Goal: Transaction & Acquisition: Purchase product/service

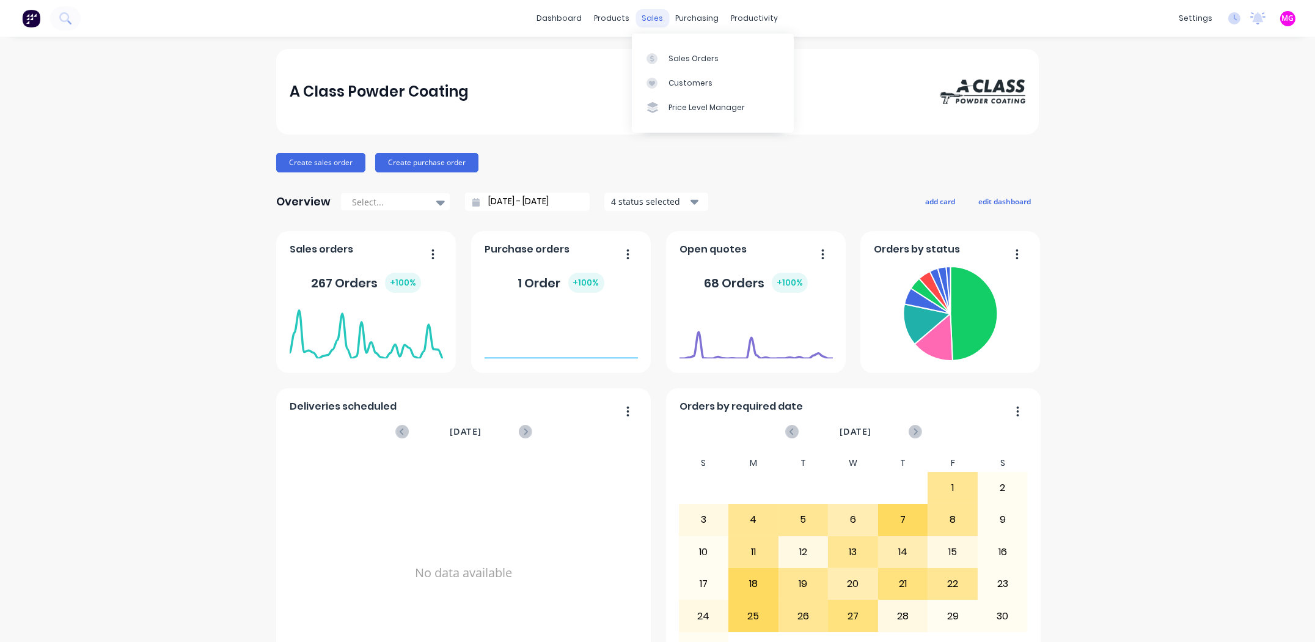
click at [637, 18] on div "sales" at bounding box center [653, 18] width 34 height 18
drag, startPoint x: 677, startPoint y: 56, endPoint x: 694, endPoint y: 57, distance: 17.1
click at [677, 56] on div "Sales Orders" at bounding box center [694, 58] width 50 height 11
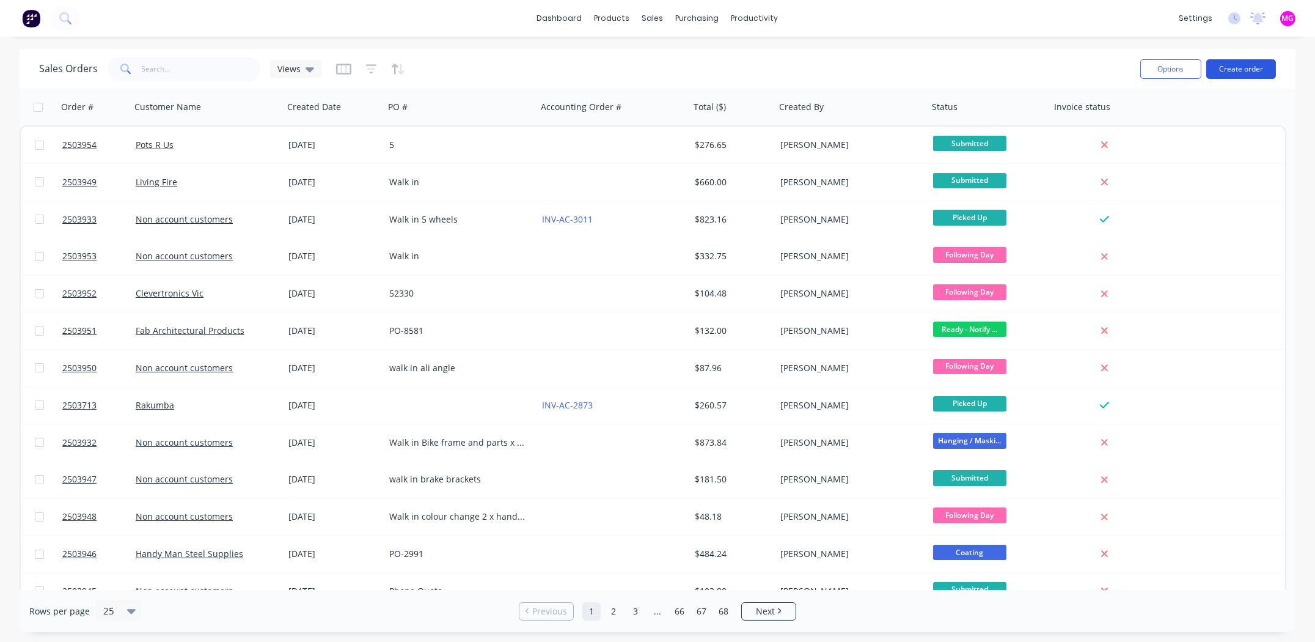
click at [1233, 69] on button "Create order" at bounding box center [1241, 69] width 70 height 20
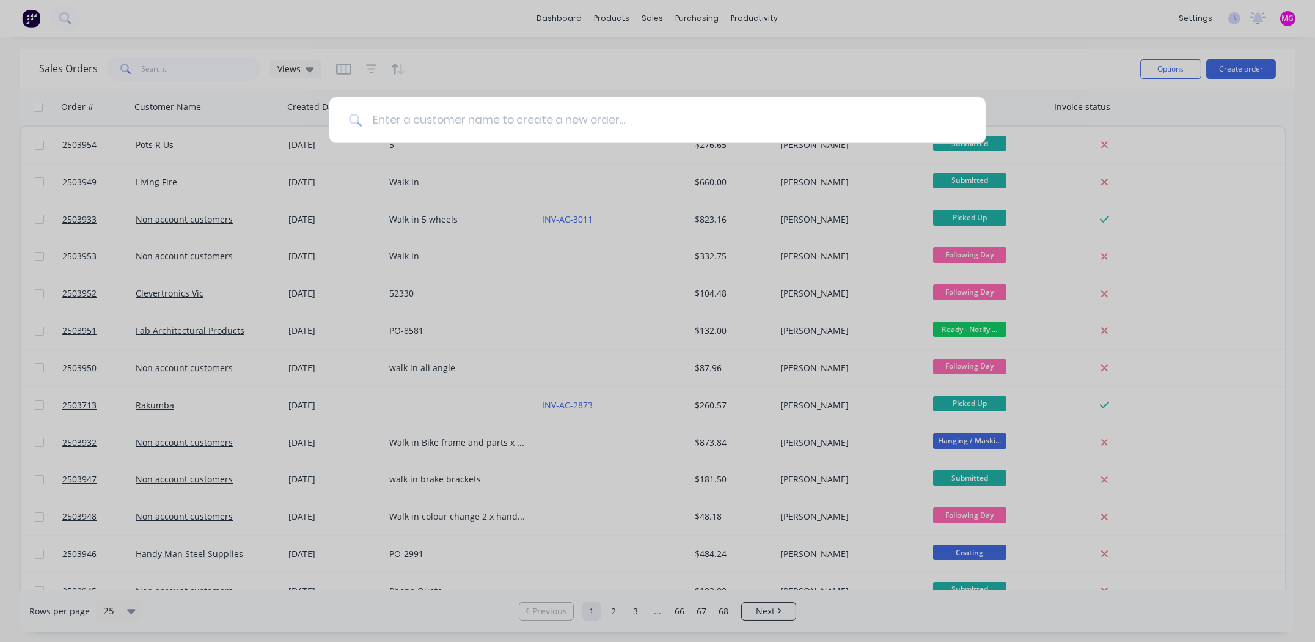
click at [603, 122] on input at bounding box center [664, 120] width 604 height 46
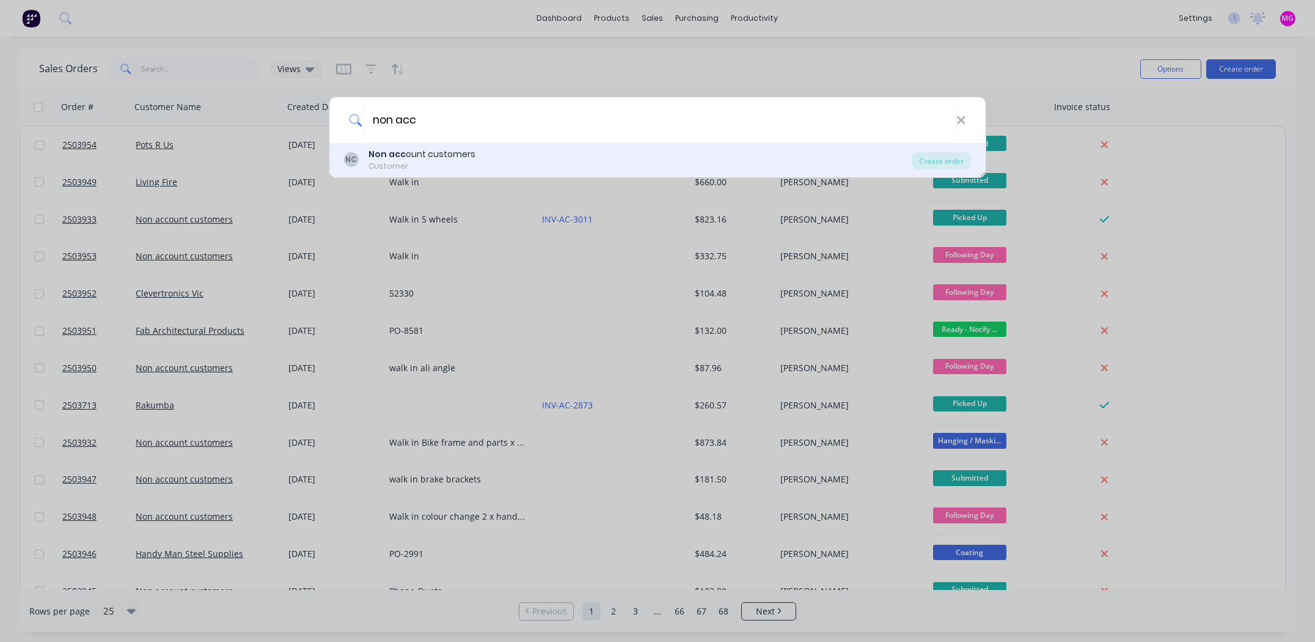
type input "non acc"
click at [477, 157] on div "NC Non acc ount customers Customer" at bounding box center [628, 160] width 568 height 24
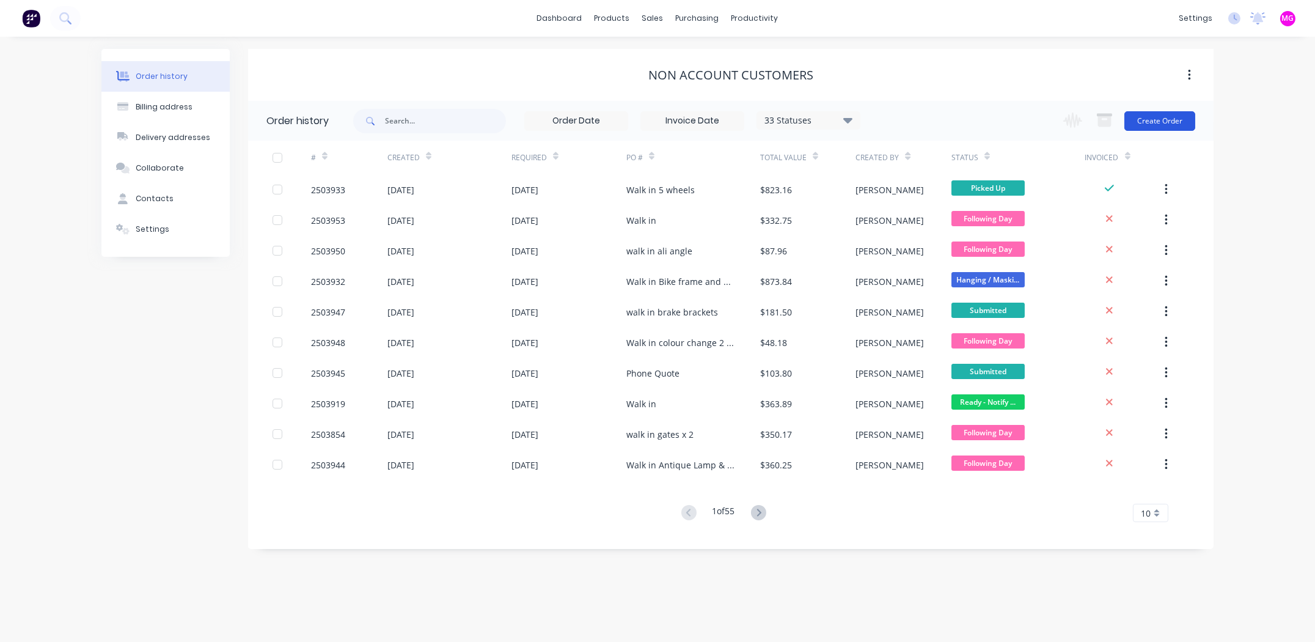
click at [1149, 122] on button "Create Order" at bounding box center [1159, 121] width 71 height 20
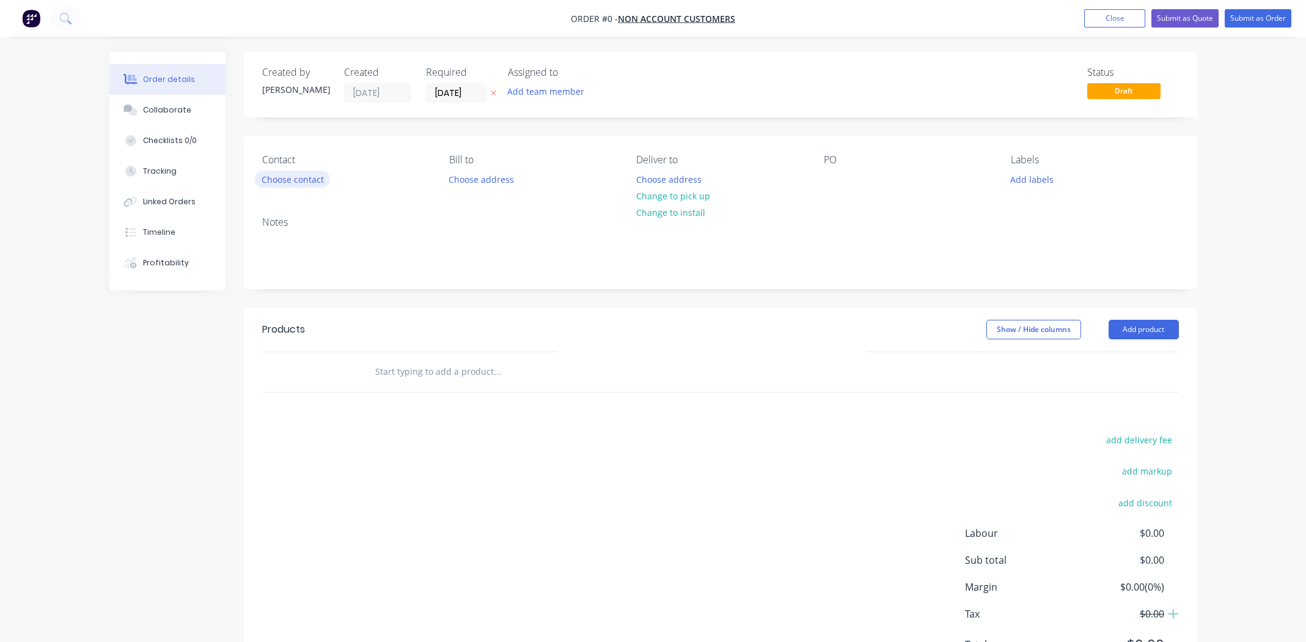
click at [291, 177] on button "Choose contact" at bounding box center [292, 178] width 75 height 16
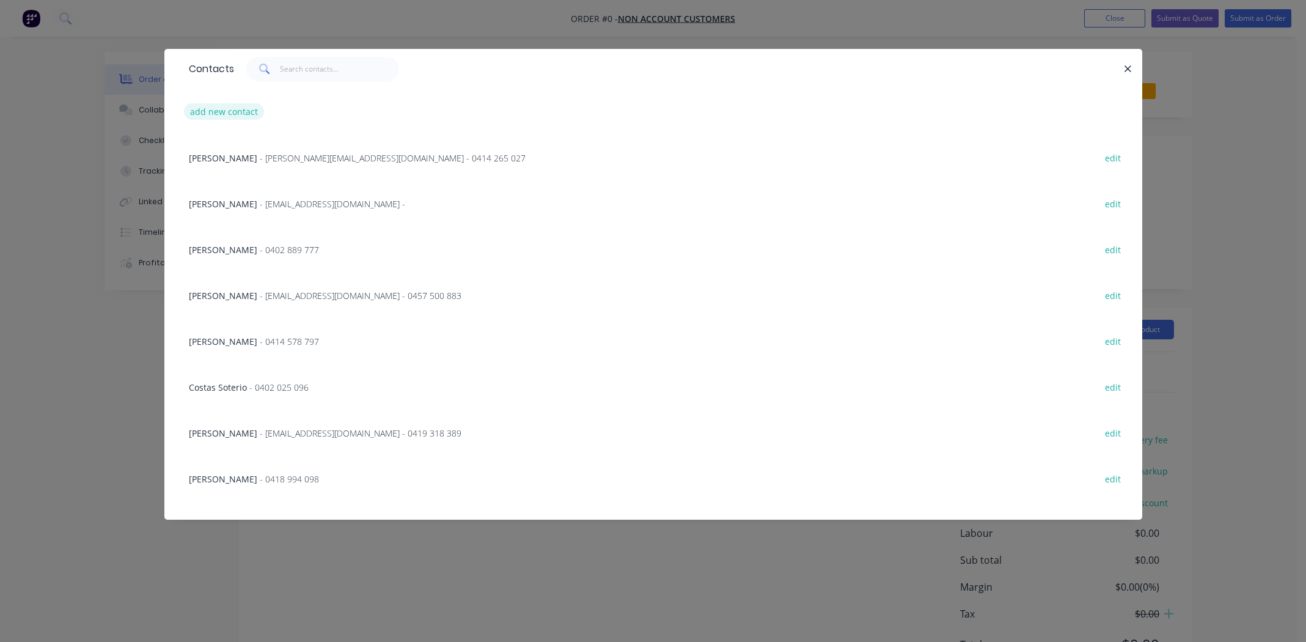
click at [231, 113] on button "add new contact" at bounding box center [224, 111] width 81 height 16
select select "AU"
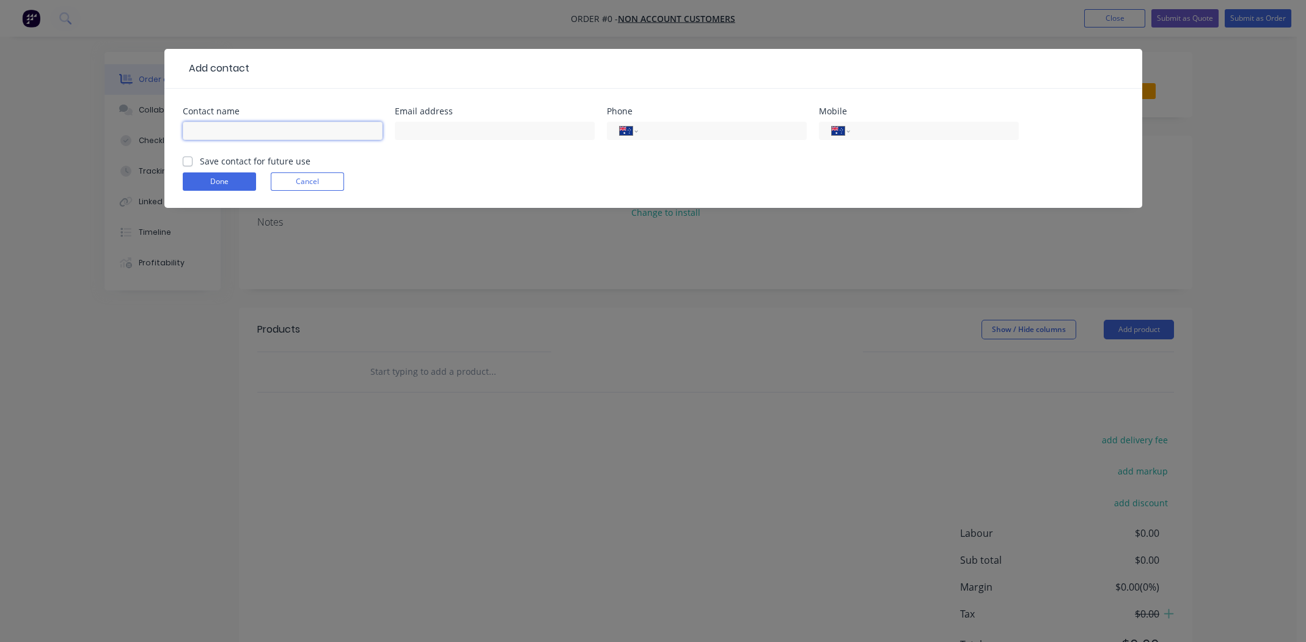
click at [331, 132] on input "text" at bounding box center [283, 131] width 200 height 18
type input "[PERSON_NAME]"
paste input "[EMAIL_ADDRESS][DOMAIN_NAME]"
type input "[EMAIL_ADDRESS][DOMAIN_NAME]"
click at [891, 132] on input "tel" at bounding box center [932, 131] width 147 height 14
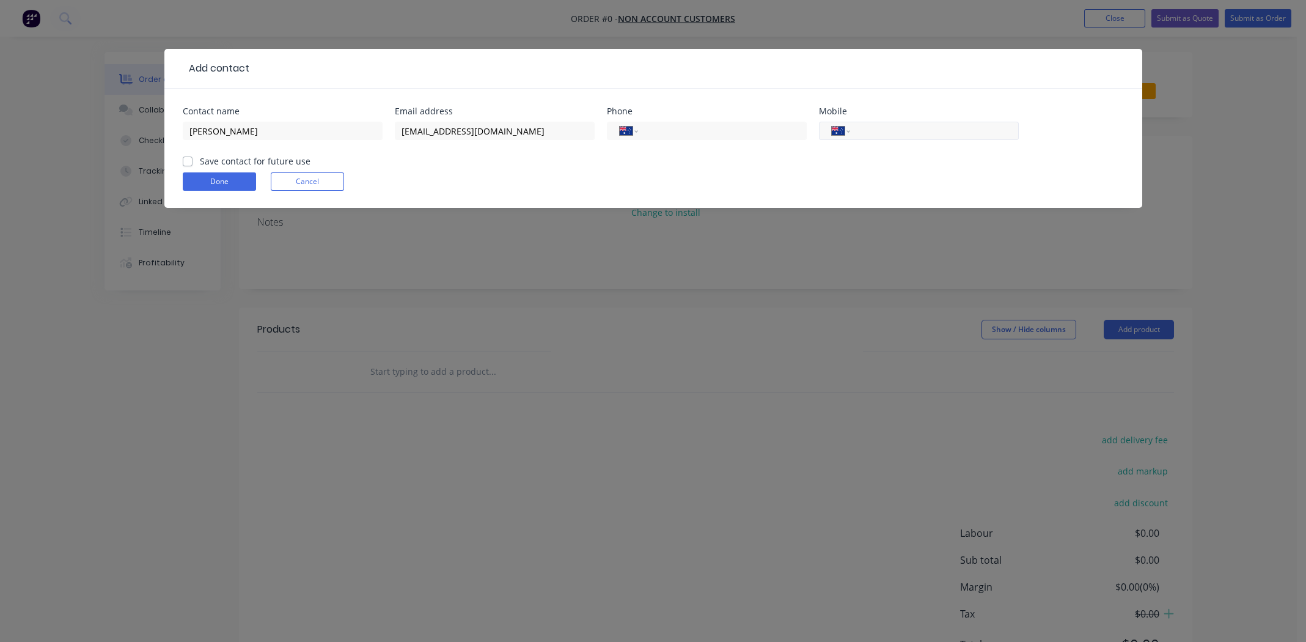
paste input "0427 532 060"
type input "0427 532 060"
click at [200, 161] on label "Save contact for future use" at bounding box center [255, 161] width 111 height 13
click at [186, 161] on input "Save contact for future use" at bounding box center [188, 161] width 10 height 12
checkbox input "true"
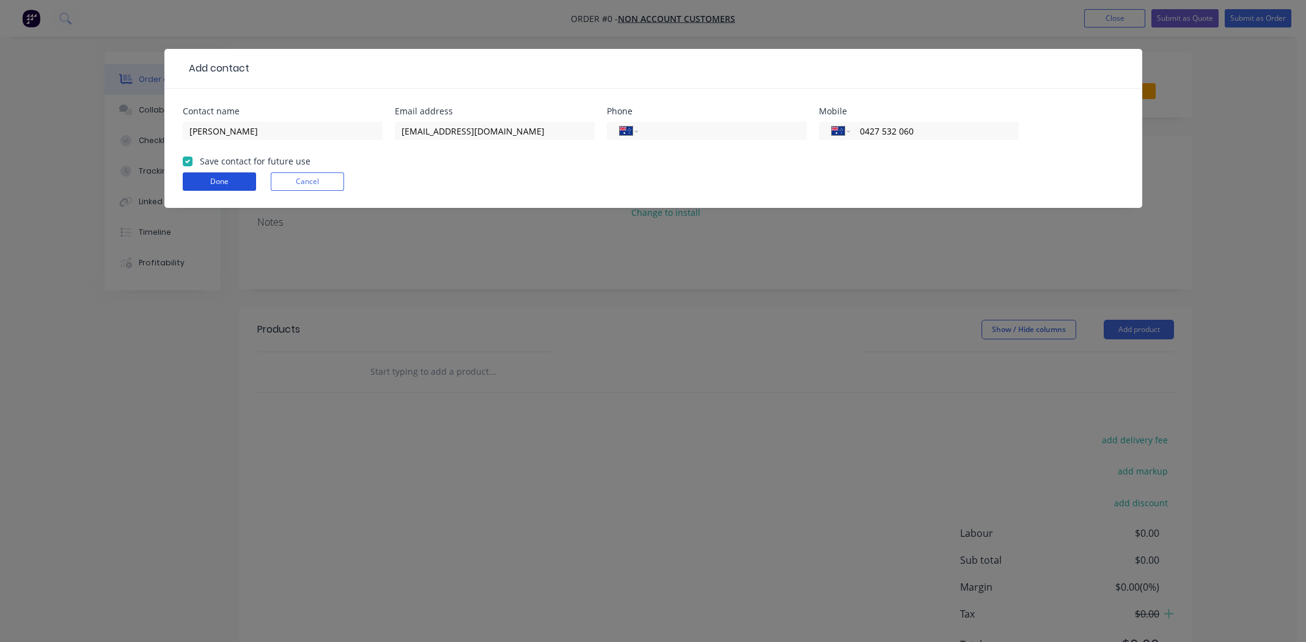
click at [196, 175] on button "Done" at bounding box center [219, 181] width 73 height 18
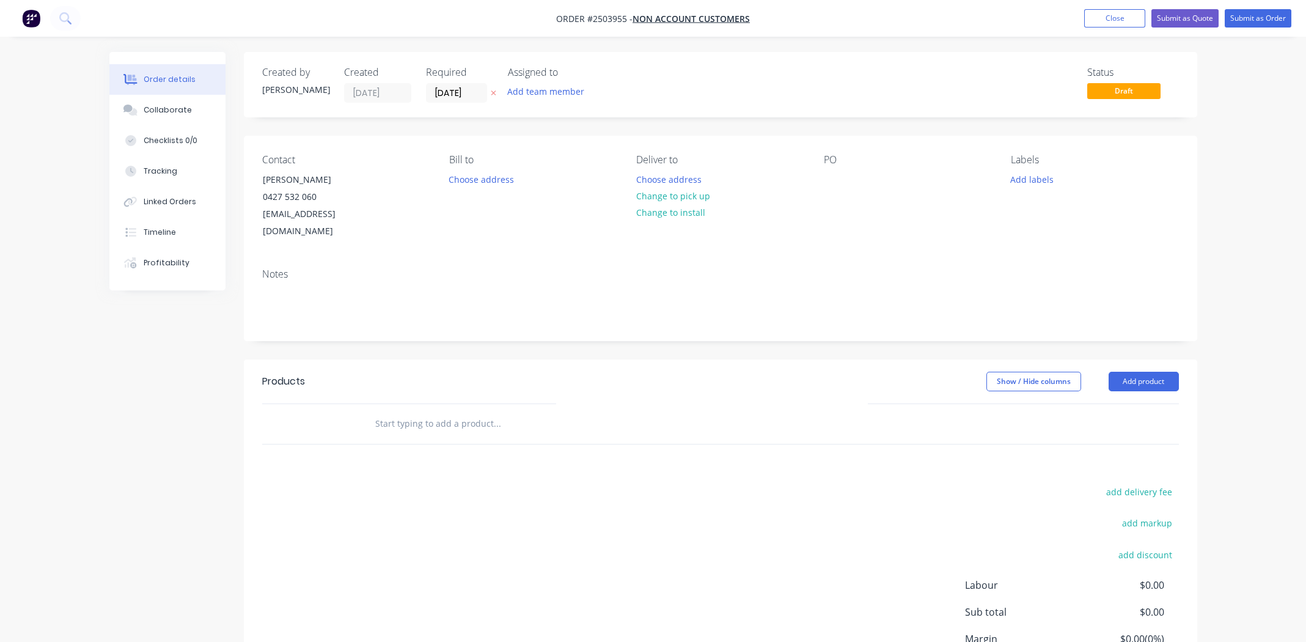
drag, startPoint x: 692, startPoint y: 190, endPoint x: 813, endPoint y: 191, distance: 121.6
click at [692, 189] on button "Change to pick up" at bounding box center [672, 196] width 87 height 16
click at [824, 180] on div at bounding box center [834, 179] width 20 height 18
click at [863, 181] on div "CRM q2uote" at bounding box center [859, 179] width 70 height 18
click at [876, 178] on div "CRM quote" at bounding box center [856, 179] width 65 height 18
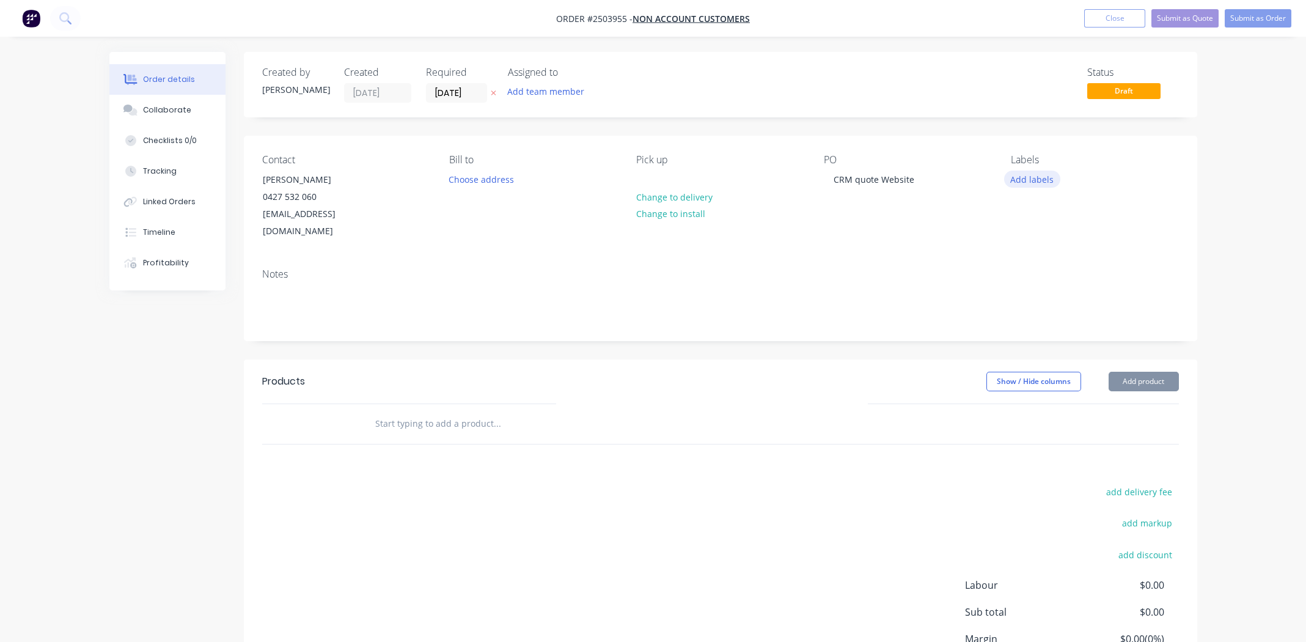
click at [1017, 172] on button "Add labels" at bounding box center [1032, 178] width 56 height 16
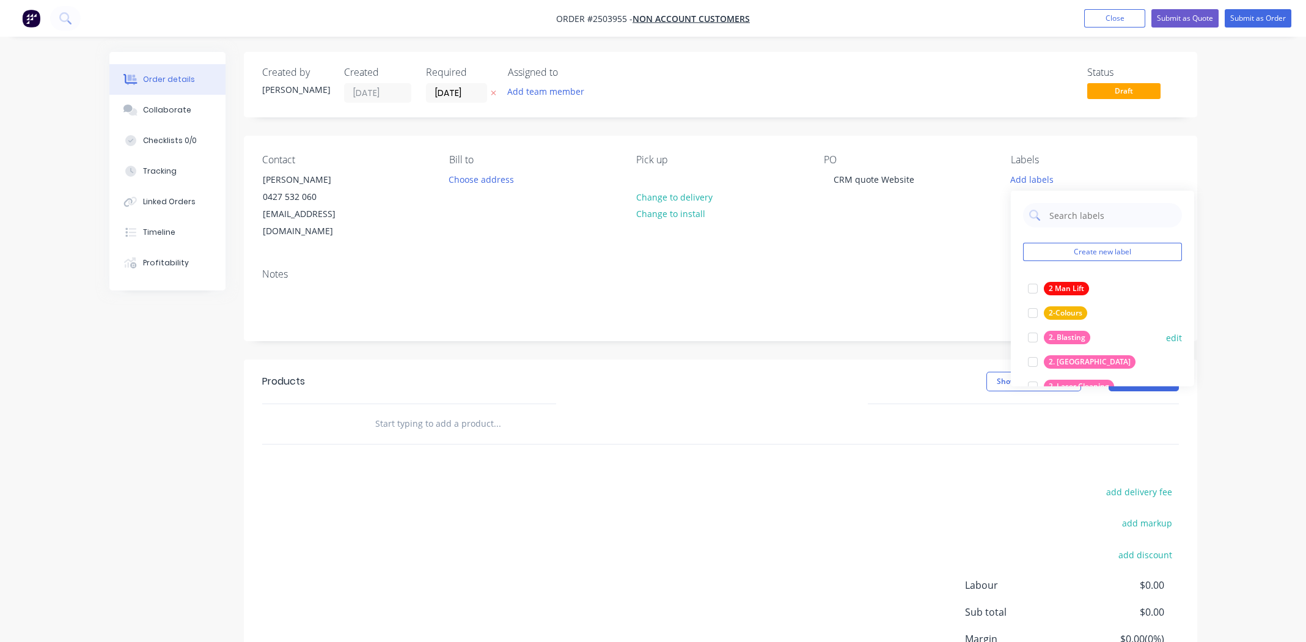
click at [1030, 335] on div at bounding box center [1033, 337] width 24 height 24
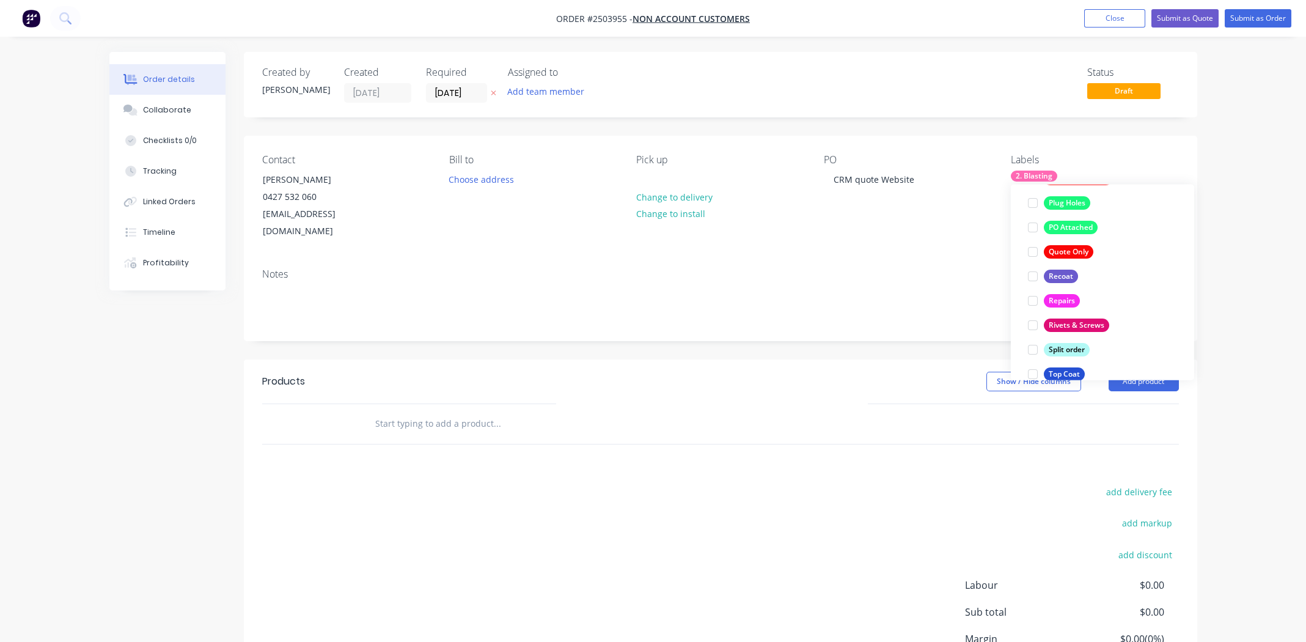
scroll to position [879, 0]
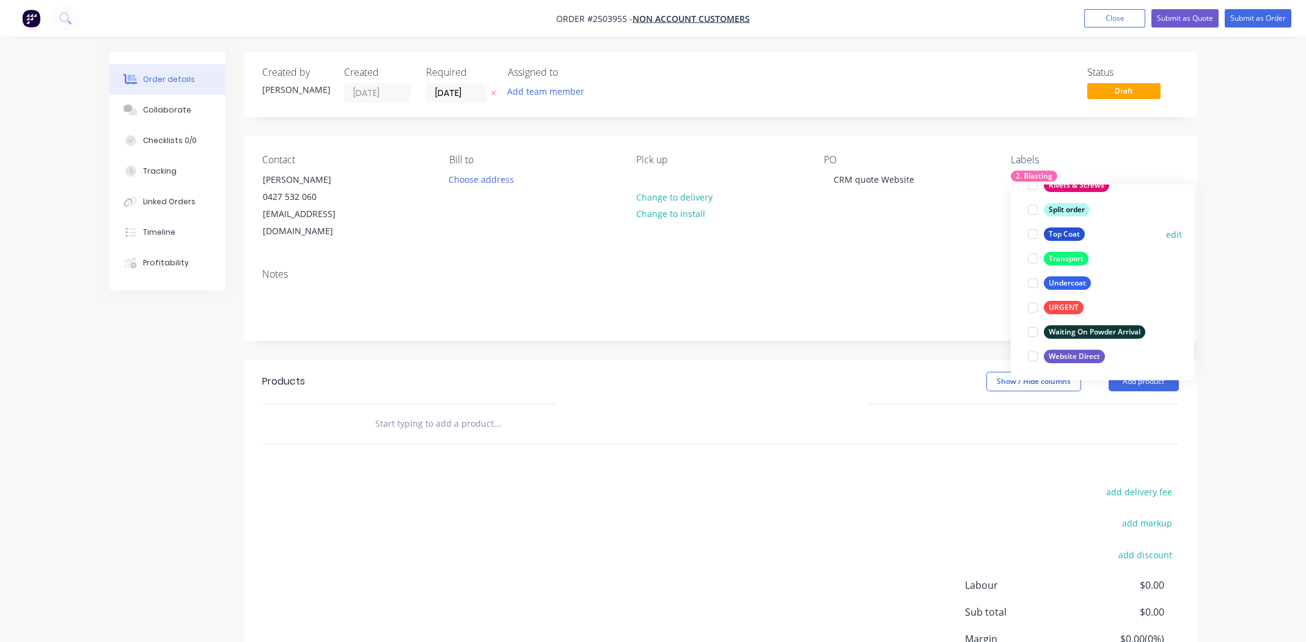
click at [1032, 230] on div at bounding box center [1033, 234] width 24 height 24
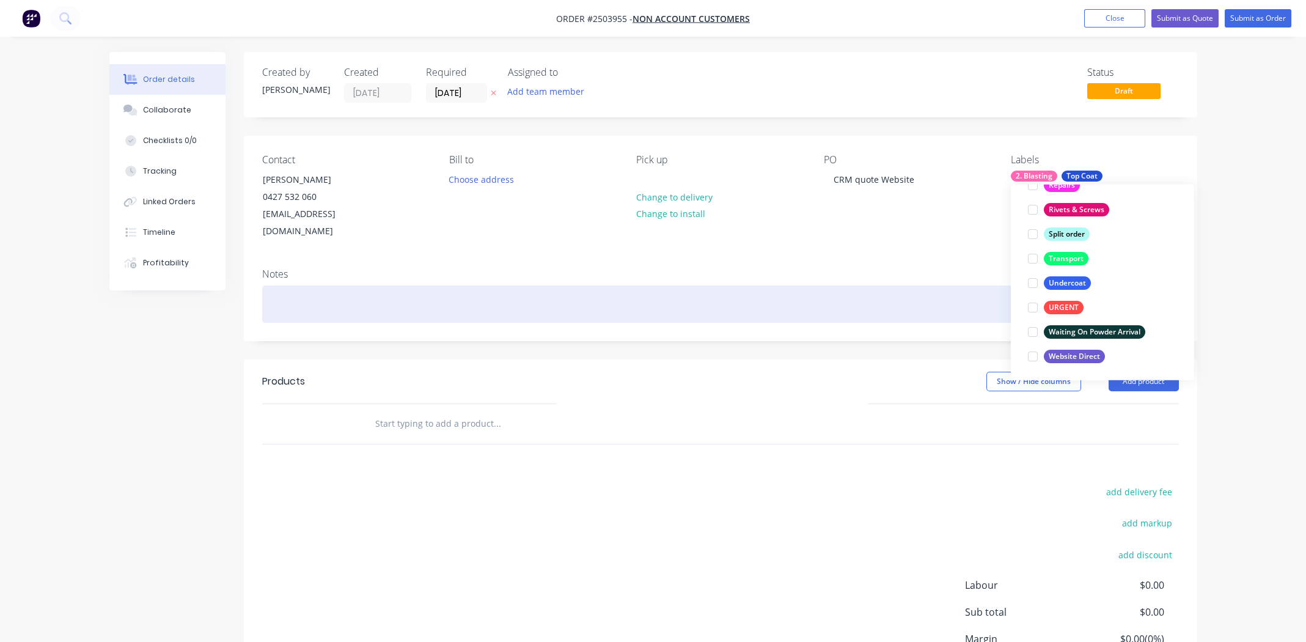
scroll to position [73, 0]
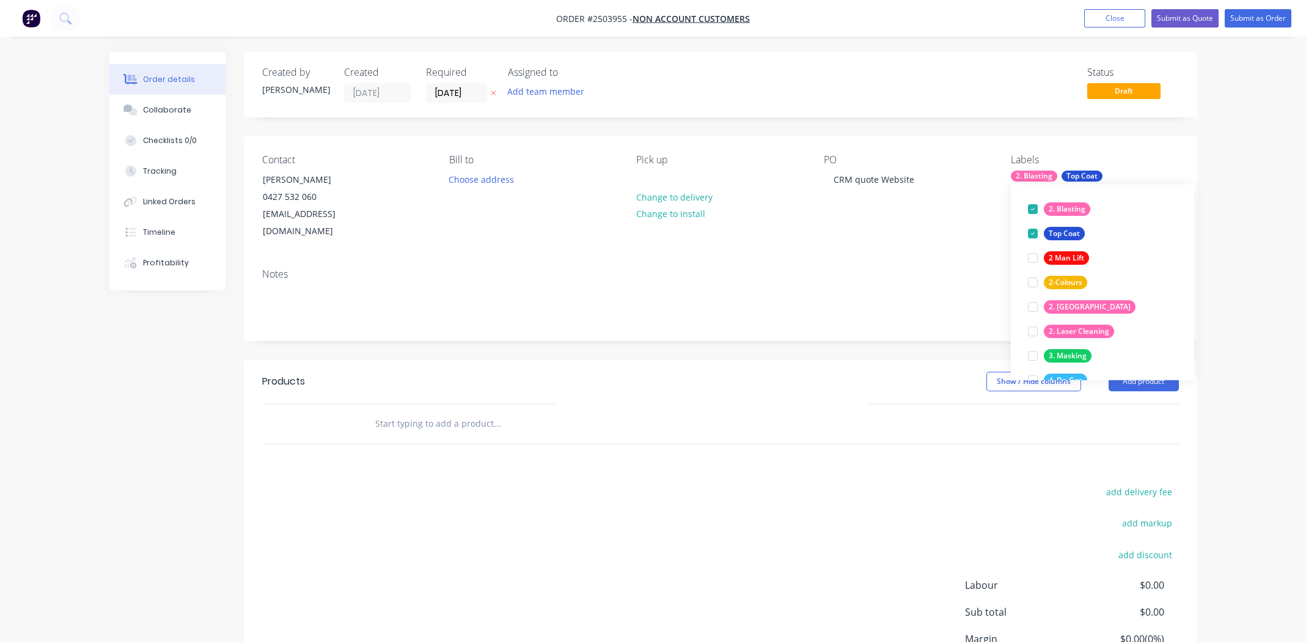
click at [702, 547] on div "add delivery fee add markup add discount Labour $0.00 Sub total $0.00 Margin $0…" at bounding box center [720, 601] width 917 height 236
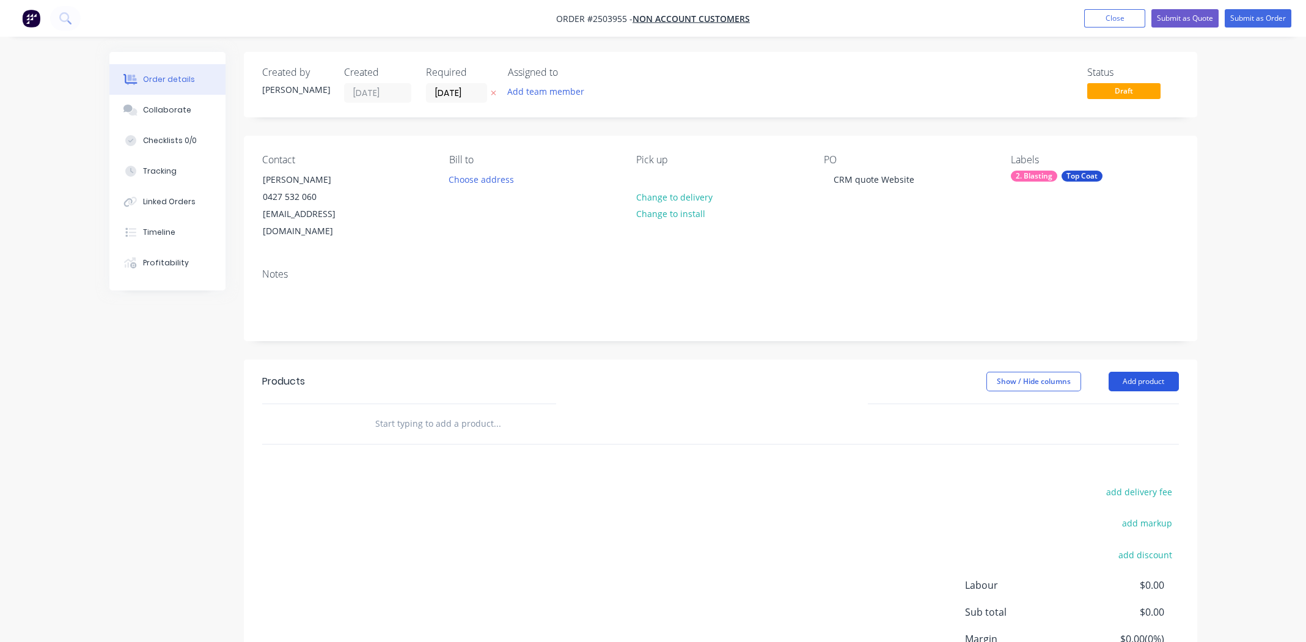
click at [1145, 372] on button "Add product" at bounding box center [1144, 382] width 70 height 20
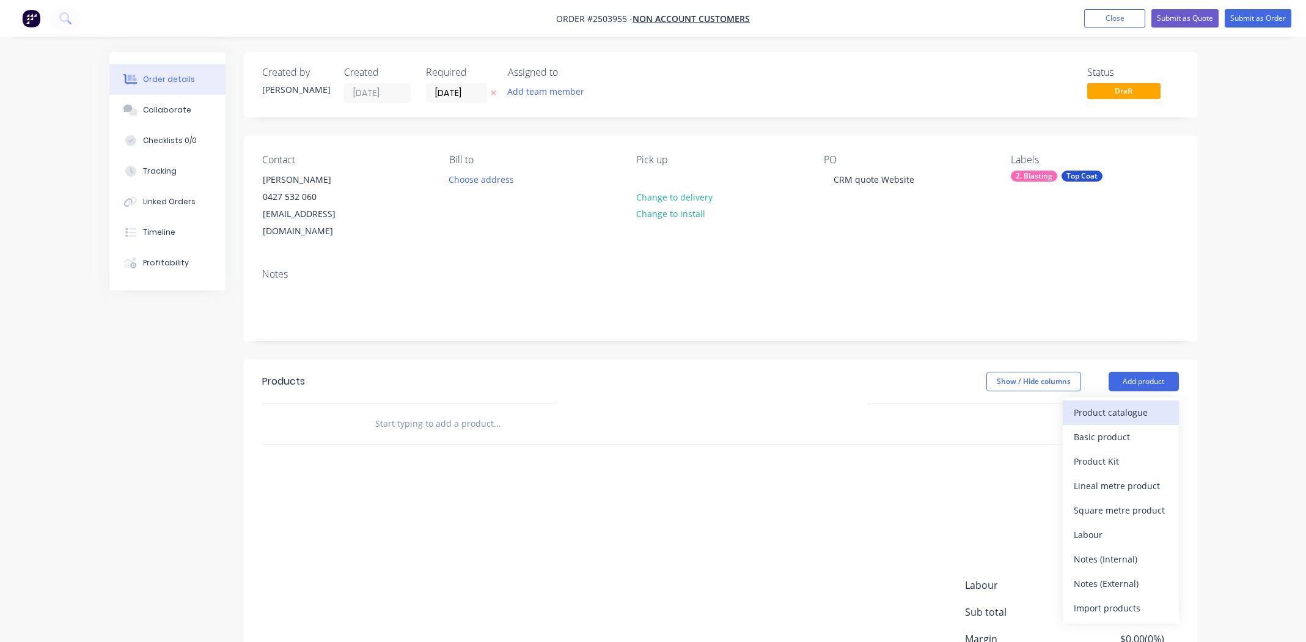
click at [1107, 403] on div "Product catalogue" at bounding box center [1121, 412] width 94 height 18
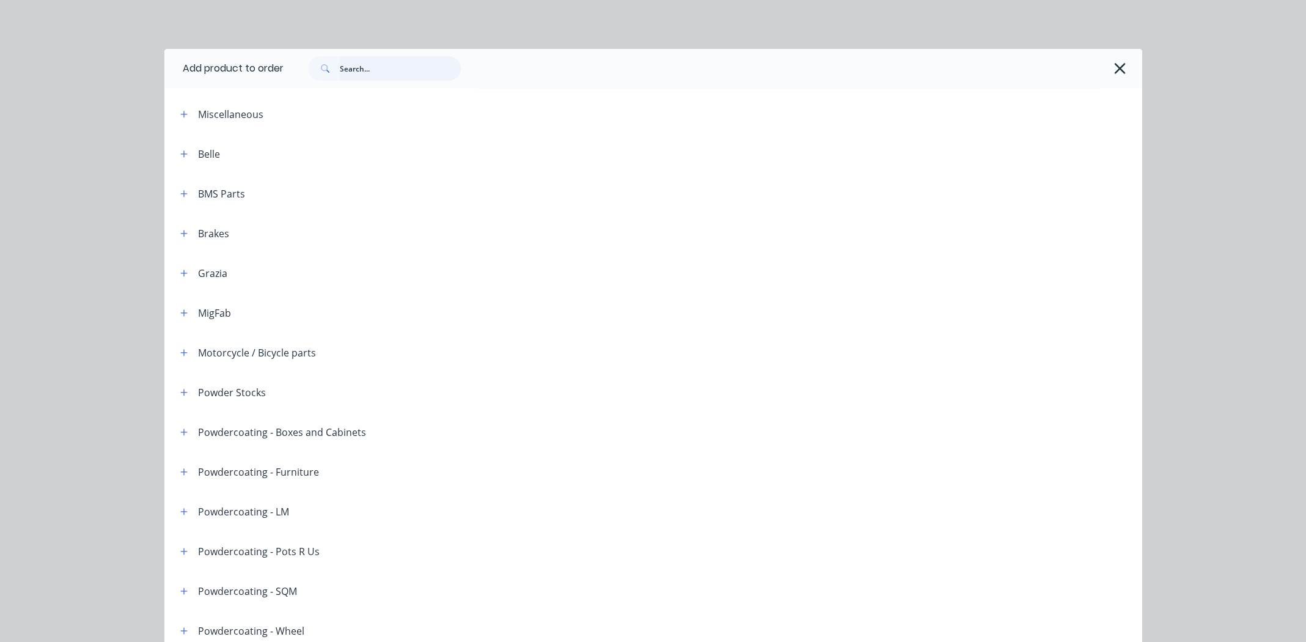
click at [365, 71] on input "text" at bounding box center [400, 68] width 121 height 24
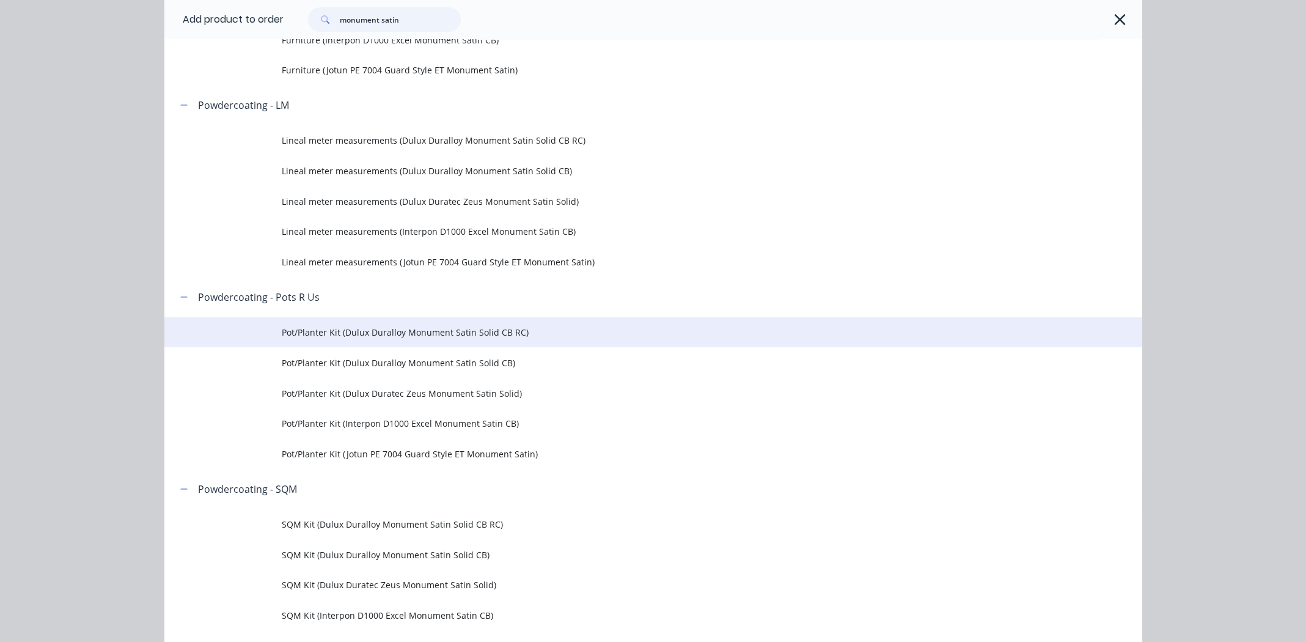
scroll to position [733, 0]
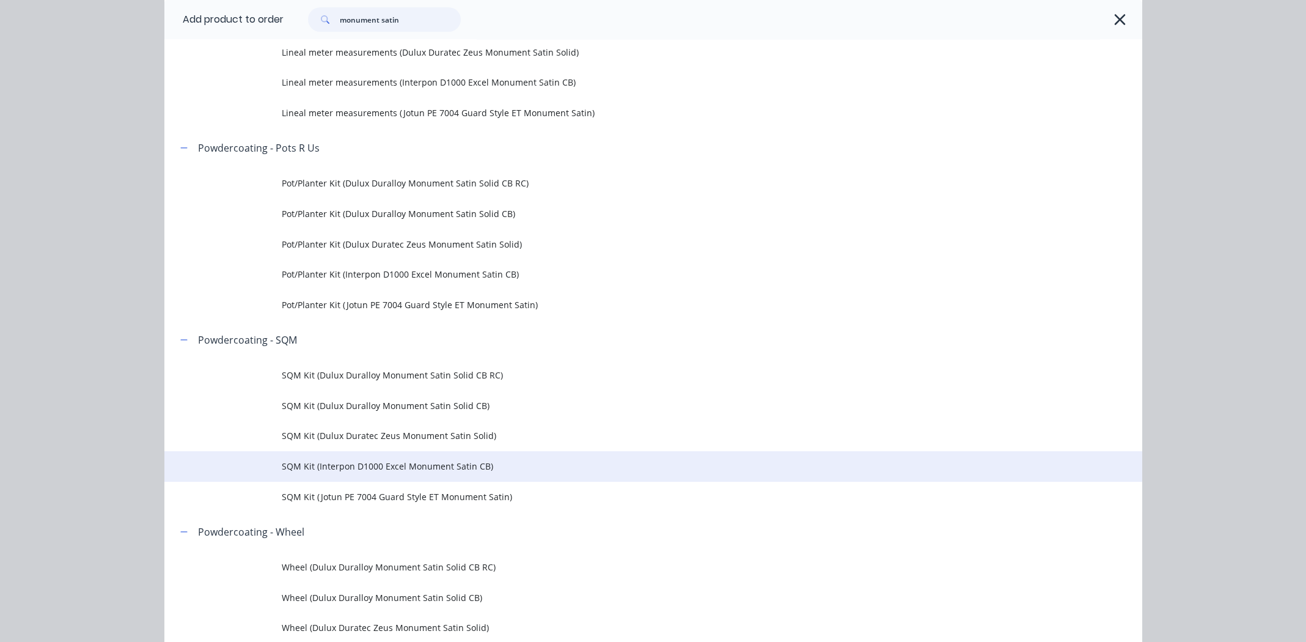
type input "monument satin"
click at [428, 467] on span "SQM Kit (Interpon D1000 Excel Monument Satin CB)" at bounding box center [626, 466] width 688 height 13
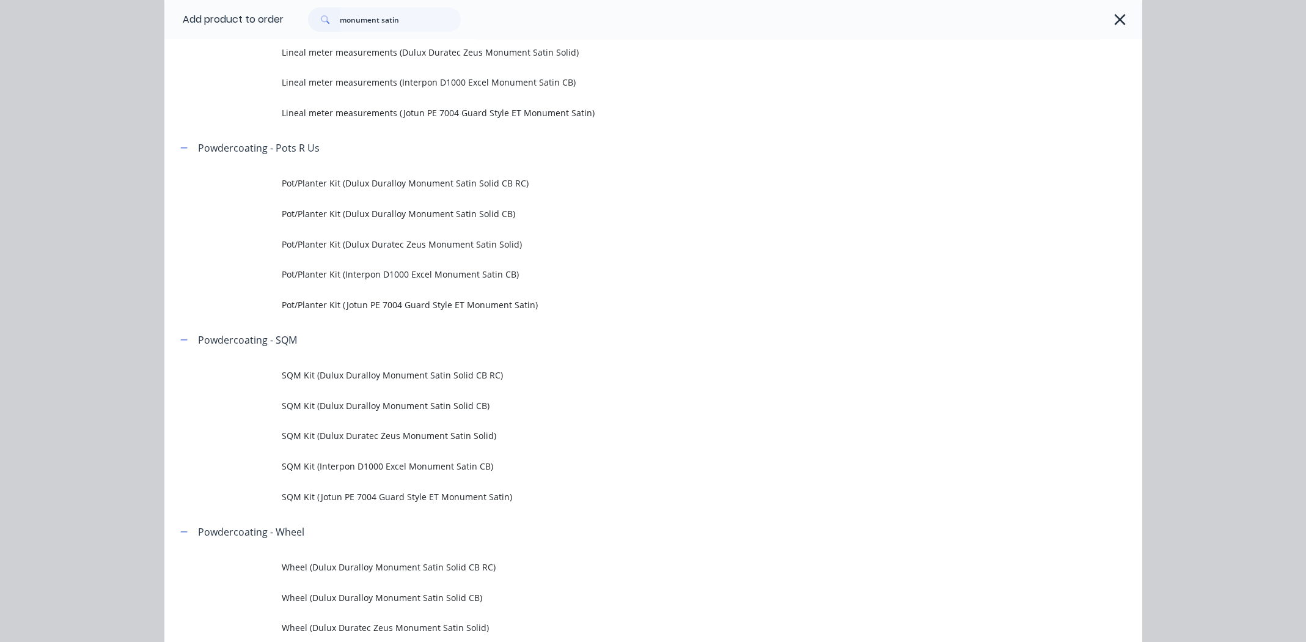
scroll to position [0, 0]
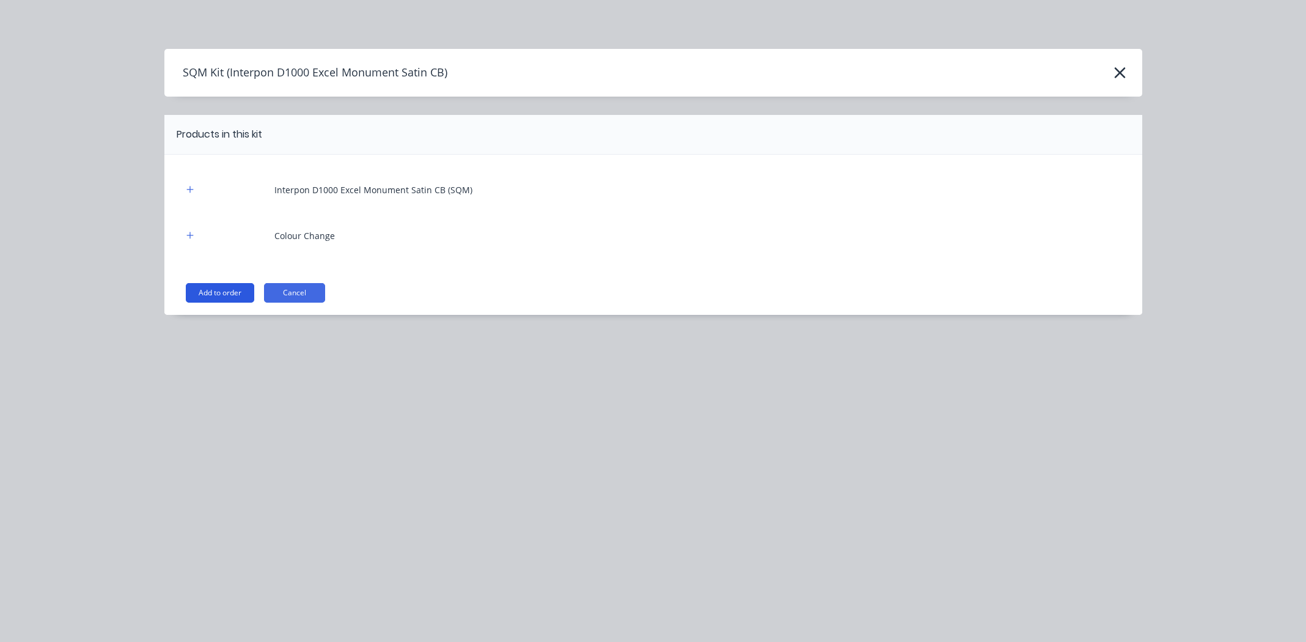
click at [205, 289] on button "Add to order" at bounding box center [220, 293] width 68 height 20
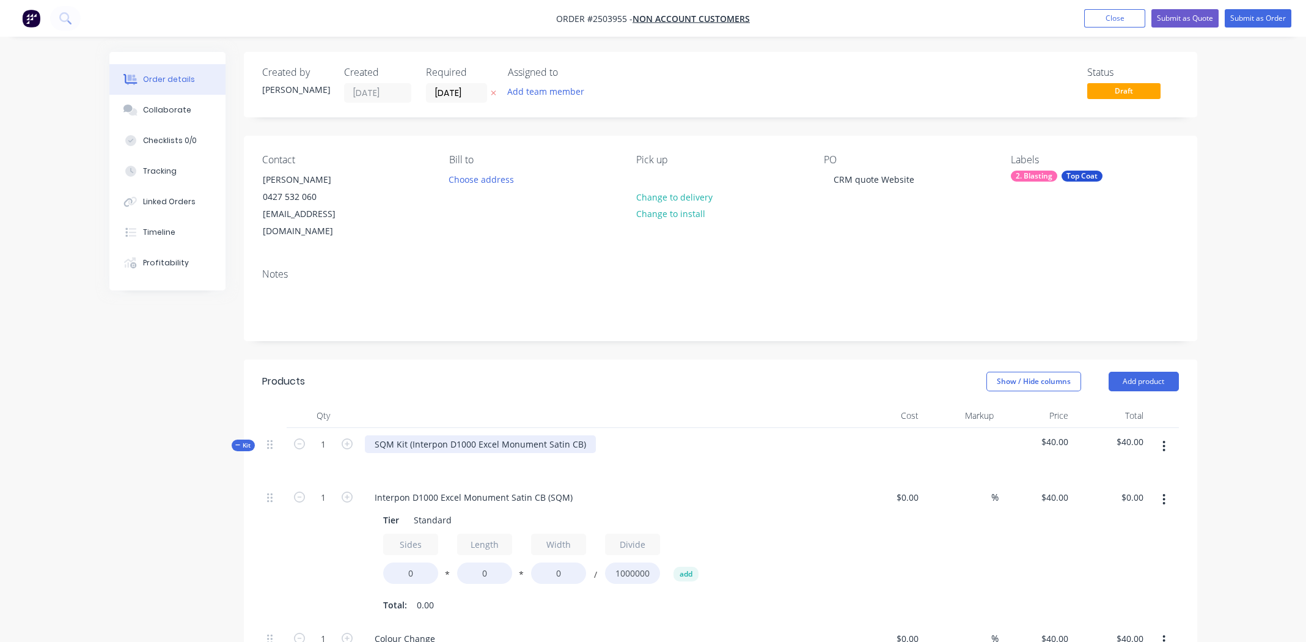
click at [586, 435] on div "SQM Kit (Interpon D1000 Excel Monument Satin CB)" at bounding box center [480, 444] width 231 height 18
click at [507, 435] on div "Interpon D1000 Excel Monument Satin CB" at bounding box center [460, 444] width 191 height 18
drag, startPoint x: 507, startPoint y: 429, endPoint x: 488, endPoint y: 425, distance: 18.7
click at [488, 435] on div "Interpon D1000 Excel Monument Satin CB" at bounding box center [460, 444] width 191 height 18
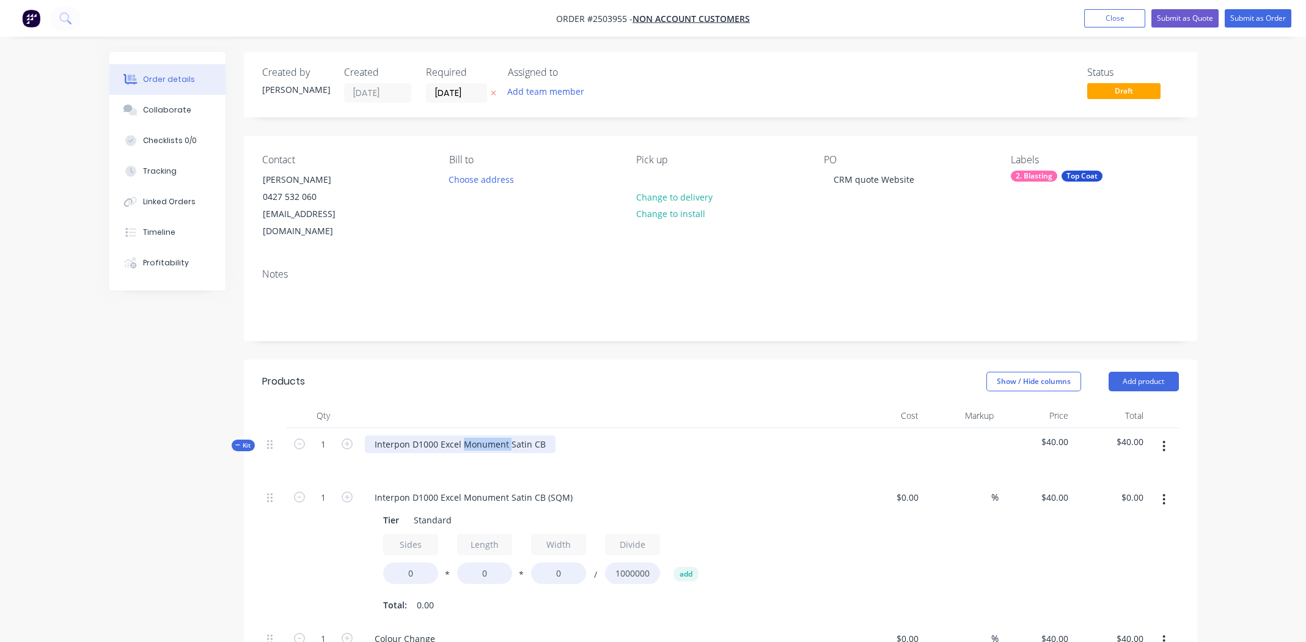
click at [488, 435] on div "Interpon D1000 Excel Monument Satin CB" at bounding box center [460, 444] width 191 height 18
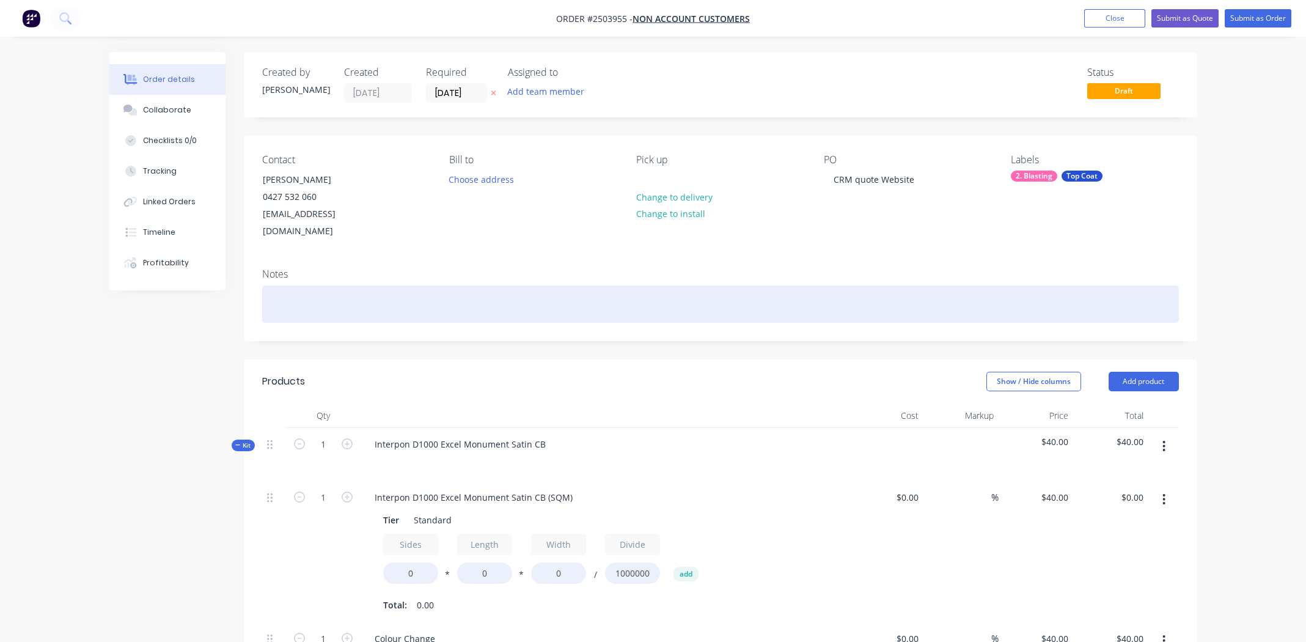
drag, startPoint x: 488, startPoint y: 425, endPoint x: 312, endPoint y: 288, distance: 223.8
click at [312, 288] on div at bounding box center [720, 303] width 917 height 37
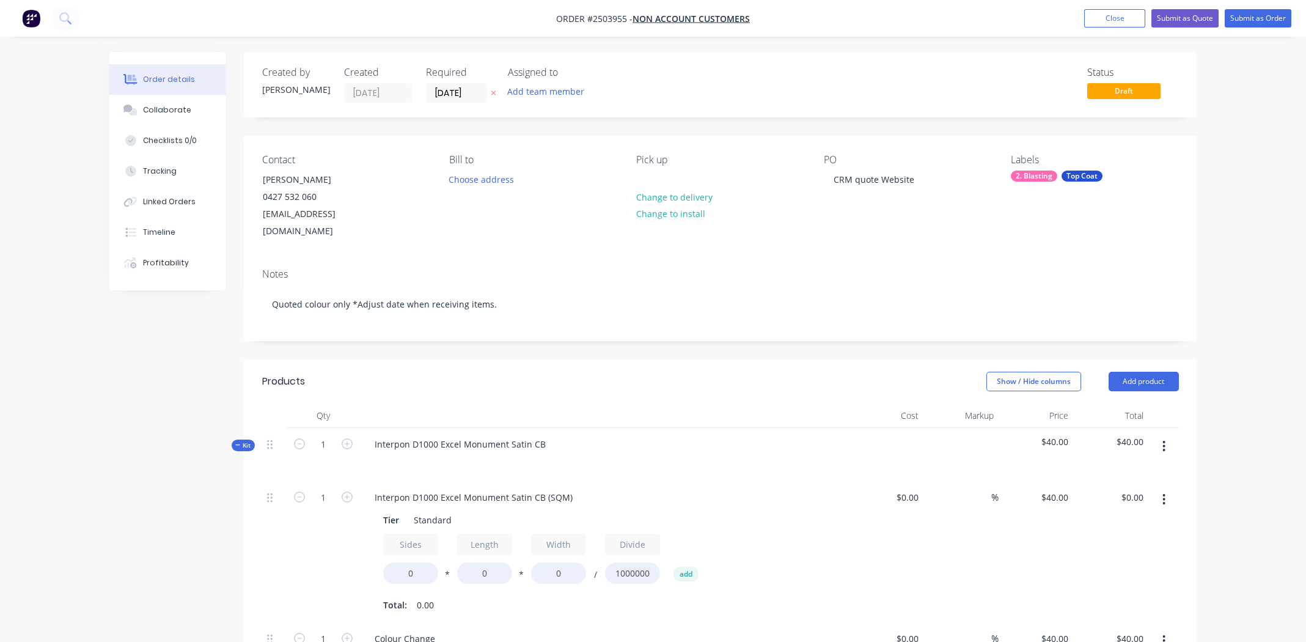
click at [867, 238] on div "Contact [PERSON_NAME] [PHONE_NUMBER] [EMAIL_ADDRESS][DOMAIN_NAME] [PERSON_NAME]…" at bounding box center [720, 197] width 953 height 123
click at [411, 562] on input "0" at bounding box center [410, 572] width 55 height 21
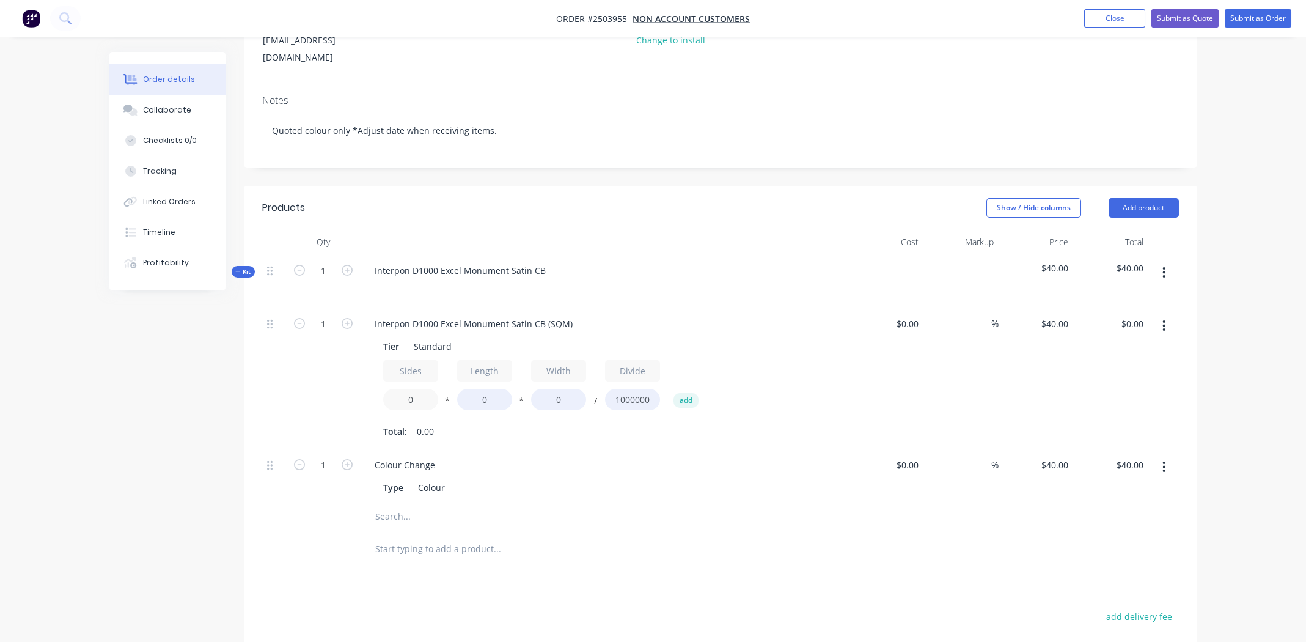
scroll to position [183, 0]
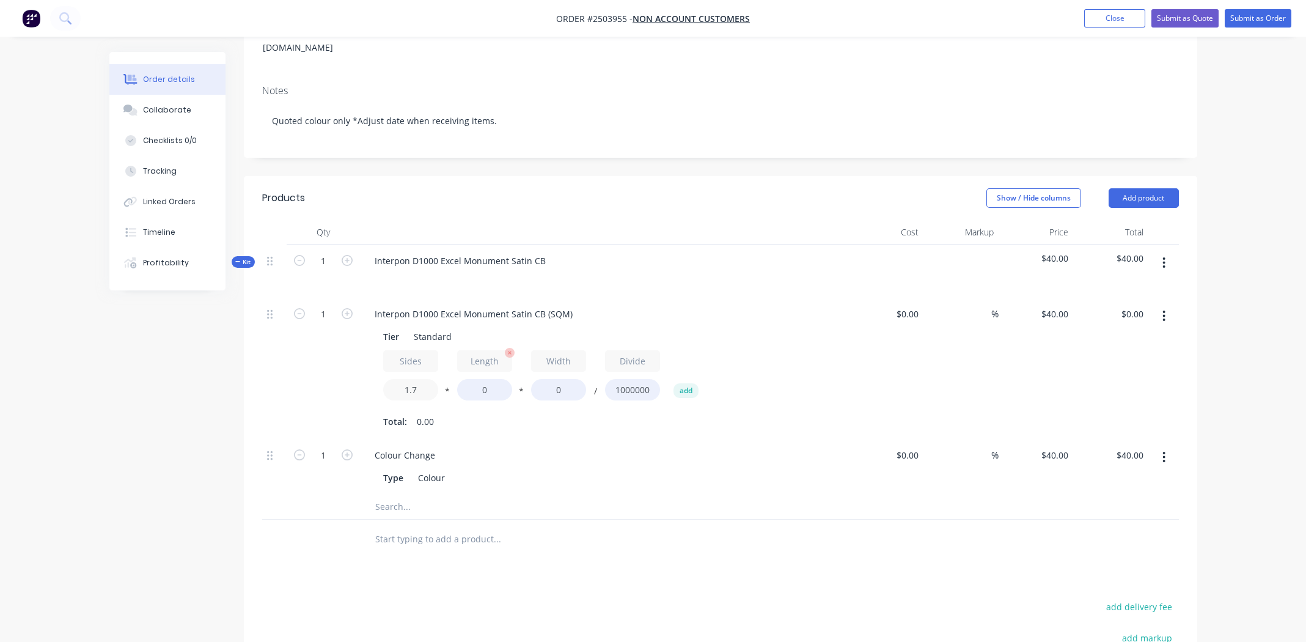
type input "1.7"
click at [485, 379] on input "0" at bounding box center [484, 389] width 55 height 21
click at [486, 379] on input "0" at bounding box center [484, 389] width 55 height 21
type input "3500"
click at [557, 379] on input "0" at bounding box center [558, 389] width 55 height 21
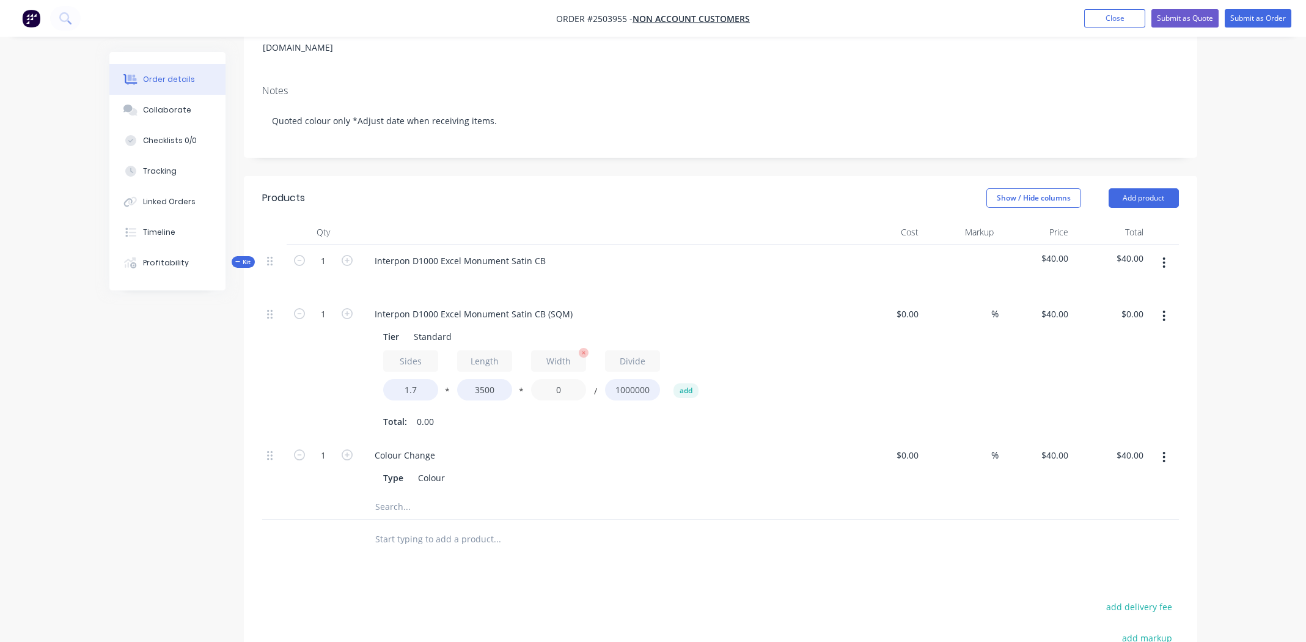
click at [557, 379] on input "0" at bounding box center [558, 389] width 55 height 21
type input "2700"
type input "$642.60"
click at [629, 414] on div "Interpon D1000 Excel Monument Satin CB (SQM) Tier Standard Sides 1.7 * Length 3…" at bounding box center [604, 368] width 489 height 141
click at [416, 379] on input "1.7" at bounding box center [410, 389] width 55 height 21
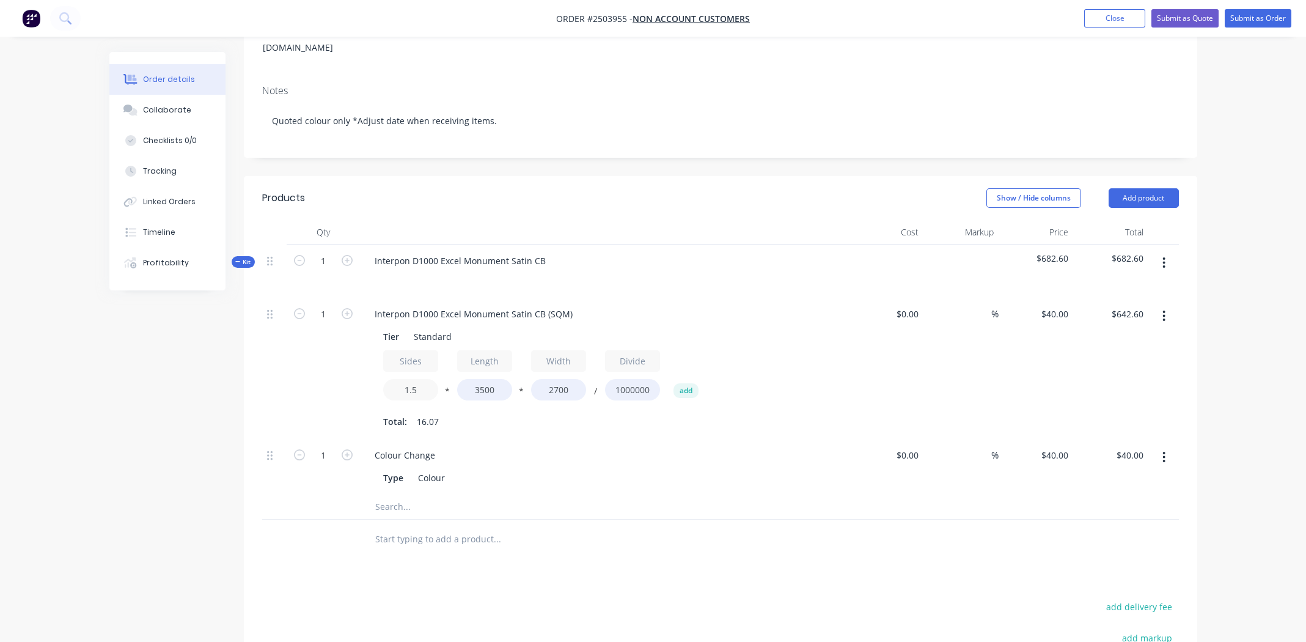
type input "1.5"
type input "$567.00"
click at [612, 412] on div "Total: 14.18" at bounding box center [604, 421] width 442 height 18
click at [700, 305] on div "Interpon D1000 Excel Monument Satin CB (SQM)" at bounding box center [604, 314] width 479 height 18
click at [1167, 305] on button "button" at bounding box center [1163, 316] width 29 height 22
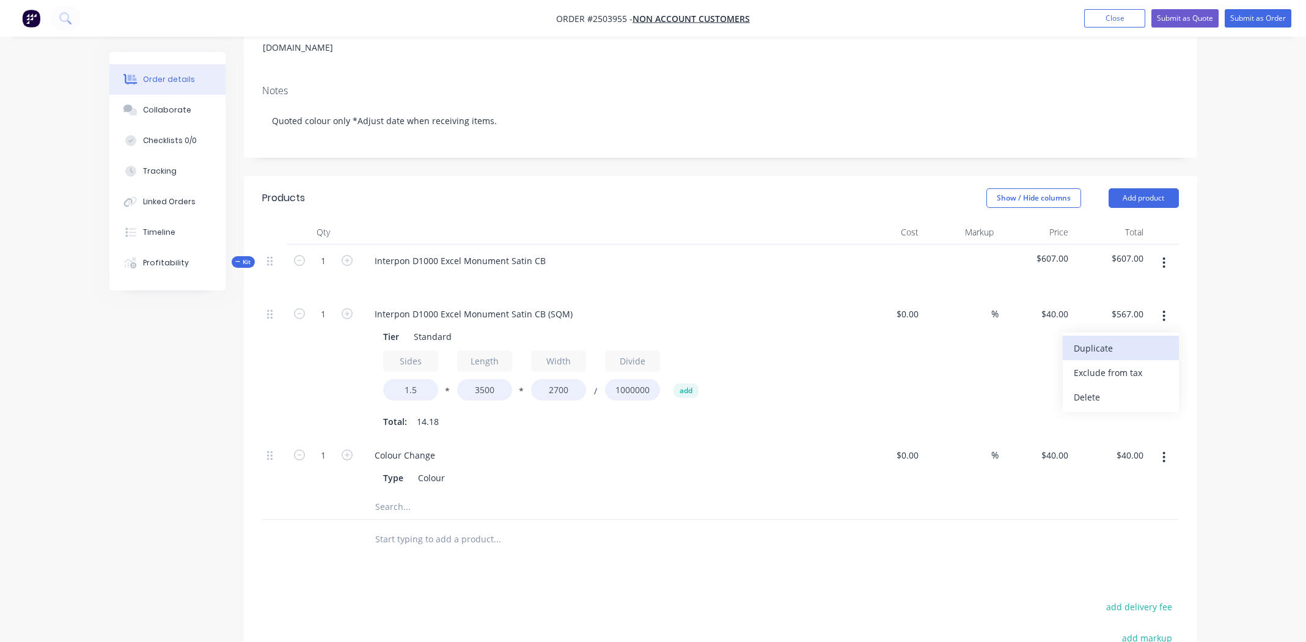
click at [1122, 339] on div "Duplicate" at bounding box center [1121, 348] width 94 height 18
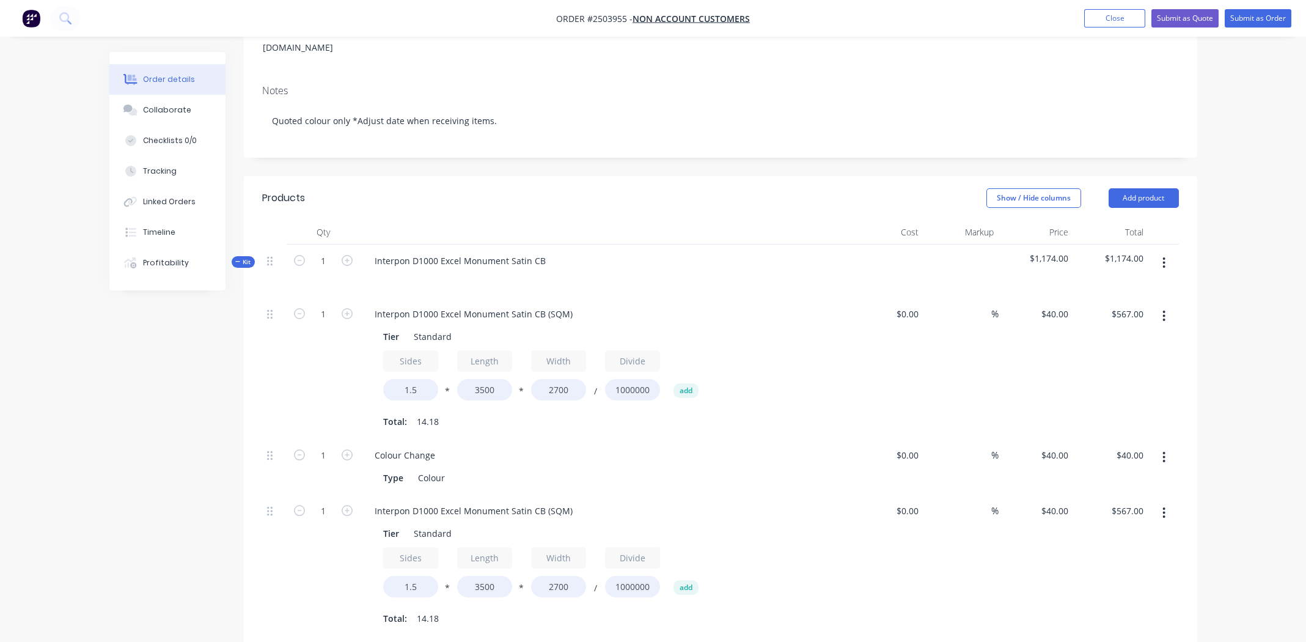
click at [1162, 309] on icon "button" at bounding box center [1163, 315] width 3 height 13
click at [1138, 339] on div "Duplicate" at bounding box center [1121, 348] width 94 height 18
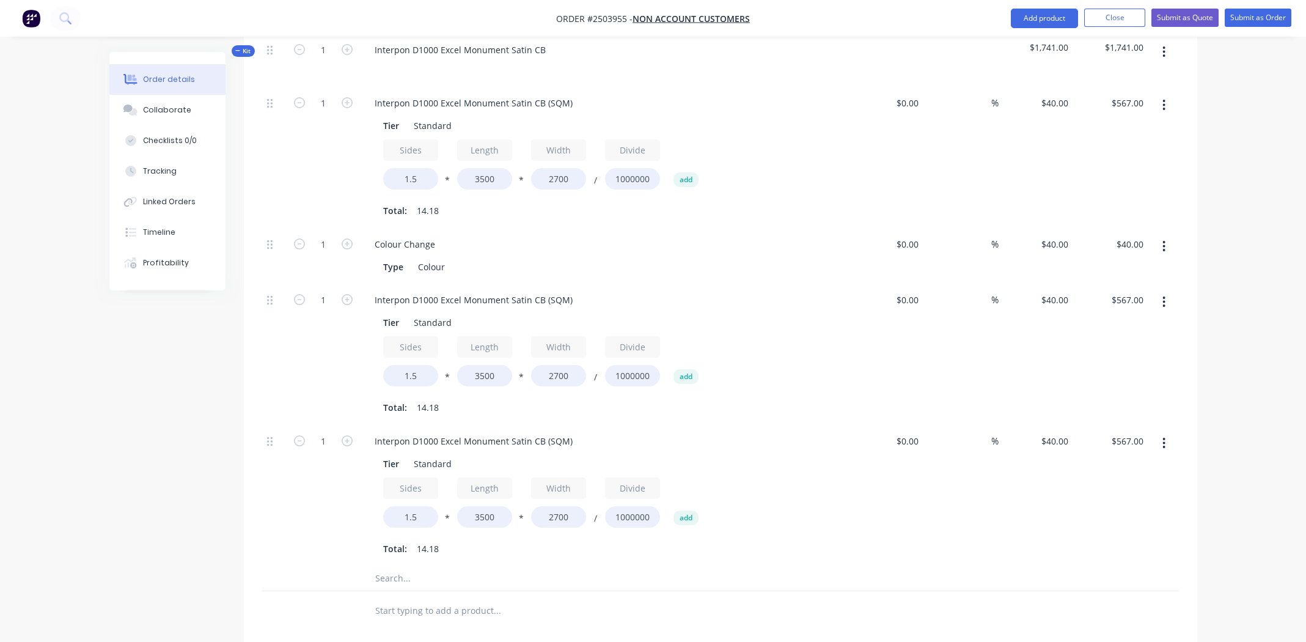
scroll to position [367, 0]
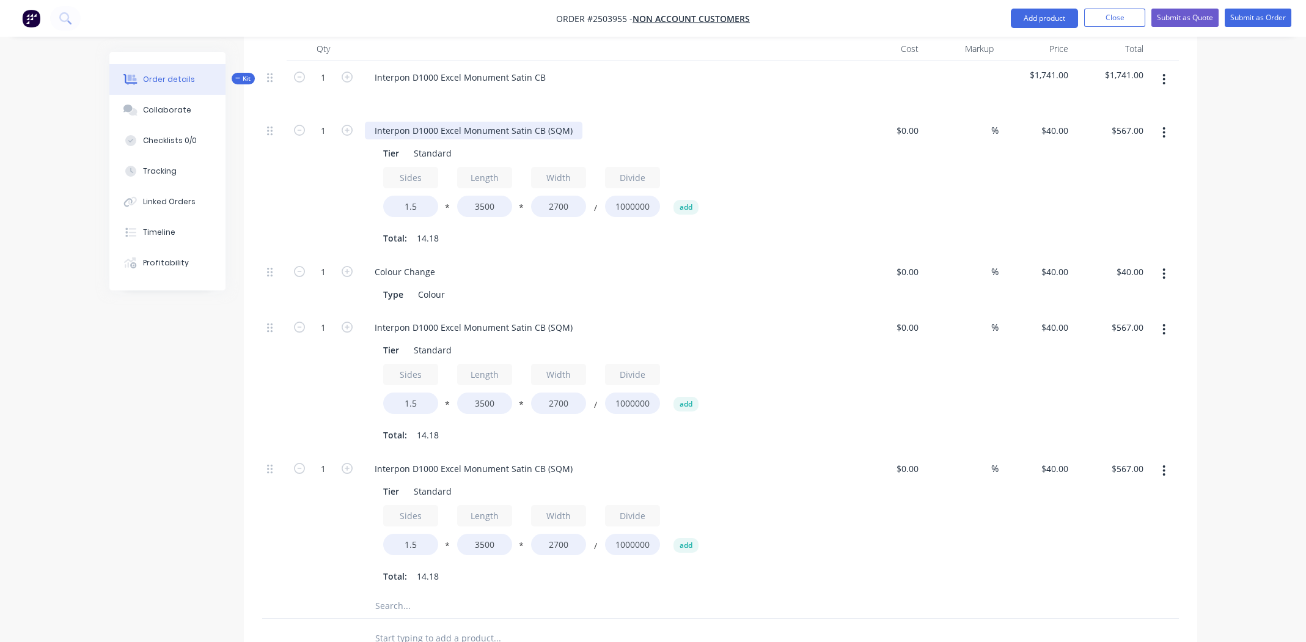
click at [452, 122] on div "Interpon D1000 Excel Monument Satin CB (SQM)" at bounding box center [474, 131] width 218 height 18
click at [463, 318] on div "Interpon D1000 Excel Monument Satin CB (SQM)" at bounding box center [474, 327] width 218 height 18
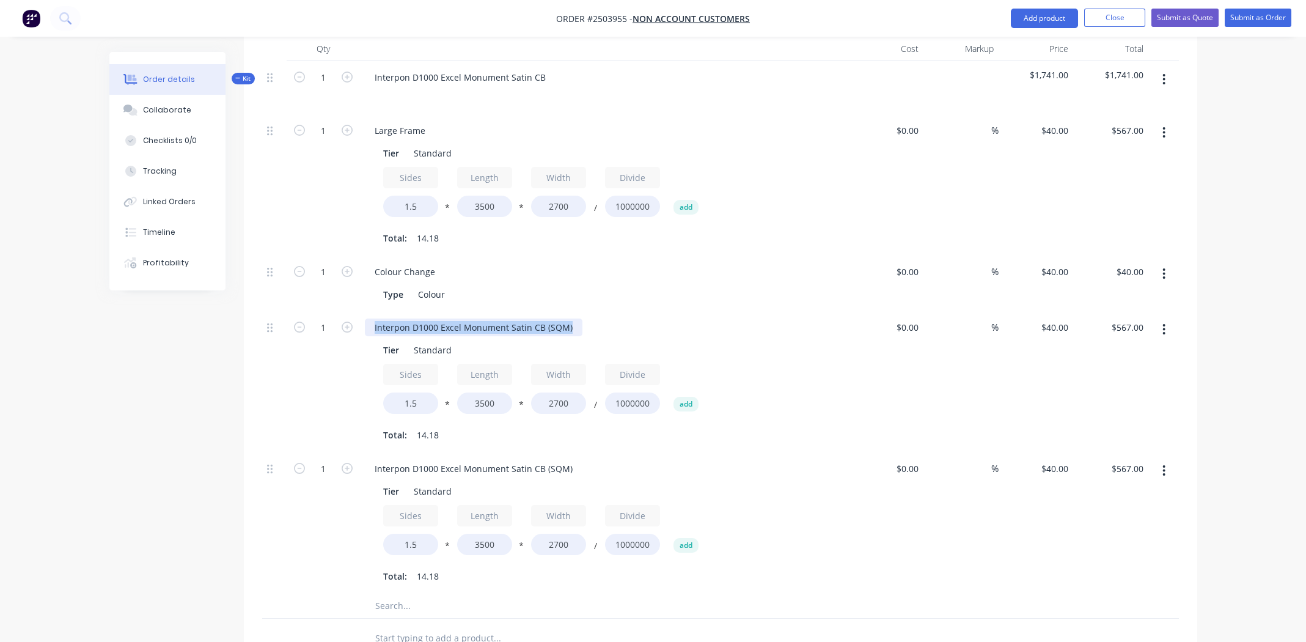
click at [463, 318] on div "Interpon D1000 Excel Monument Satin CB (SQM)" at bounding box center [474, 327] width 218 height 18
click at [456, 460] on div "Interpon D1000 Excel Monument Satin CB (SQM)" at bounding box center [474, 469] width 218 height 18
click at [746, 426] on div "Total: 14.18" at bounding box center [604, 435] width 442 height 18
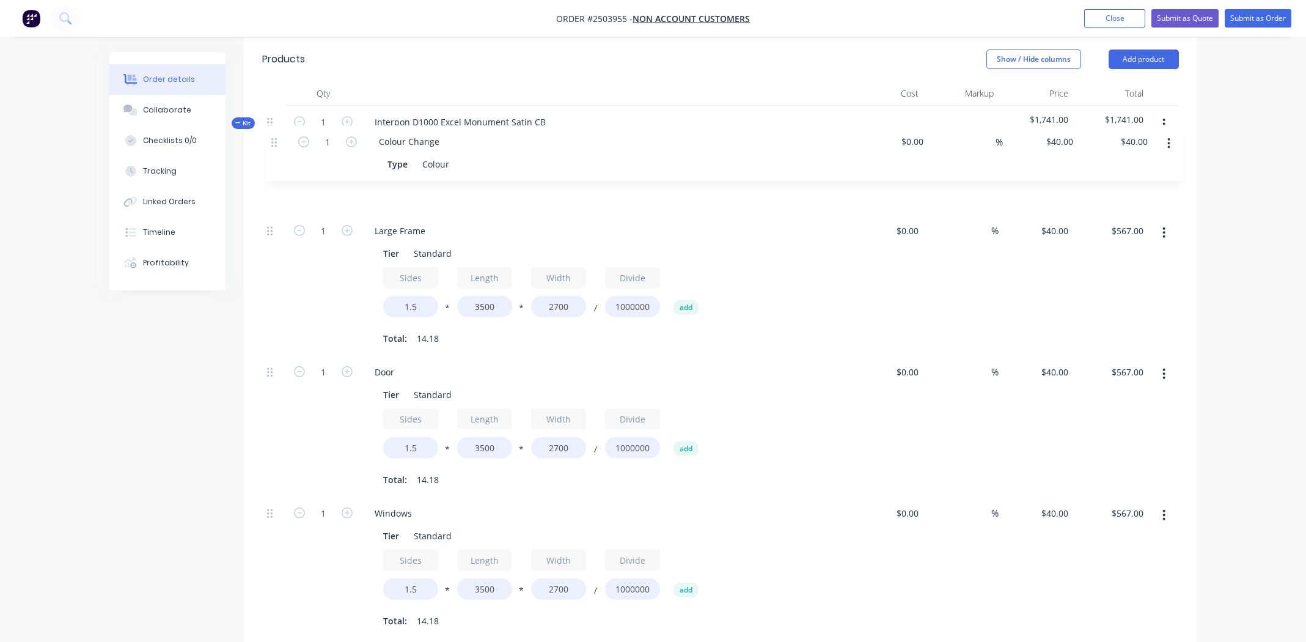
drag, startPoint x: 267, startPoint y: 254, endPoint x: 272, endPoint y: 138, distance: 115.6
click at [272, 138] on div "Kit 1 Interpon D1000 Excel Monument Satin CB $1,741.00 $1,741.00 1 Large Frame …" at bounding box center [720, 384] width 917 height 557
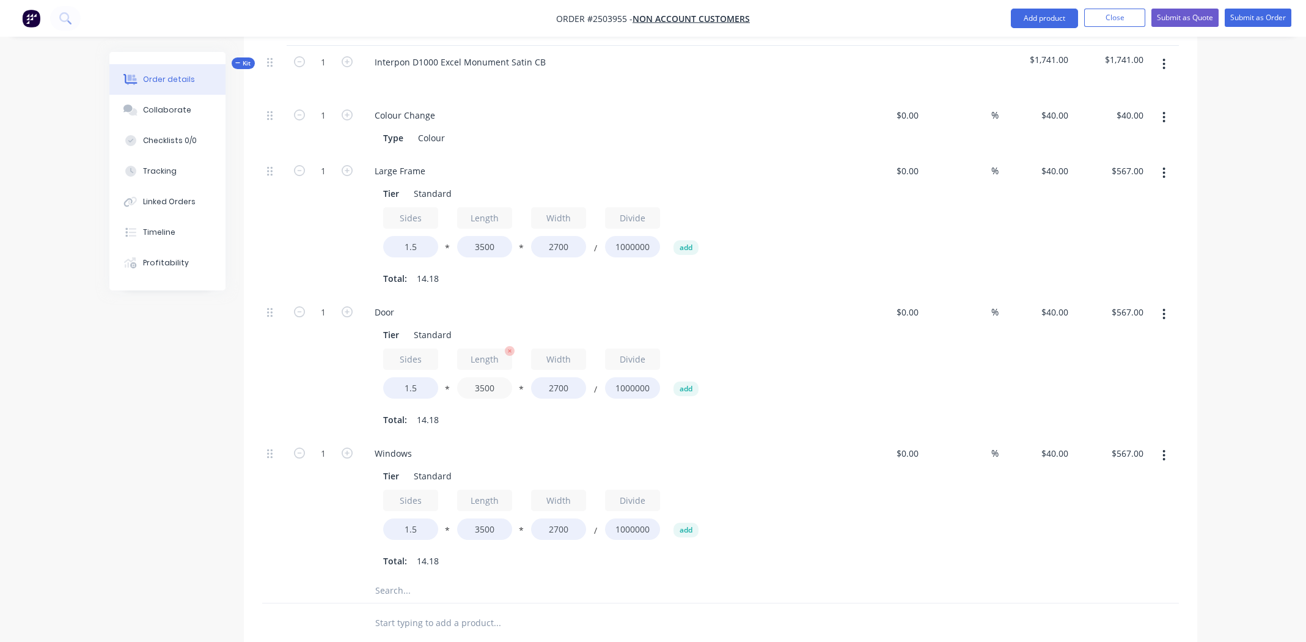
click at [488, 377] on input "3500" at bounding box center [484, 387] width 55 height 21
type input "2020"
type input "$327.24"
click at [558, 377] on input "2700" at bounding box center [558, 387] width 55 height 21
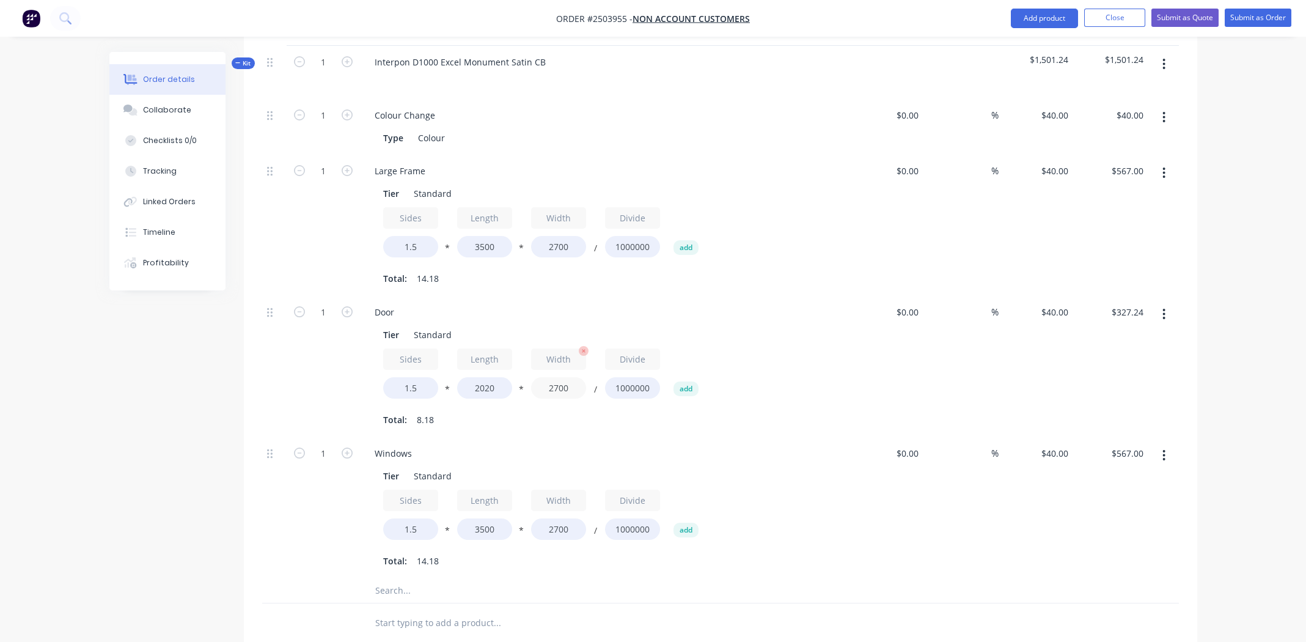
click at [558, 377] on input "2700" at bounding box center [558, 387] width 55 height 21
type input "800"
type input "$96.96"
click at [328, 125] on input "1" at bounding box center [323, 115] width 32 height 18
type input "2"
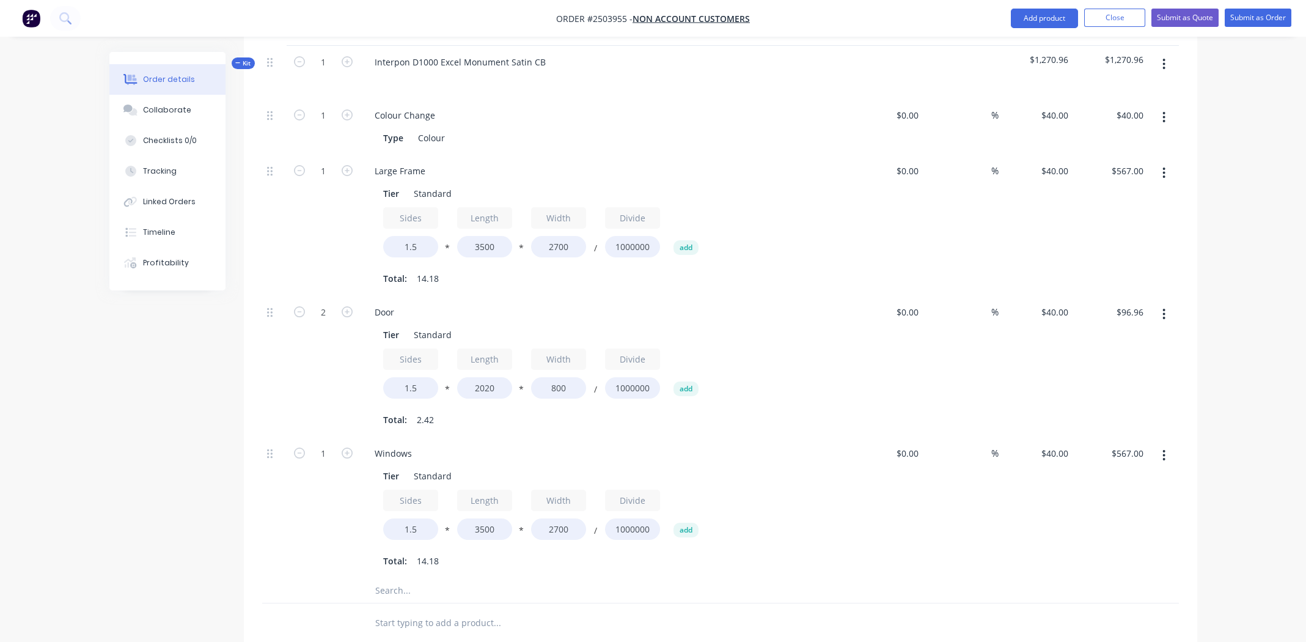
type input "$193.92"
click at [754, 348] on div "Sides 1.5 * Length 2020 * Width 800 / Divide 1000000 add" at bounding box center [604, 375] width 442 height 55
click at [414, 377] on input "1.5" at bounding box center [410, 387] width 55 height 21
type input "1.4"
type input "$180.99"
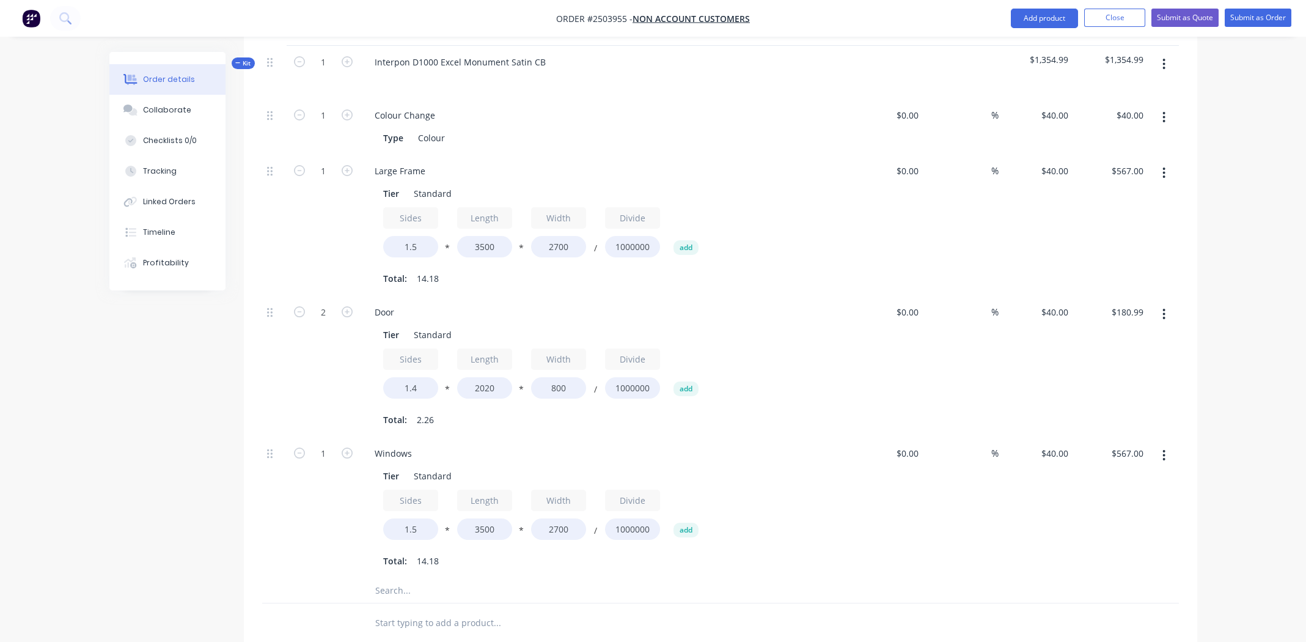
click at [682, 414] on div "Door Tier Standard Sides 1.4 * Length 2020 * Width 800 / Divide 1000000 add Tot…" at bounding box center [604, 366] width 489 height 141
click at [416, 236] on input "1.5" at bounding box center [410, 246] width 55 height 21
type input "1.4"
type input "$529.20"
click at [691, 273] on div "Large Frame Tier Standard Sides 1.4 * Length 3500 * Width 2700 / Divide 1000000…" at bounding box center [604, 225] width 489 height 141
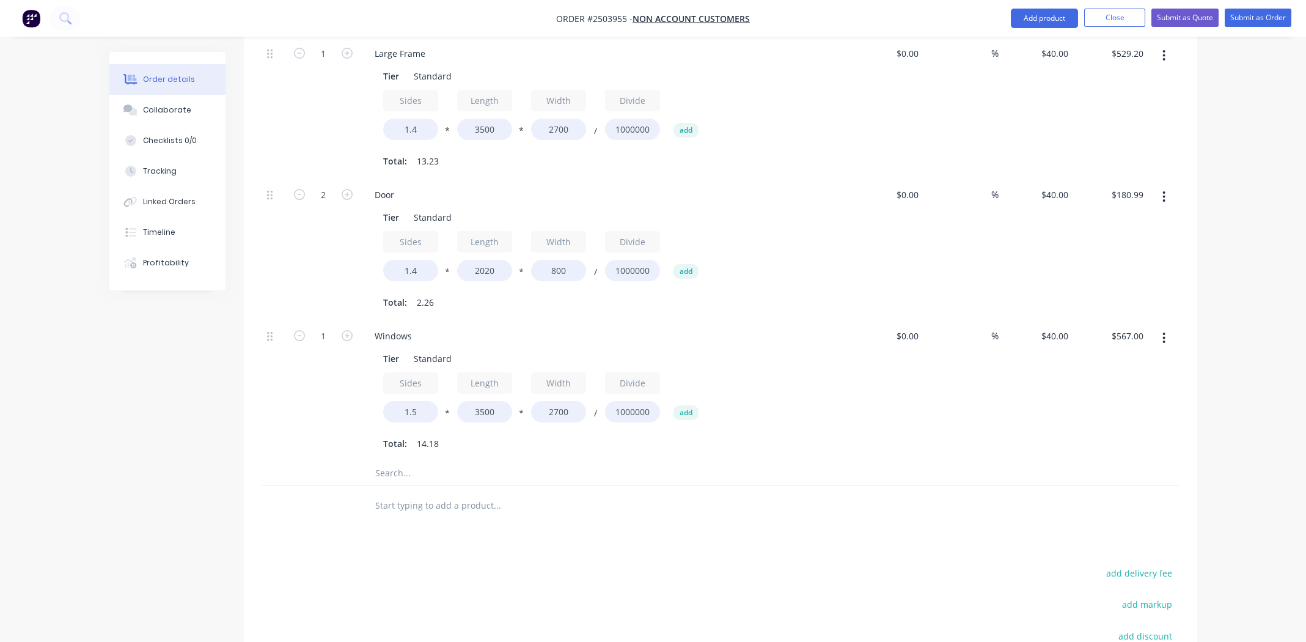
scroll to position [504, 0]
type input "2"
click at [493, 396] on input "3500" at bounding box center [484, 406] width 55 height 21
type input "$1,134.00"
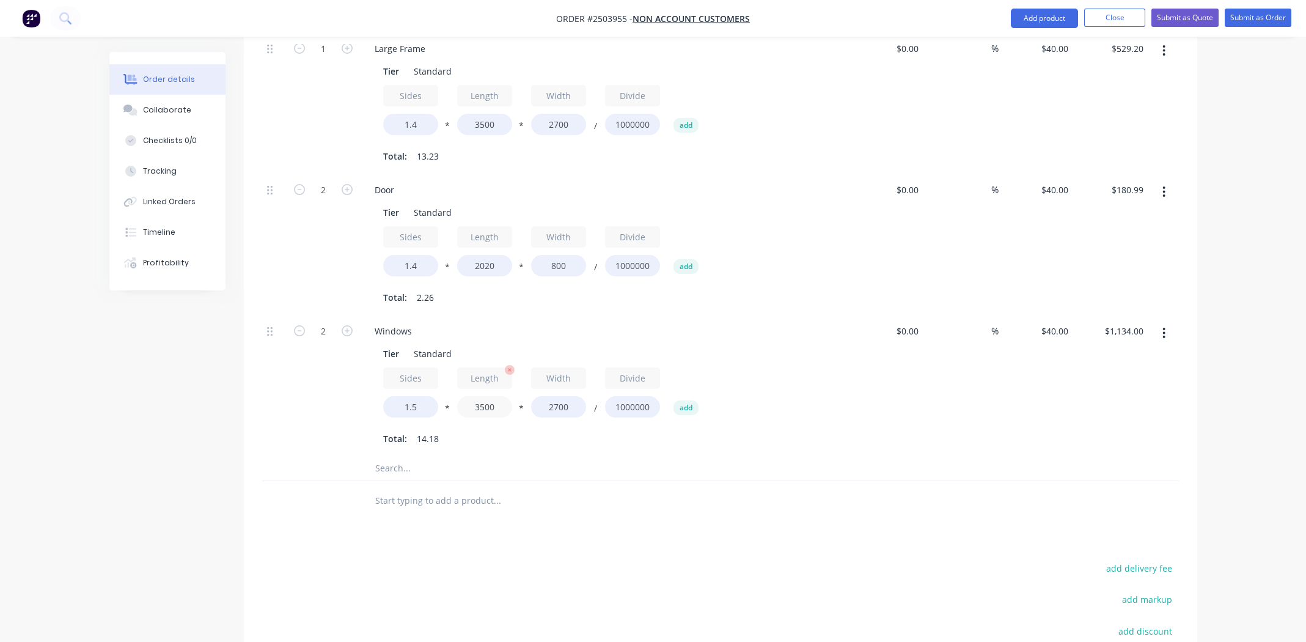
click at [493, 396] on input "3500" at bounding box center [484, 406] width 55 height 21
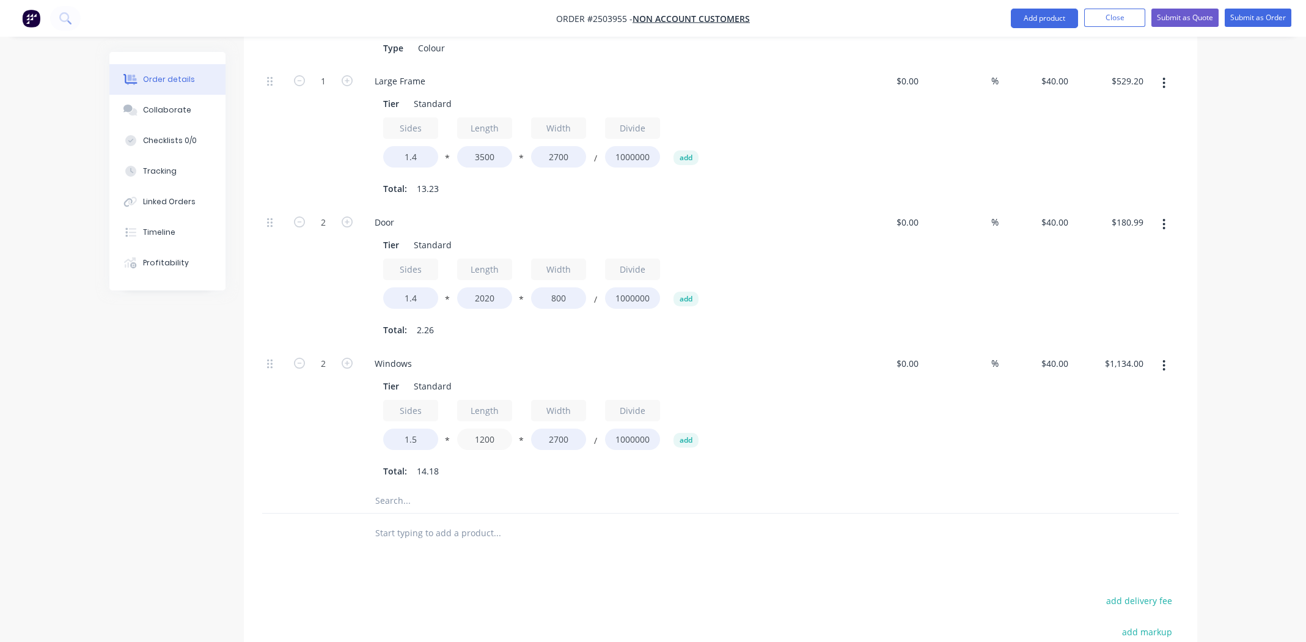
scroll to position [443, 0]
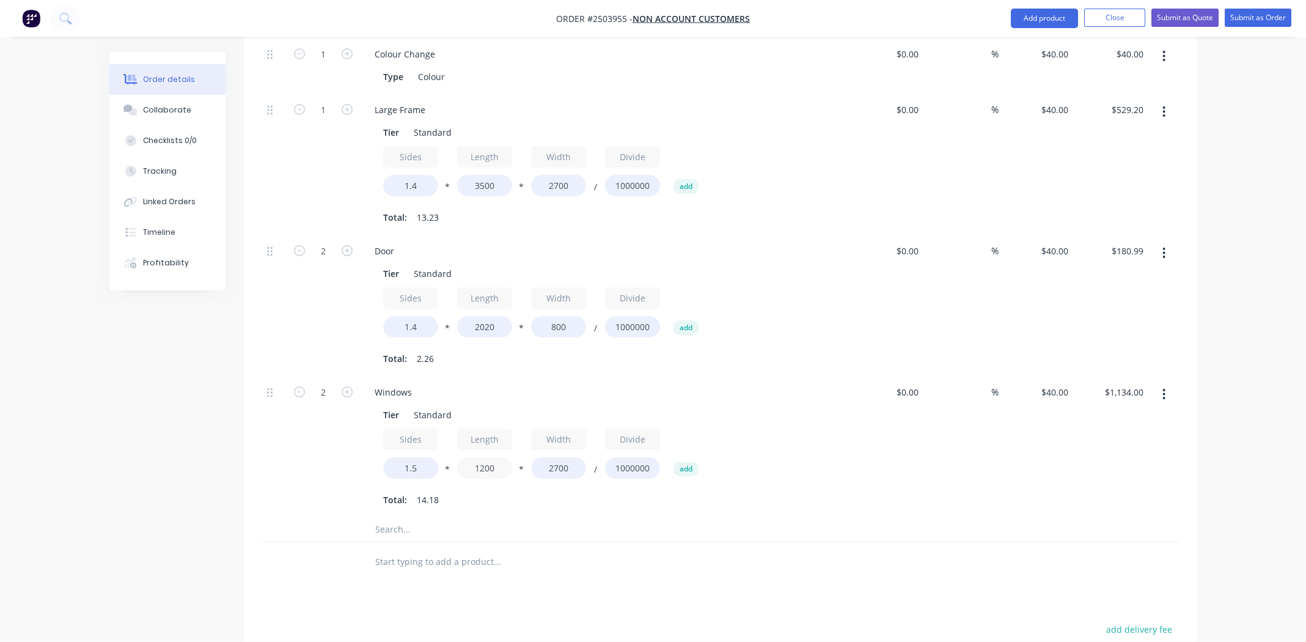
type input "1200"
type input "$388.80"
click at [563, 457] on input "2700" at bounding box center [558, 467] width 55 height 21
type input "2030"
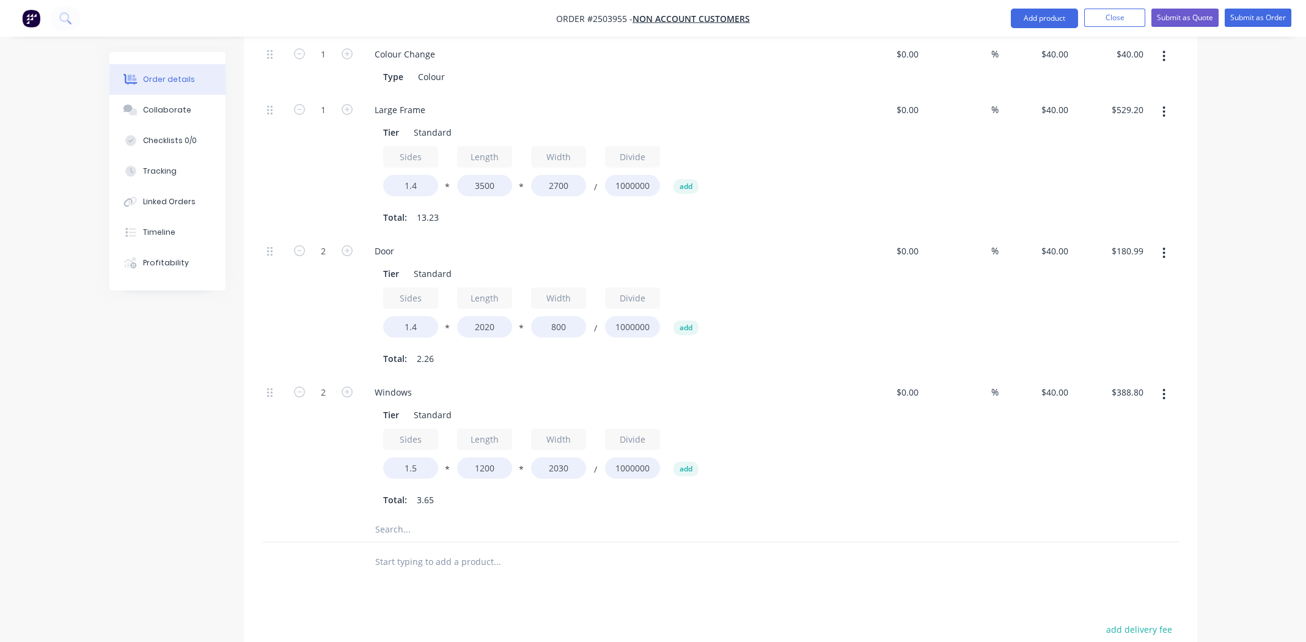
type input "$292.32"
click at [708, 517] on div at bounding box center [548, 529] width 367 height 24
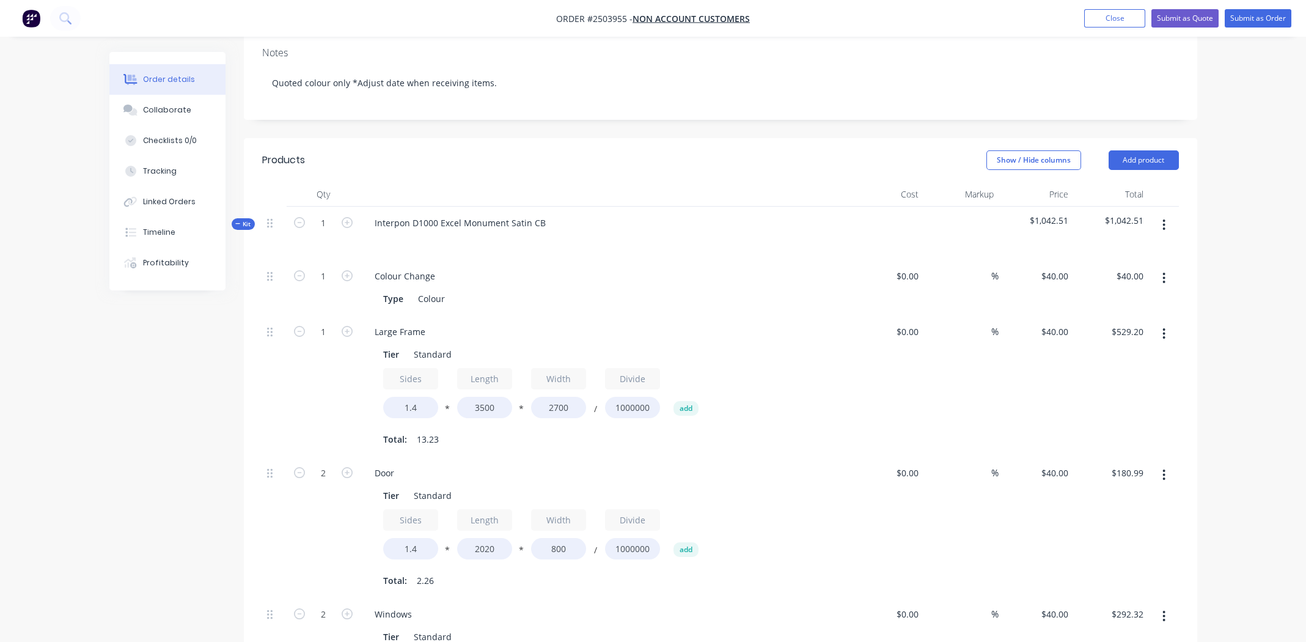
scroll to position [199, 0]
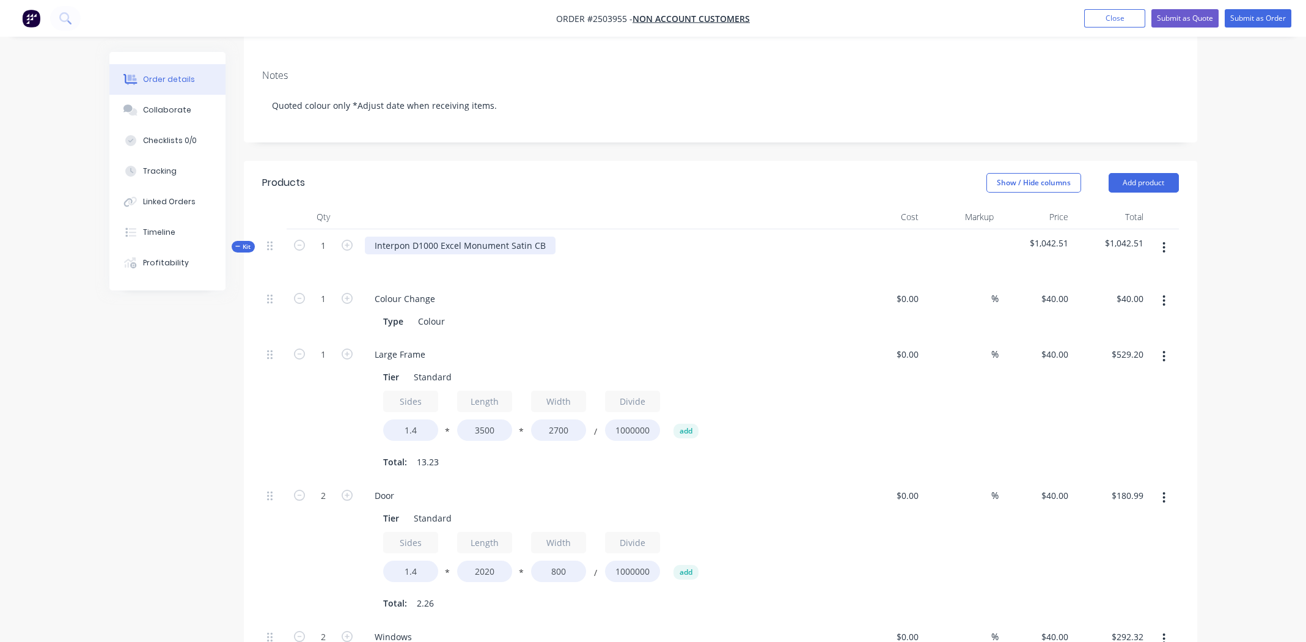
click at [492, 236] on div "Interpon D1000 Excel Monument Satin CB" at bounding box center [460, 245] width 191 height 18
drag, startPoint x: 492, startPoint y: 227, endPoint x: 482, endPoint y: 226, distance: 9.8
click at [482, 236] on div "Interpon D1000 Excel Monument Satin CB" at bounding box center [460, 245] width 191 height 18
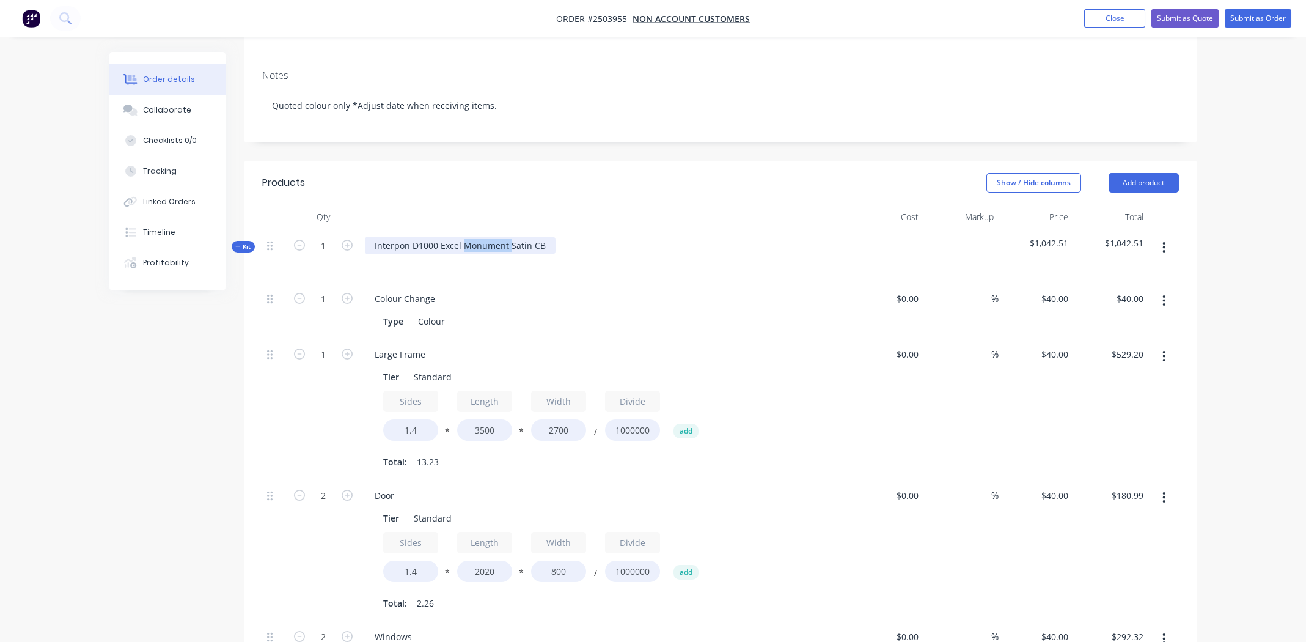
click at [483, 236] on div "Interpon D1000 Excel Monument Satin CB" at bounding box center [460, 245] width 191 height 18
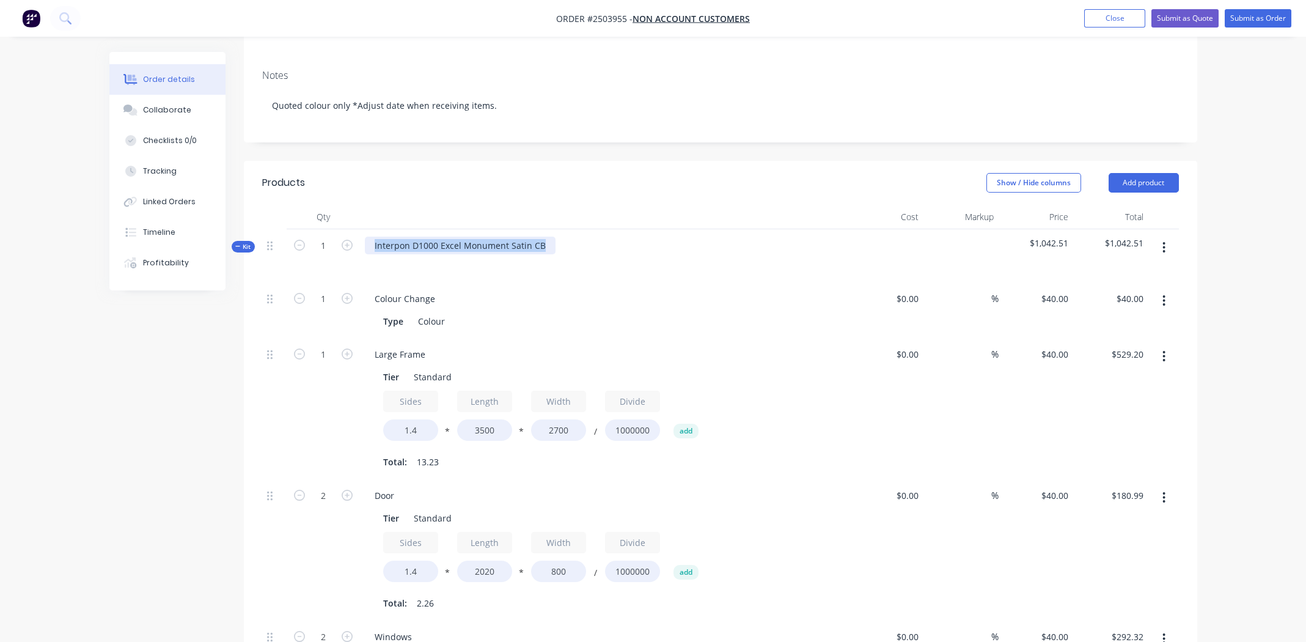
copy div "Interpon D1000 Excel Monument Satin CB"
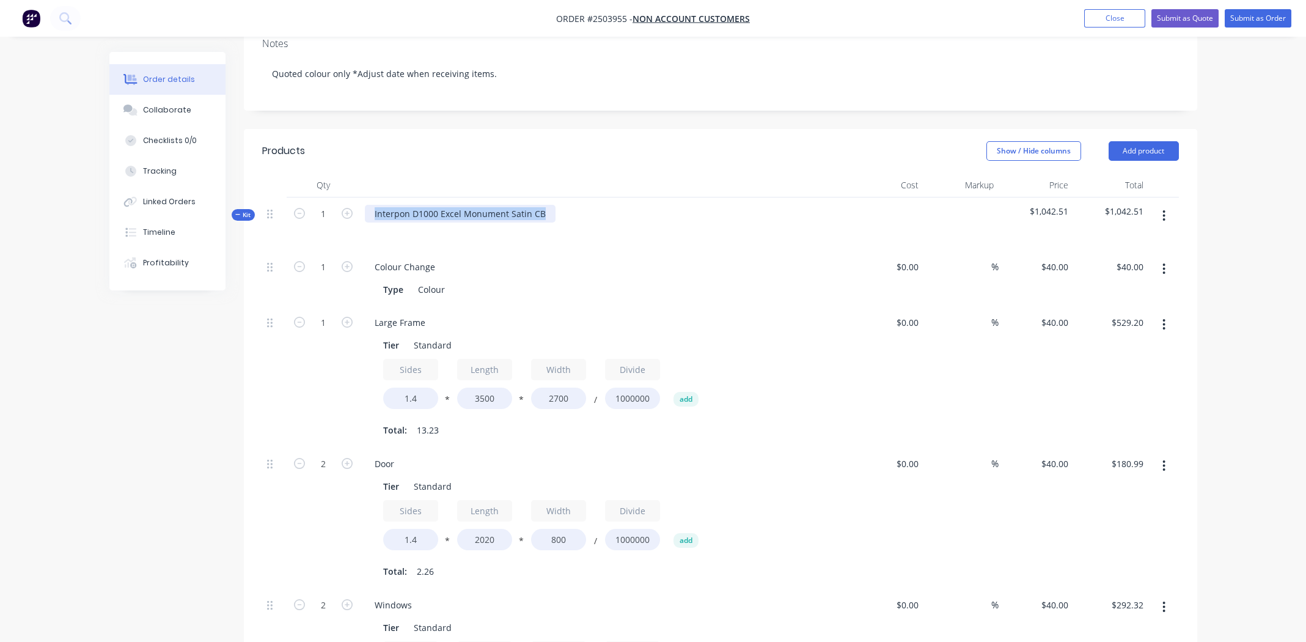
scroll to position [260, 0]
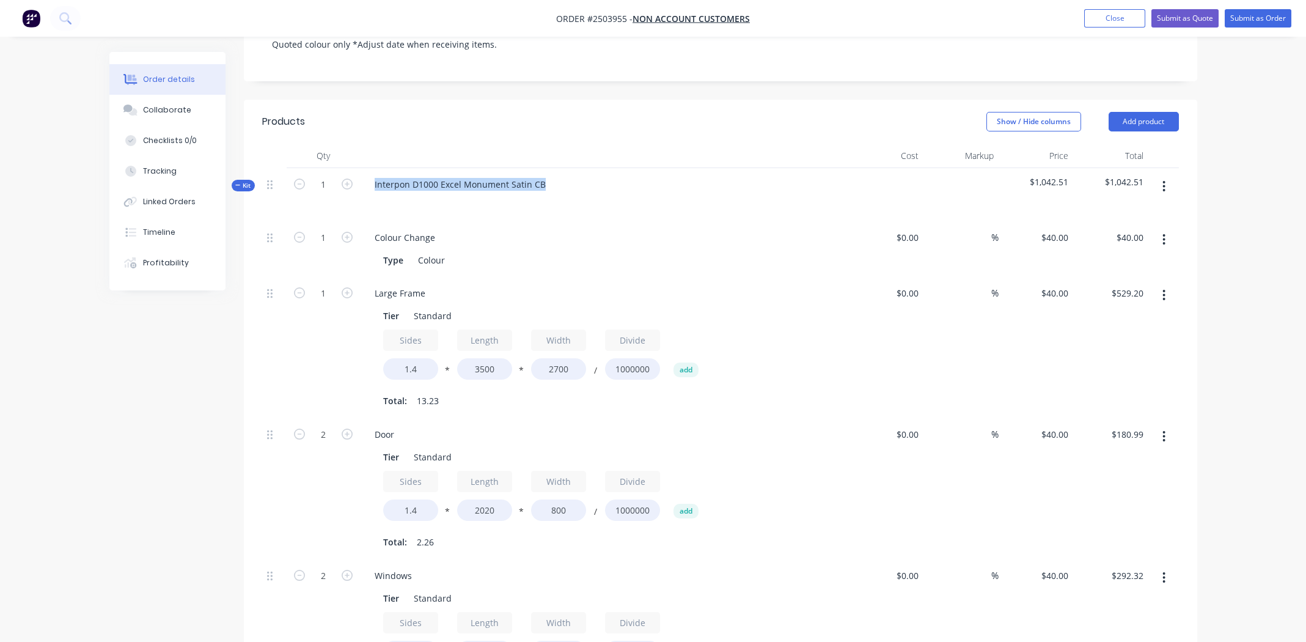
click at [1159, 175] on button "button" at bounding box center [1163, 186] width 29 height 22
click at [1137, 210] on div "Add product to kit" at bounding box center [1121, 219] width 94 height 18
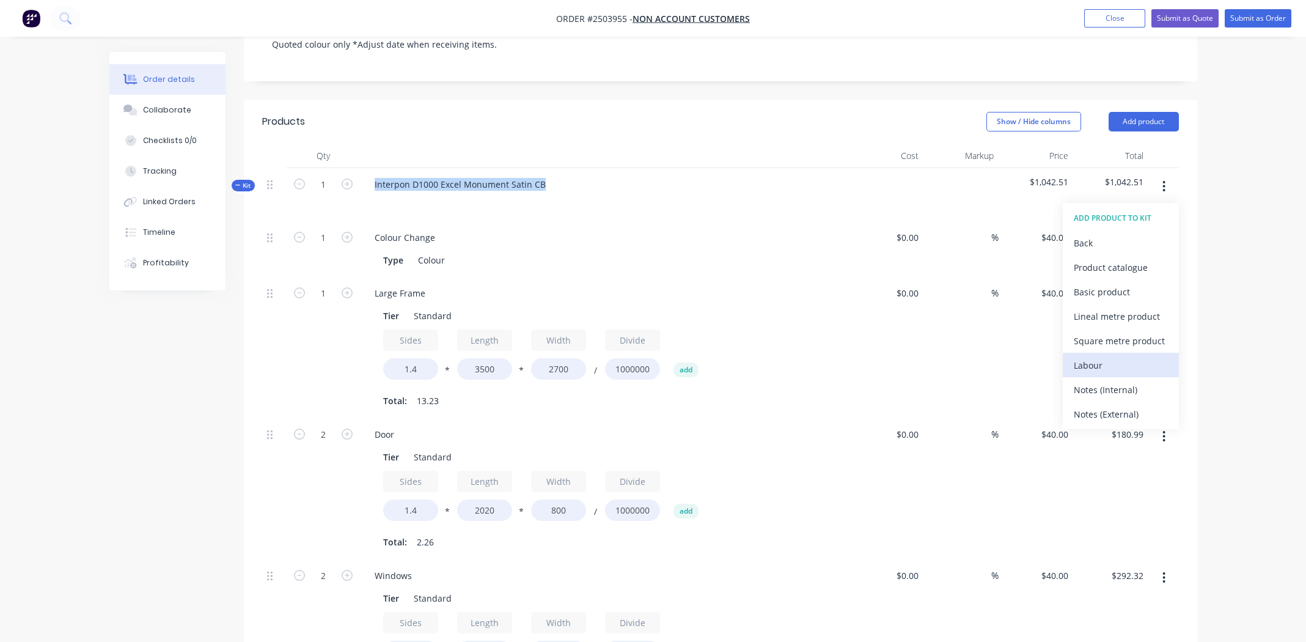
click at [1110, 356] on div "Labour" at bounding box center [1121, 365] width 94 height 18
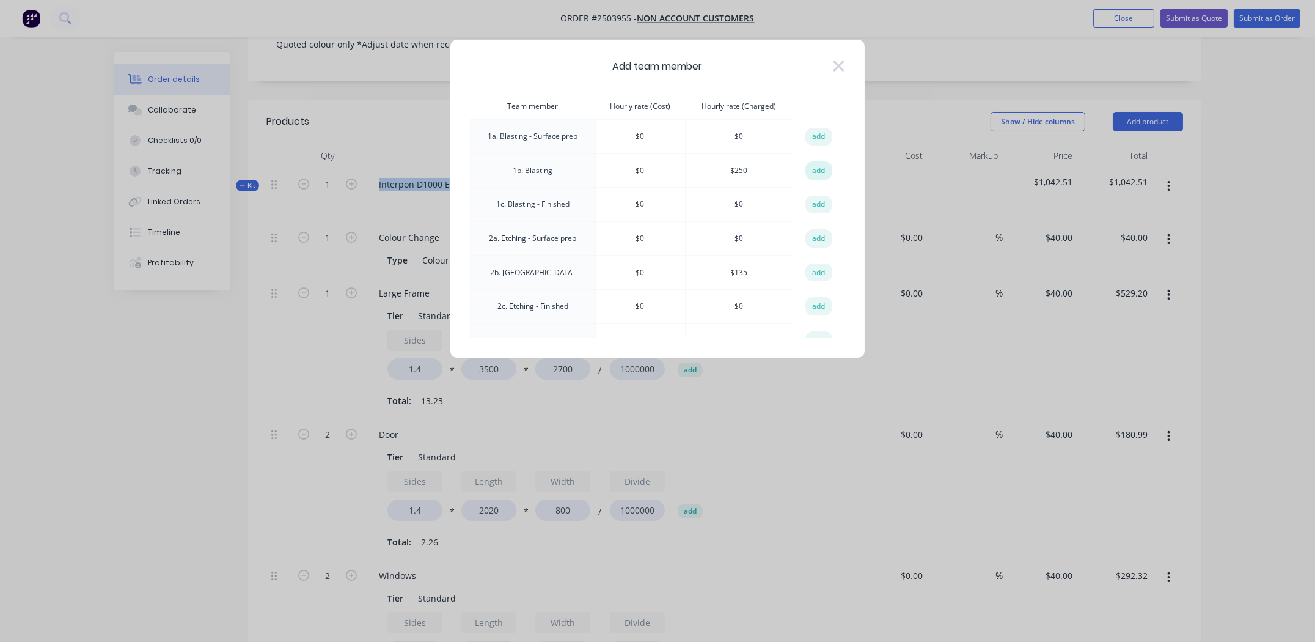
click at [819, 161] on button "add" at bounding box center [818, 170] width 27 height 18
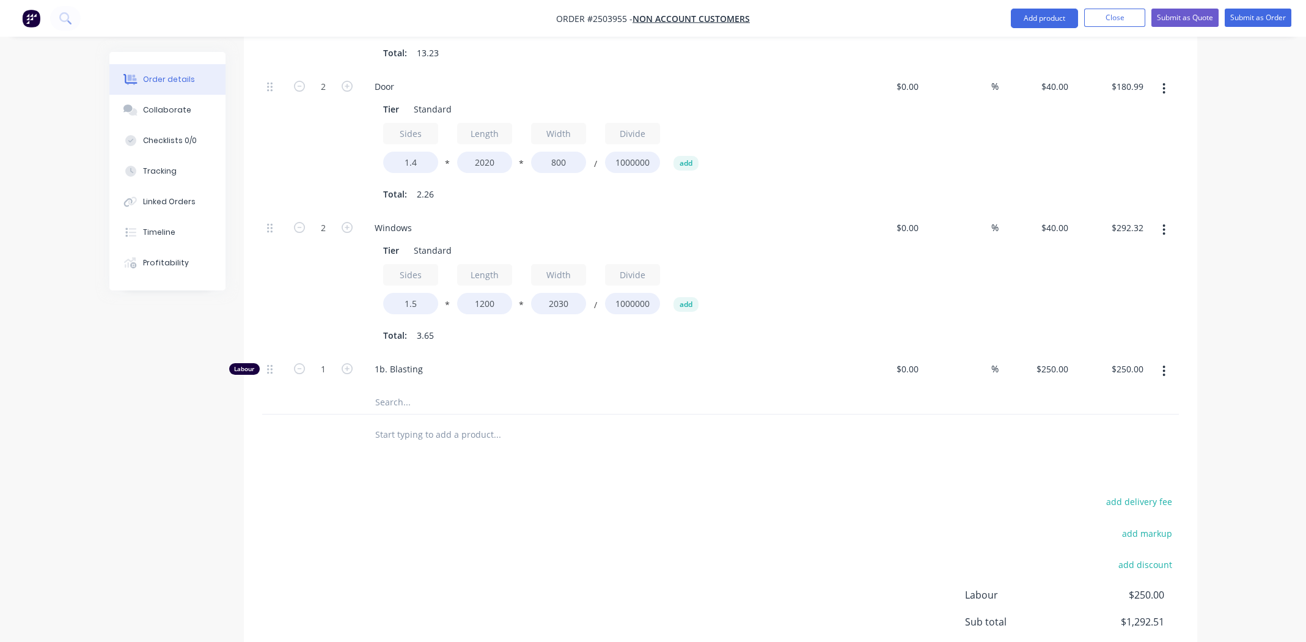
scroll to position [626, 0]
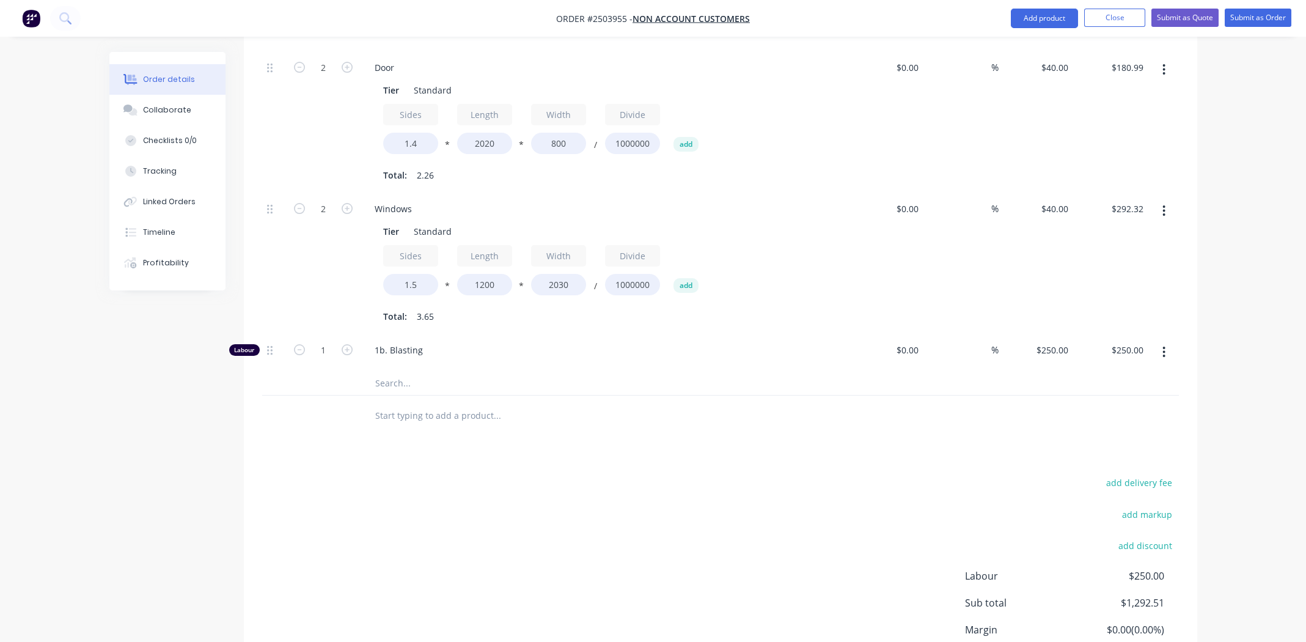
click at [610, 474] on div "add delivery fee add markup add discount Labour $250.00 Sub total $1,292.51 Mar…" at bounding box center [720, 592] width 917 height 236
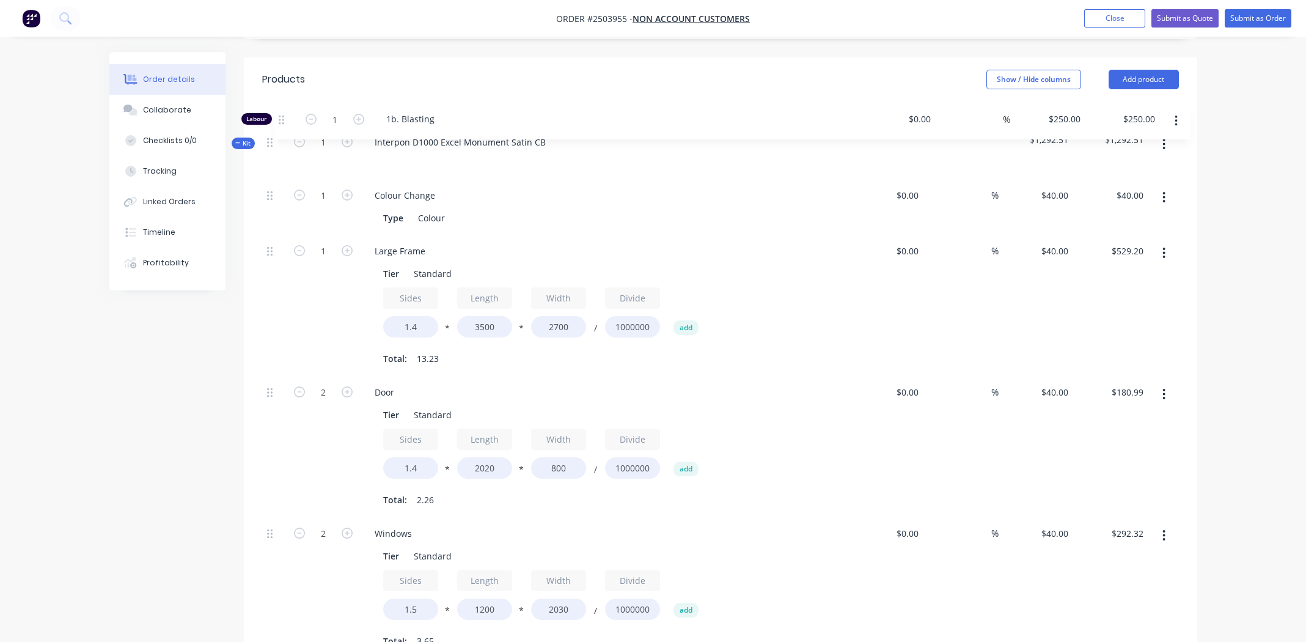
scroll to position [298, 0]
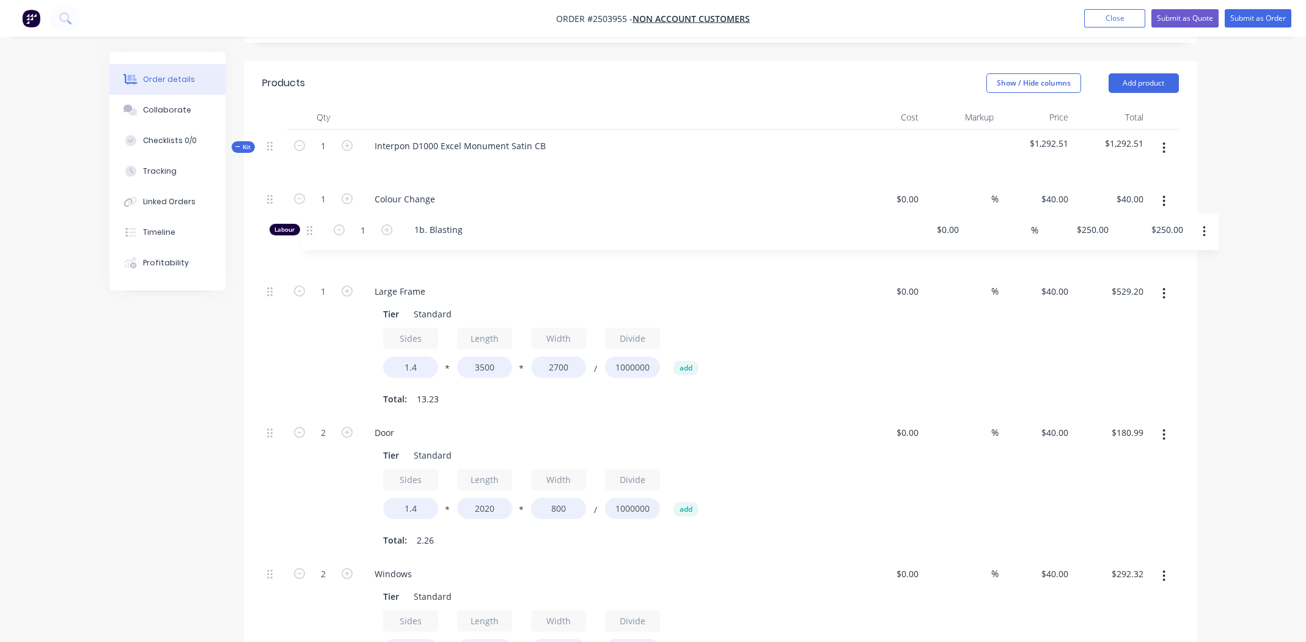
drag, startPoint x: 268, startPoint y: 331, endPoint x: 309, endPoint y: 225, distance: 114.2
click at [309, 225] on div "1 Colour Change Type Colour $0.00 $0.00 % $40.00 $40.00 $40.00 $40.00 1 Large F…" at bounding box center [720, 441] width 917 height 516
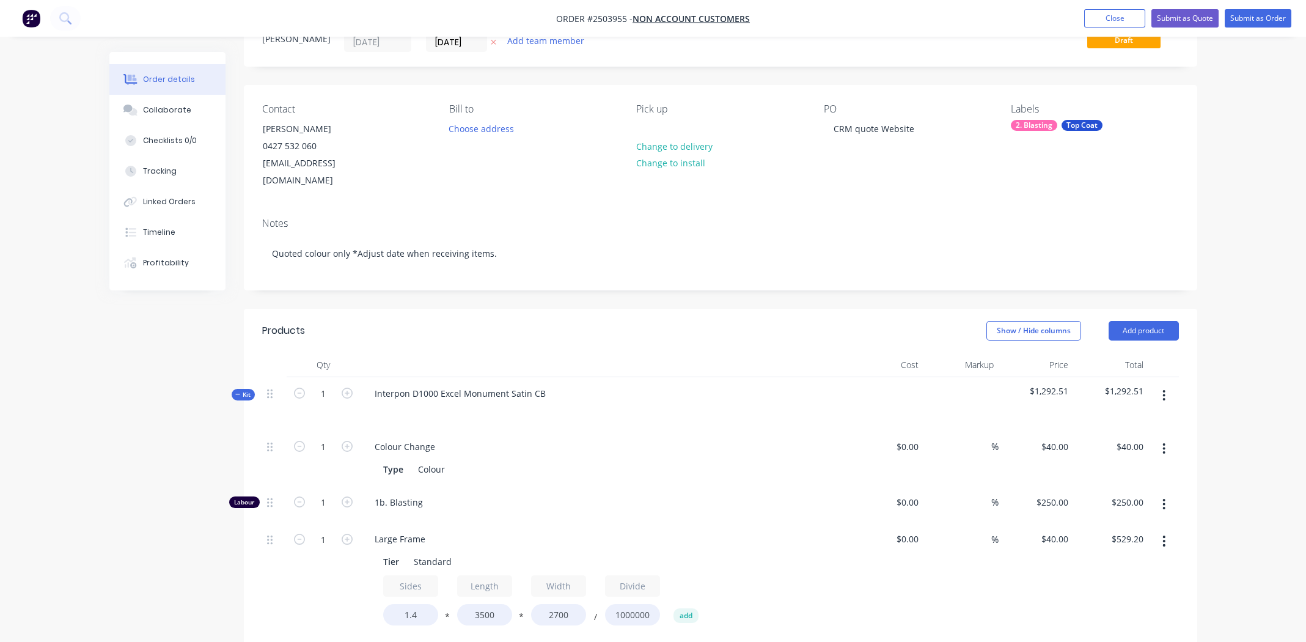
scroll to position [0, 0]
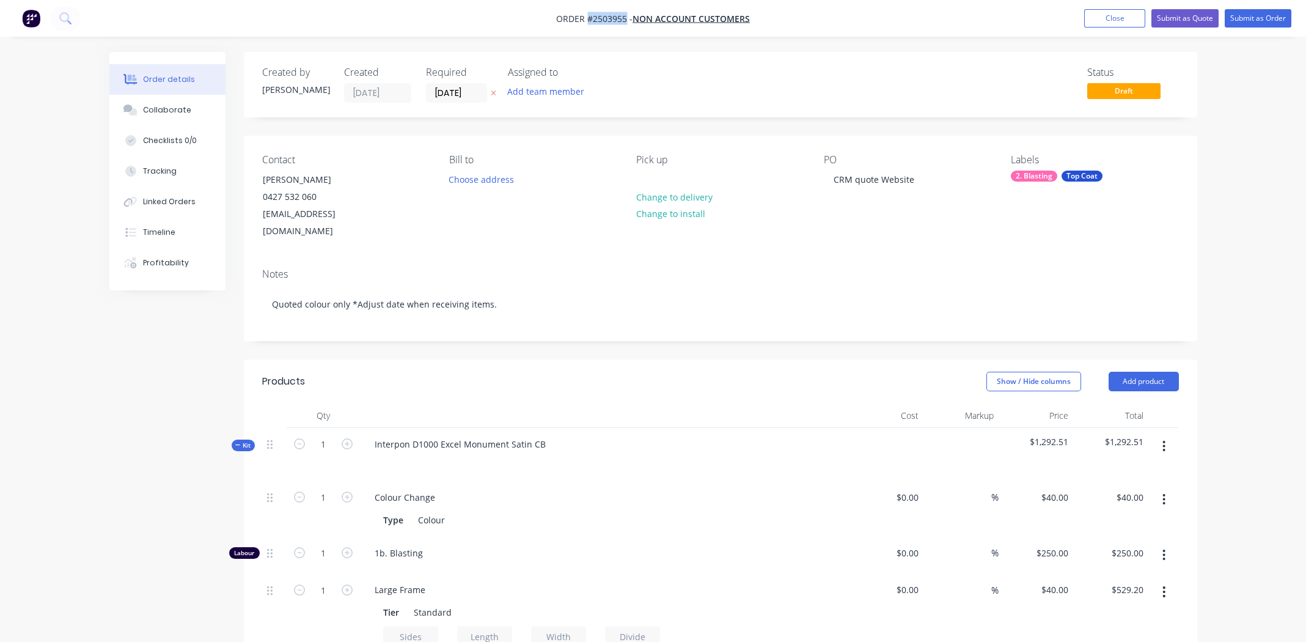
drag, startPoint x: 587, startPoint y: 19, endPoint x: 625, endPoint y: 22, distance: 37.4
click at [625, 22] on span "Order #2503955 -" at bounding box center [594, 19] width 76 height 12
copy span "#2503955"
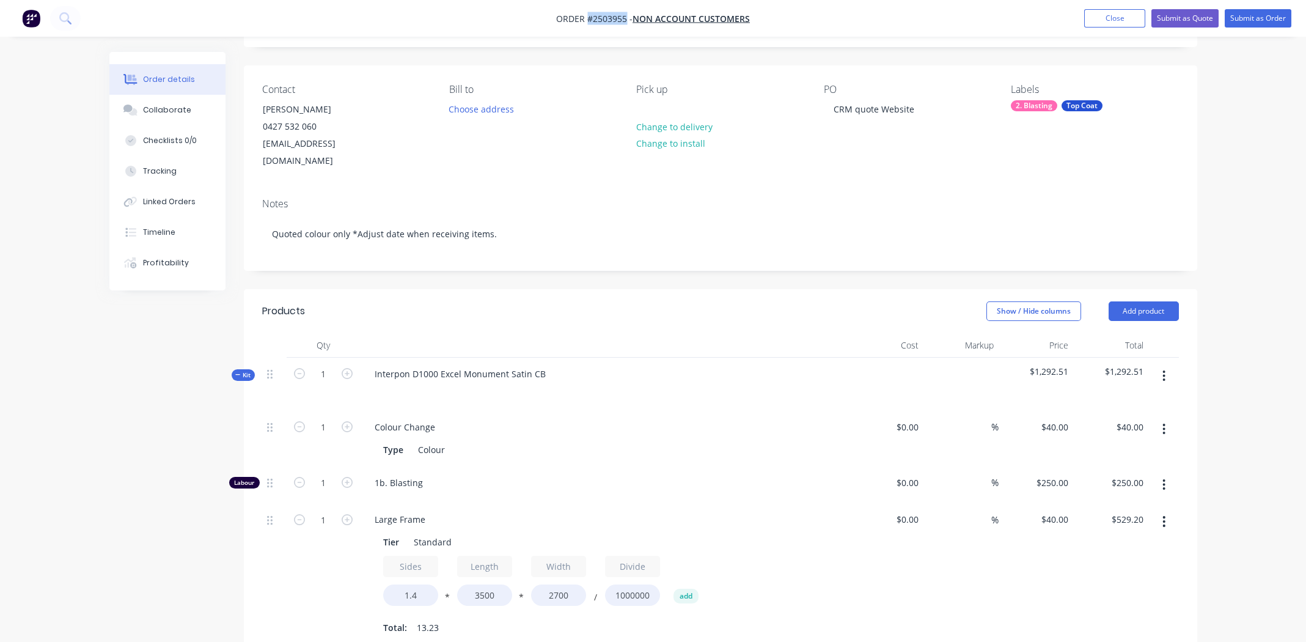
scroll to position [40, 0]
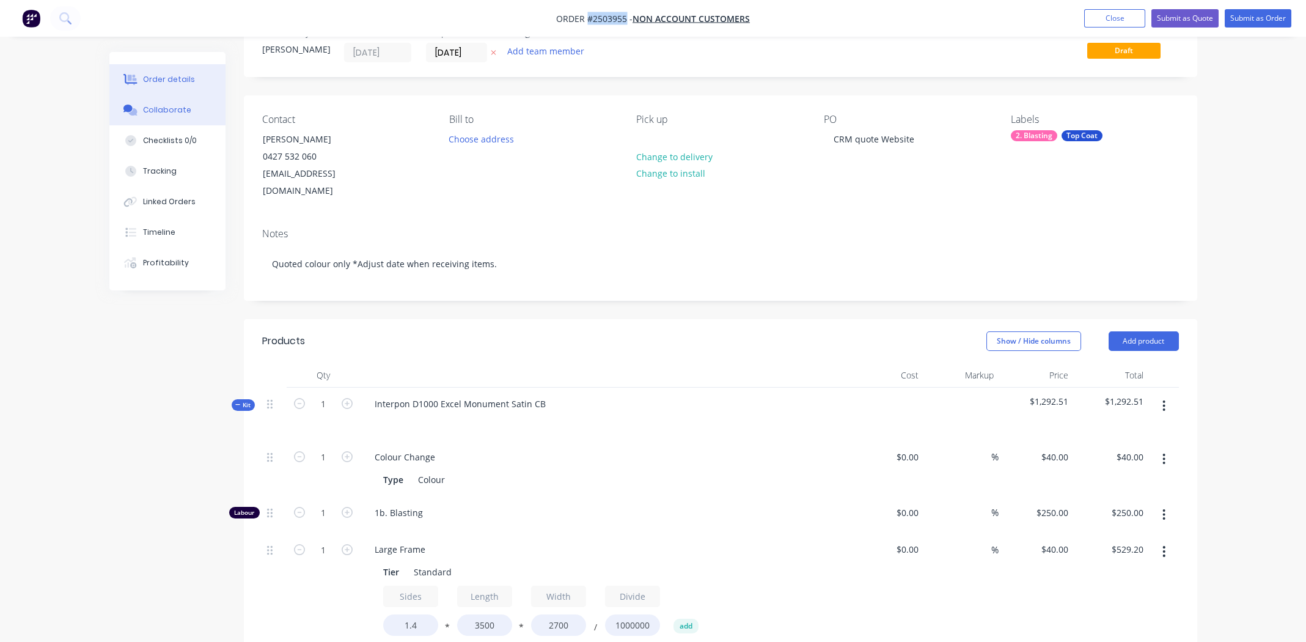
click at [170, 112] on div "Collaborate" at bounding box center [167, 109] width 48 height 11
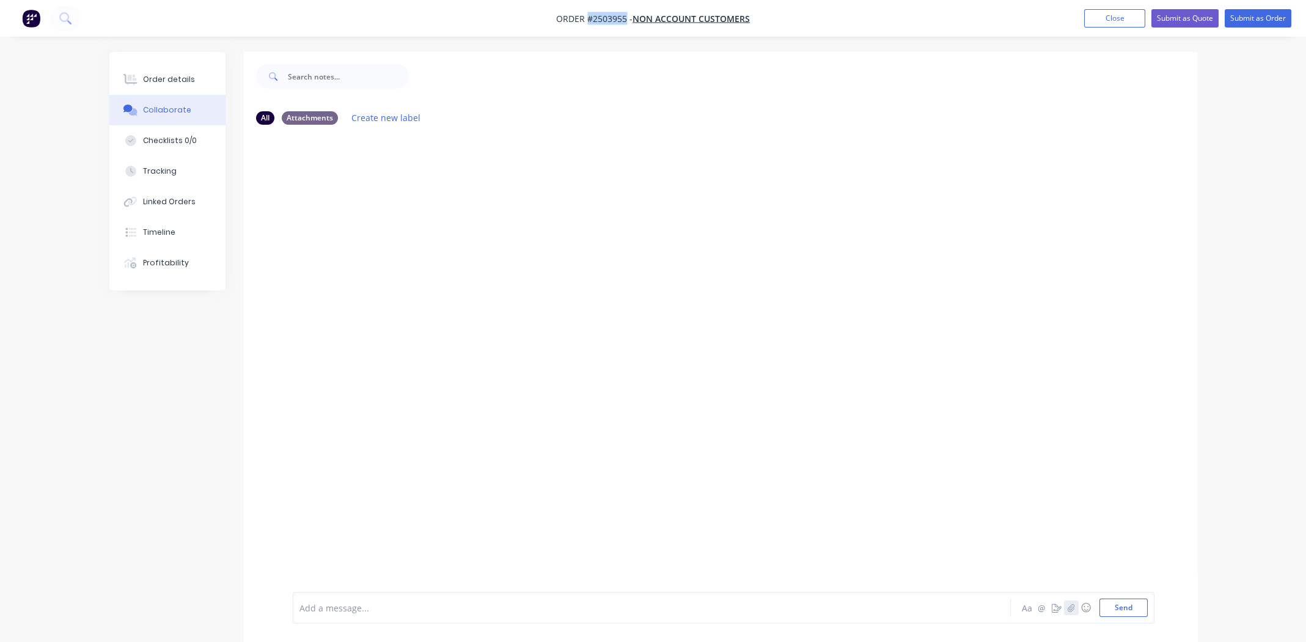
click at [1068, 604] on icon "button" at bounding box center [1070, 607] width 7 height 9
click at [1121, 606] on button "Send" at bounding box center [1123, 607] width 48 height 18
click at [155, 80] on div "Order details" at bounding box center [169, 79] width 52 height 11
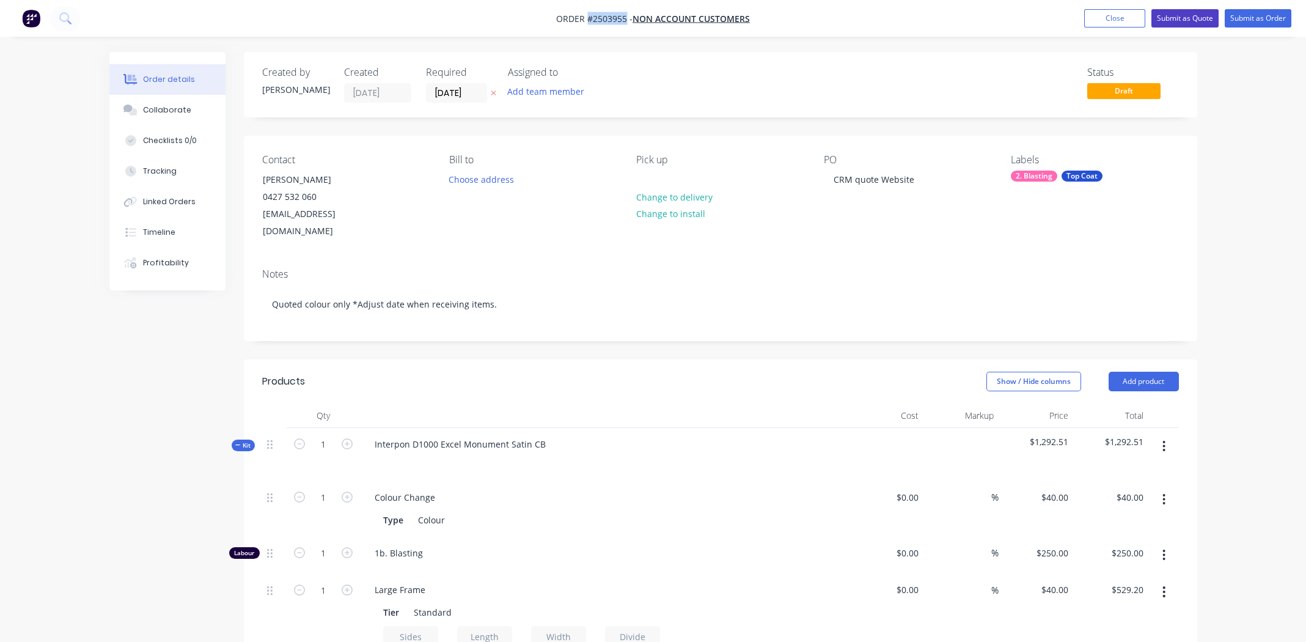
click at [1185, 13] on button "Submit as Quote" at bounding box center [1184, 18] width 67 height 18
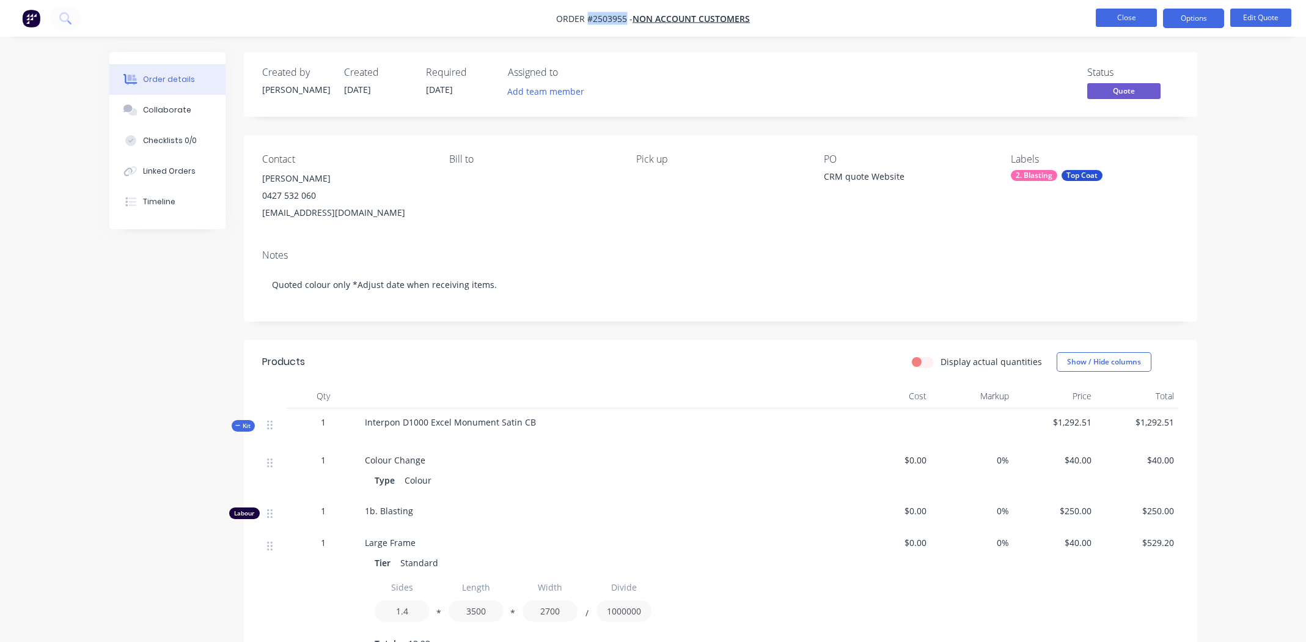
click at [1116, 15] on button "Close" at bounding box center [1126, 18] width 61 height 18
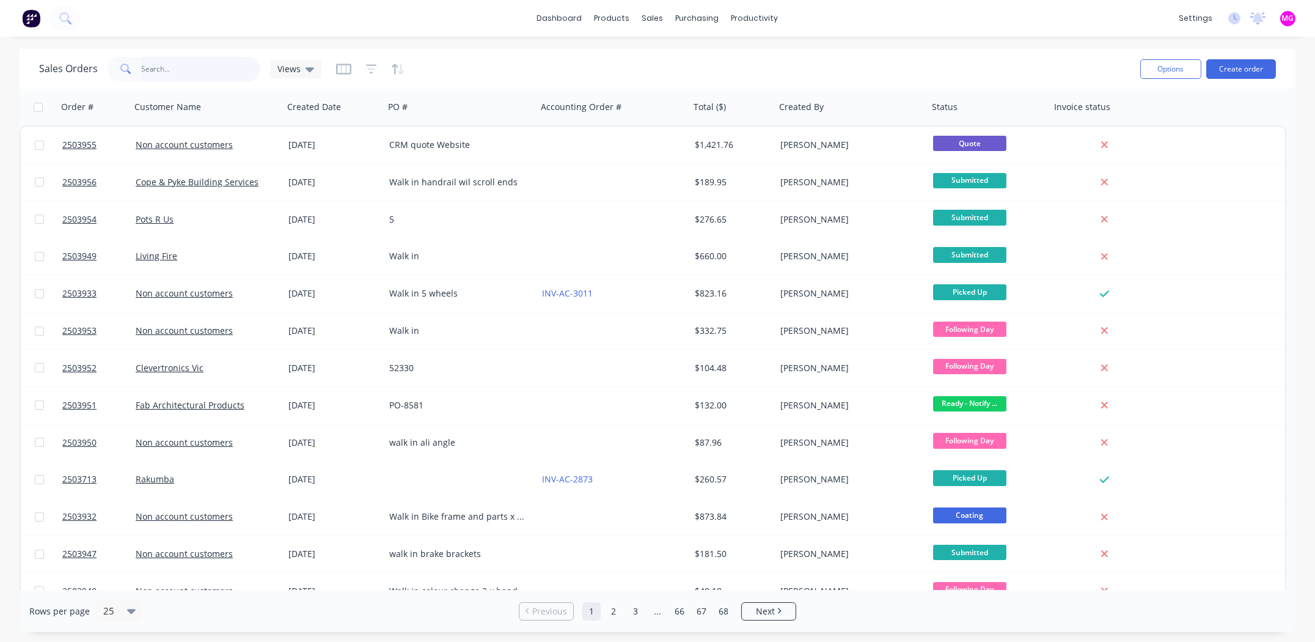
click at [192, 68] on input "text" at bounding box center [201, 69] width 119 height 24
click at [999, 16] on div "dashboard products sales purchasing productivity dashboard products Product Cat…" at bounding box center [657, 18] width 1315 height 37
click at [1241, 64] on button "Create order" at bounding box center [1241, 69] width 70 height 20
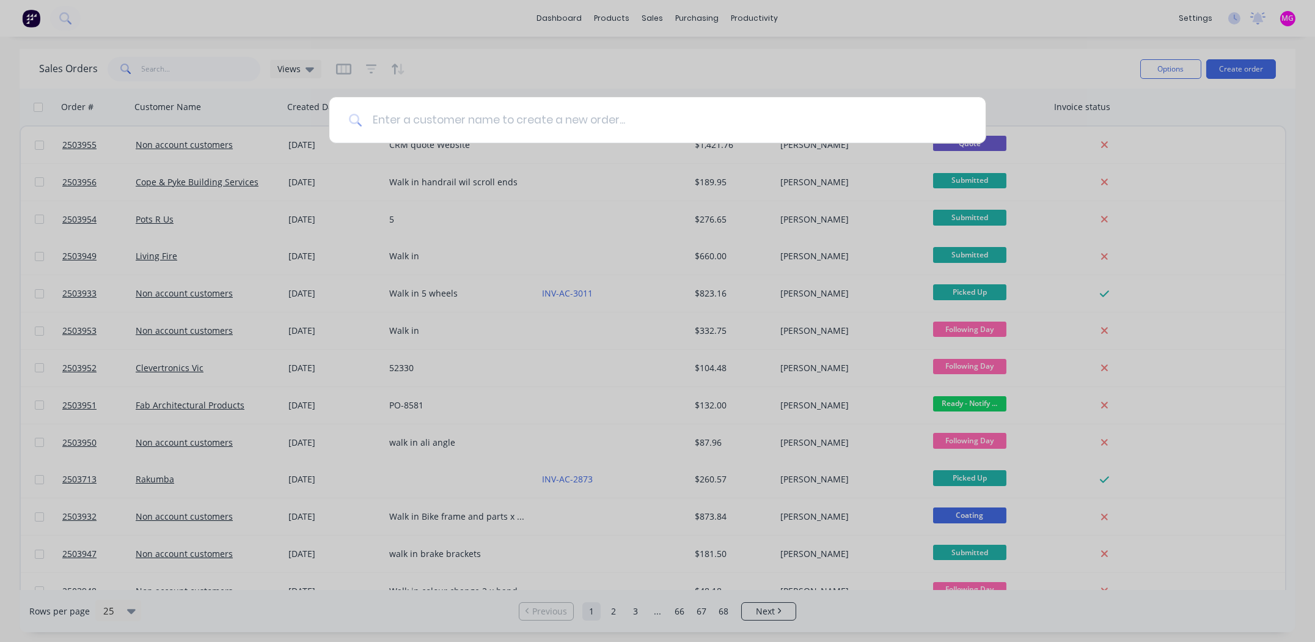
click at [423, 125] on input at bounding box center [664, 120] width 604 height 46
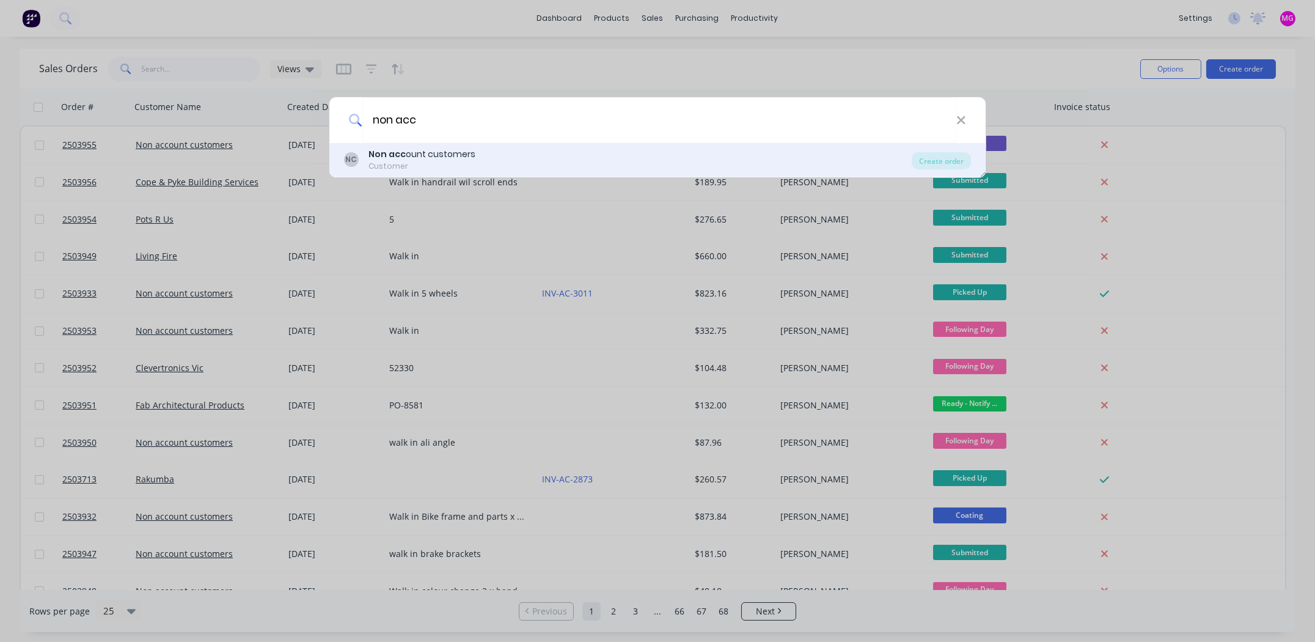
type input "non acc"
click at [428, 157] on div "Non acc ount customers" at bounding box center [421, 154] width 107 height 13
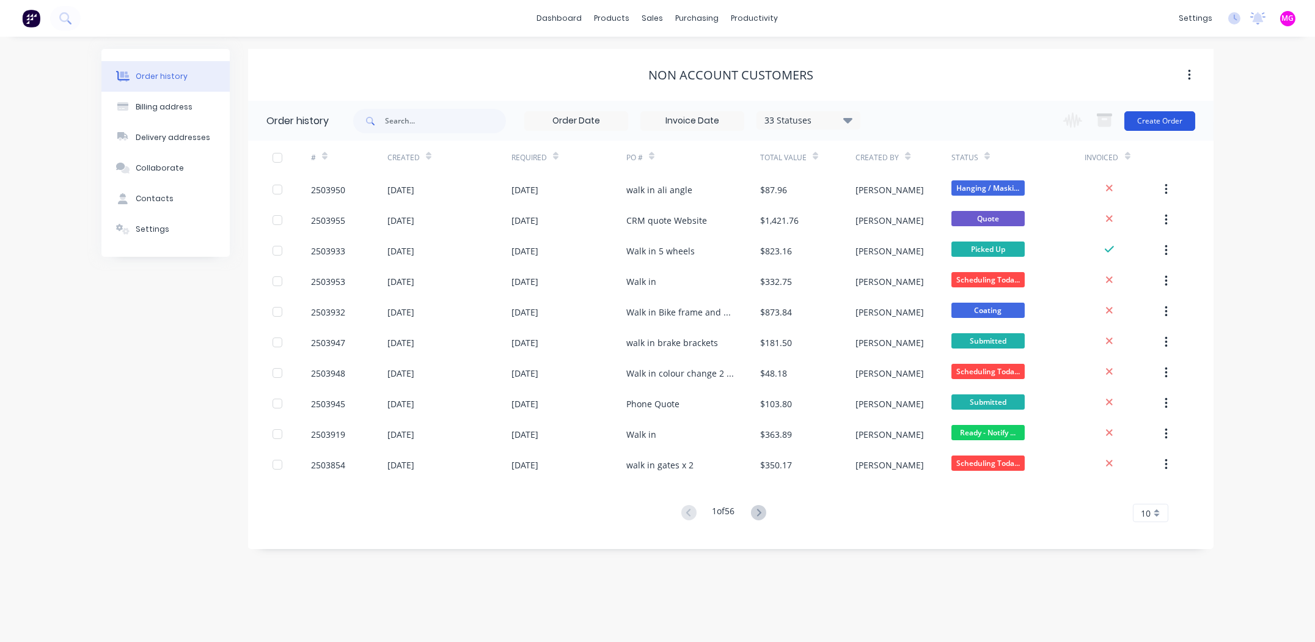
click at [1160, 123] on button "Create Order" at bounding box center [1159, 121] width 71 height 20
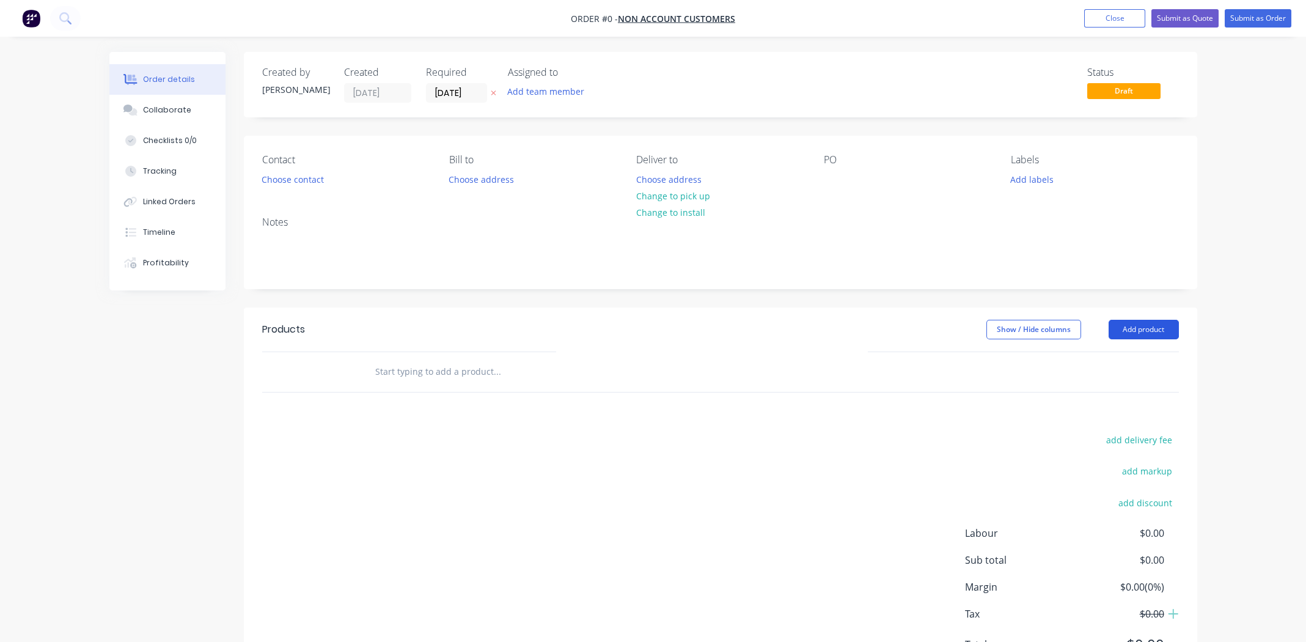
click at [1140, 322] on button "Add product" at bounding box center [1144, 330] width 70 height 20
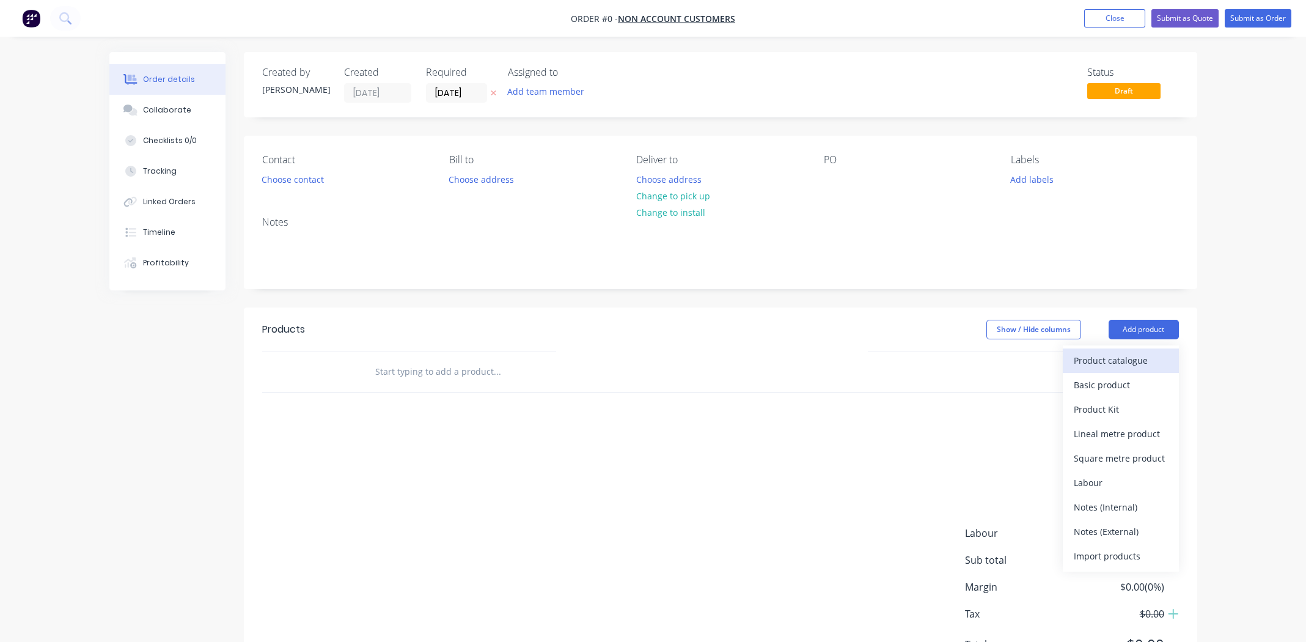
click at [1122, 354] on div "Product catalogue" at bounding box center [1121, 360] width 94 height 18
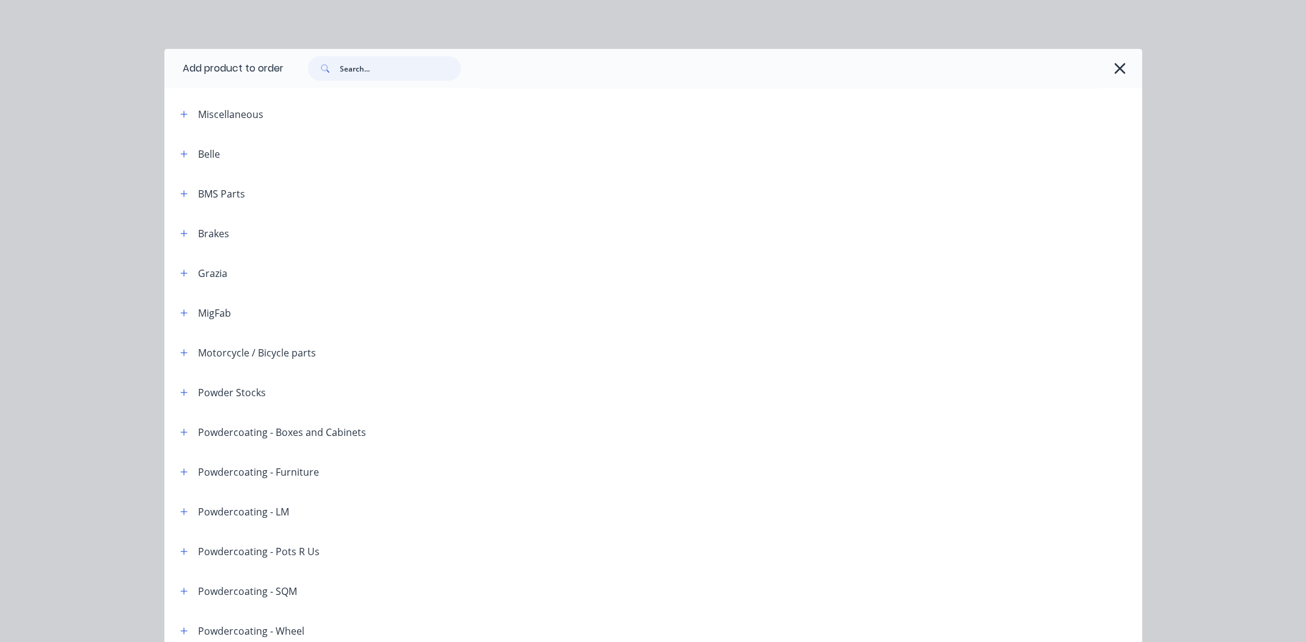
click at [387, 62] on input "text" at bounding box center [400, 68] width 121 height 24
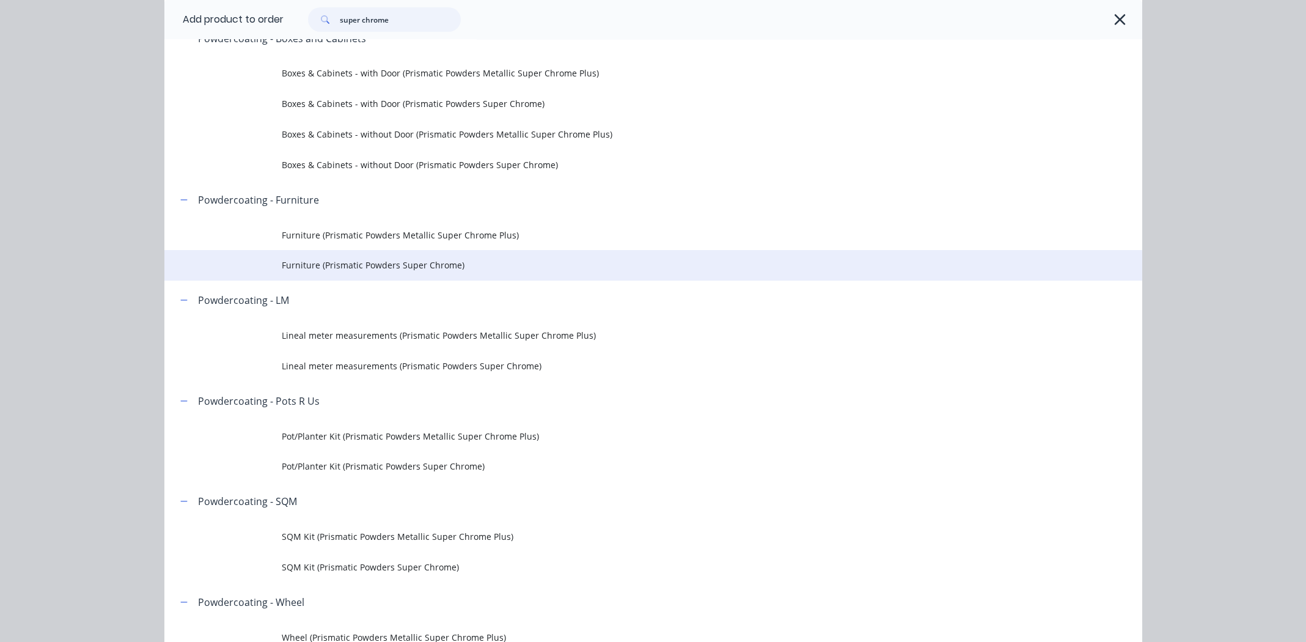
scroll to position [122, 0]
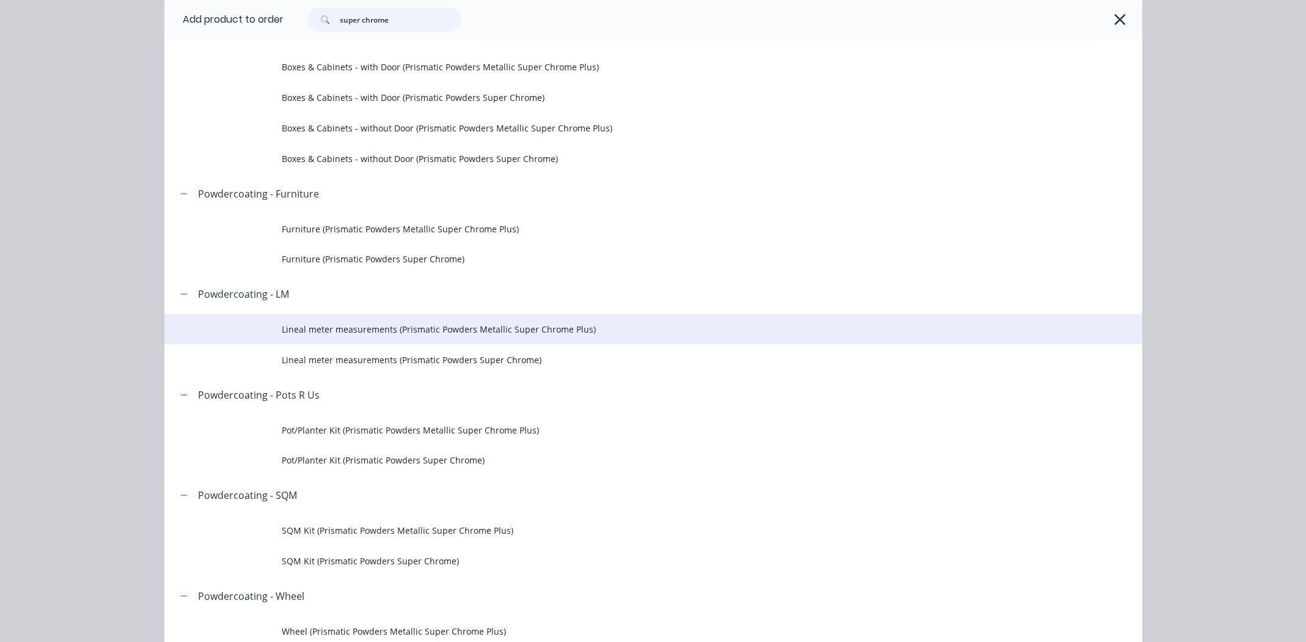
type input "super chrome"
click at [373, 326] on span "Lineal meter measurements (Prismatic Powders Metallic Super Chrome Plus)" at bounding box center [626, 329] width 688 height 13
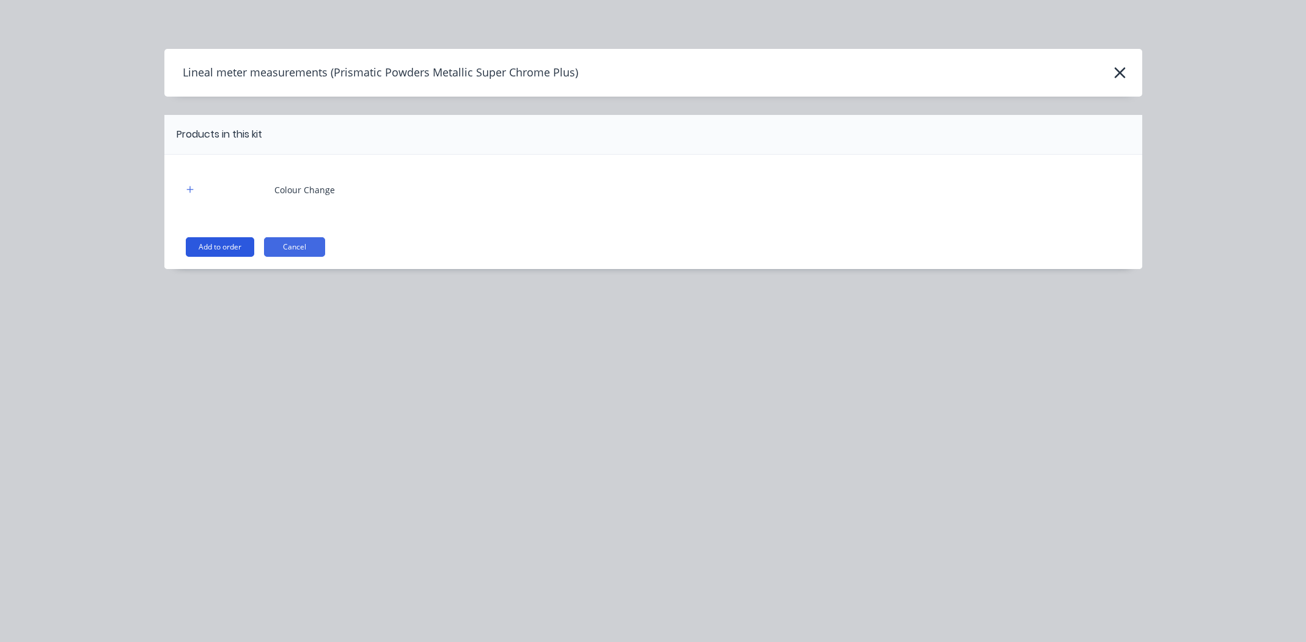
click at [230, 245] on button "Add to order" at bounding box center [220, 247] width 68 height 20
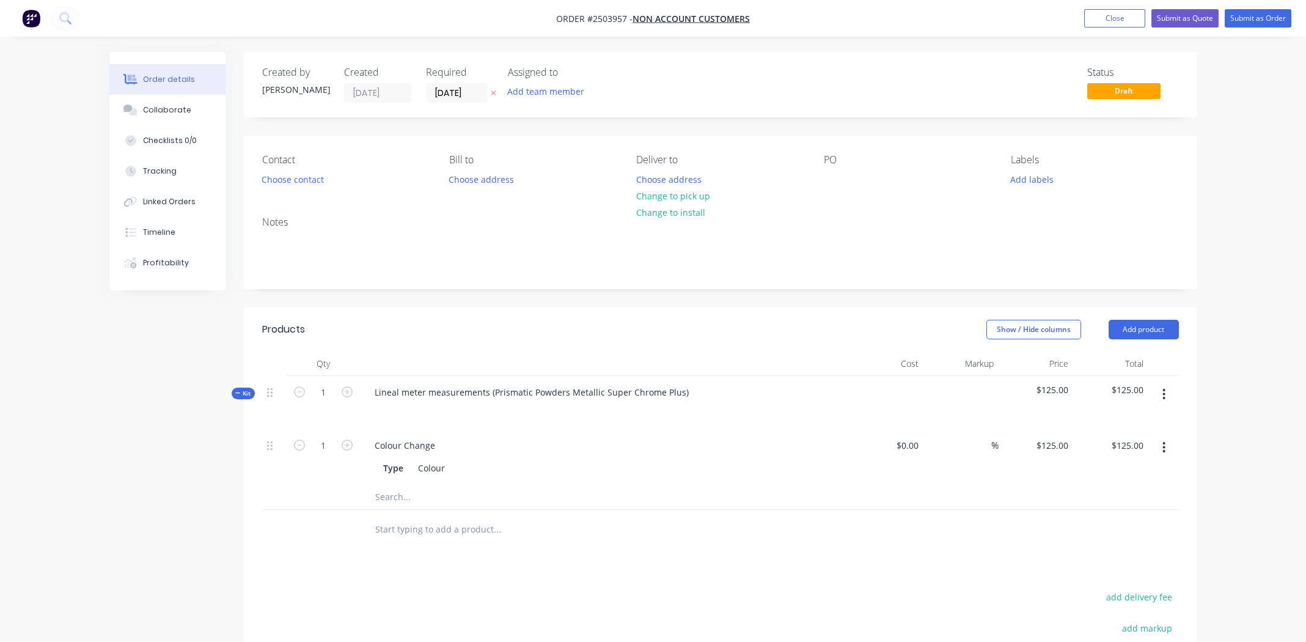
click at [1161, 387] on button "button" at bounding box center [1163, 394] width 29 height 22
click at [1142, 417] on div "Add product to kit" at bounding box center [1121, 426] width 94 height 18
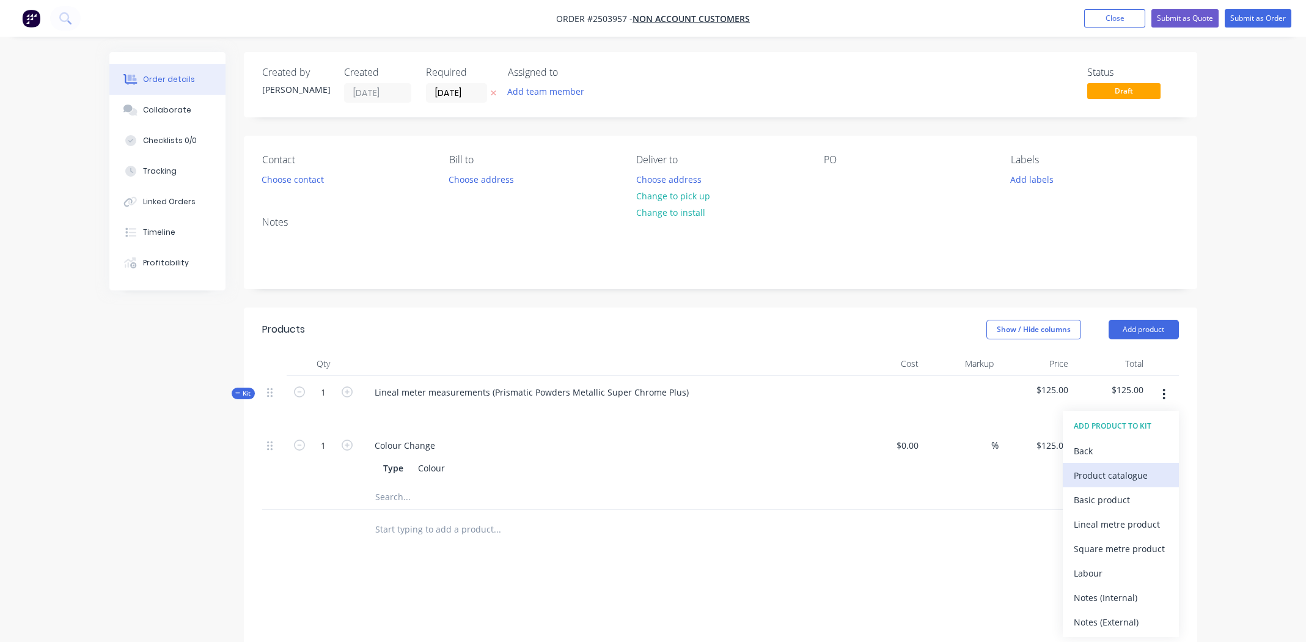
click at [1106, 469] on div "Product catalogue" at bounding box center [1121, 475] width 94 height 18
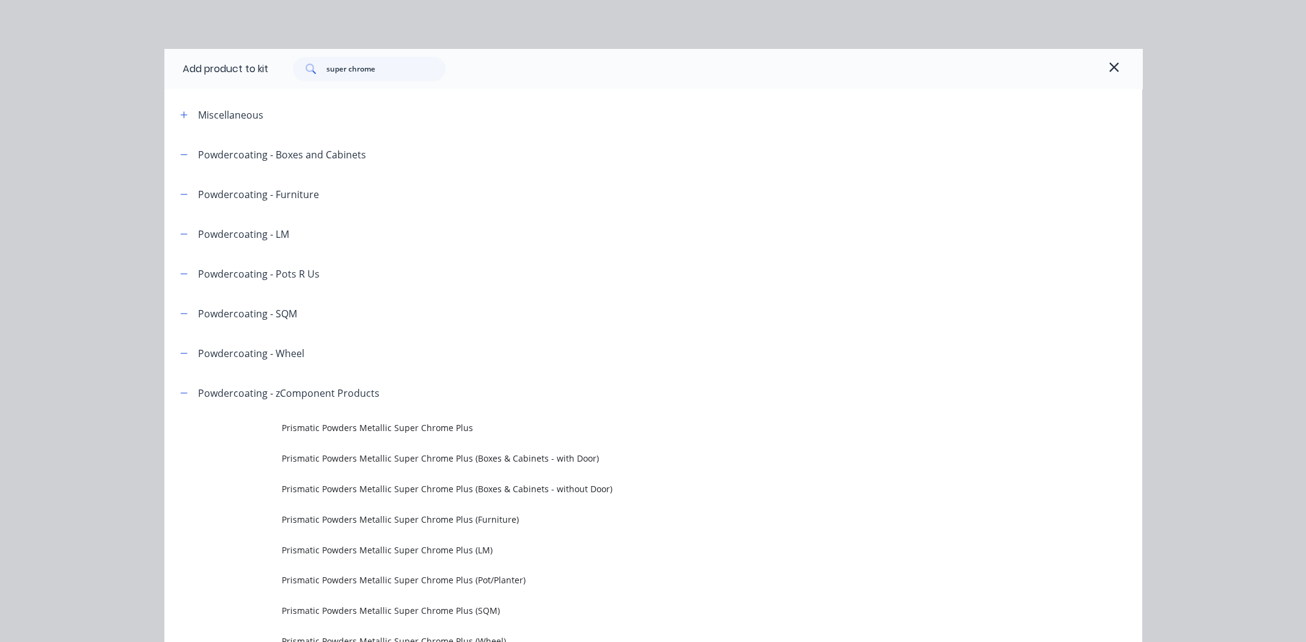
scroll to position [312, 0]
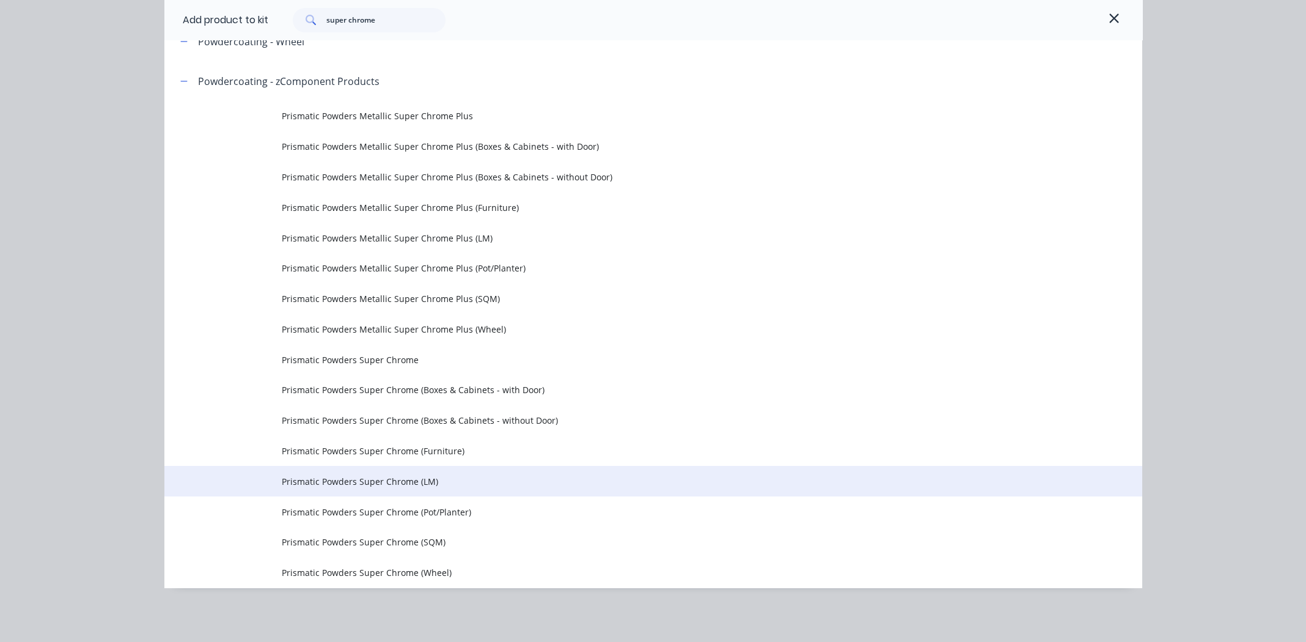
click at [375, 478] on span "Prismatic Powders Super Chrome (LM)" at bounding box center [626, 481] width 688 height 13
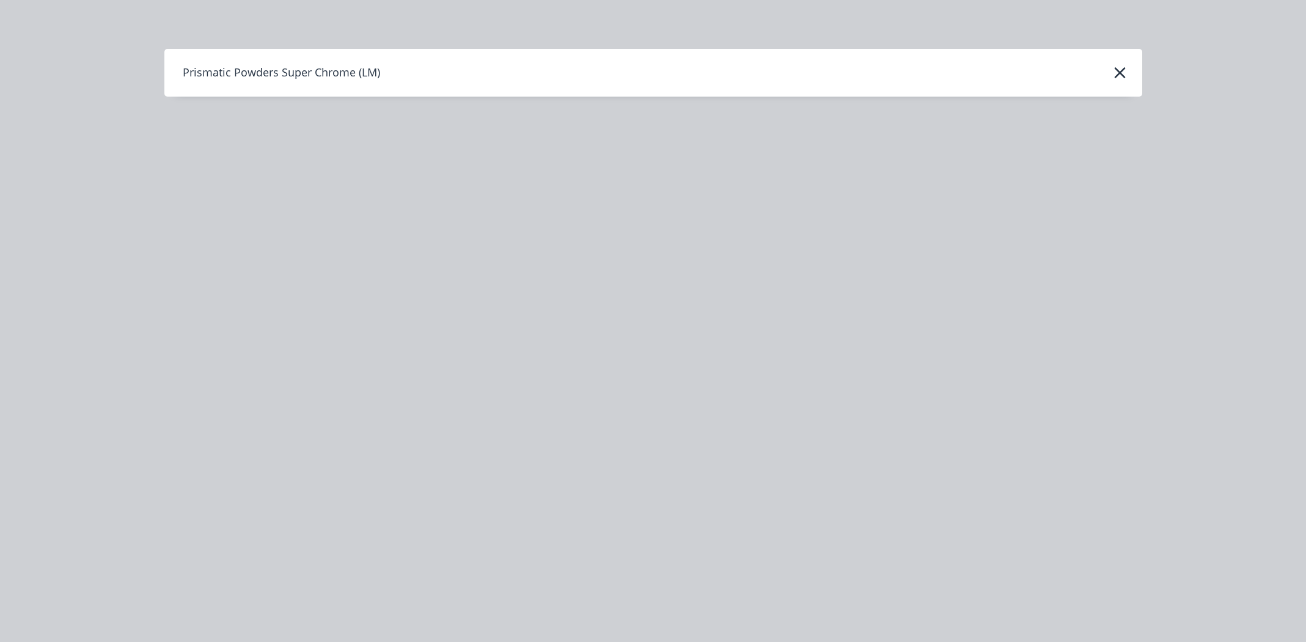
scroll to position [0, 0]
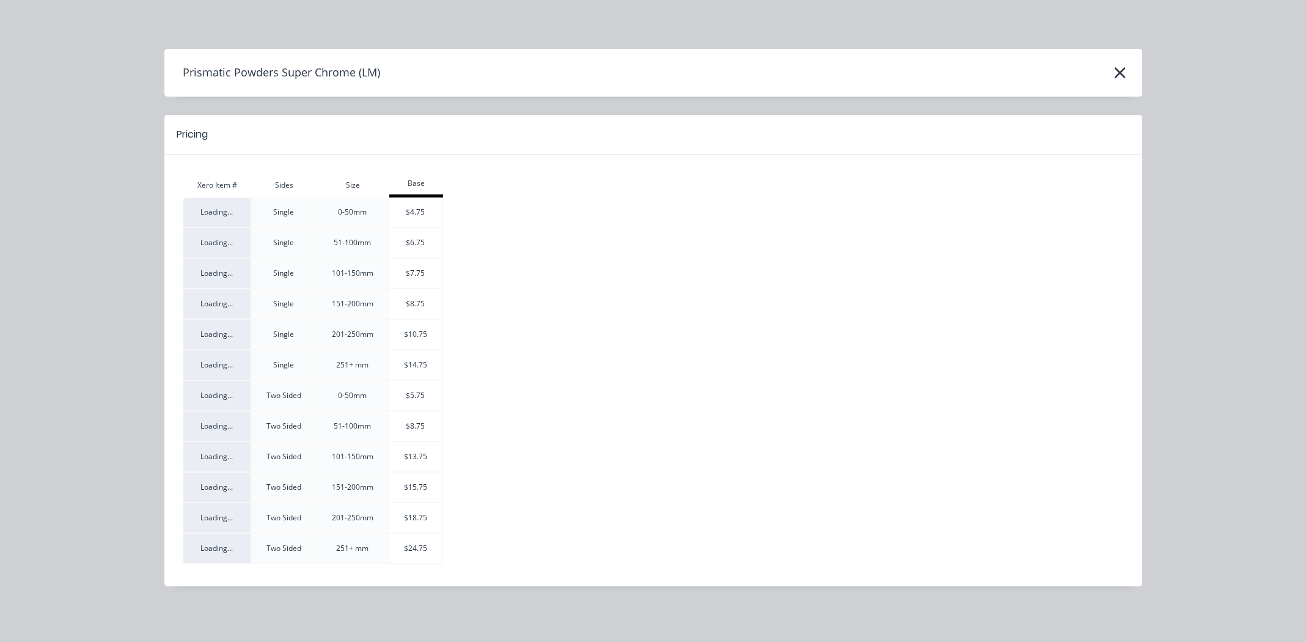
drag, startPoint x: 375, startPoint y: 478, endPoint x: 354, endPoint y: 393, distance: 87.4
drag, startPoint x: 354, startPoint y: 393, endPoint x: 1118, endPoint y: 70, distance: 829.2
click at [1118, 70] on icon "button" at bounding box center [1120, 72] width 11 height 11
click at [1115, 70] on icon "button" at bounding box center [1119, 72] width 13 height 17
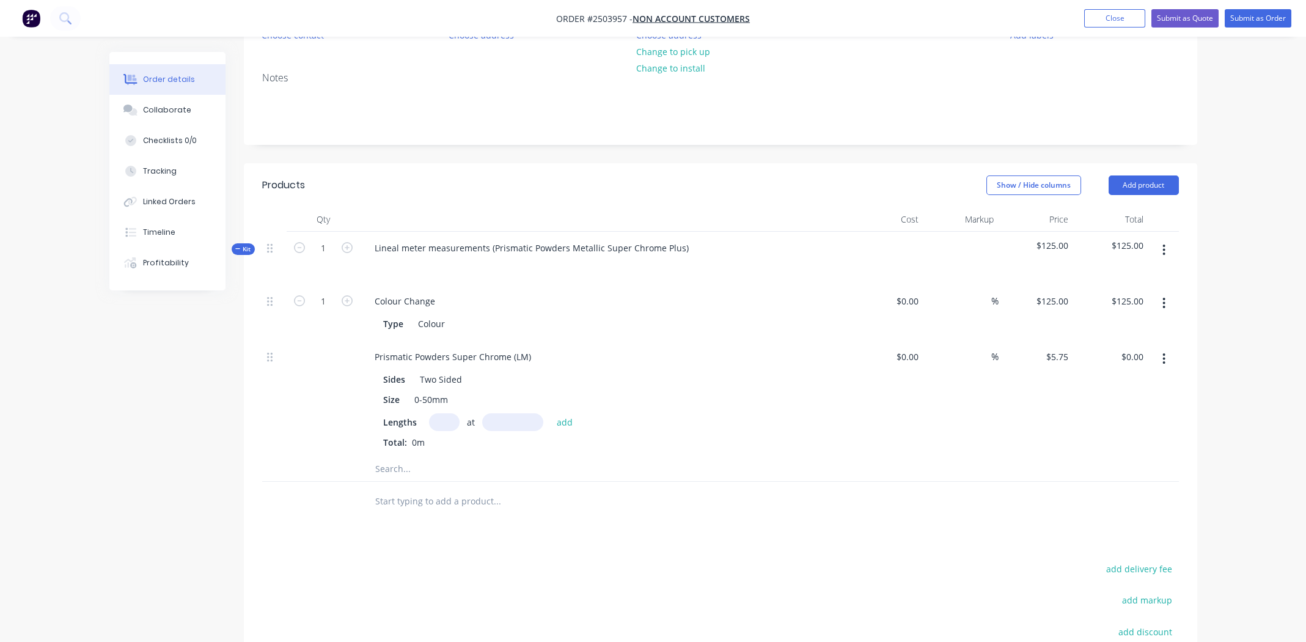
scroll to position [183, 0]
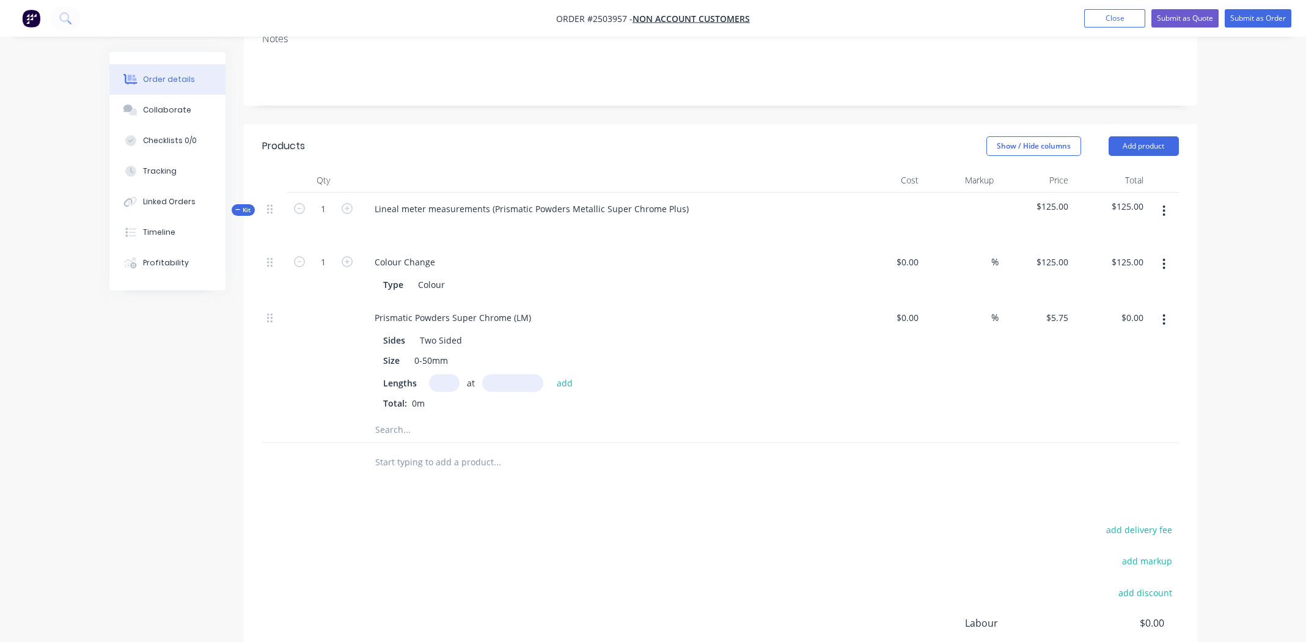
click at [1167, 314] on button "button" at bounding box center [1163, 320] width 29 height 22
click at [1124, 396] on div "Delete" at bounding box center [1121, 401] width 94 height 18
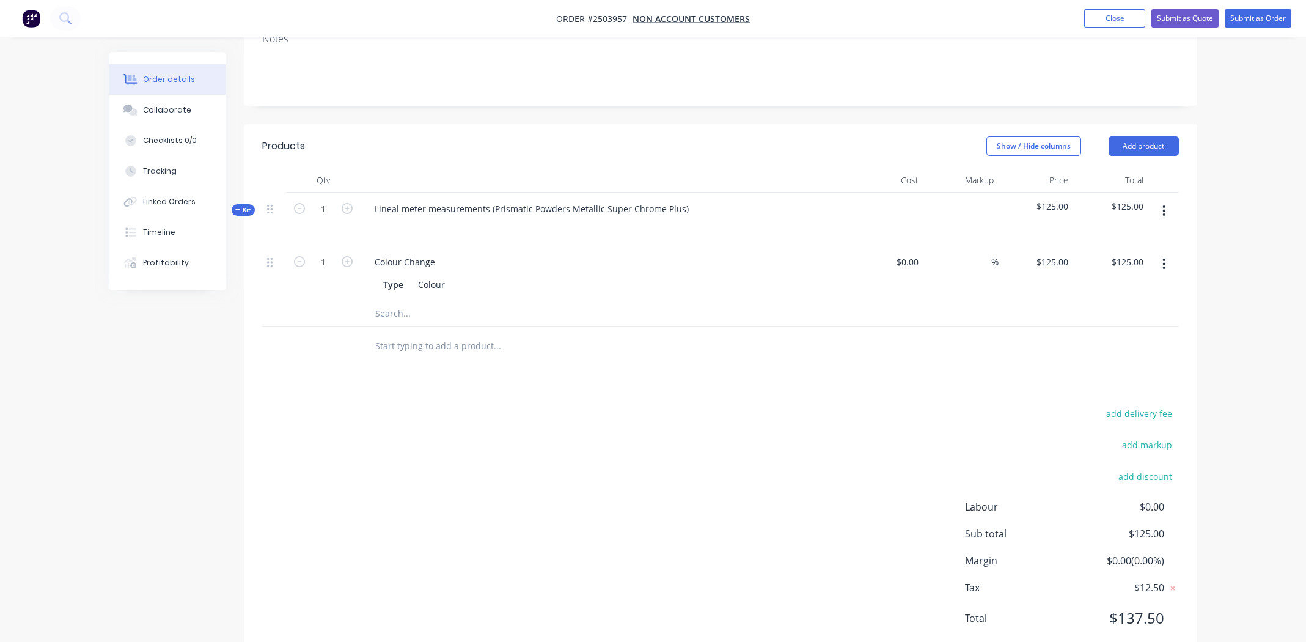
click at [1168, 205] on button "button" at bounding box center [1163, 211] width 29 height 22
click at [1148, 247] on div "Add product to kit" at bounding box center [1121, 243] width 94 height 18
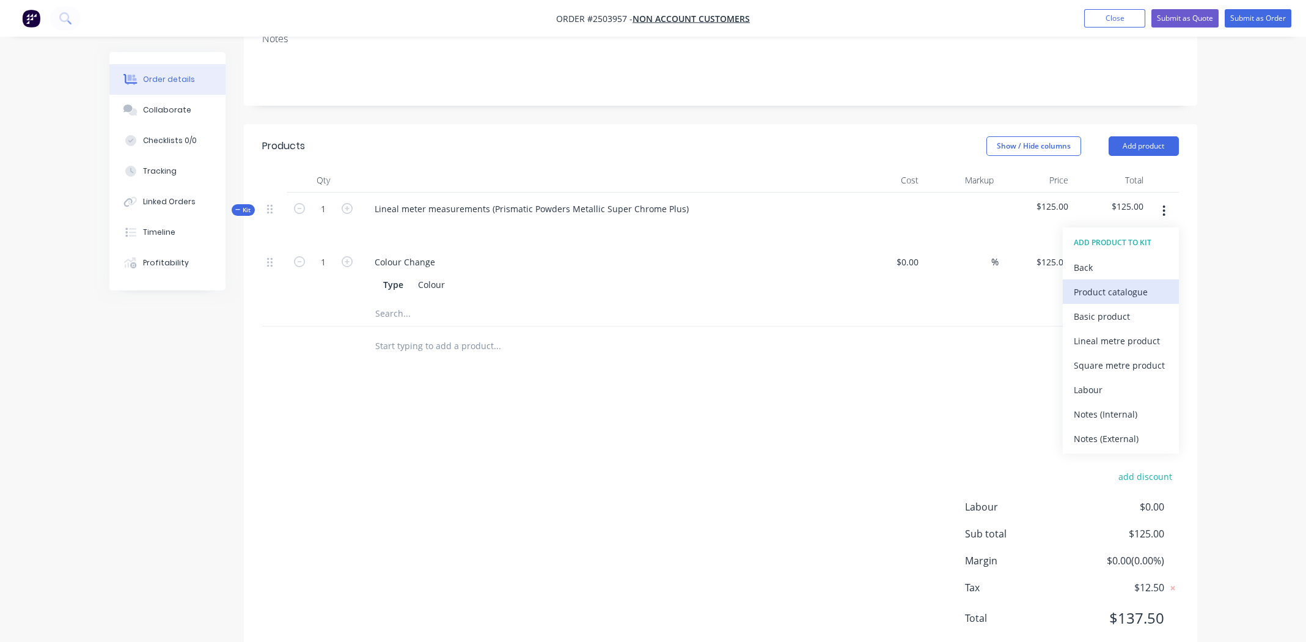
click at [1119, 298] on div "Product catalogue" at bounding box center [1121, 292] width 94 height 18
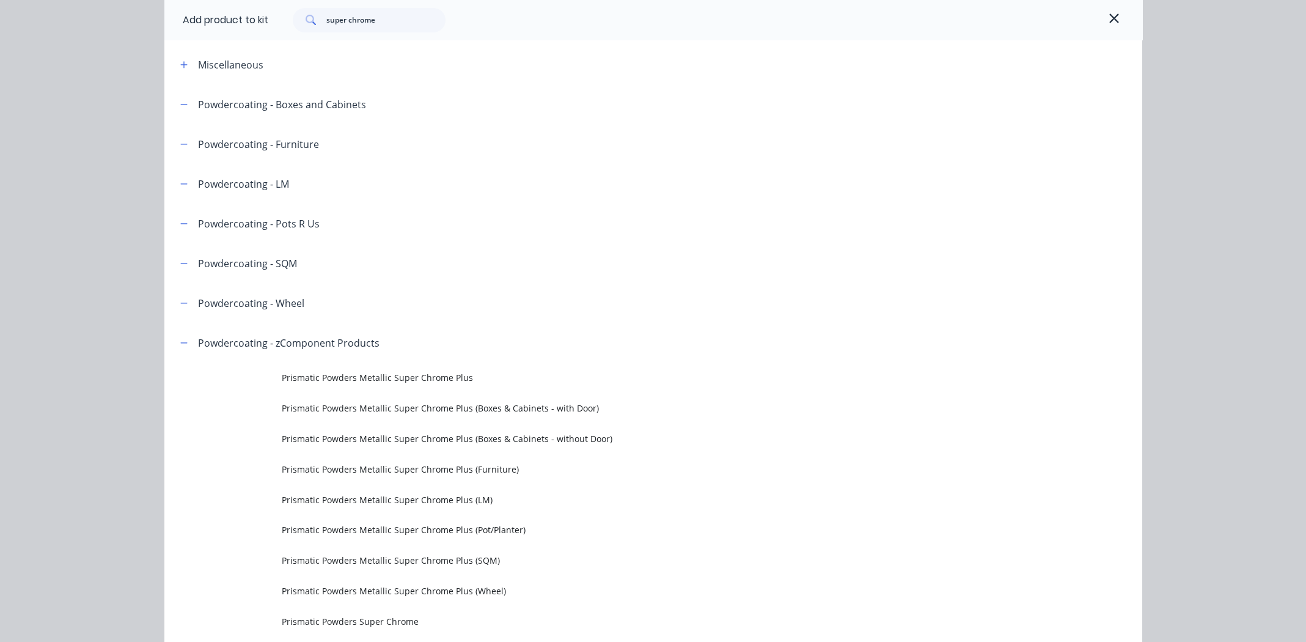
scroll to position [312, 0]
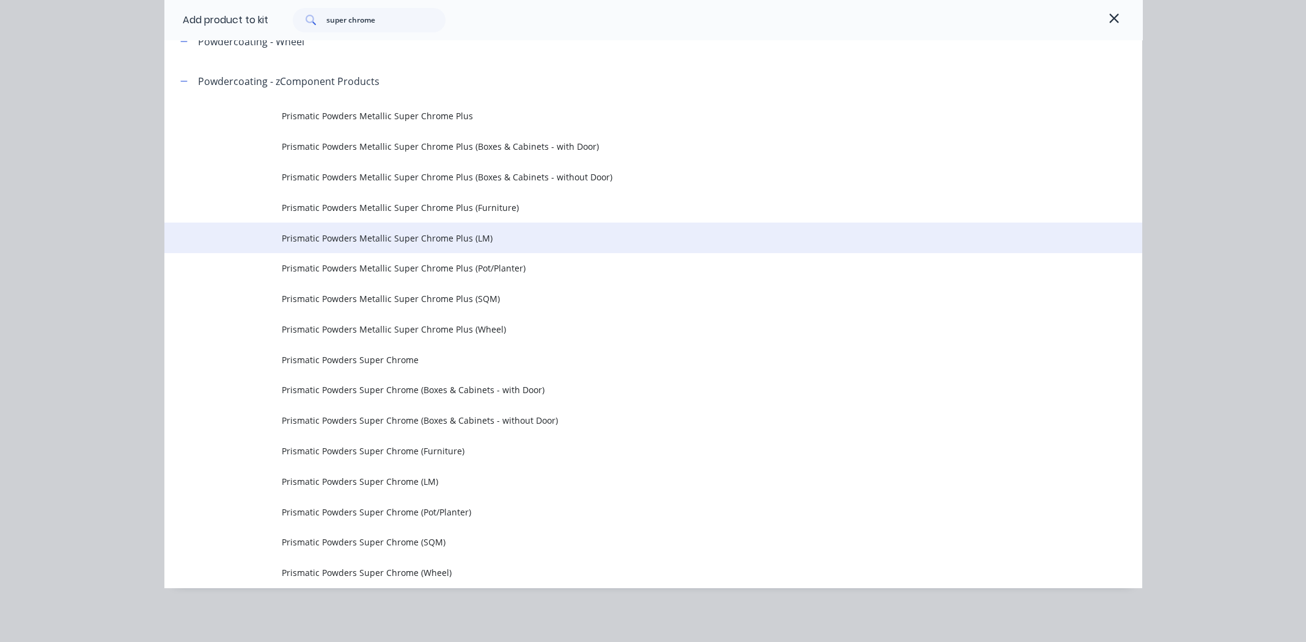
click at [429, 235] on span "Prismatic Powders Metallic Super Chrome Plus (LM)" at bounding box center [626, 238] width 688 height 13
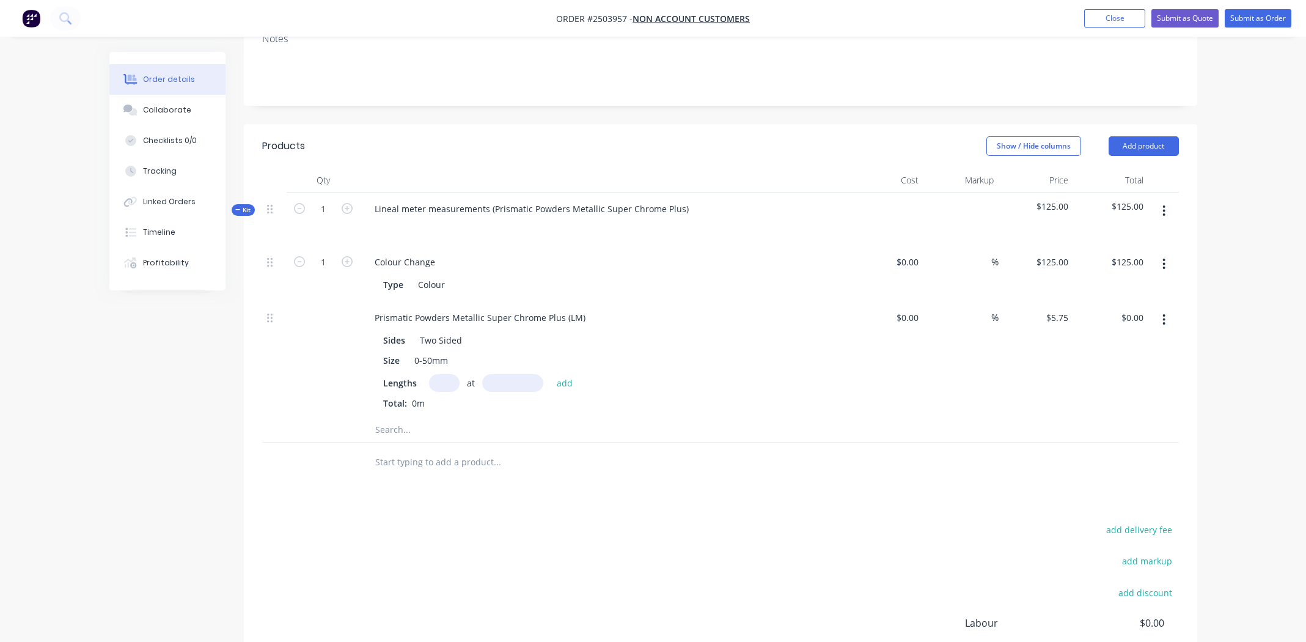
click at [440, 378] on input "text" at bounding box center [444, 383] width 31 height 18
type input "1"
type input "750mm"
click at [566, 381] on button "add" at bounding box center [565, 382] width 29 height 16
type input "$4.31"
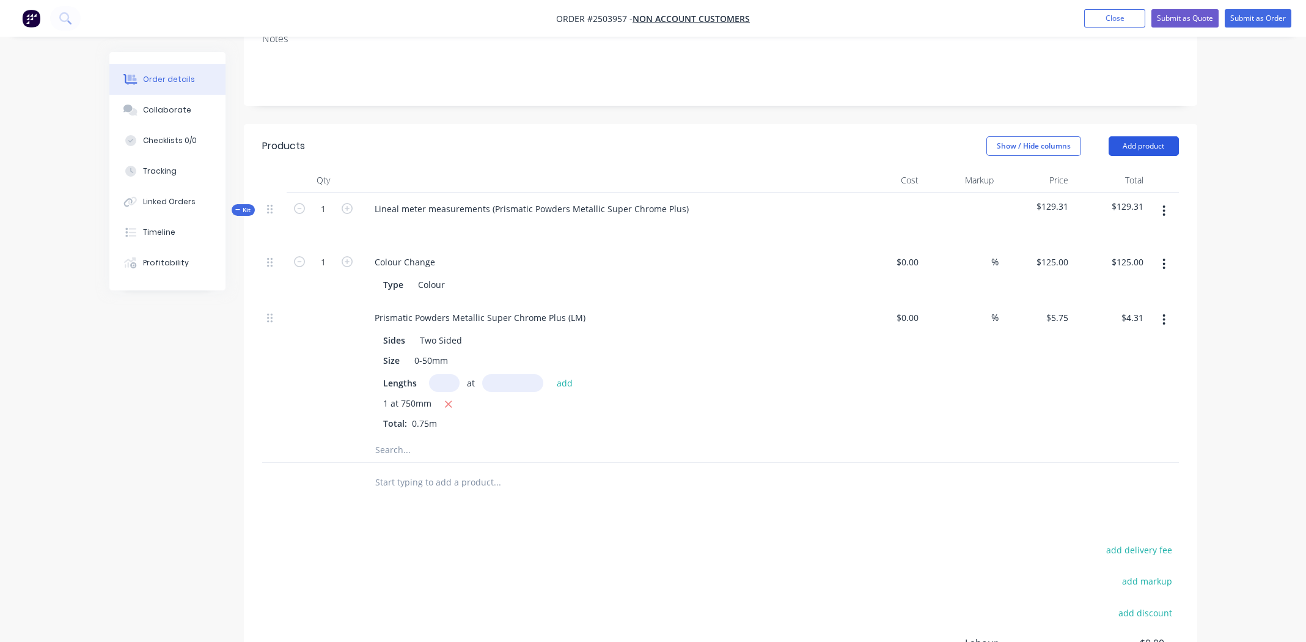
click at [1152, 143] on button "Add product" at bounding box center [1144, 146] width 70 height 20
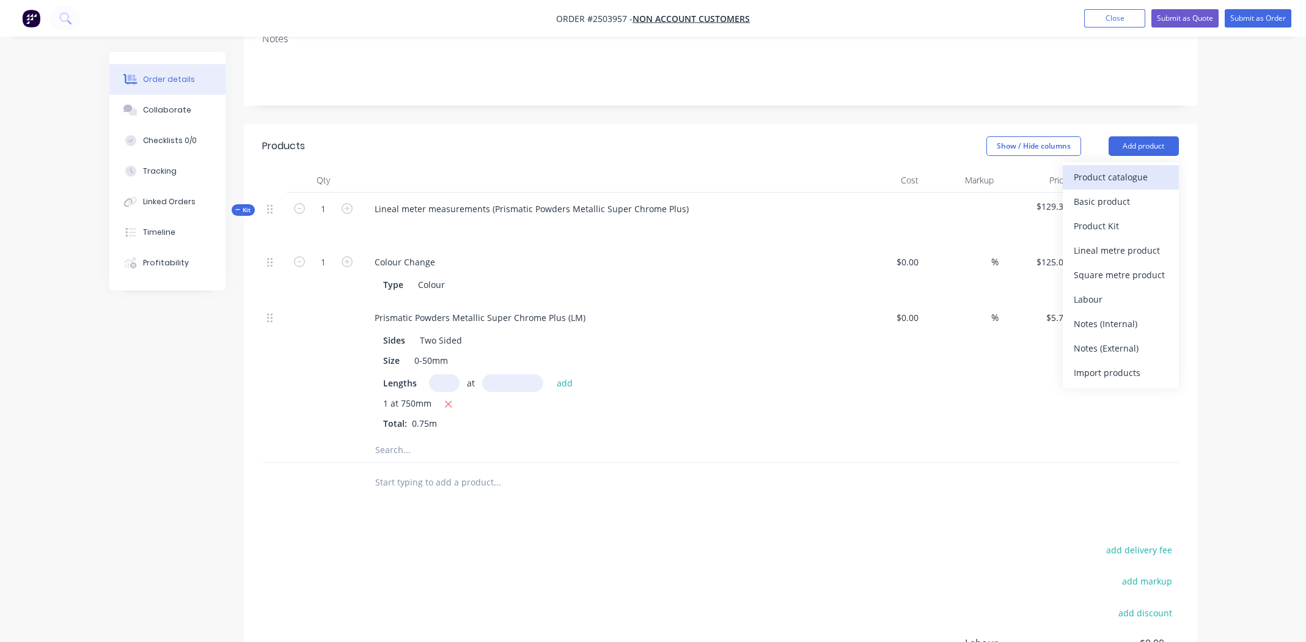
click at [1136, 178] on div "Product catalogue" at bounding box center [1121, 177] width 94 height 18
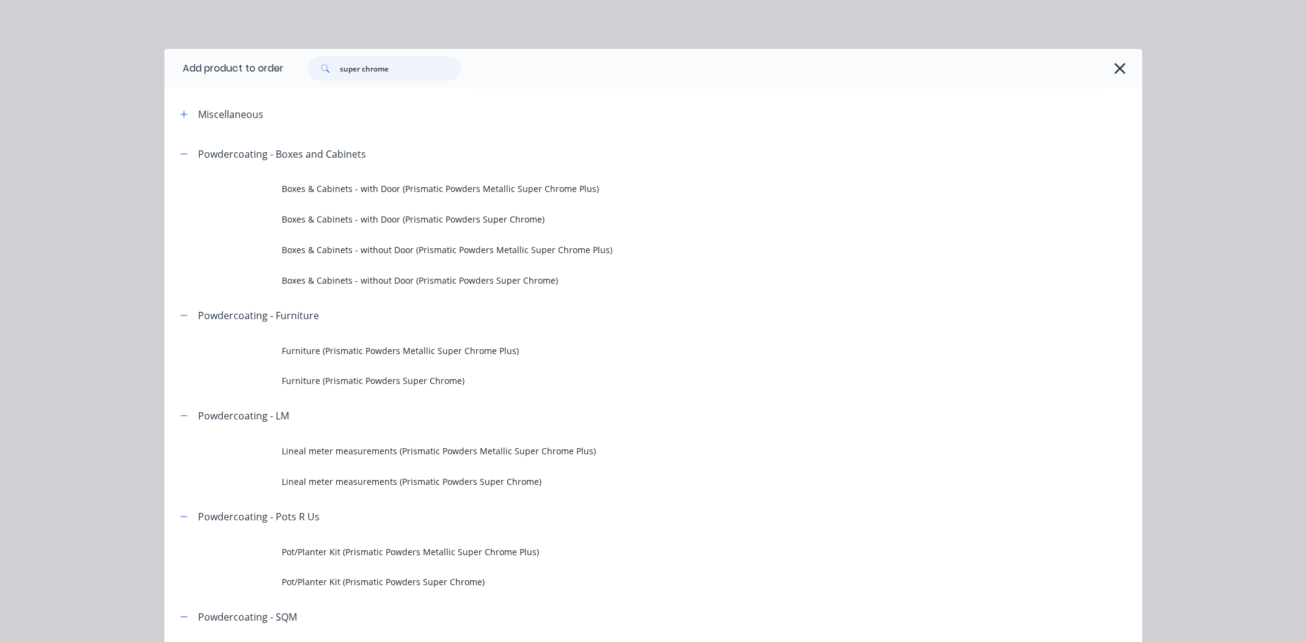
click at [408, 71] on input "super chrome" at bounding box center [400, 68] width 121 height 24
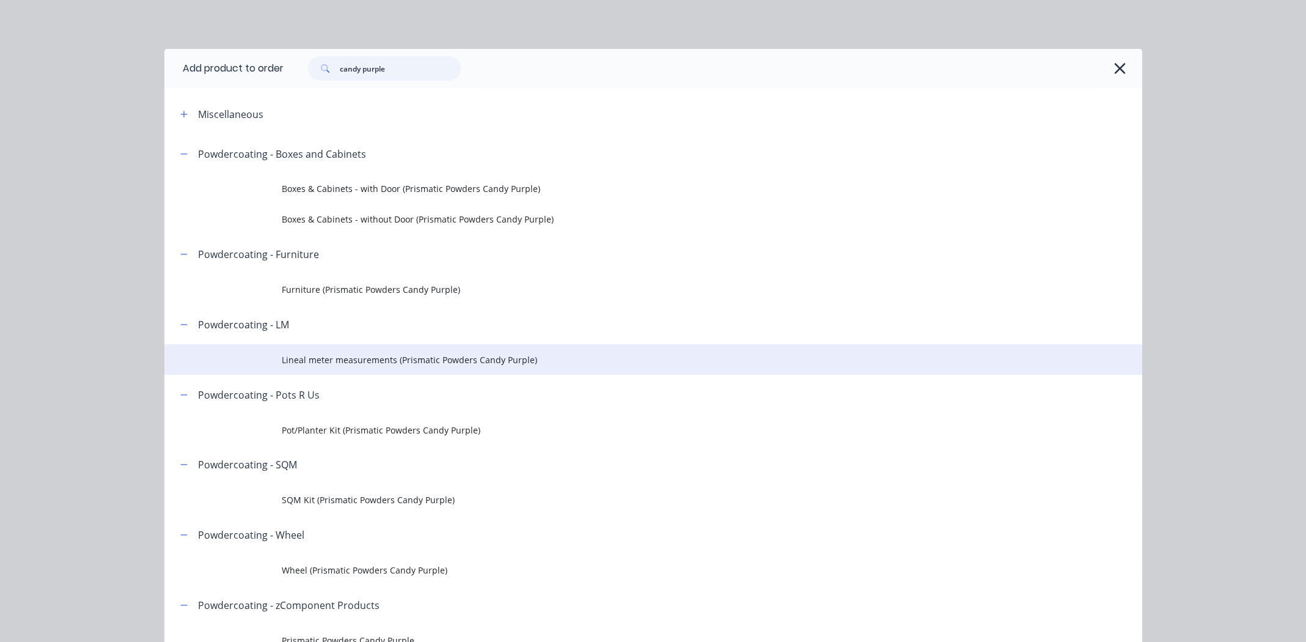
type input "candy purple"
click at [370, 358] on span "Lineal meter measurements (Prismatic Powders Candy Purple)" at bounding box center [626, 359] width 688 height 13
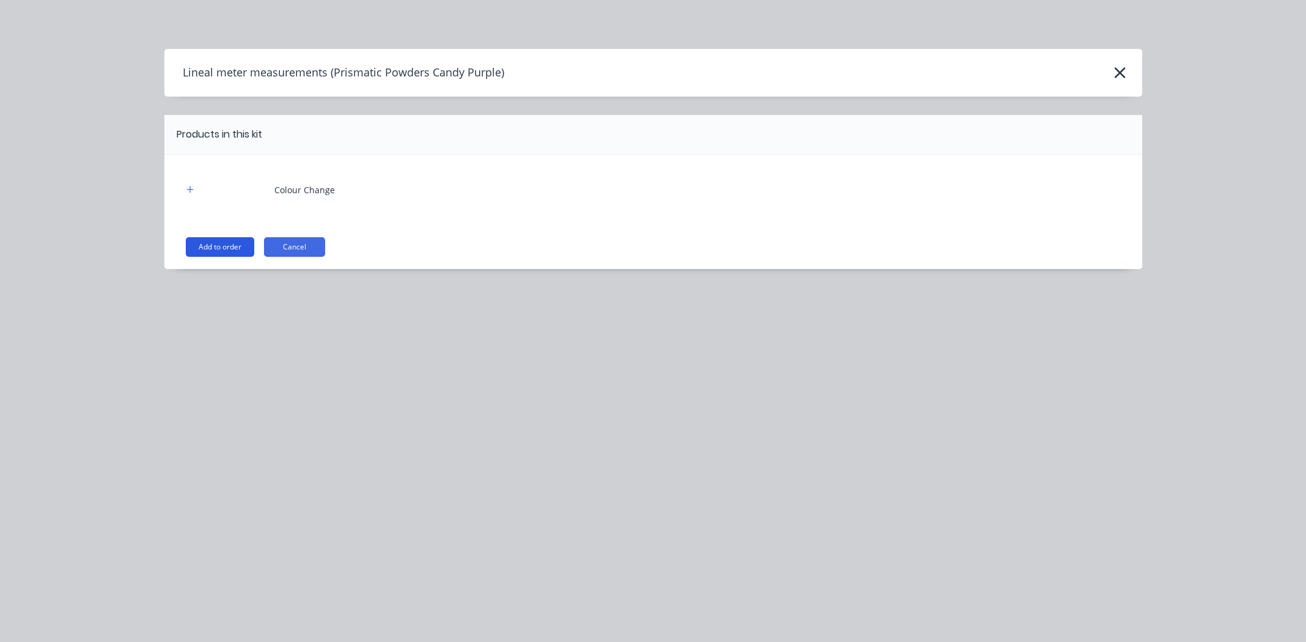
click at [213, 246] on button "Add to order" at bounding box center [220, 247] width 68 height 20
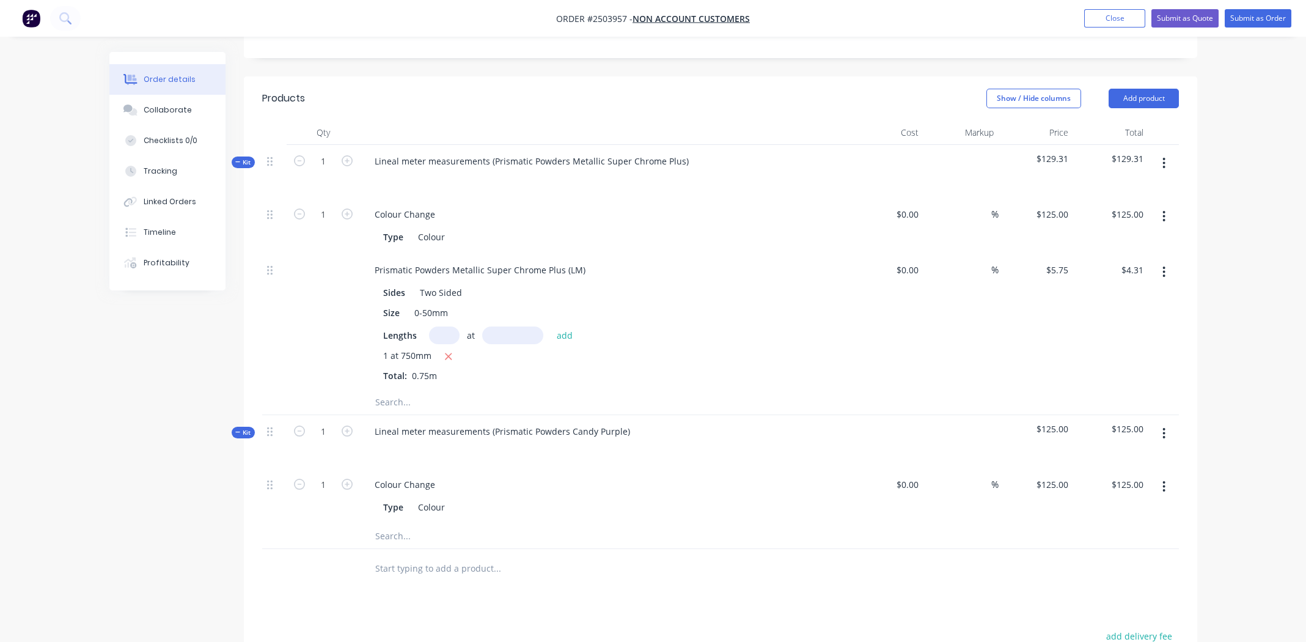
scroll to position [427, 0]
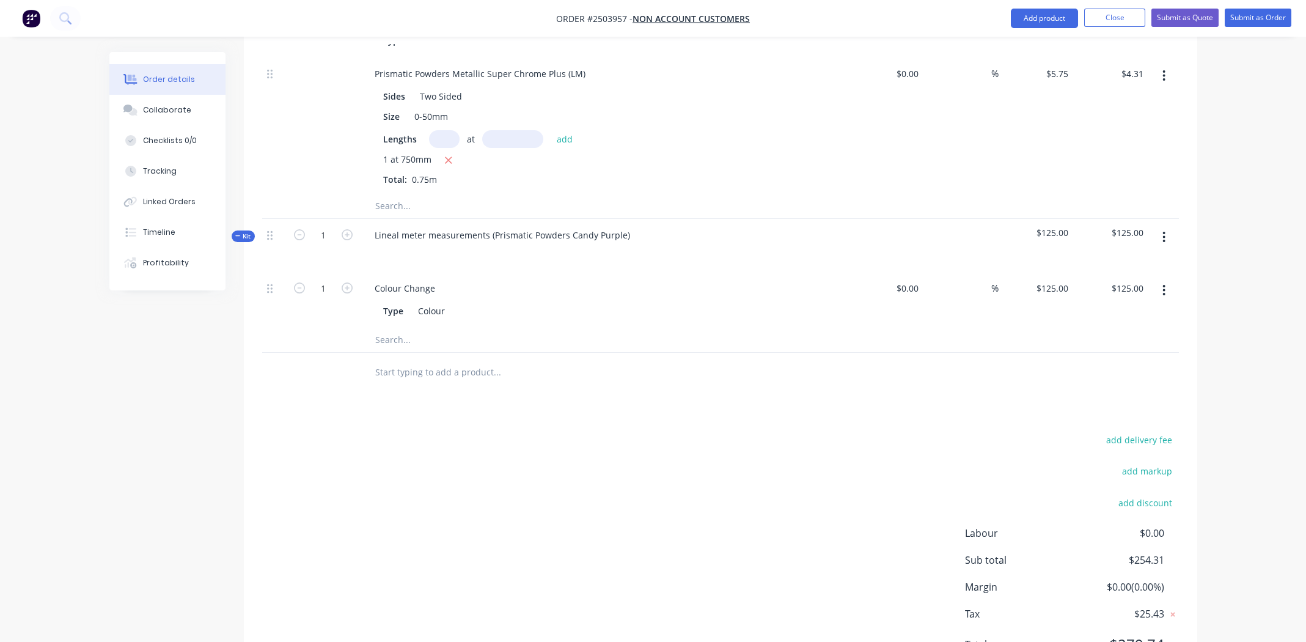
click at [1167, 230] on button "button" at bounding box center [1163, 237] width 29 height 22
click at [1142, 263] on div "Add product to kit" at bounding box center [1121, 269] width 94 height 18
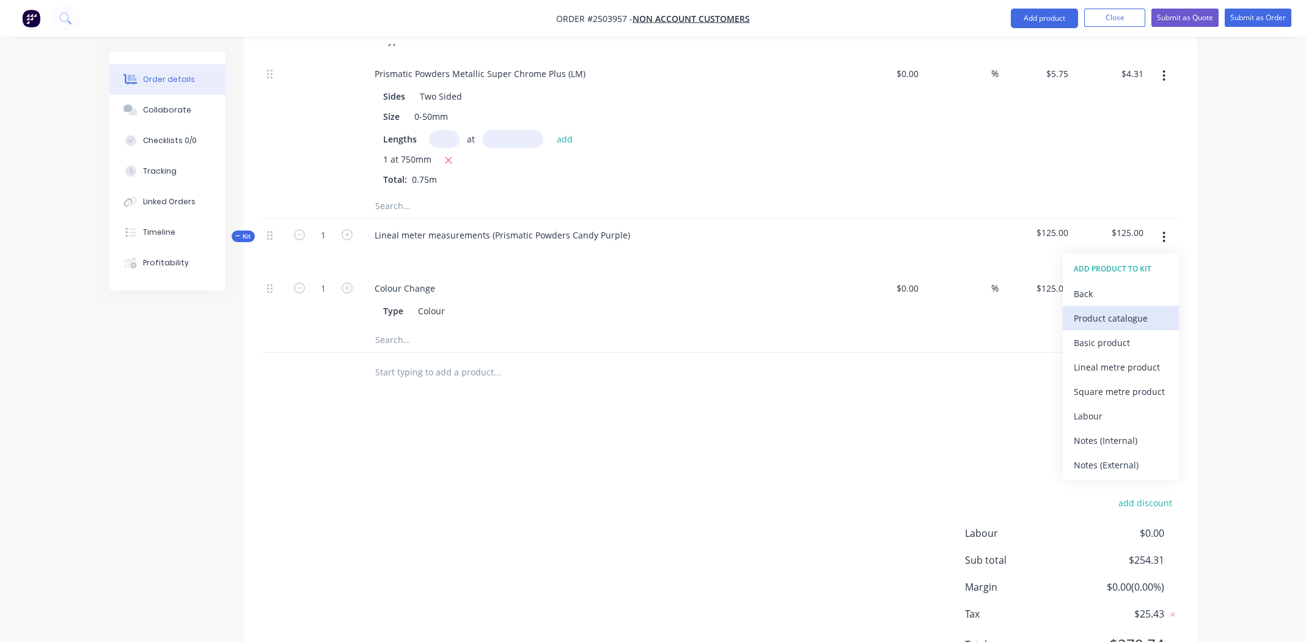
click at [1119, 314] on div "Product catalogue" at bounding box center [1121, 318] width 94 height 18
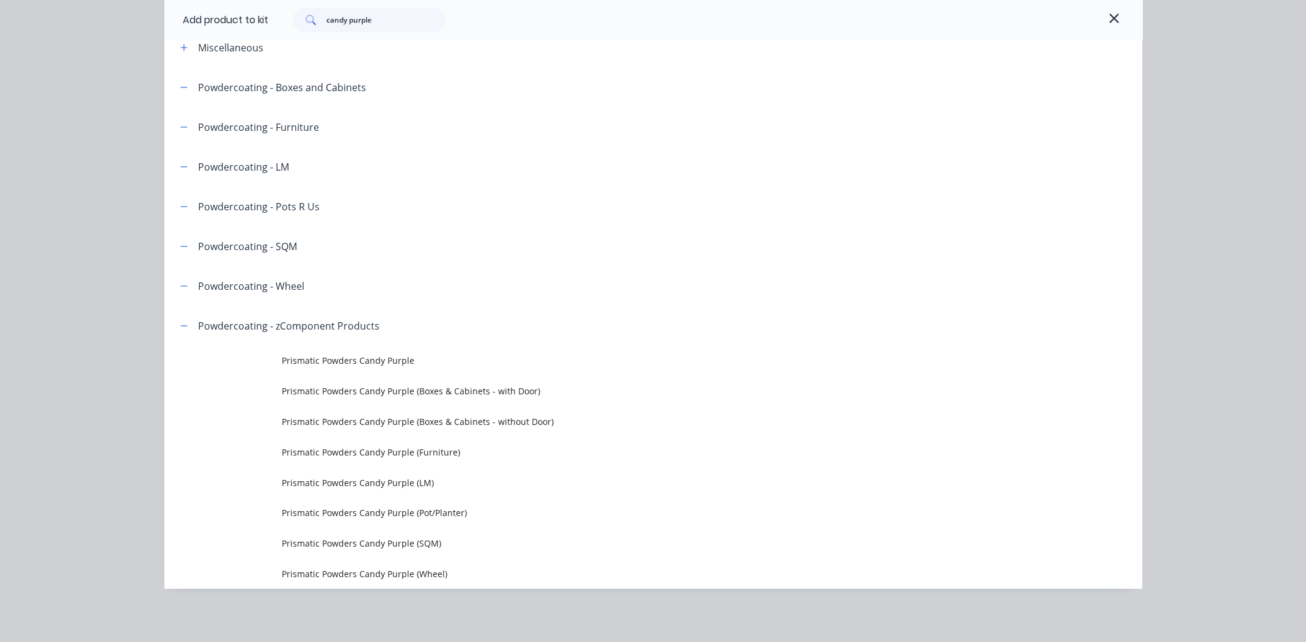
scroll to position [68, 0]
click at [364, 479] on span "Prismatic Powders Candy Purple (LM)" at bounding box center [626, 481] width 688 height 13
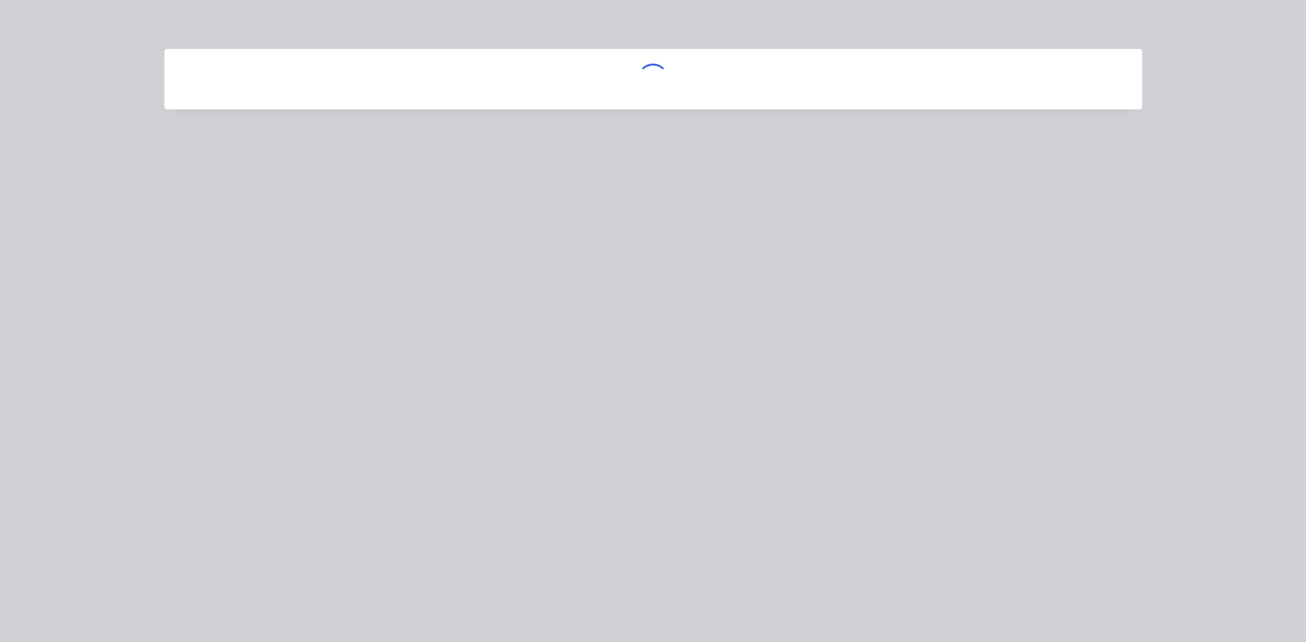
scroll to position [0, 0]
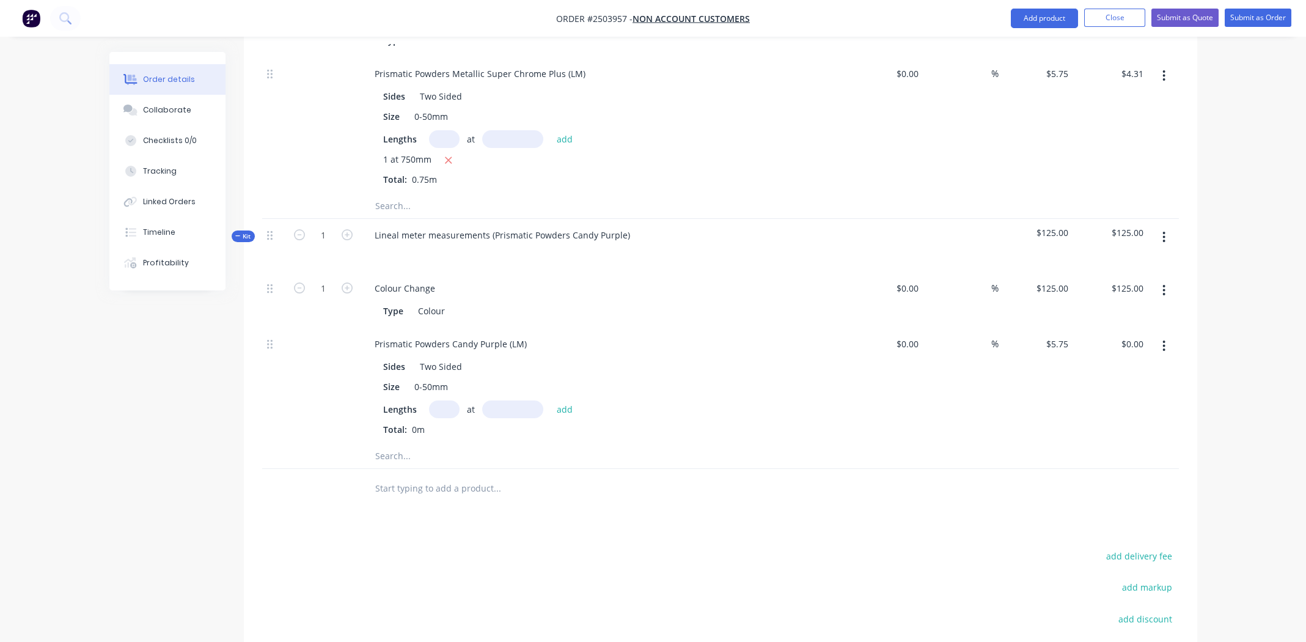
click at [439, 403] on input "text" at bounding box center [444, 409] width 31 height 18
type input "1"
type input "750"
click at [551, 400] on button "add" at bounding box center [565, 408] width 29 height 16
type input "$4.31"
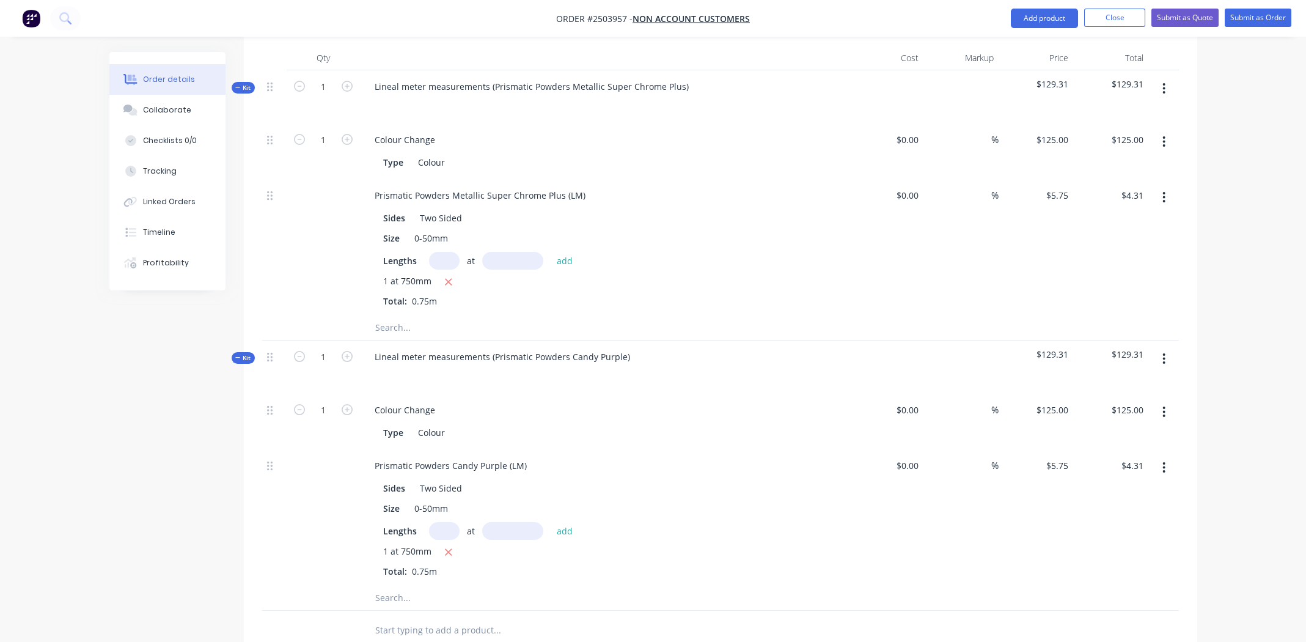
scroll to position [305, 0]
click at [447, 280] on icon "button" at bounding box center [448, 282] width 7 height 7
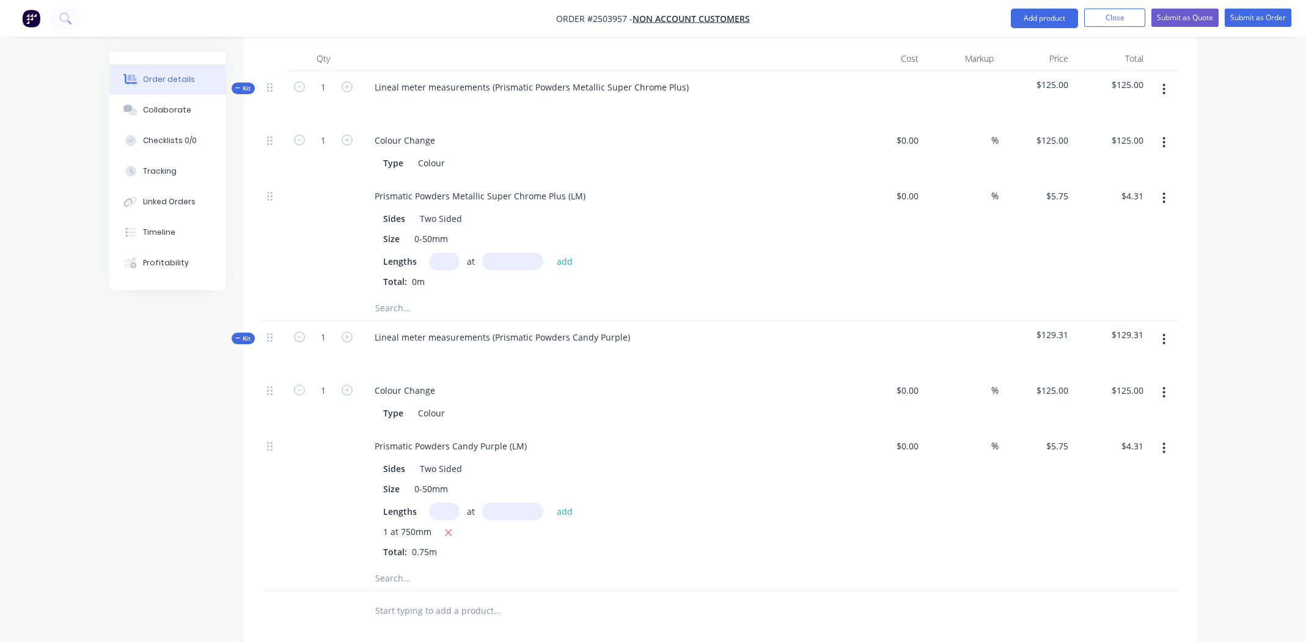
type input "$0.00"
click at [442, 260] on input "text" at bounding box center [444, 261] width 31 height 18
click at [445, 257] on input "20" at bounding box center [444, 261] width 31 height 18
type input "1"
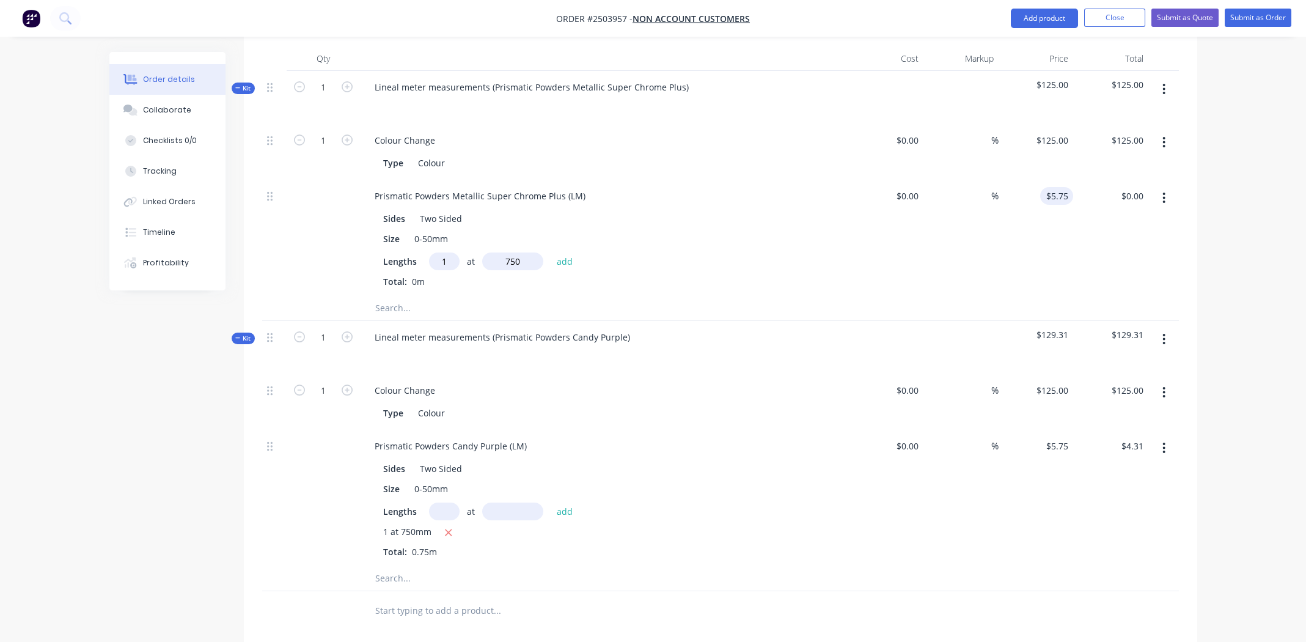
type input "750mm"
click at [1063, 191] on input "5.75" at bounding box center [1059, 196] width 28 height 18
type input "$90.00"
click at [859, 265] on div "$0.00 $0.00" at bounding box center [886, 238] width 75 height 116
click at [562, 261] on button "add" at bounding box center [565, 260] width 29 height 16
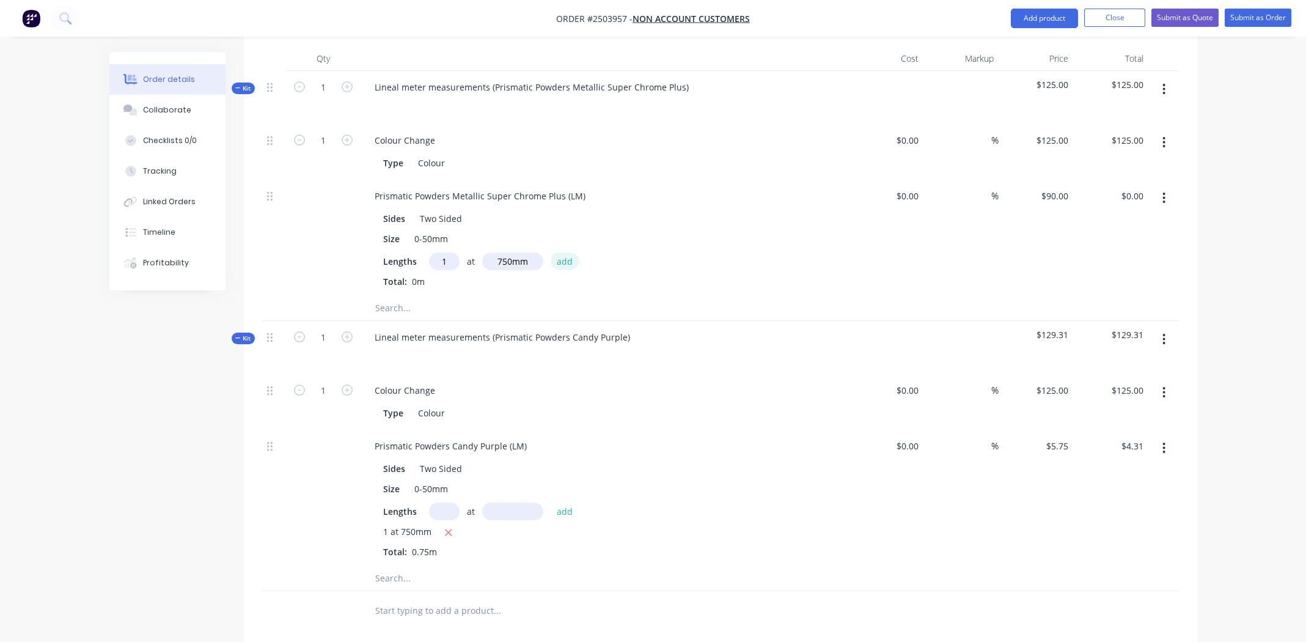
type input "$67.50"
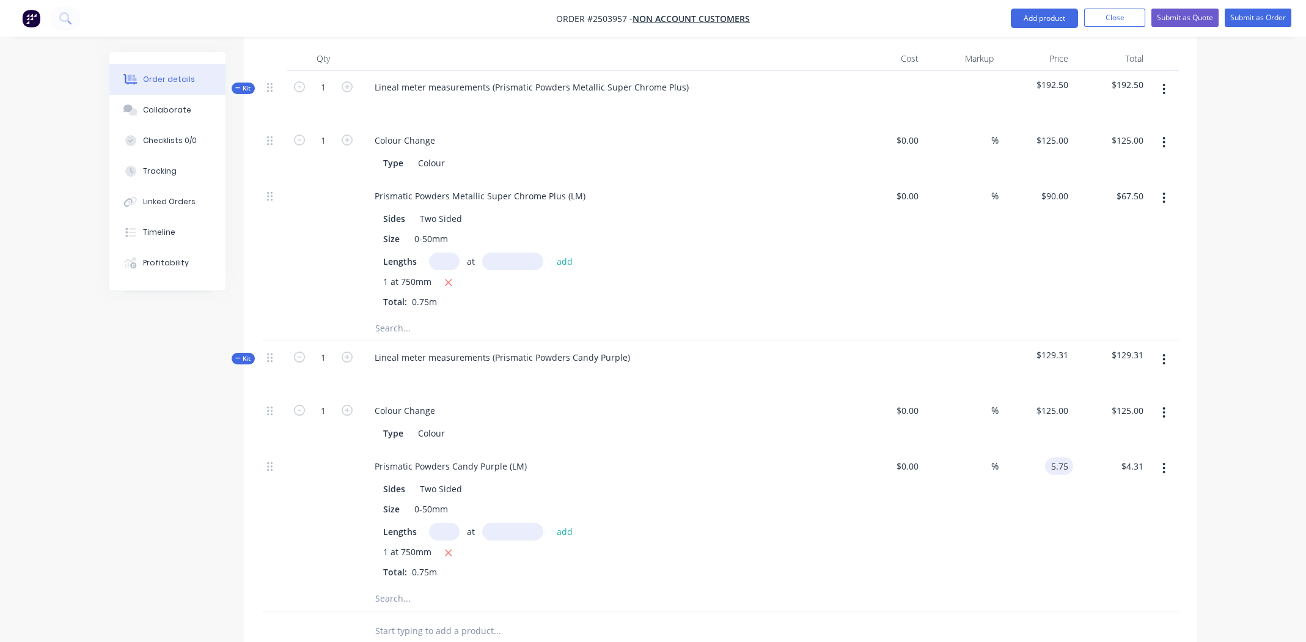
click at [1048, 469] on div "5.75 5.75" at bounding box center [1059, 466] width 28 height 18
type input "$90.00"
type input "$67.50"
click at [651, 508] on div "Size 0-50mm" at bounding box center [601, 509] width 447 height 18
click at [446, 532] on input "text" at bounding box center [444, 531] width 31 height 18
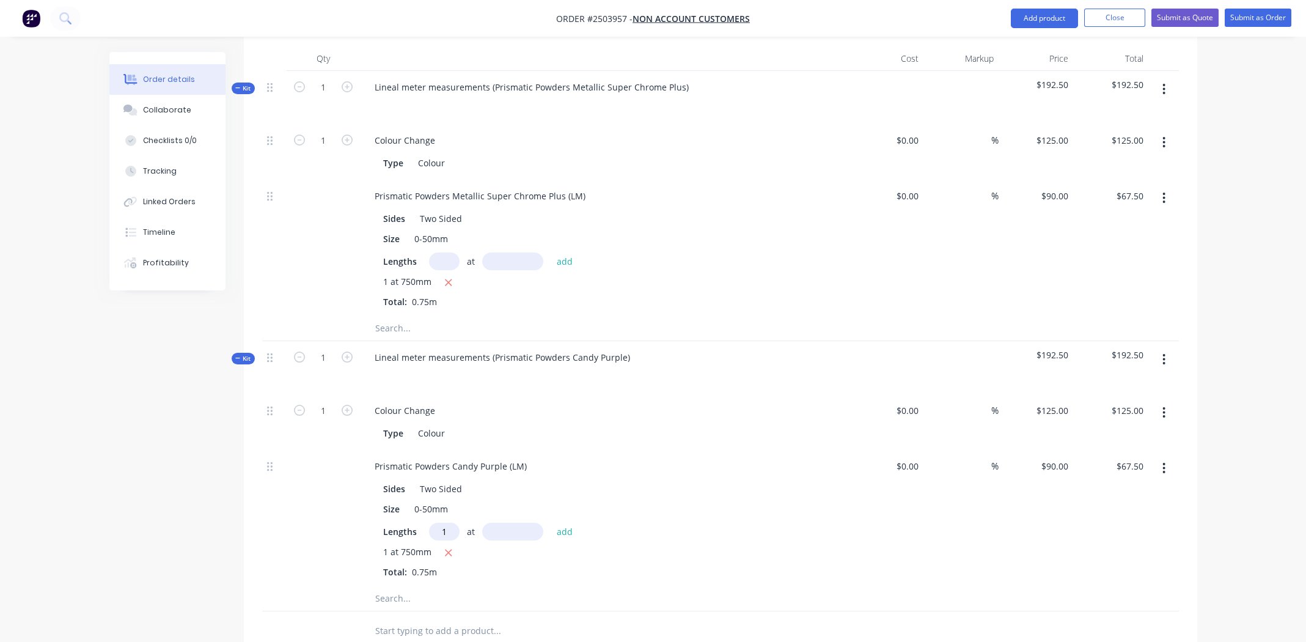
type input "1"
type input "750"
click at [551, 522] on button "add" at bounding box center [565, 530] width 29 height 16
type input "$135.00"
click at [721, 450] on div "Prismatic Powders Candy Purple (LM) Sides Two Sided Size 0-50mm Lengths at add …" at bounding box center [604, 528] width 489 height 156
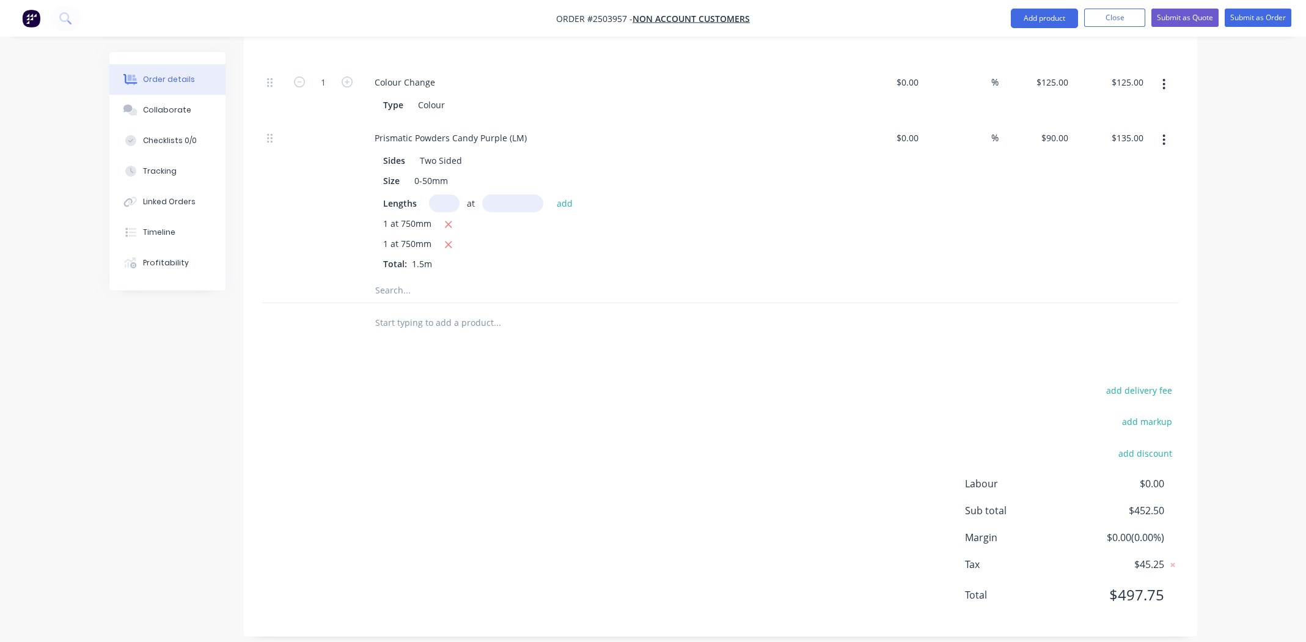
scroll to position [644, 0]
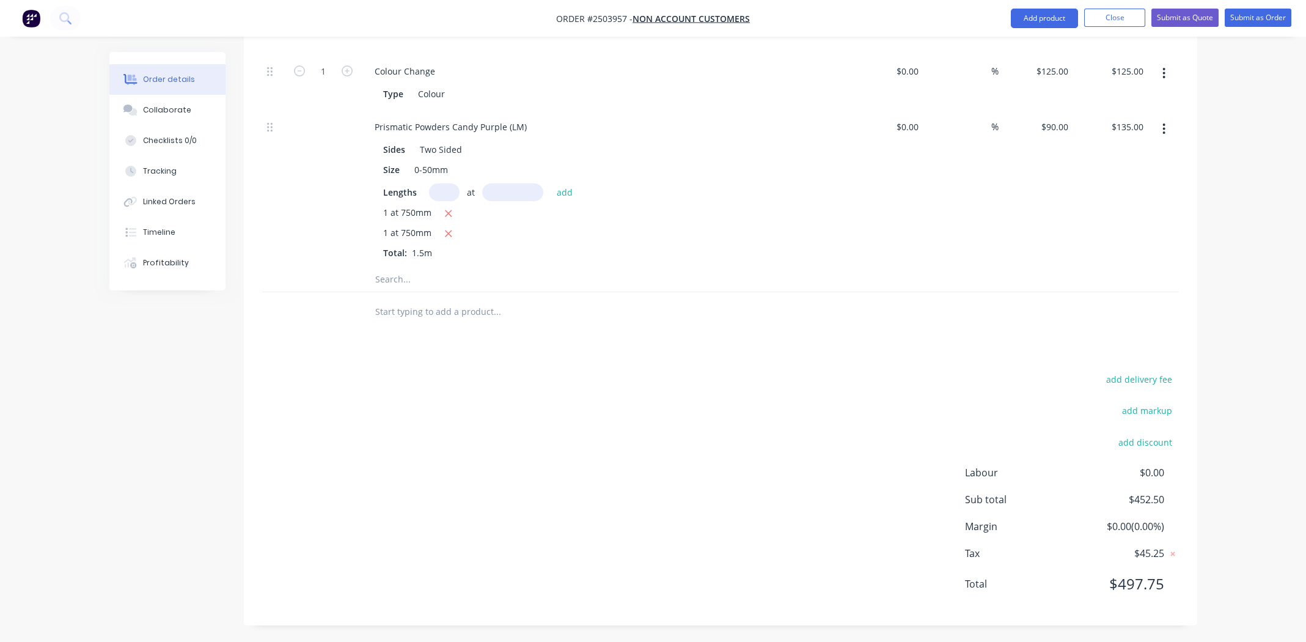
click at [678, 455] on div "add delivery fee add markup add discount Labour $0.00 Sub total $452.50 Margin …" at bounding box center [720, 489] width 917 height 236
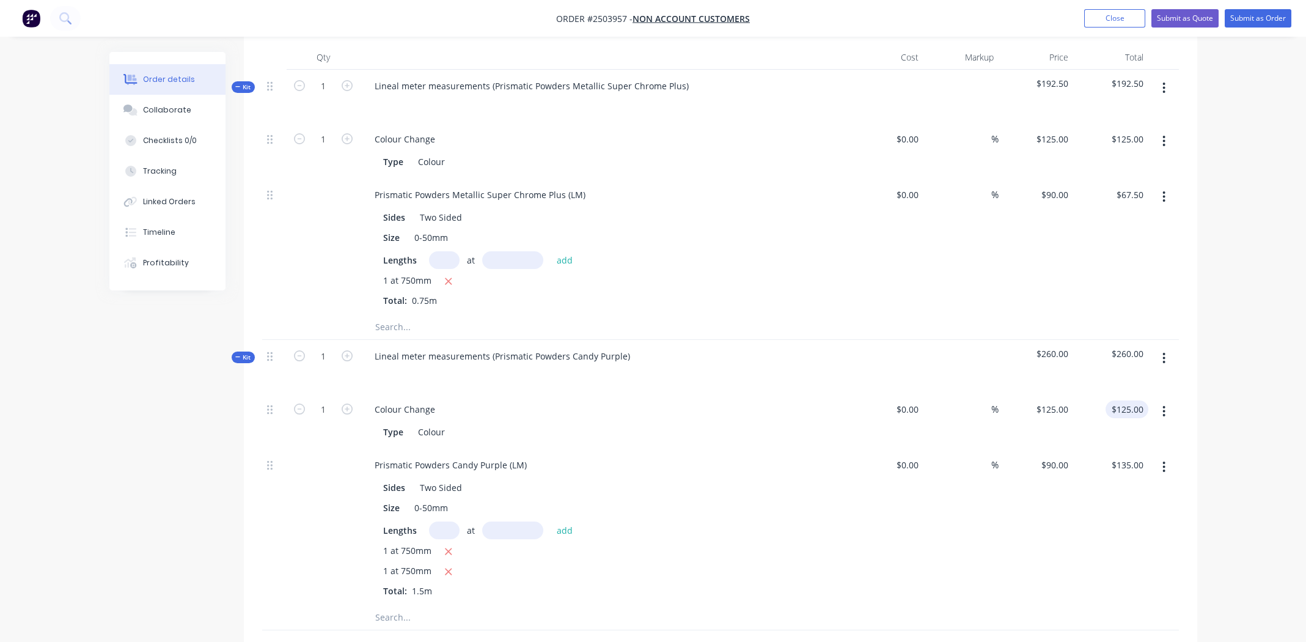
scroll to position [155, 0]
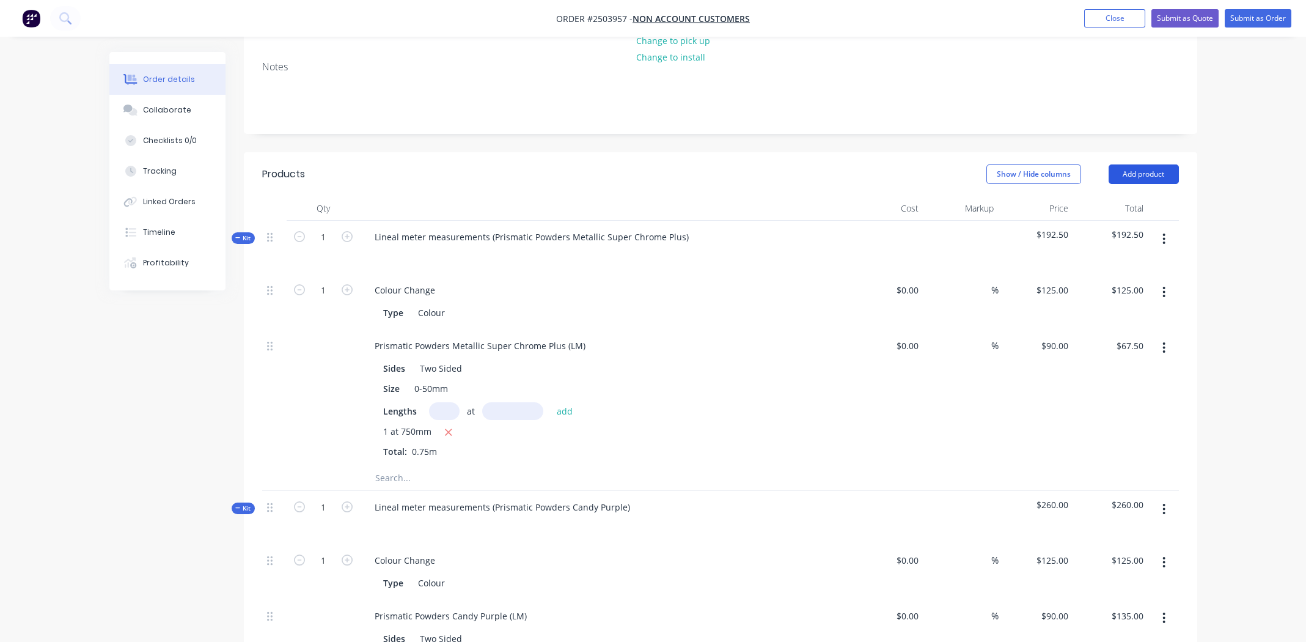
click at [1147, 172] on button "Add product" at bounding box center [1144, 174] width 70 height 20
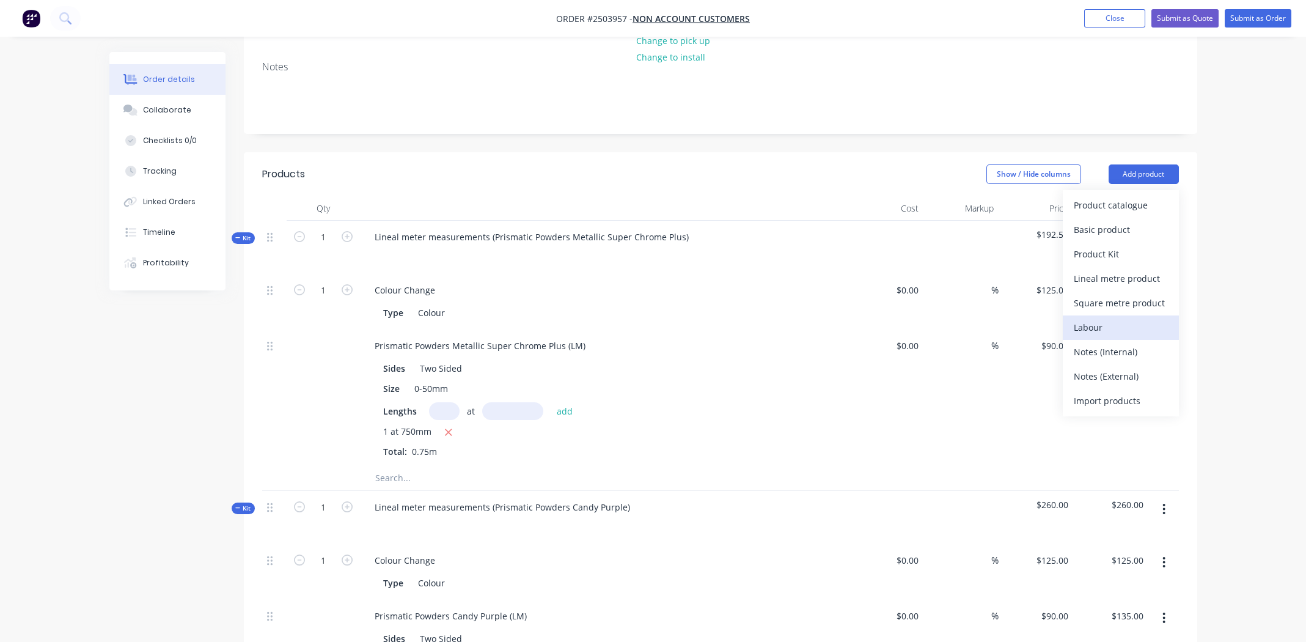
click at [1093, 321] on div "Labour" at bounding box center [1121, 327] width 94 height 18
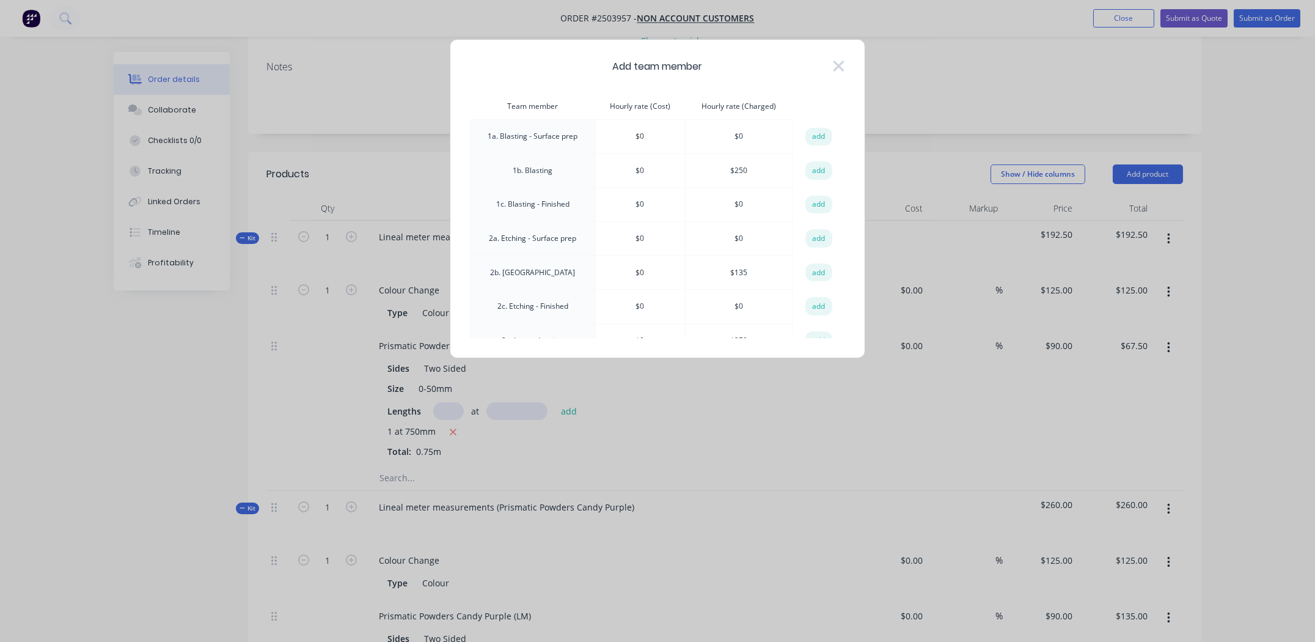
drag, startPoint x: 813, startPoint y: 166, endPoint x: 755, endPoint y: 213, distance: 74.7
click at [812, 166] on button "add" at bounding box center [818, 170] width 27 height 18
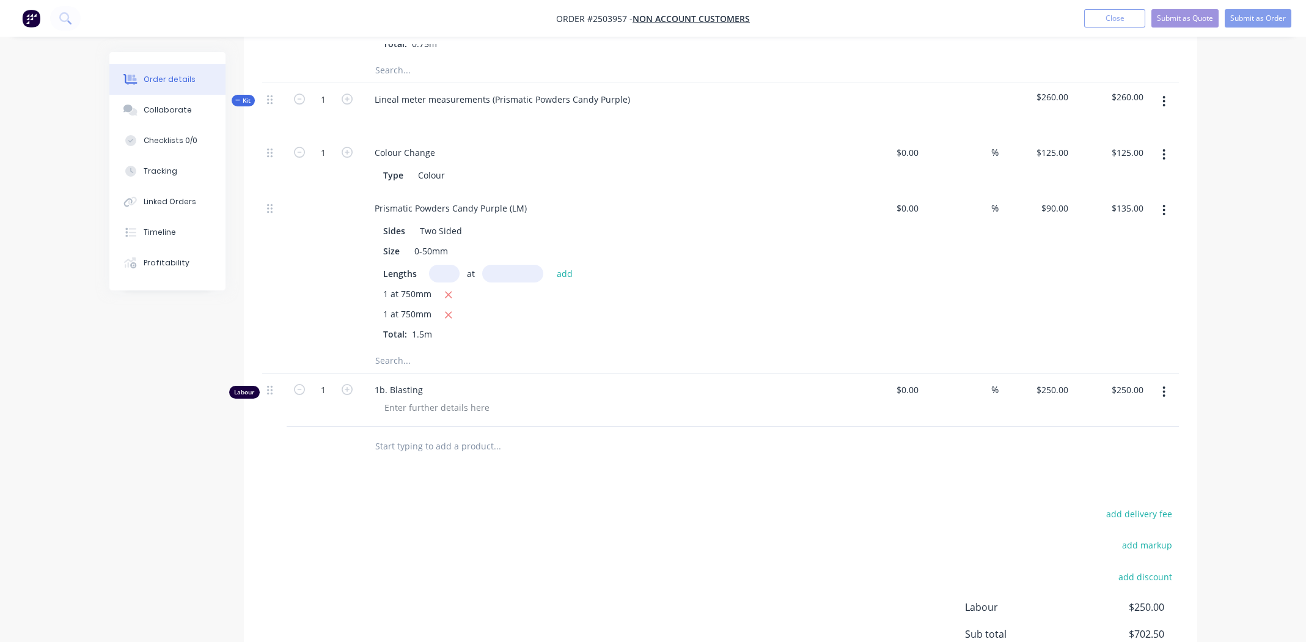
scroll to position [583, 0]
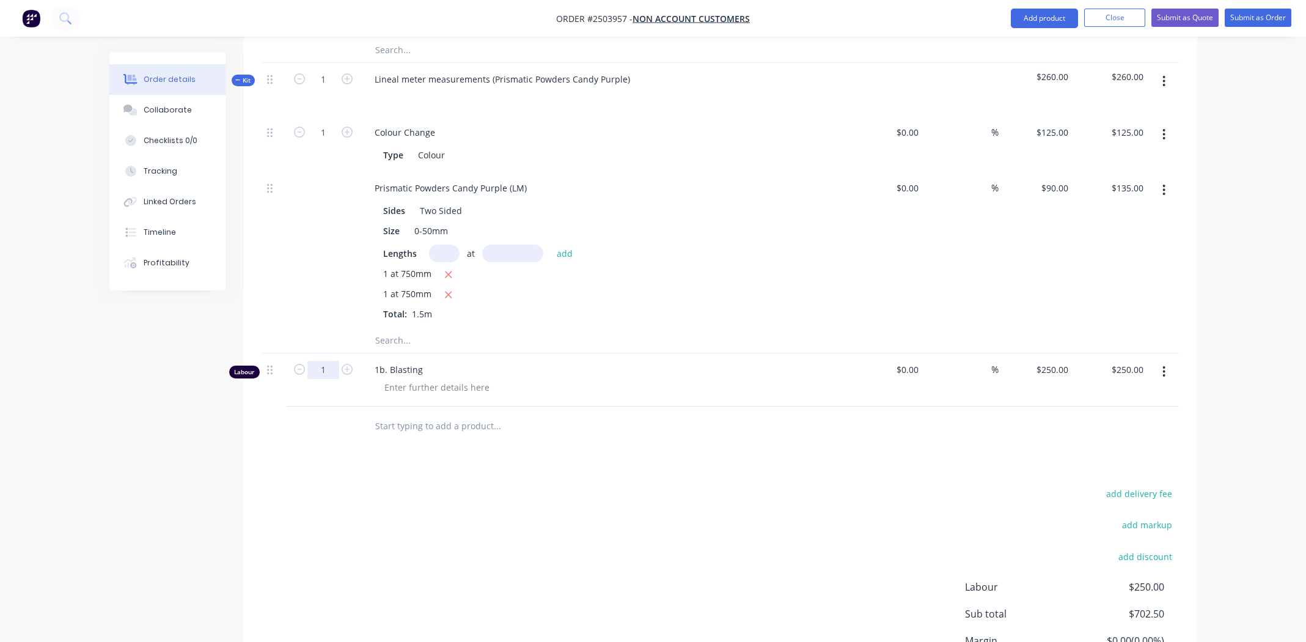
type input "0.25"
type input "$62.50"
click at [681, 468] on div "Products Show / Hide columns Add product Qty Cost Markup Price Total Kit 1 Line…" at bounding box center [720, 231] width 953 height 1015
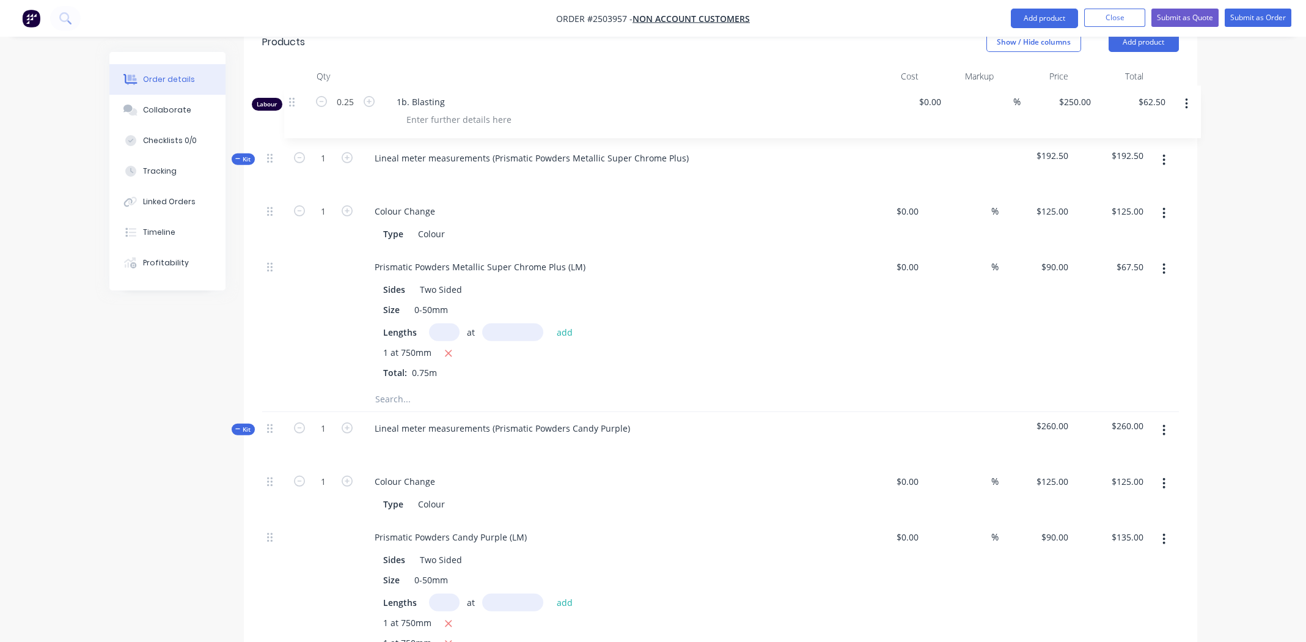
scroll to position [287, 0]
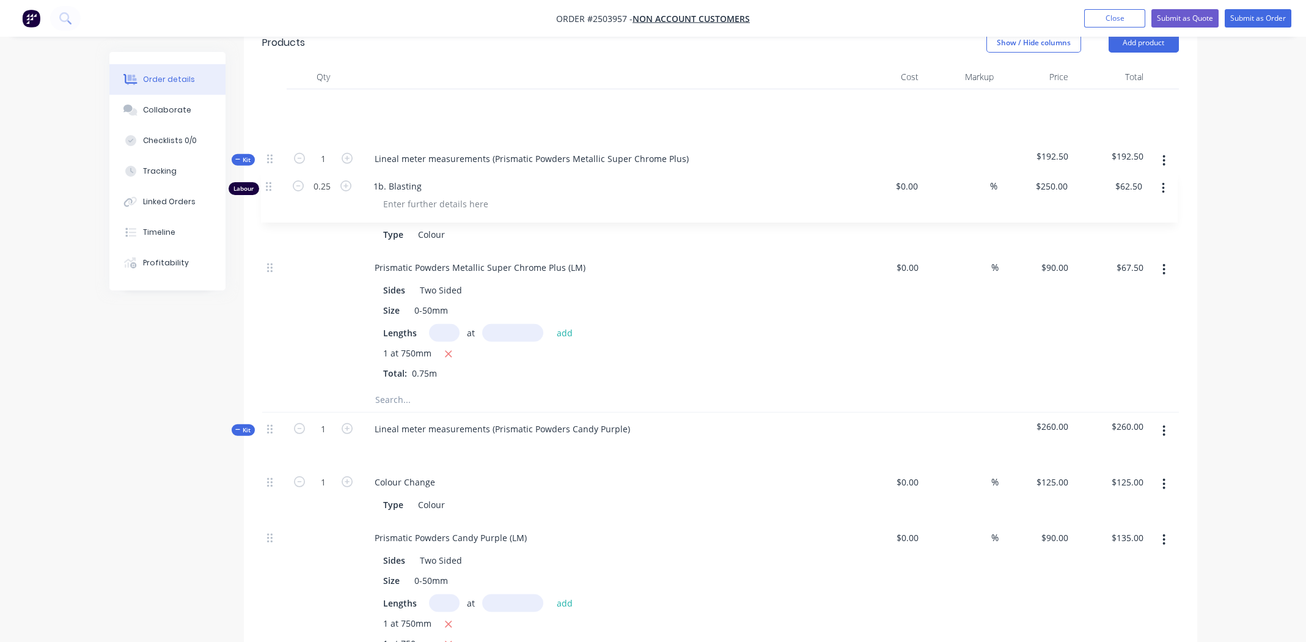
drag, startPoint x: 271, startPoint y: 368, endPoint x: 274, endPoint y: 183, distance: 185.2
click at [274, 183] on div "Kit 1 Lineal meter measurements (Prismatic Powders Metallic Super Chrome Plus) …" at bounding box center [720, 396] width 917 height 614
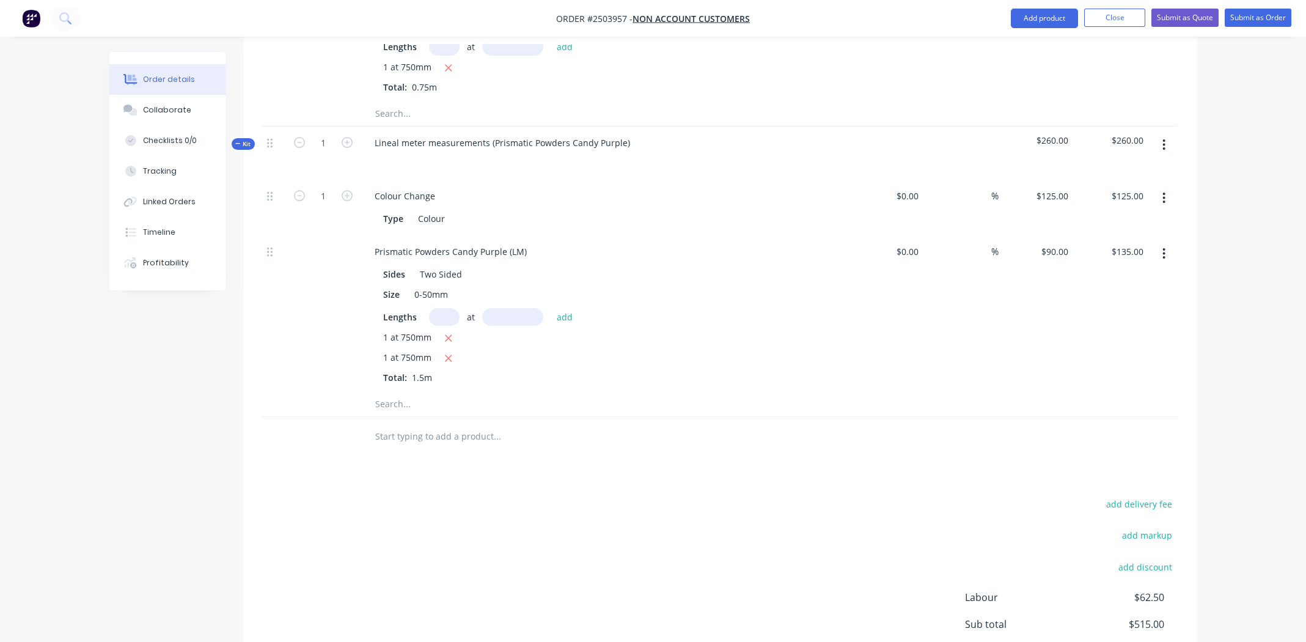
scroll to position [697, 0]
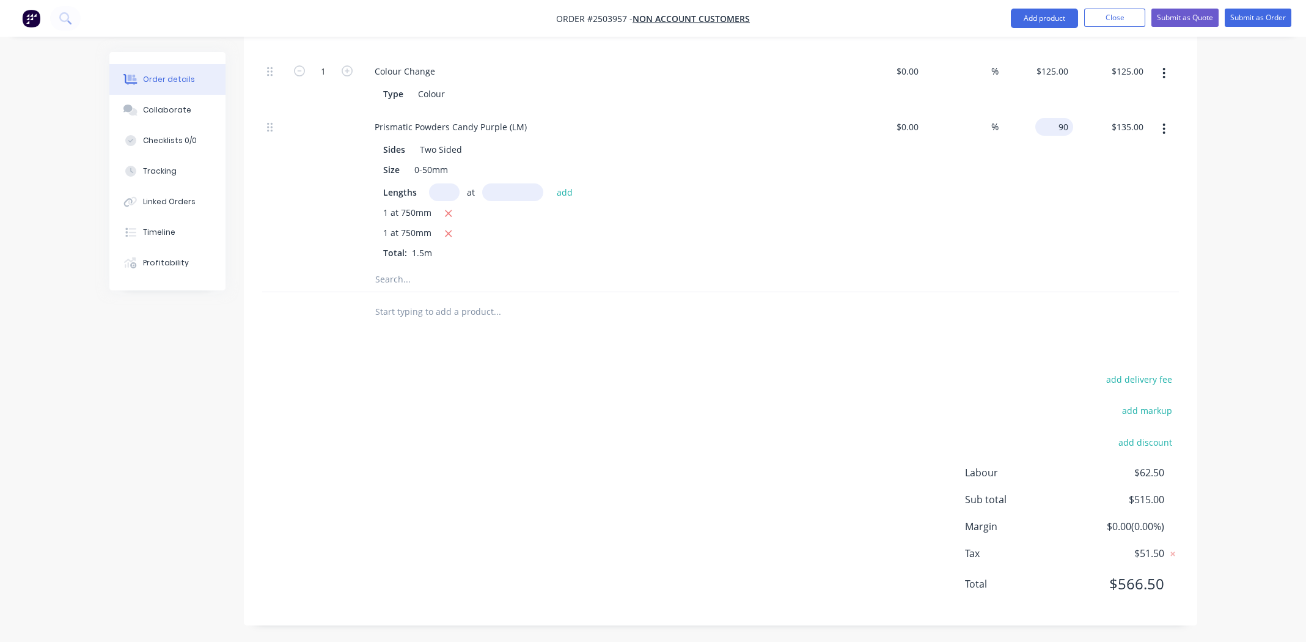
click at [1060, 129] on input "90" at bounding box center [1056, 127] width 33 height 18
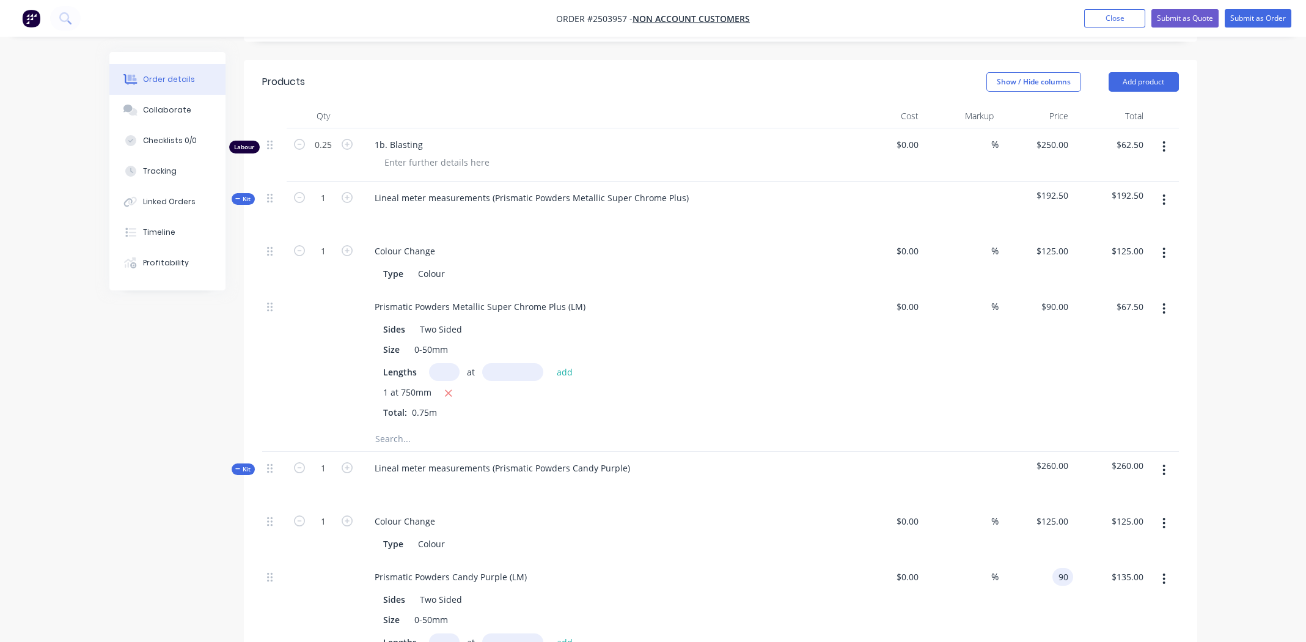
scroll to position [208, 0]
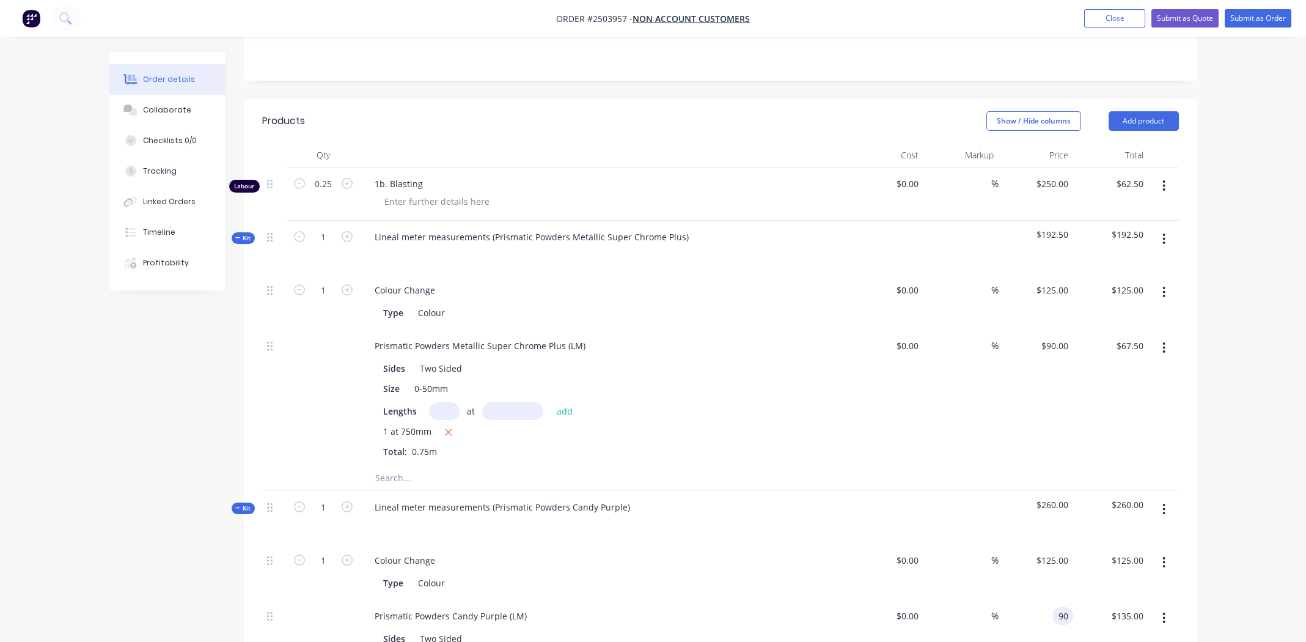
type input "$90.00"
click at [1166, 178] on button "button" at bounding box center [1163, 186] width 29 height 22
click at [1225, 196] on div "Order details Collaborate Checklists 0/0 Tracking Linked Orders Timeline Profit…" at bounding box center [653, 462] width 1306 height 1341
click at [1163, 234] on icon "button" at bounding box center [1164, 238] width 2 height 11
click at [1128, 341] on div "Delete" at bounding box center [1121, 344] width 94 height 18
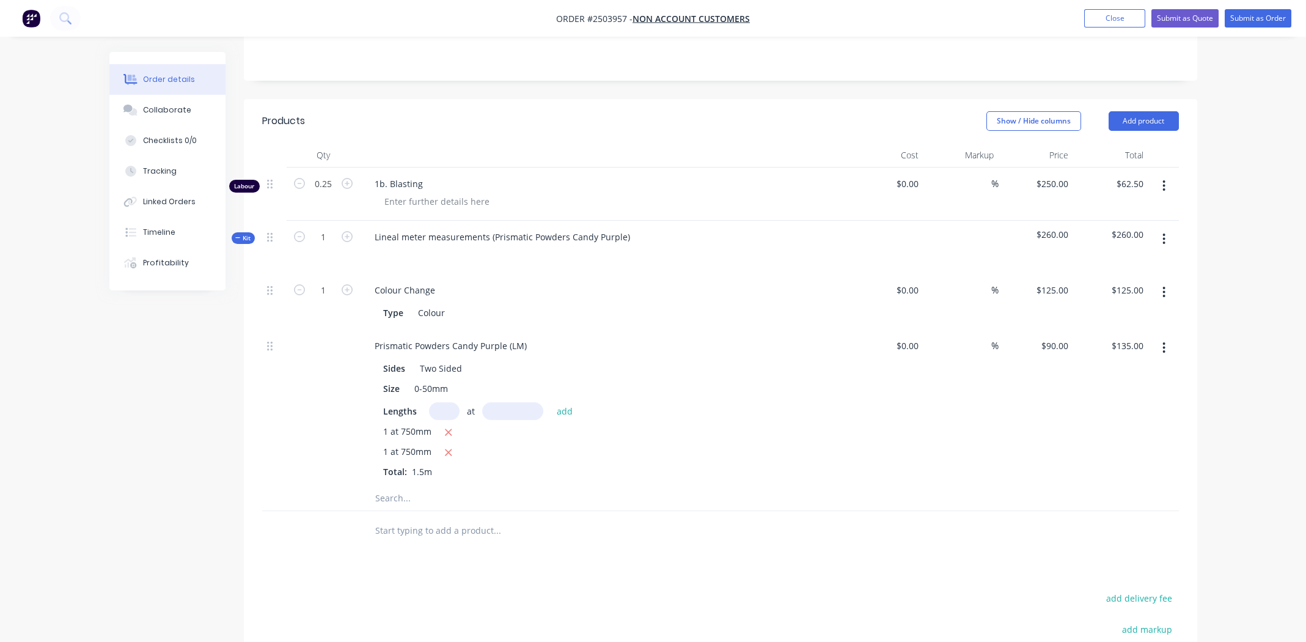
click at [1165, 235] on icon "button" at bounding box center [1163, 238] width 3 height 13
click at [1131, 343] on div "Delete" at bounding box center [1121, 344] width 94 height 18
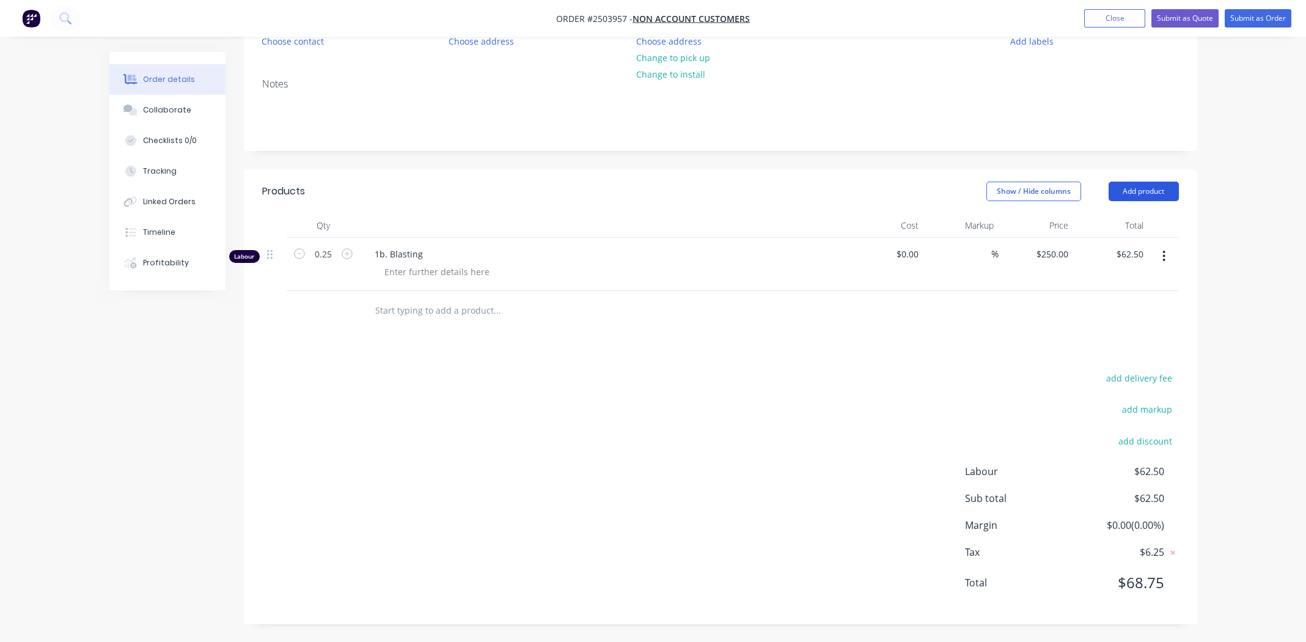
click at [1138, 188] on button "Add product" at bounding box center [1144, 191] width 70 height 20
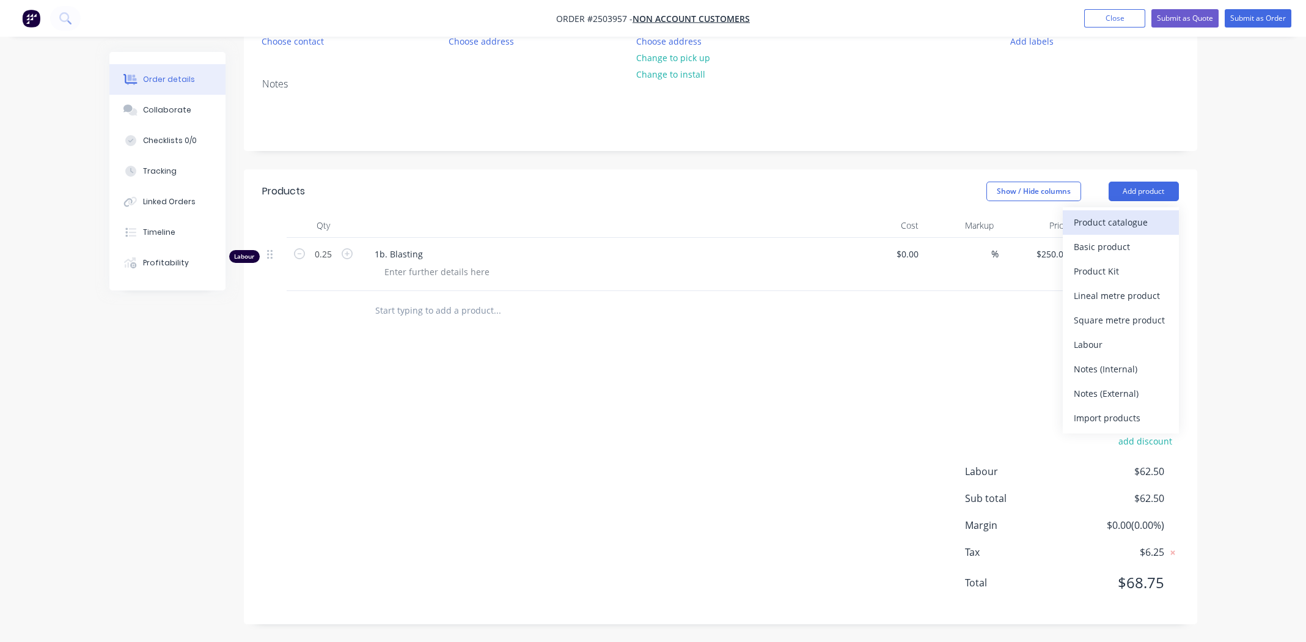
click at [1103, 215] on div "Product catalogue" at bounding box center [1121, 222] width 94 height 18
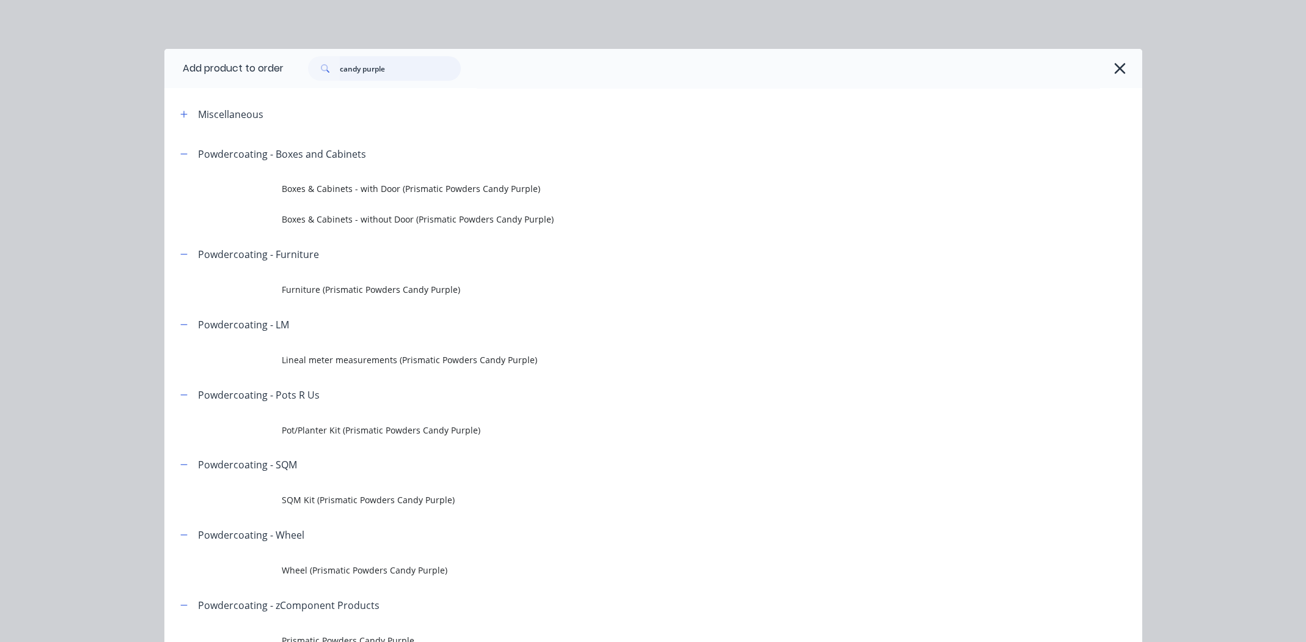
click at [362, 71] on input "candy purple" at bounding box center [400, 68] width 121 height 24
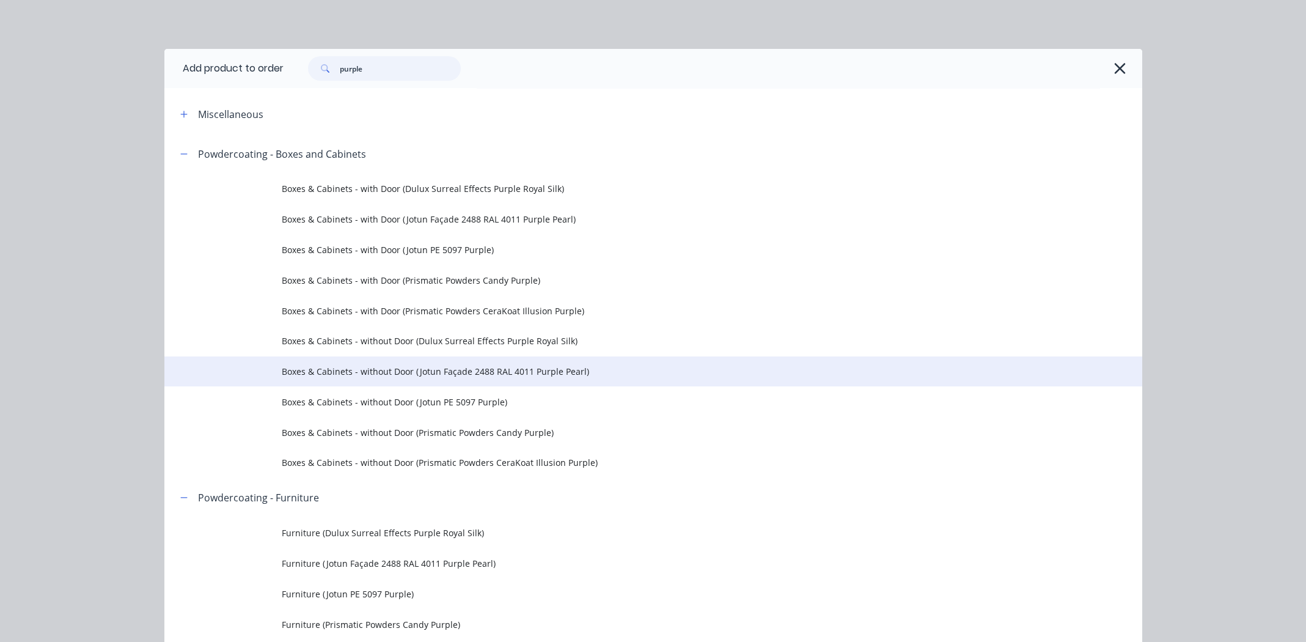
type input "purple"
click at [473, 371] on span "Boxes & Cabinets - without Door (Jotun Façade 2488 RAL 4011 Purple Pearl)" at bounding box center [626, 371] width 688 height 13
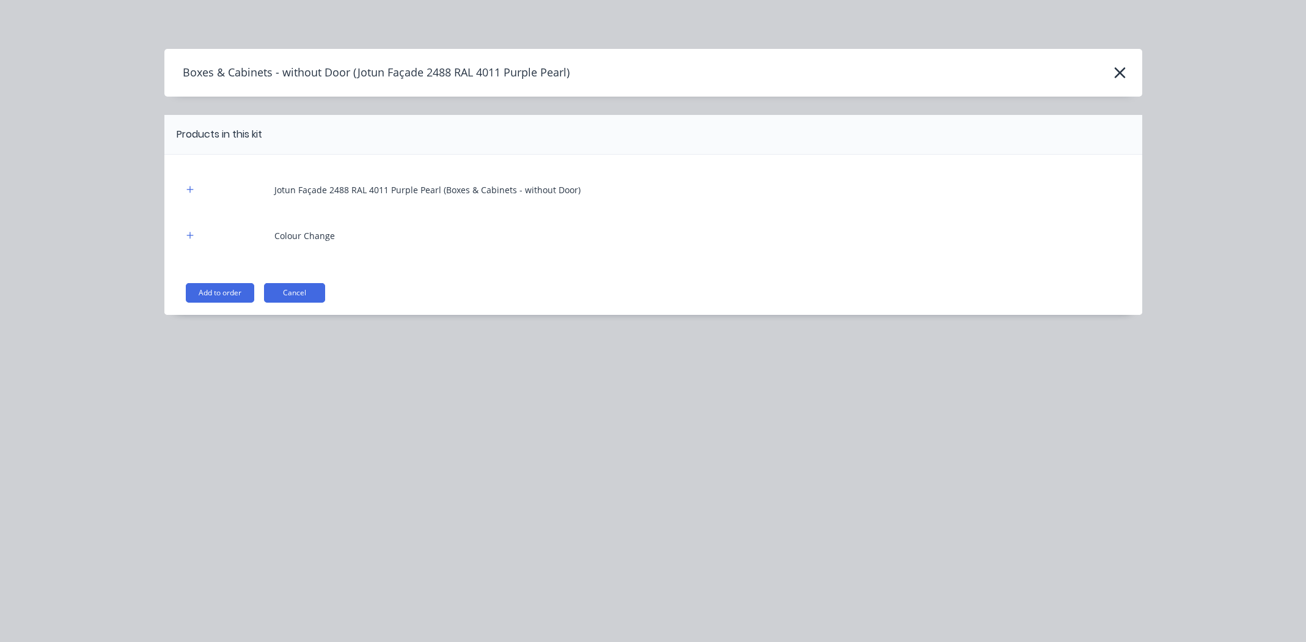
click at [210, 288] on button "Add to order" at bounding box center [220, 293] width 68 height 20
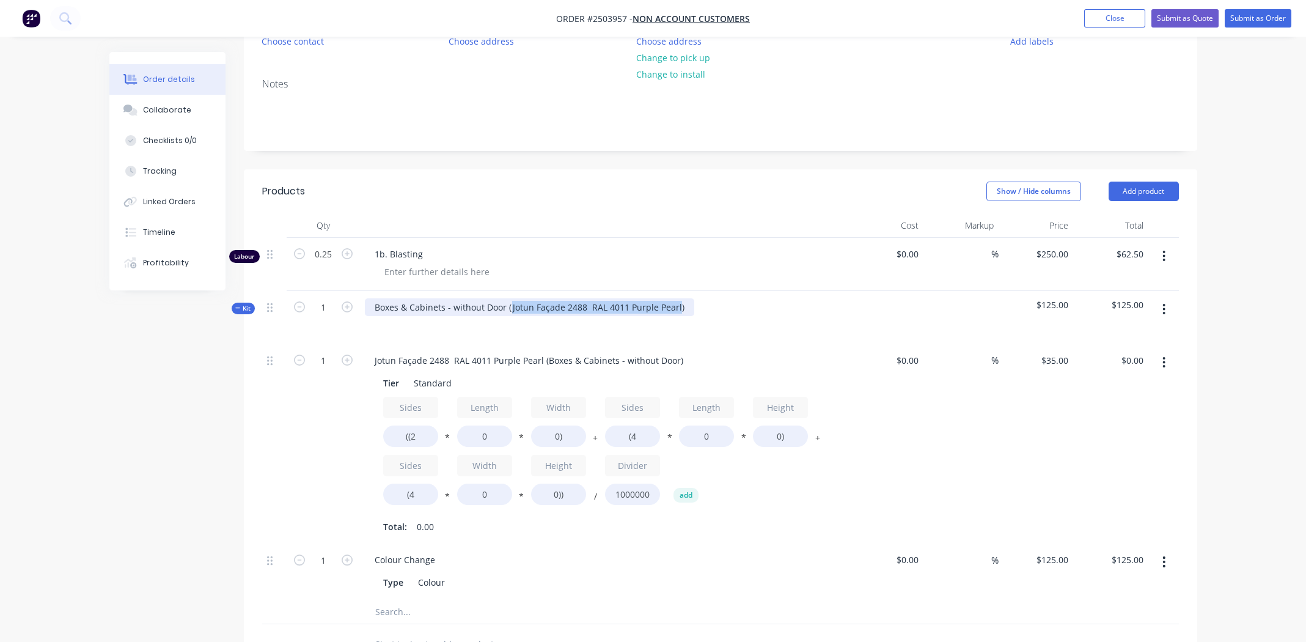
drag, startPoint x: 508, startPoint y: 306, endPoint x: 675, endPoint y: 308, distance: 166.8
click at [675, 308] on div "Boxes & Cabinets - without Door (Jotun Façade 2488 RAL 4011 Purple Pearl)" at bounding box center [529, 307] width 329 height 18
click at [1163, 358] on icon "button" at bounding box center [1163, 362] width 3 height 13
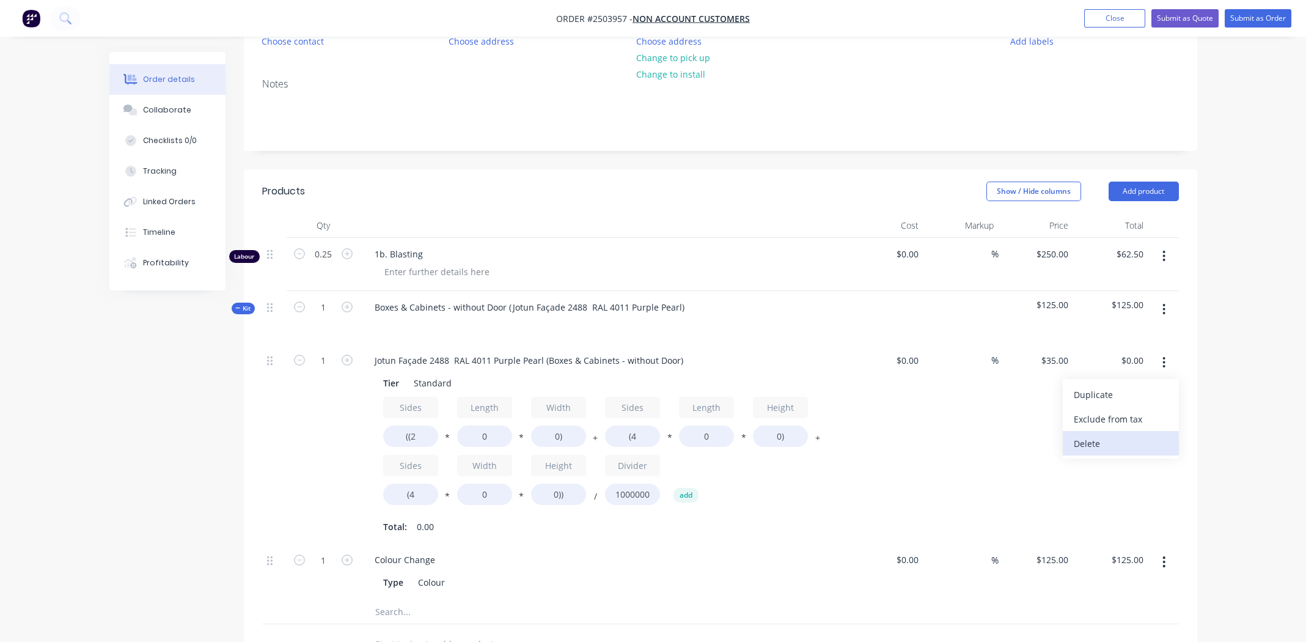
click at [1131, 442] on div "Delete" at bounding box center [1121, 443] width 94 height 18
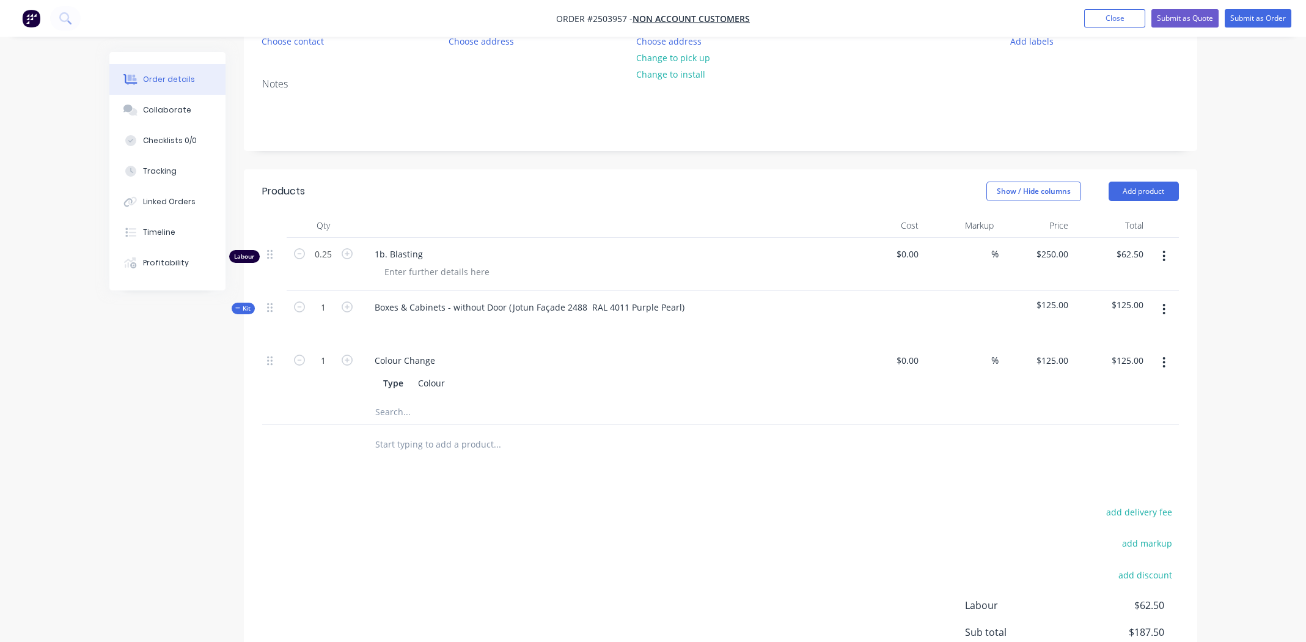
click at [1163, 306] on icon "button" at bounding box center [1163, 308] width 3 height 13
click at [1130, 402] on button "Delete" at bounding box center [1121, 414] width 116 height 24
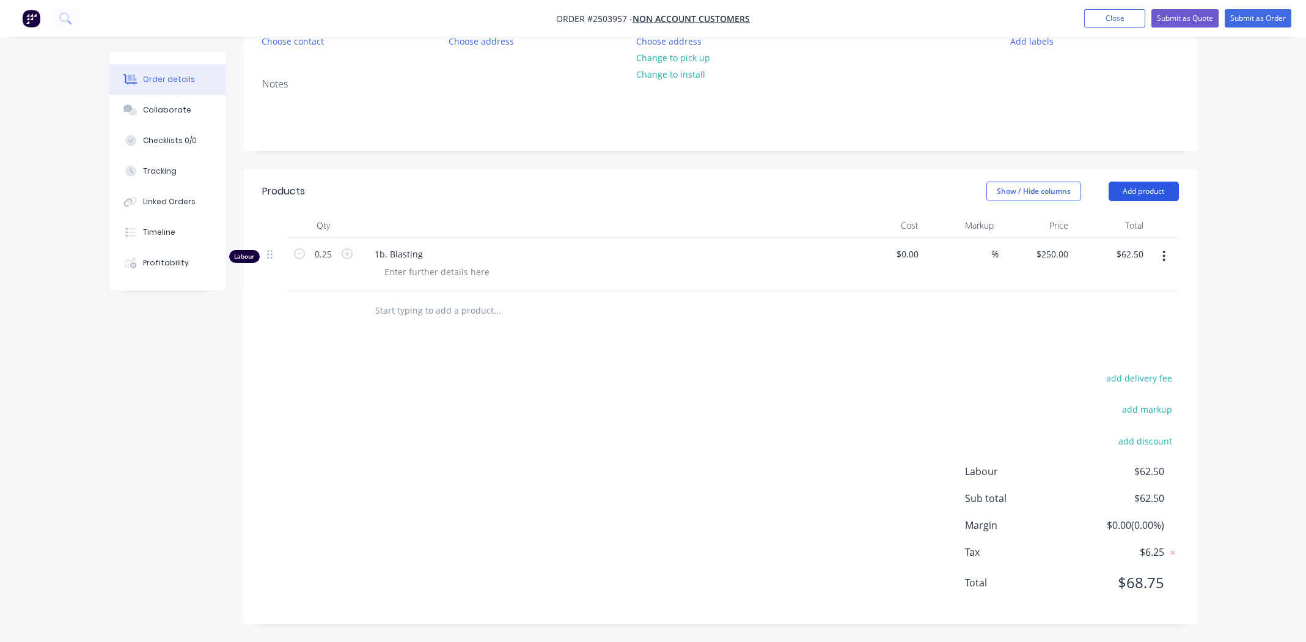
click at [1140, 183] on button "Add product" at bounding box center [1144, 191] width 70 height 20
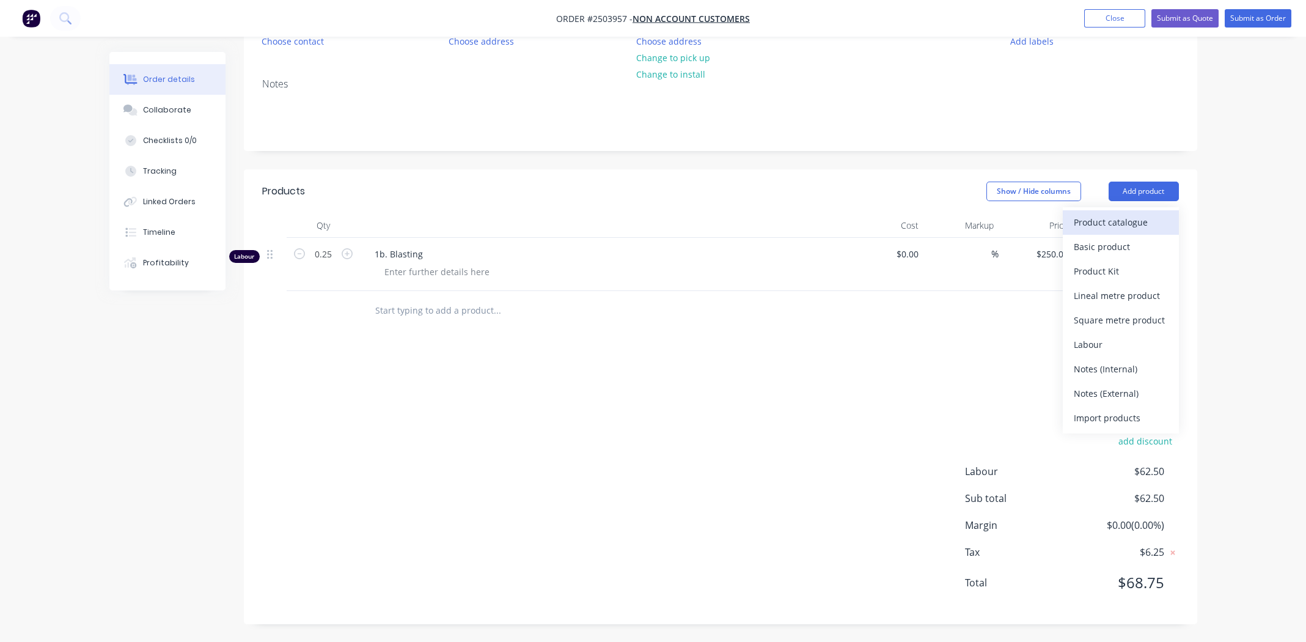
click at [1129, 217] on div "Product catalogue" at bounding box center [1121, 222] width 94 height 18
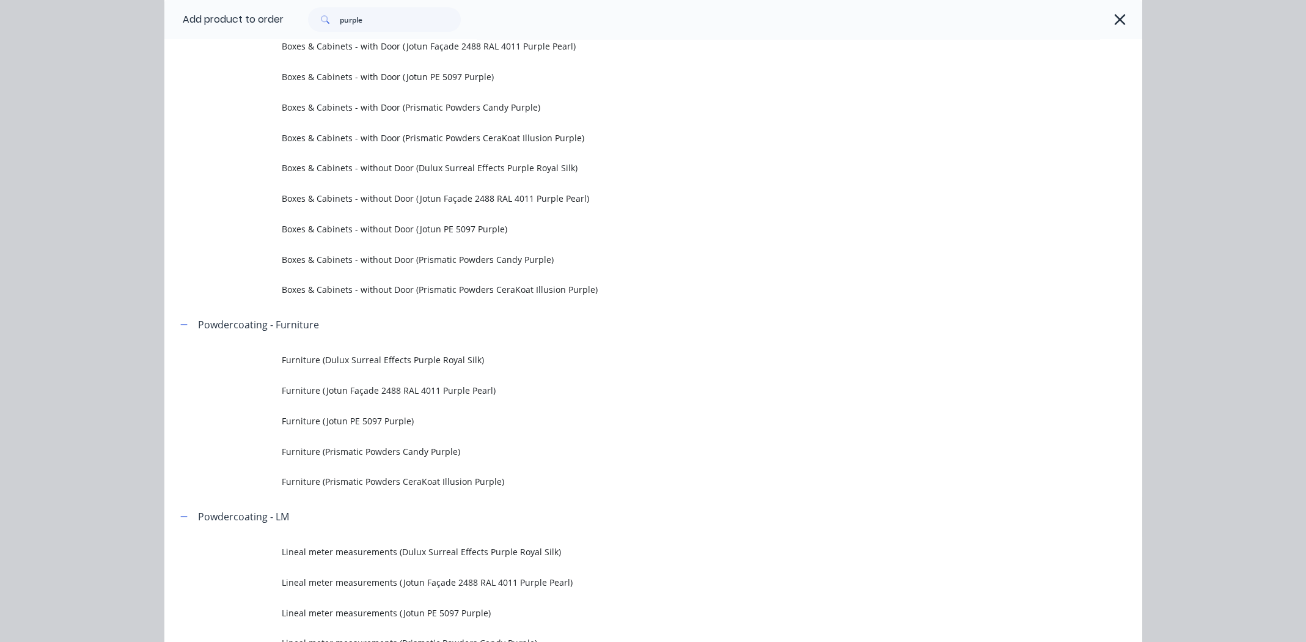
scroll to position [427, 0]
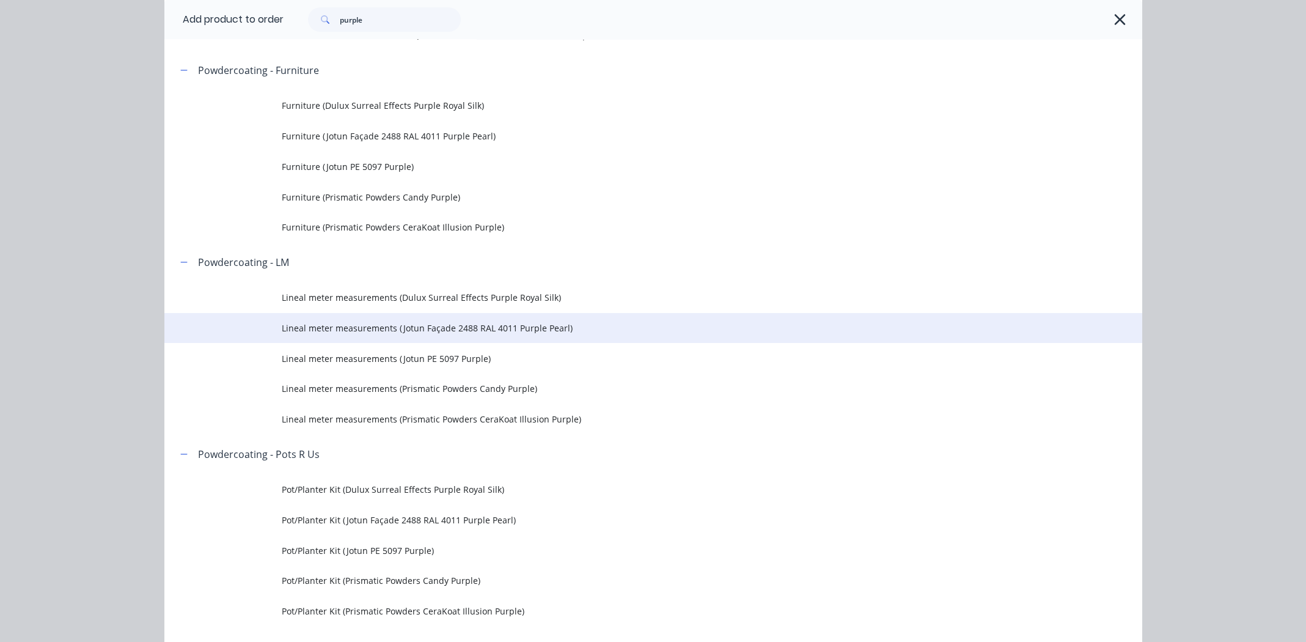
click at [356, 325] on span "Lineal meter measurements (Jotun Façade 2488 RAL 4011 Purple Pearl)" at bounding box center [626, 327] width 688 height 13
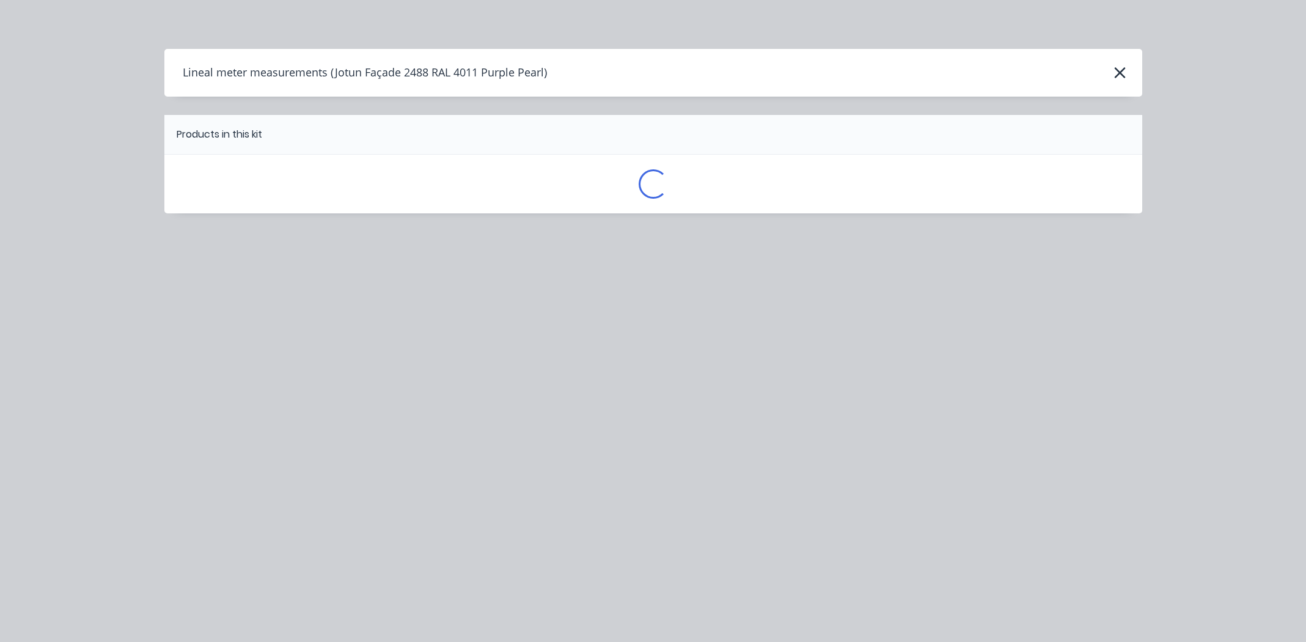
scroll to position [0, 0]
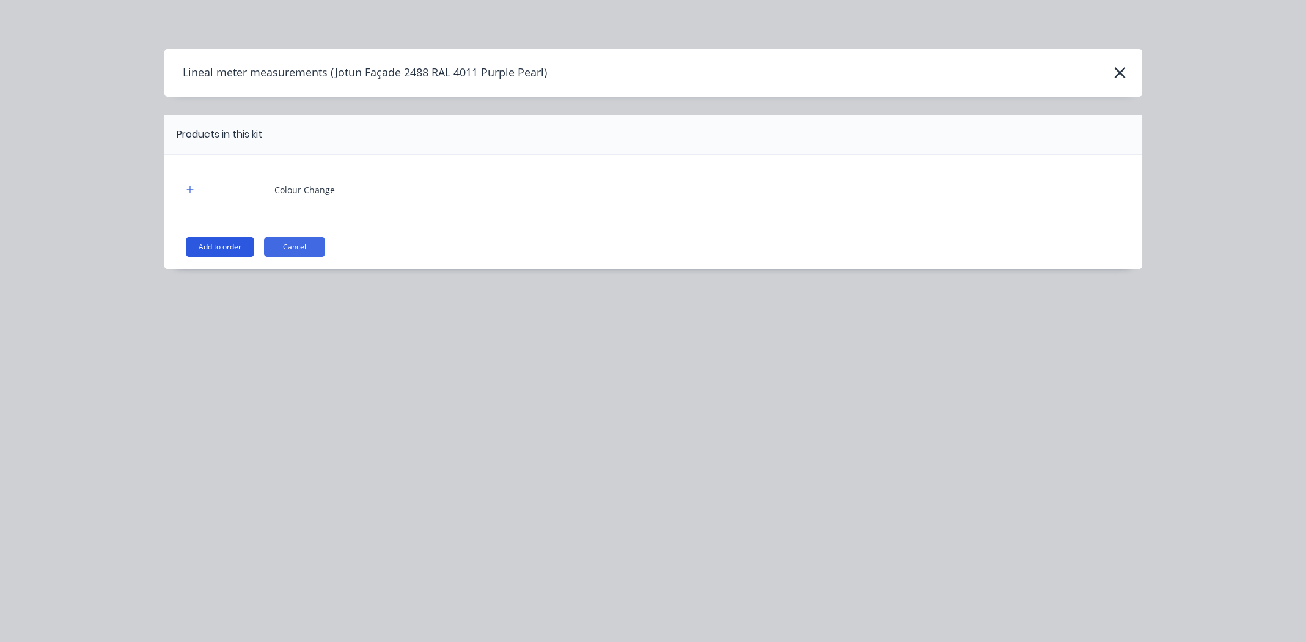
click at [222, 244] on button "Add to order" at bounding box center [220, 247] width 68 height 20
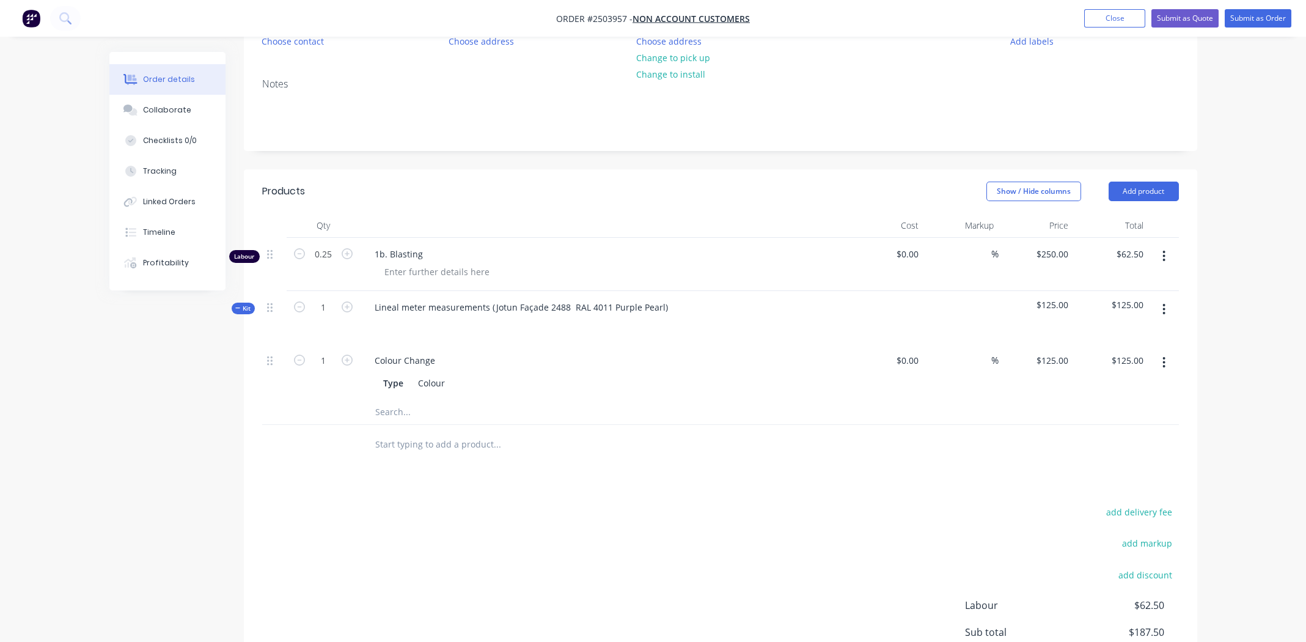
click at [1162, 304] on icon "button" at bounding box center [1163, 308] width 3 height 13
click at [1118, 339] on div "Add product to kit" at bounding box center [1121, 341] width 94 height 18
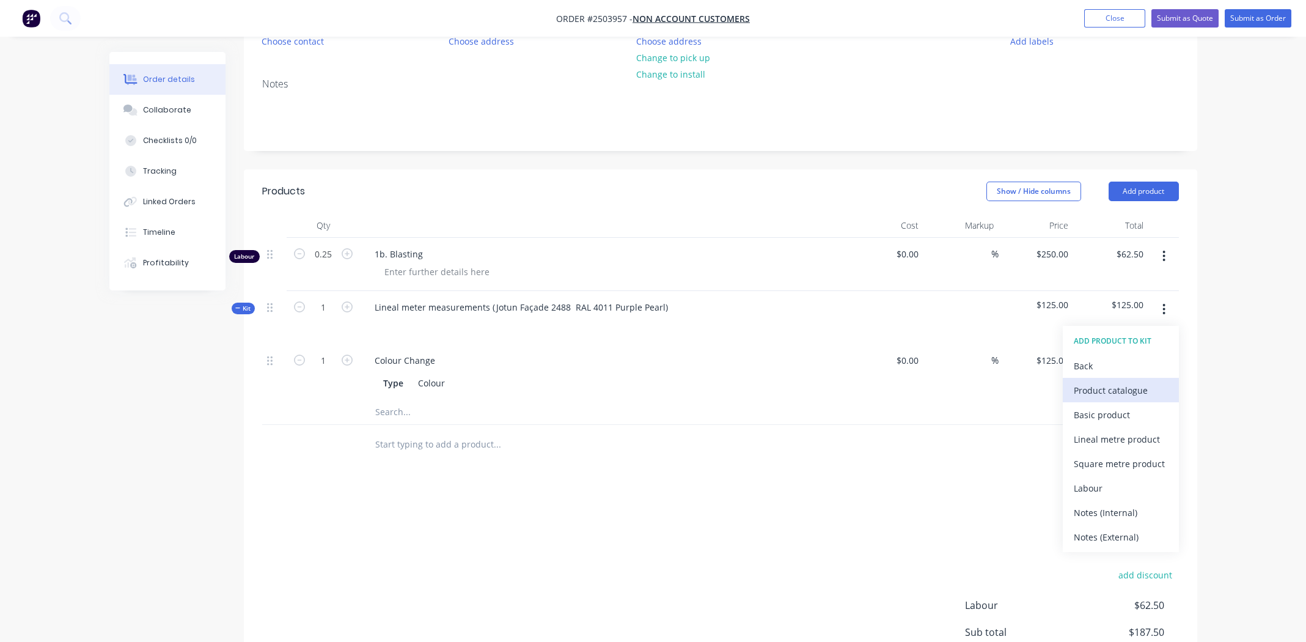
click at [1107, 385] on div "Product catalogue" at bounding box center [1121, 390] width 94 height 18
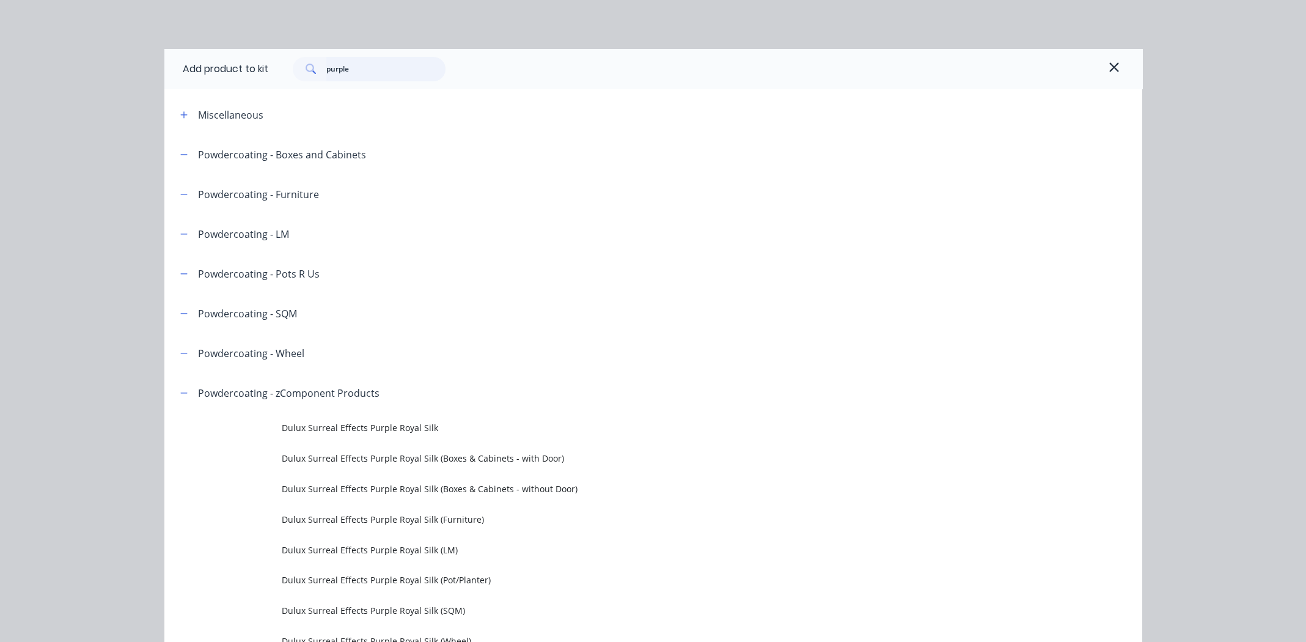
click at [362, 69] on input "purple" at bounding box center [385, 69] width 119 height 24
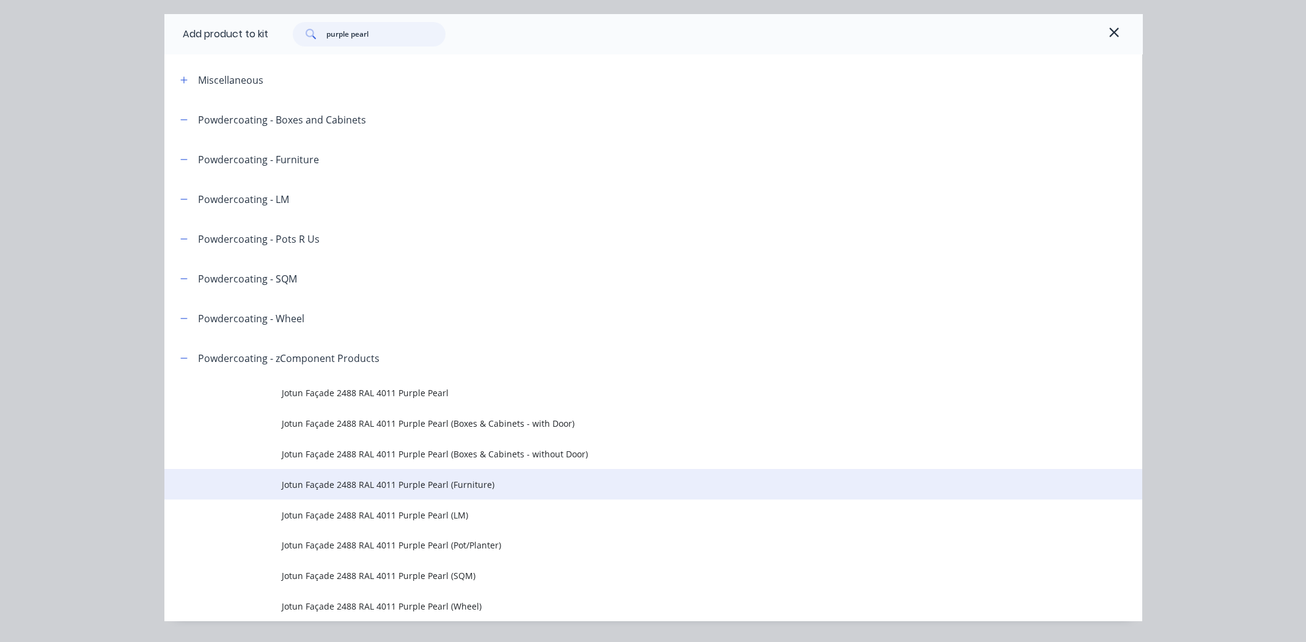
scroll to position [68, 0]
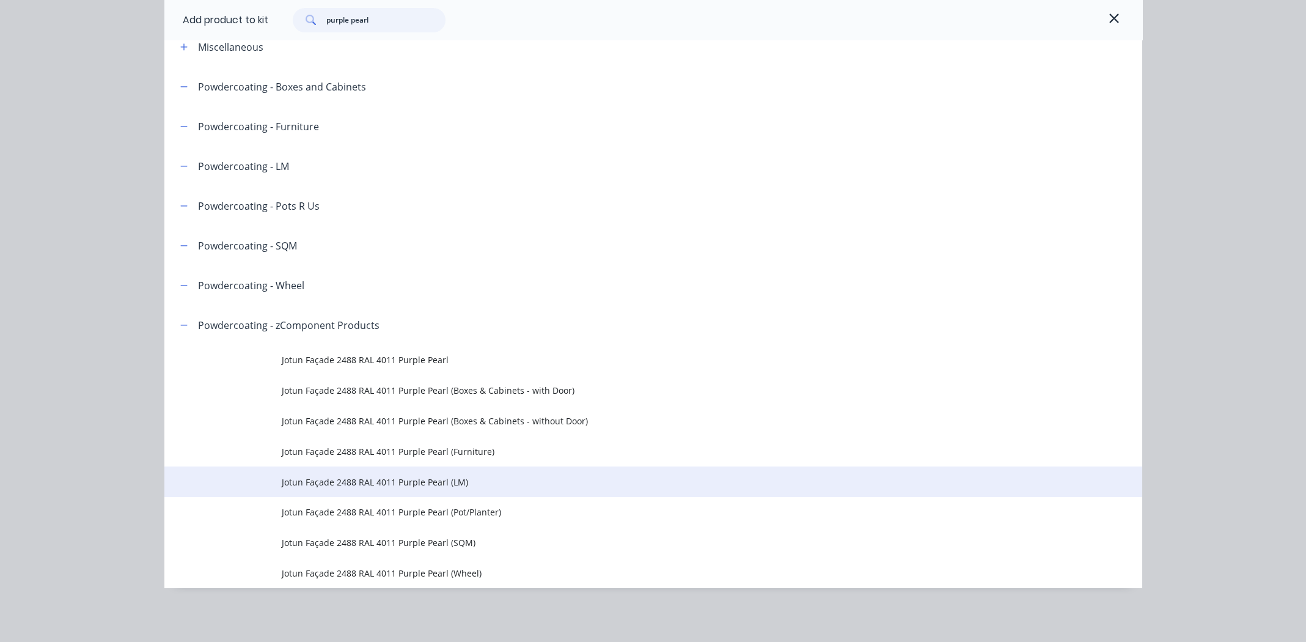
type input "purple pearl"
click at [416, 483] on span "Jotun Façade 2488 RAL 4011 Purple Pearl (LM)" at bounding box center [626, 481] width 688 height 13
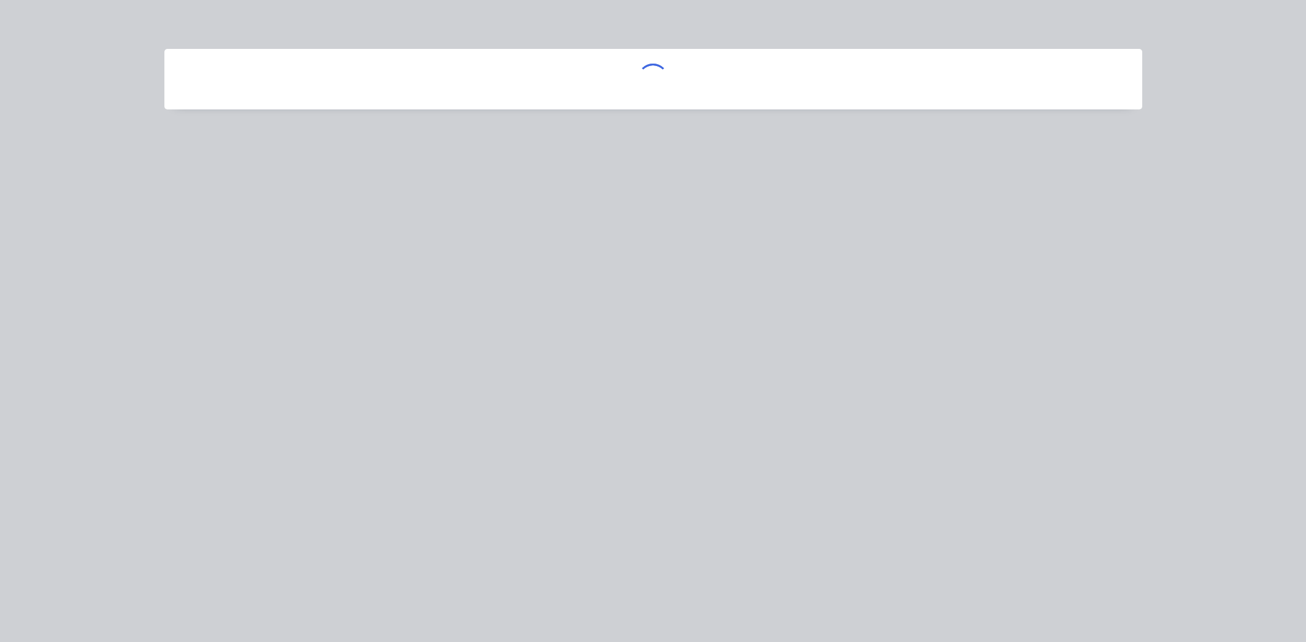
scroll to position [0, 0]
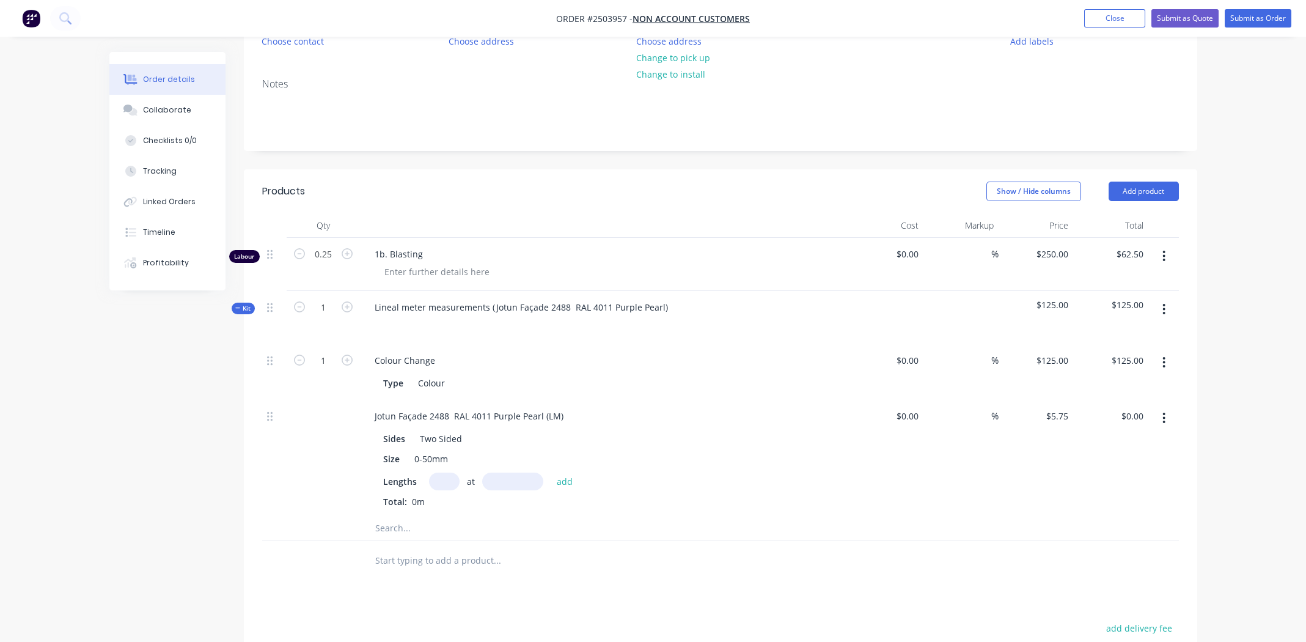
drag, startPoint x: 442, startPoint y: 477, endPoint x: 502, endPoint y: 481, distance: 60.6
click at [442, 477] on input "text" at bounding box center [444, 481] width 31 height 18
type input "1"
type input "750"
click at [551, 472] on button "add" at bounding box center [565, 480] width 29 height 16
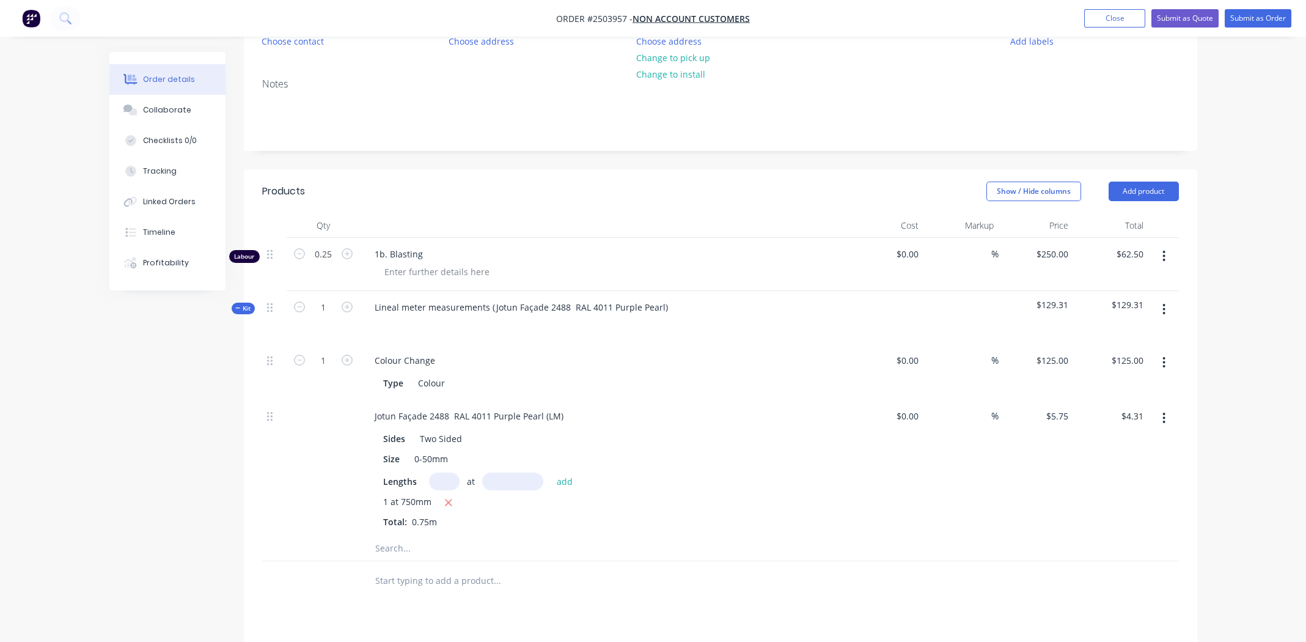
click at [448, 498] on icon "button" at bounding box center [448, 502] width 8 height 11
type input "$0.00"
click at [444, 480] on input "text" at bounding box center [444, 481] width 31 height 18
type input "1"
type input "750"
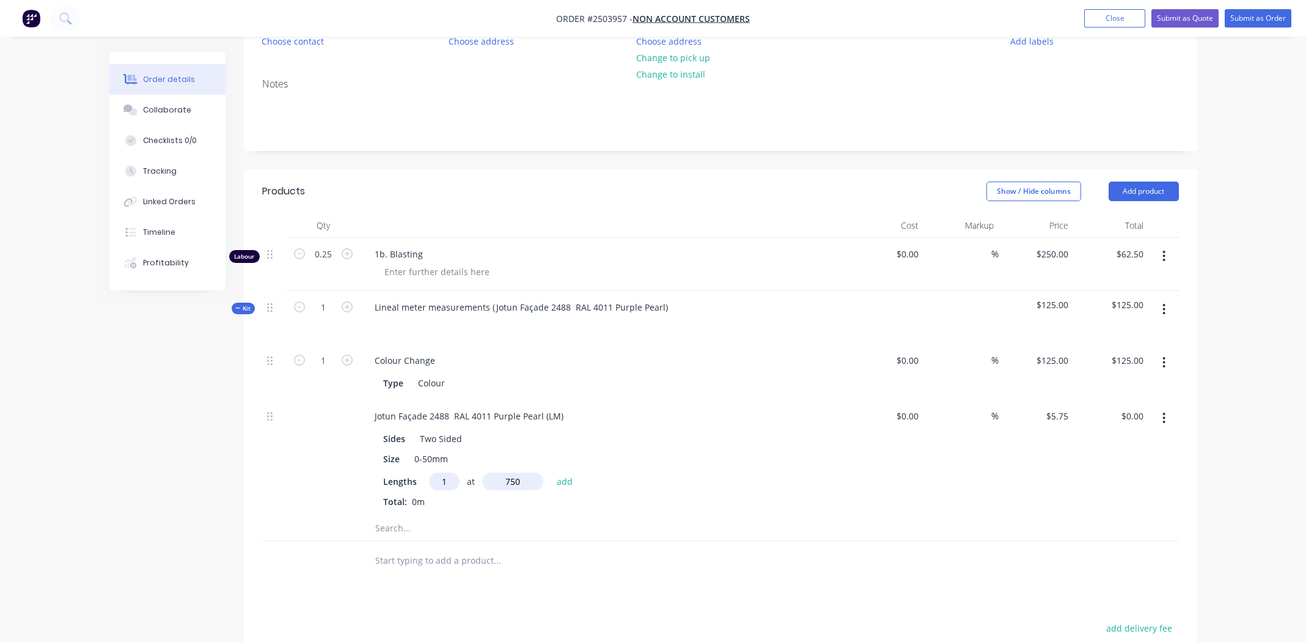
click at [551, 472] on button "add" at bounding box center [565, 480] width 29 height 16
type input "$4.31"
click at [725, 452] on div "Size 0-50mm" at bounding box center [601, 459] width 447 height 18
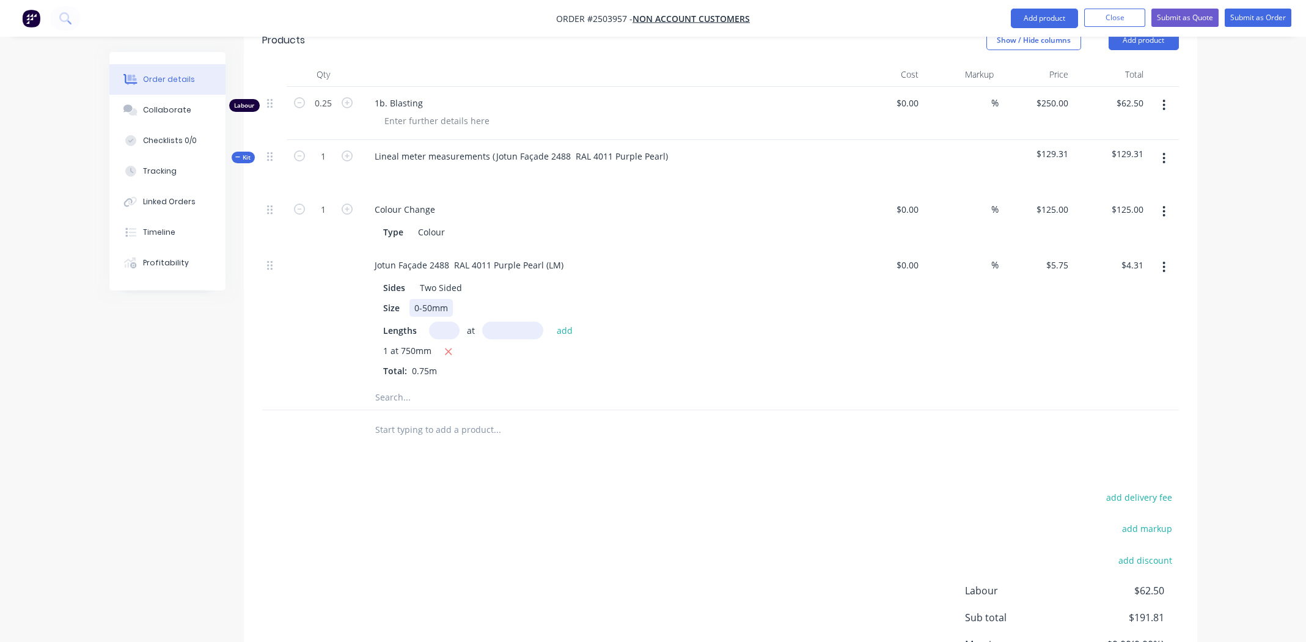
scroll to position [408, 0]
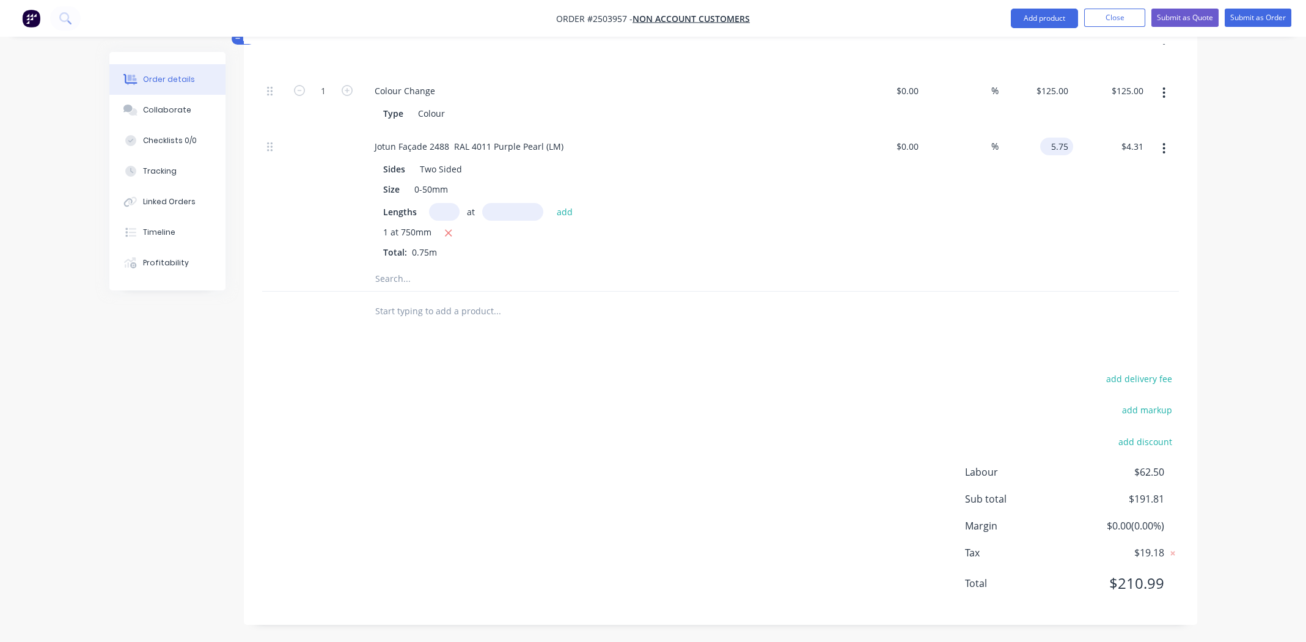
click at [1050, 141] on input "5.75" at bounding box center [1059, 146] width 28 height 18
type input "2"
type input "$40.00"
type input "$30.00"
click at [944, 257] on div "%" at bounding box center [960, 198] width 75 height 136
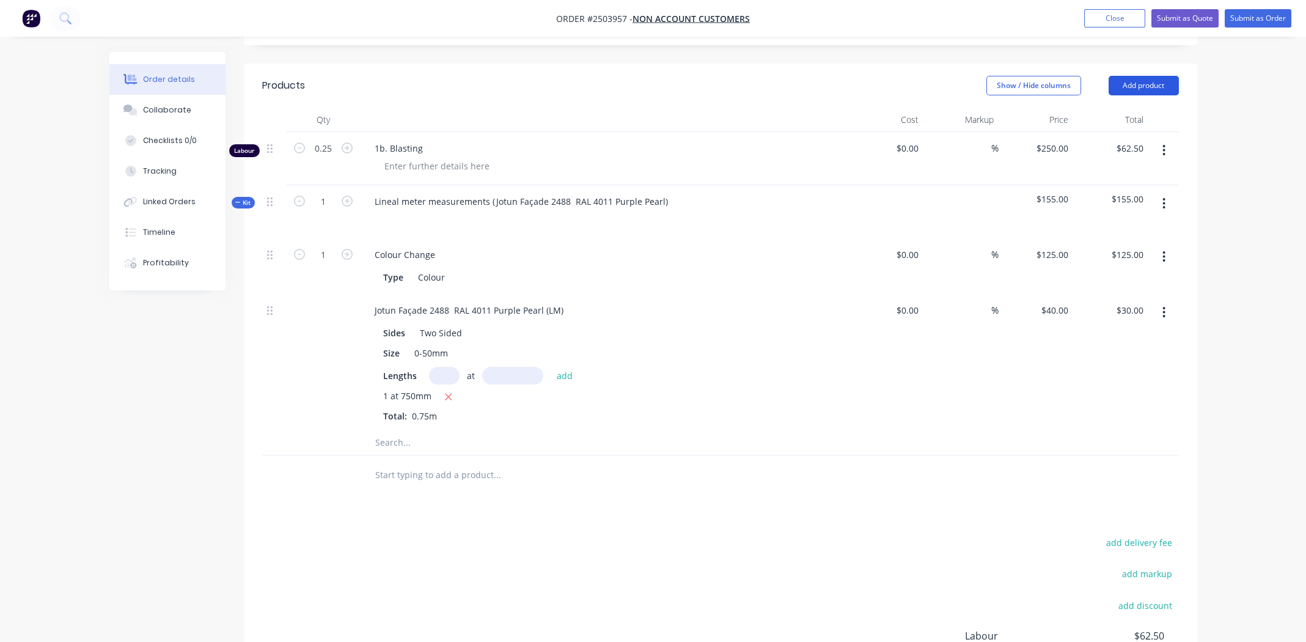
scroll to position [0, 0]
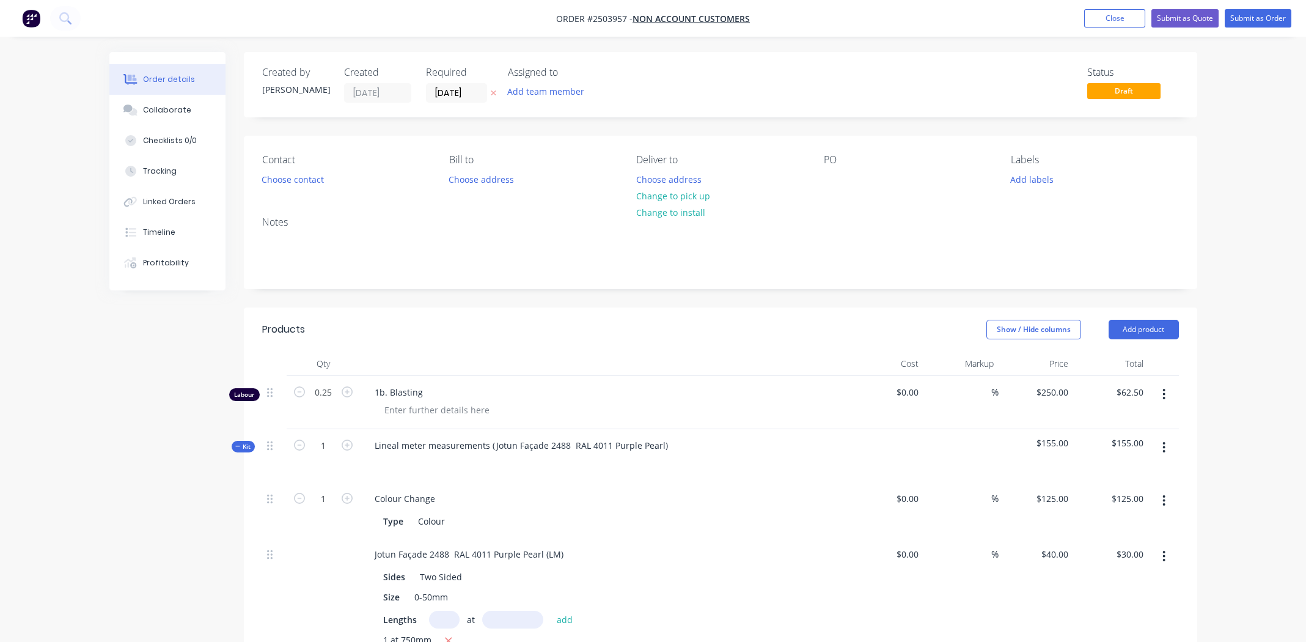
click at [1162, 390] on icon "button" at bounding box center [1163, 393] width 3 height 13
click at [1132, 494] on div "Delete" at bounding box center [1121, 500] width 94 height 18
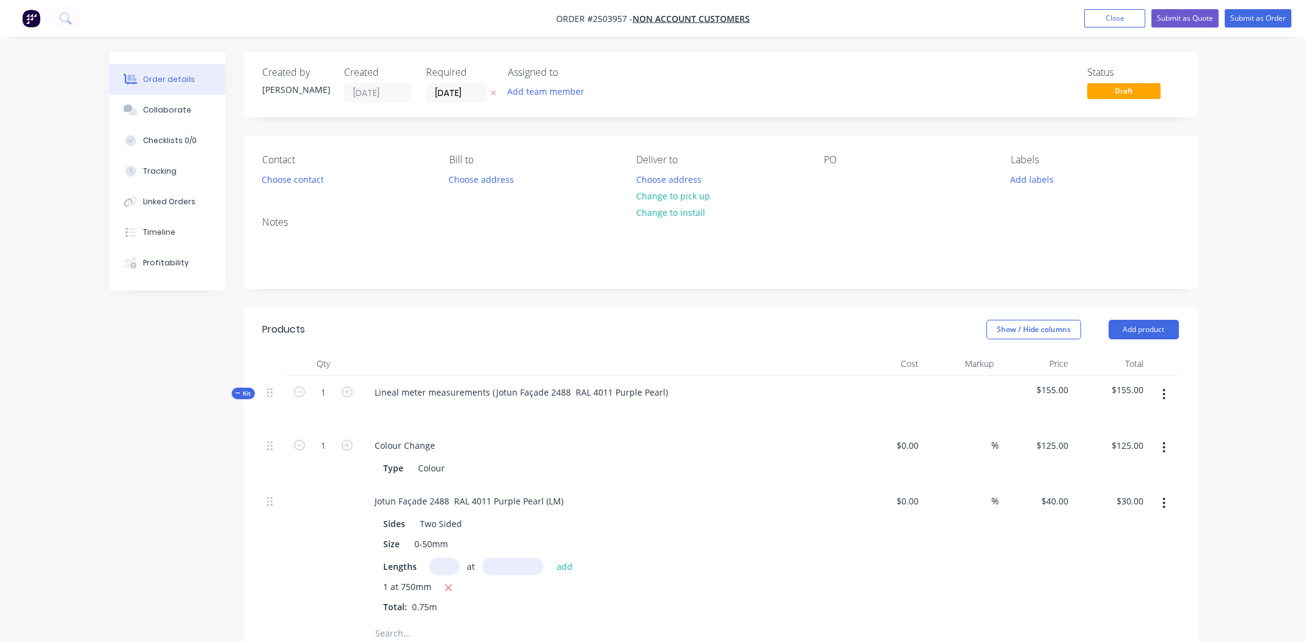
click at [1163, 386] on button "button" at bounding box center [1163, 394] width 29 height 22
click at [1133, 496] on div "Delete" at bounding box center [1121, 500] width 94 height 18
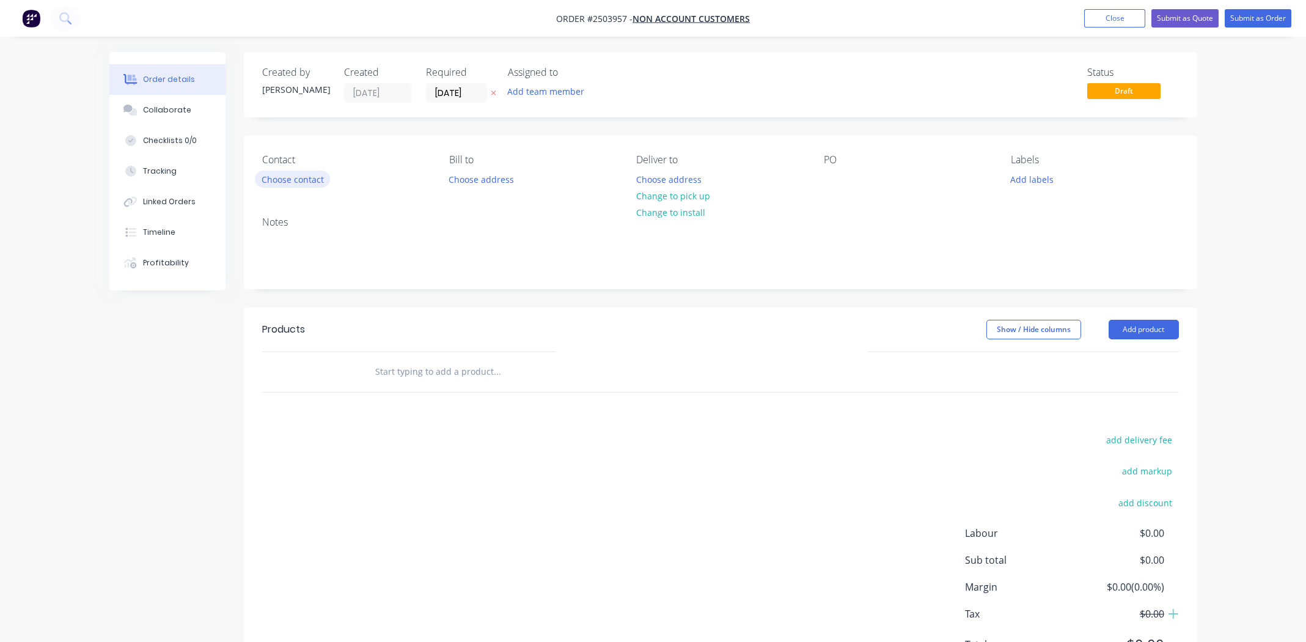
click at [294, 178] on button "Choose contact" at bounding box center [292, 178] width 75 height 16
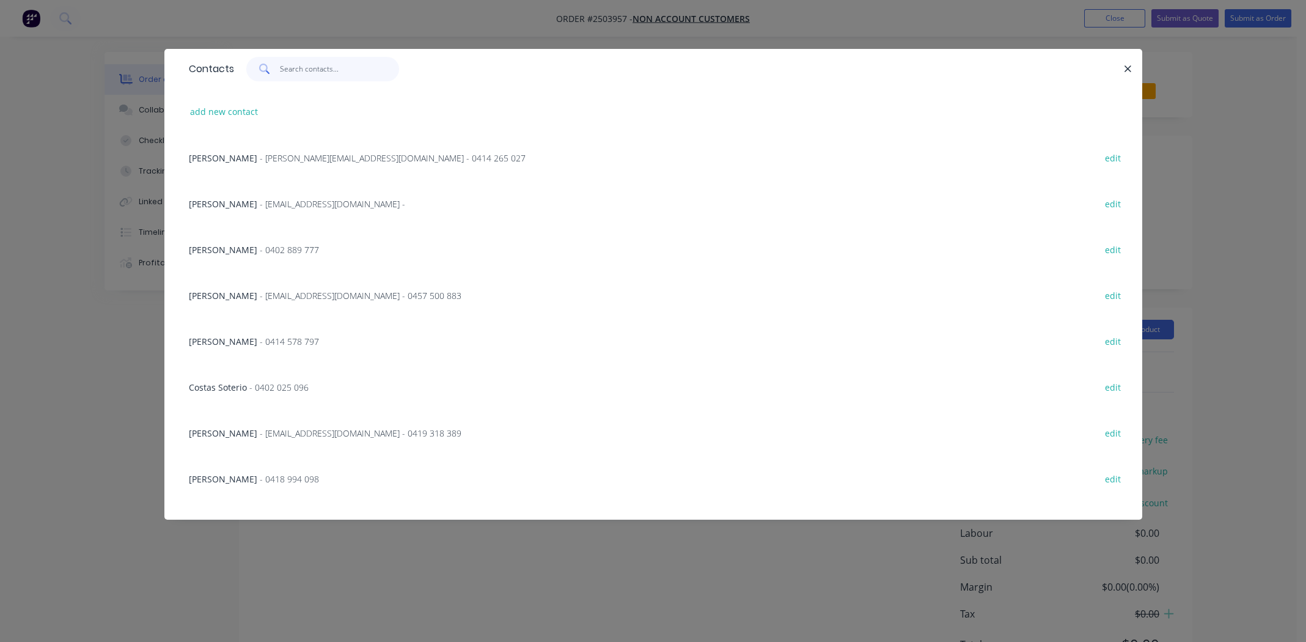
click at [285, 66] on input "text" at bounding box center [339, 69] width 119 height 24
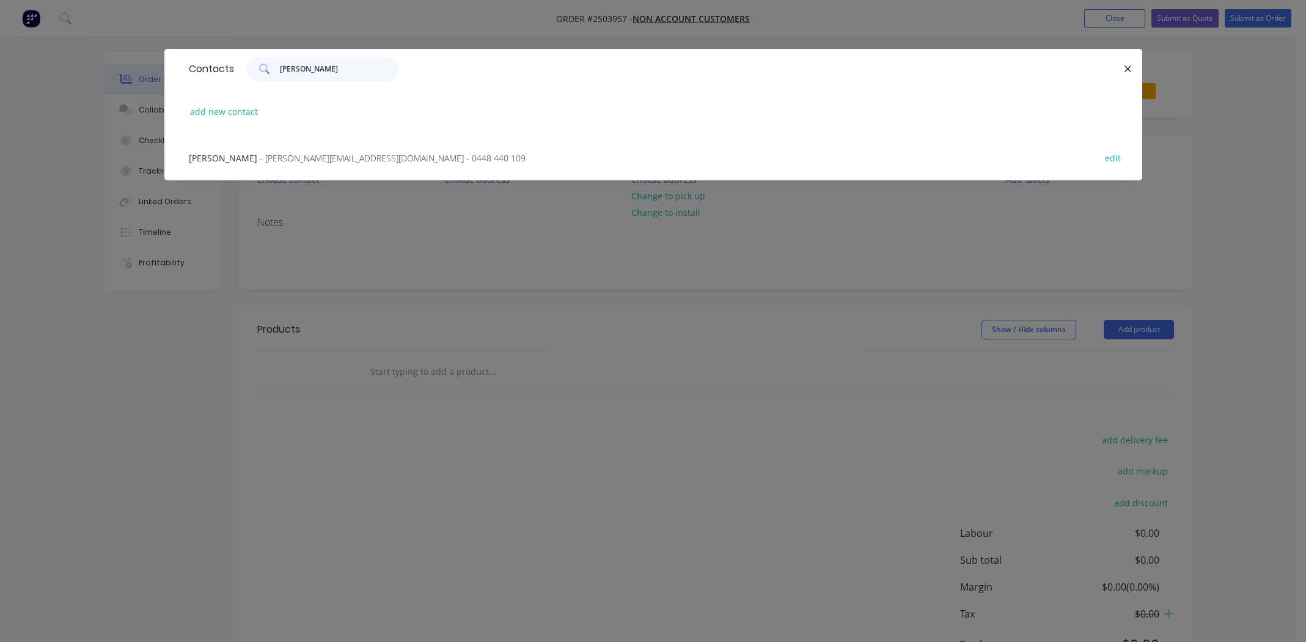
type input "[PERSON_NAME]"
click at [227, 108] on button "add new contact" at bounding box center [224, 111] width 81 height 16
select select "AU"
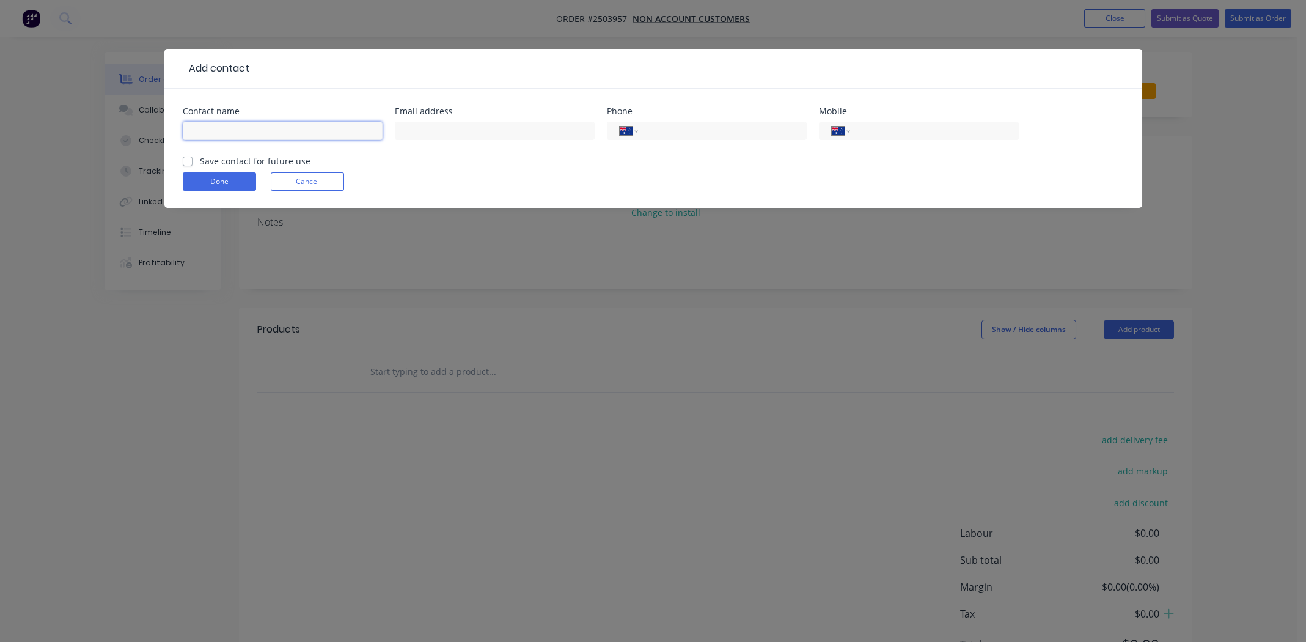
click at [257, 122] on input "text" at bounding box center [283, 131] width 200 height 18
type input "[PERSON_NAME]"
paste input "[PERSON_NAME][EMAIL_ADDRESS][DOMAIN_NAME]"
type input "[PERSON_NAME][EMAIL_ADDRESS][DOMAIN_NAME]"
click at [900, 122] on div "International [GEOGRAPHIC_DATA] [GEOGRAPHIC_DATA] [GEOGRAPHIC_DATA] [GEOGRAPHIC…" at bounding box center [919, 131] width 200 height 18
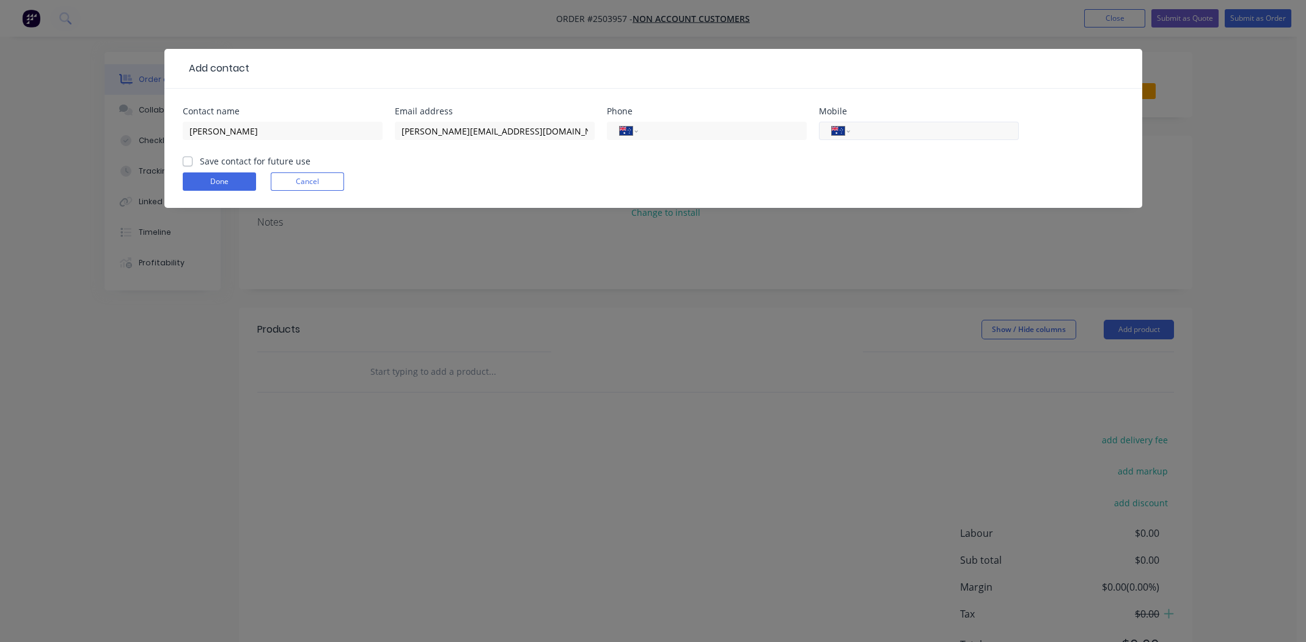
click at [890, 125] on input "tel" at bounding box center [932, 131] width 147 height 14
paste input "414 592 234"
type input "0414 592 234"
click at [200, 160] on label "Save contact for future use" at bounding box center [255, 161] width 111 height 13
click at [187, 160] on input "Save contact for future use" at bounding box center [188, 161] width 10 height 12
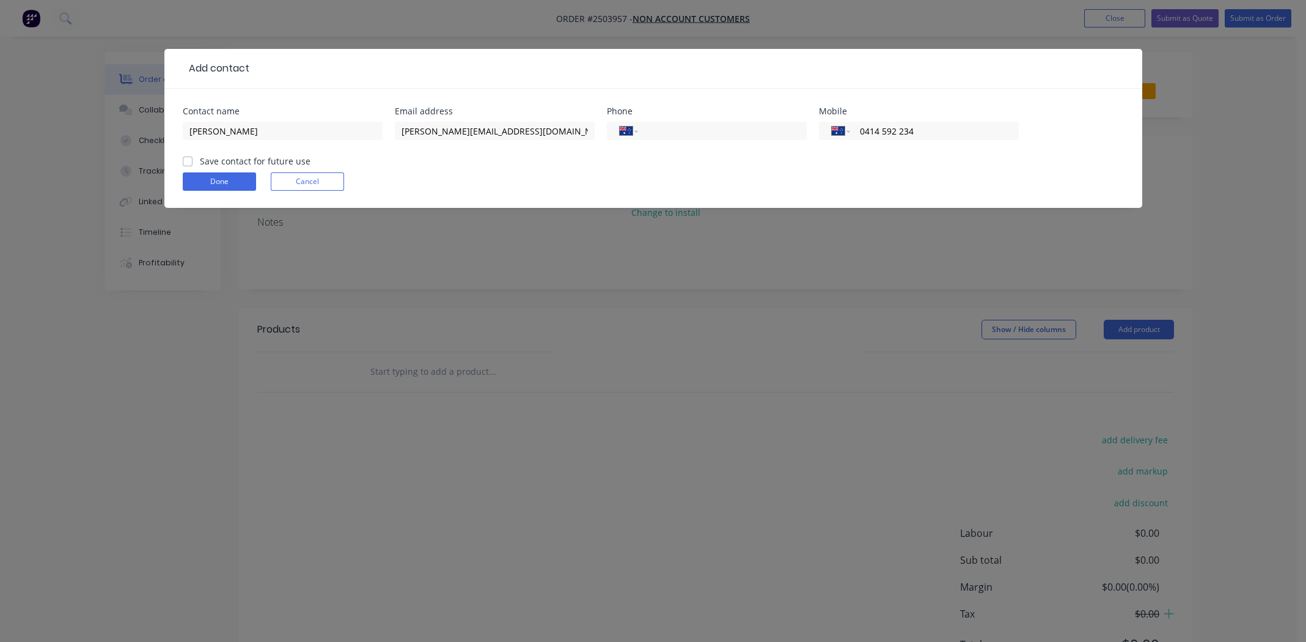
checkbox input "true"
click at [205, 180] on button "Done" at bounding box center [219, 181] width 73 height 18
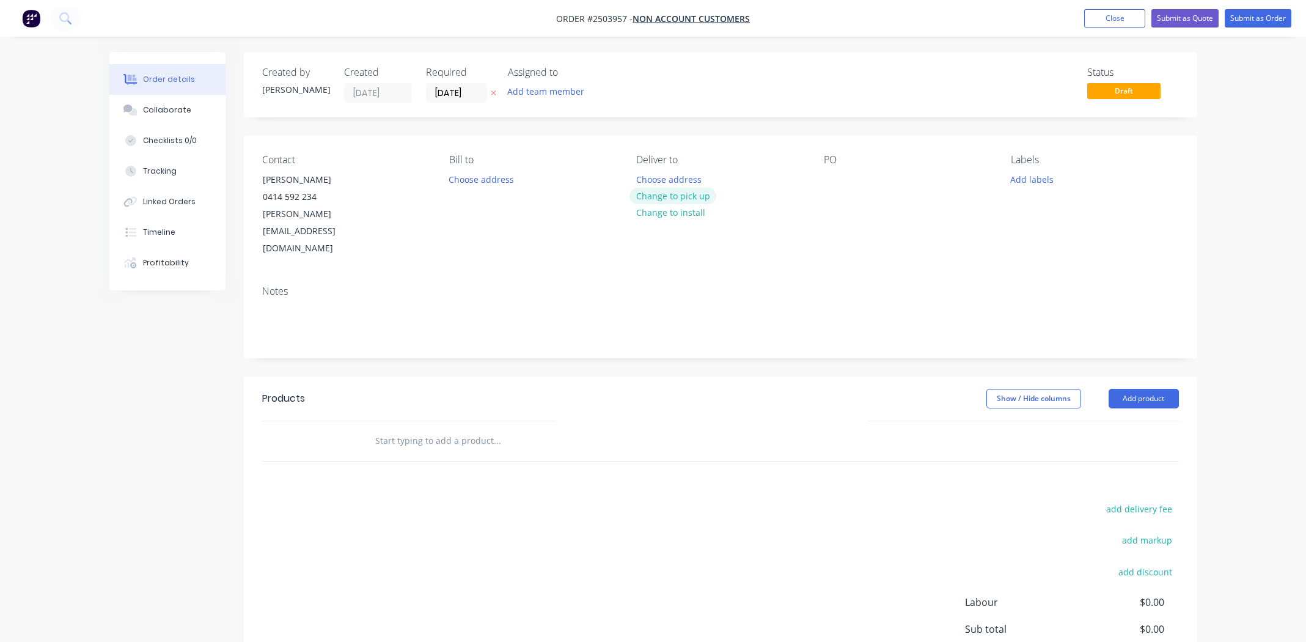
click at [688, 189] on button "Change to pick up" at bounding box center [672, 196] width 87 height 16
click at [826, 183] on div at bounding box center [834, 179] width 20 height 18
click at [1029, 179] on button "Add labels" at bounding box center [1032, 178] width 56 height 16
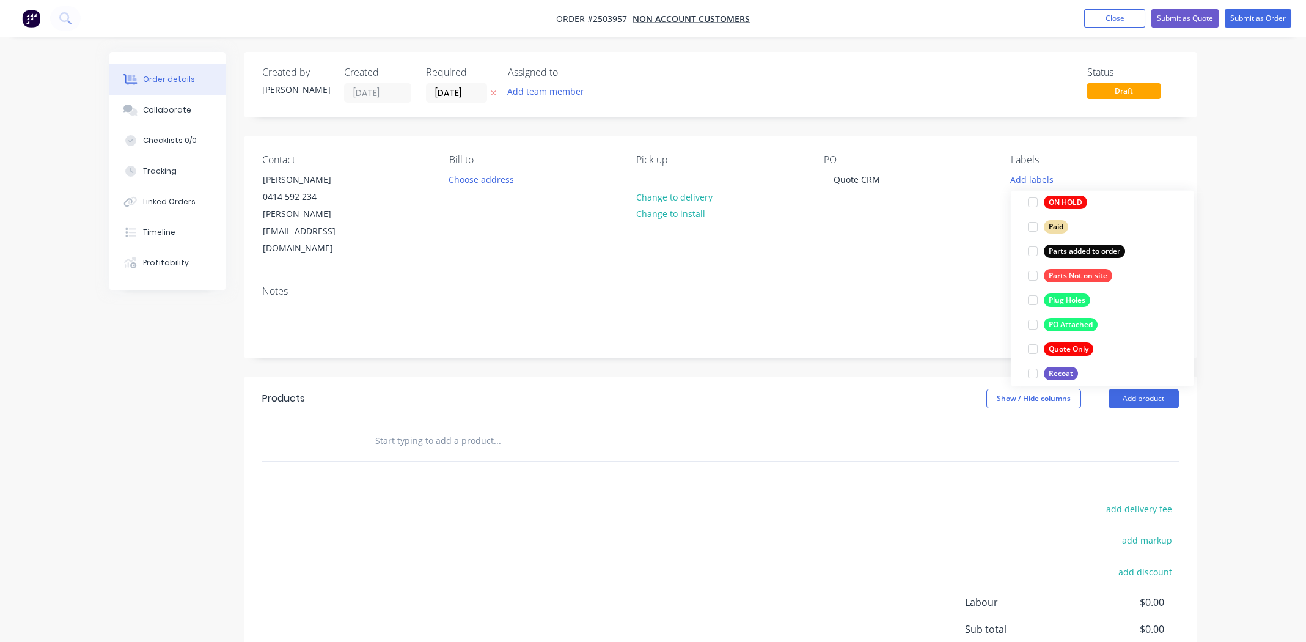
scroll to position [672, 0]
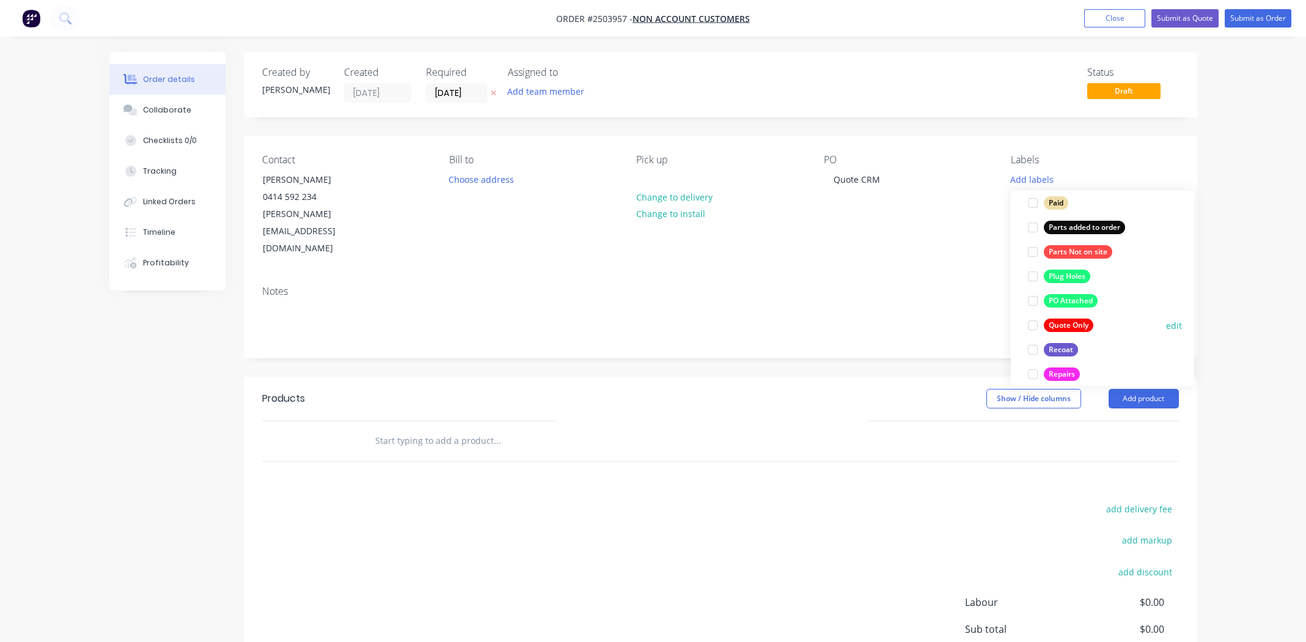
click at [1032, 324] on div at bounding box center [1033, 325] width 24 height 24
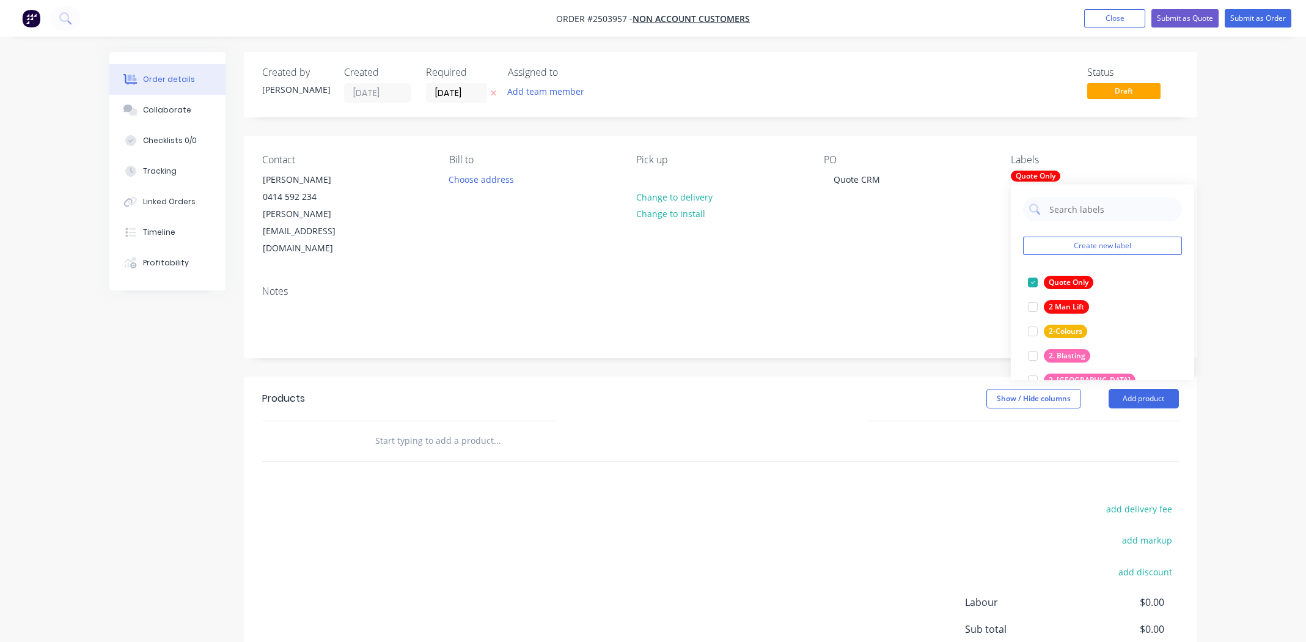
drag, startPoint x: 571, startPoint y: 480, endPoint x: 707, endPoint y: 483, distance: 136.3
click at [571, 500] on div "add delivery fee add markup add discount Labour $0.00 Sub total $0.00 Margin $0…" at bounding box center [720, 618] width 917 height 236
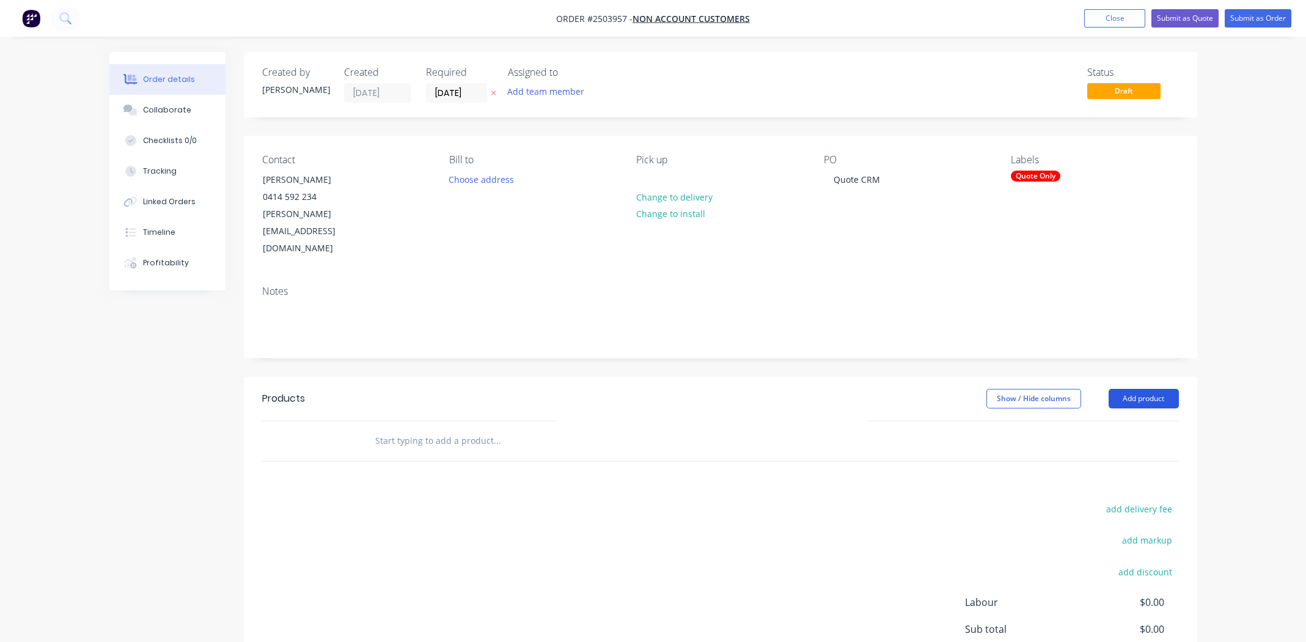
click at [1143, 389] on button "Add product" at bounding box center [1144, 399] width 70 height 20
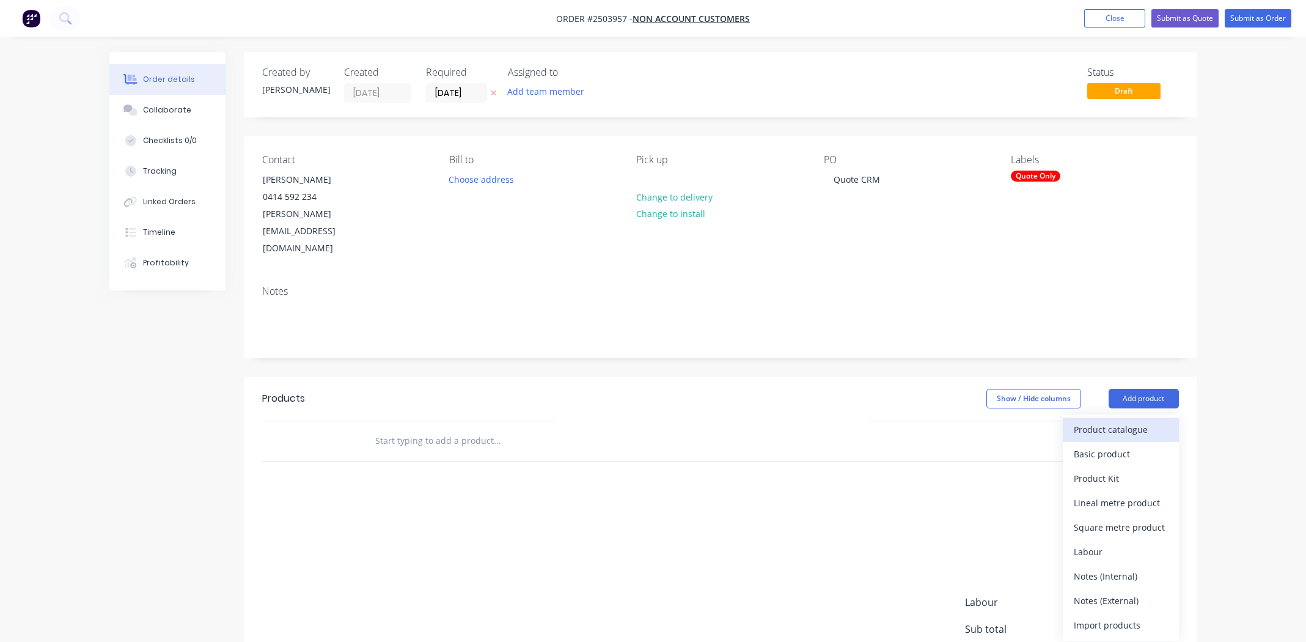
click at [1099, 420] on div "Product catalogue" at bounding box center [1121, 429] width 94 height 18
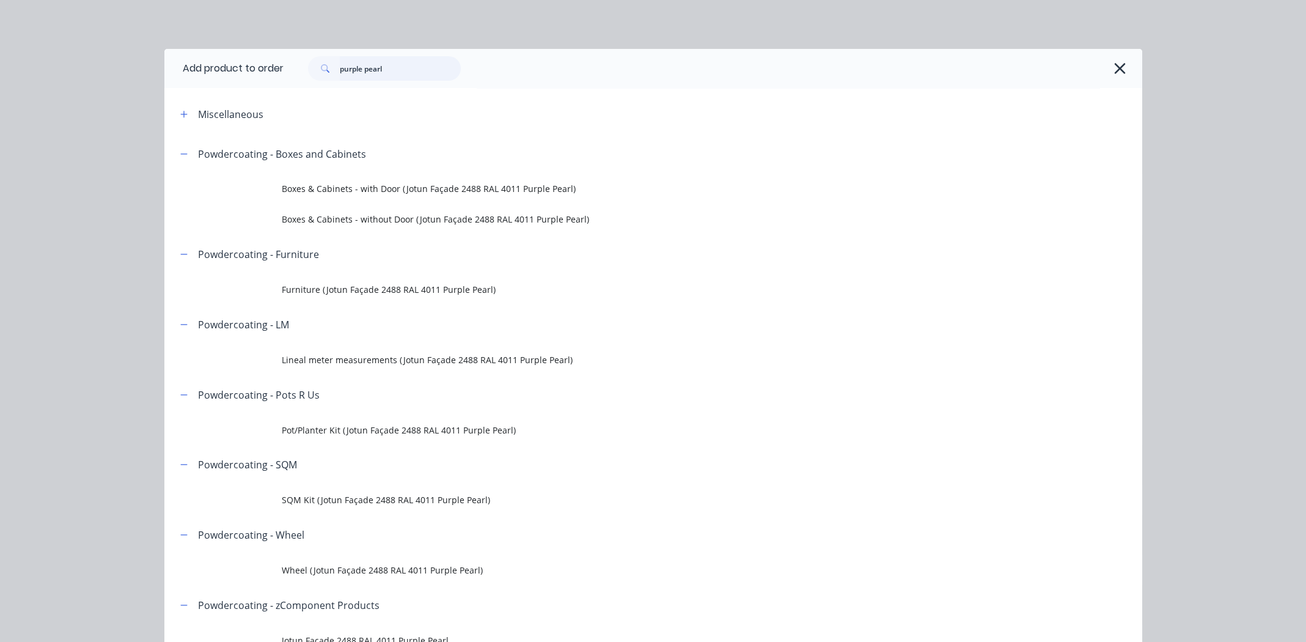
click at [394, 65] on input "purple pearl" at bounding box center [400, 68] width 121 height 24
type input "Zinc"
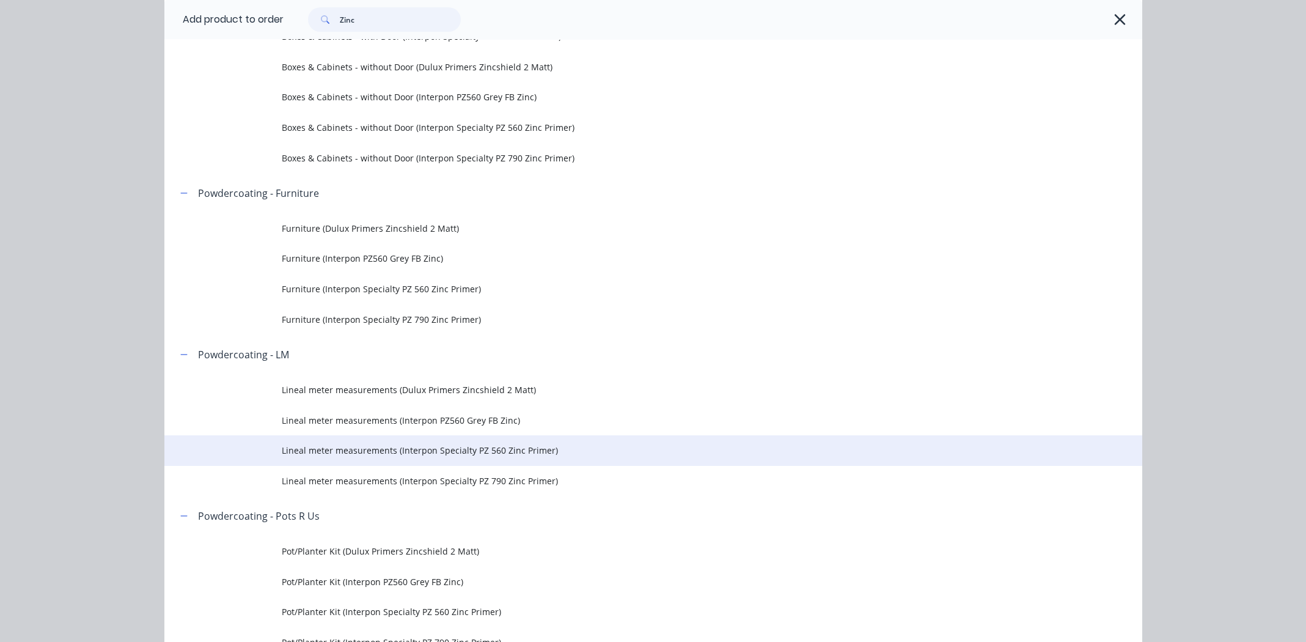
scroll to position [367, 0]
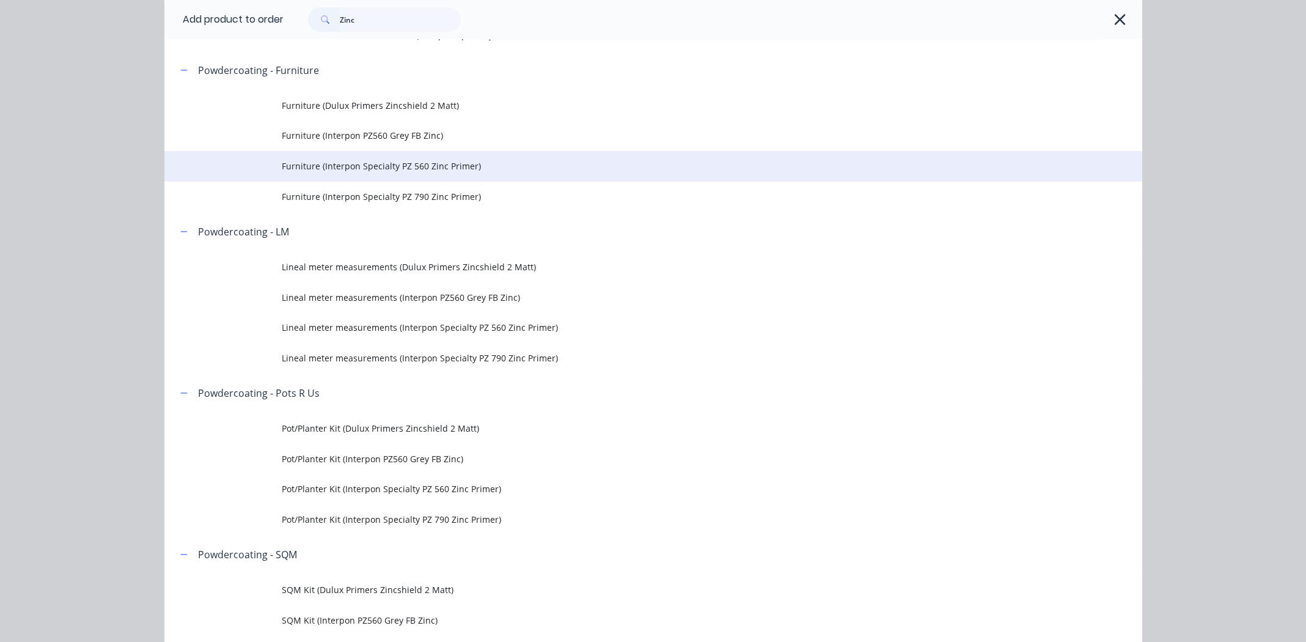
click at [357, 166] on span "Furniture (Interpon Specialty PZ 560 Zinc Primer)" at bounding box center [626, 165] width 688 height 13
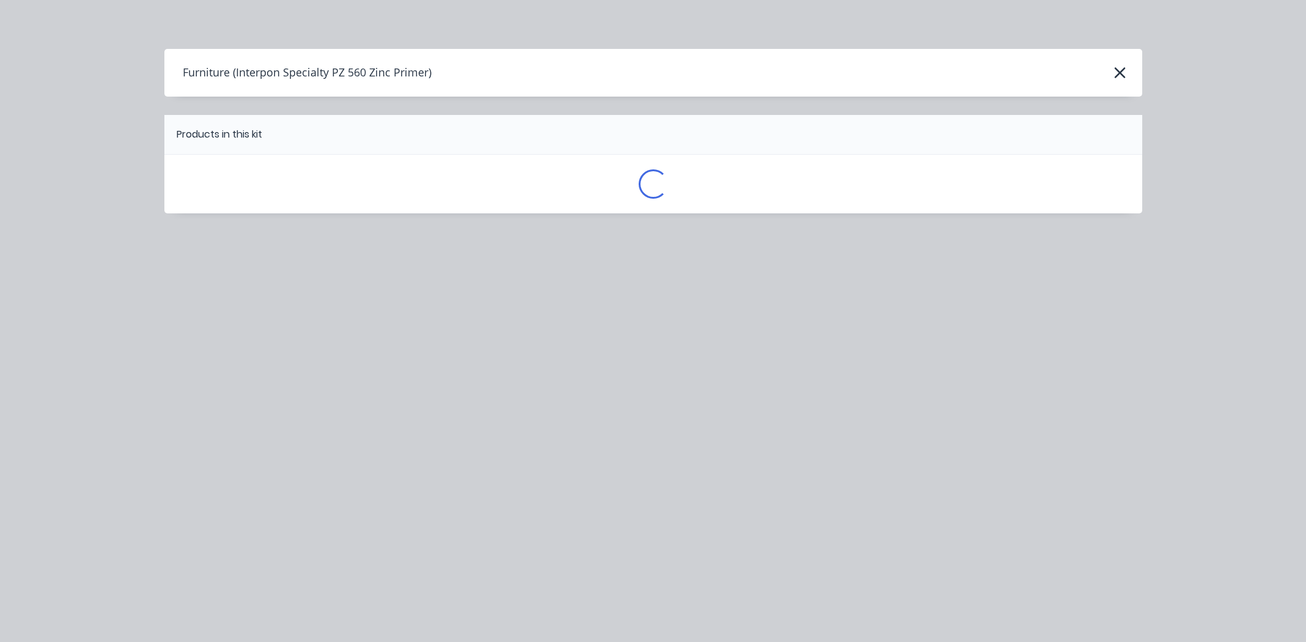
scroll to position [0, 0]
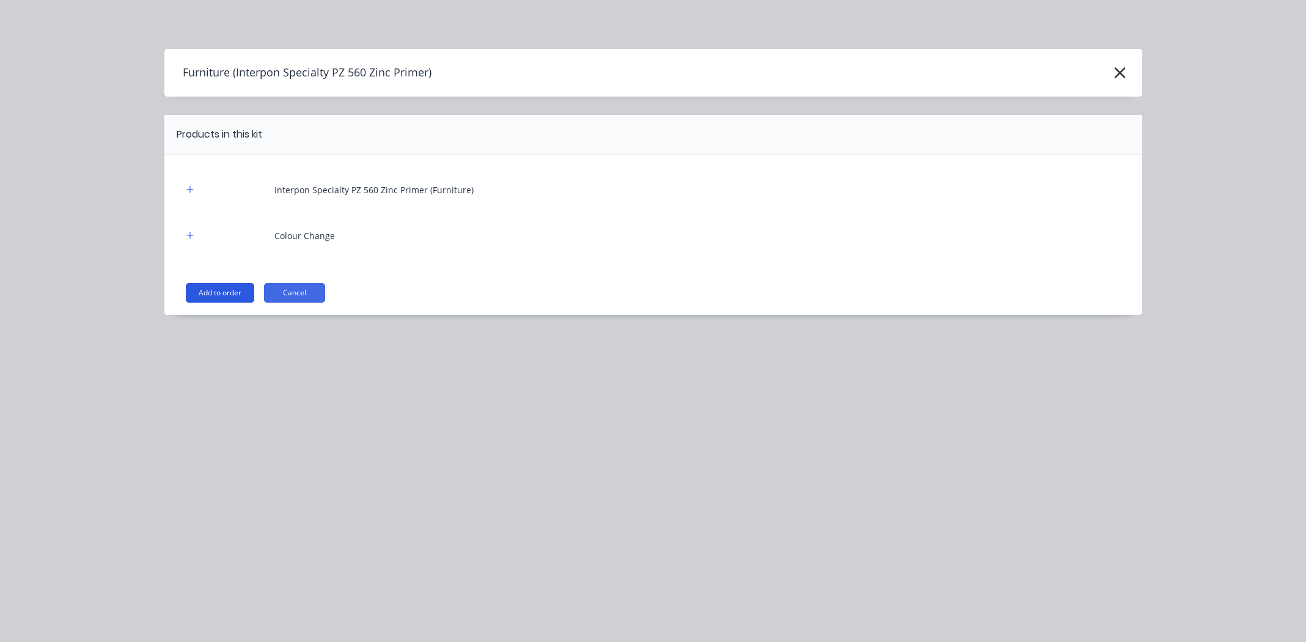
click at [218, 291] on button "Add to order" at bounding box center [220, 293] width 68 height 20
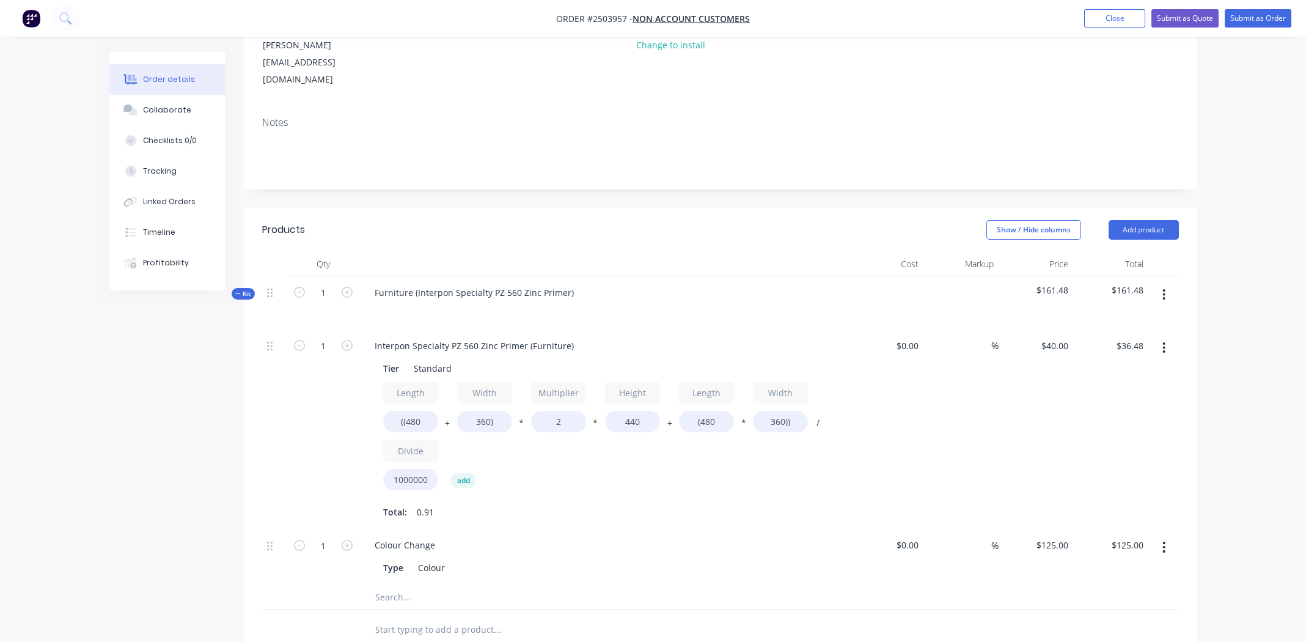
scroll to position [244, 0]
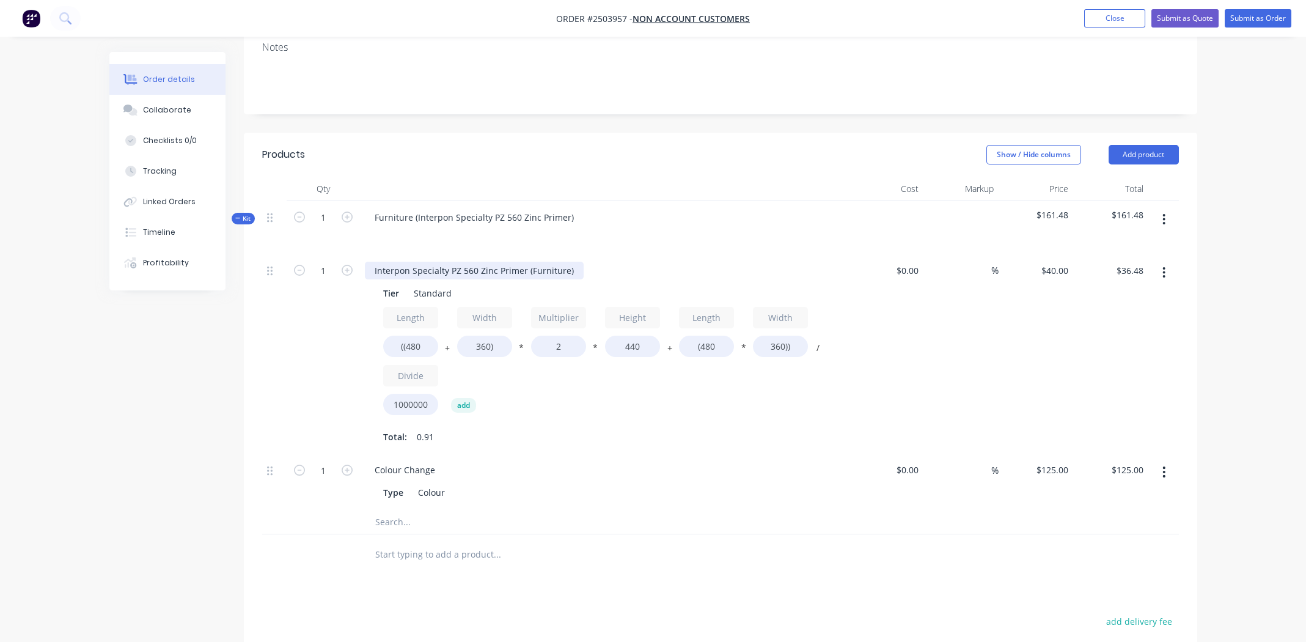
click at [477, 262] on div "Interpon Specialty PZ 560 Zinc Primer (Furniture)" at bounding box center [474, 271] width 219 height 18
click at [414, 335] on input "((480" at bounding box center [410, 345] width 55 height 21
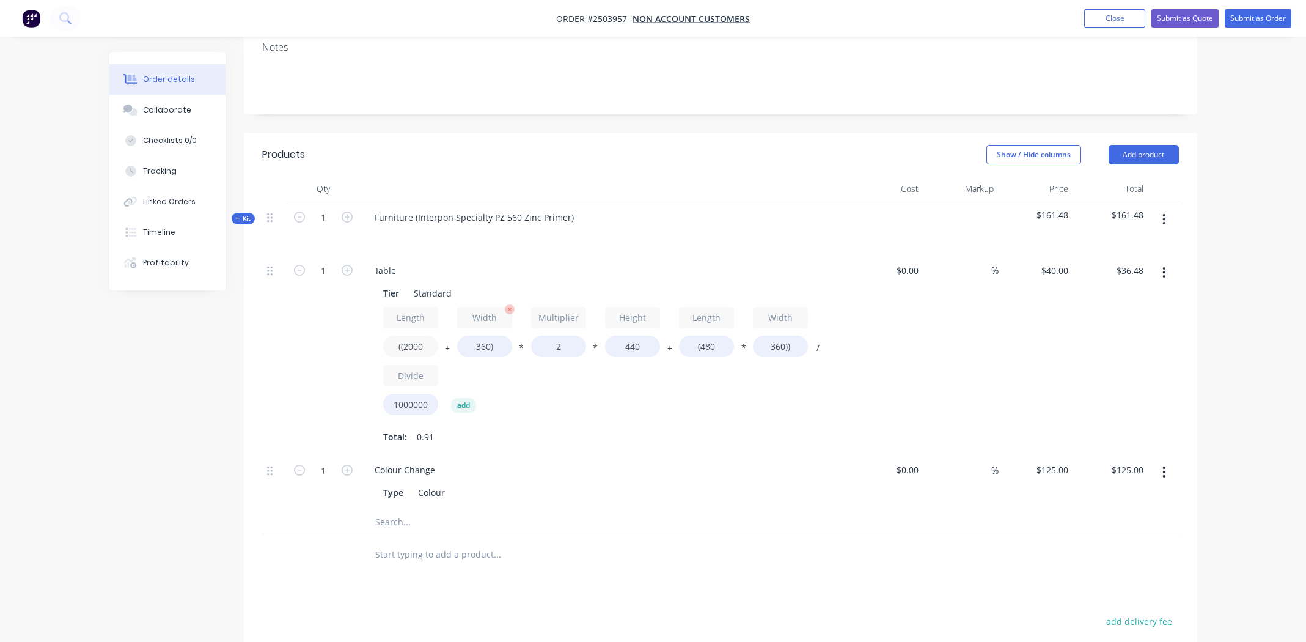
type input "((2000"
type input "$89.98"
click at [478, 335] on input "360)" at bounding box center [484, 345] width 55 height 21
type input "900)"
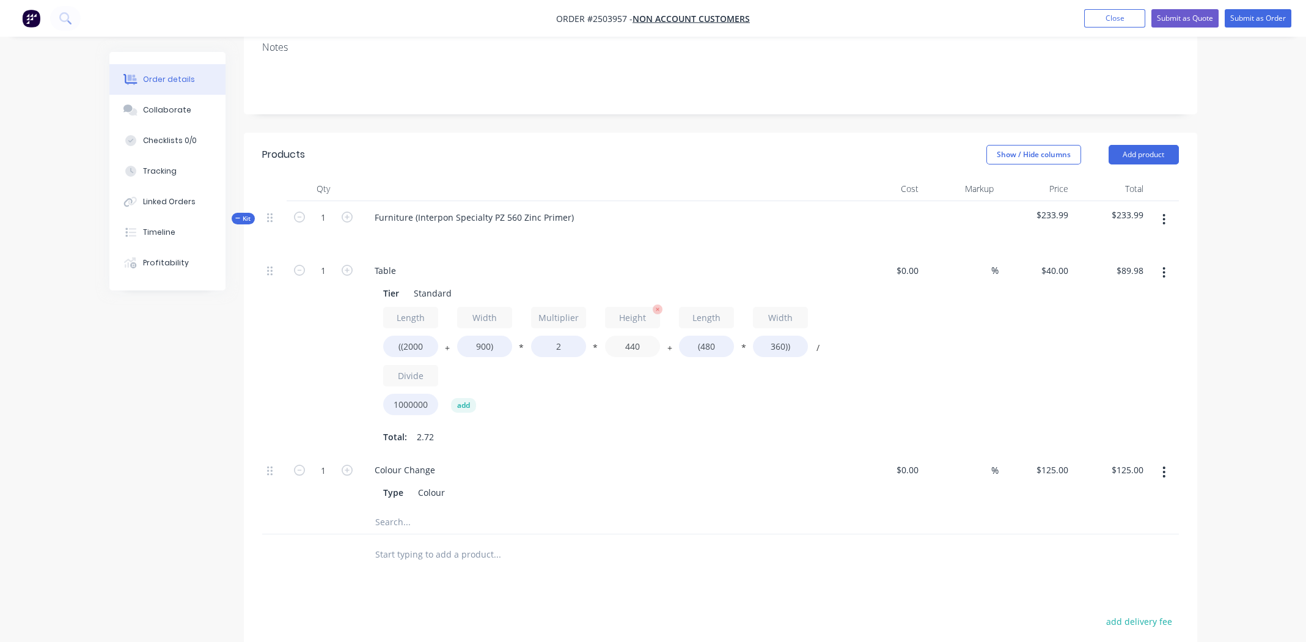
type input "$108.99"
click at [628, 335] on input "440" at bounding box center [632, 345] width 55 height 21
type input "900"
type input "$215.71"
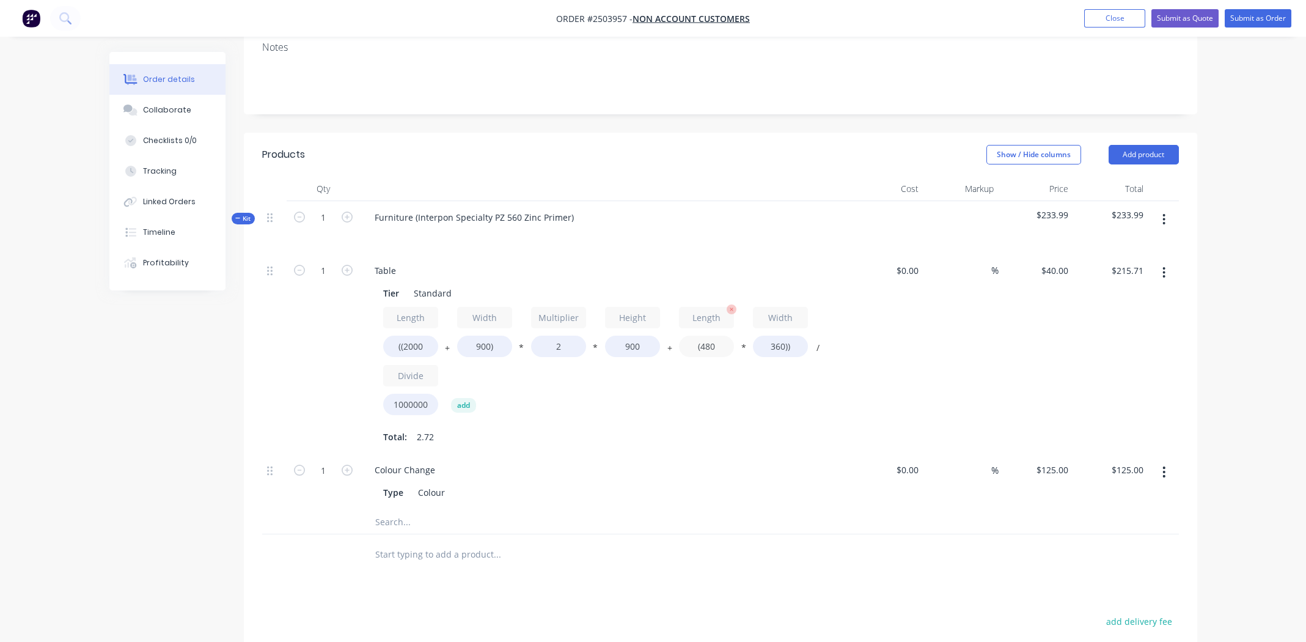
click at [708, 335] on input "(480" at bounding box center [706, 345] width 55 height 21
type input "(2000"
type input "$237.60"
click at [773, 335] on input "360))" at bounding box center [780, 345] width 55 height 21
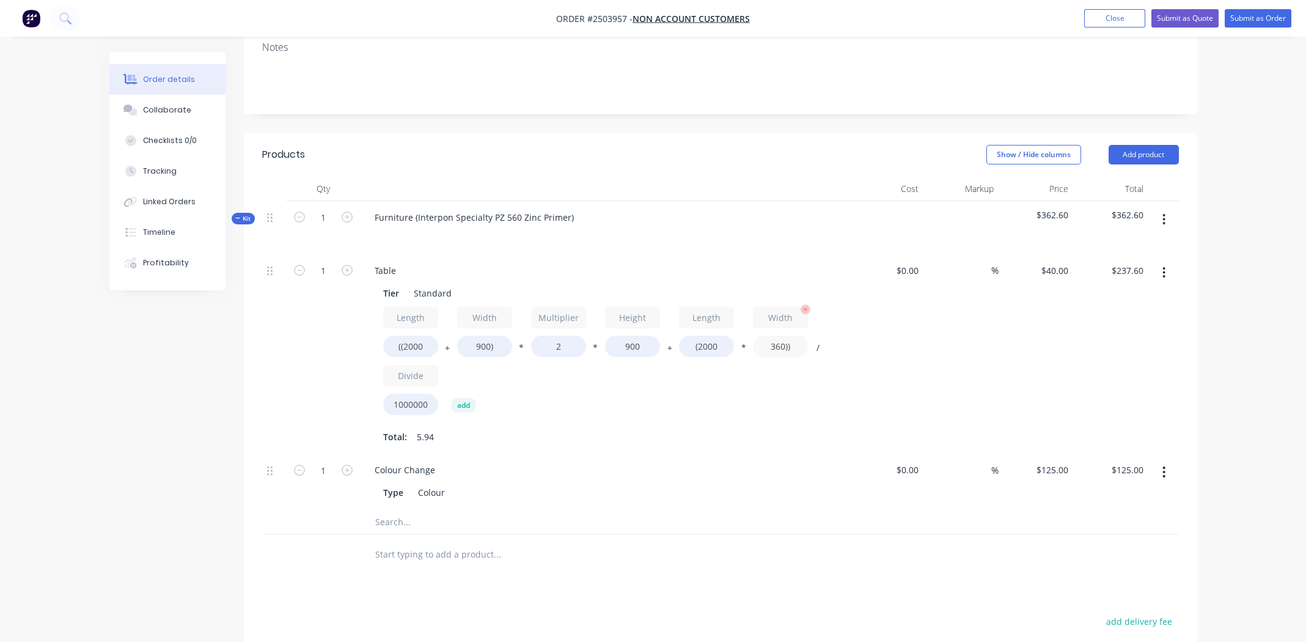
click at [773, 335] on input "360))" at bounding box center [780, 345] width 55 height 21
type input "900))"
type input "$280.80"
click at [982, 346] on div "%" at bounding box center [960, 354] width 75 height 200
click at [560, 335] on input "2" at bounding box center [558, 345] width 55 height 21
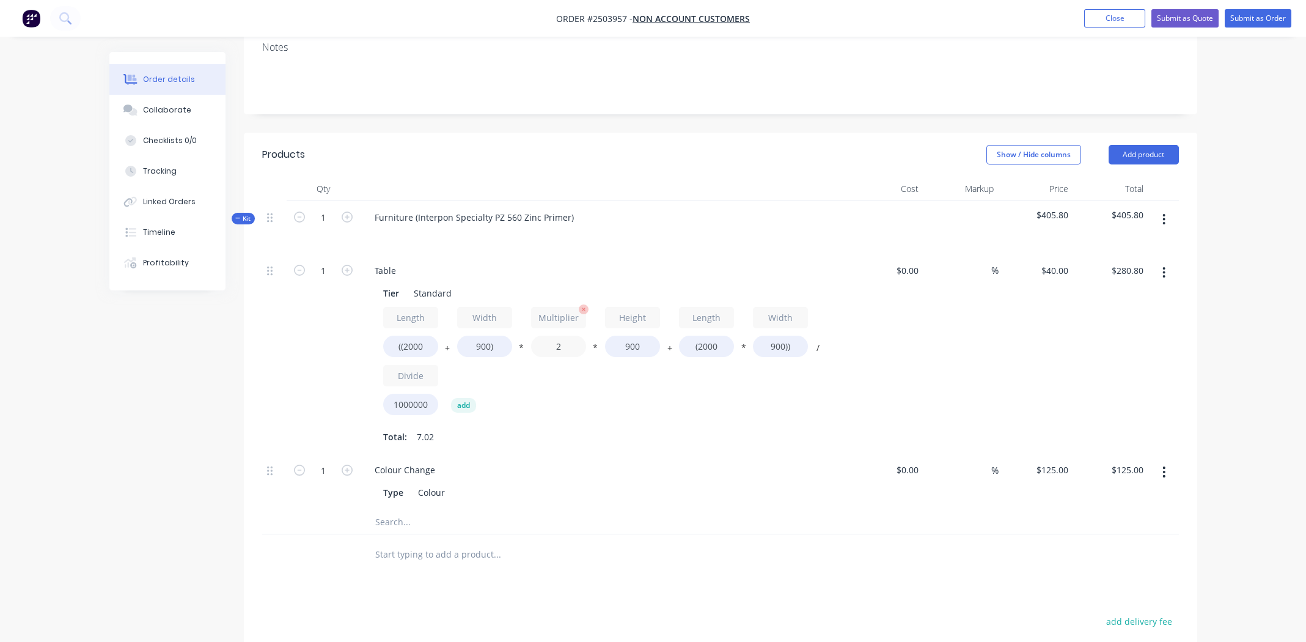
click at [555, 335] on input "2" at bounding box center [558, 345] width 55 height 21
type input "1.8"
type input "$259.92"
click at [650, 360] on div "Length ((2000 + Width 900) * Multiplier 1.8 * Height 900 + Length (2000 * Width…" at bounding box center [604, 364] width 442 height 114
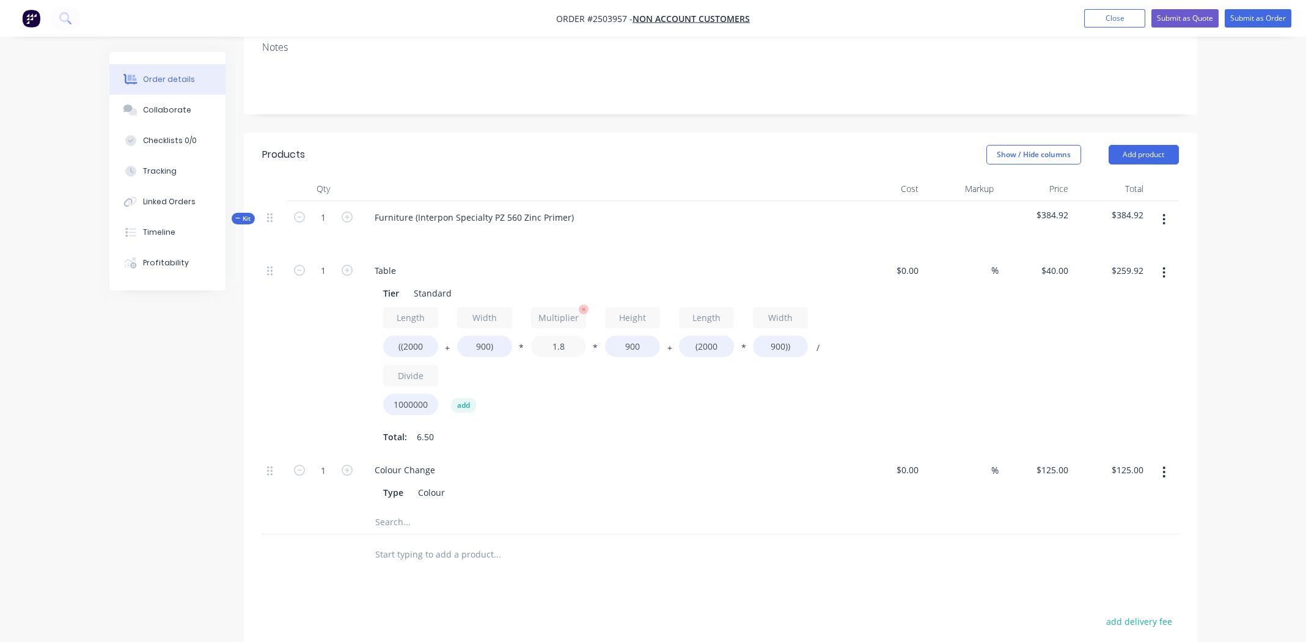
click at [563, 335] on input "1.8" at bounding box center [558, 345] width 55 height 21
type input "1.5"
type input "$228.60"
click at [634, 375] on div "Length ((2000 + Width 900) * Multiplier 1.5 * Height 900 + Length (2000 * Width…" at bounding box center [604, 364] width 442 height 114
click at [1162, 266] on icon "button" at bounding box center [1163, 272] width 3 height 13
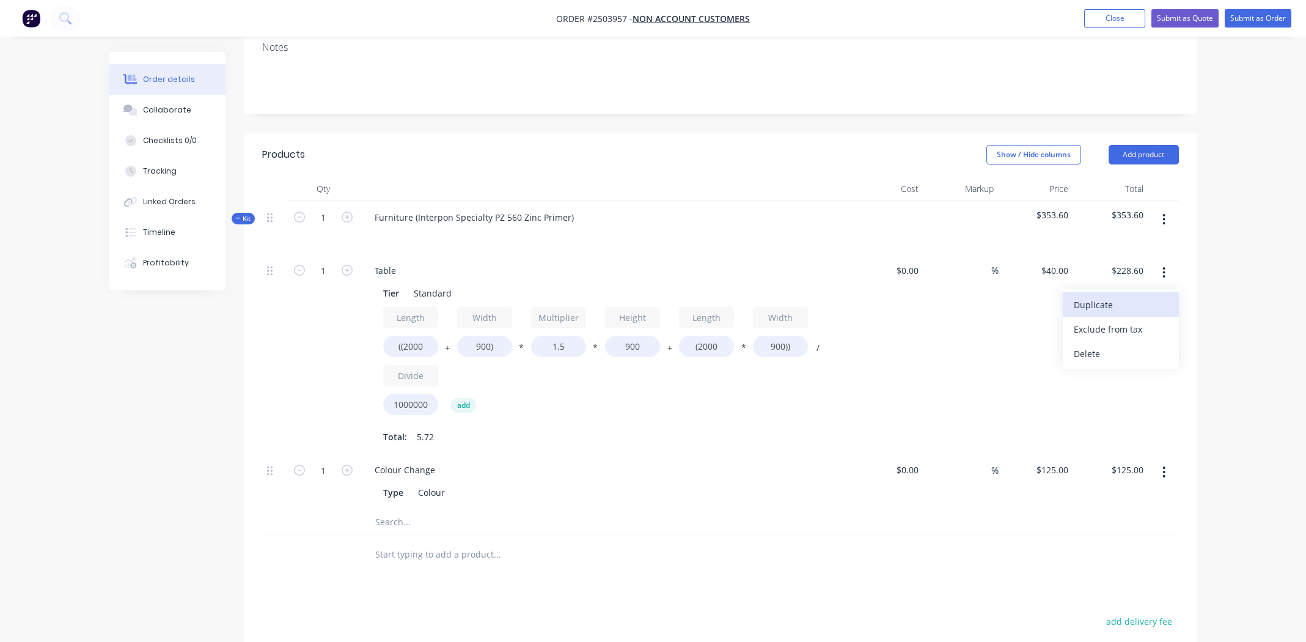
click at [1119, 296] on div "Duplicate" at bounding box center [1121, 305] width 94 height 18
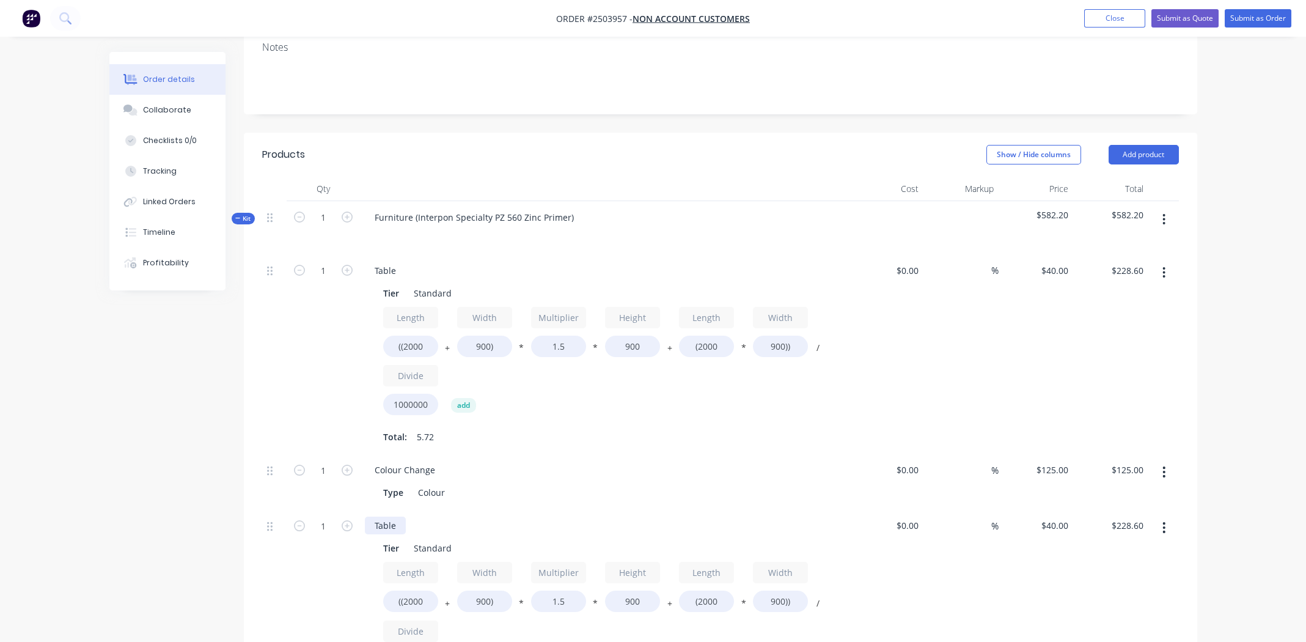
click at [386, 516] on div "Table" at bounding box center [385, 525] width 41 height 18
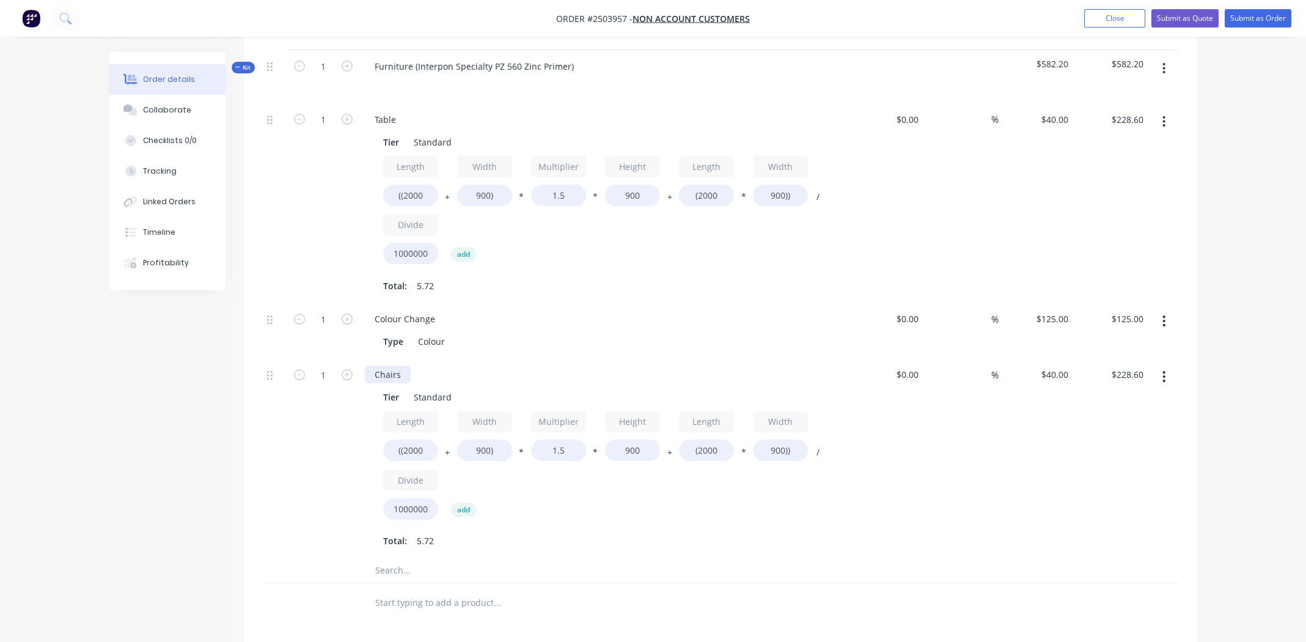
scroll to position [427, 0]
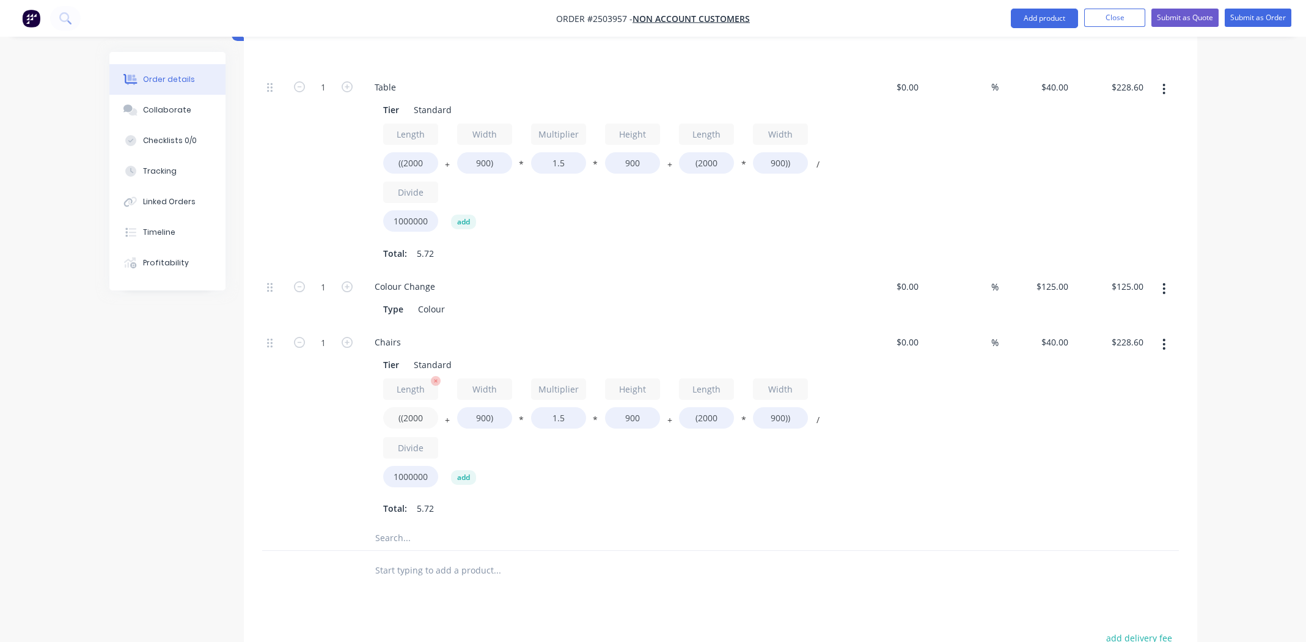
click at [406, 407] on input "((2000" at bounding box center [410, 417] width 55 height 21
type input "((950"
type input "$171.90"
click at [484, 407] on input "900)" at bounding box center [484, 417] width 55 height 21
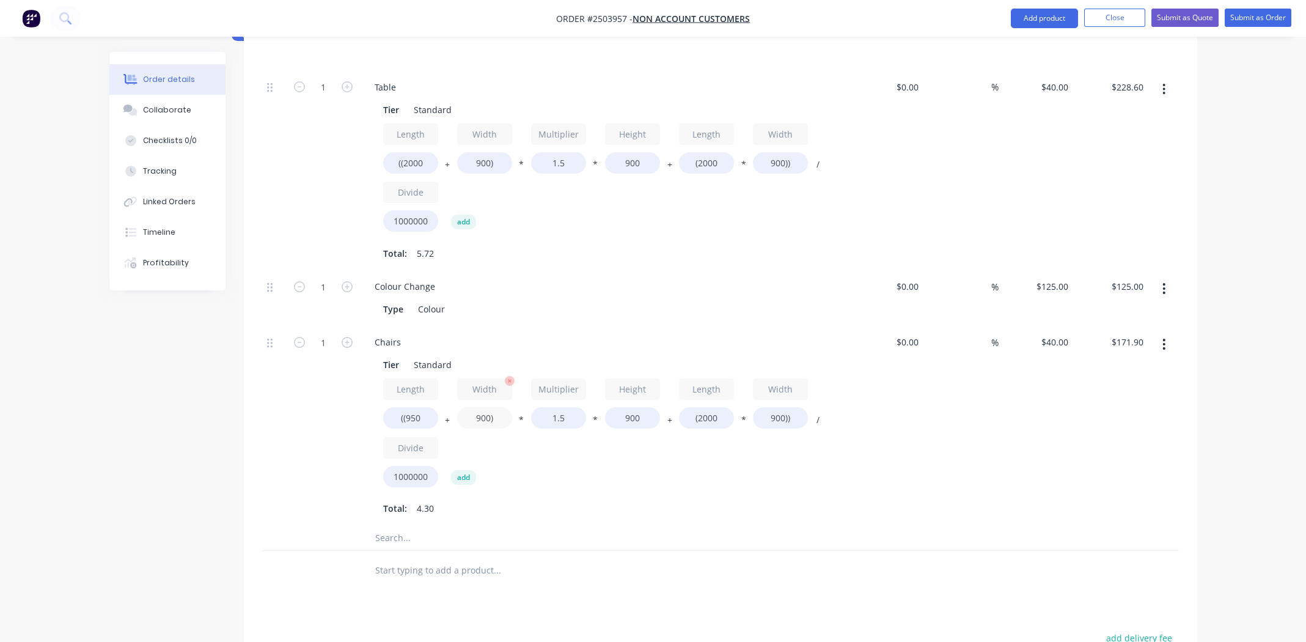
click at [484, 407] on input "900)" at bounding box center [484, 417] width 55 height 21
click at [416, 407] on input "((950" at bounding box center [410, 417] width 55 height 21
type input "((500"
type input "$147.60"
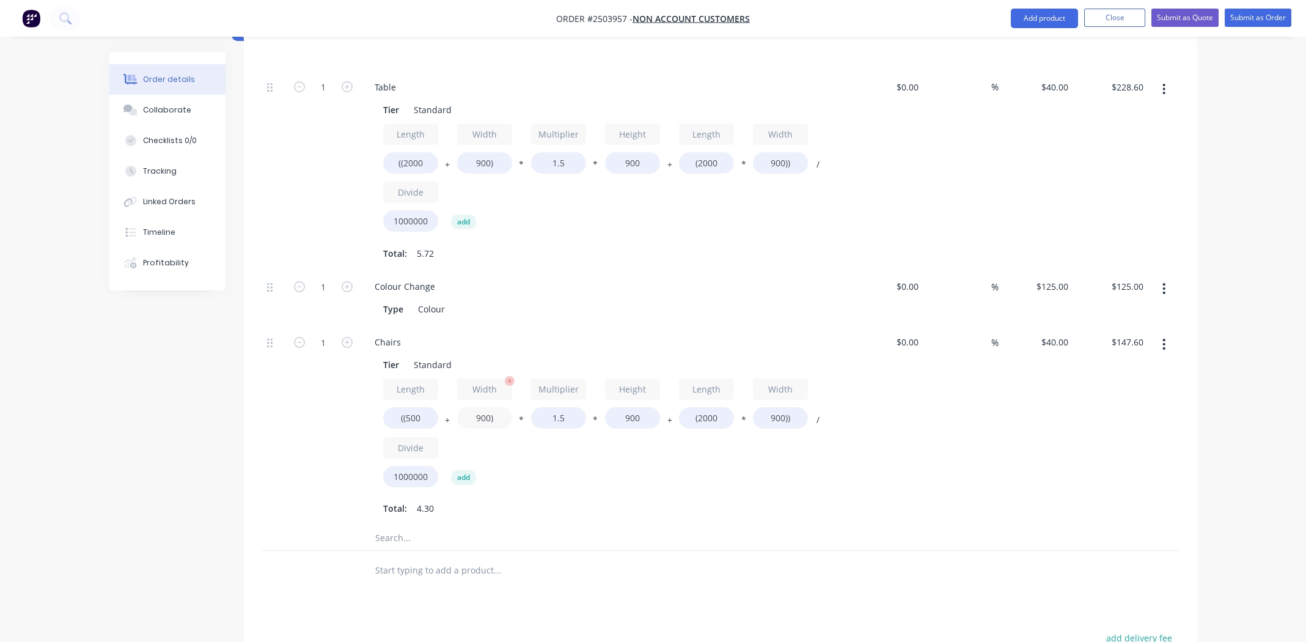
click at [473, 407] on input "900)" at bounding box center [484, 417] width 55 height 21
click at [472, 407] on input "900)" at bounding box center [484, 417] width 55 height 21
type input "500)"
type input "$126.00"
click at [631, 407] on input "900" at bounding box center [632, 417] width 55 height 21
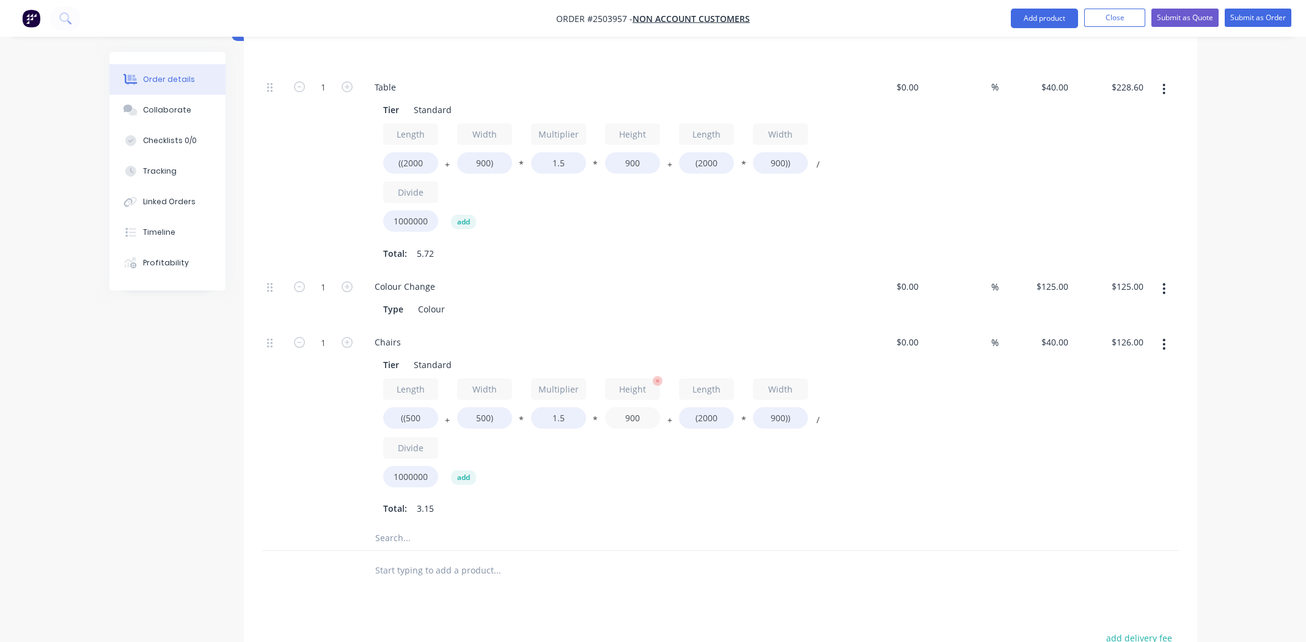
click at [631, 407] on input "900" at bounding box center [632, 417] width 55 height 21
type input "950"
type input "$129.00"
click at [695, 407] on input "(2000" at bounding box center [706, 417] width 55 height 21
click at [702, 407] on input "(2000" at bounding box center [706, 417] width 55 height 21
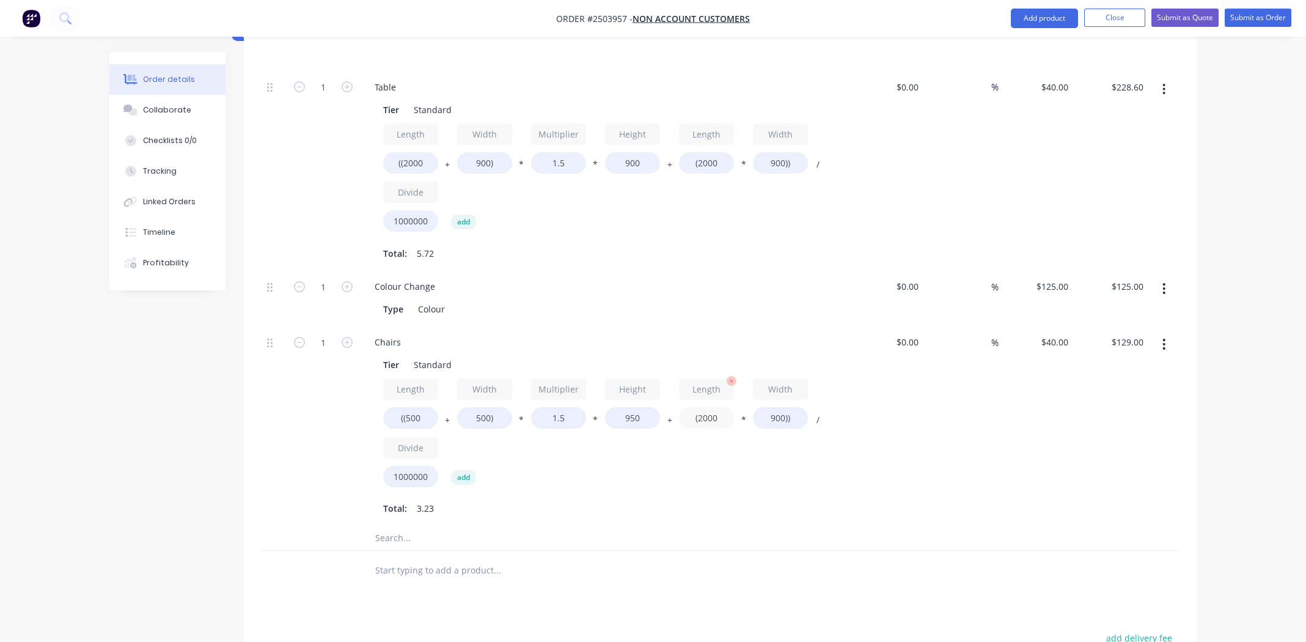
click at [702, 407] on input "(2000" at bounding box center [706, 417] width 55 height 21
type input "(500"
type input "$75.00"
click at [772, 407] on input "900))" at bounding box center [780, 417] width 55 height 21
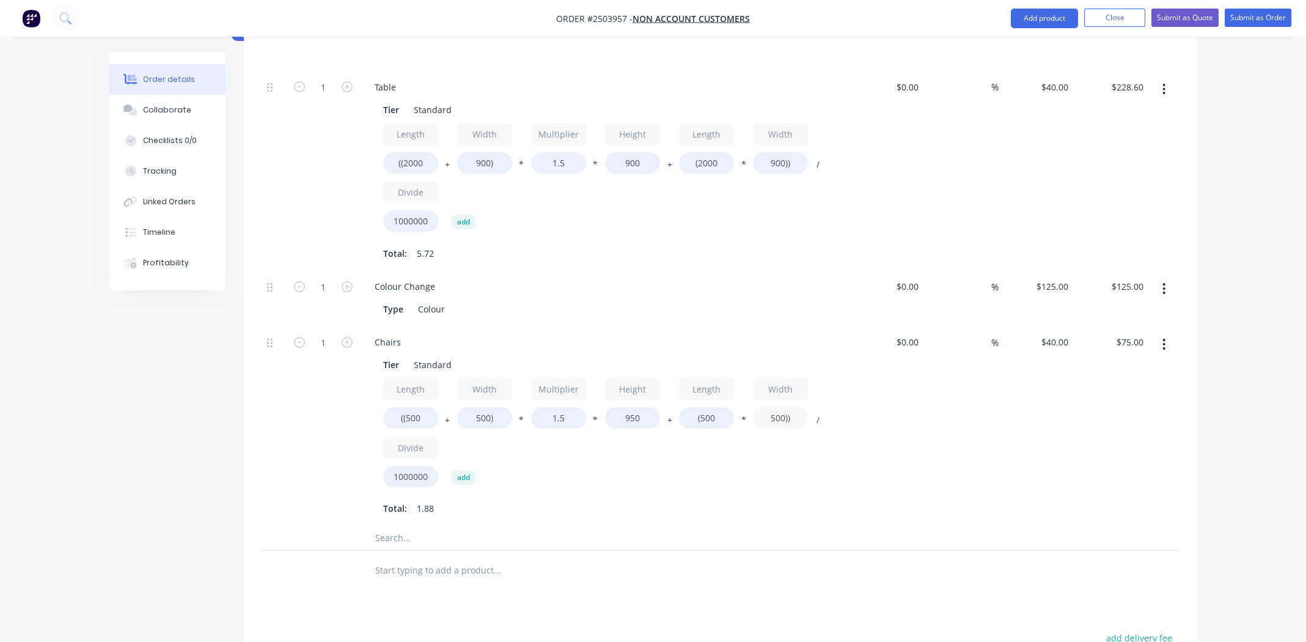
type input "500))"
type input "$67.00"
click at [791, 455] on div "Length ((500 + Width 500) * Multiplier 1.5 * Height 950 + Length (500 * Width 5…" at bounding box center [604, 435] width 442 height 114
click at [328, 97] on input "1" at bounding box center [323, 87] width 32 height 18
type input "6"
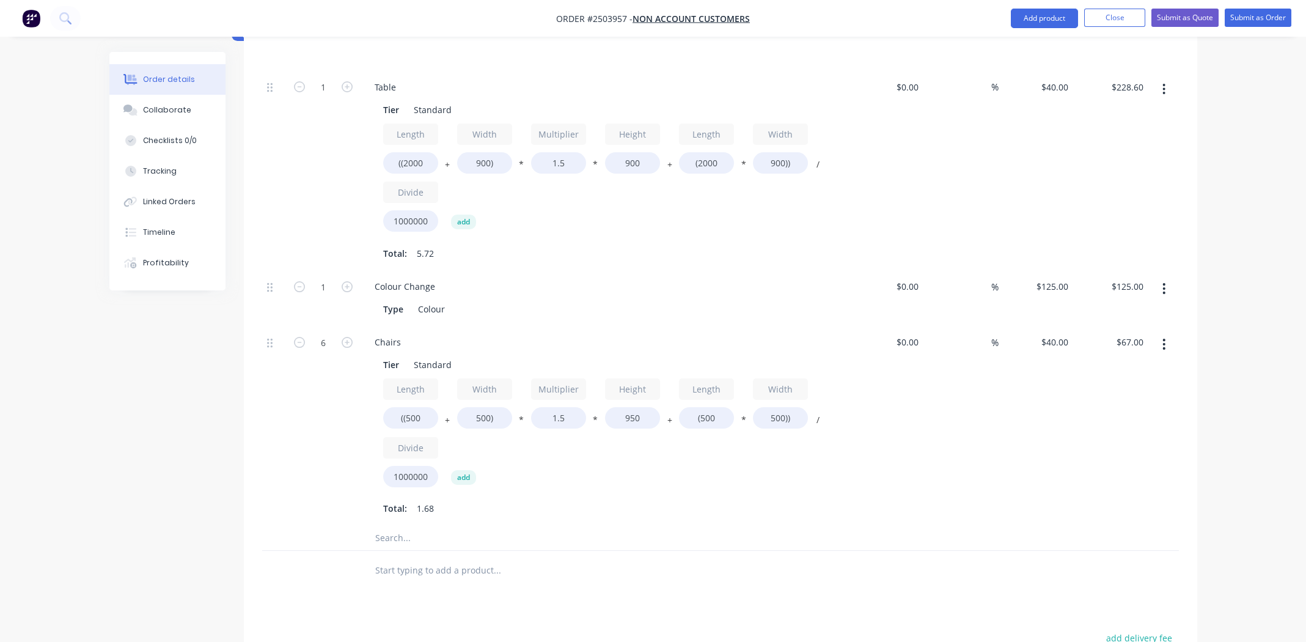
type input "$402.00"
click at [1043, 425] on div "$40.00 $40.00" at bounding box center [1036, 426] width 75 height 200
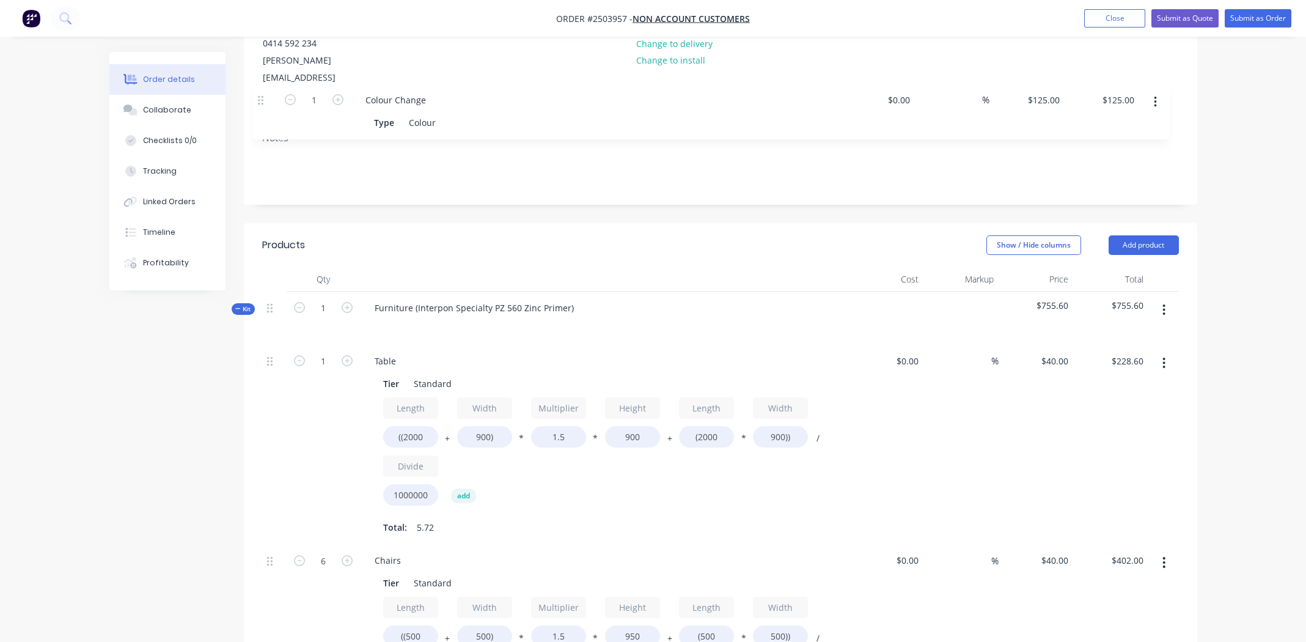
scroll to position [144, 0]
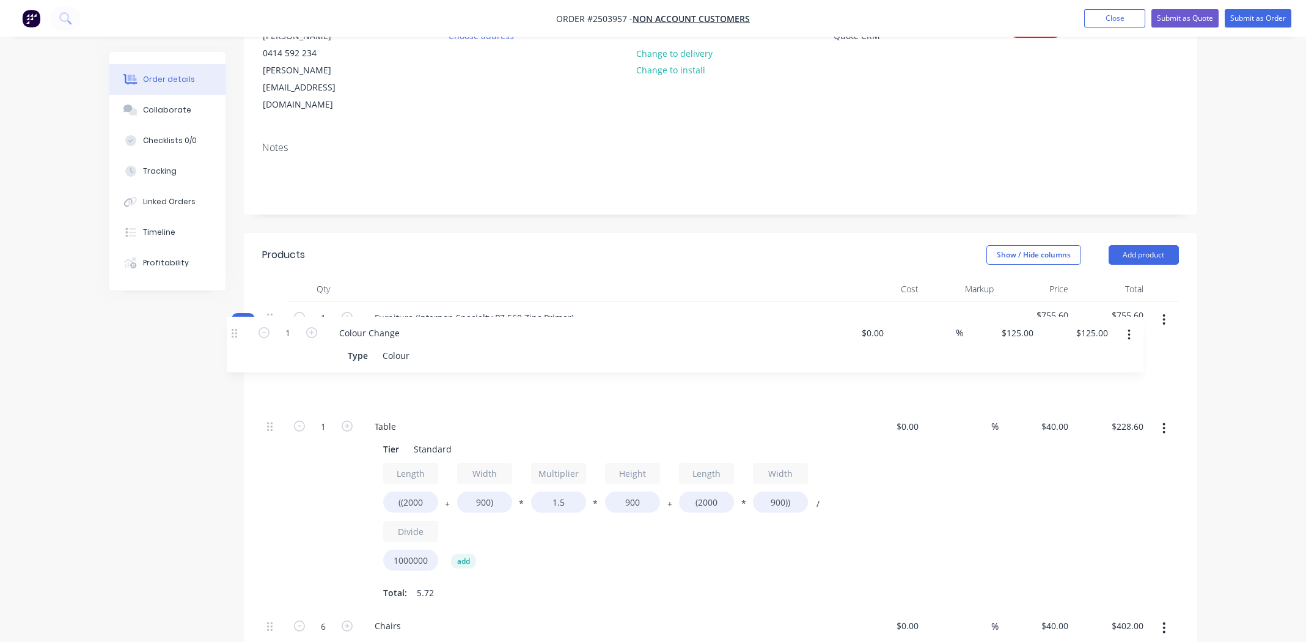
drag, startPoint x: 270, startPoint y: 250, endPoint x: 244, endPoint y: 326, distance: 80.2
click at [241, 327] on div "Created by [PERSON_NAME] Created [DATE] Required [DATE] Assigned to Add team me…" at bounding box center [653, 546] width 1088 height 1277
click at [1054, 362] on input "125" at bounding box center [1062, 371] width 21 height 18
type input "$40.00"
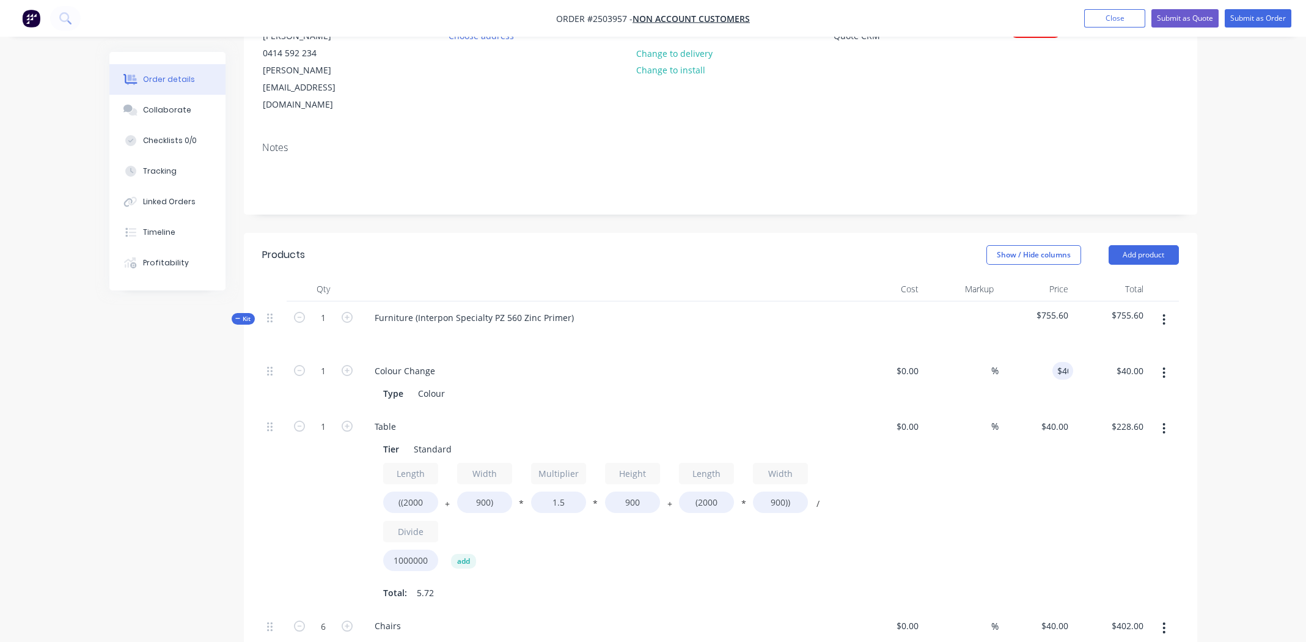
click at [983, 505] on div "%" at bounding box center [960, 510] width 75 height 200
click at [1038, 472] on div "$40.00 $40.00" at bounding box center [1036, 510] width 75 height 200
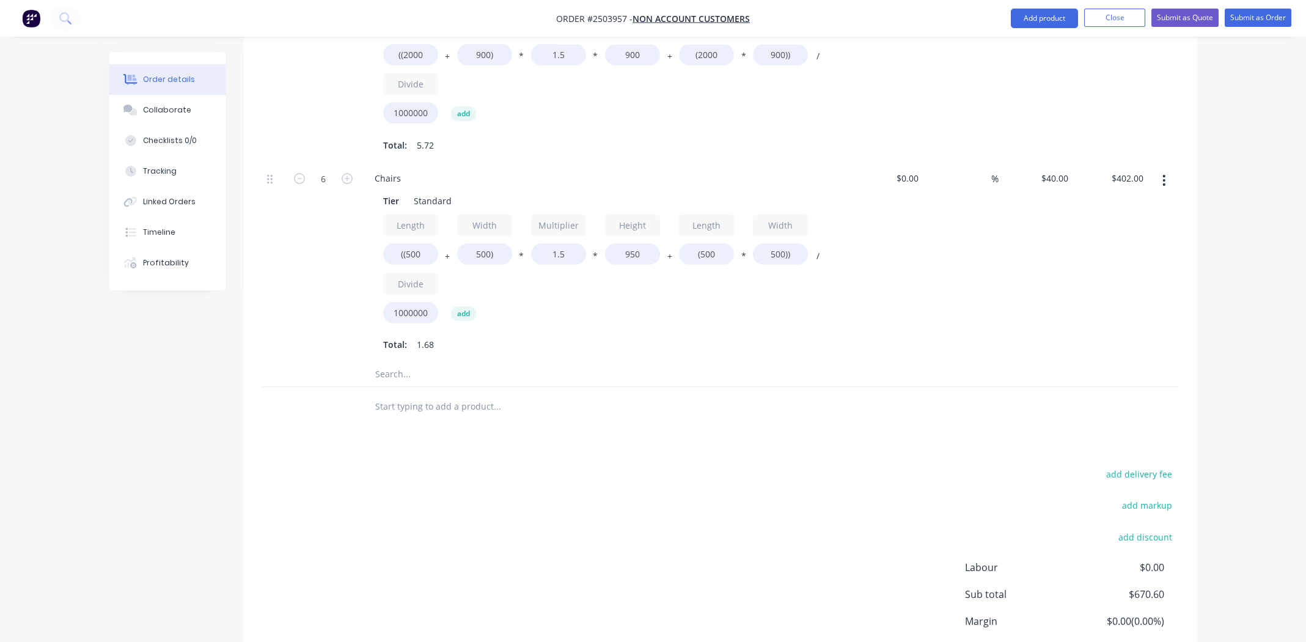
scroll to position [285, 0]
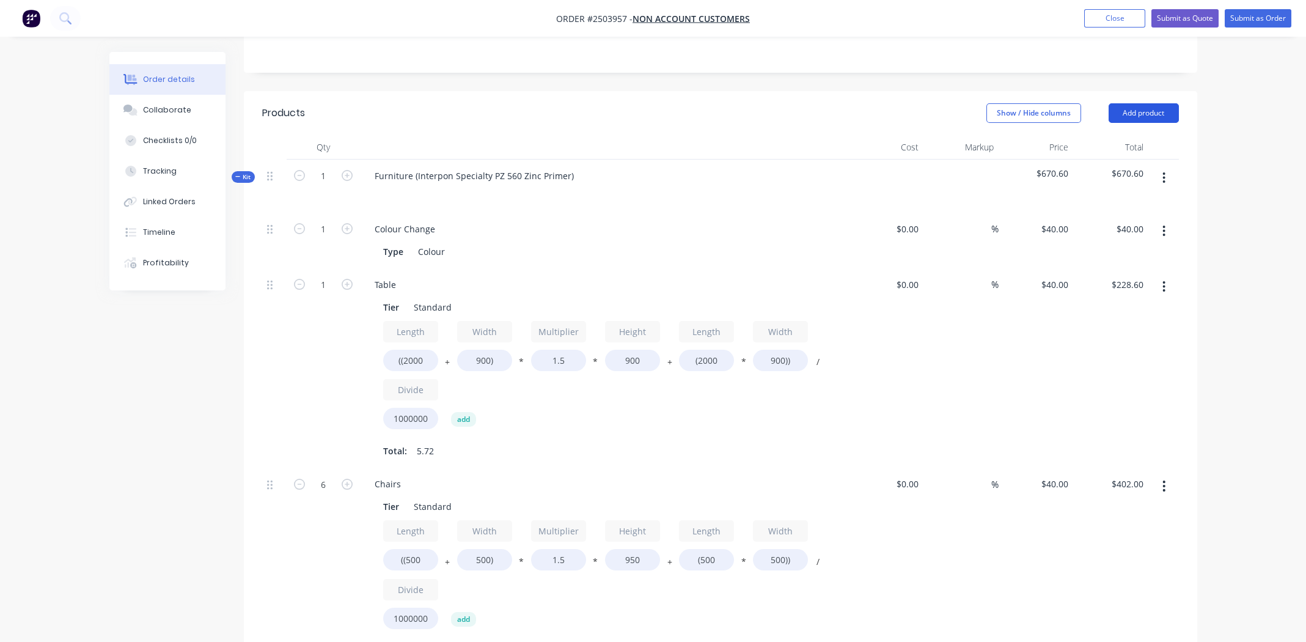
click at [1160, 103] on button "Add product" at bounding box center [1144, 113] width 70 height 20
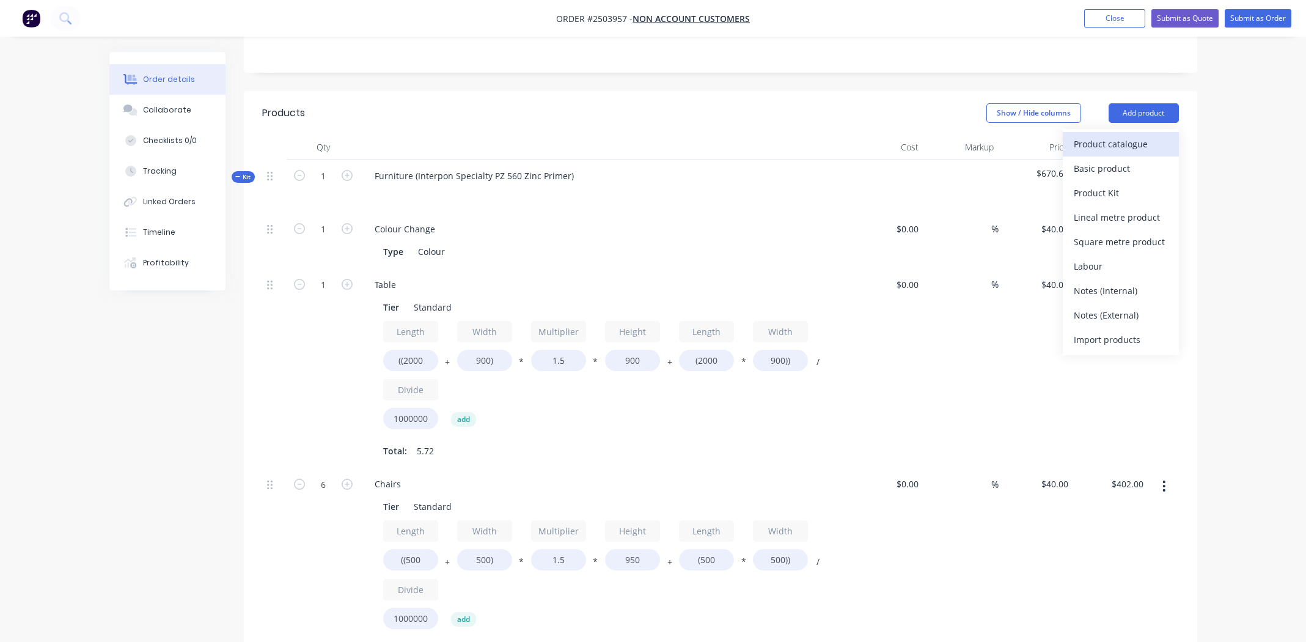
click at [1123, 135] on div "Product catalogue" at bounding box center [1121, 144] width 94 height 18
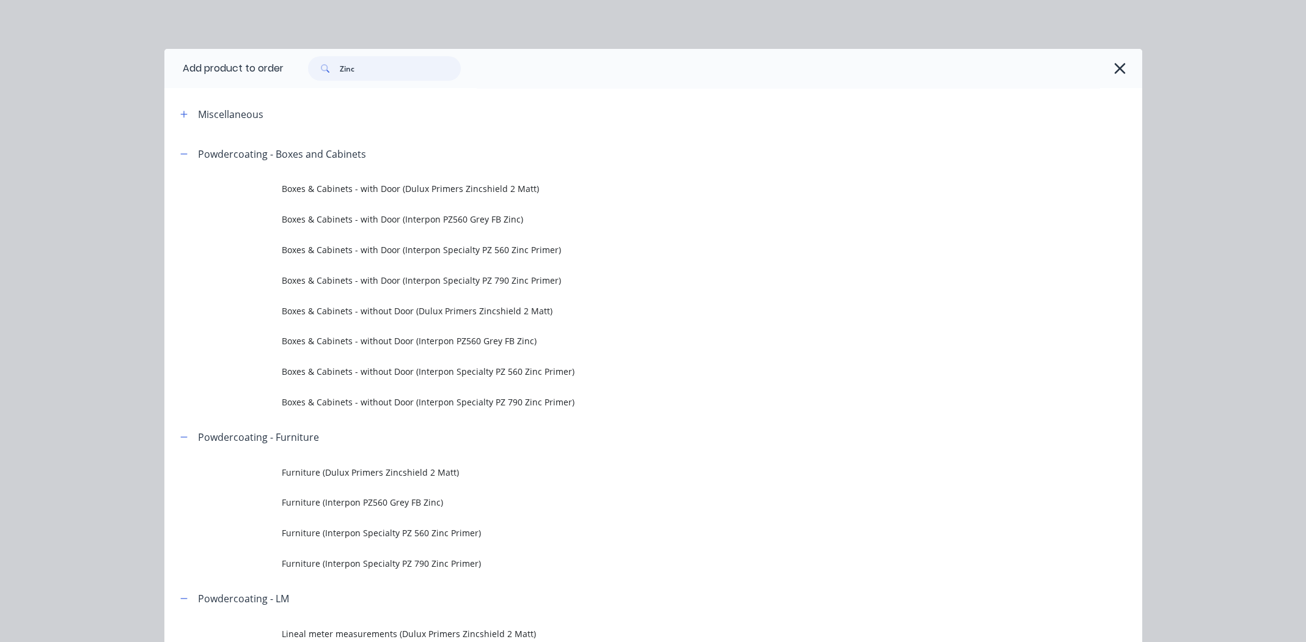
click at [357, 70] on input "Zinc" at bounding box center [400, 68] width 121 height 24
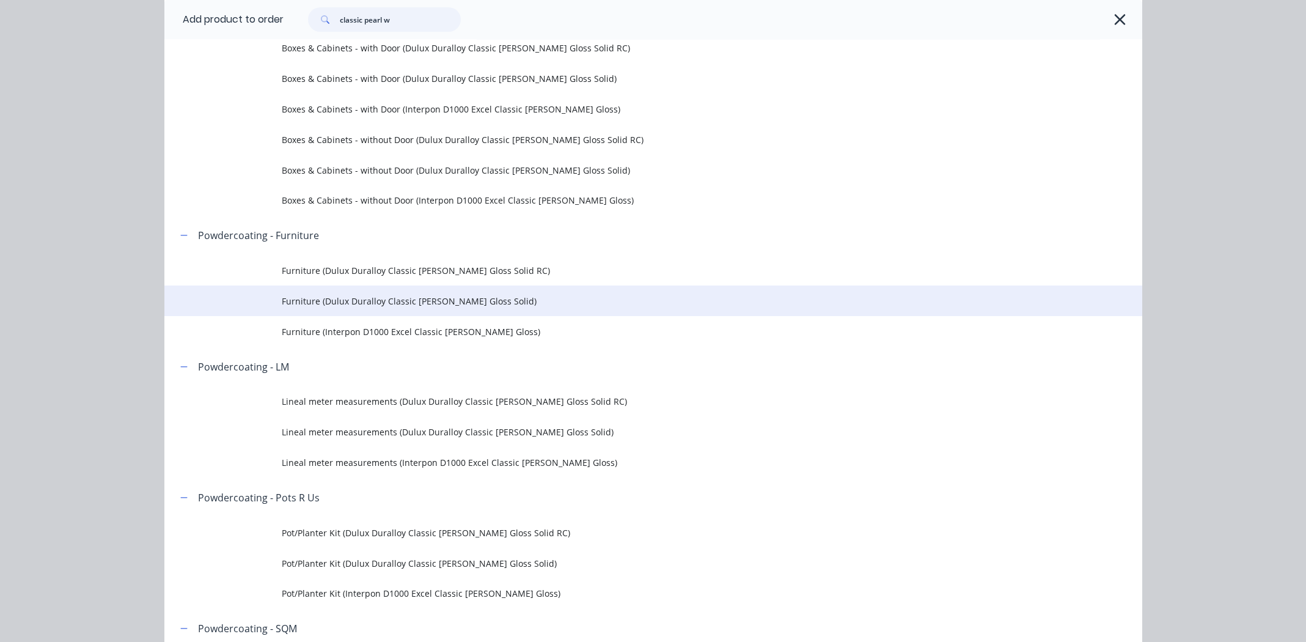
scroll to position [183, 0]
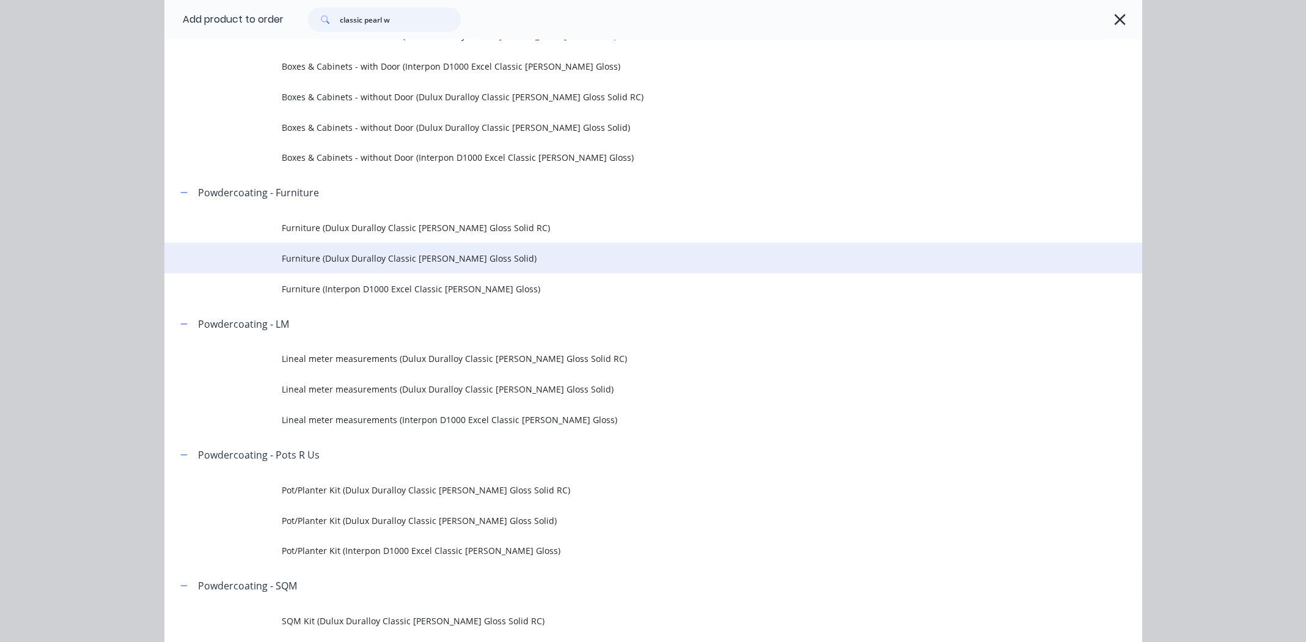
type input "classic pearl w"
click at [360, 257] on span "Furniture (Dulux Duralloy Classic [PERSON_NAME] Gloss Solid)" at bounding box center [626, 258] width 688 height 13
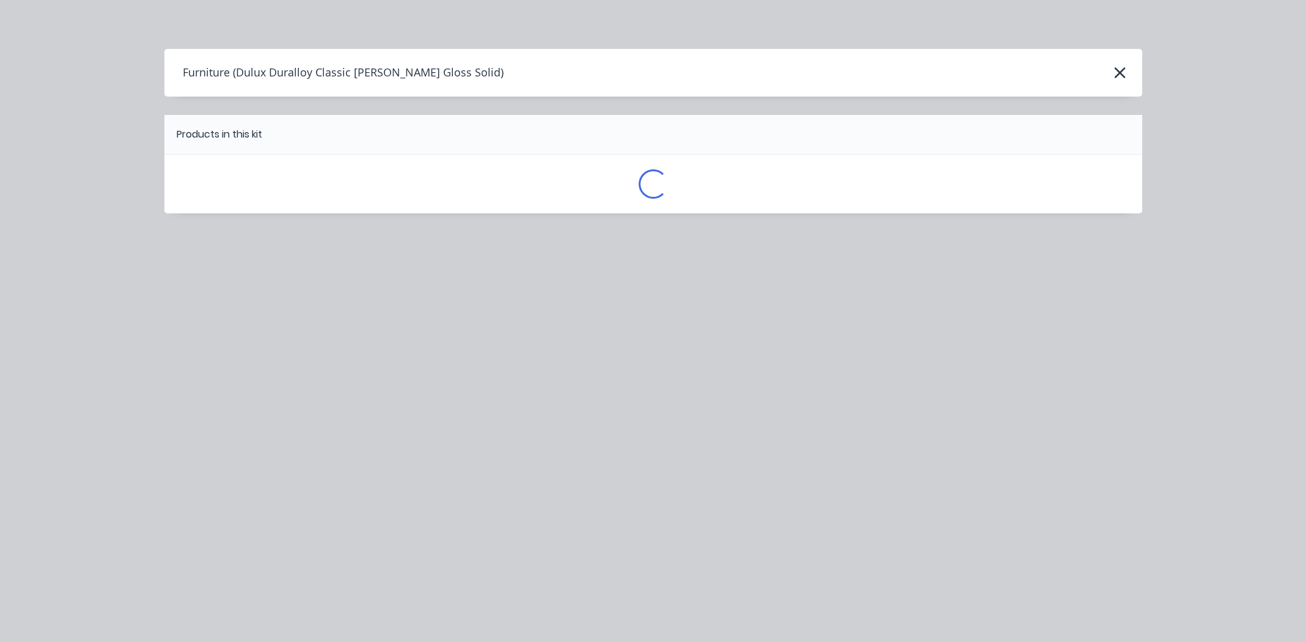
scroll to position [0, 0]
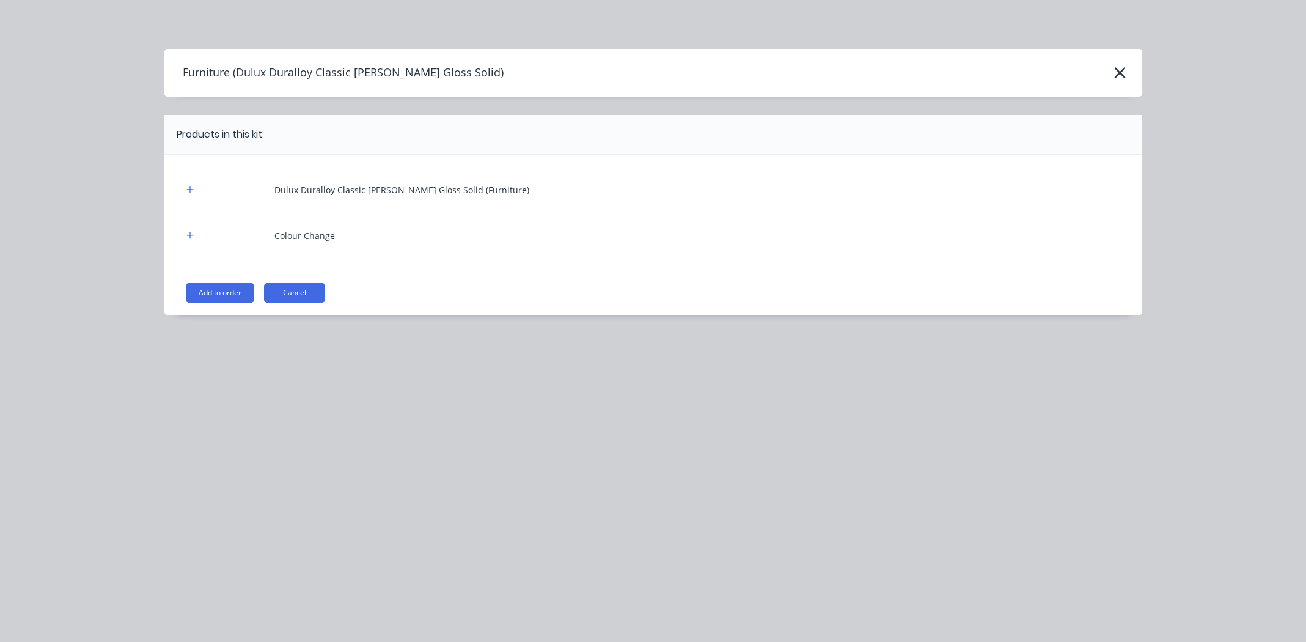
drag, startPoint x: 222, startPoint y: 294, endPoint x: 254, endPoint y: 287, distance: 32.5
click at [222, 293] on button "Add to order" at bounding box center [220, 293] width 68 height 20
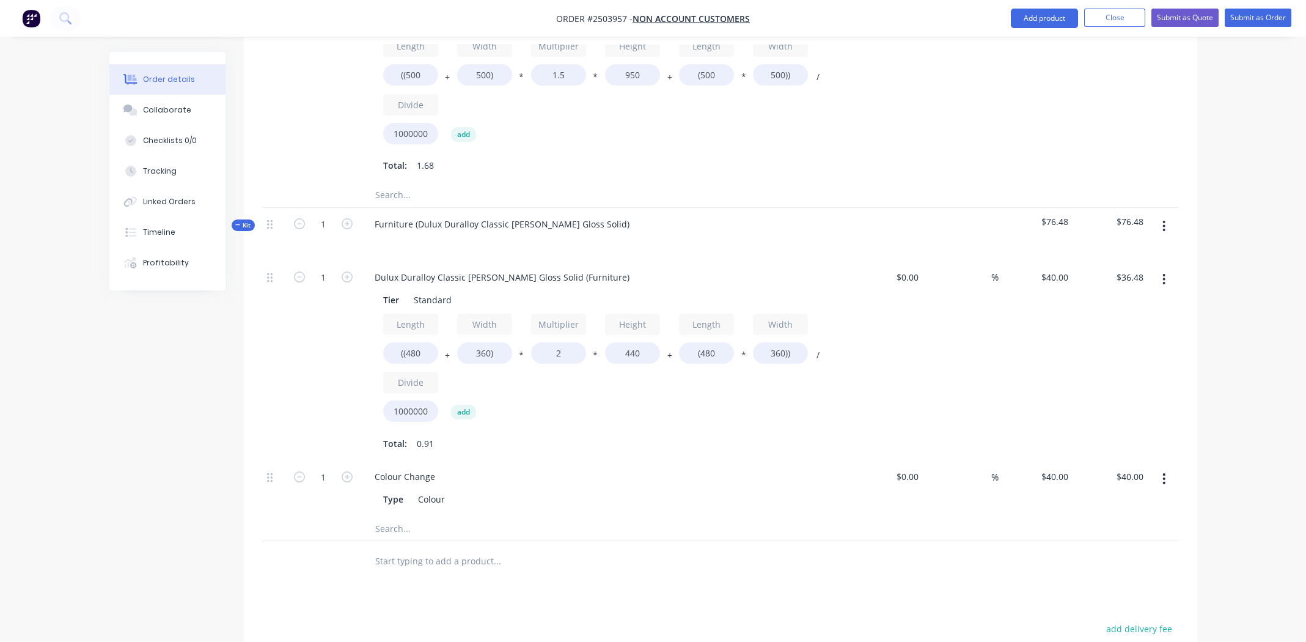
scroll to position [774, 0]
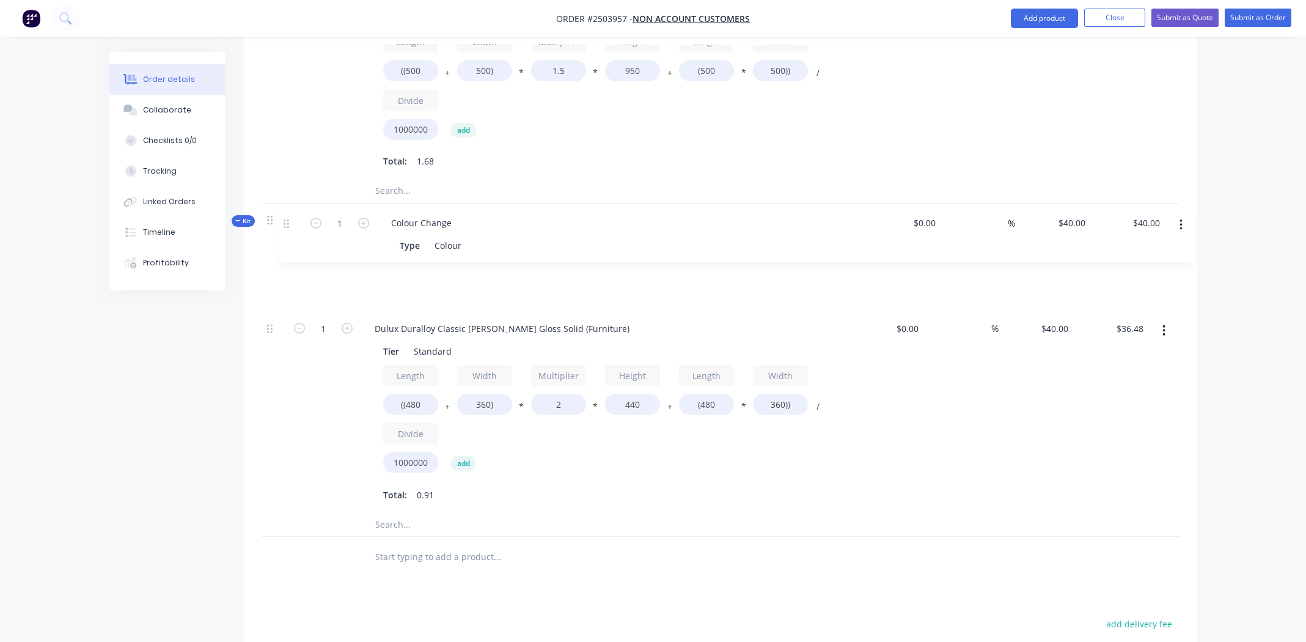
drag, startPoint x: 271, startPoint y: 435, endPoint x: 292, endPoint y: 218, distance: 217.9
click at [292, 218] on div "Kit 1 Furniture (Dulux Duralloy Classic [PERSON_NAME] Gloss Solid) $76.48 $76.4…" at bounding box center [720, 369] width 917 height 333
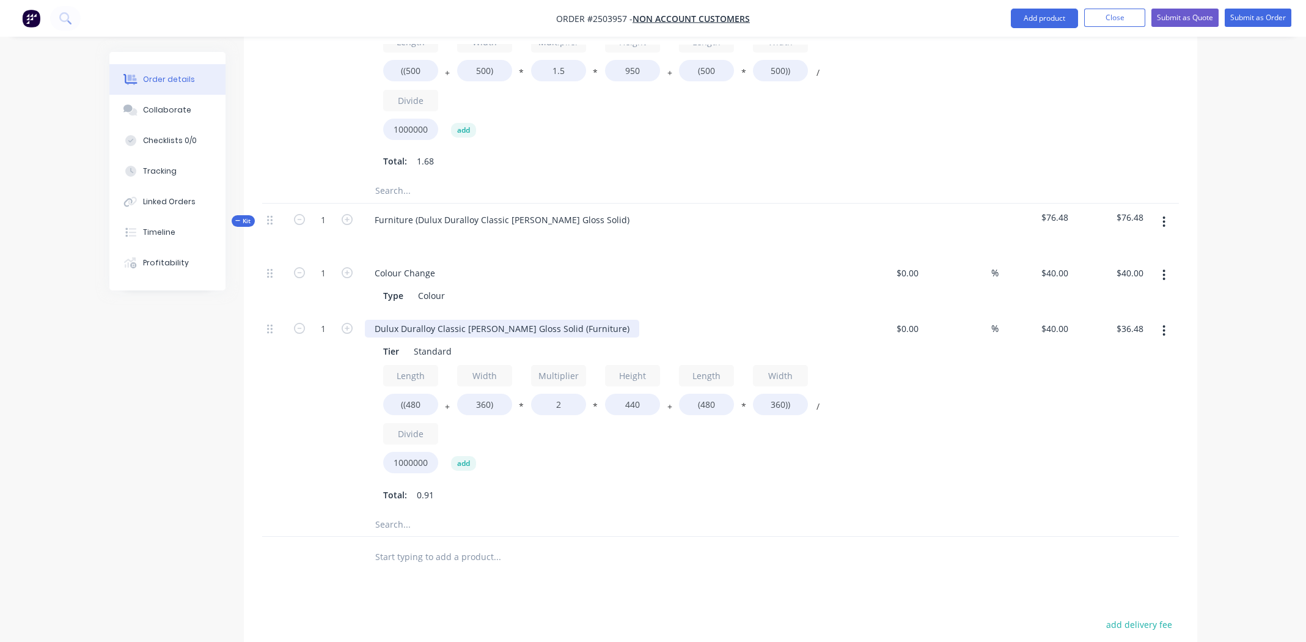
click at [466, 320] on div "Dulux Duralloy Classic [PERSON_NAME] Gloss Solid (Furniture)" at bounding box center [502, 329] width 274 height 18
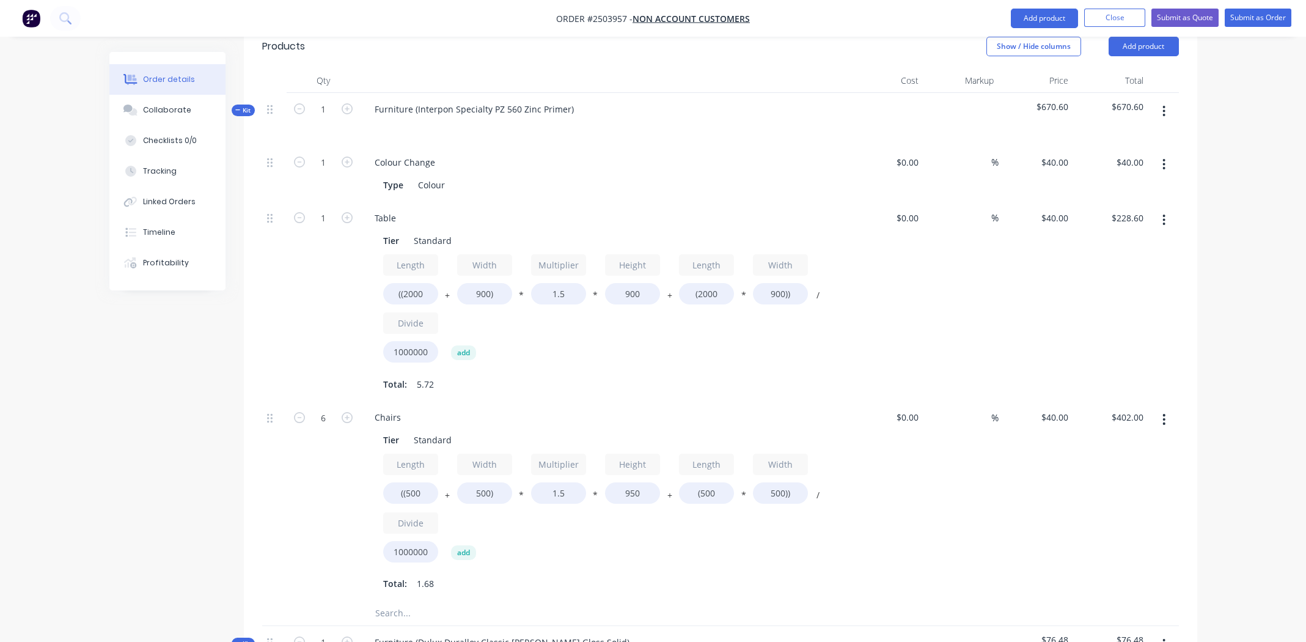
scroll to position [346, 0]
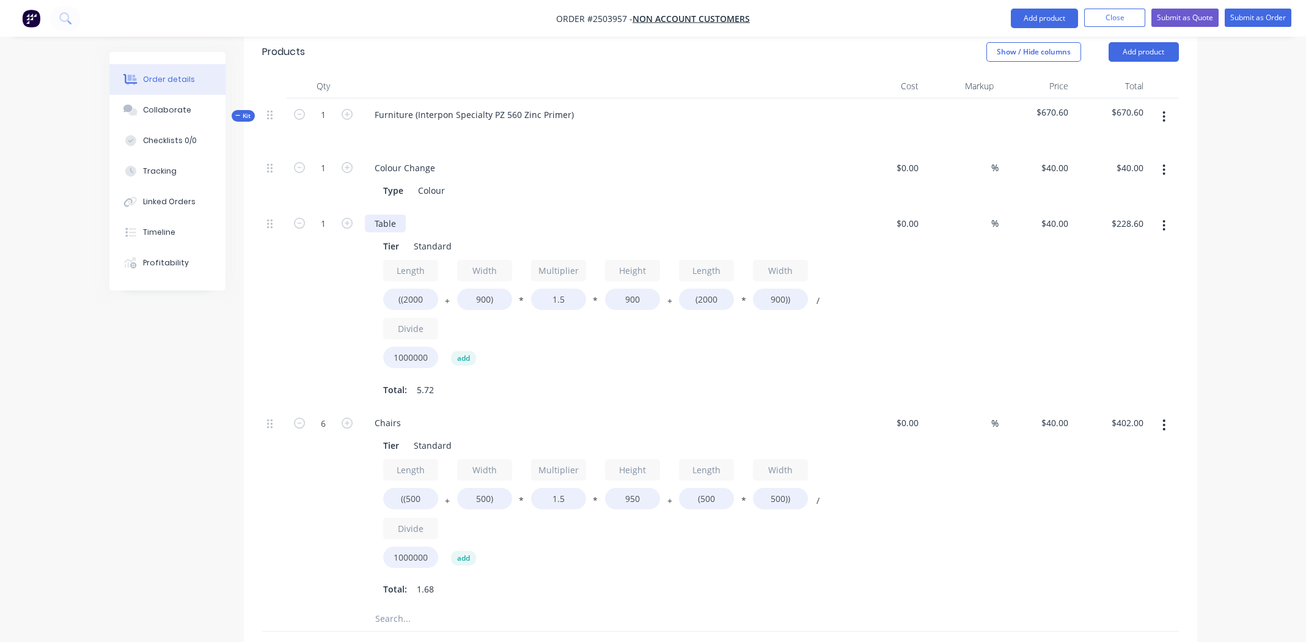
click at [389, 214] on div "Table" at bounding box center [385, 223] width 41 height 18
click at [398, 214] on div "Table" at bounding box center [385, 223] width 41 height 18
click at [406, 414] on div "Chairs" at bounding box center [388, 423] width 46 height 18
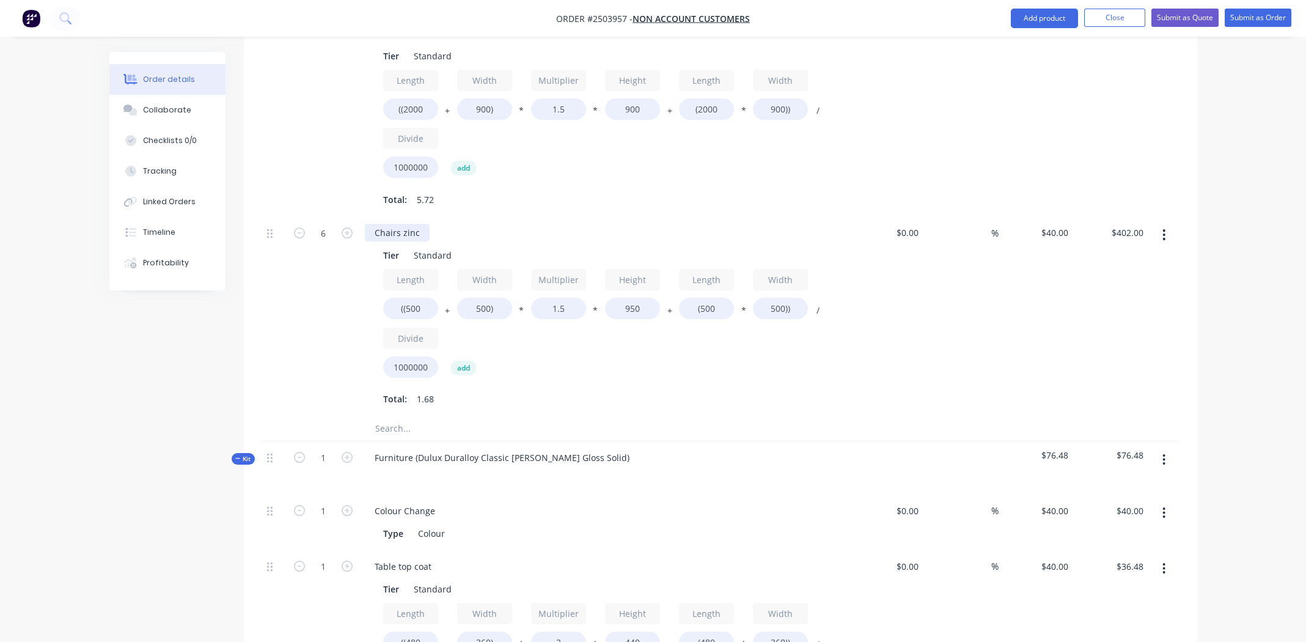
scroll to position [530, 0]
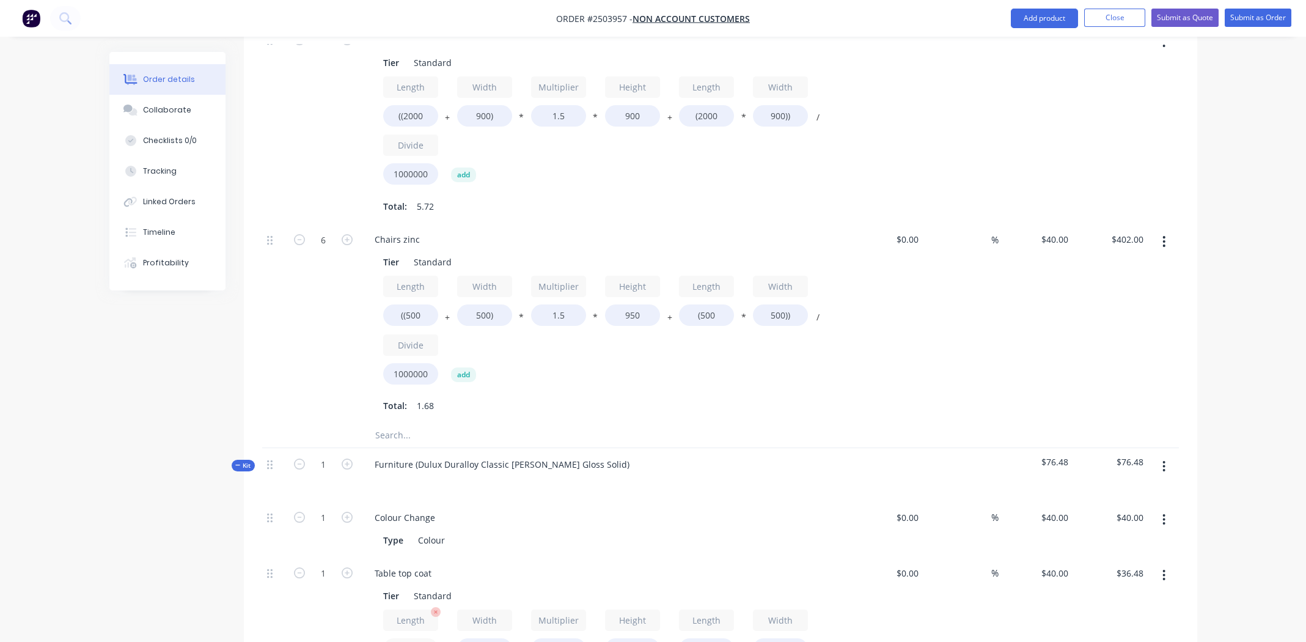
click at [417, 638] on input "((480" at bounding box center [410, 648] width 55 height 21
type input "((2000"
type input "$89.98"
click at [473, 638] on input "360)" at bounding box center [484, 648] width 55 height 21
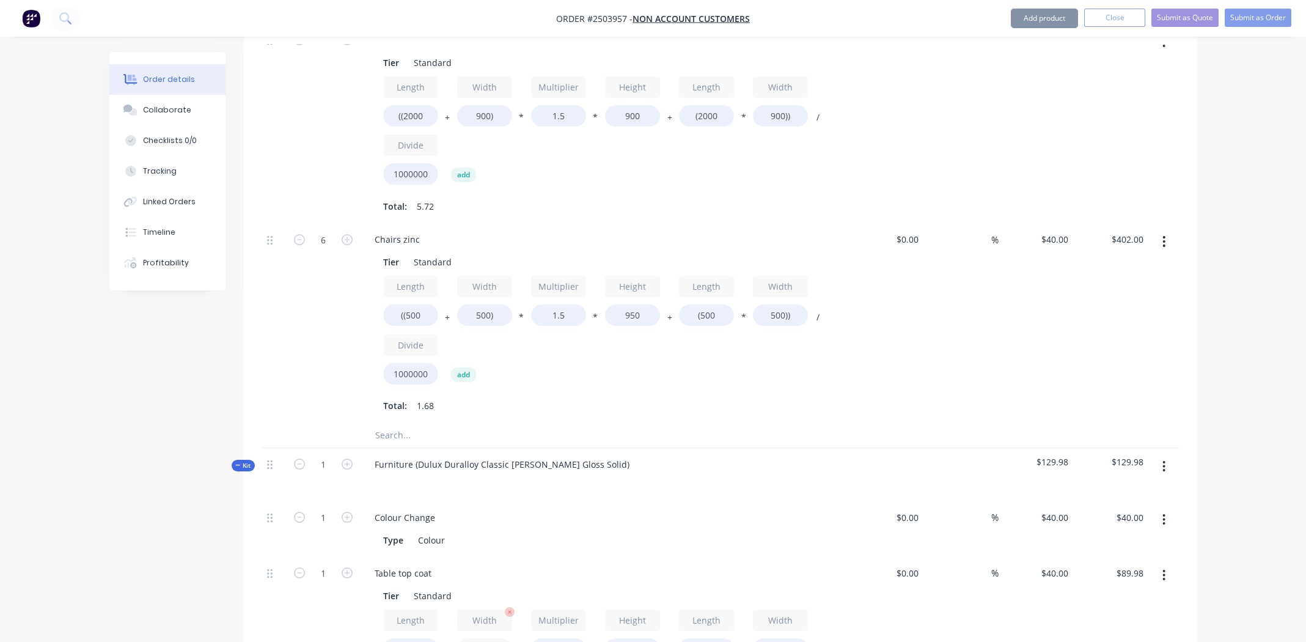
click at [473, 638] on input "360)" at bounding box center [484, 648] width 55 height 21
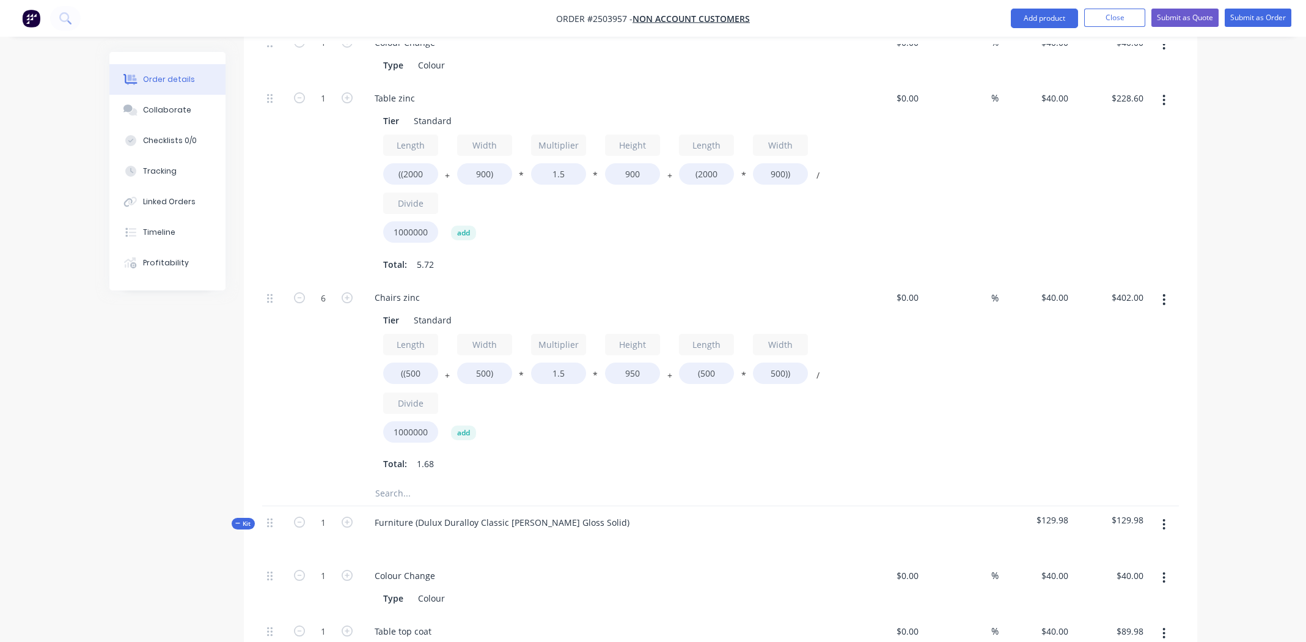
scroll to position [408, 0]
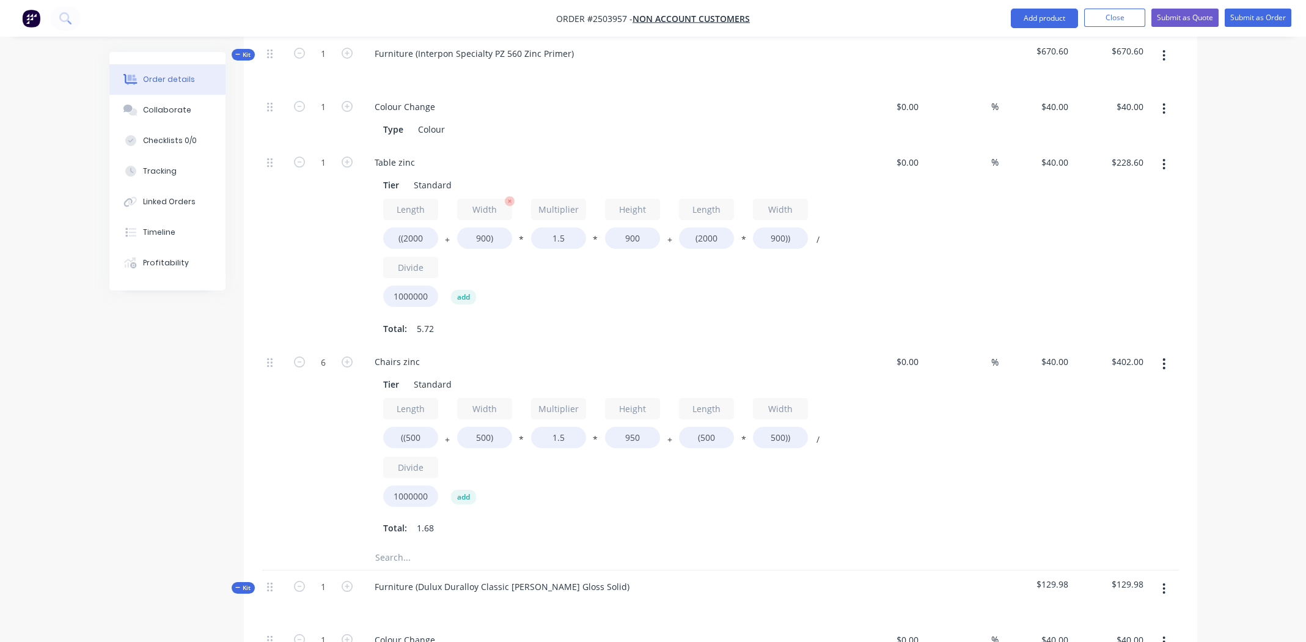
type input "900)"
type input "$108.99"
click at [482, 227] on input "900)" at bounding box center [484, 237] width 55 height 21
type input "1000)"
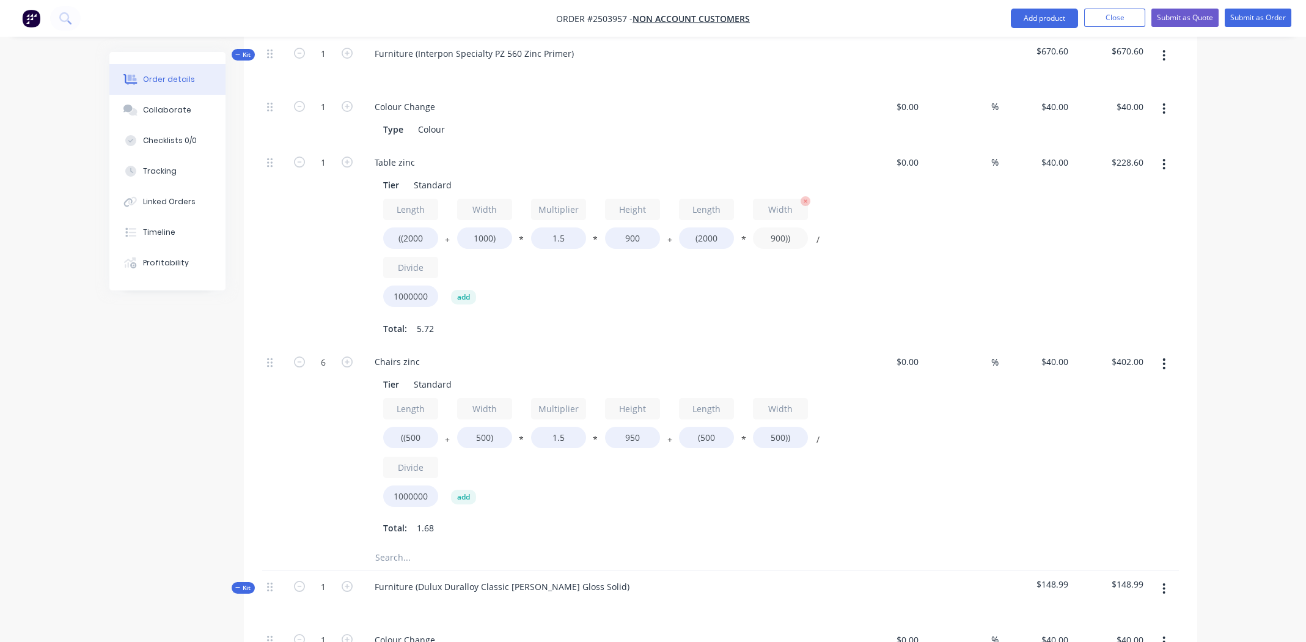
click at [772, 227] on input "900))" at bounding box center [780, 237] width 55 height 21
type input "$234.00"
click at [772, 227] on input "900))" at bounding box center [780, 237] width 55 height 21
type input "1000))"
type input "$242.00"
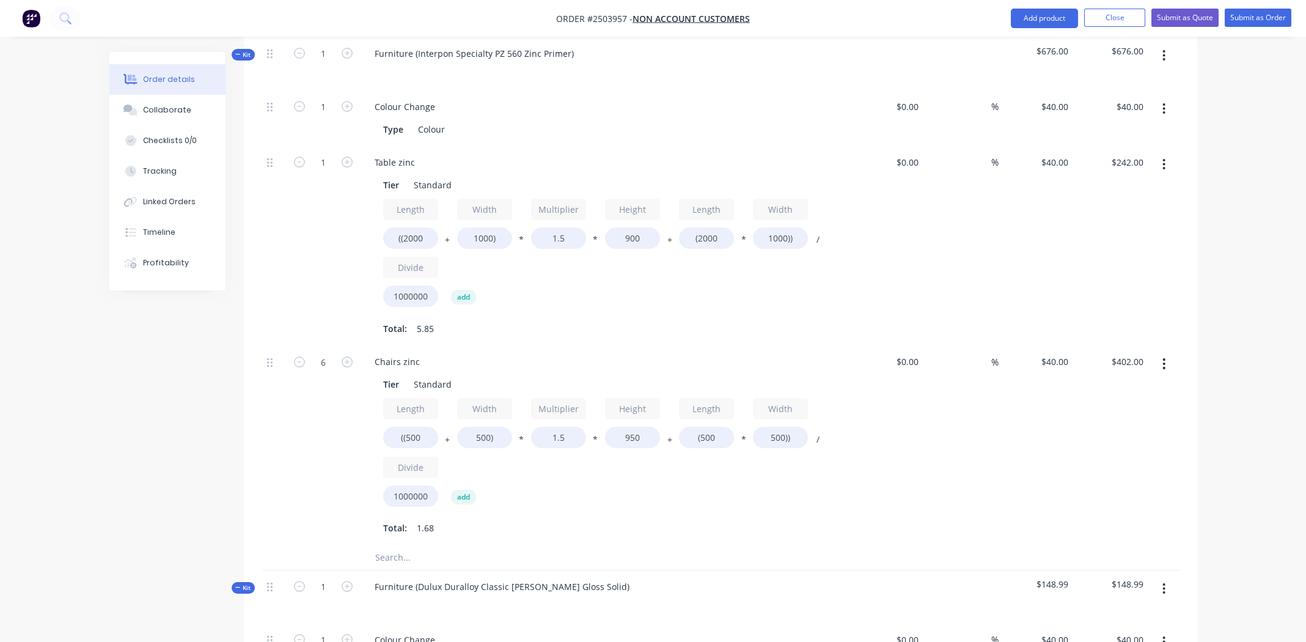
click at [678, 272] on div "Length ((2000 + Width 1000) * Multiplier 1.5 * Height 900 + Length (2000 * Widt…" at bounding box center [604, 256] width 442 height 114
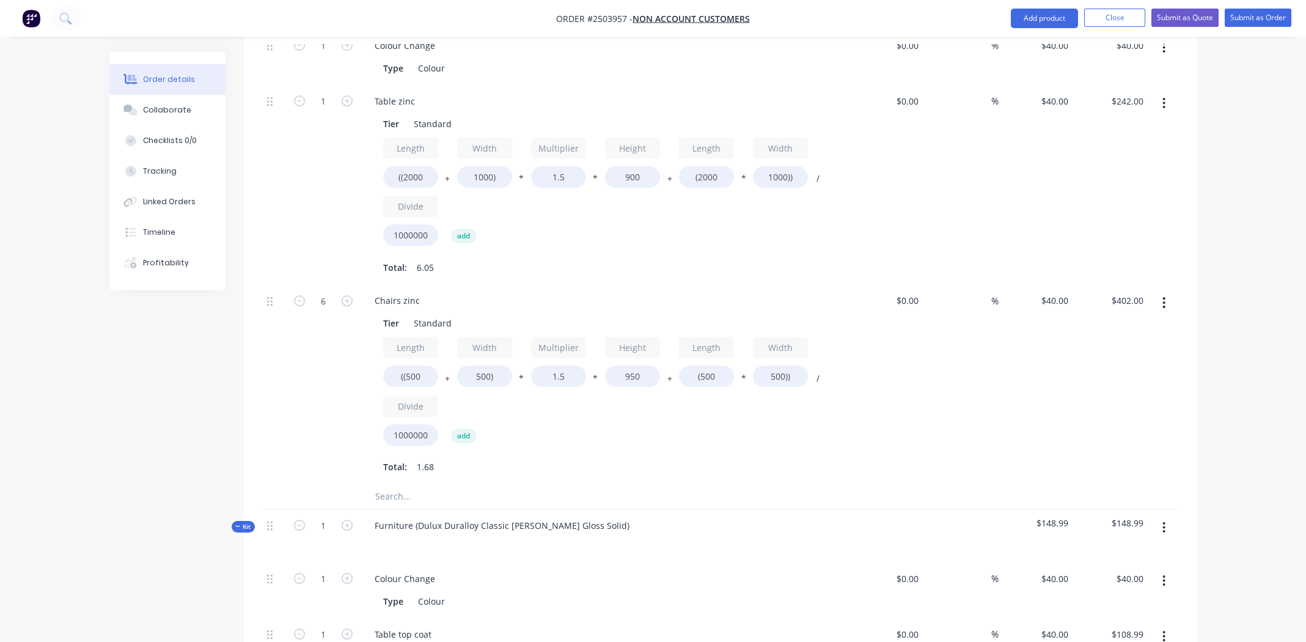
scroll to position [530, 0]
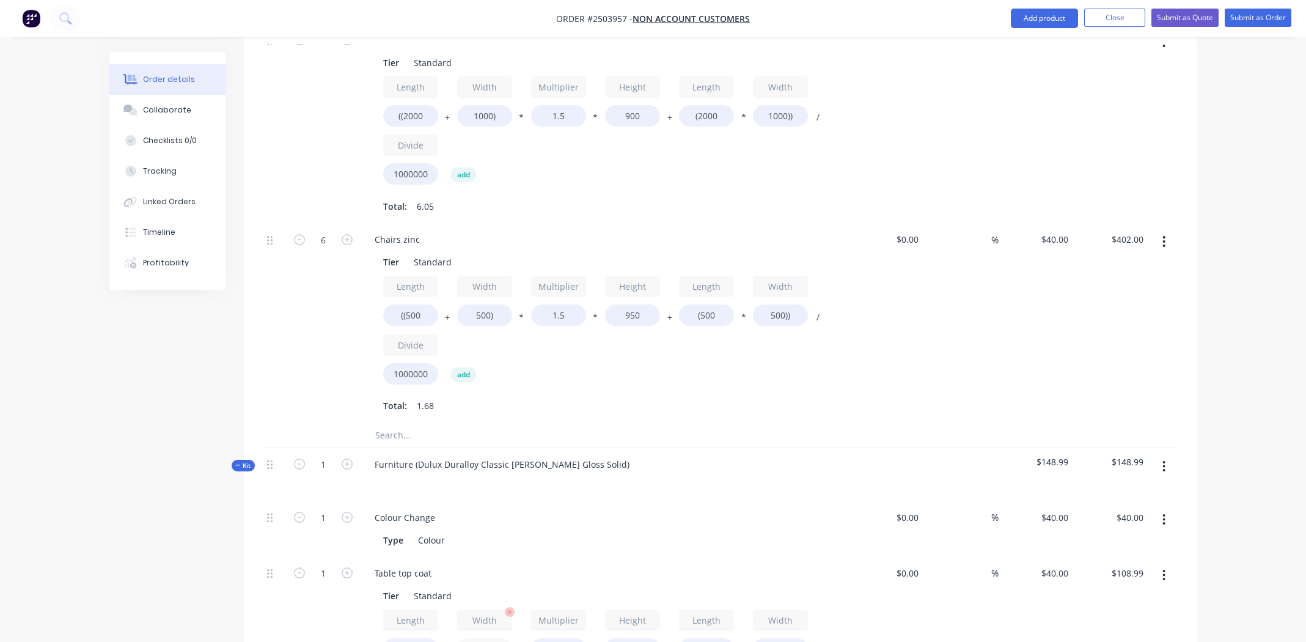
click at [482, 638] on input "900)" at bounding box center [484, 648] width 55 height 21
type input "1000)"
type input "$112.51"
click at [559, 638] on input "2" at bounding box center [558, 648] width 55 height 21
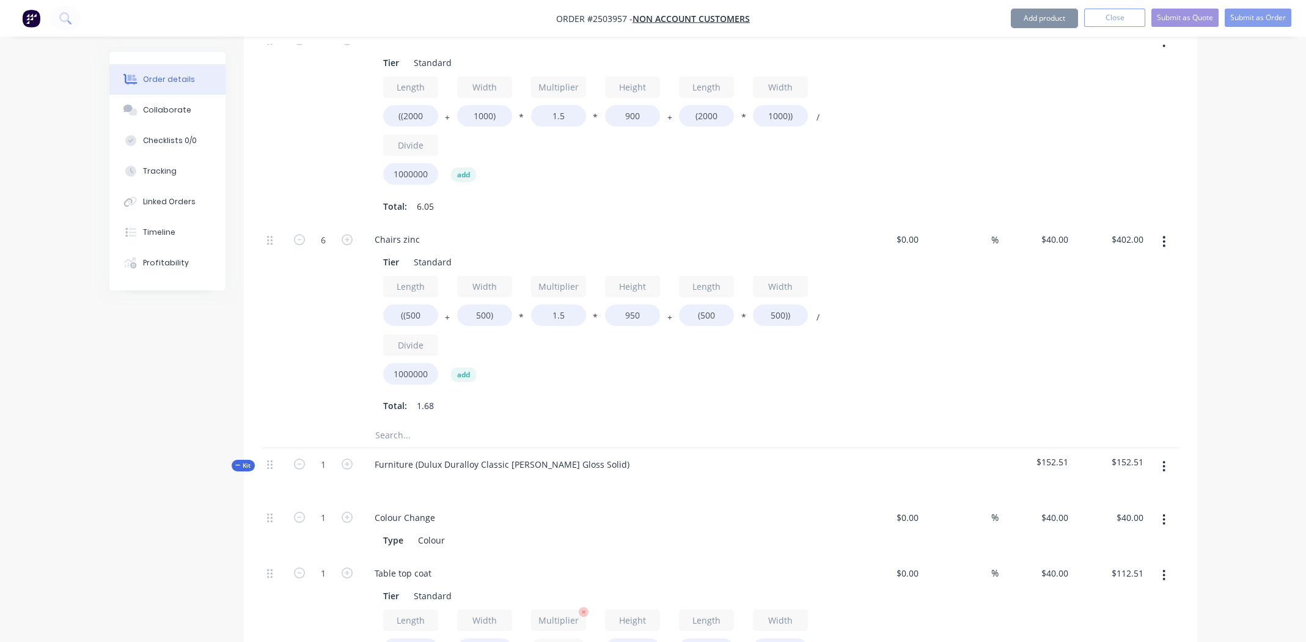
click at [559, 638] on input "2" at bounding box center [558, 648] width 55 height 21
type input "1.5"
type input "$86.11"
click at [631, 638] on input "440" at bounding box center [632, 648] width 55 height 21
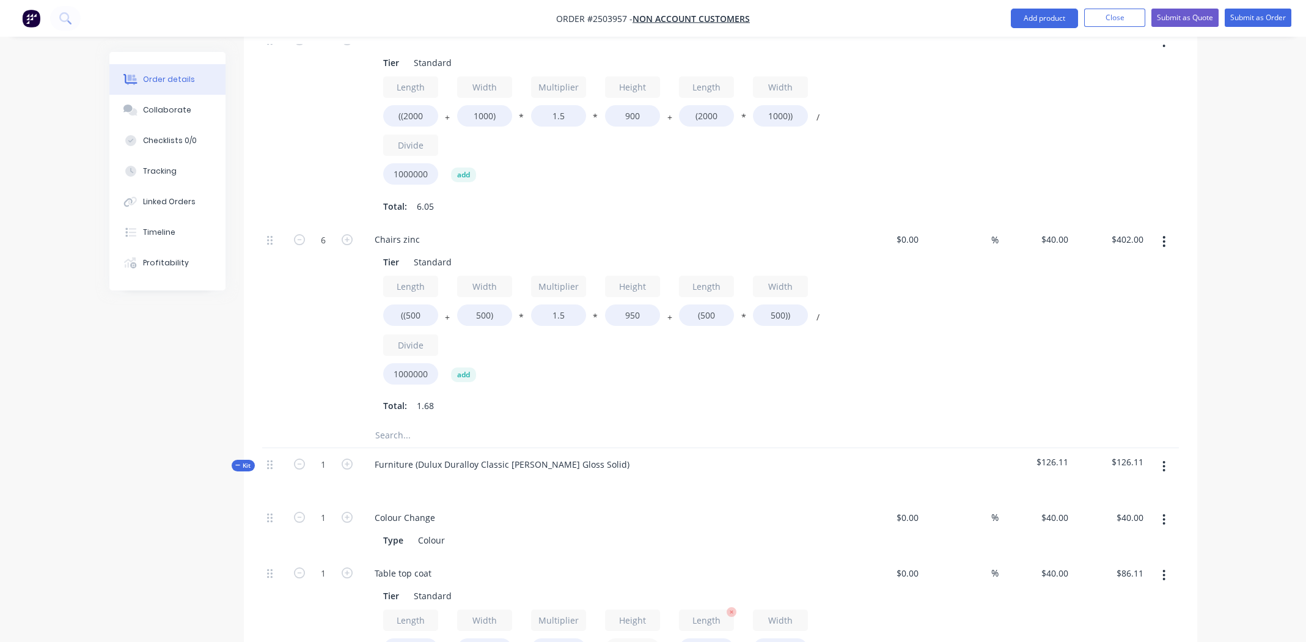
type input "900"
type input "$168.91"
click at [714, 638] on input "(480" at bounding box center [706, 648] width 55 height 21
type input "(2000"
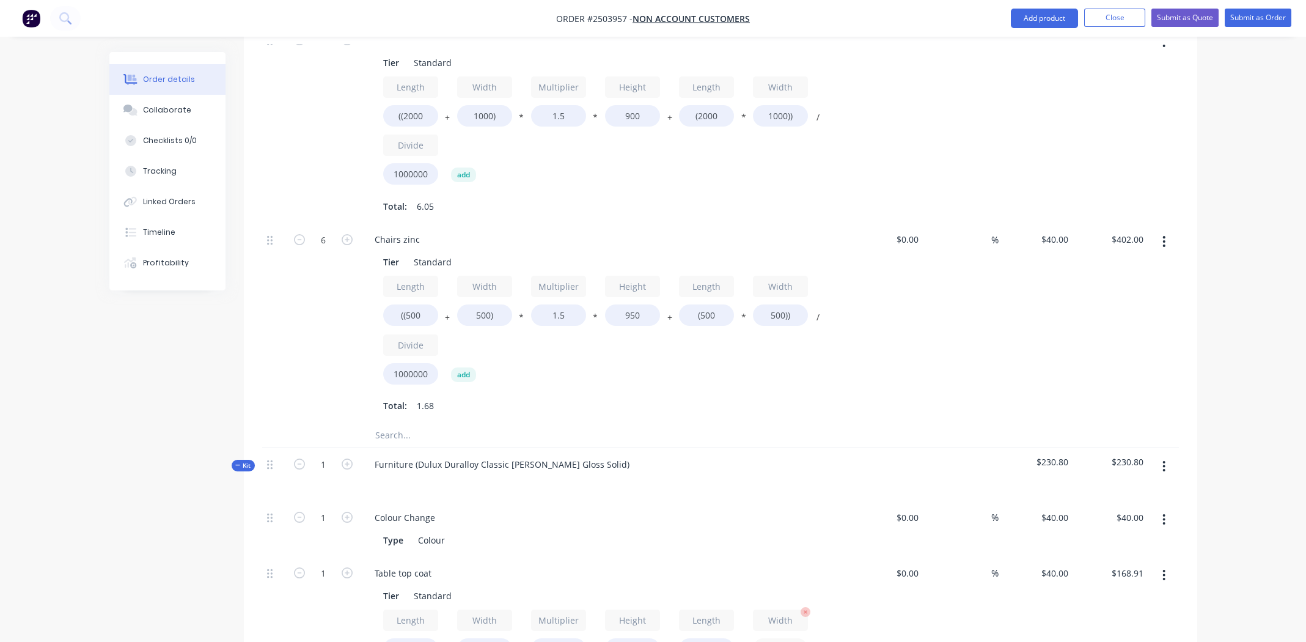
type input "$190.80"
click at [777, 638] on input "360))" at bounding box center [780, 648] width 55 height 21
type input "1000))"
type input "$242.00"
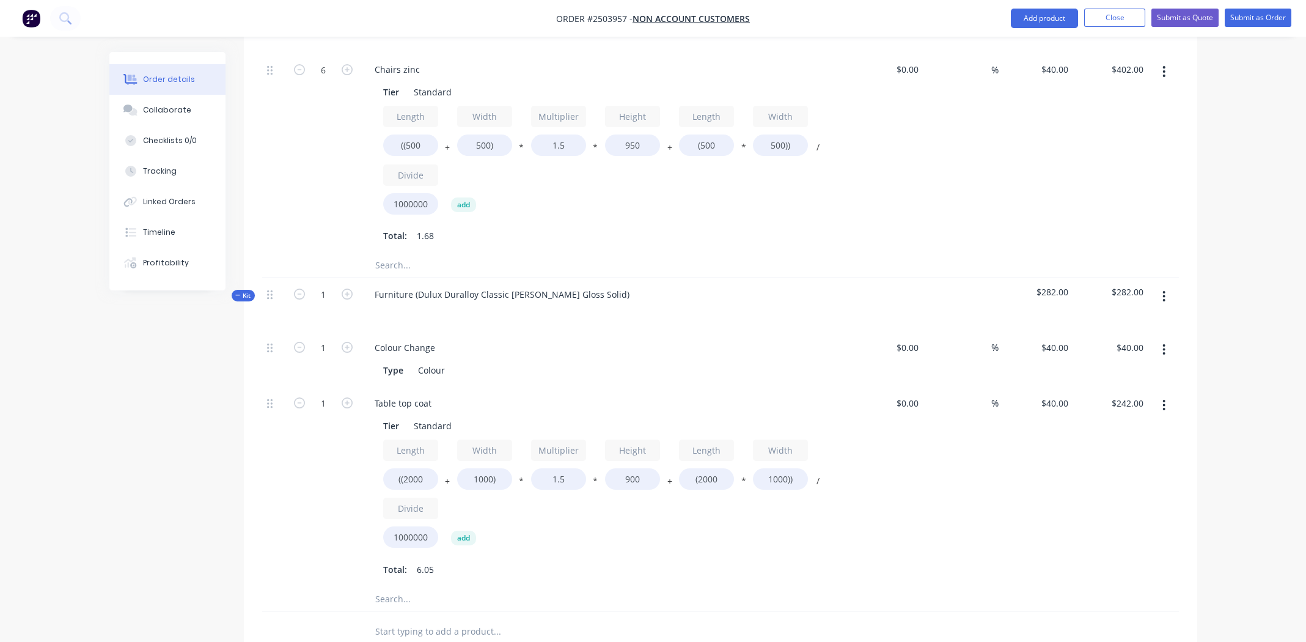
scroll to position [713, 0]
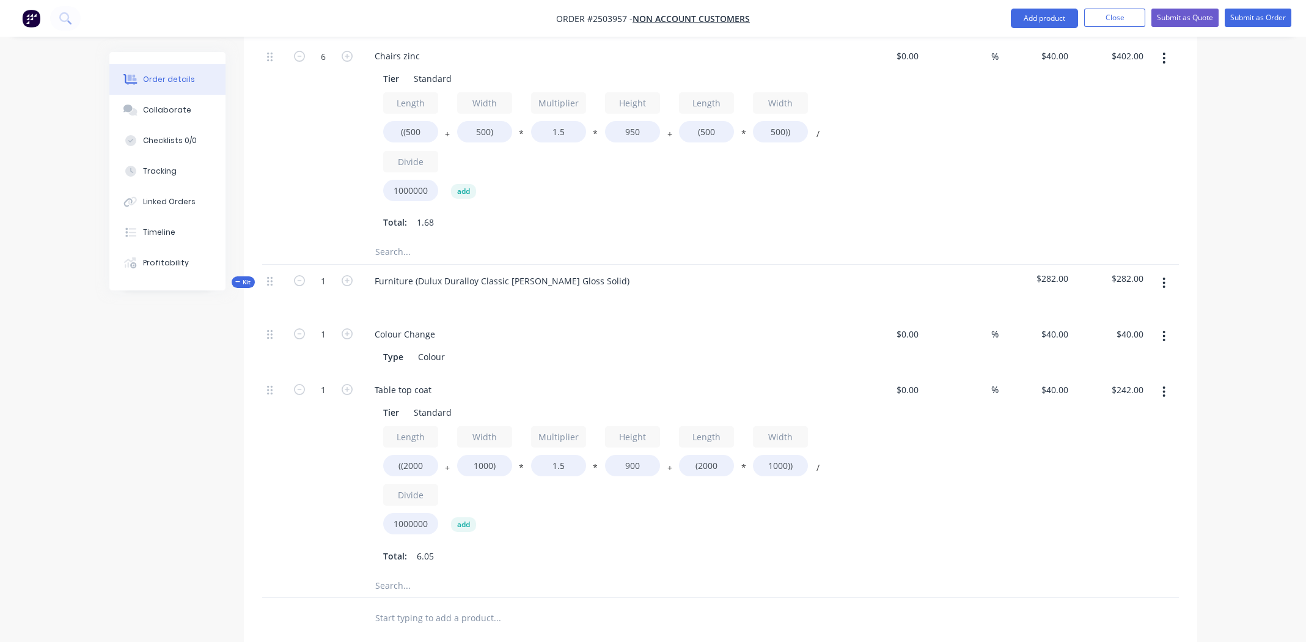
click at [1164, 386] on icon "button" at bounding box center [1164, 391] width 2 height 11
click at [1144, 415] on div "Duplicate" at bounding box center [1121, 424] width 94 height 18
click at [411, 580] on div "Table top coat" at bounding box center [403, 589] width 76 height 18
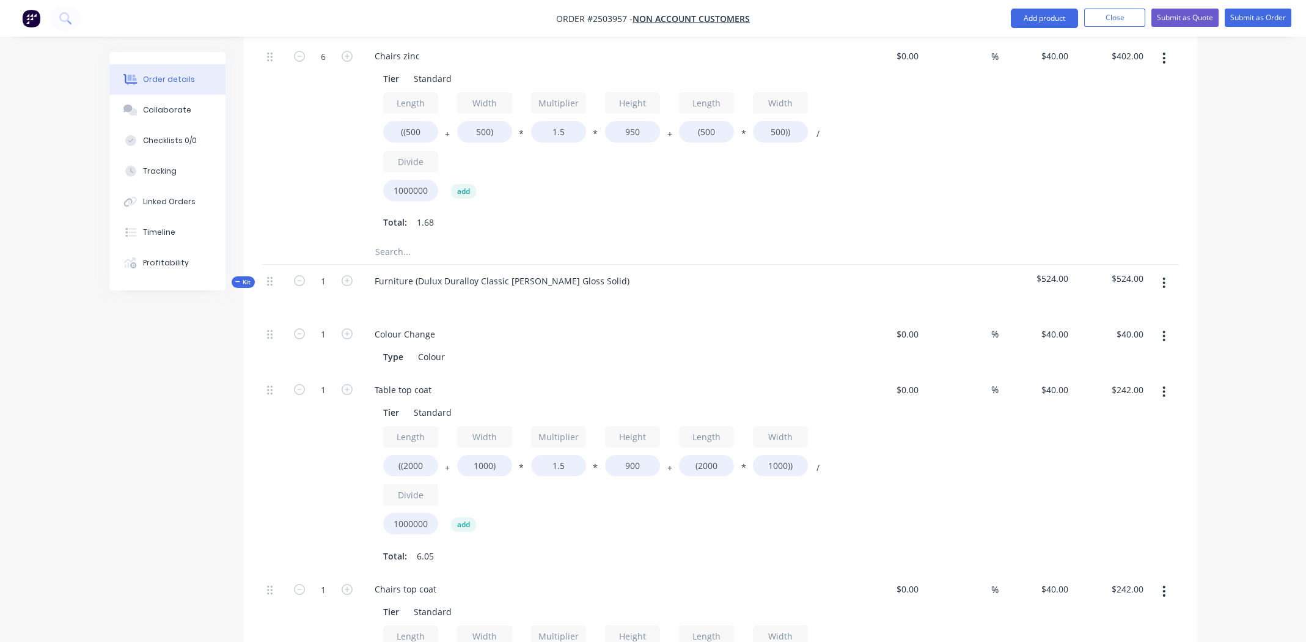
click at [631, 546] on div "Total: 6.05" at bounding box center [604, 555] width 442 height 18
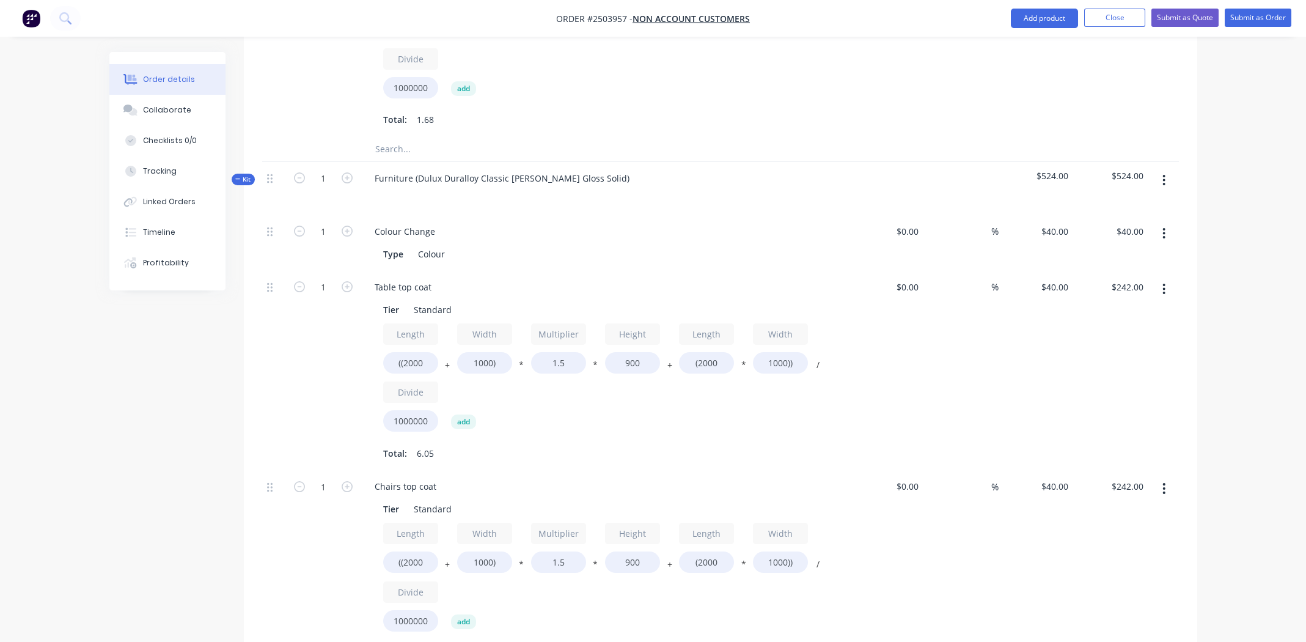
scroll to position [835, 0]
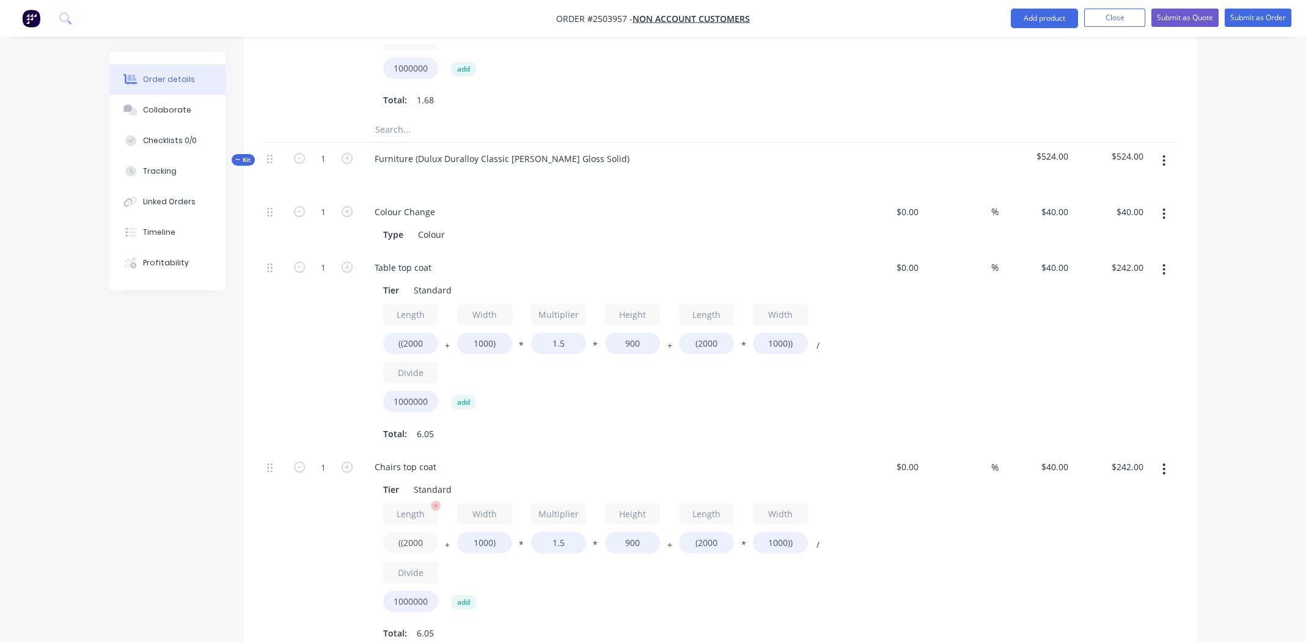
click at [417, 532] on input "((2000" at bounding box center [410, 542] width 55 height 21
type input "((500"
type input "$161.00"
click at [476, 532] on input "1000)" at bounding box center [484, 542] width 55 height 21
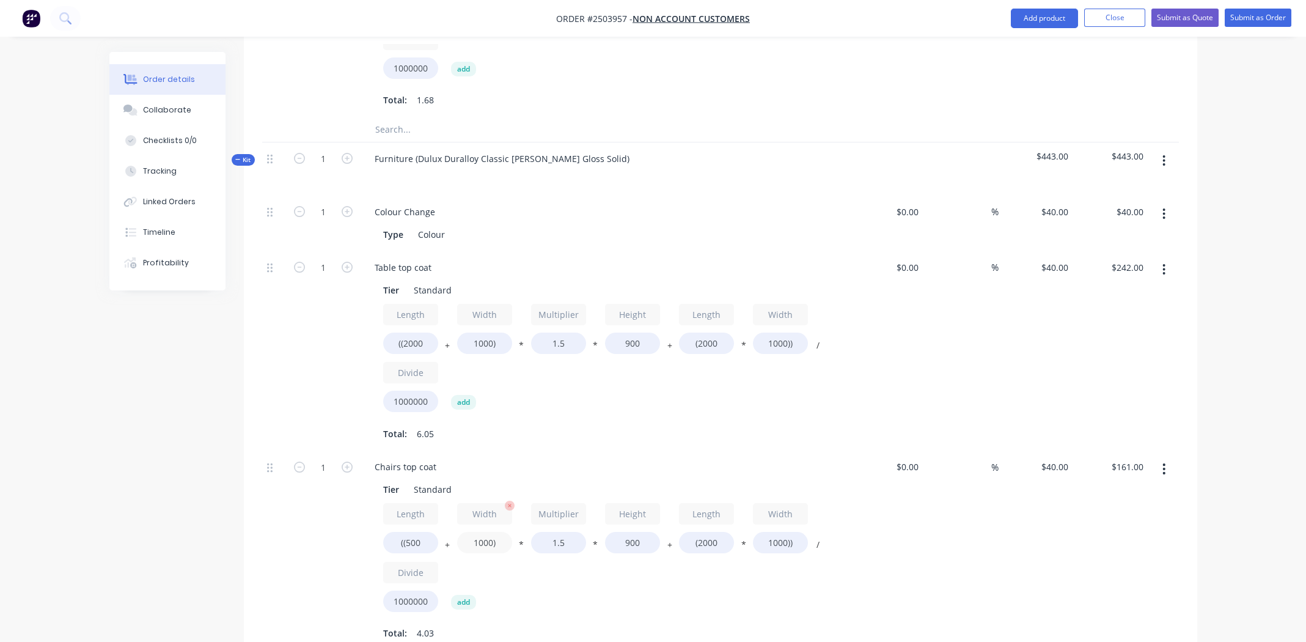
click at [476, 532] on input "1000)" at bounding box center [484, 542] width 55 height 21
type input "500)"
type input "$134.00"
click at [636, 532] on input "900" at bounding box center [632, 542] width 55 height 21
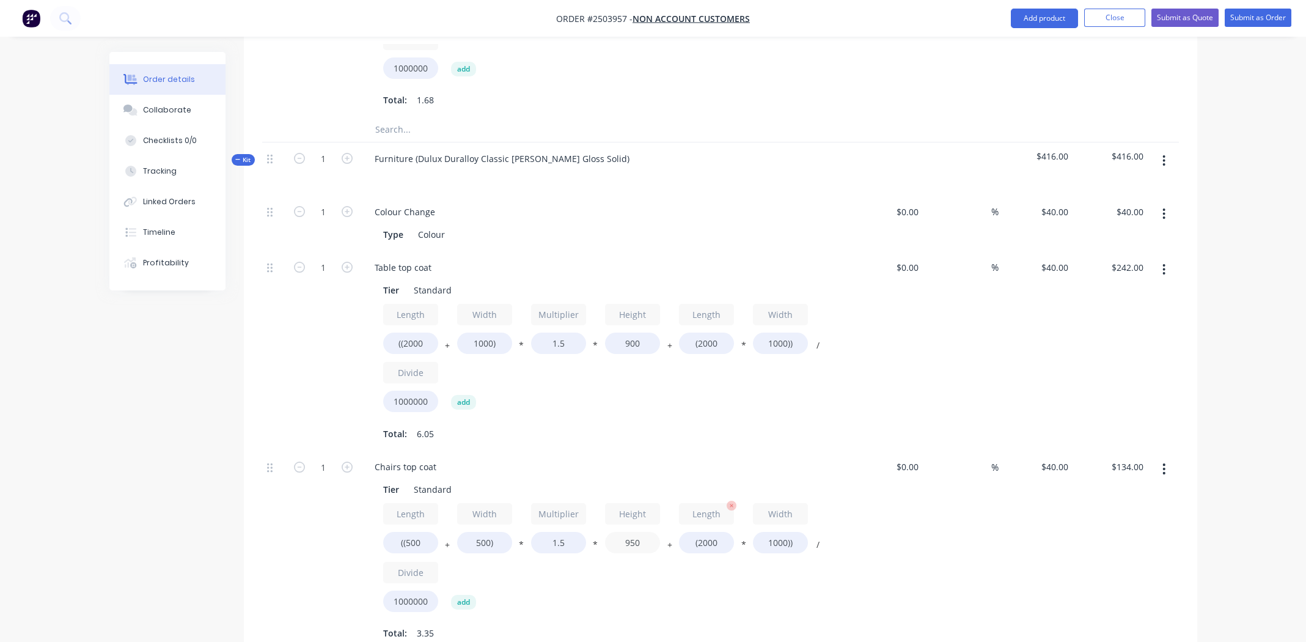
type input "950"
type input "$137.00"
click at [705, 532] on input "(2000" at bounding box center [706, 542] width 55 height 21
type input "(500"
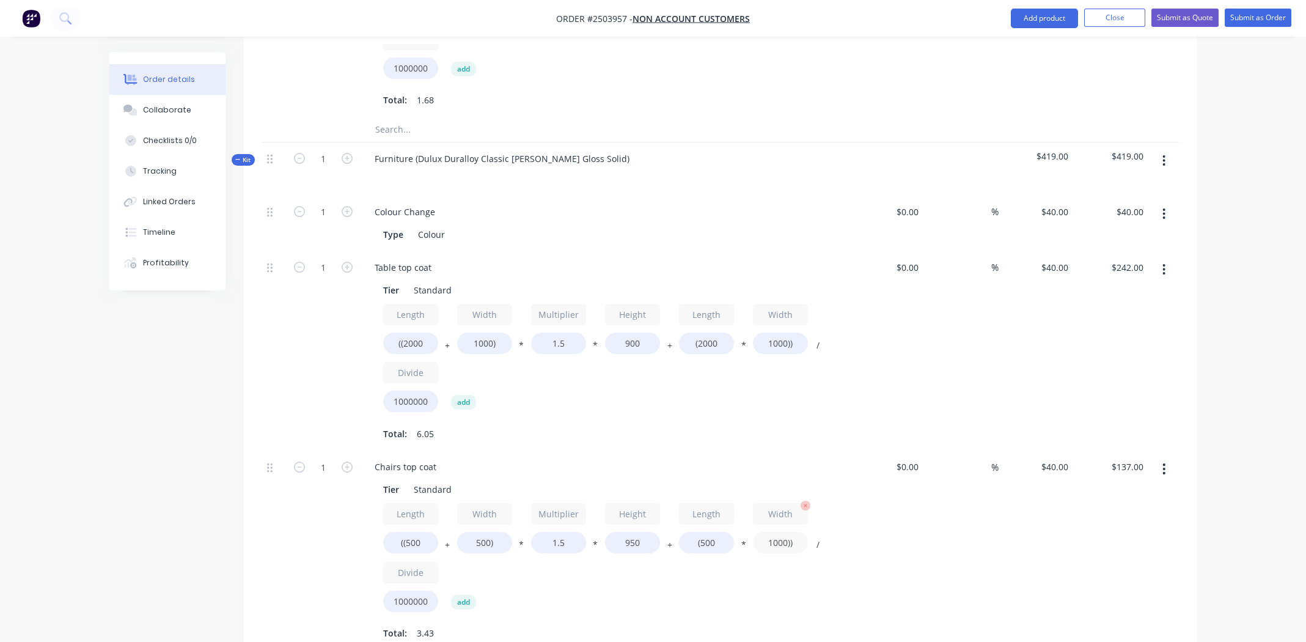
type input "$77.00"
click at [769, 532] on input "1000))" at bounding box center [780, 542] width 55 height 21
type input "500))"
type input "$67.00"
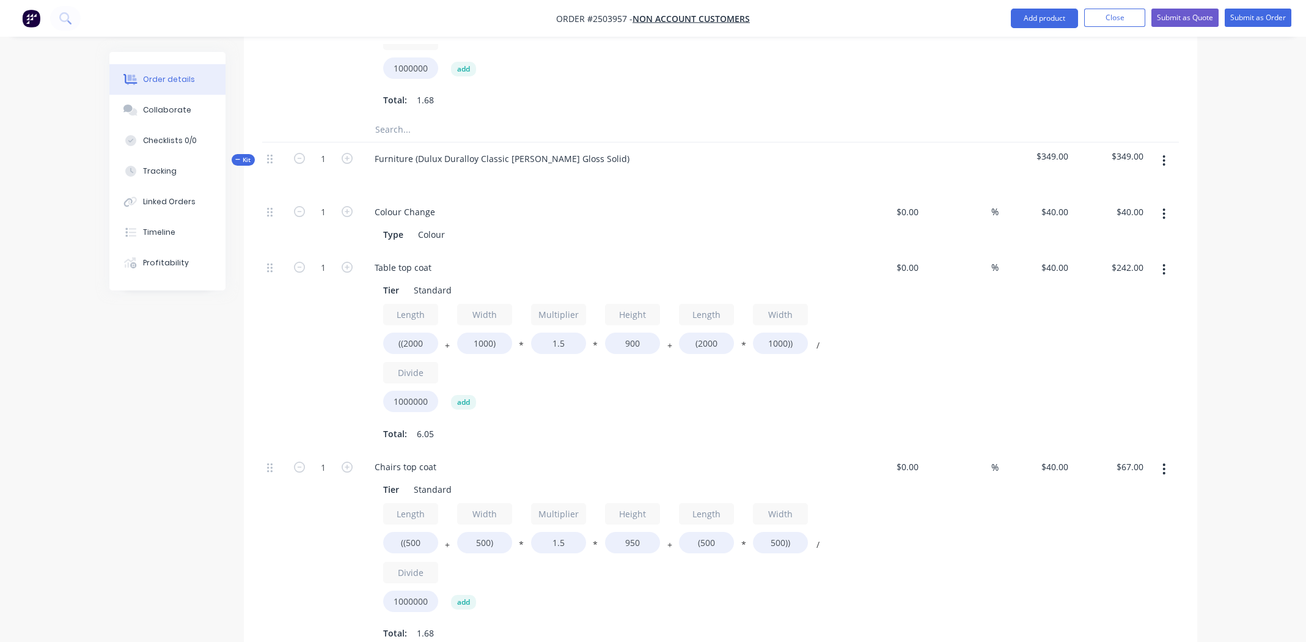
click at [670, 566] on div "Length ((500 + Width 500) * Multiplier 1.5 * Height 950 + Length (500 * Width 5…" at bounding box center [604, 560] width 442 height 114
drag, startPoint x: 1103, startPoint y: 499, endPoint x: 1098, endPoint y: 495, distance: 6.6
click at [1104, 498] on div "$67.00 $67.00" at bounding box center [1110, 550] width 75 height 200
type input "6"
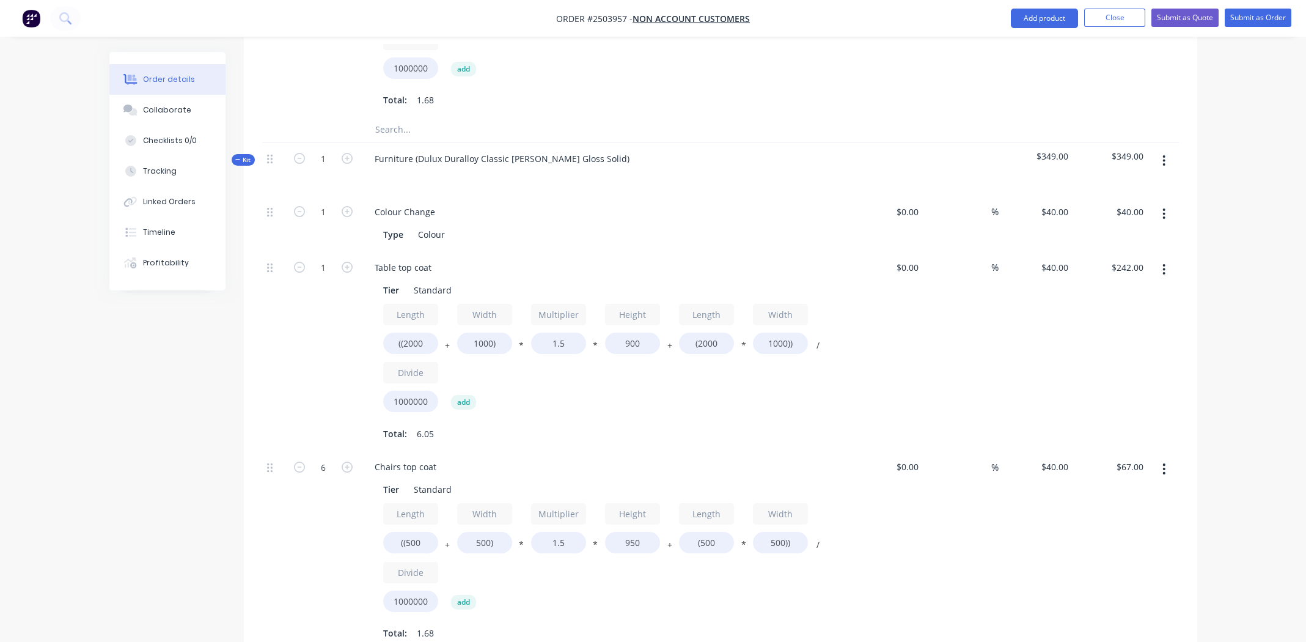
type input "$402.00"
click at [981, 540] on div "%" at bounding box center [960, 550] width 75 height 200
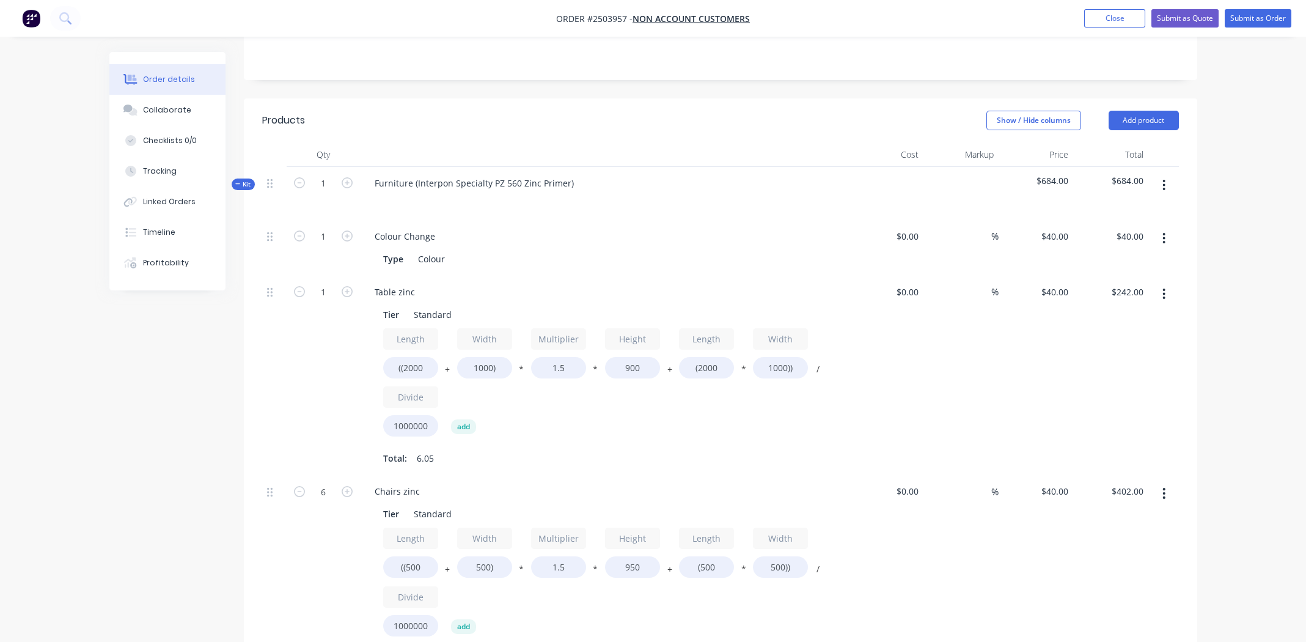
scroll to position [267, 0]
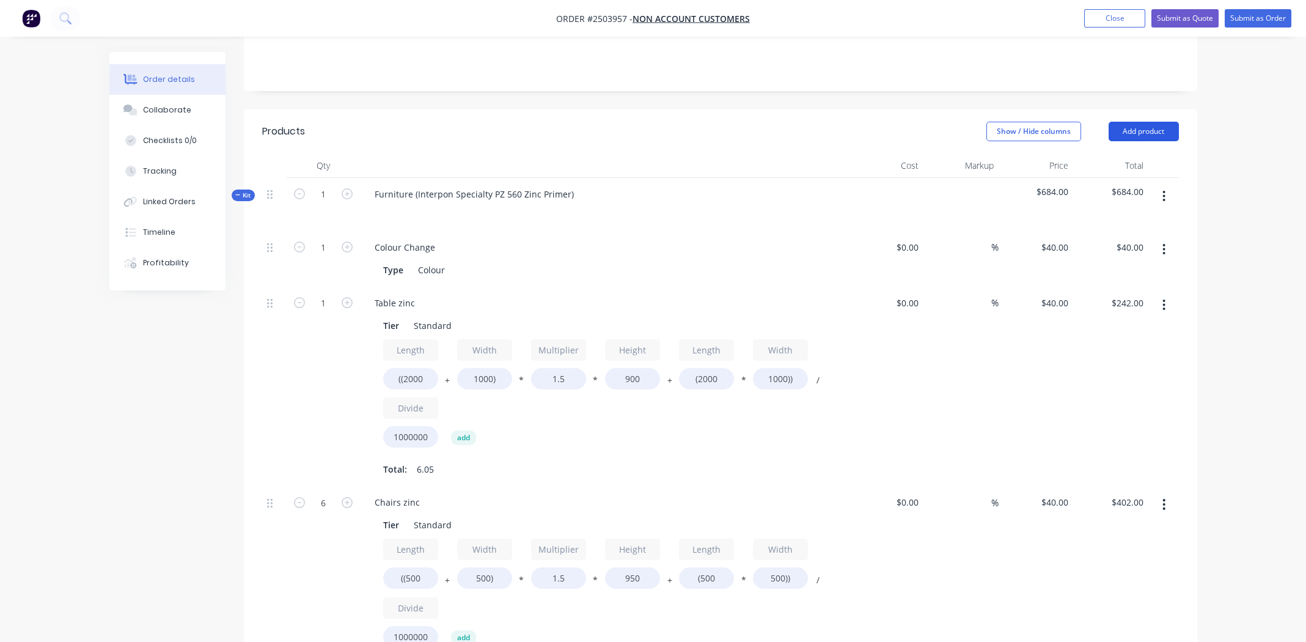
click at [1151, 122] on button "Add product" at bounding box center [1144, 132] width 70 height 20
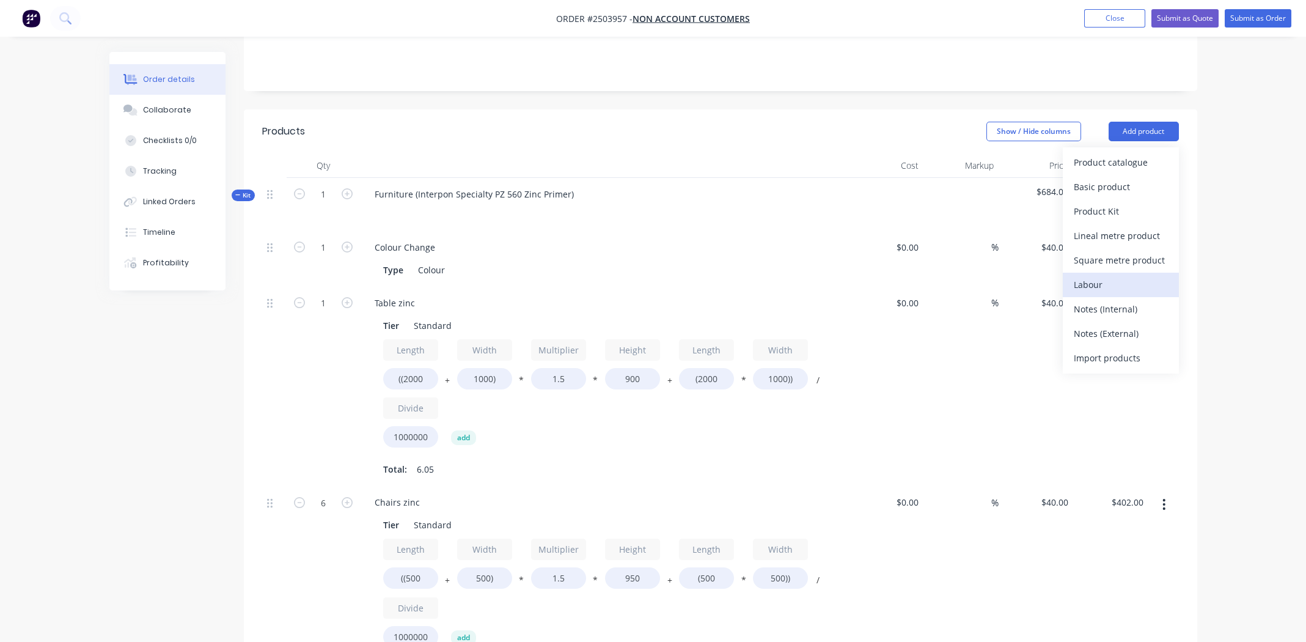
click at [1115, 276] on div "Labour" at bounding box center [1121, 285] width 94 height 18
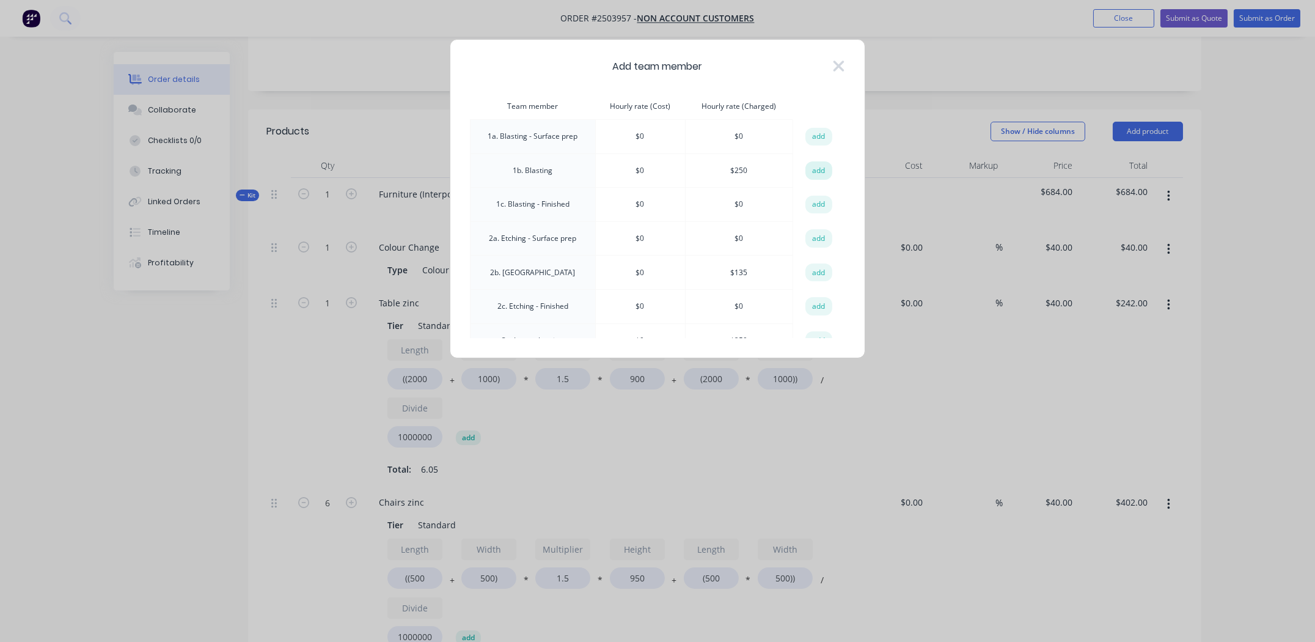
click at [816, 167] on button "add" at bounding box center [818, 170] width 27 height 18
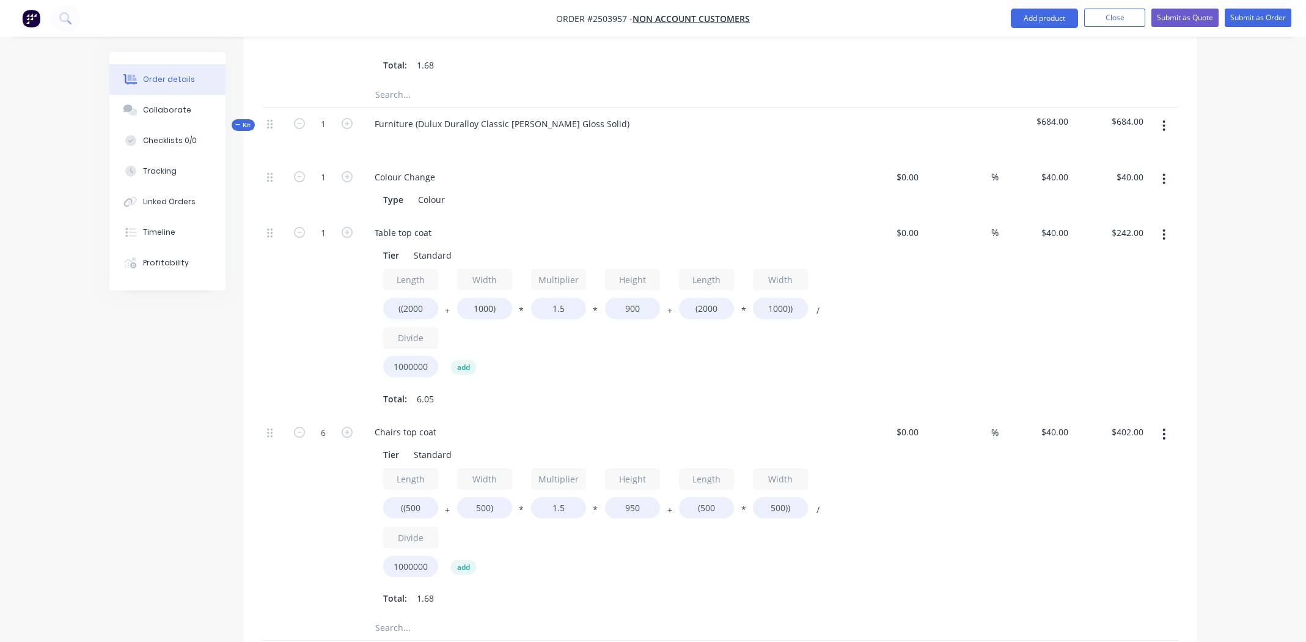
scroll to position [1184, 0]
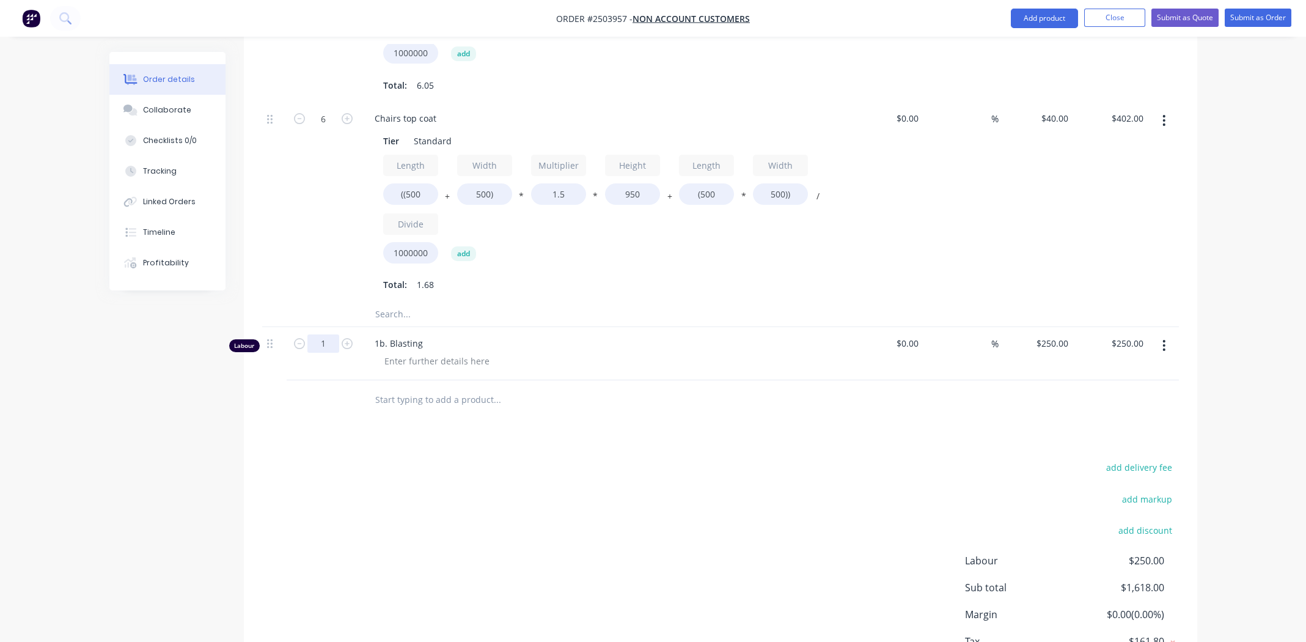
type input "1.5"
type input "$375.00"
click at [592, 477] on div "add delivery fee add markup add discount Labour $250.00 Sub total $1,618.00 Mar…" at bounding box center [720, 577] width 917 height 236
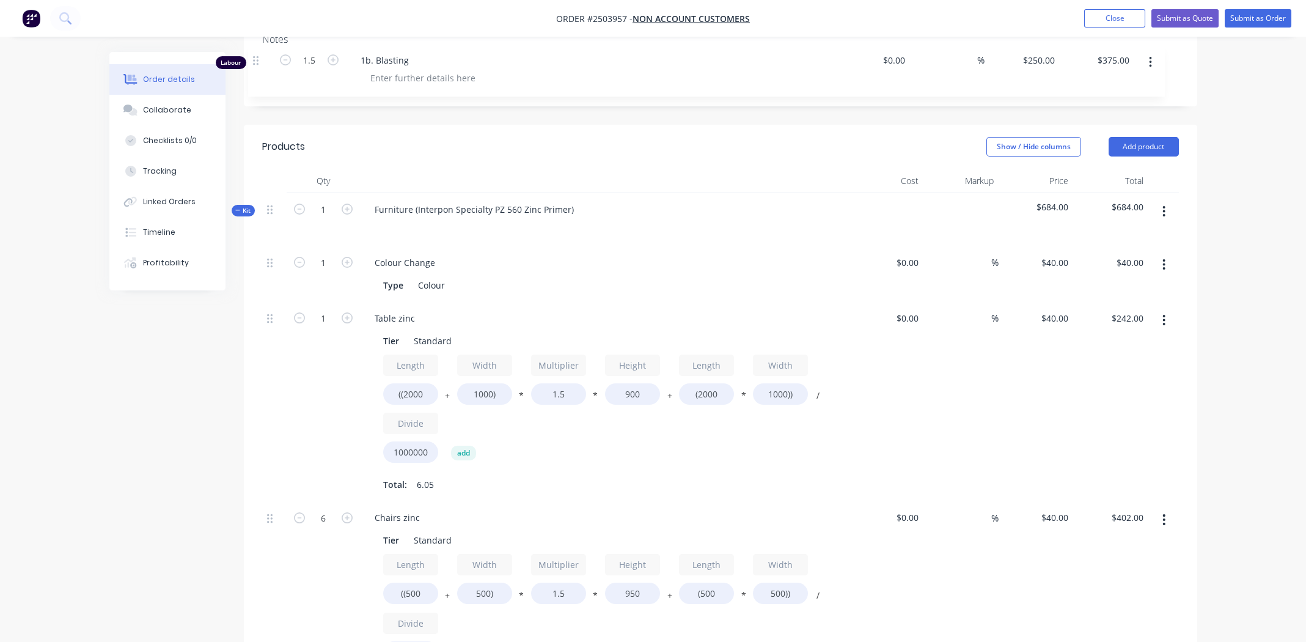
scroll to position [249, 0]
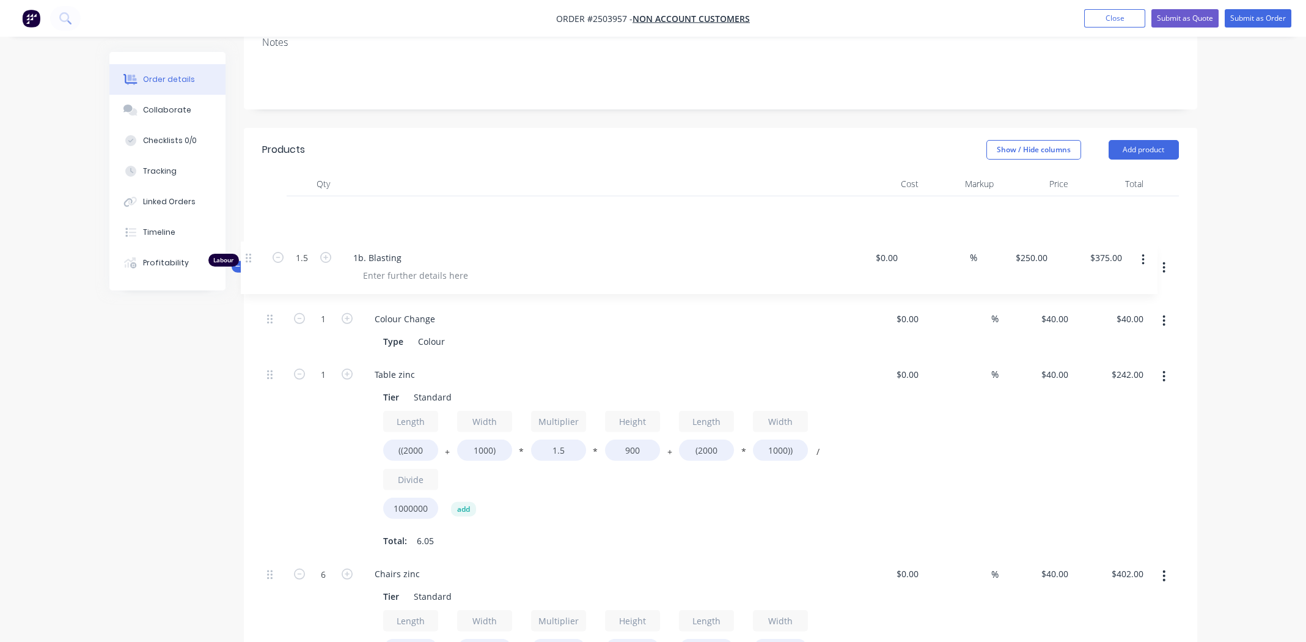
drag, startPoint x: 271, startPoint y: 309, endPoint x: 254, endPoint y: 257, distance: 54.9
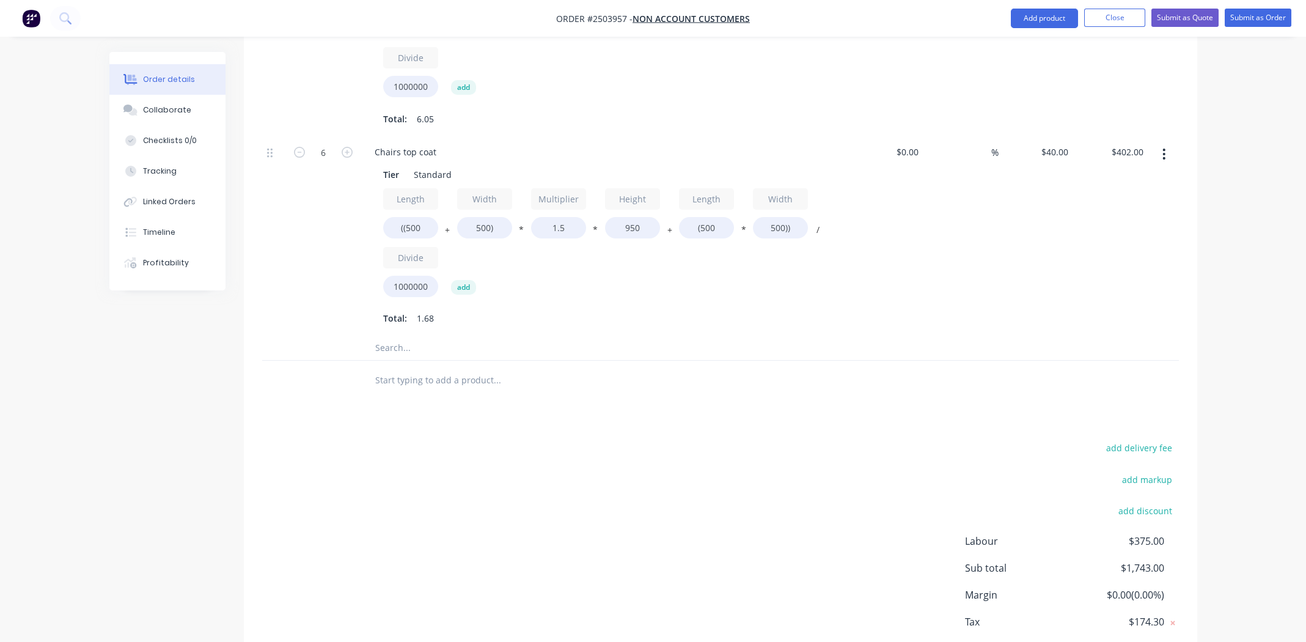
scroll to position [1237, 0]
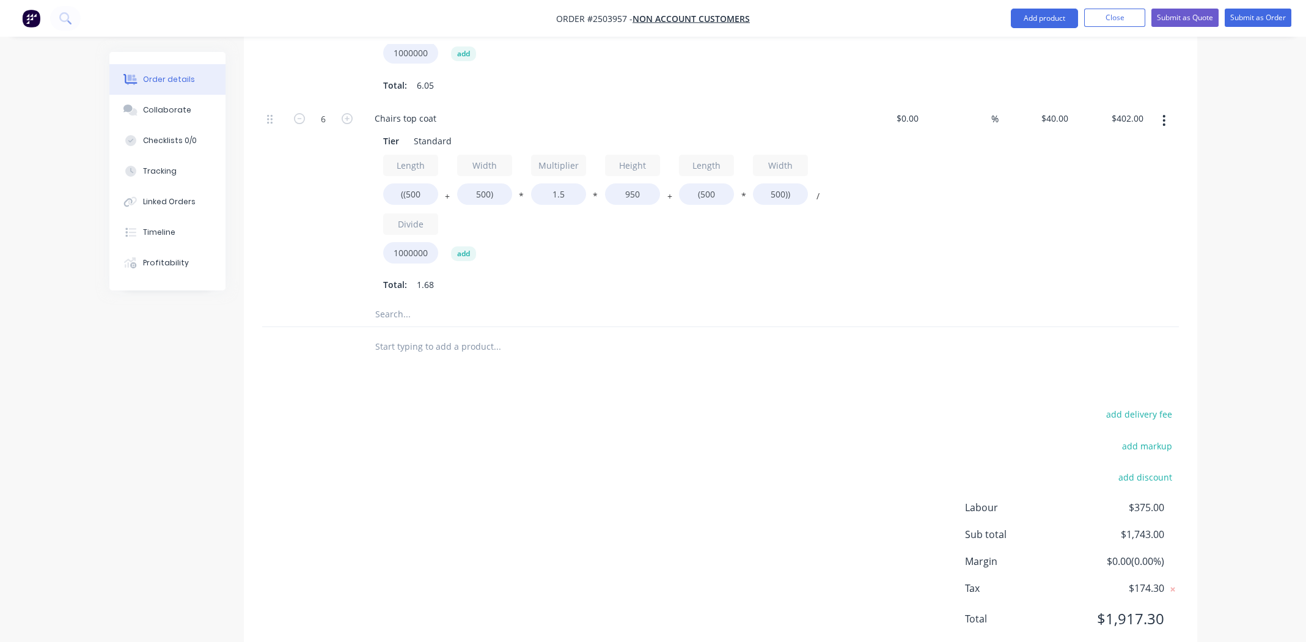
click at [678, 557] on div "add delivery fee add markup add discount Labour $375.00 Sub total $1,743.00 Mar…" at bounding box center [720, 524] width 917 height 236
click at [439, 437] on div "add delivery fee add markup add discount Labour $375.00 Sub total $1,743.00 Mar…" at bounding box center [720, 524] width 917 height 236
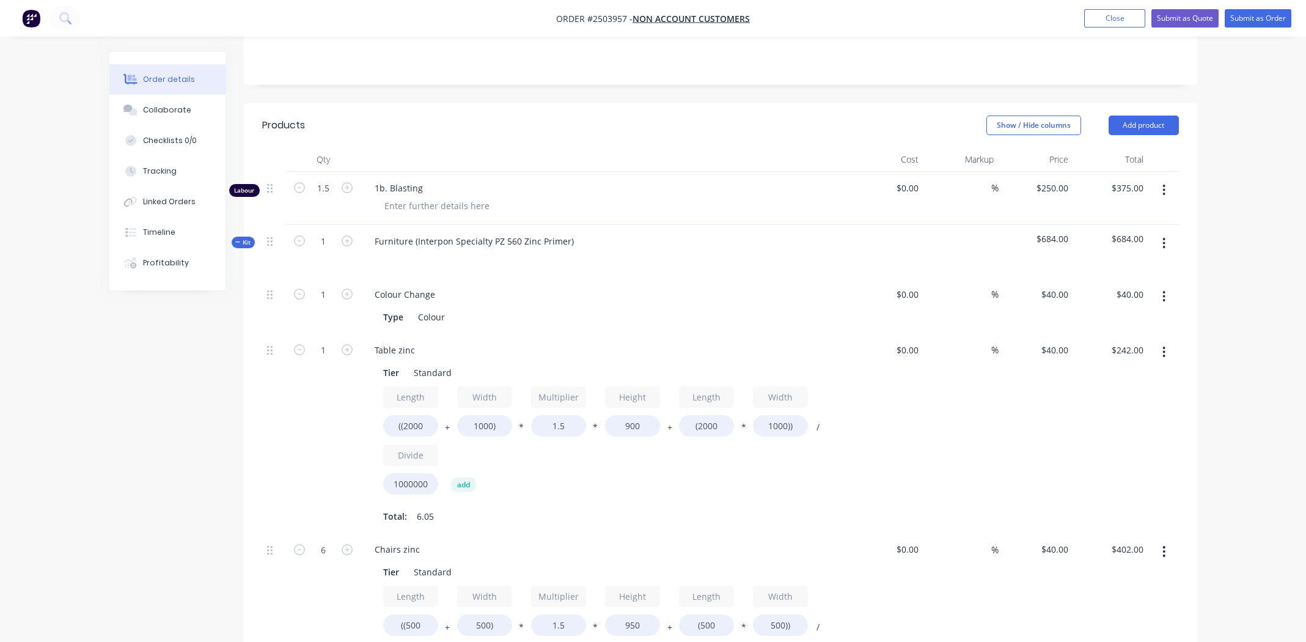
scroll to position [198, 0]
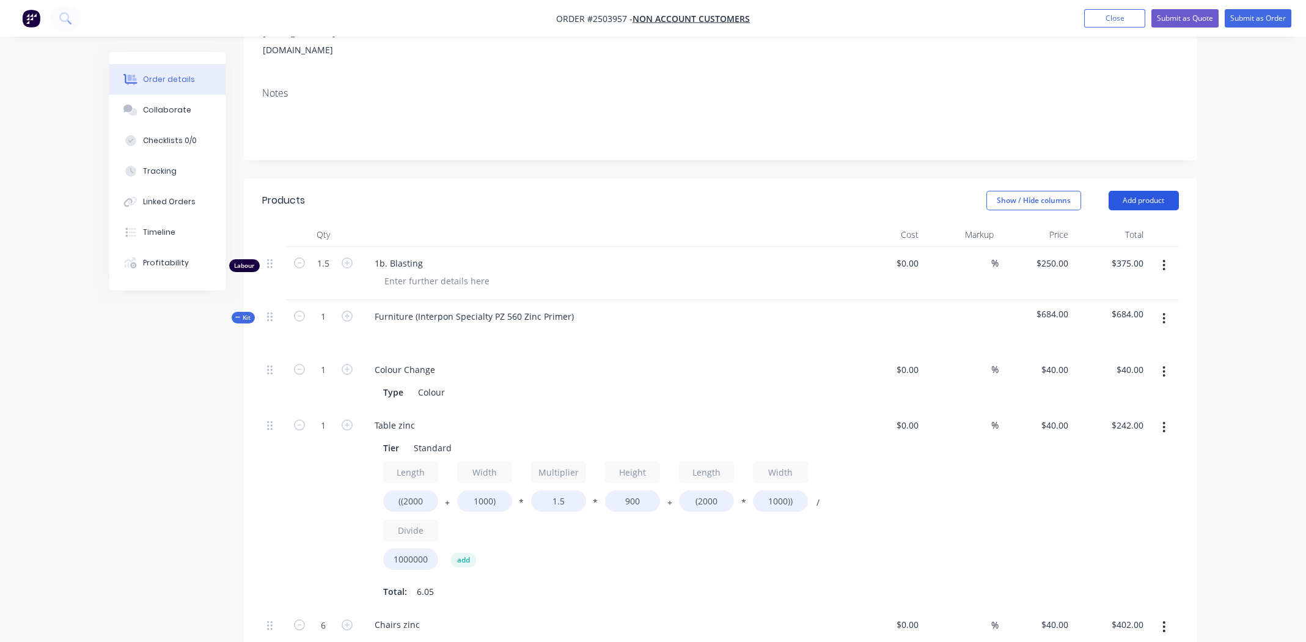
click at [1147, 191] on button "Add product" at bounding box center [1144, 201] width 70 height 20
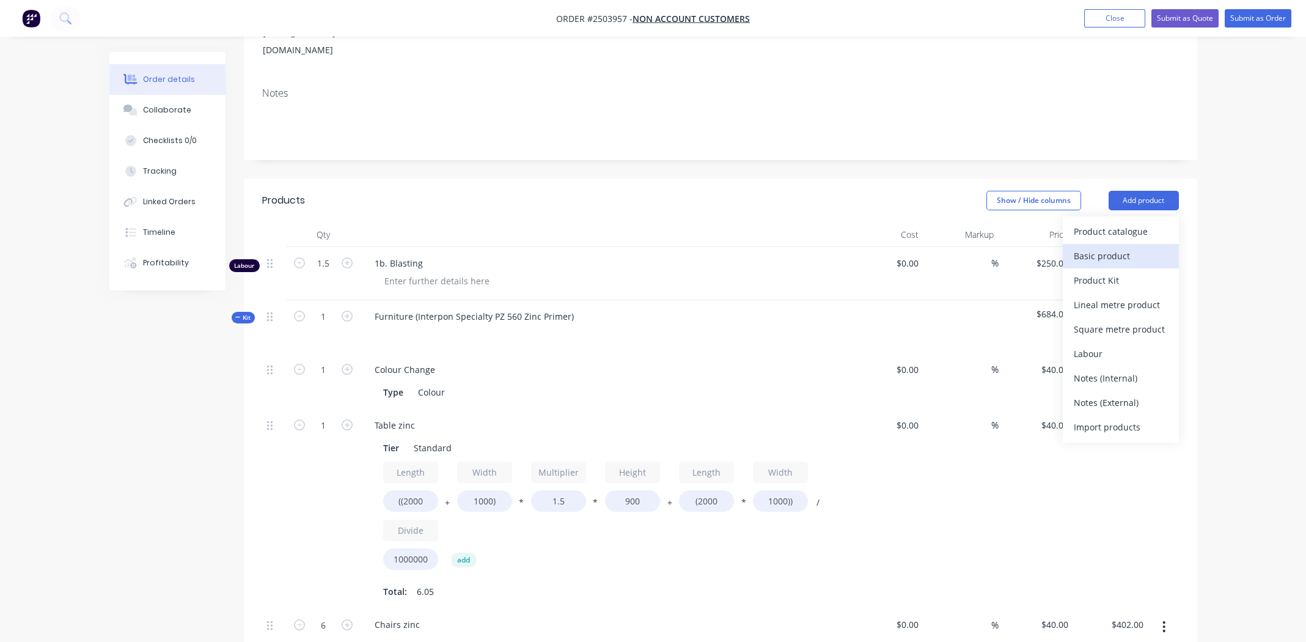
click at [1130, 247] on div "Basic product" at bounding box center [1121, 256] width 94 height 18
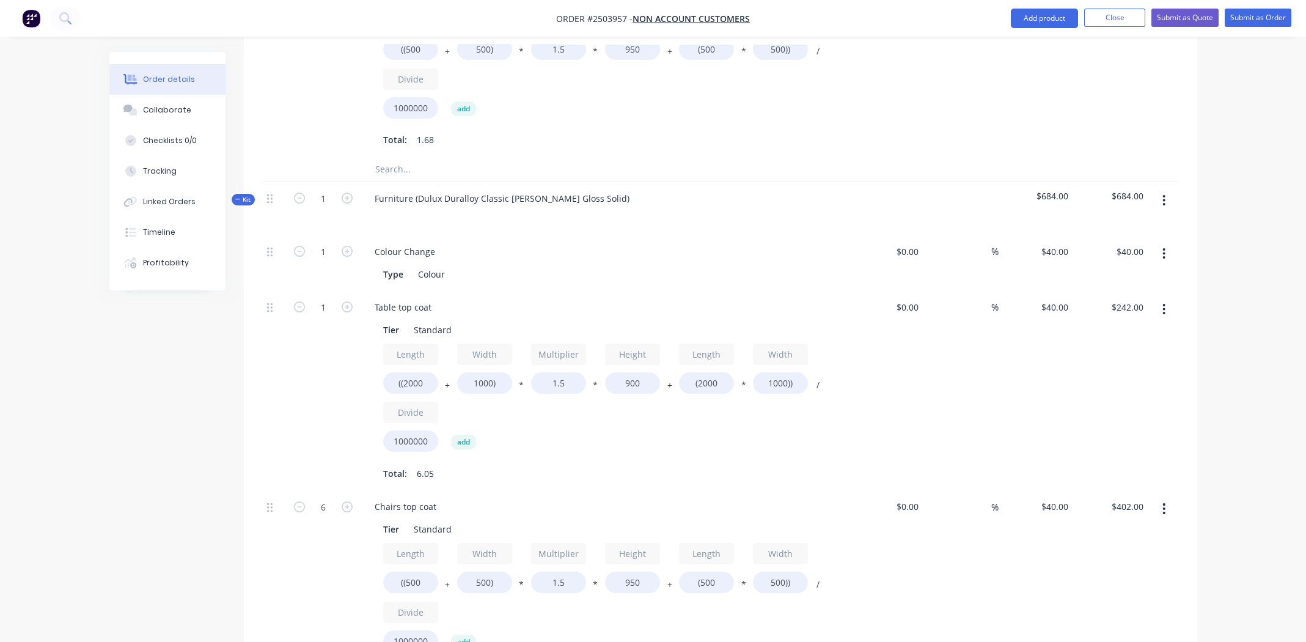
scroll to position [1054, 0]
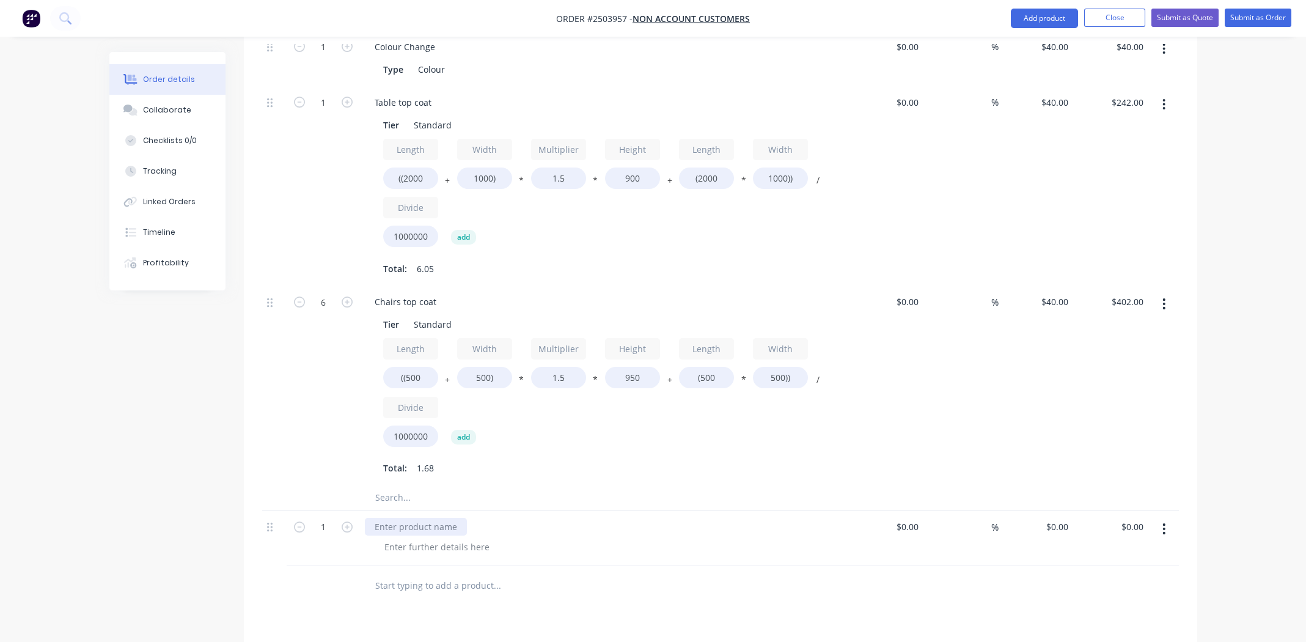
click at [423, 518] on div at bounding box center [416, 527] width 102 height 18
click at [438, 538] on div at bounding box center [437, 547] width 125 height 18
click at [425, 518] on div "Chemical stripping" at bounding box center [413, 527] width 97 height 18
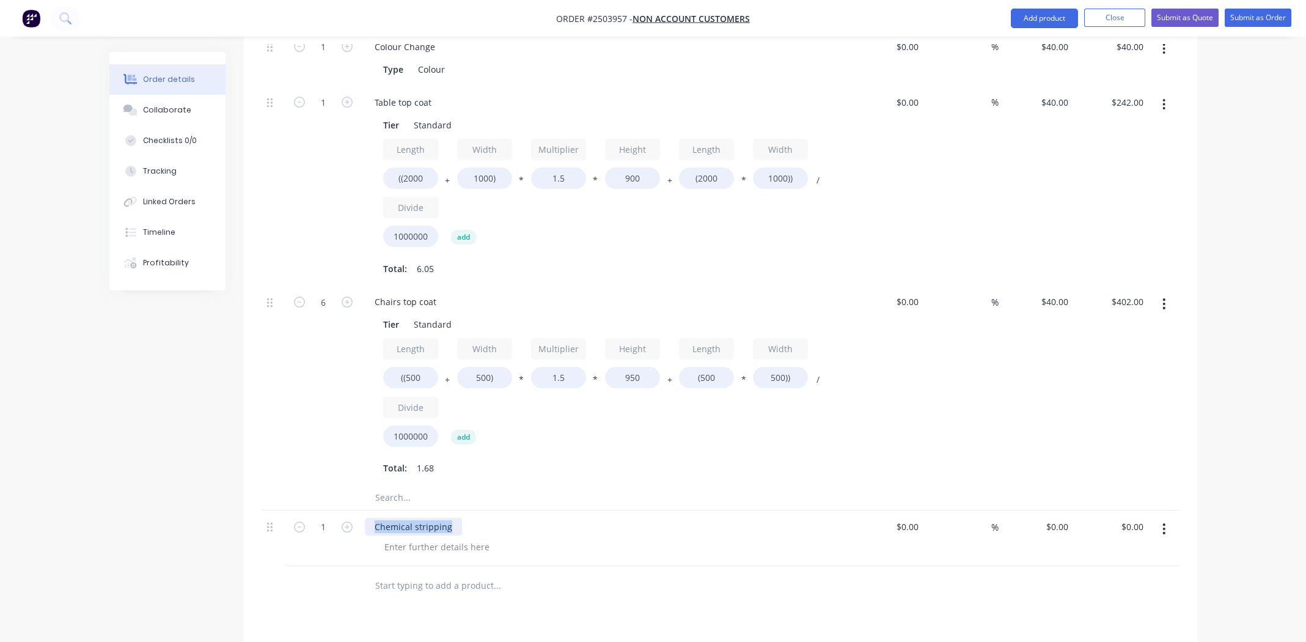
copy div "Chemical stripping"
click at [445, 538] on div at bounding box center [437, 547] width 125 height 18
click at [421, 518] on div "Chemical stripping" at bounding box center [413, 527] width 97 height 18
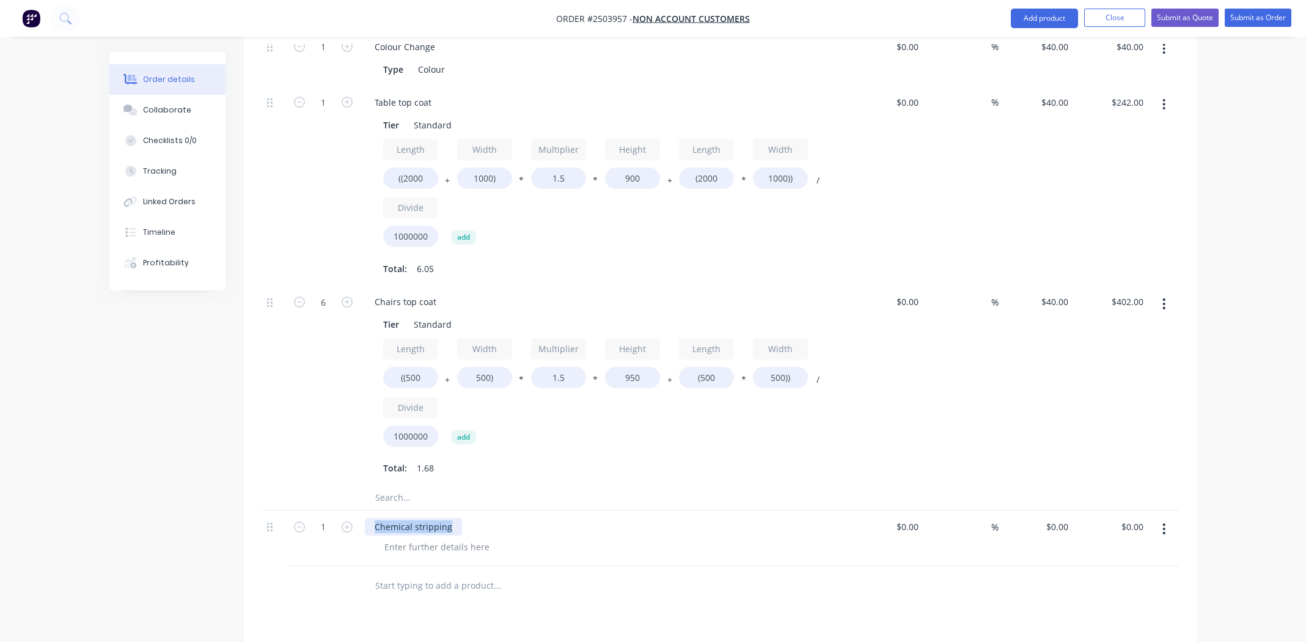
copy div "Chemical stripping"
click at [421, 538] on div at bounding box center [437, 547] width 125 height 18
click at [417, 538] on div at bounding box center [437, 547] width 125 height 18
paste div
click at [524, 538] on div "Chemical stripping" at bounding box center [609, 547] width 469 height 18
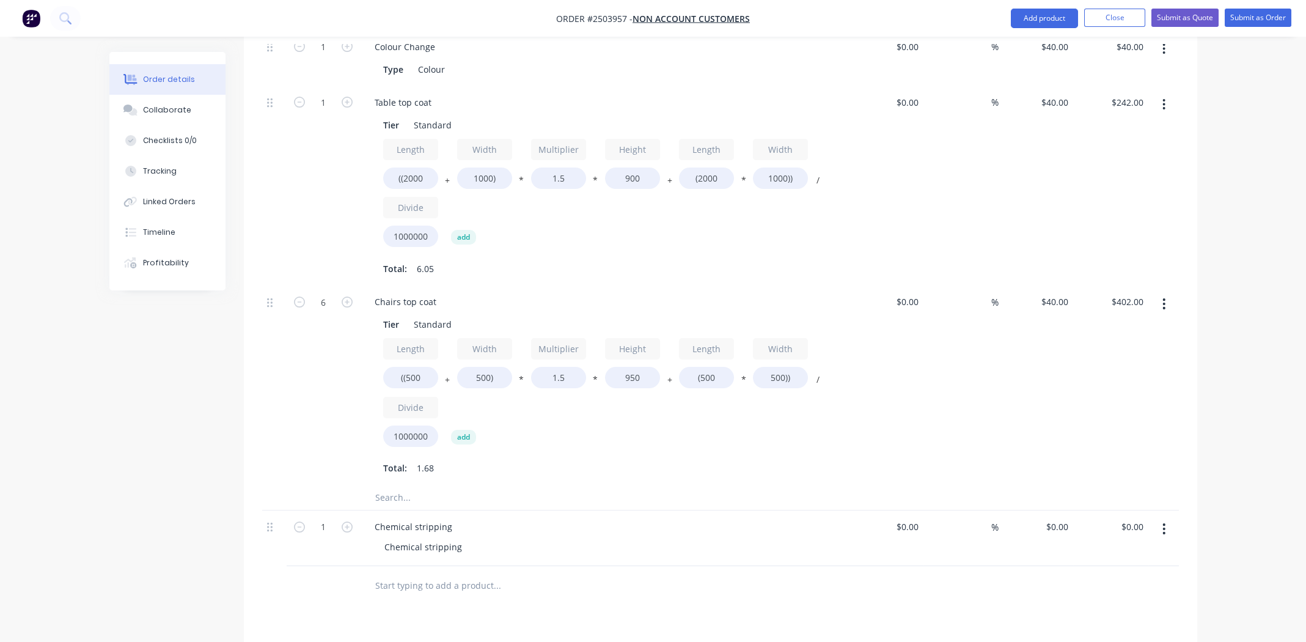
click at [1164, 523] on icon "button" at bounding box center [1164, 528] width 2 height 11
click at [1104, 576] on div "Duplicate" at bounding box center [1121, 585] width 94 height 18
click at [420, 573] on div "Chemical stripping" at bounding box center [413, 582] width 97 height 18
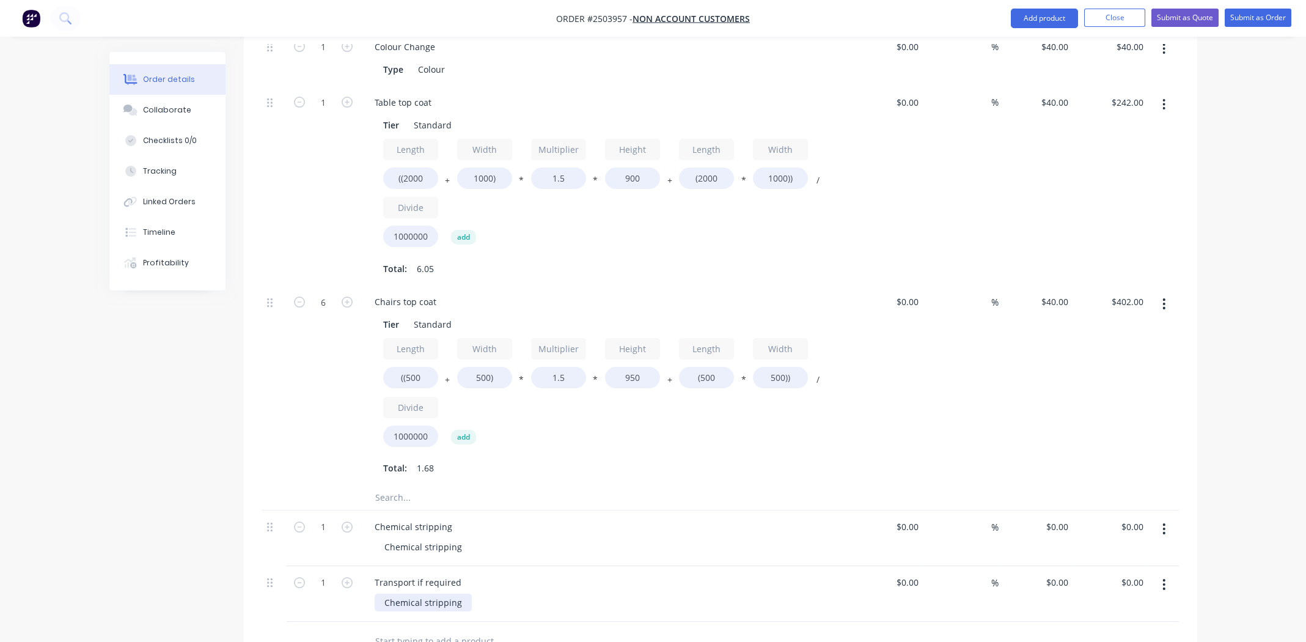
click at [424, 593] on div "Chemical stripping" at bounding box center [423, 602] width 97 height 18
click at [431, 573] on div "Transport if required" at bounding box center [418, 582] width 106 height 18
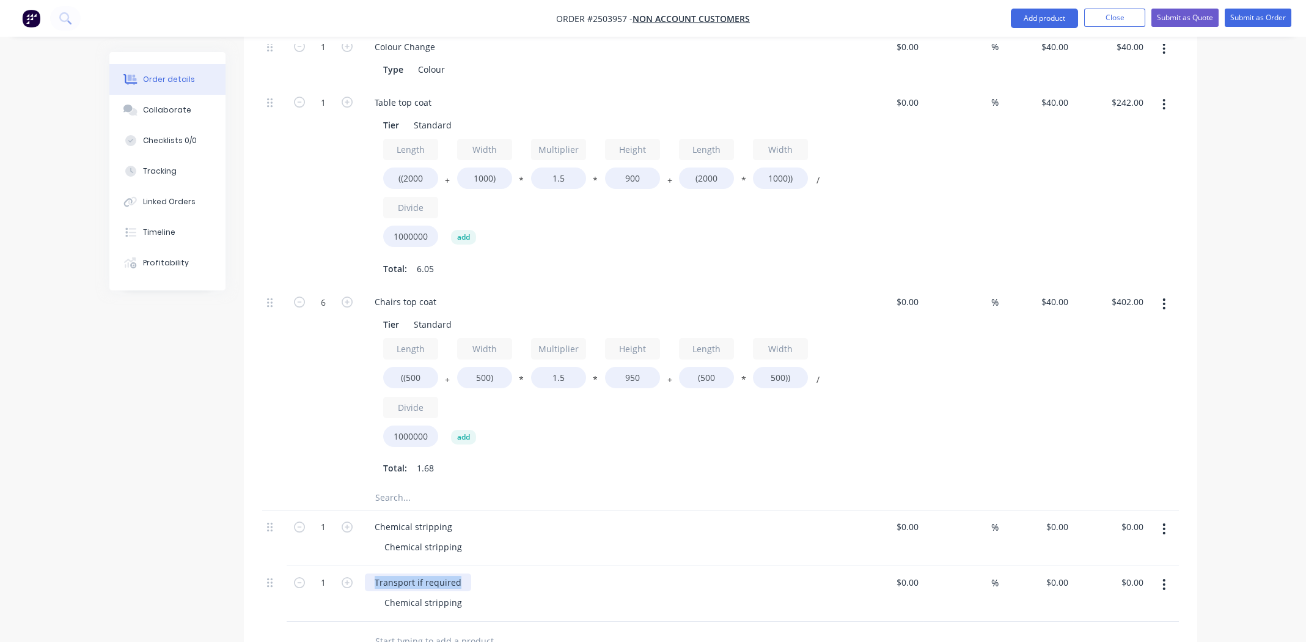
click at [431, 573] on div "Transport if required" at bounding box center [418, 582] width 106 height 18
copy div "Transport if required"
click at [409, 593] on div "Chemical stripping" at bounding box center [423, 602] width 97 height 18
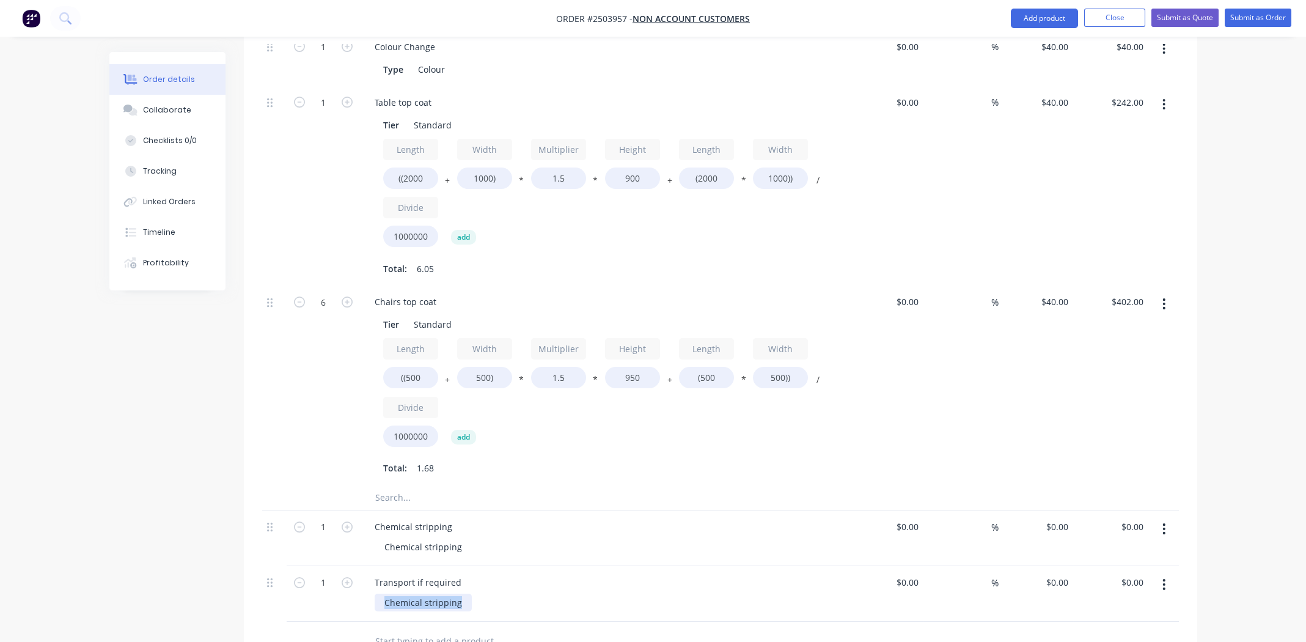
paste div
click at [778, 573] on div "Transport if required" at bounding box center [604, 582] width 479 height 18
type input "2"
click at [687, 593] on div "Transport if required" at bounding box center [609, 602] width 469 height 18
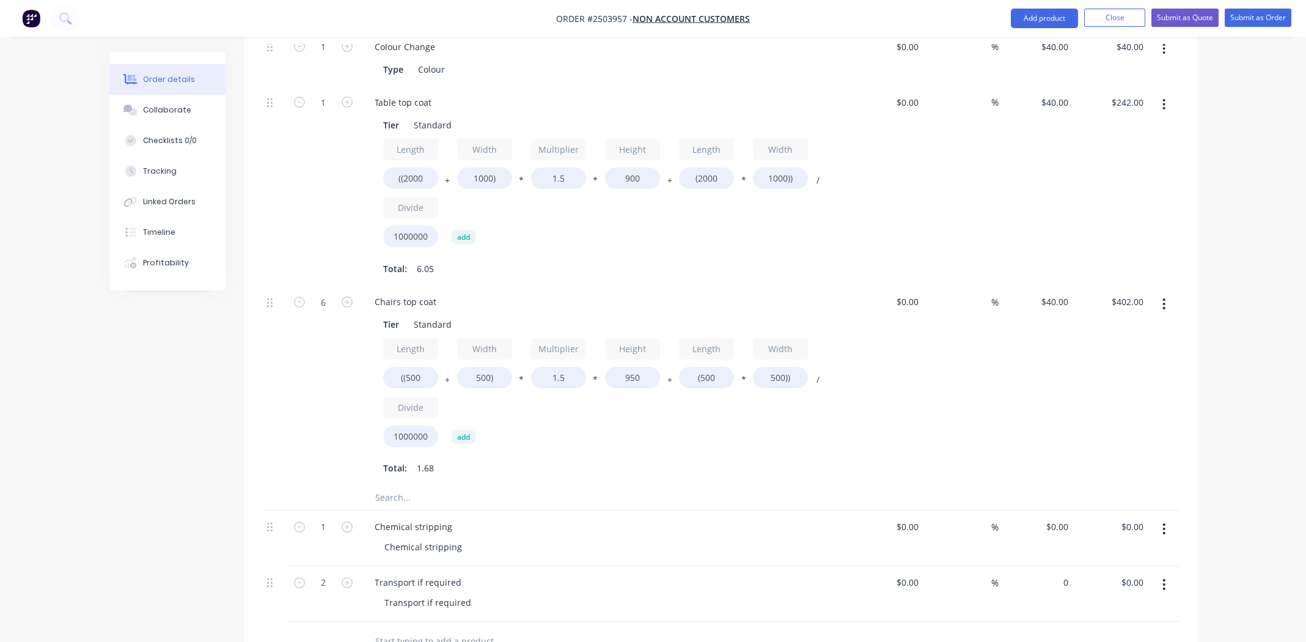
click at [1050, 566] on div "0 $0.00" at bounding box center [1036, 594] width 75 height 56
type input "$80.00"
type input "$160.00"
click at [833, 579] on div "Transport if required Transport if required" at bounding box center [604, 594] width 489 height 56
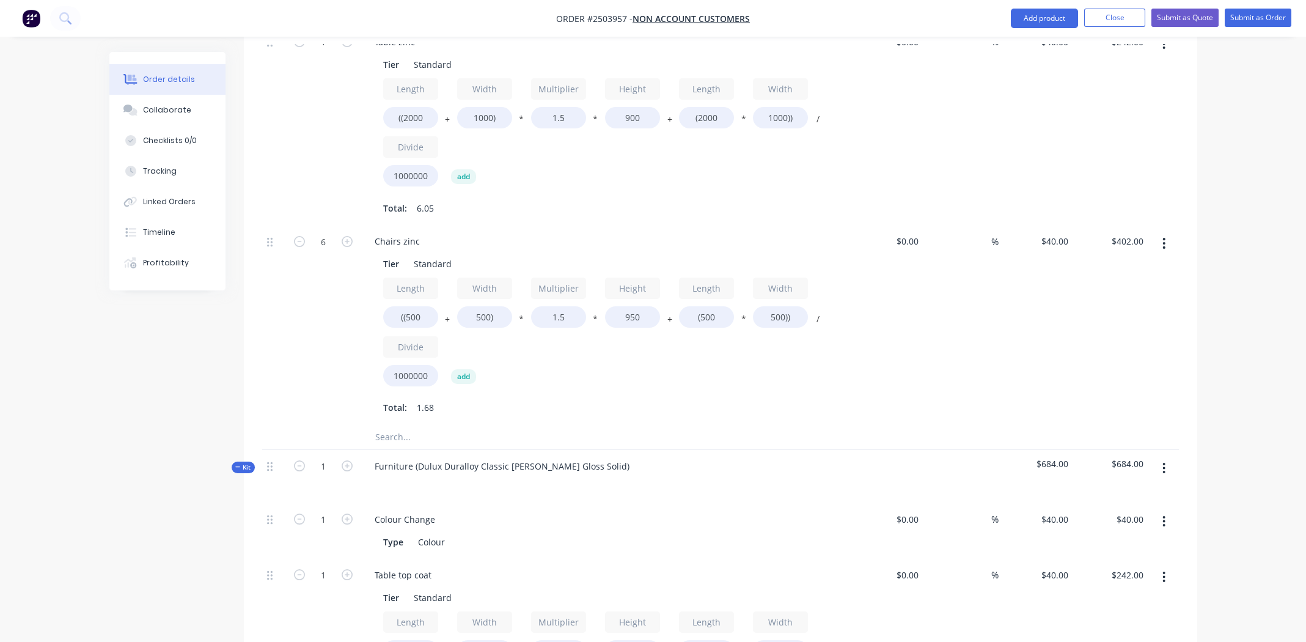
scroll to position [320, 0]
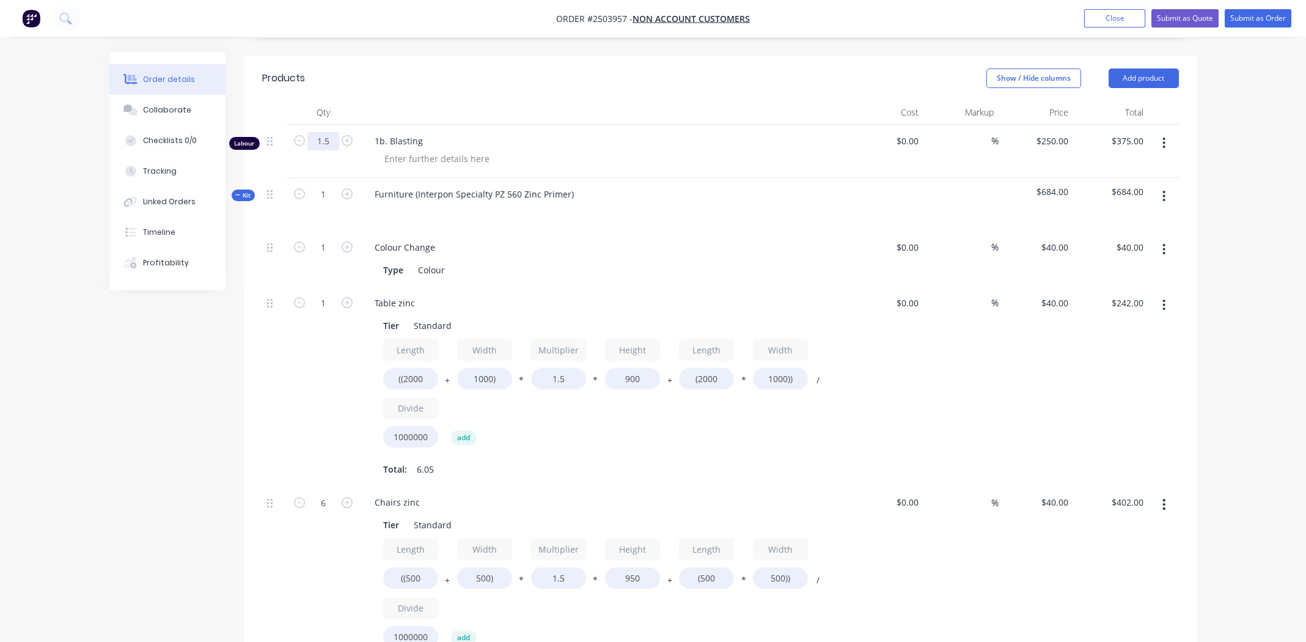
click at [316, 132] on input "1.5" at bounding box center [323, 141] width 32 height 18
type input "1"
type input "$250.00"
click at [766, 192] on div "Furniture (Interpon Specialty PZ 560 Zinc Primer)" at bounding box center [604, 204] width 489 height 53
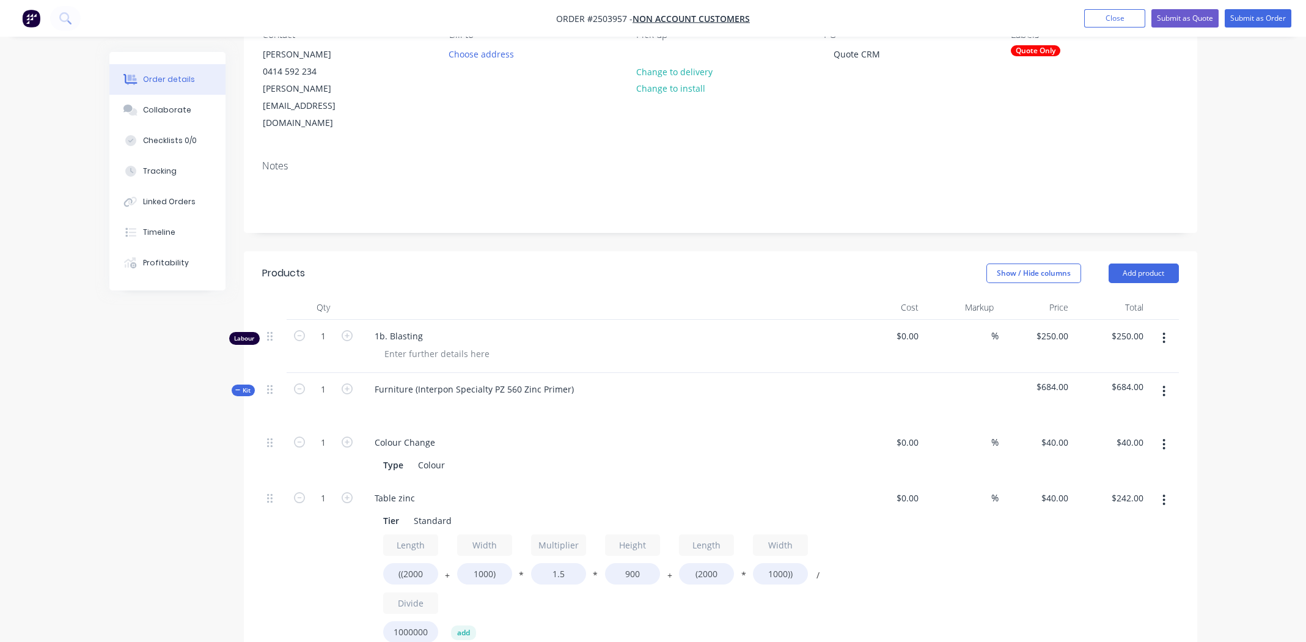
scroll to position [0, 0]
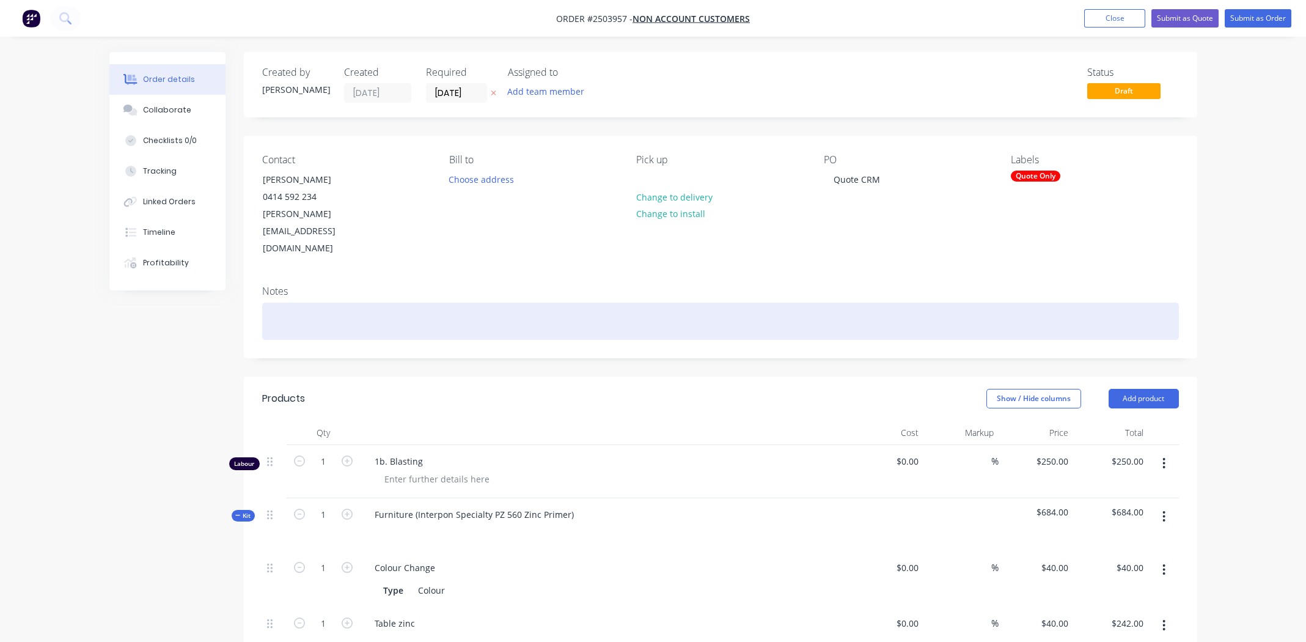
click at [331, 302] on div at bounding box center [720, 320] width 917 height 37
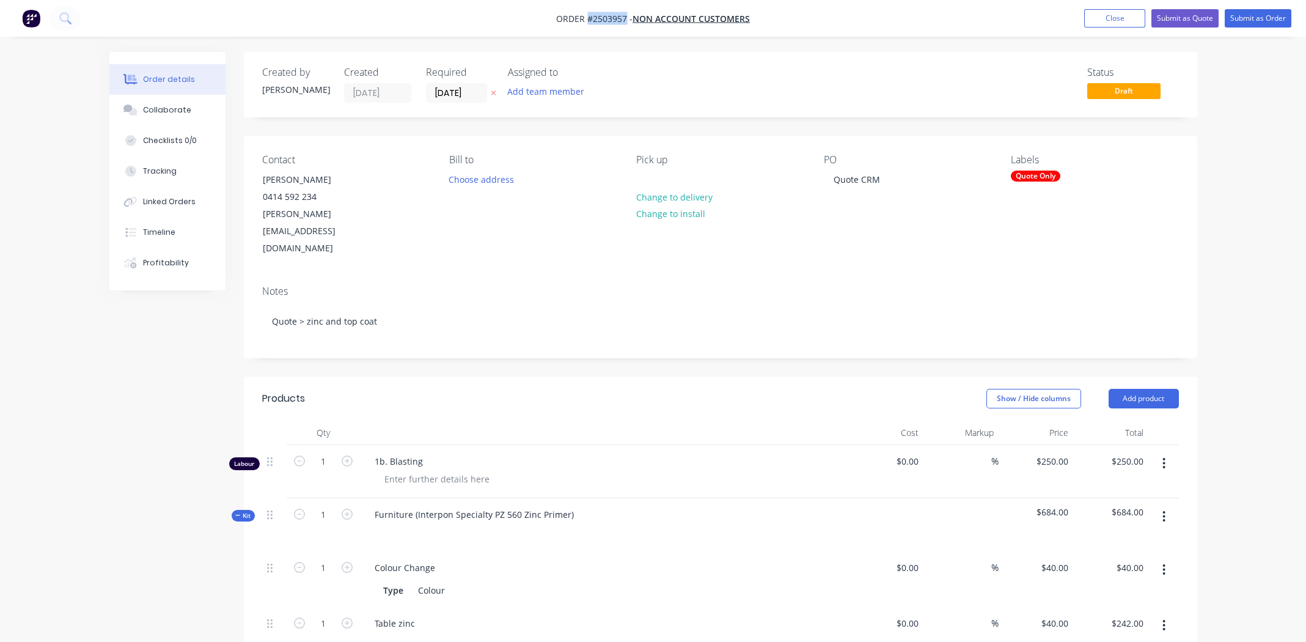
drag, startPoint x: 587, startPoint y: 18, endPoint x: 627, endPoint y: 20, distance: 40.3
click at [627, 20] on span "Order #2503957 -" at bounding box center [594, 19] width 76 height 12
copy span "#2503957"
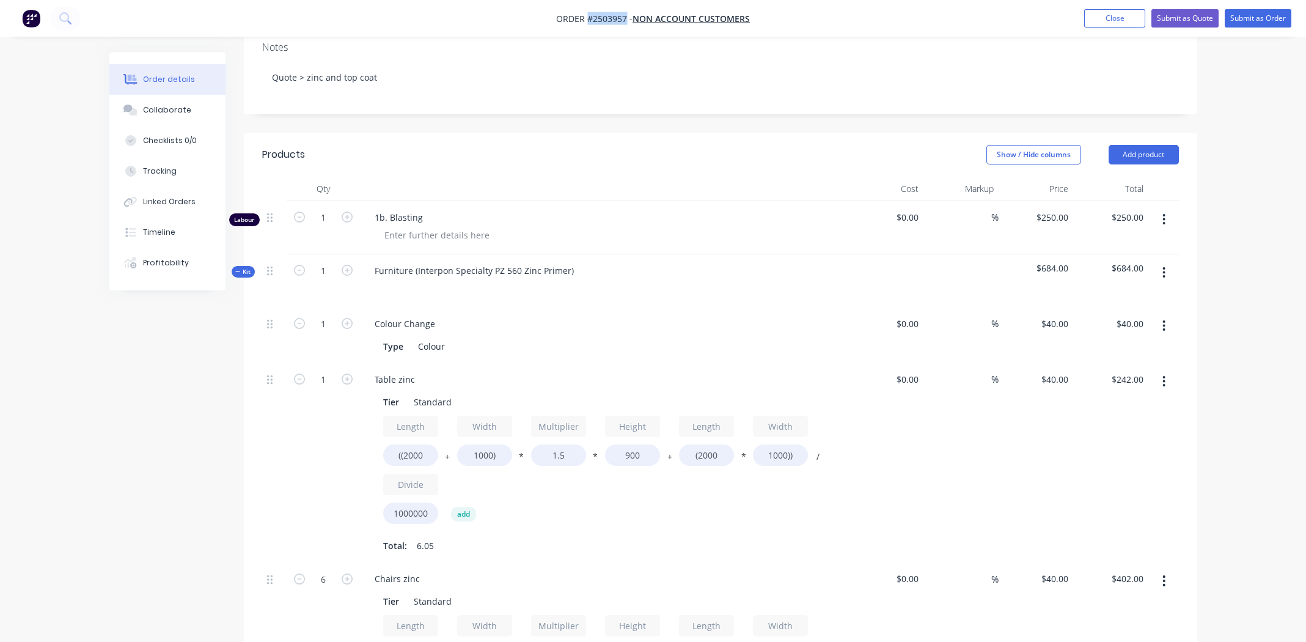
scroll to position [244, 0]
drag, startPoint x: 560, startPoint y: 422, endPoint x: 566, endPoint y: 425, distance: 6.8
click at [560, 444] on input "1.5" at bounding box center [558, 454] width 55 height 21
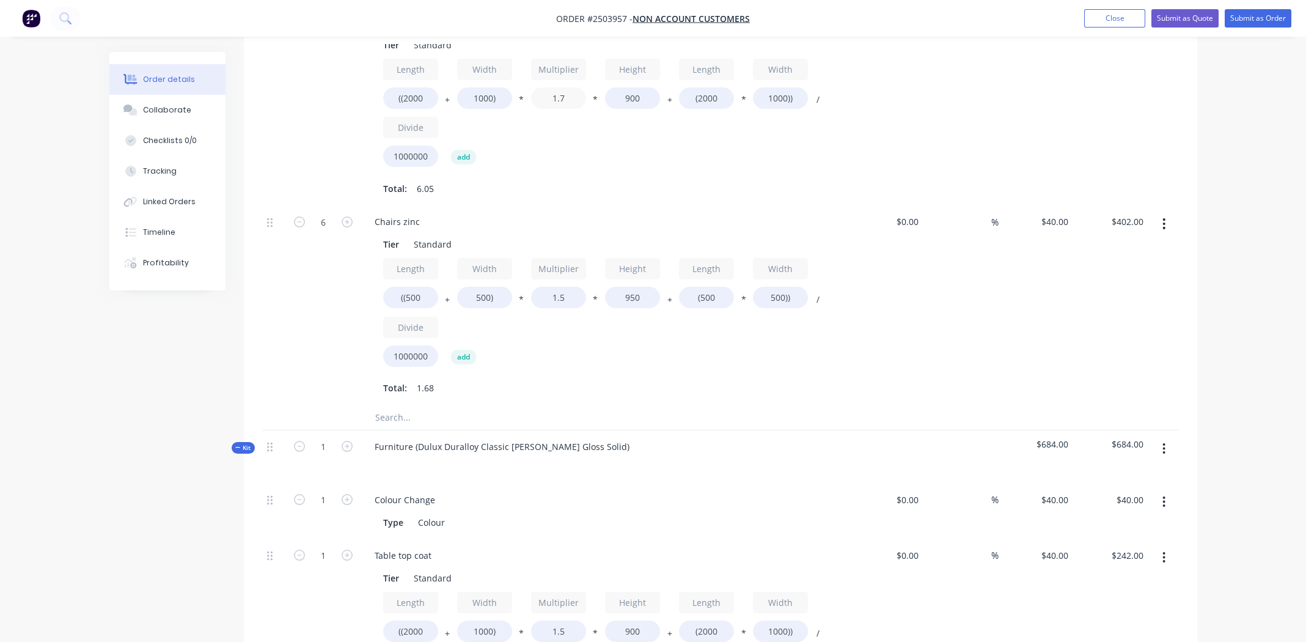
scroll to position [610, 0]
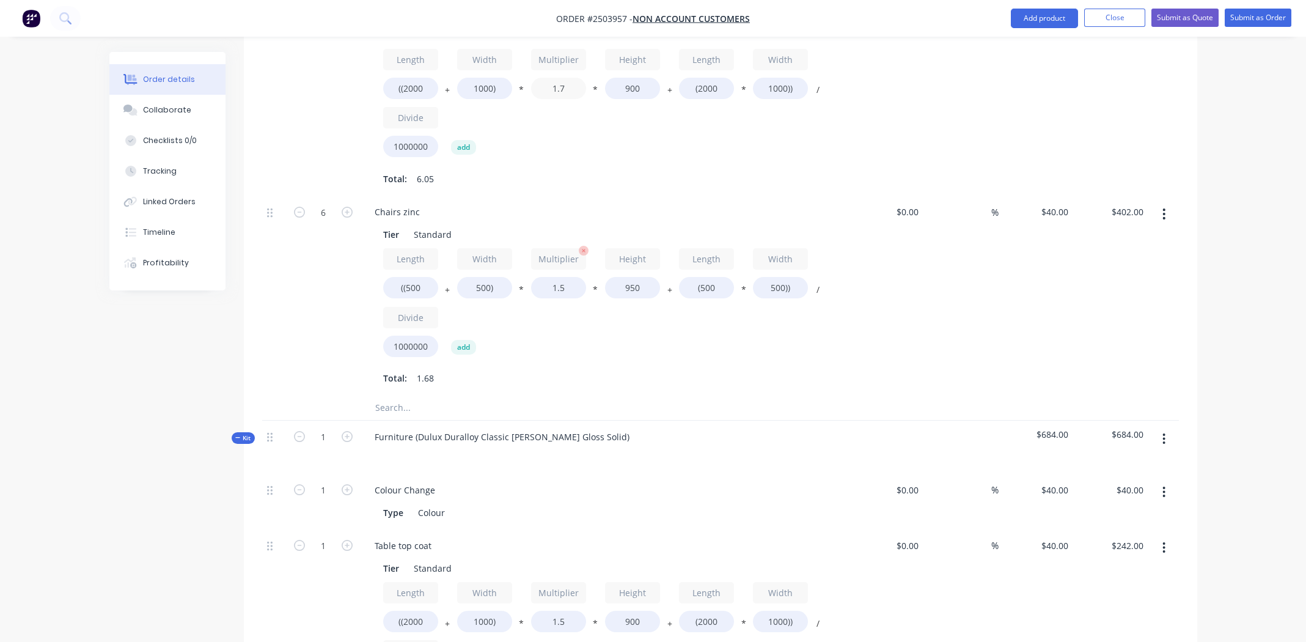
type input "1.7"
type input "$263.60"
click at [562, 277] on input "1.5" at bounding box center [558, 287] width 55 height 21
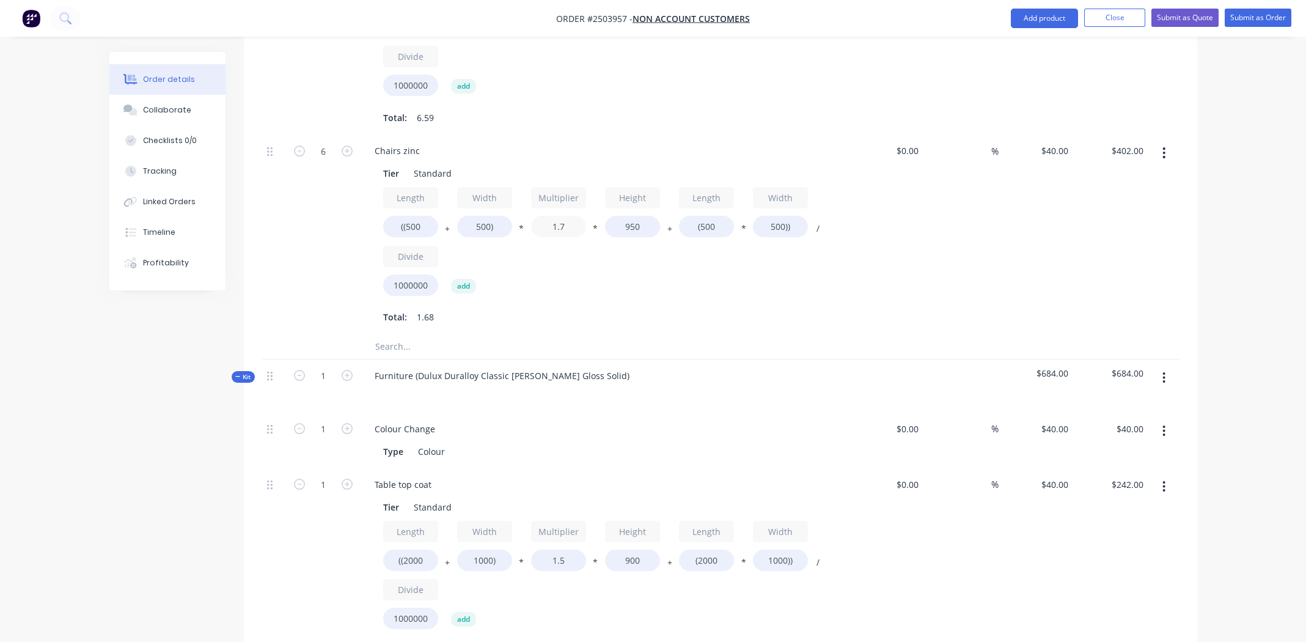
scroll to position [672, 0]
type input "1.7"
type input "$447.60"
click at [747, 307] on div "Total: 1.87" at bounding box center [604, 316] width 442 height 18
click at [566, 549] on input "1.5" at bounding box center [558, 559] width 55 height 21
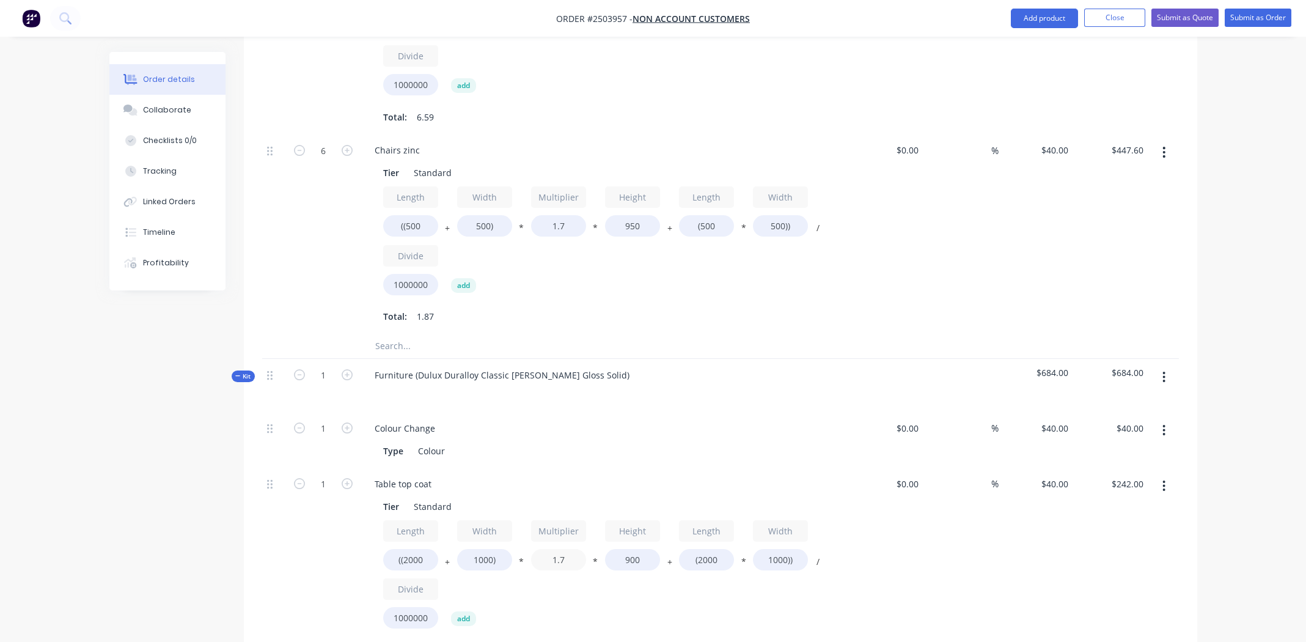
type input "1.7"
type input "$263.60"
click at [745, 412] on div "Colour Change Type Colour" at bounding box center [604, 440] width 489 height 56
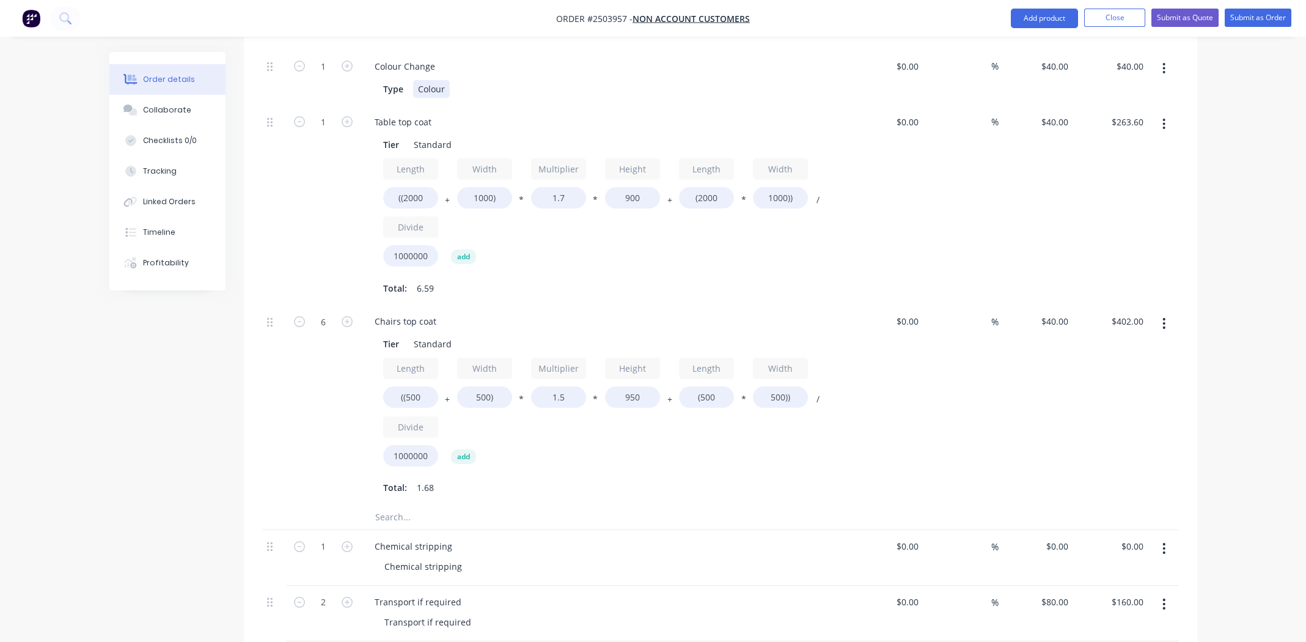
scroll to position [1038, 0]
click at [565, 382] on input "1.5" at bounding box center [558, 392] width 55 height 21
type input "1.7"
type input "$447.60"
click at [632, 428] on div "Length ((500 + Width 500) * Multiplier 1.7 * Height 950 + Length (500 * Width 5…" at bounding box center [604, 410] width 442 height 114
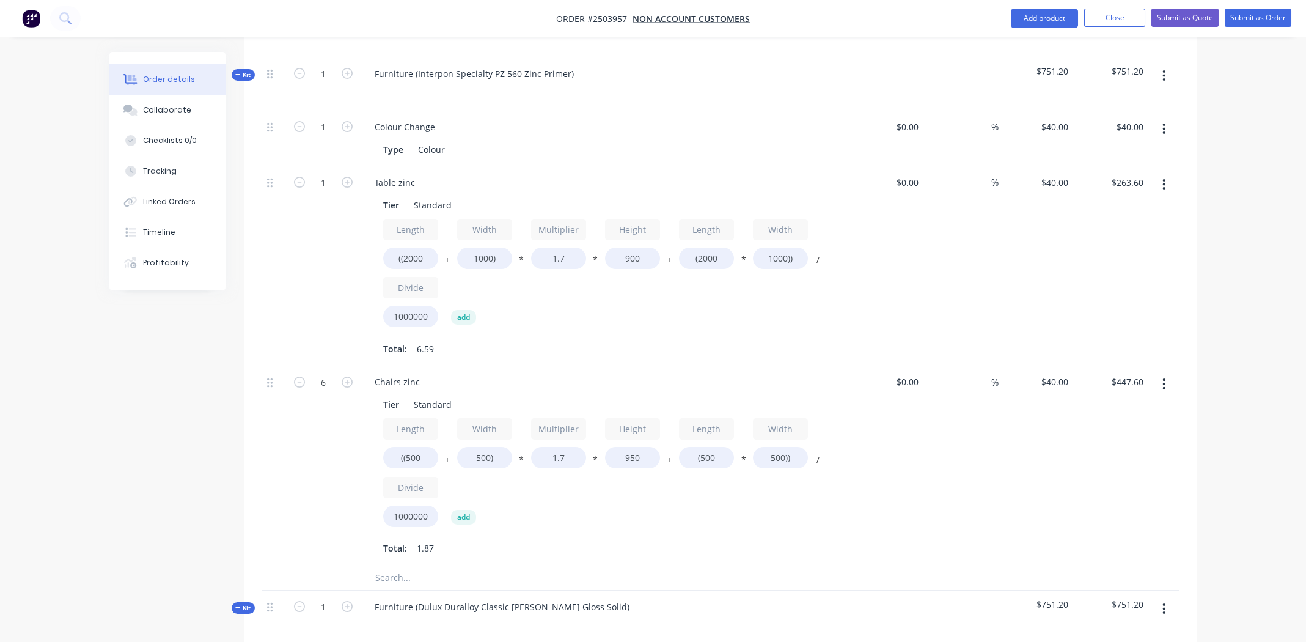
scroll to position [431, 0]
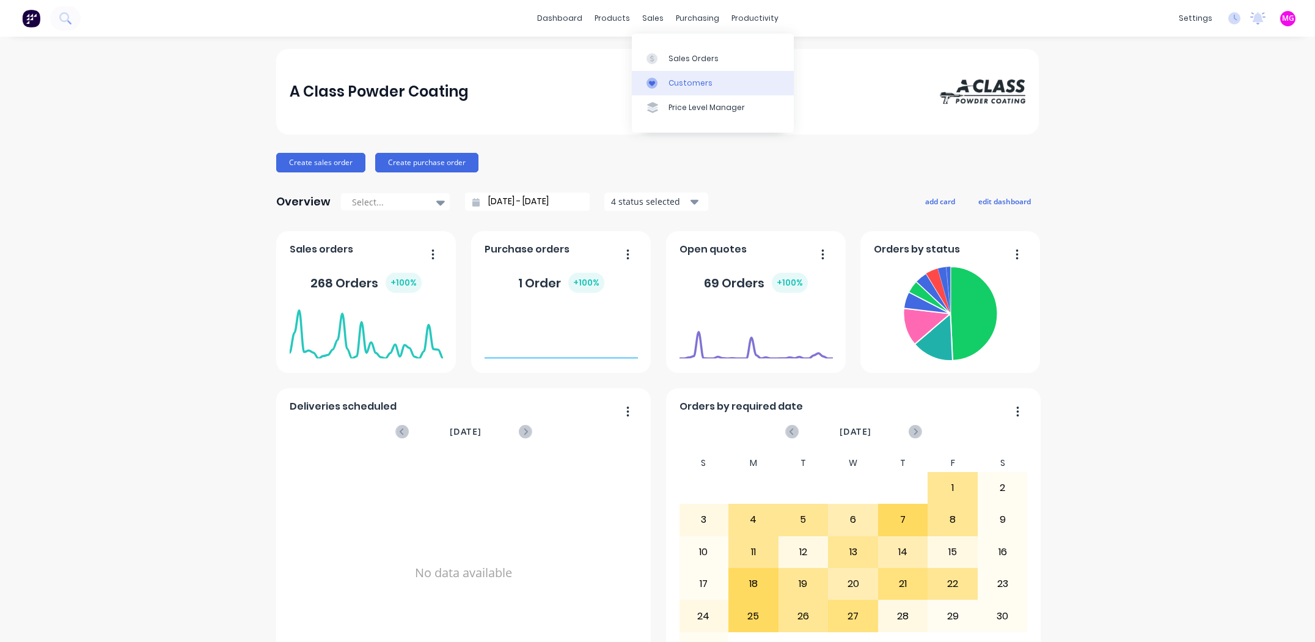
click at [675, 84] on div "Customers" at bounding box center [691, 83] width 44 height 11
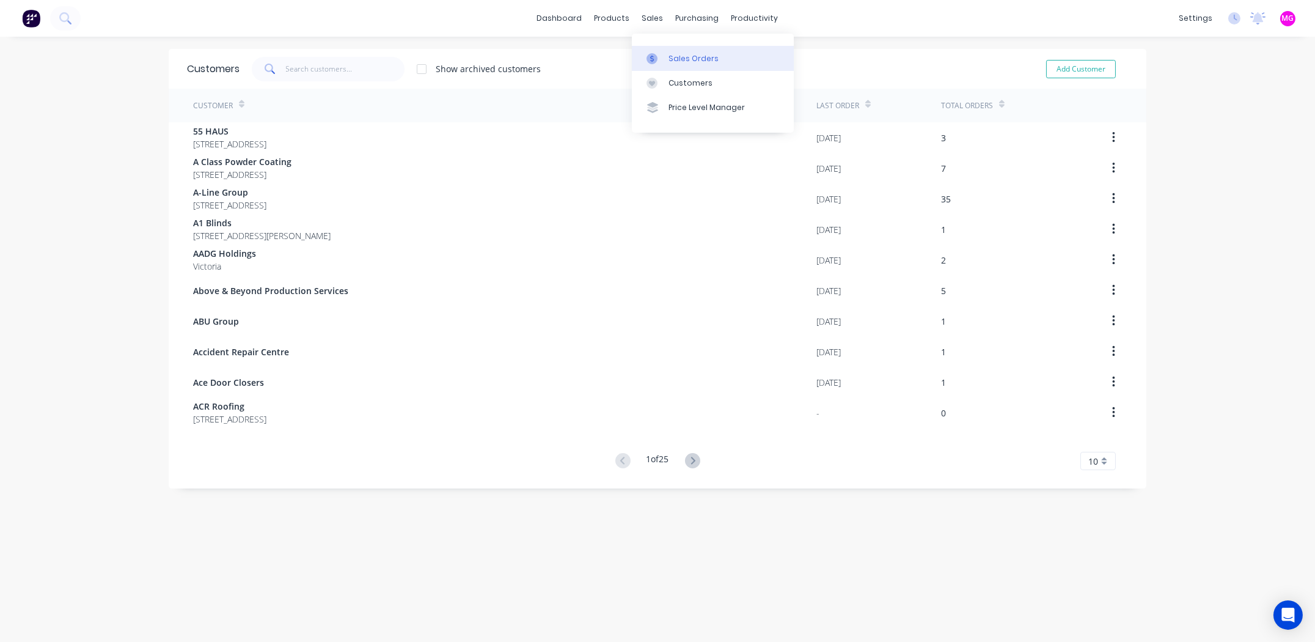
click at [677, 57] on div "Sales Orders" at bounding box center [694, 58] width 50 height 11
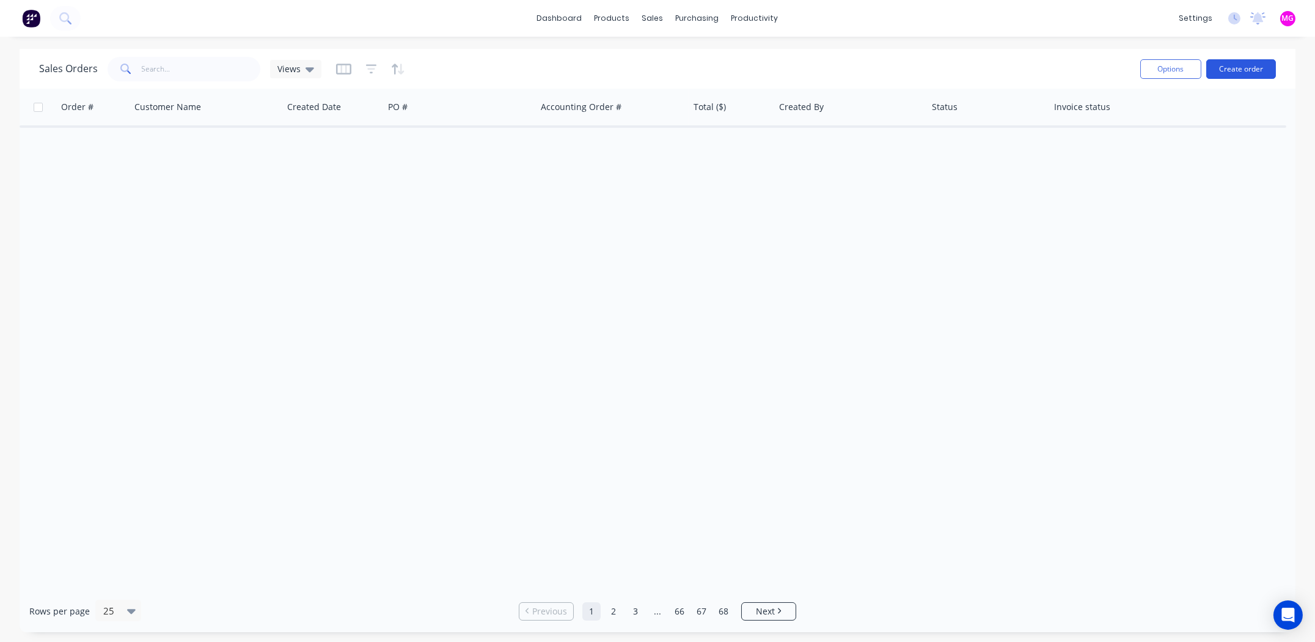
click at [1238, 70] on button "Create order" at bounding box center [1241, 69] width 70 height 20
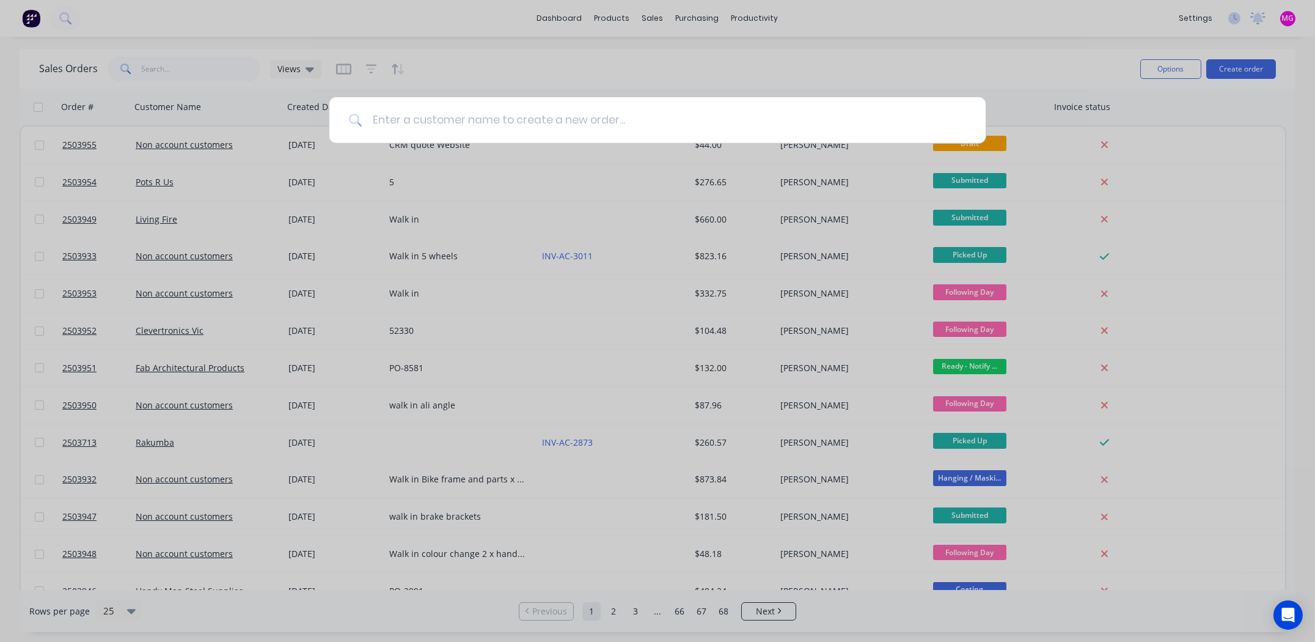
click at [698, 123] on input at bounding box center [664, 120] width 604 height 46
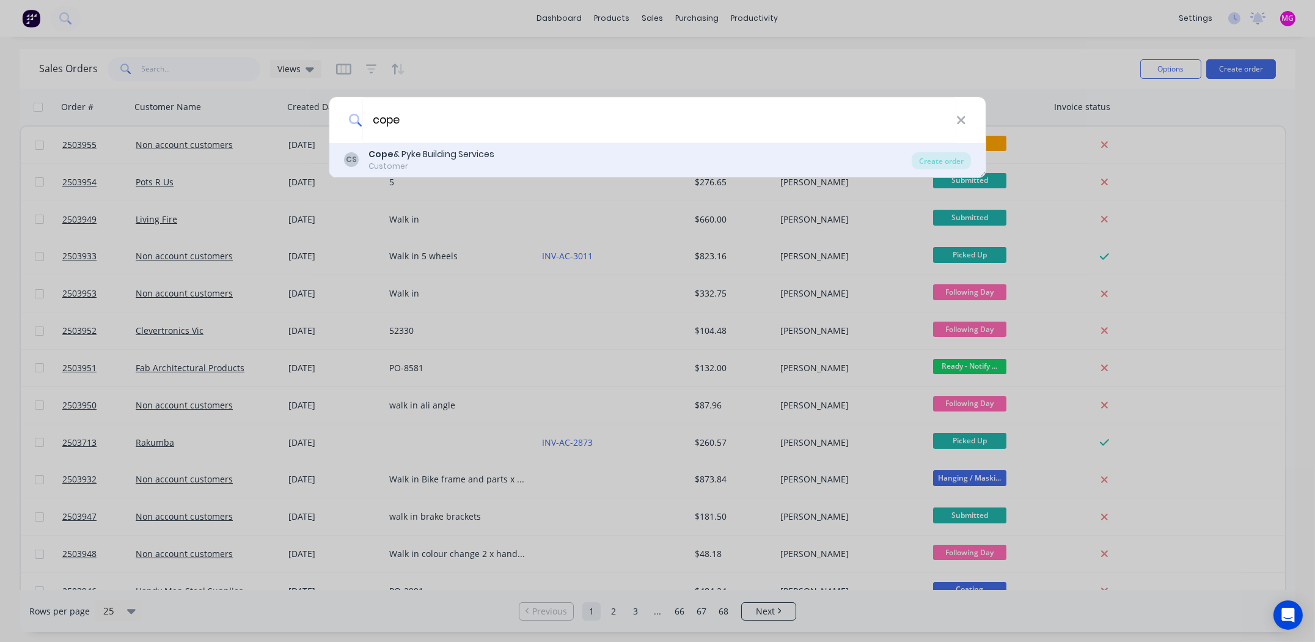
type input "cope"
click at [455, 161] on div "Customer" at bounding box center [431, 166] width 126 height 11
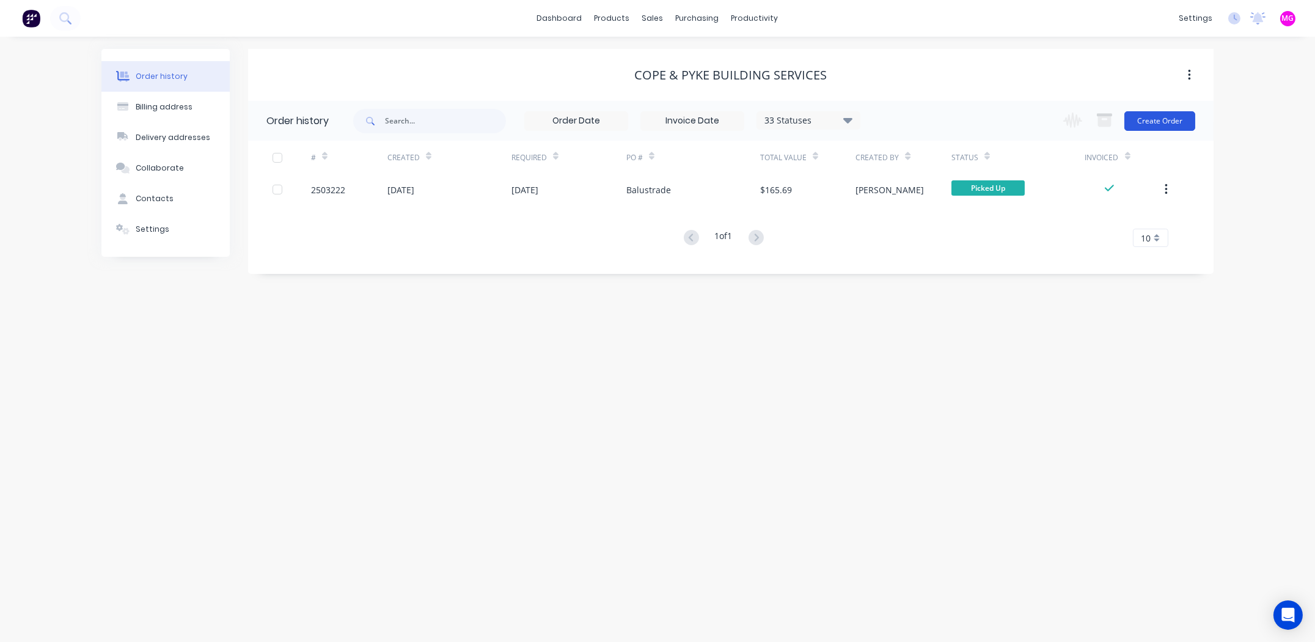
click at [1170, 119] on button "Create Order" at bounding box center [1159, 121] width 71 height 20
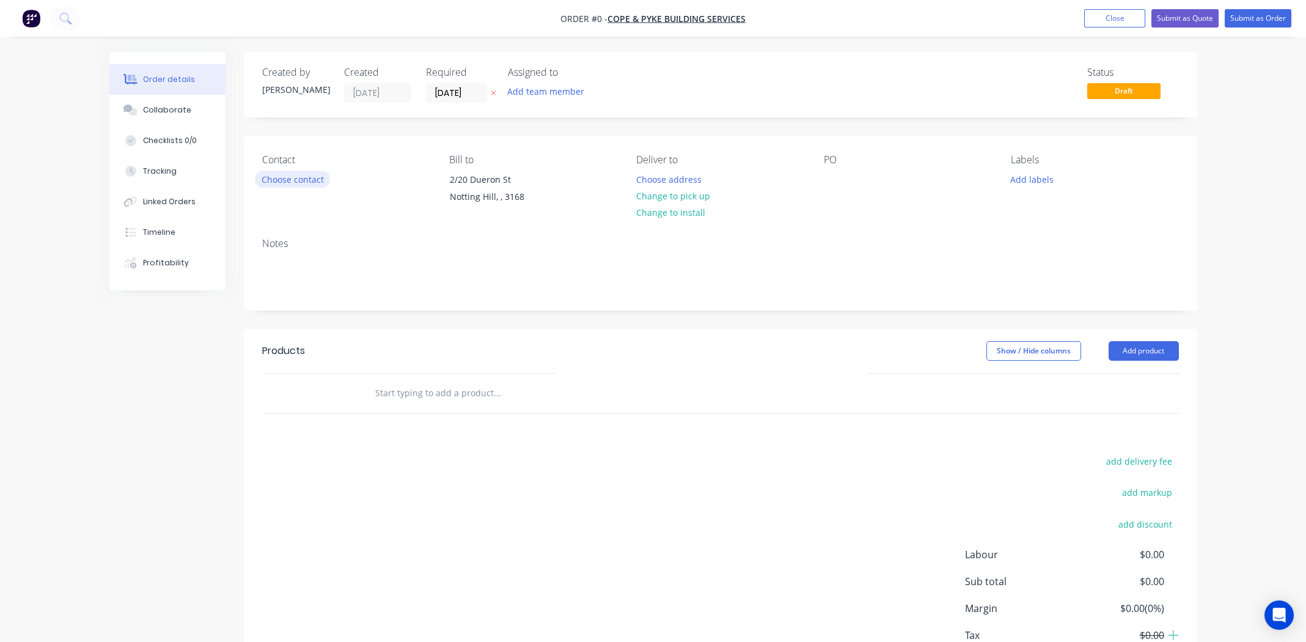
click at [310, 177] on button "Choose contact" at bounding box center [292, 178] width 75 height 16
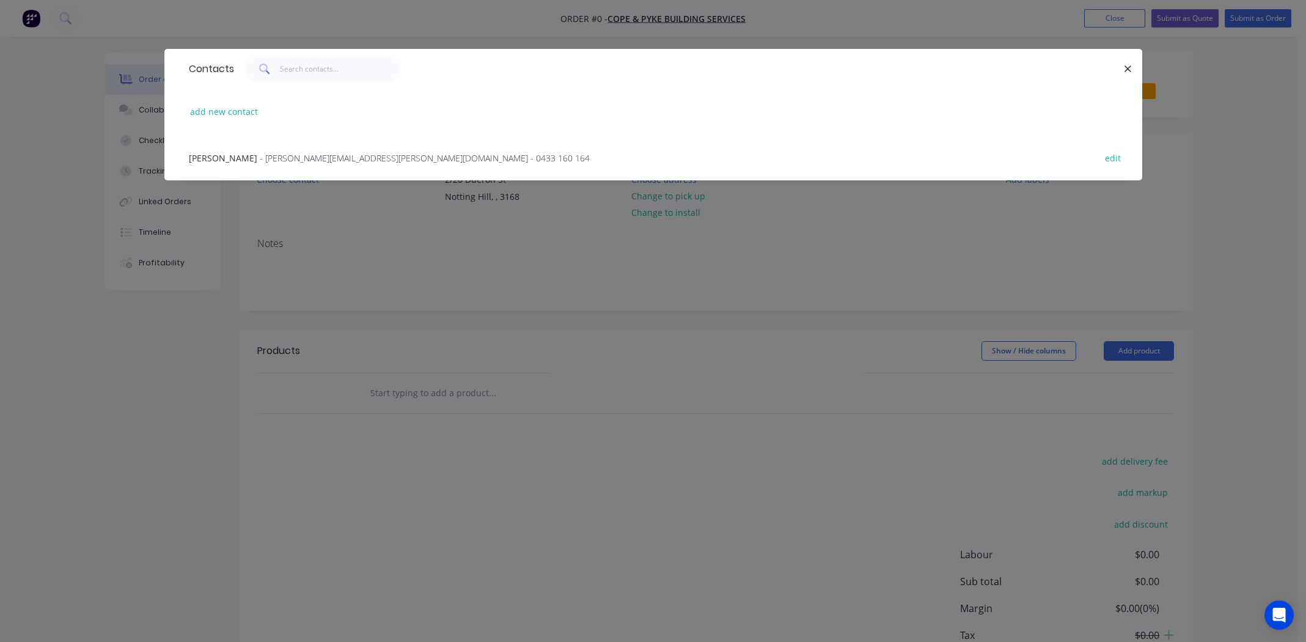
click at [260, 156] on span "- cope-pyke@cope-pyke.com.au - 0433 160 164" at bounding box center [425, 158] width 330 height 12
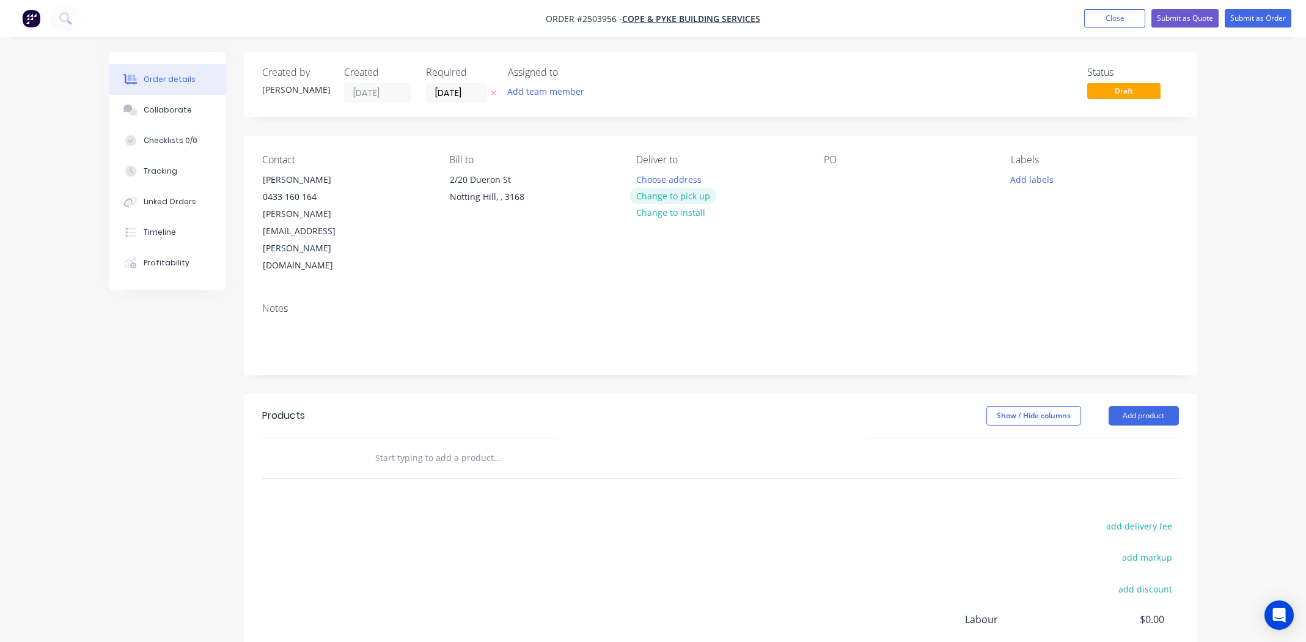
click at [667, 192] on button "Change to pick up" at bounding box center [672, 196] width 87 height 16
click at [835, 177] on div at bounding box center [834, 179] width 20 height 18
click at [1022, 183] on button "Add labels" at bounding box center [1032, 178] width 56 height 16
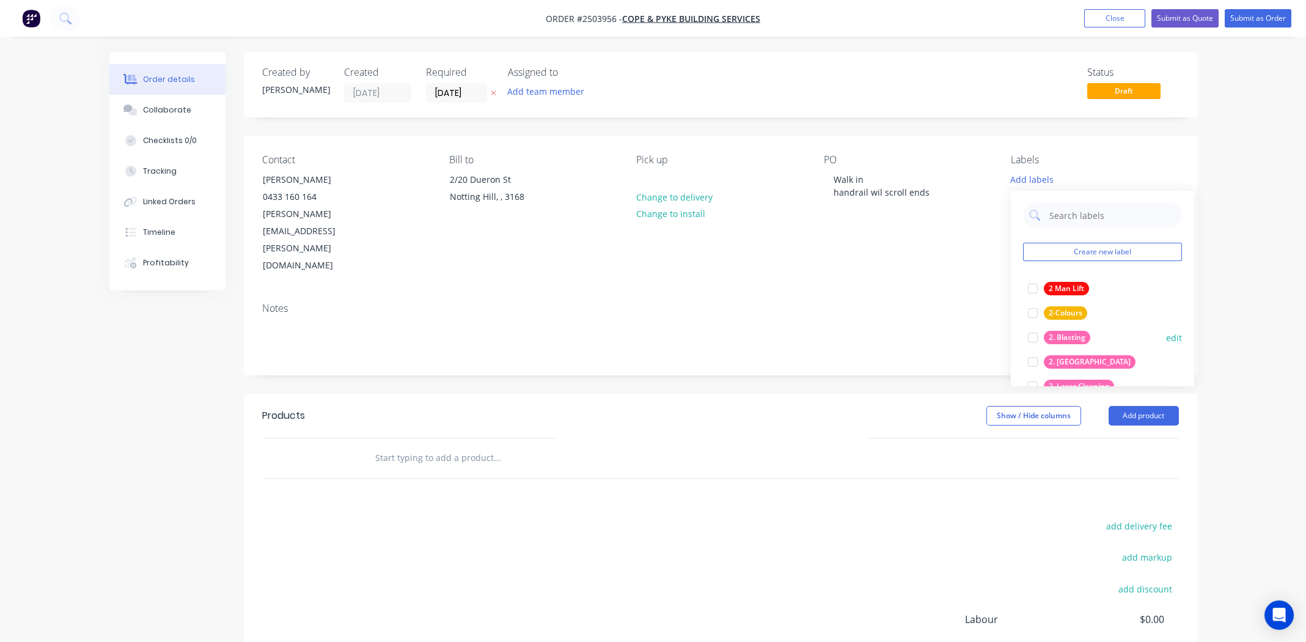
click at [1028, 334] on div at bounding box center [1033, 337] width 24 height 24
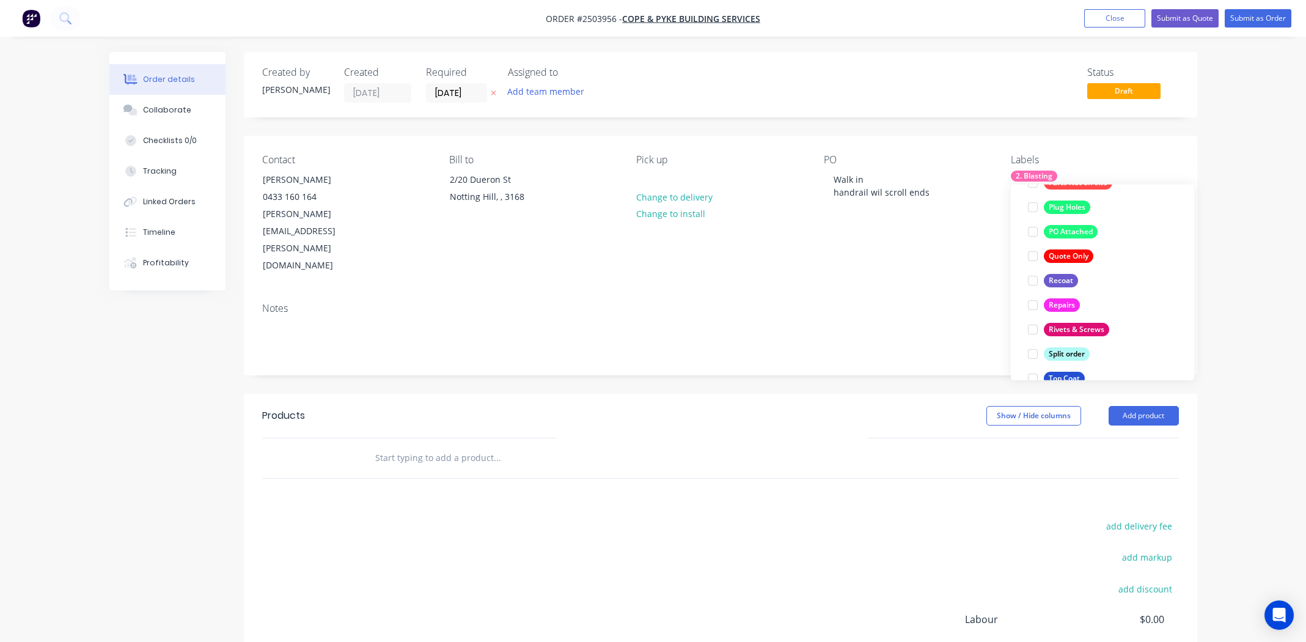
scroll to position [879, 0]
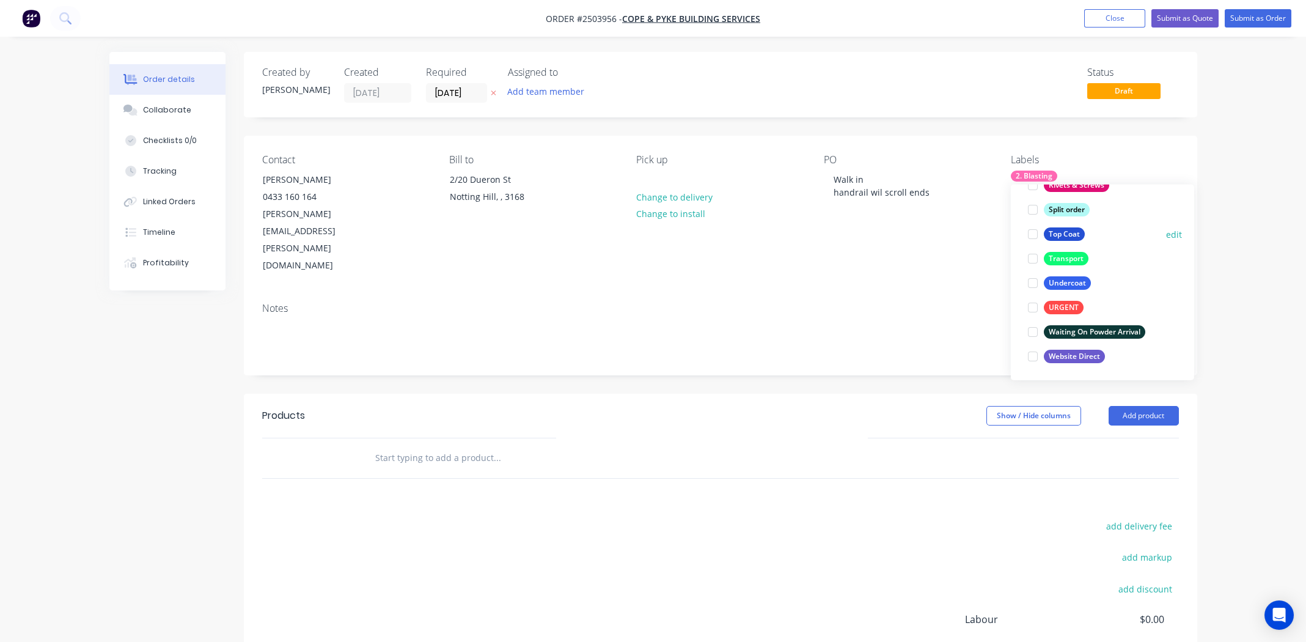
click at [1030, 232] on div at bounding box center [1033, 234] width 24 height 24
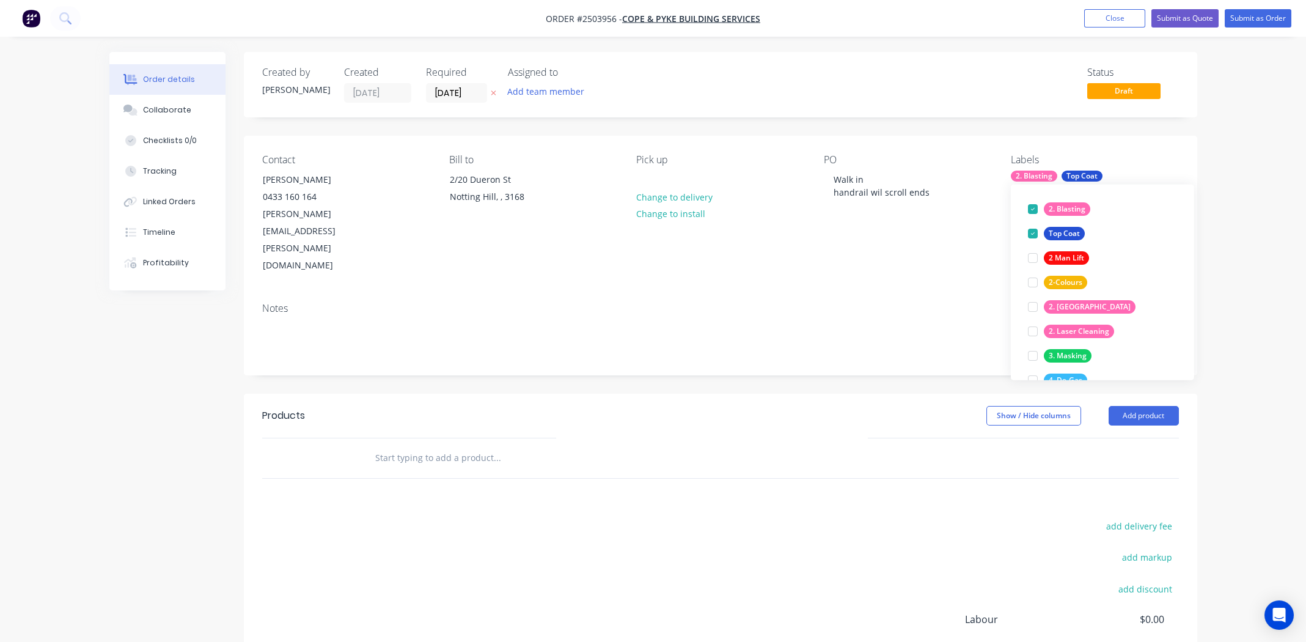
click at [799, 302] on div "Notes" at bounding box center [720, 308] width 917 height 12
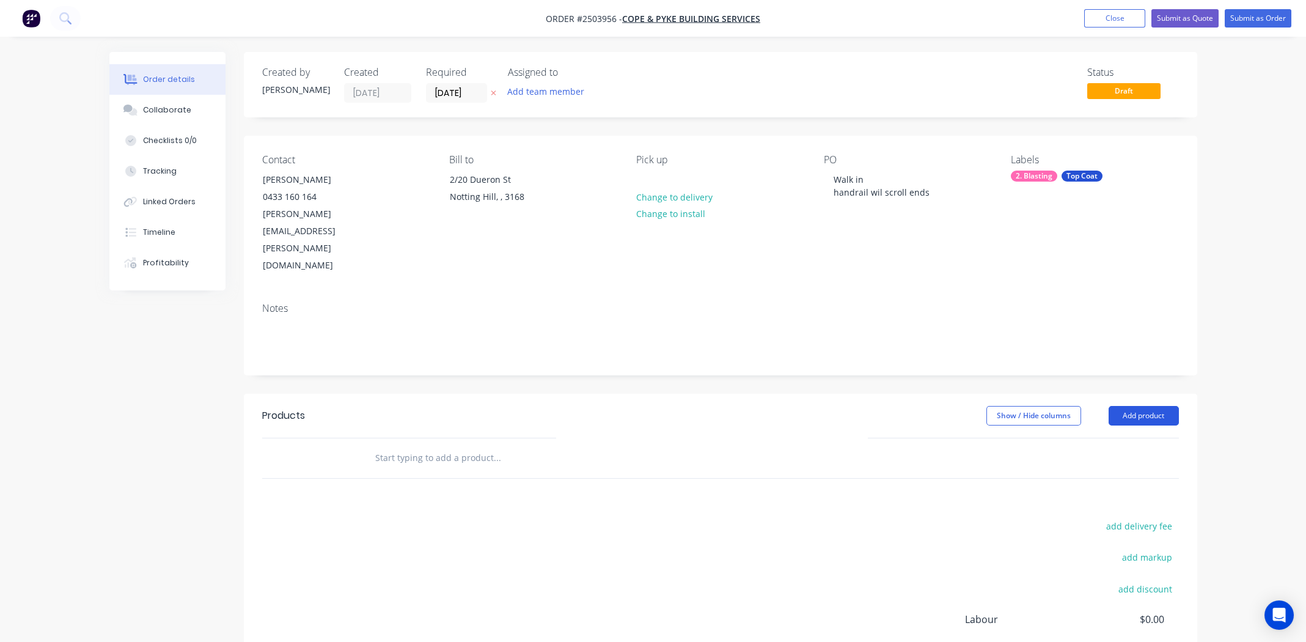
click at [1134, 406] on button "Add product" at bounding box center [1144, 416] width 70 height 20
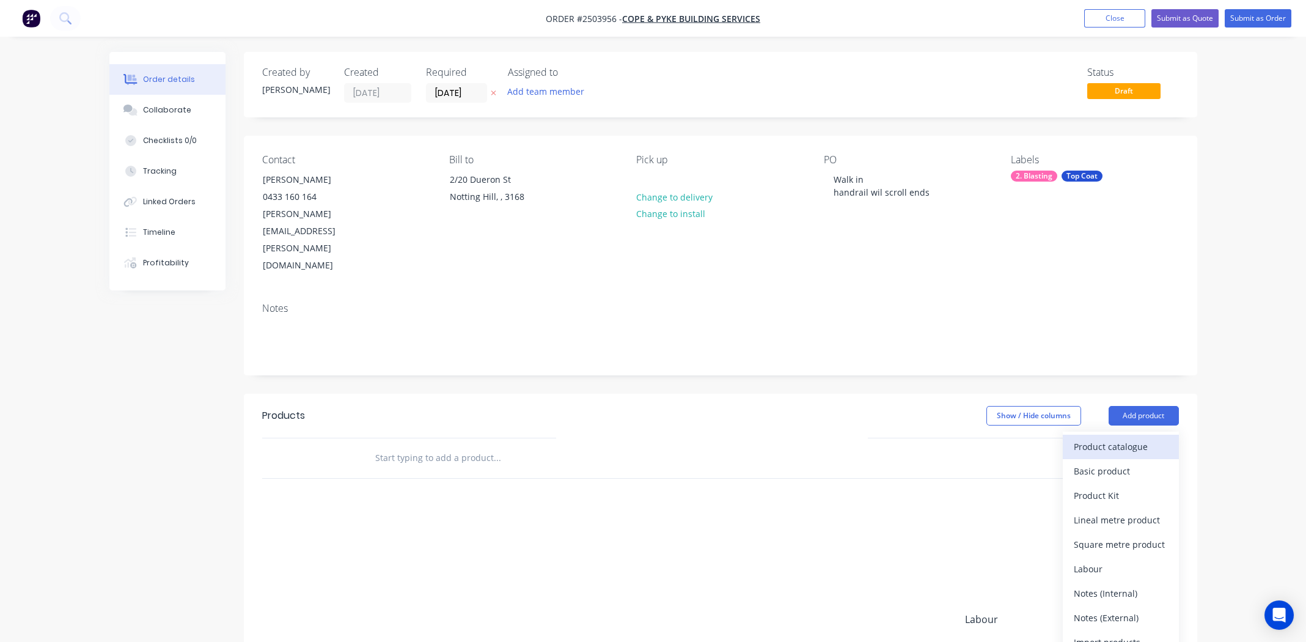
click at [1144, 438] on div "Product catalogue" at bounding box center [1121, 447] width 94 height 18
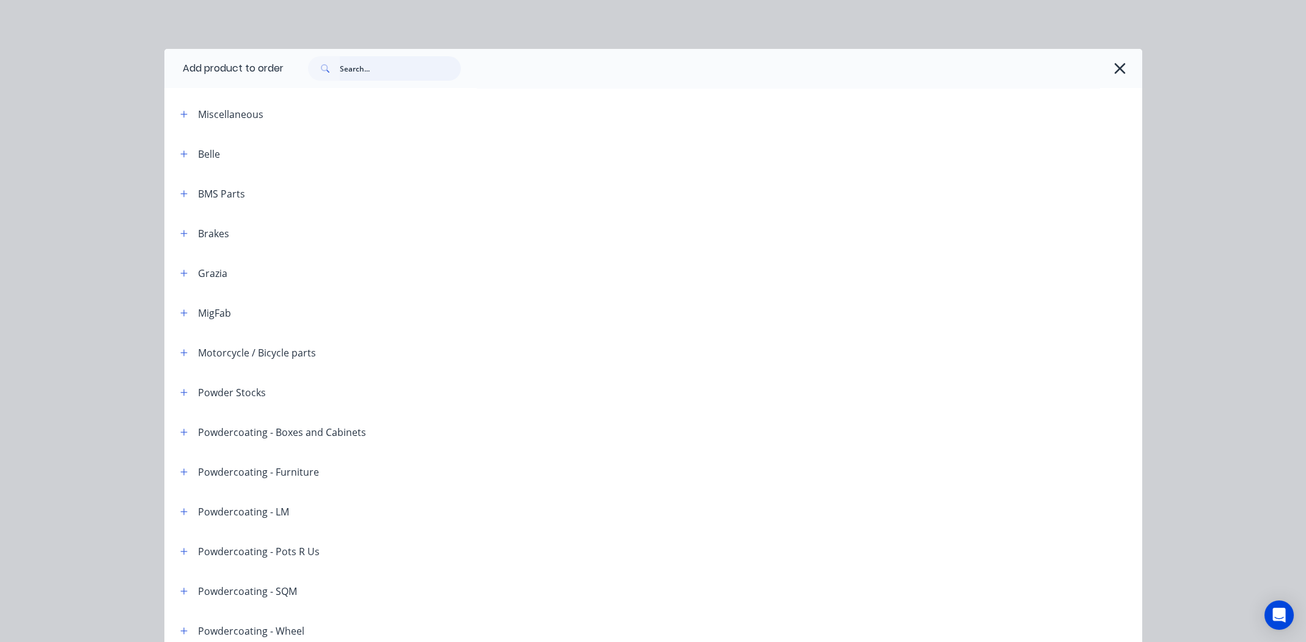
click at [383, 70] on input "text" at bounding box center [400, 68] width 121 height 24
click at [360, 68] on input "text" at bounding box center [400, 68] width 121 height 24
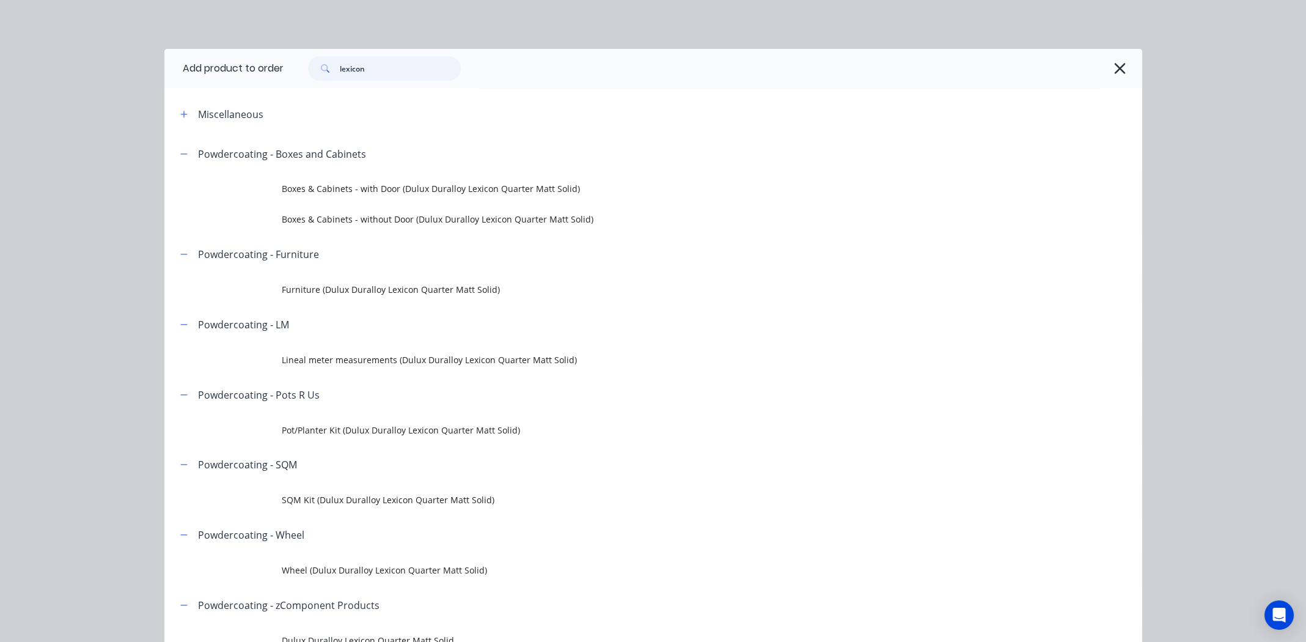
type input "lexicon"
click at [513, 360] on span "Lineal meter measurements (Dulux Duralloy Lexicon Quarter Matt Solid)" at bounding box center [626, 359] width 688 height 13
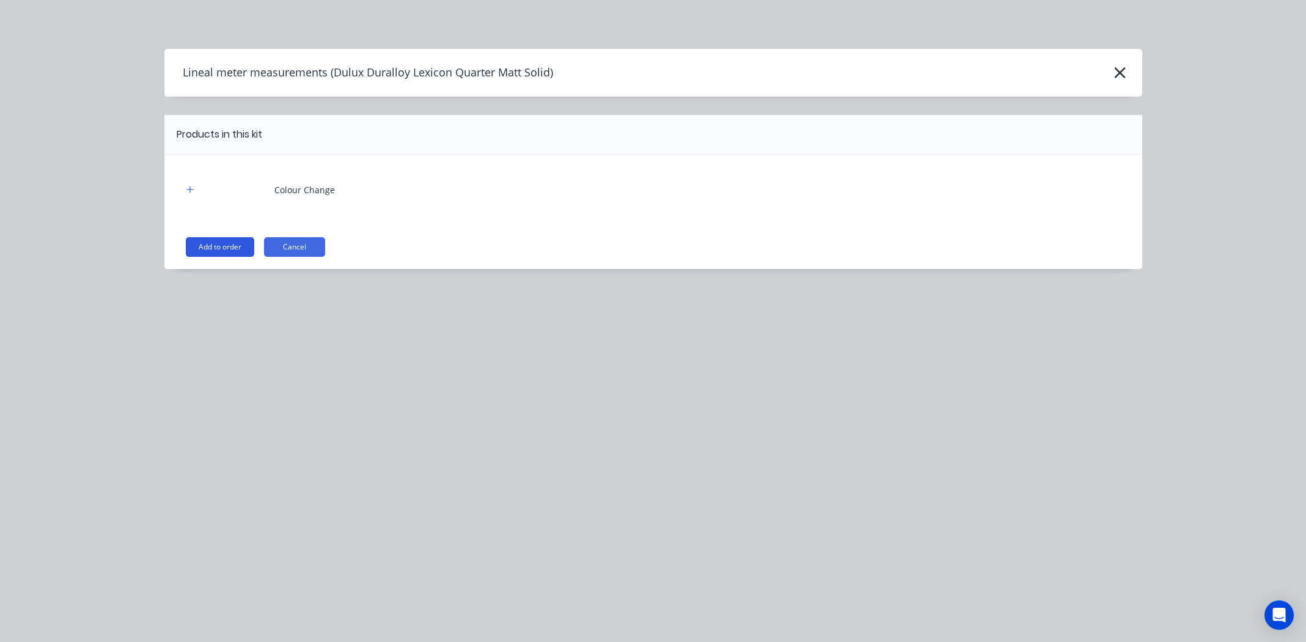
click at [222, 246] on button "Add to order" at bounding box center [220, 247] width 68 height 20
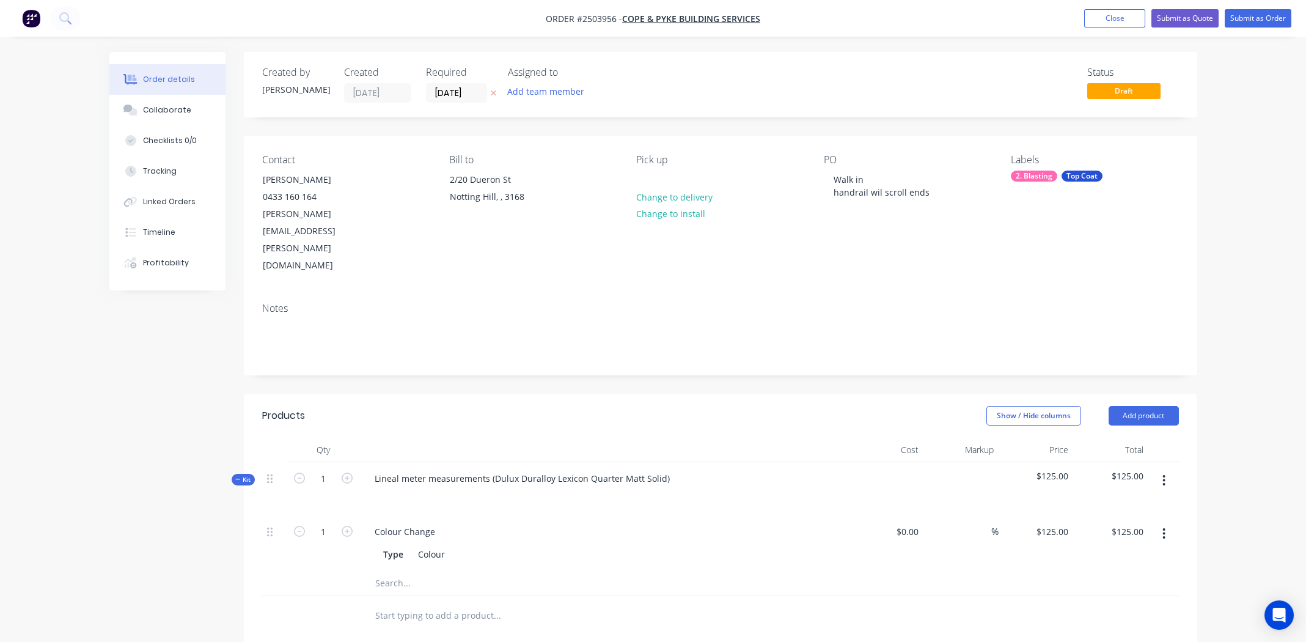
click at [1162, 474] on icon "button" at bounding box center [1163, 480] width 3 height 13
click at [1121, 504] on div "Add product to kit" at bounding box center [1121, 513] width 94 height 18
click at [1120, 552] on div "Product catalogue" at bounding box center [1121, 561] width 94 height 18
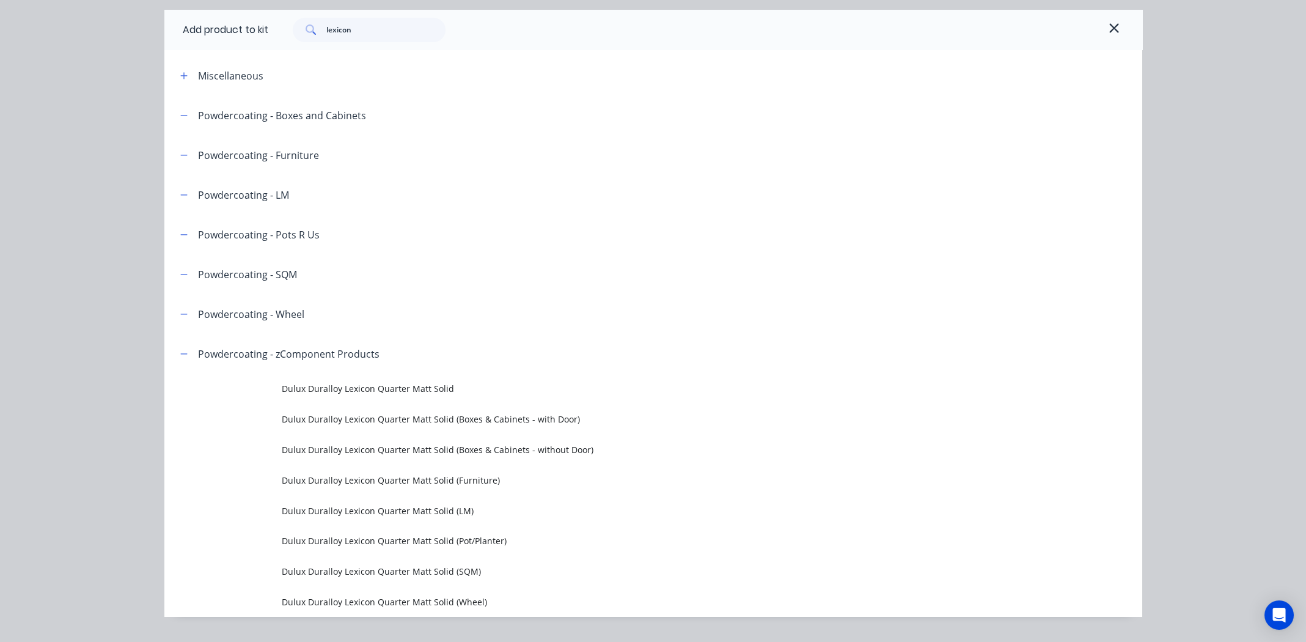
scroll to position [68, 0]
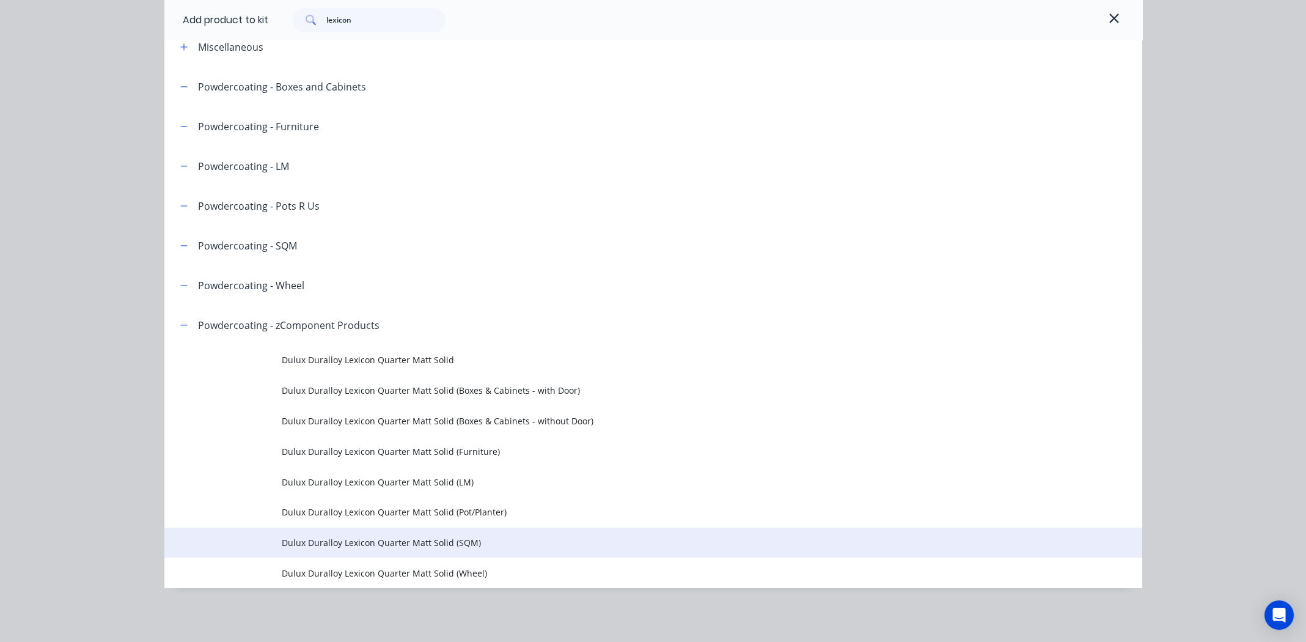
click at [370, 542] on span "Dulux Duralloy Lexicon Quarter Matt Solid (SQM)" at bounding box center [626, 542] width 688 height 13
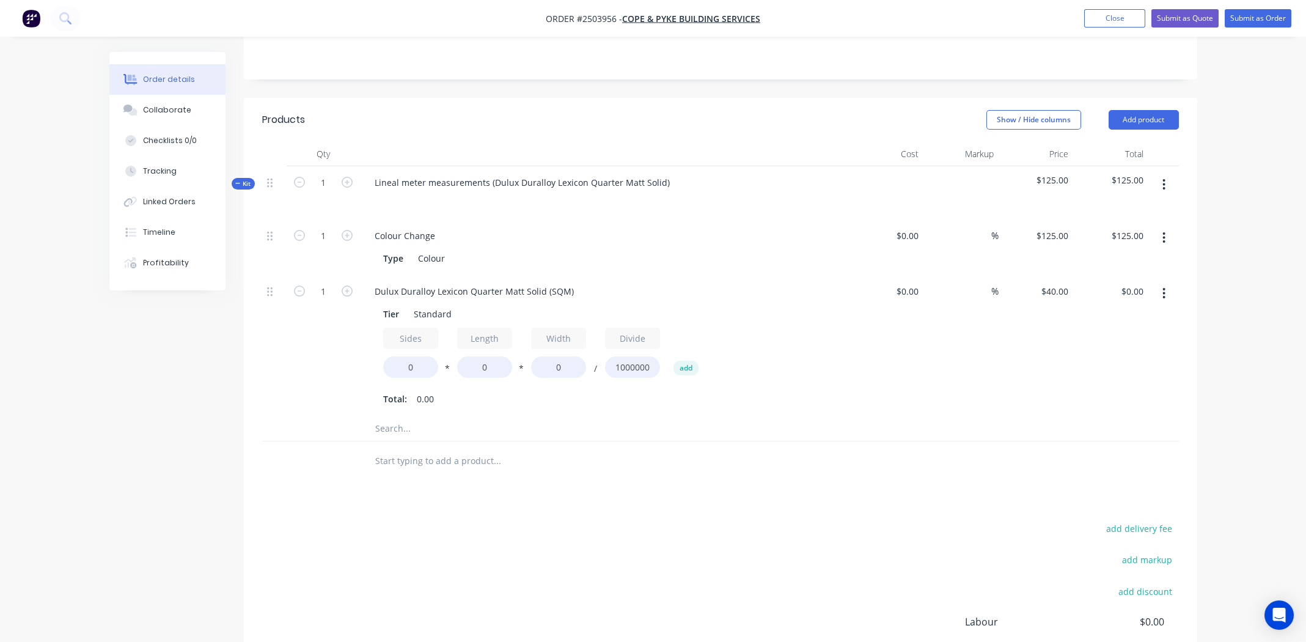
scroll to position [305, 0]
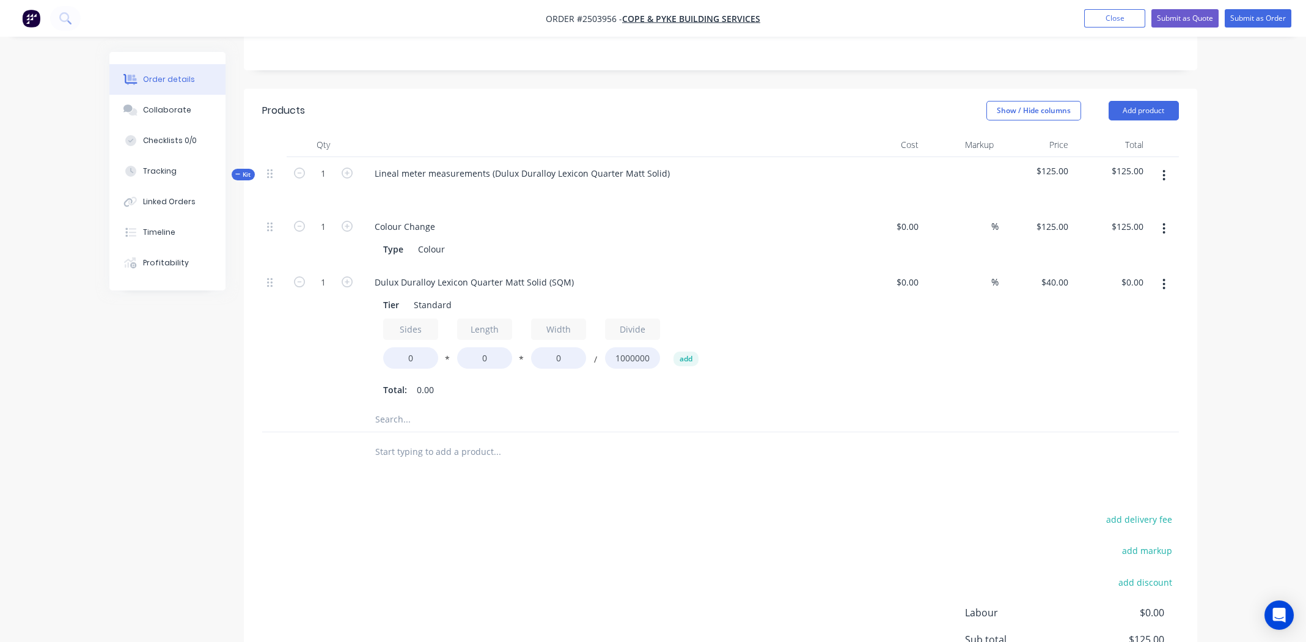
click at [1165, 169] on icon "button" at bounding box center [1163, 175] width 3 height 13
click at [1112, 272] on div "Delete" at bounding box center [1121, 281] width 94 height 18
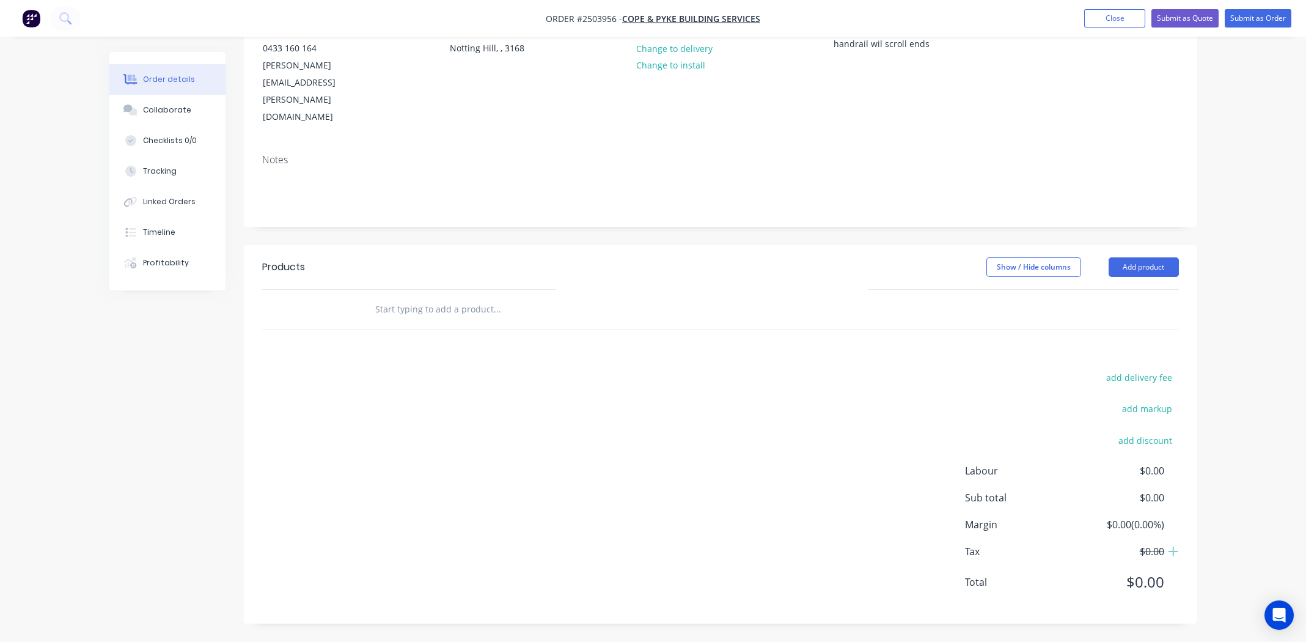
scroll to position [113, 0]
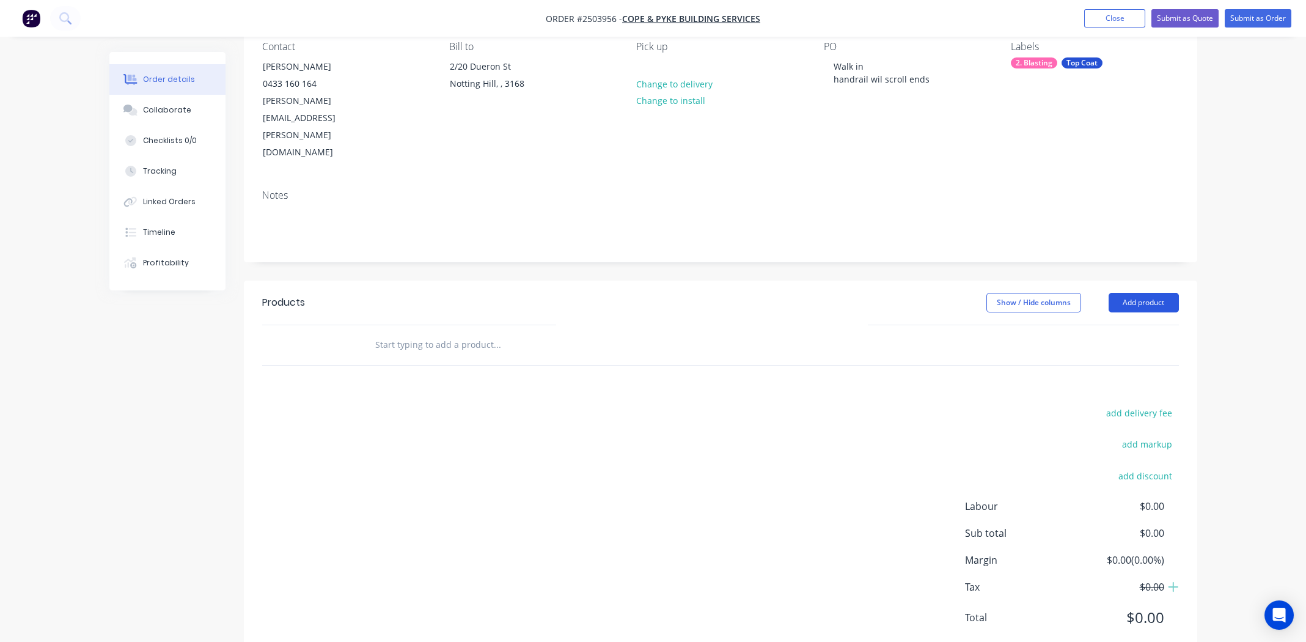
click at [1135, 293] on button "Add product" at bounding box center [1144, 303] width 70 height 20
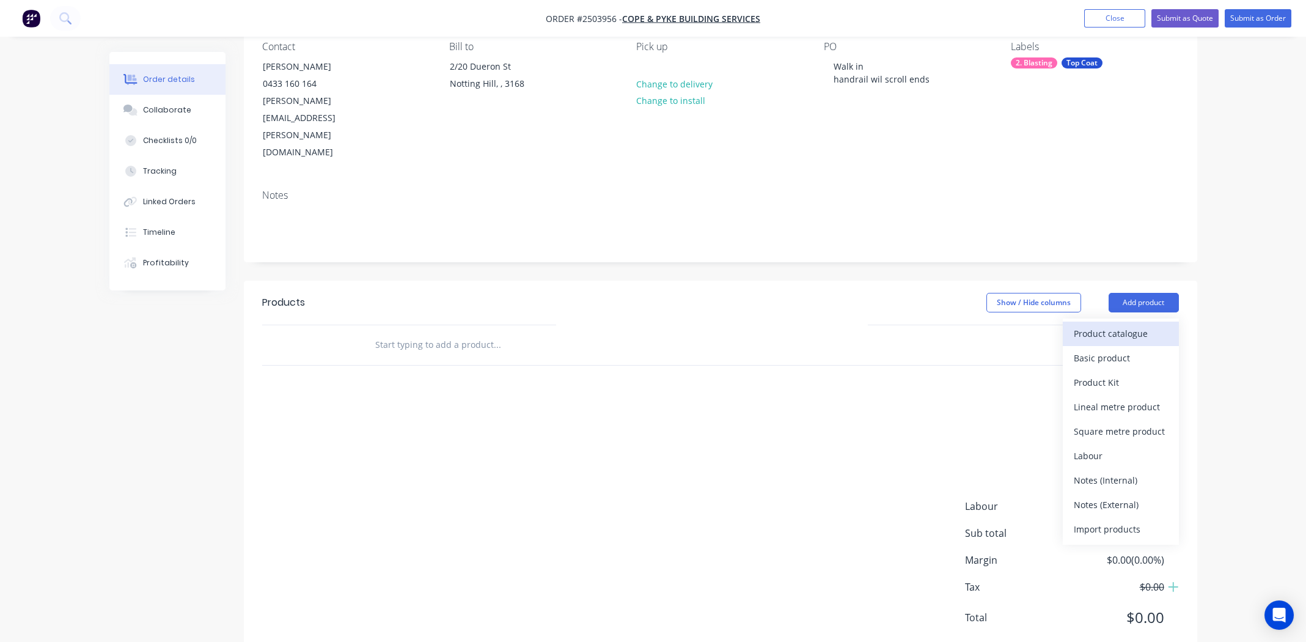
click at [1102, 324] on div "Product catalogue" at bounding box center [1121, 333] width 94 height 18
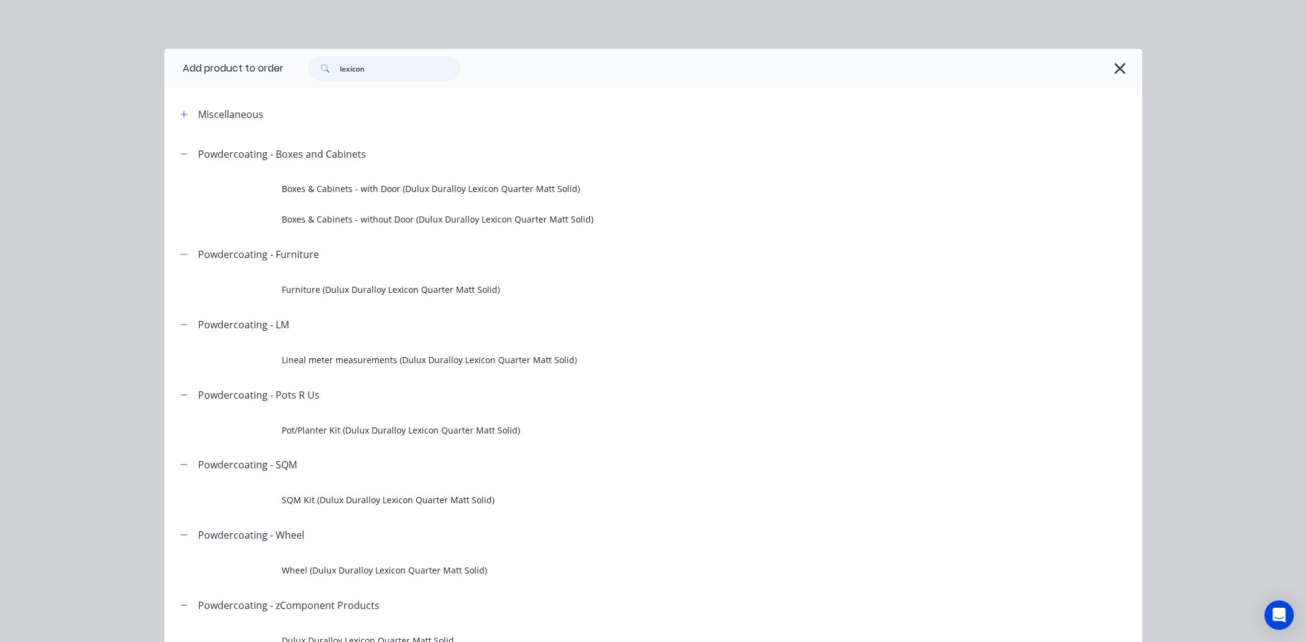
click at [350, 67] on input "lexicon" at bounding box center [400, 68] width 121 height 24
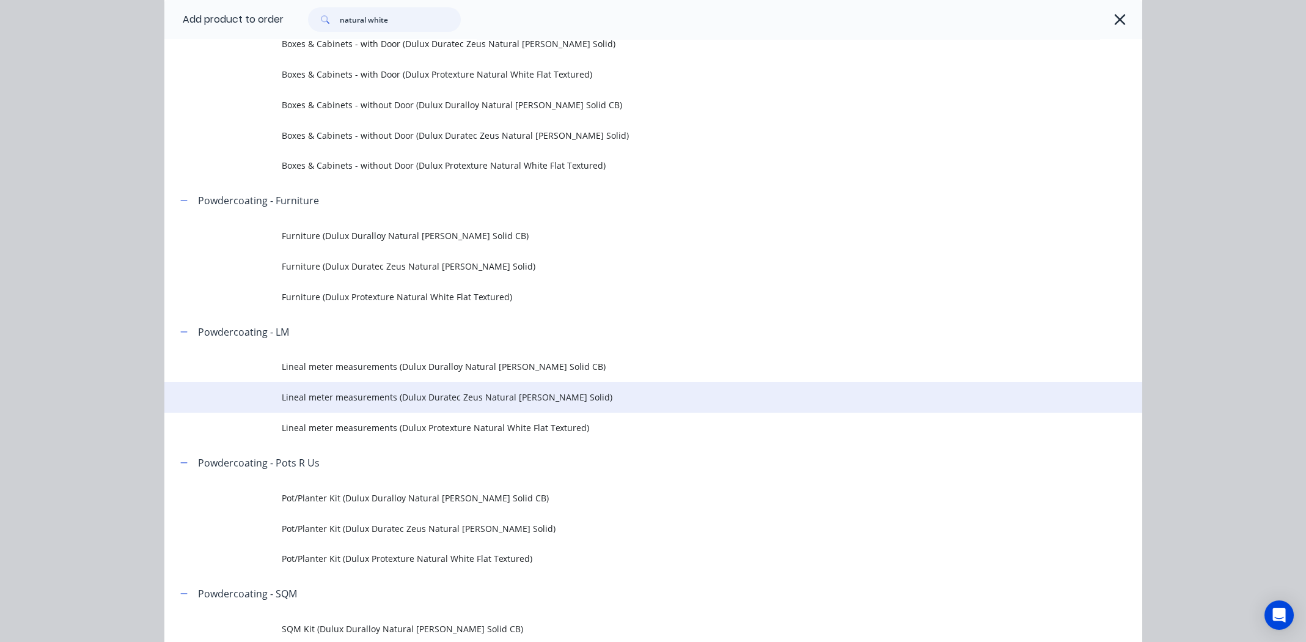
scroll to position [367, 0]
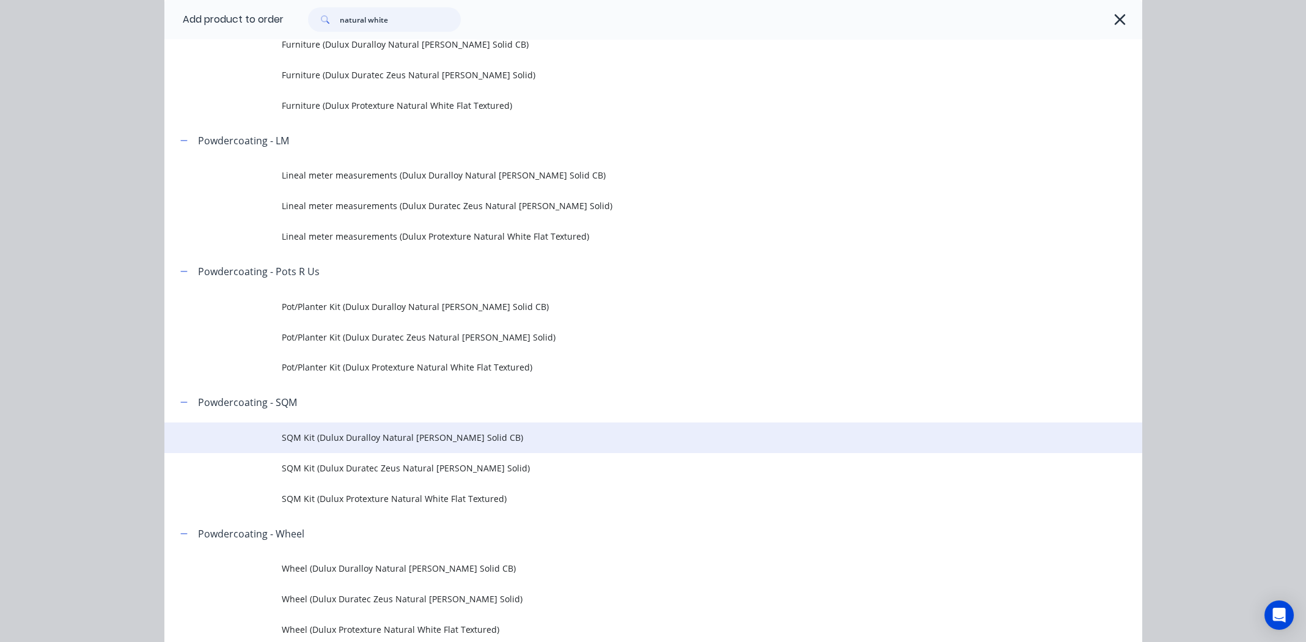
type input "natural white"
click at [382, 437] on span "SQM Kit (Dulux Duralloy Natural White Matt Solid CB)" at bounding box center [626, 437] width 688 height 13
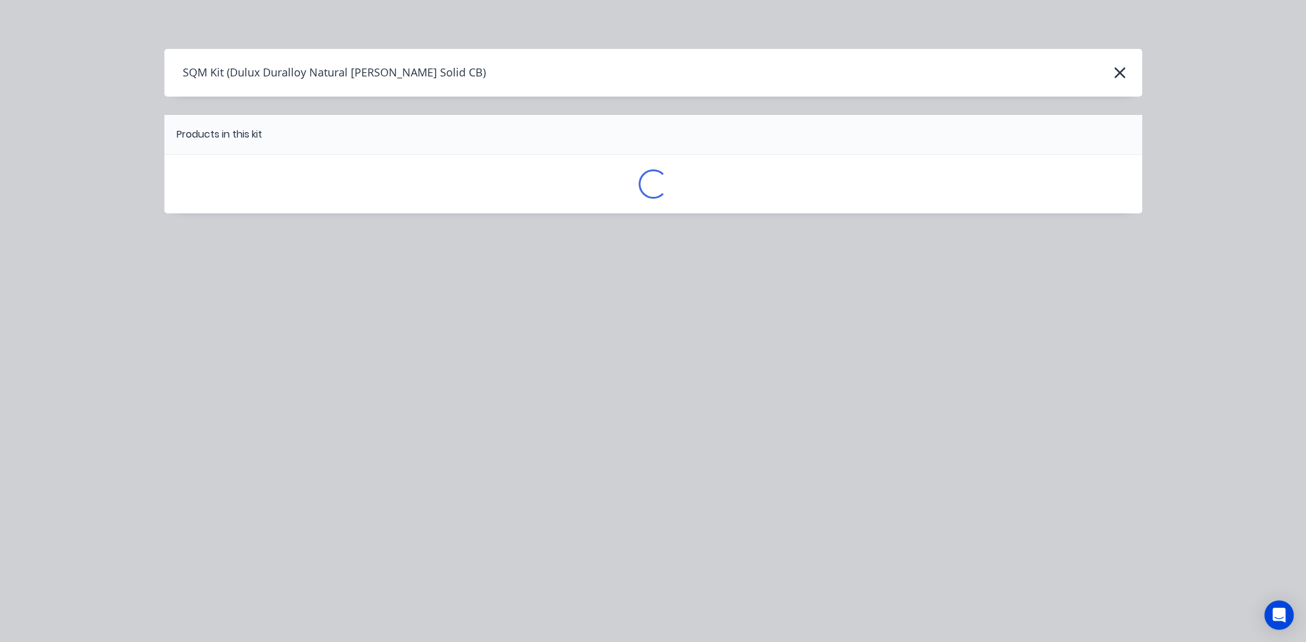
scroll to position [0, 0]
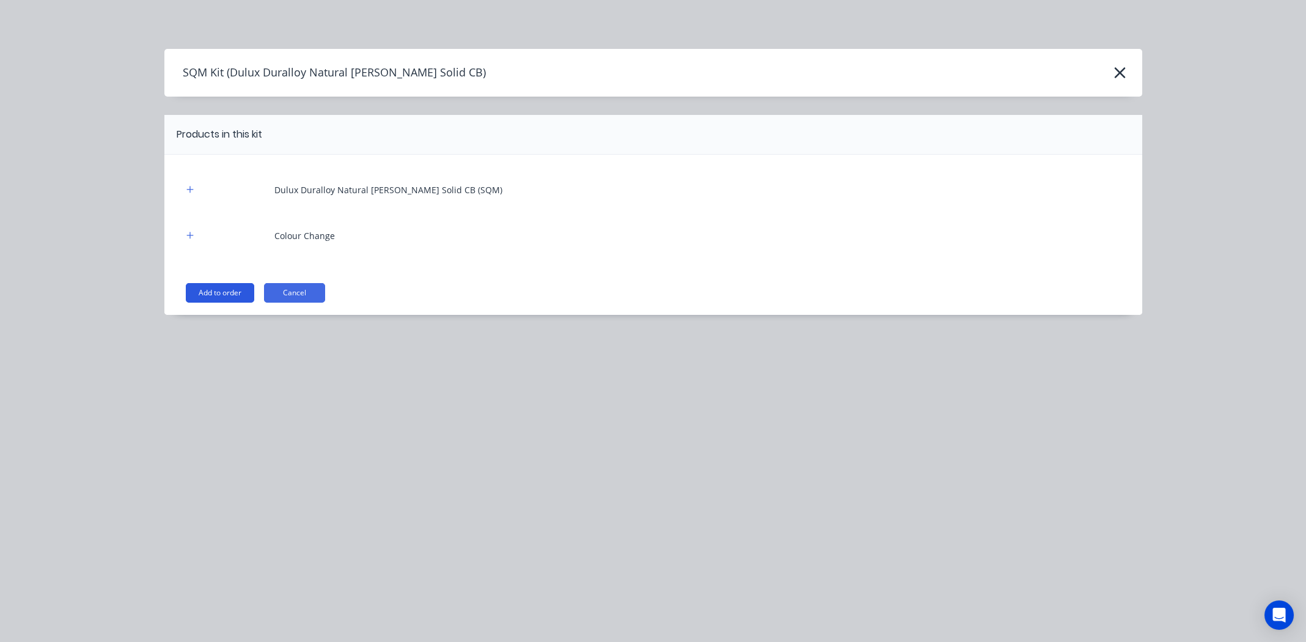
click at [205, 283] on button "Add to order" at bounding box center [220, 293] width 68 height 20
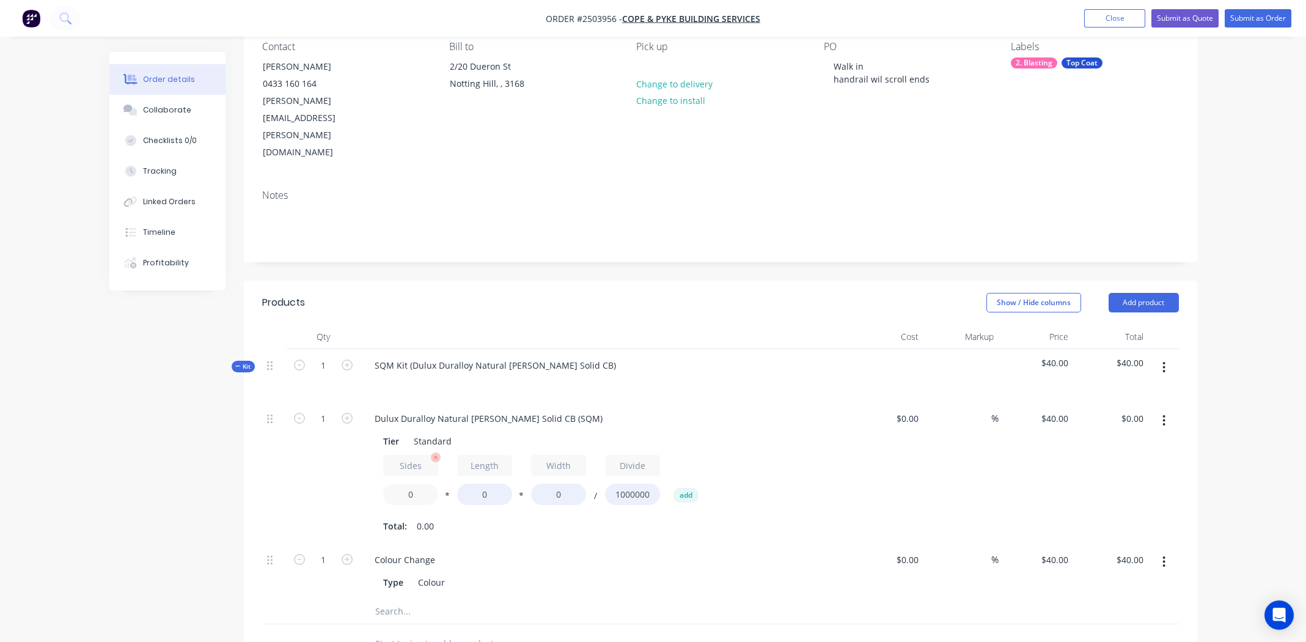
click at [416, 483] on input "0" at bounding box center [410, 493] width 55 height 21
type input "1"
type input "2"
type input "800"
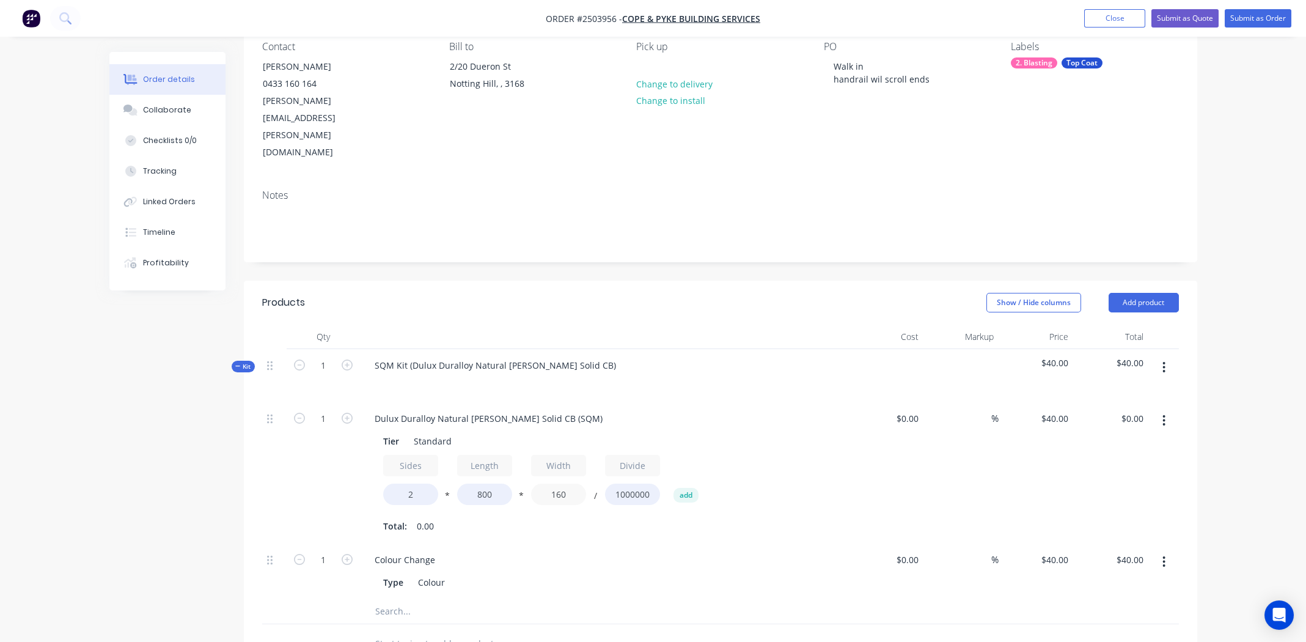
type input "160"
type input "$10.24"
click at [702, 573] on div "Type Colour" at bounding box center [601, 582] width 447 height 18
click at [1164, 361] on icon "button" at bounding box center [1163, 367] width 3 height 13
click at [1132, 464] on div "Delete" at bounding box center [1121, 473] width 94 height 18
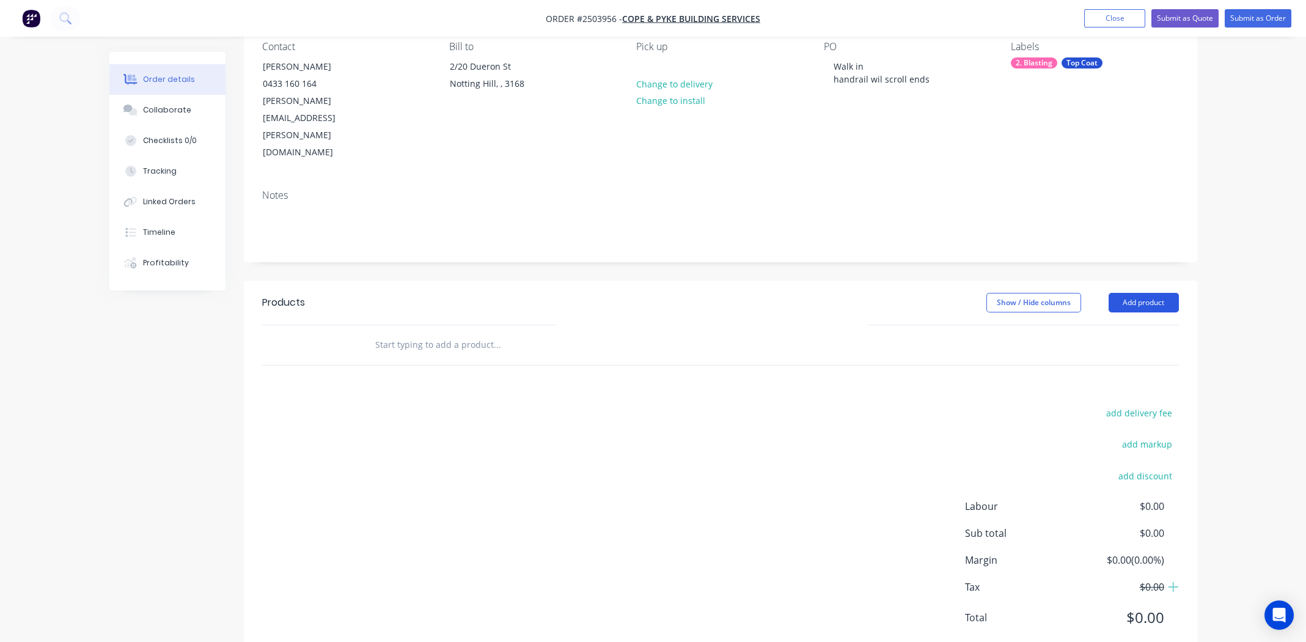
click at [1154, 293] on button "Add product" at bounding box center [1144, 303] width 70 height 20
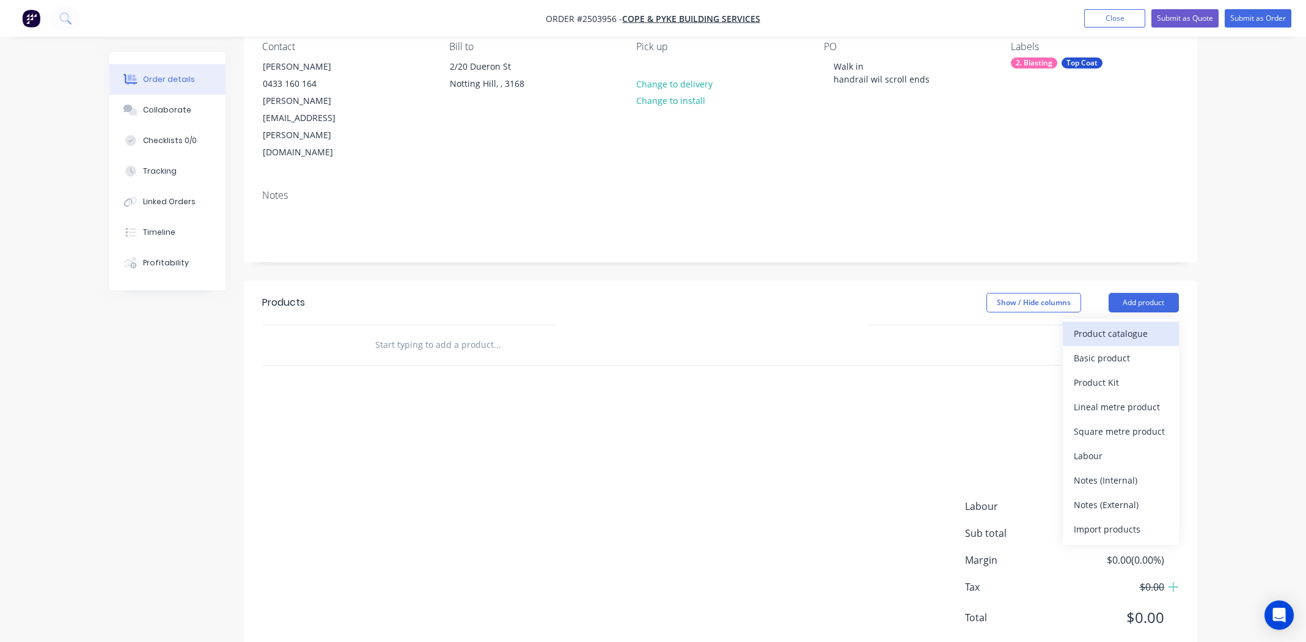
click at [1126, 324] on div "Product catalogue" at bounding box center [1121, 333] width 94 height 18
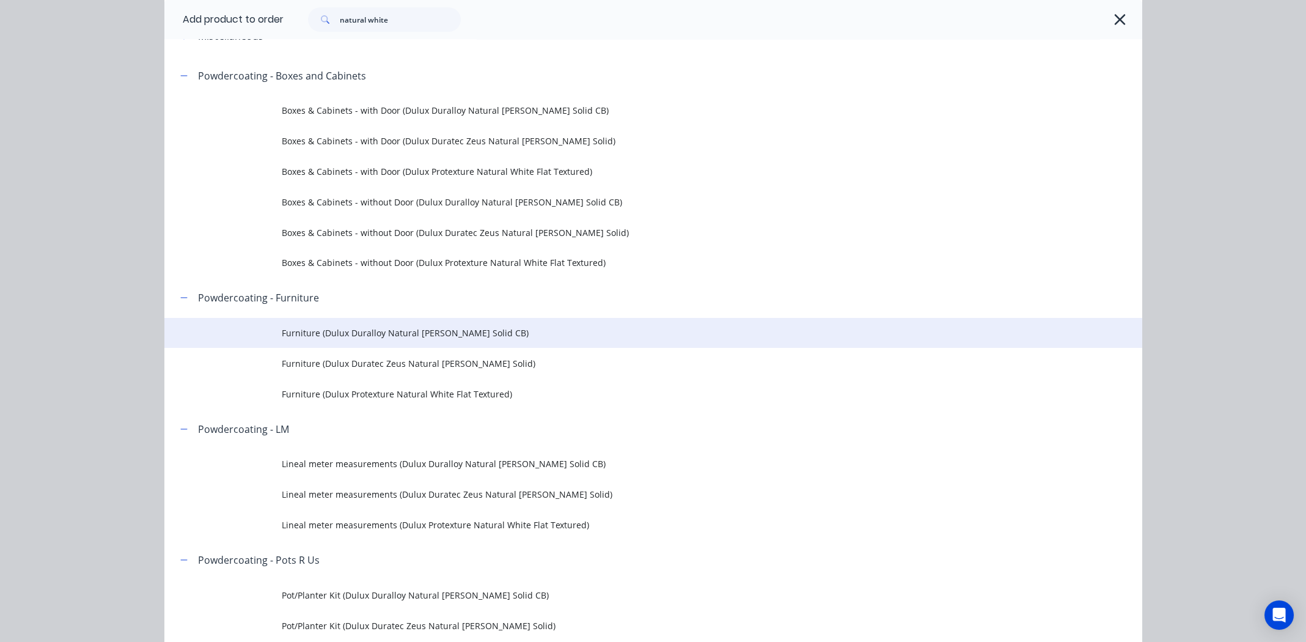
scroll to position [244, 0]
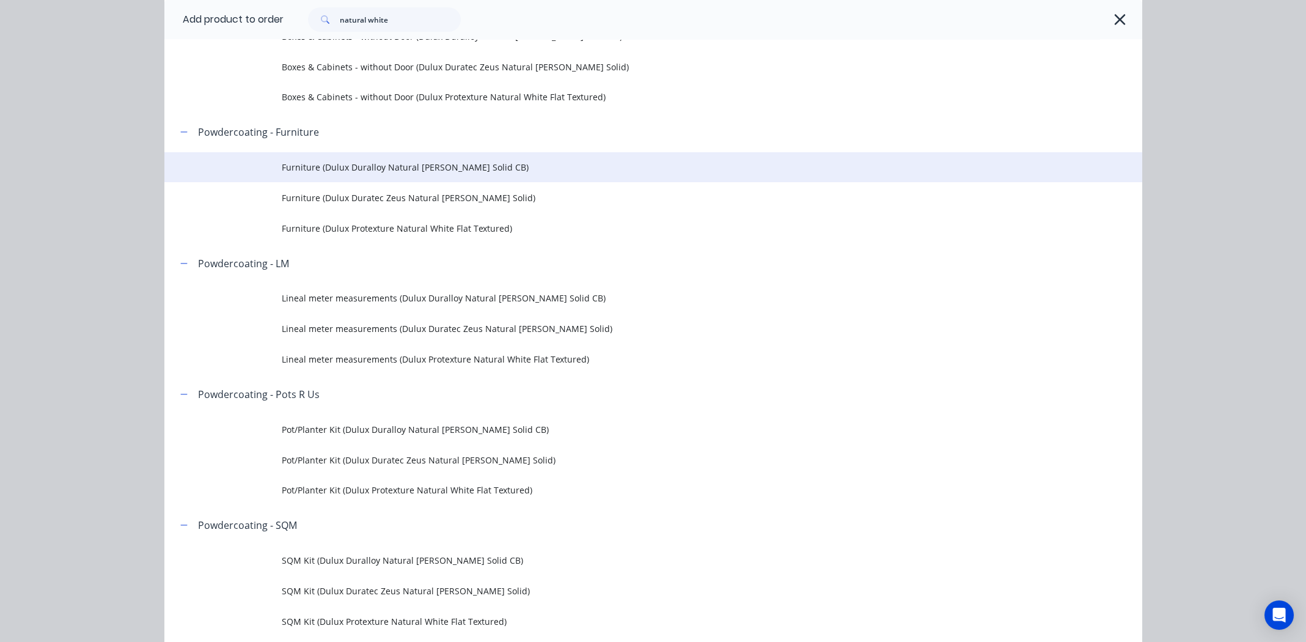
click at [401, 167] on span "Furniture (Dulux Duralloy Natural White Matt Solid CB)" at bounding box center [626, 167] width 688 height 13
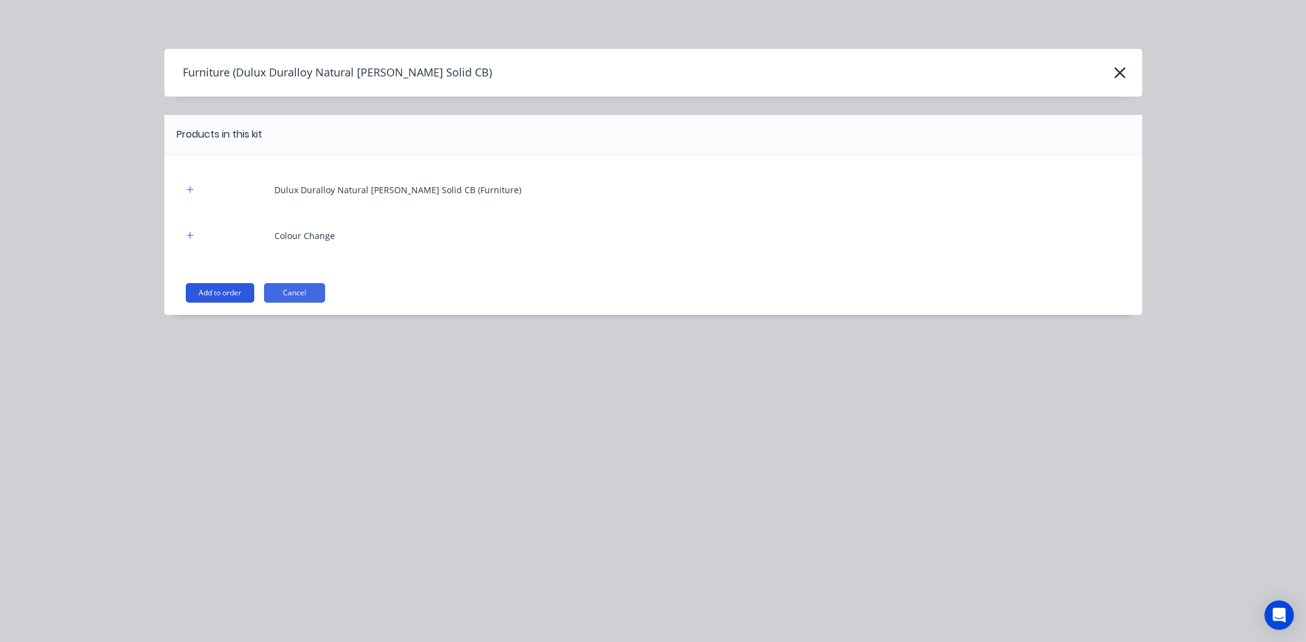
click at [227, 289] on button "Add to order" at bounding box center [220, 293] width 68 height 20
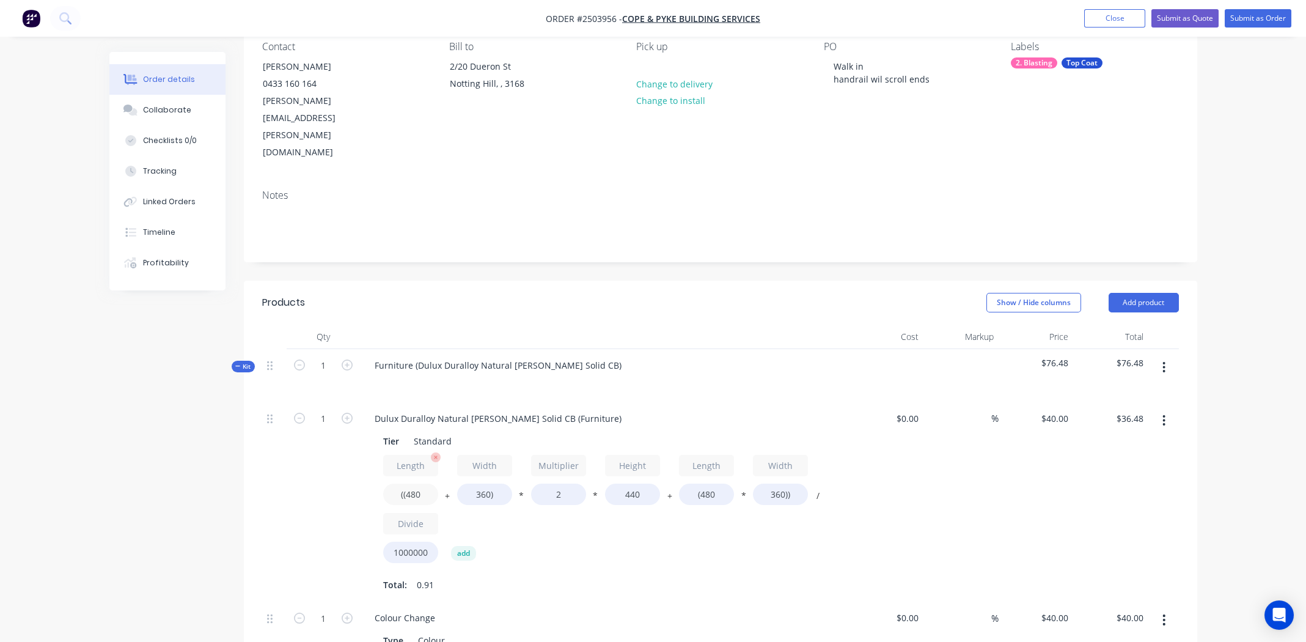
click at [416, 483] on input "((480" at bounding box center [410, 493] width 55 height 21
type input "((600"
type input "$40.70"
click at [475, 483] on input "360)" at bounding box center [484, 493] width 55 height 21
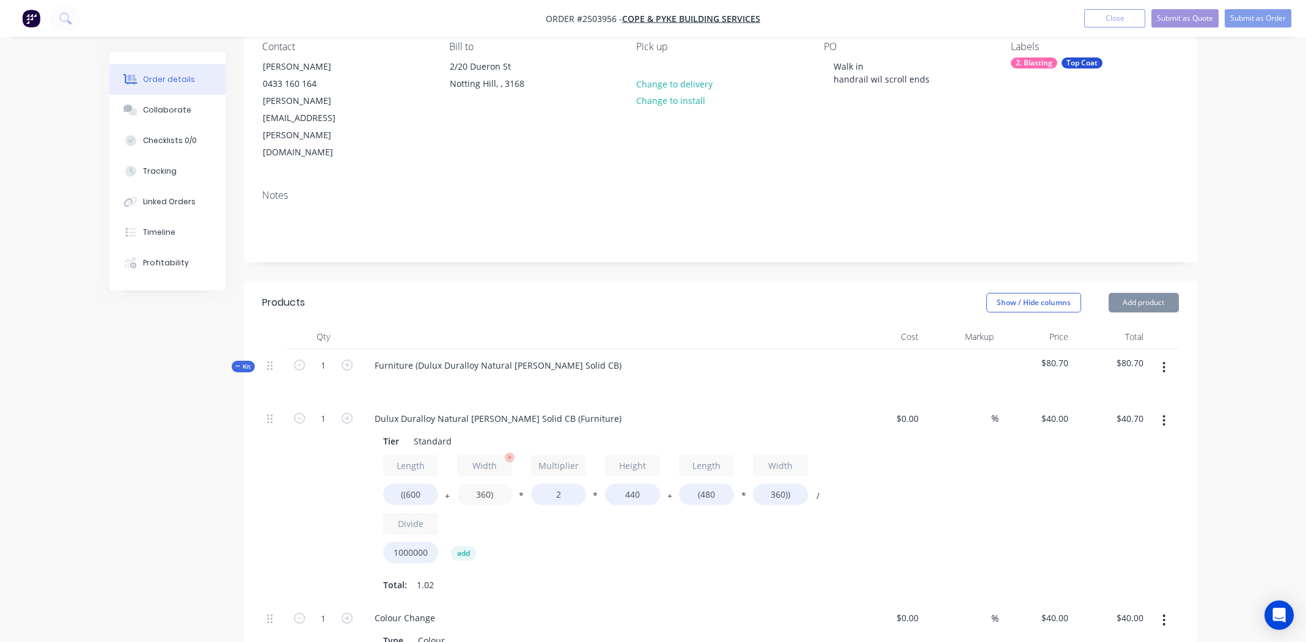
click at [475, 483] on input "360)" at bounding box center [484, 493] width 55 height 21
type input "160)"
type input "$33.66"
click at [559, 483] on input "2" at bounding box center [558, 493] width 55 height 21
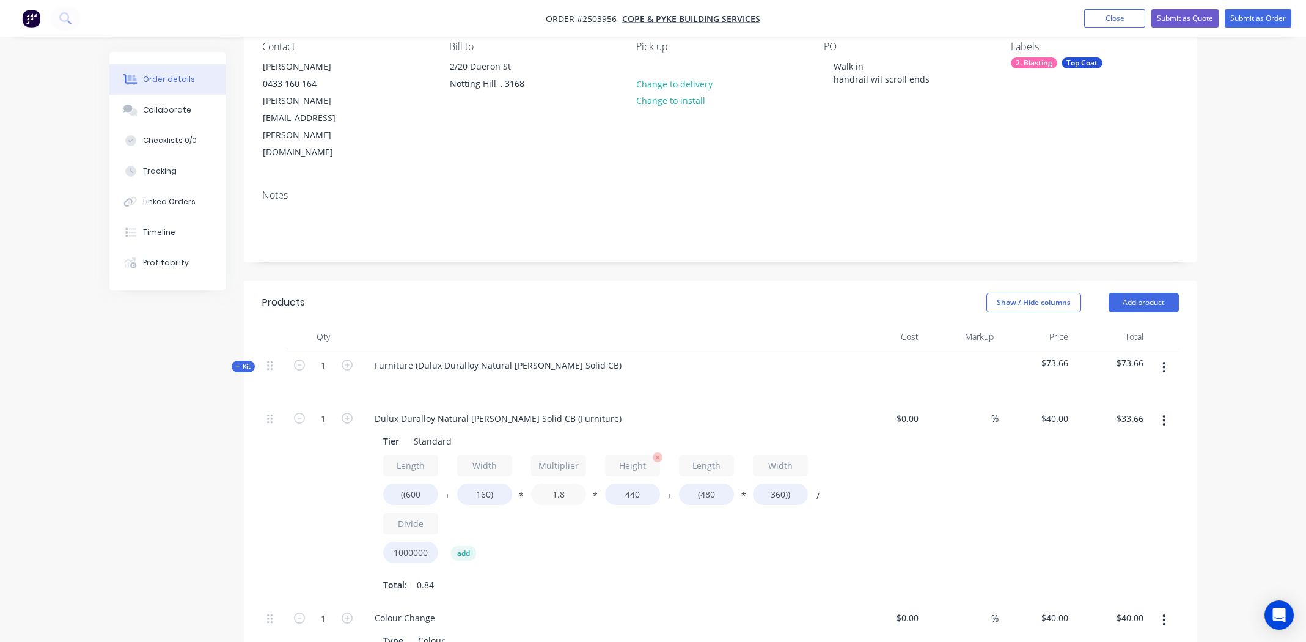
type input "1.8"
type input "$30.99"
click at [630, 483] on input "440" at bounding box center [632, 493] width 55 height 21
type input "60"
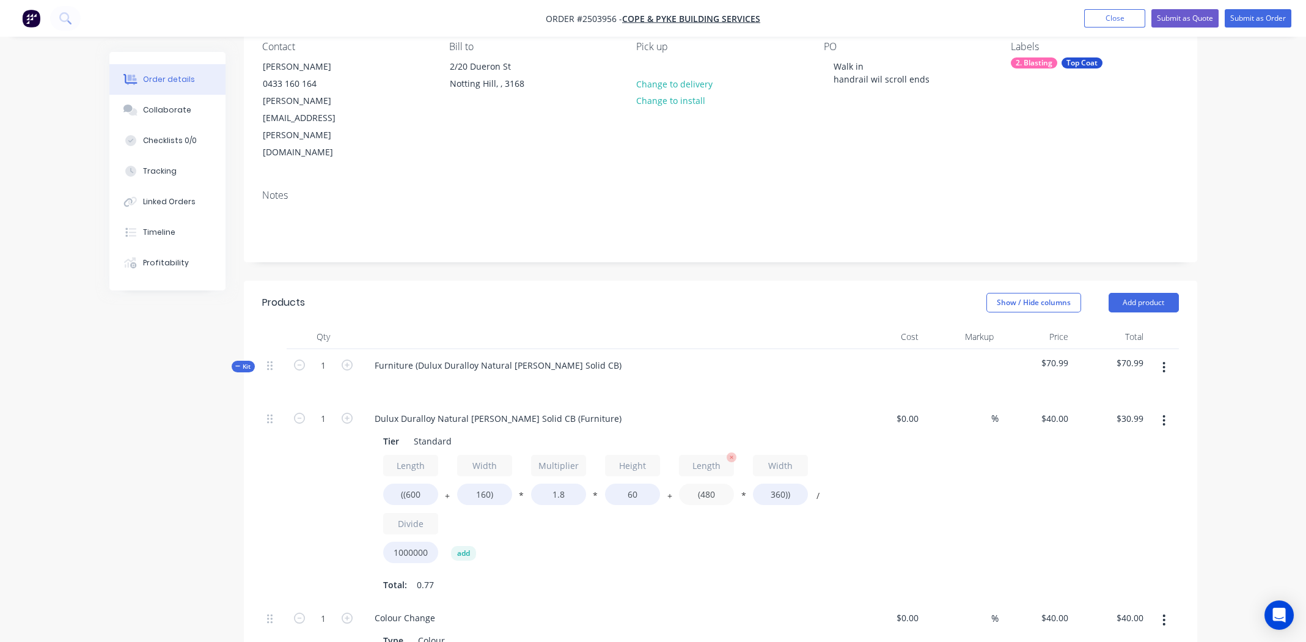
type input "$10.20"
click at [707, 483] on input "(480" at bounding box center [706, 493] width 55 height 21
type input "(600"
type input "$11.92"
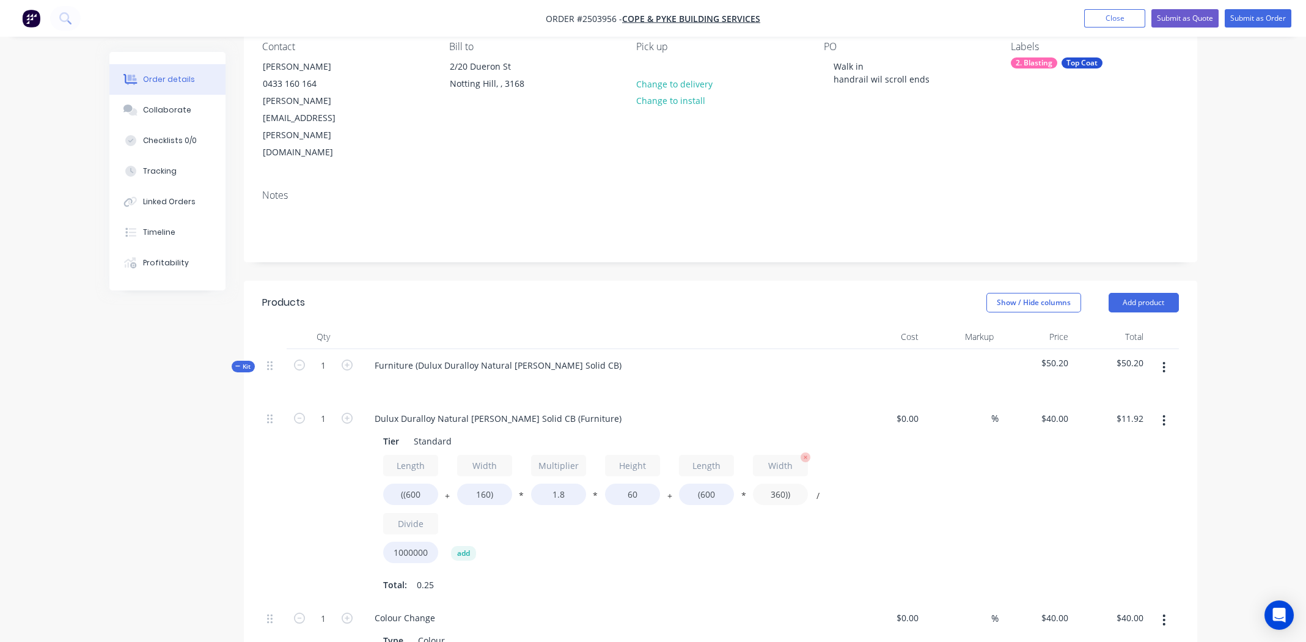
click at [779, 483] on input "360))" at bounding box center [780, 493] width 55 height 21
type input "160))"
type input "$7.12"
click at [1031, 486] on div "$40.00 $40.00" at bounding box center [1036, 502] width 75 height 200
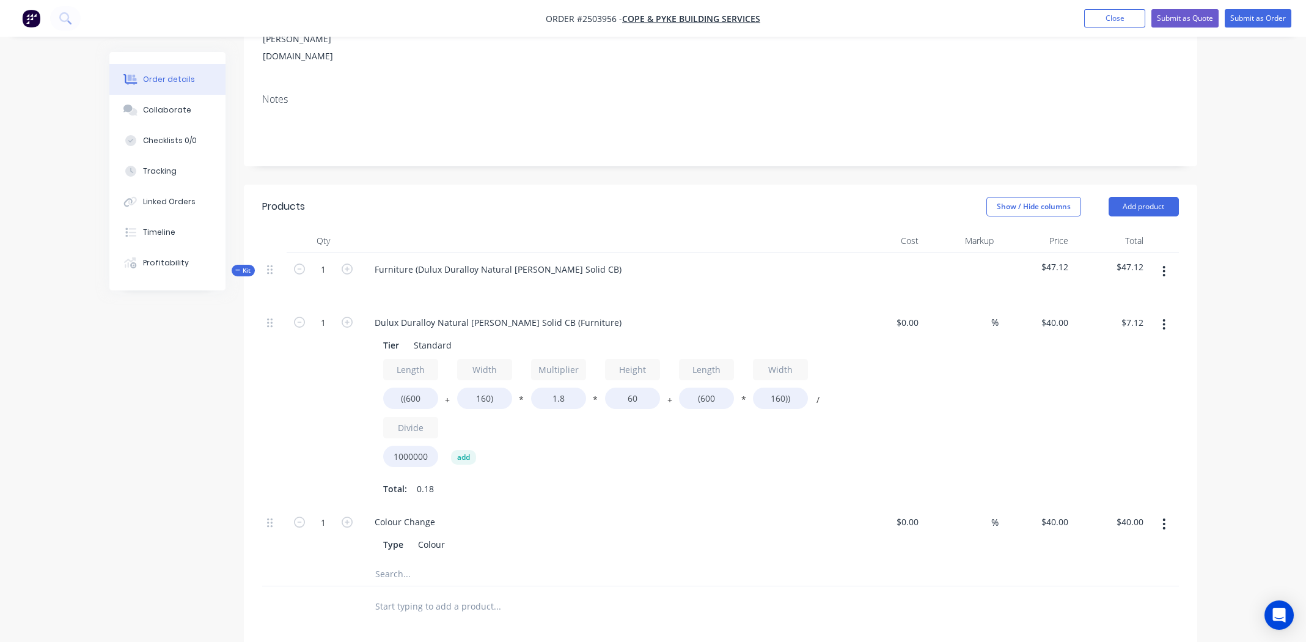
scroll to position [235, 0]
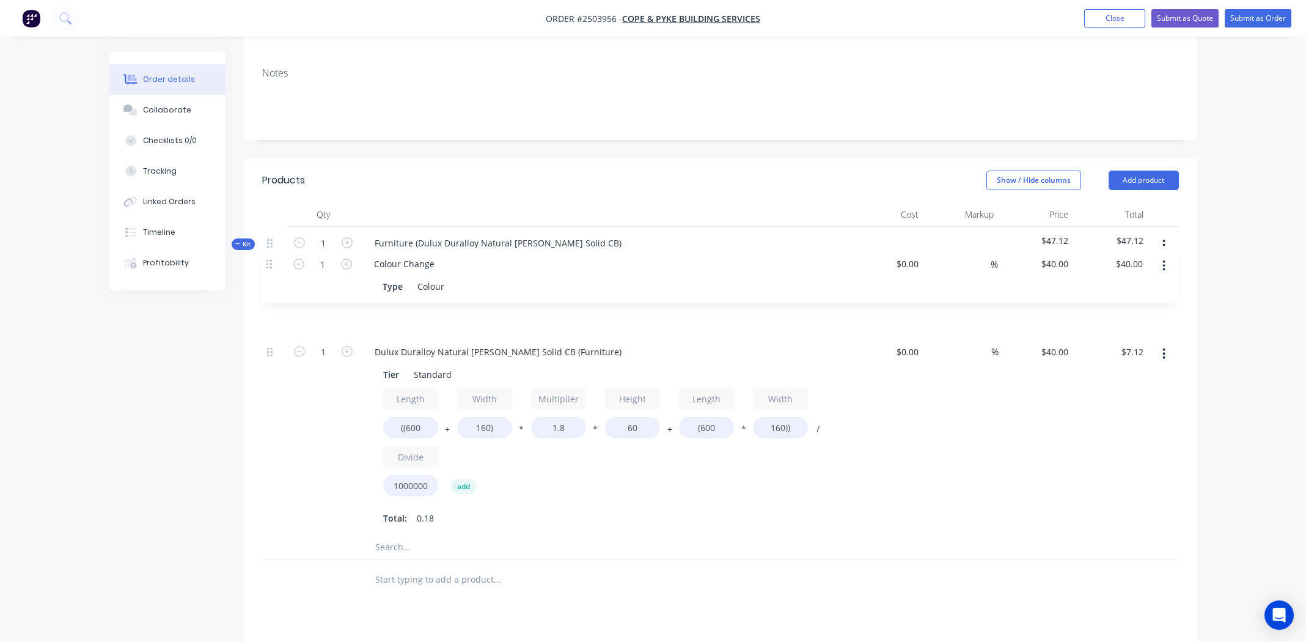
drag, startPoint x: 269, startPoint y: 461, endPoint x: 272, endPoint y: 263, distance: 198.6
click at [272, 280] on div "1 Dulux Duralloy Natural White Matt Solid CB (Furniture) Tier Standard Length (…" at bounding box center [720, 407] width 917 height 255
click at [1164, 240] on icon "button" at bounding box center [1164, 245] width 2 height 11
click at [1122, 445] on div "$7.12 $7.12" at bounding box center [1110, 435] width 75 height 200
click at [1160, 343] on button "button" at bounding box center [1163, 354] width 29 height 22
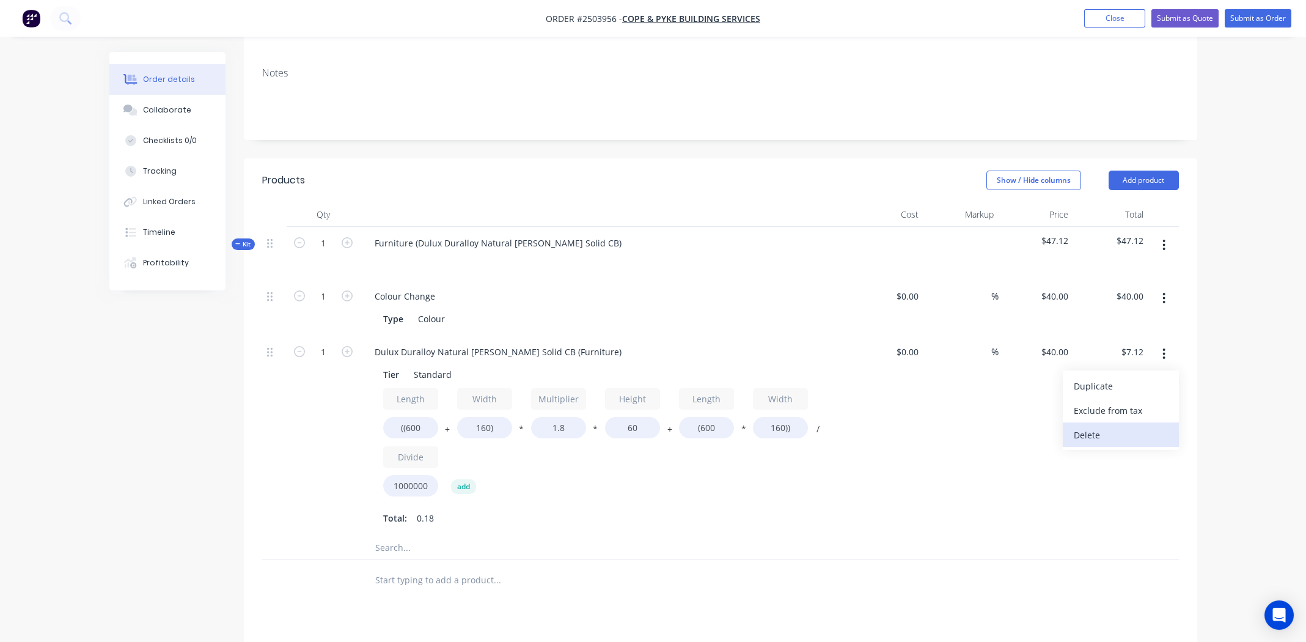
click at [1139, 426] on div "Delete" at bounding box center [1121, 435] width 94 height 18
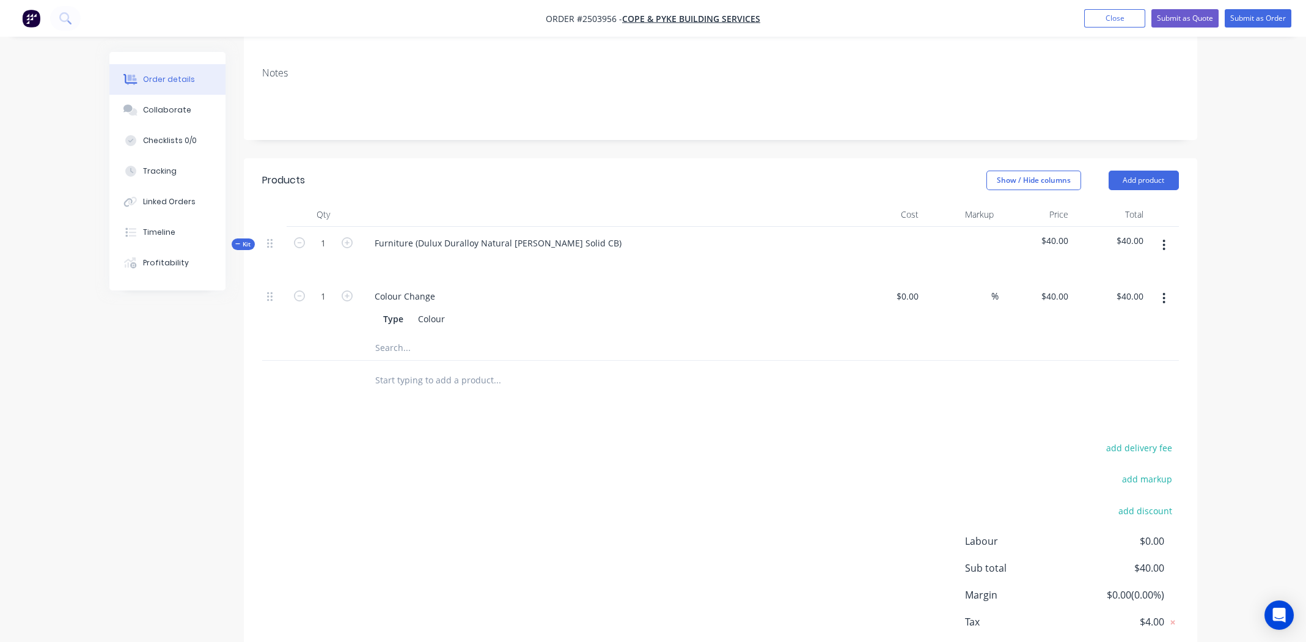
click at [1159, 234] on button "button" at bounding box center [1163, 245] width 29 height 22
click at [1118, 268] on div "Add product to kit" at bounding box center [1121, 277] width 94 height 18
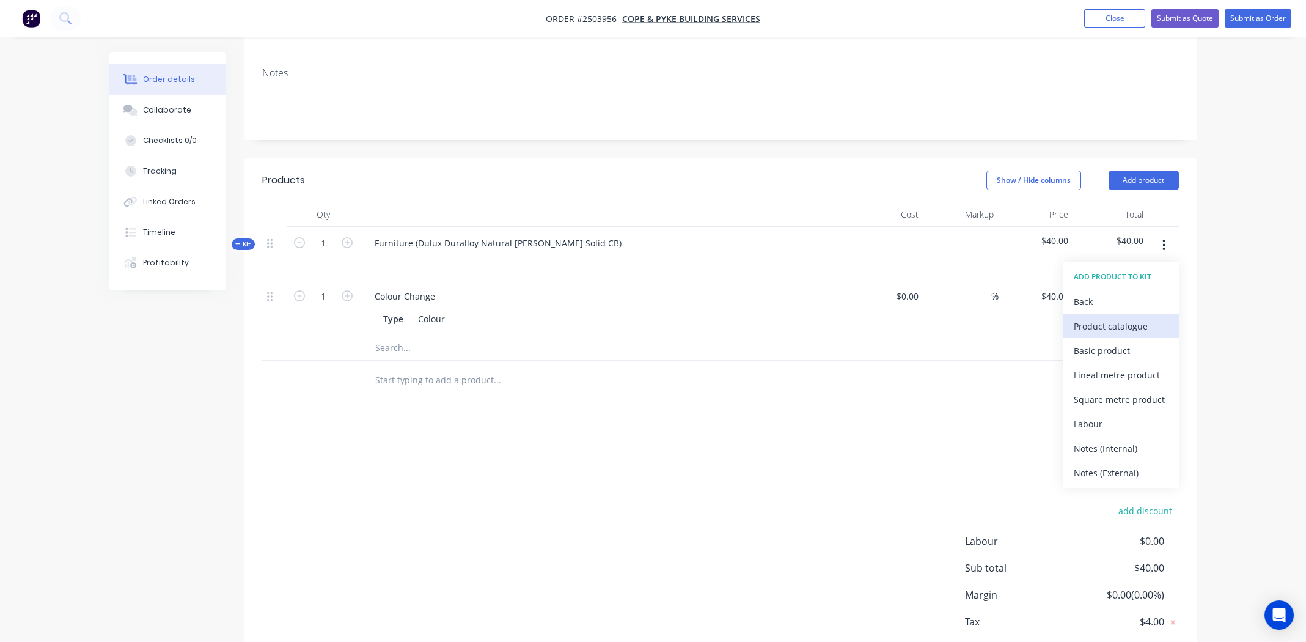
click at [1110, 317] on div "Product catalogue" at bounding box center [1121, 326] width 94 height 18
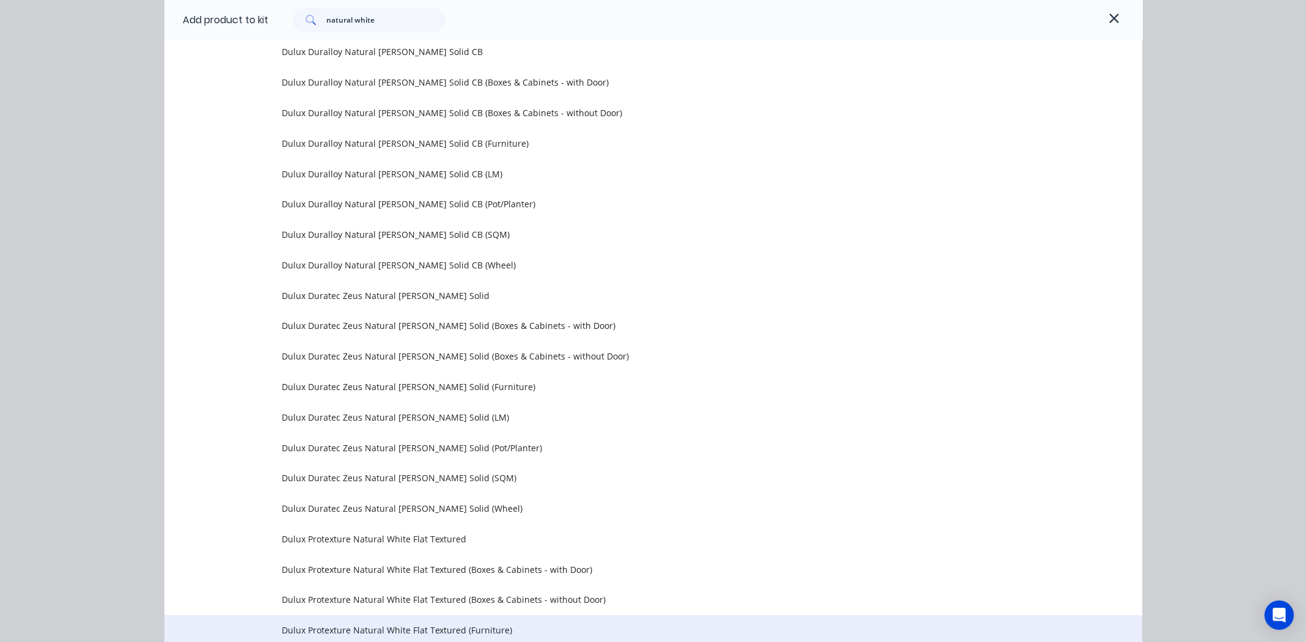
scroll to position [371, 0]
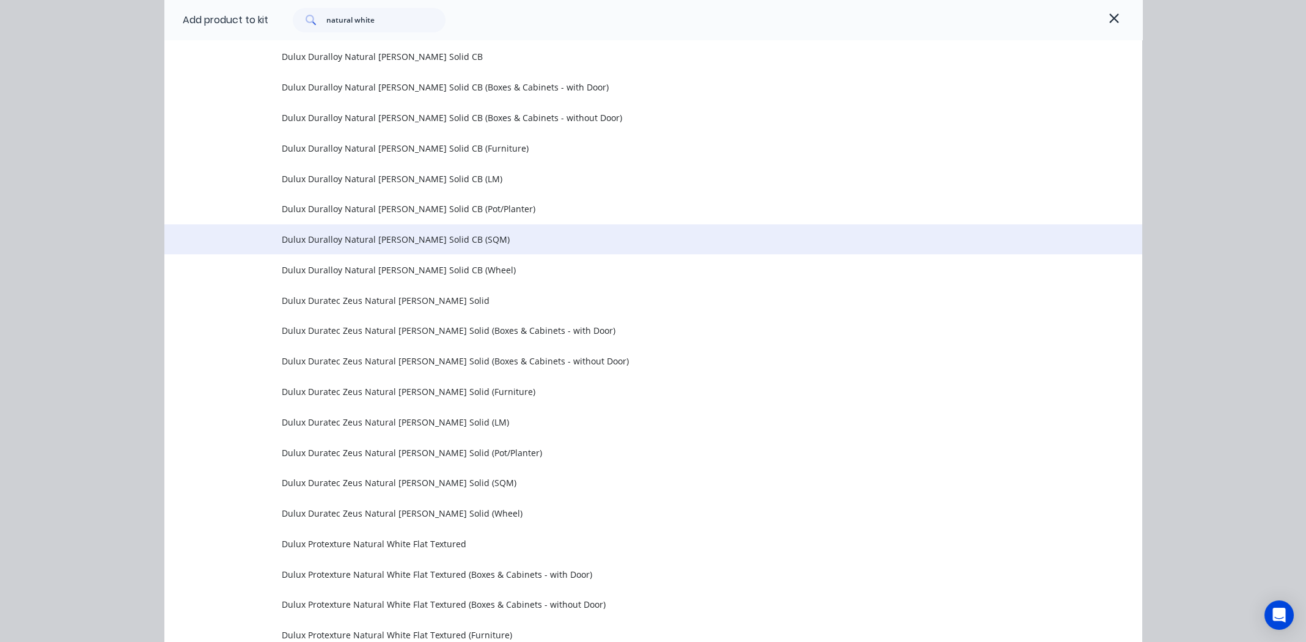
click at [385, 241] on span "Dulux Duralloy Natural White Matt Solid CB (SQM)" at bounding box center [626, 239] width 688 height 13
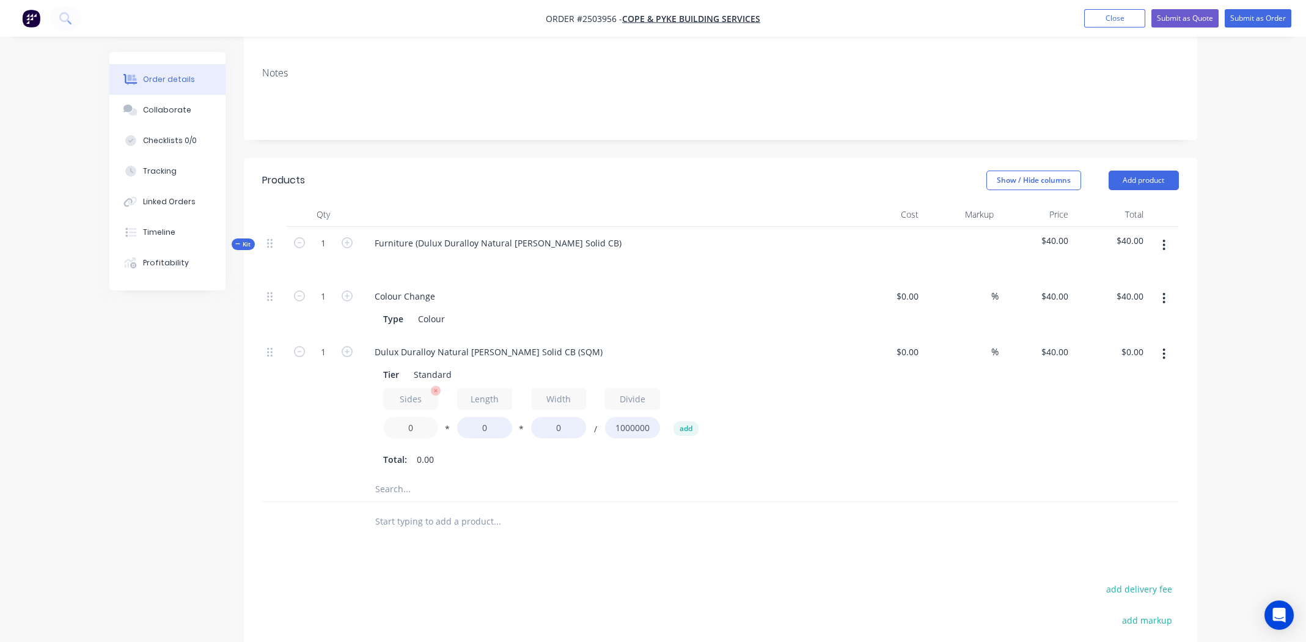
click at [414, 417] on input "0" at bounding box center [410, 427] width 55 height 21
type input "2"
click at [488, 417] on input "0" at bounding box center [484, 427] width 55 height 21
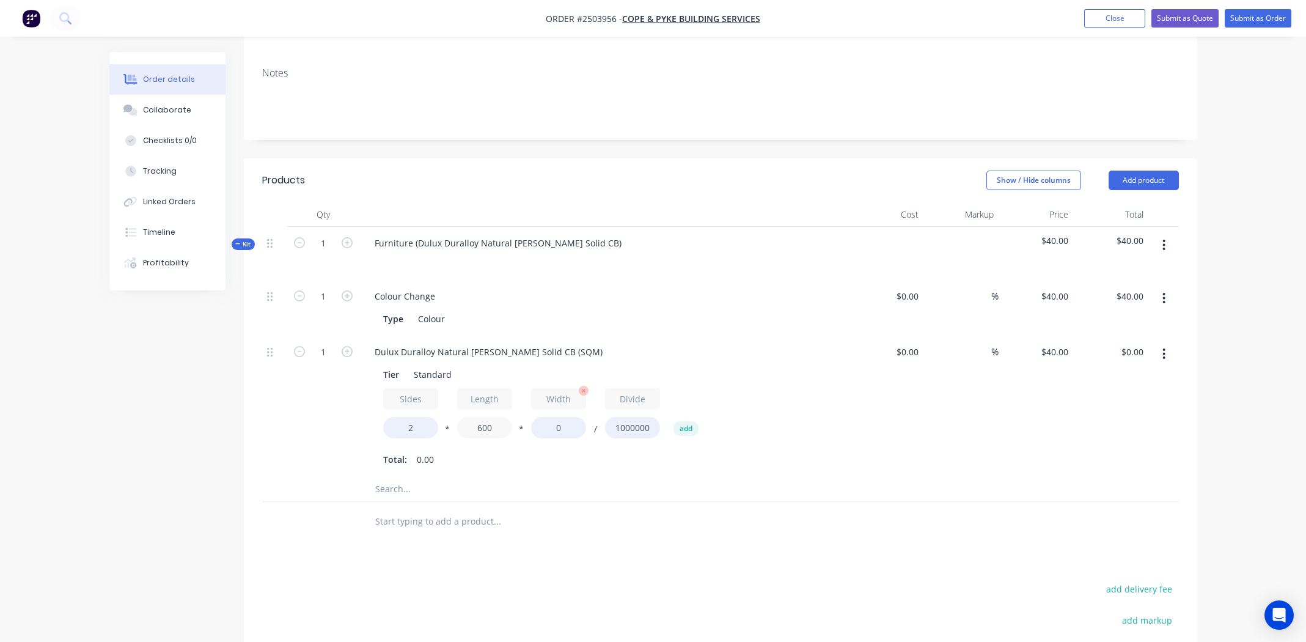
type input "600"
click at [557, 417] on input "0" at bounding box center [558, 427] width 55 height 21
type input "160"
type input "$7.68"
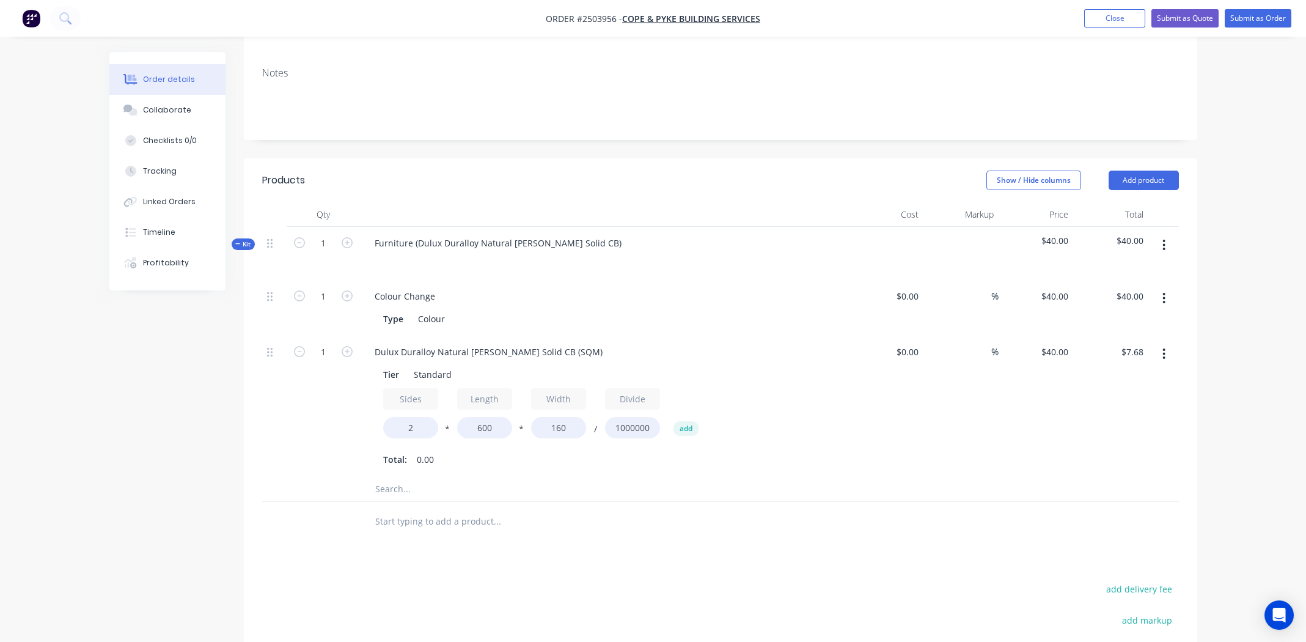
click at [778, 450] on div "Total: 0.00" at bounding box center [604, 459] width 442 height 18
click at [1160, 234] on button "button" at bounding box center [1163, 245] width 29 height 22
click at [1120, 268] on div "Add product to kit" at bounding box center [1121, 277] width 94 height 18
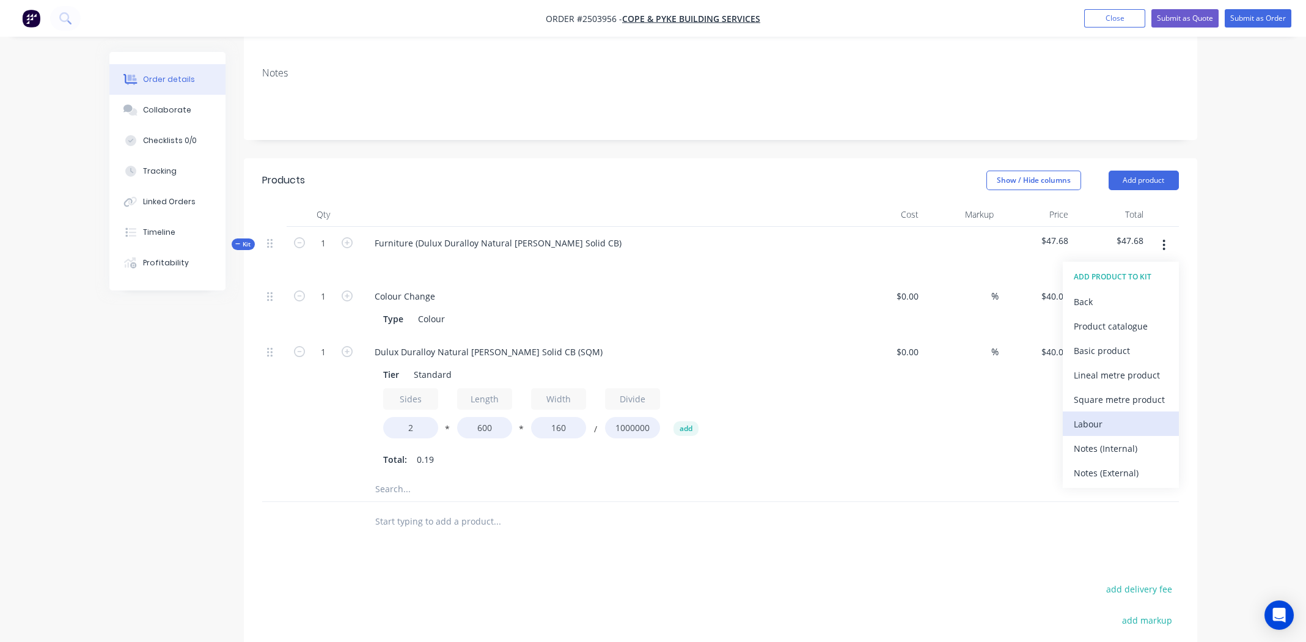
click at [1095, 415] on div "Labour" at bounding box center [1121, 424] width 94 height 18
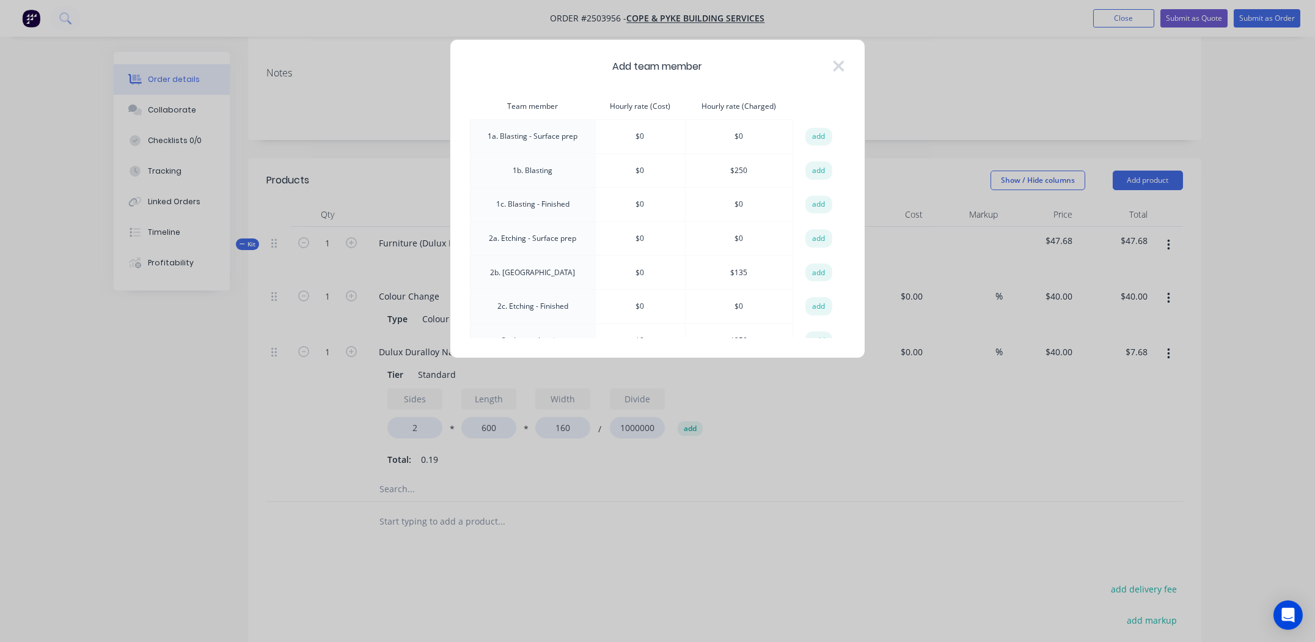
click at [813, 173] on button "add" at bounding box center [818, 170] width 27 height 18
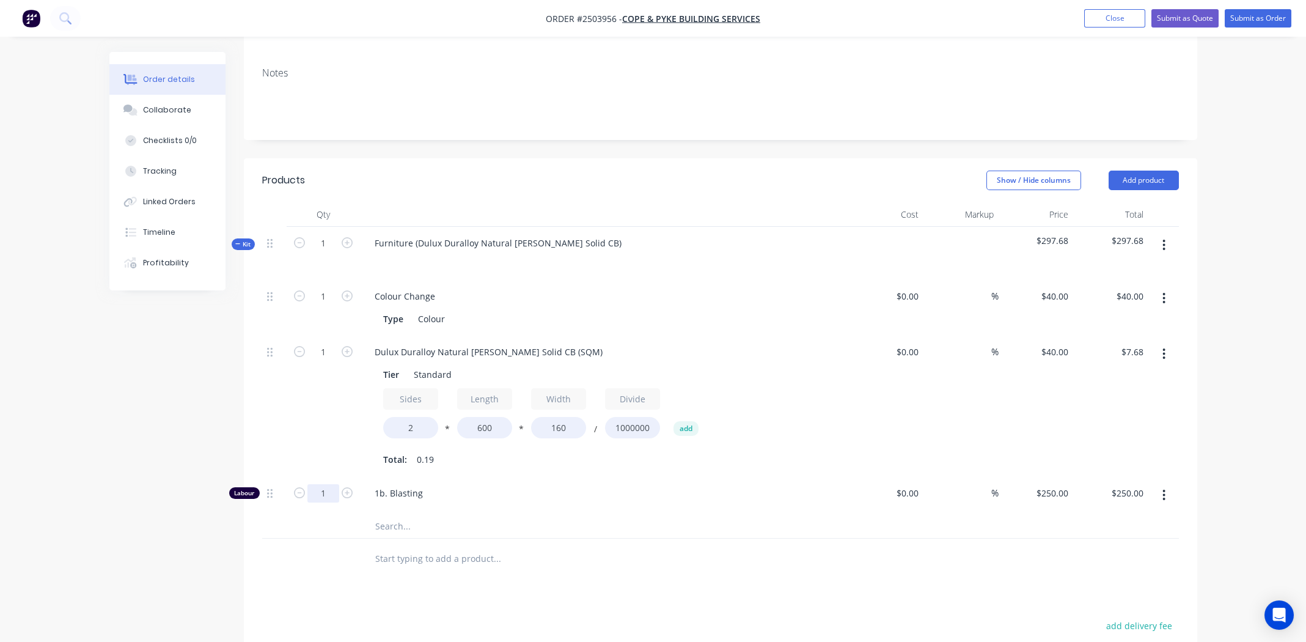
click at [318, 306] on input "1" at bounding box center [323, 296] width 32 height 18
type input "0.5"
type input "$125.00"
drag, startPoint x: 614, startPoint y: 587, endPoint x: 623, endPoint y: 576, distance: 13.9
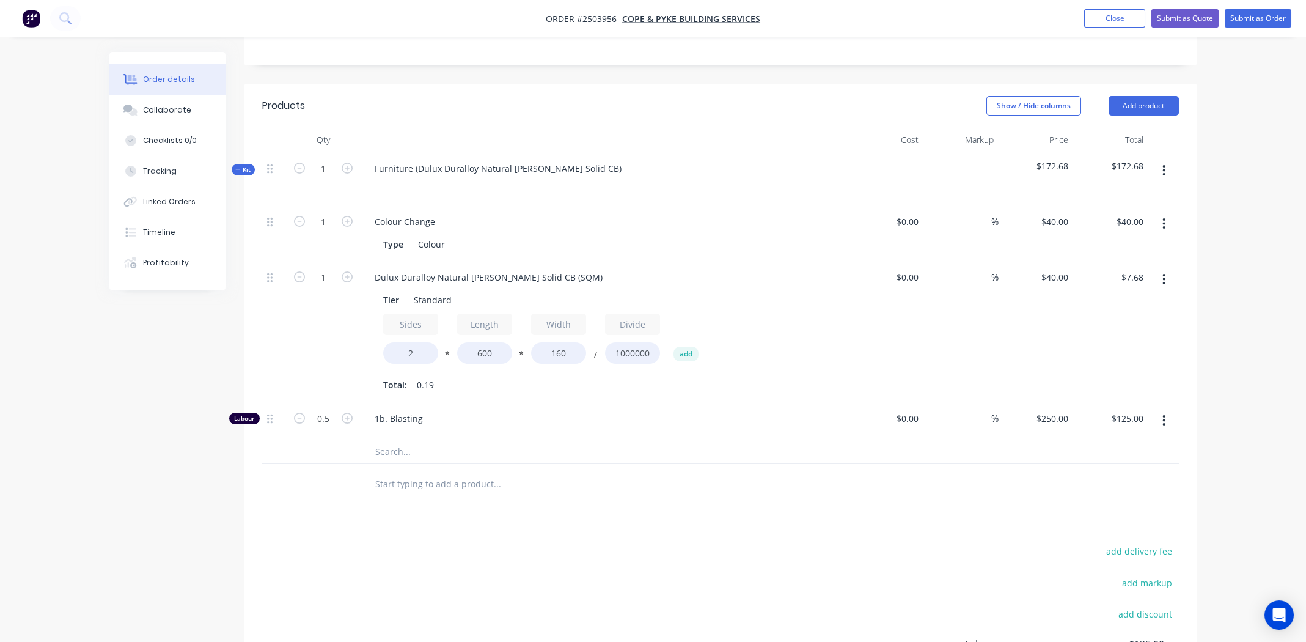
scroll to position [81, 0]
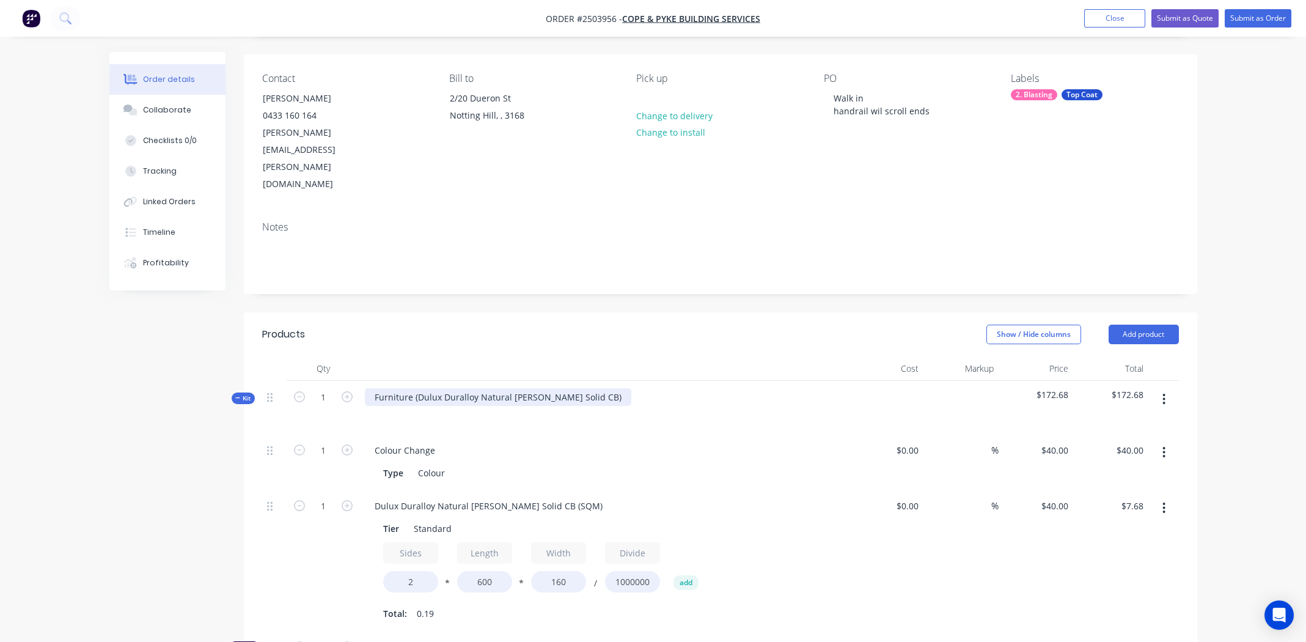
click at [596, 388] on div "Furniture (Dulux Duralloy Natural White Matt Solid CB)" at bounding box center [498, 397] width 266 height 18
click at [415, 388] on div "Furniture (Dulux Duralloy Natural White Matt Solid CB" at bounding box center [497, 397] width 264 height 18
click at [463, 388] on div "Dulux Duralloy Natural White Matt Solid CB" at bounding box center [475, 397] width 221 height 18
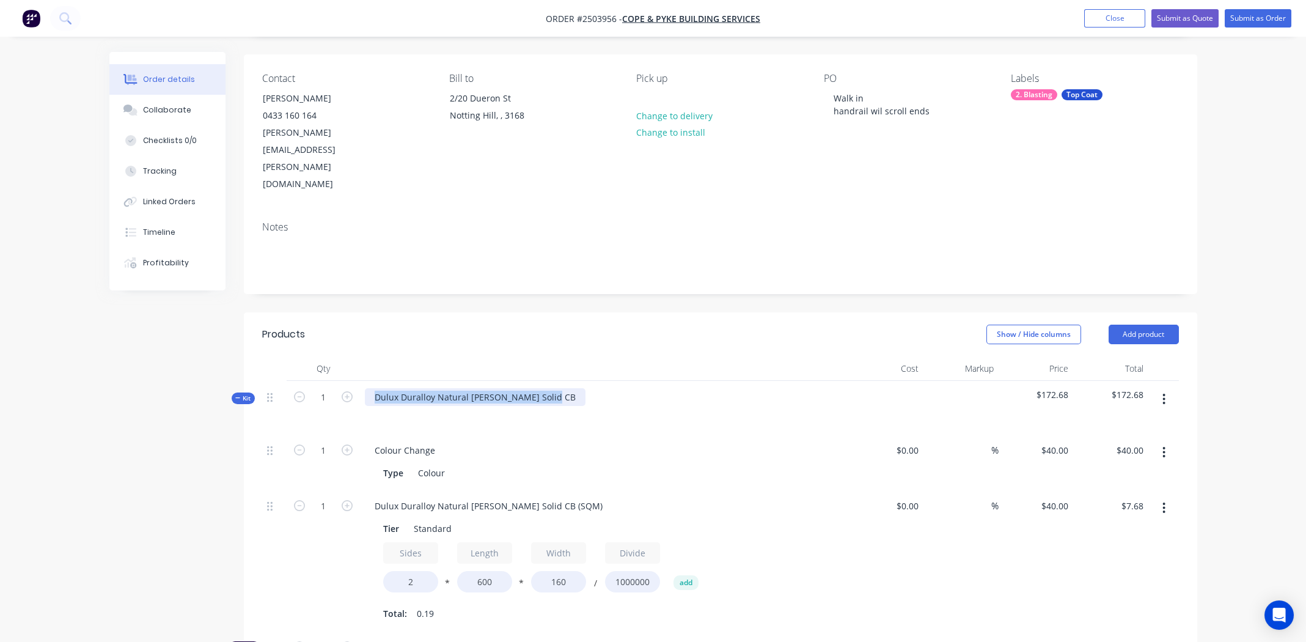
copy div "Dulux Duralloy Natural White Matt Solid CB"
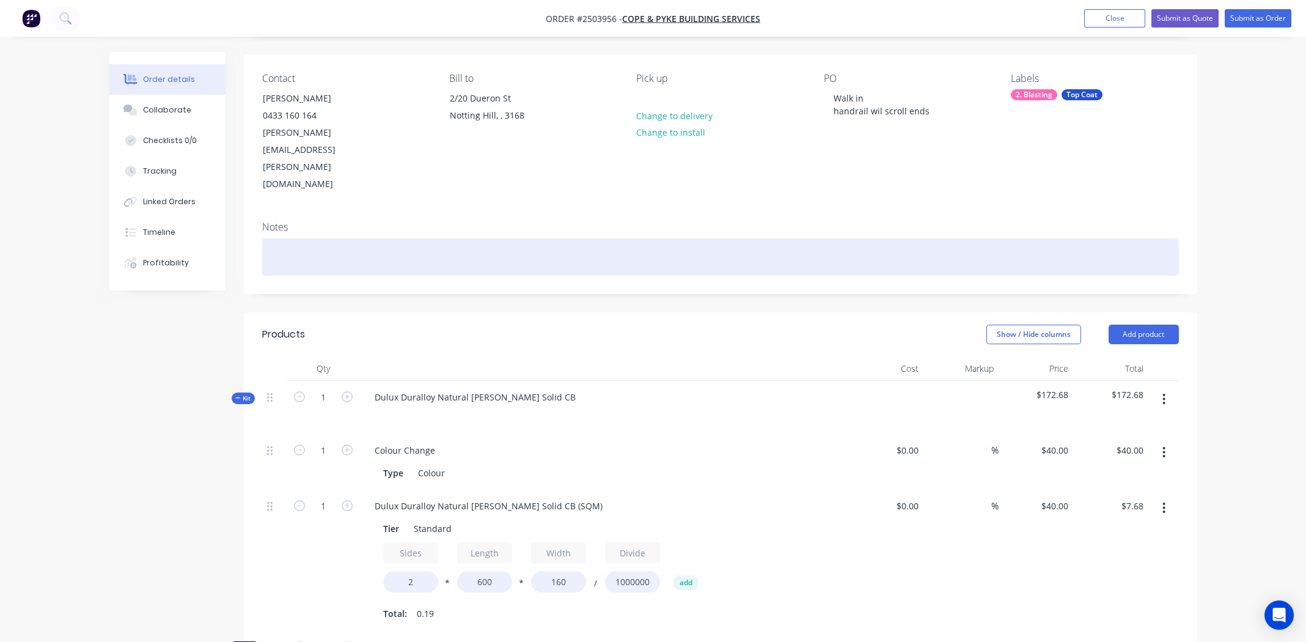
click at [321, 238] on div at bounding box center [720, 256] width 917 height 37
paste div
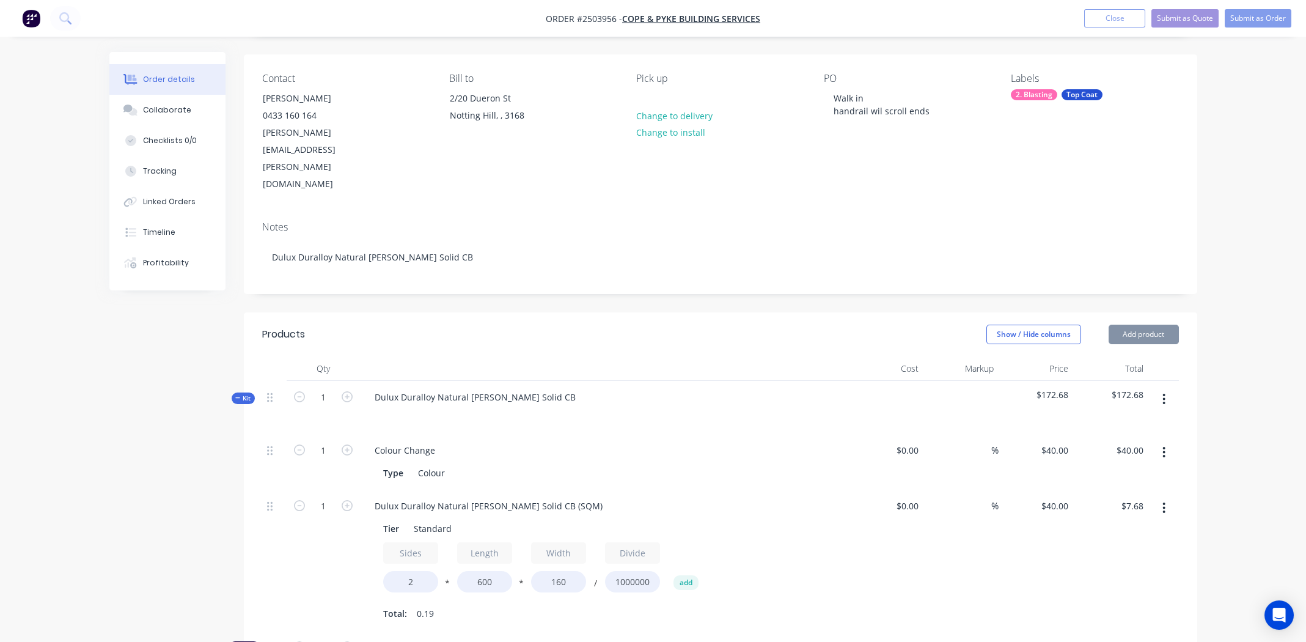
click at [742, 406] on div at bounding box center [604, 415] width 479 height 18
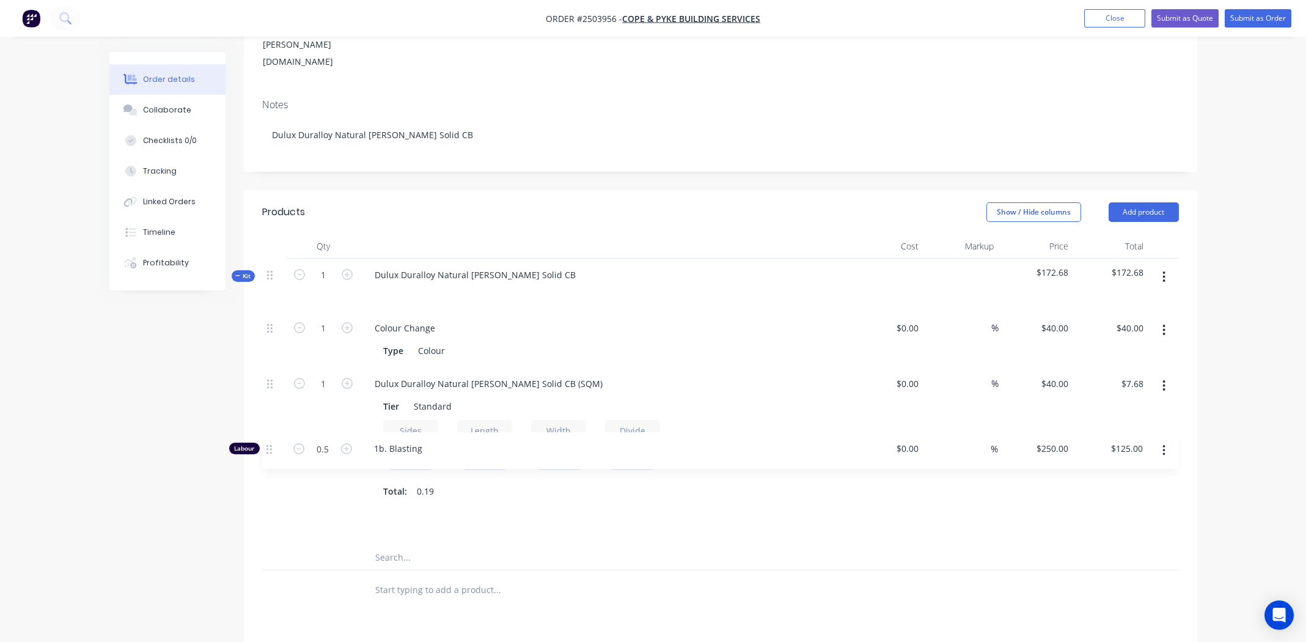
scroll to position [204, 0]
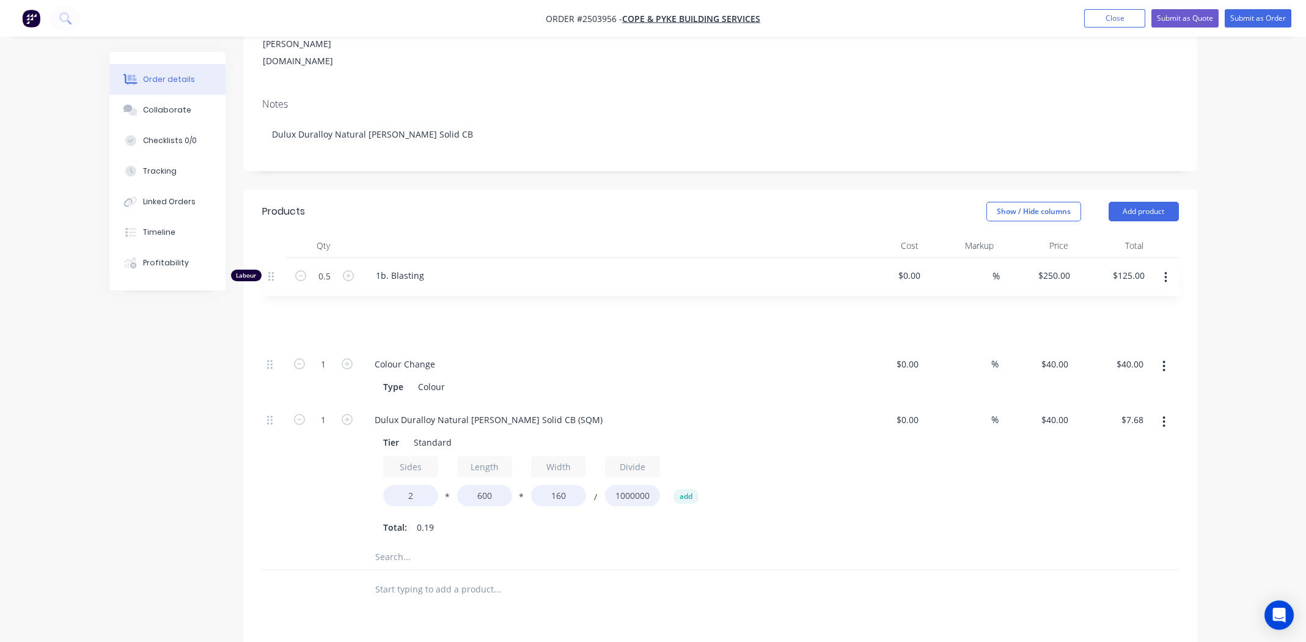
drag, startPoint x: 268, startPoint y: 490, endPoint x: 272, endPoint y: 268, distance: 221.9
click at [272, 268] on div "Kit 1 Dulux Duralloy Natural White Matt Solid CB $172.68 $172.68 1 Colour Chang…" at bounding box center [720, 414] width 917 height 312
click at [1164, 269] on icon "button" at bounding box center [1163, 275] width 3 height 13
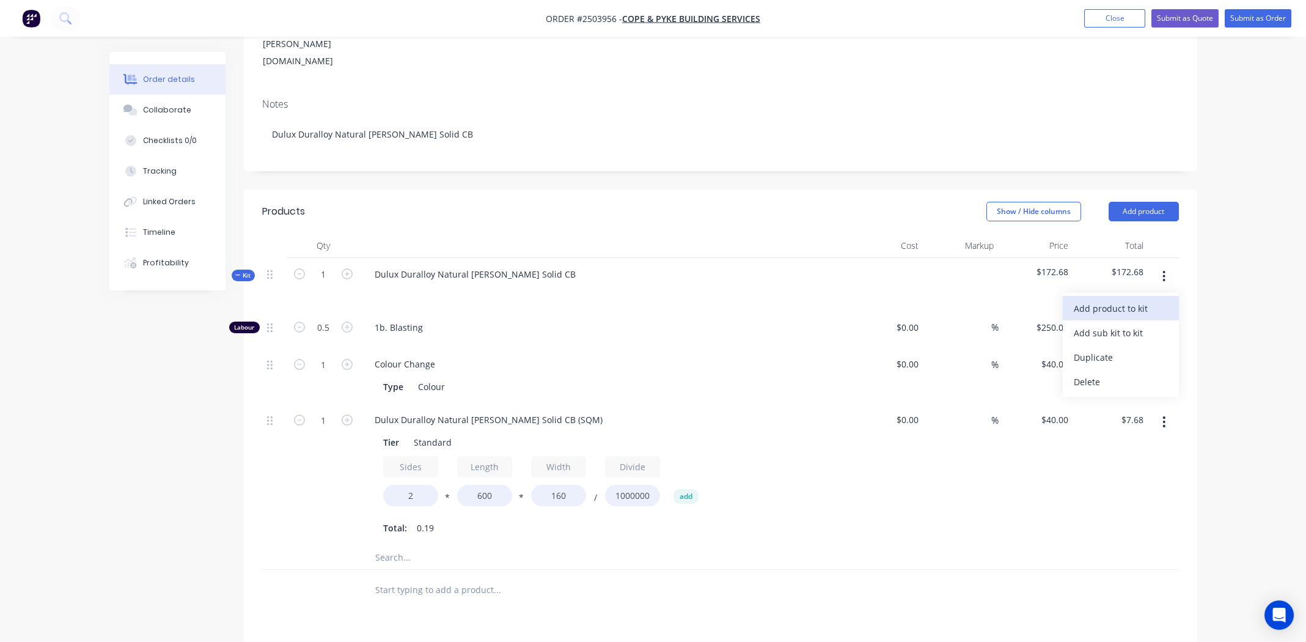
click at [1143, 299] on div "Add product to kit" at bounding box center [1121, 308] width 94 height 18
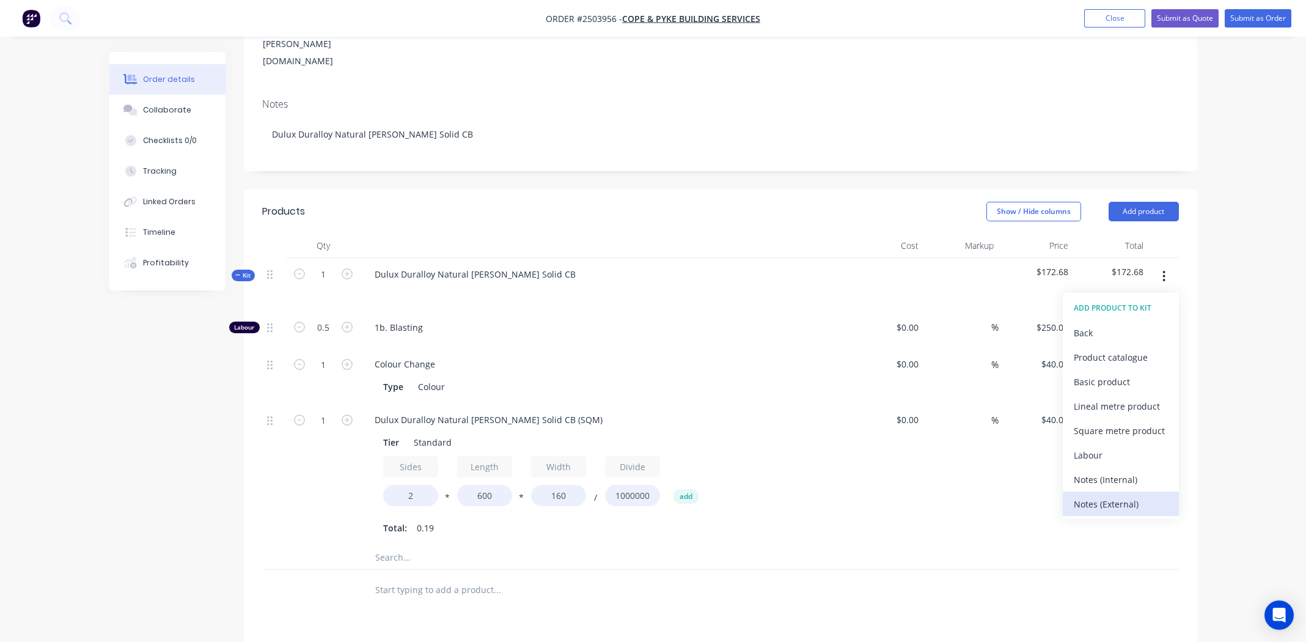
click at [1103, 495] on div "Notes (External)" at bounding box center [1121, 504] width 94 height 18
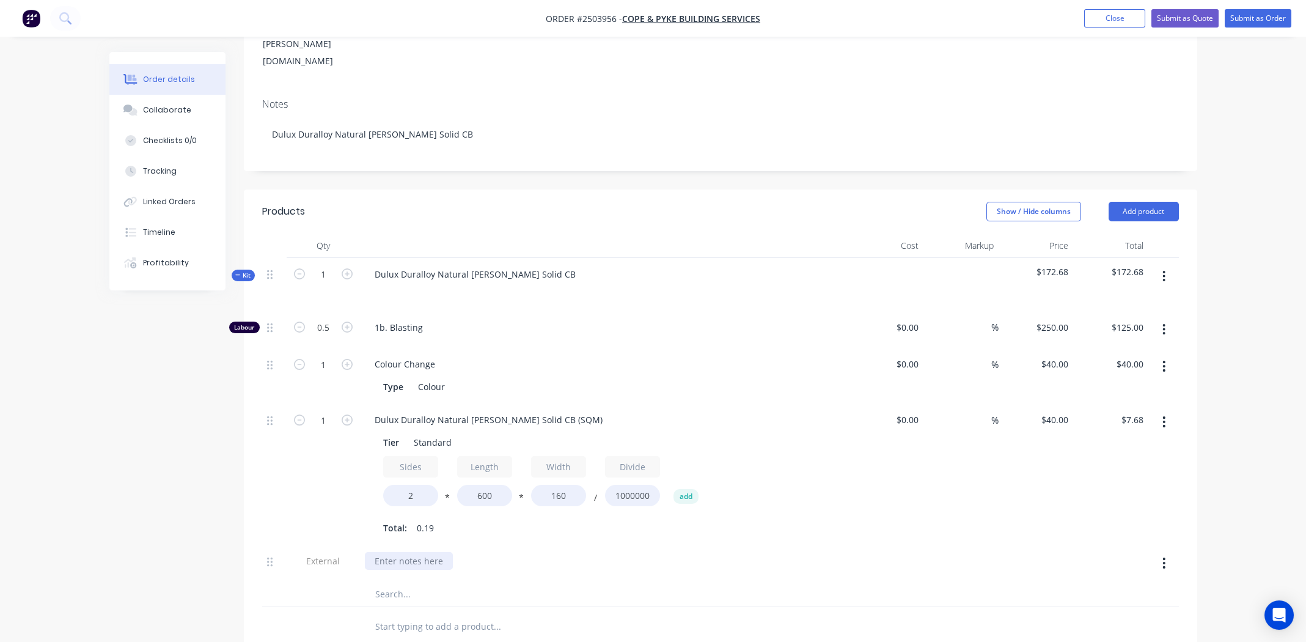
click at [400, 552] on div at bounding box center [409, 561] width 88 height 18
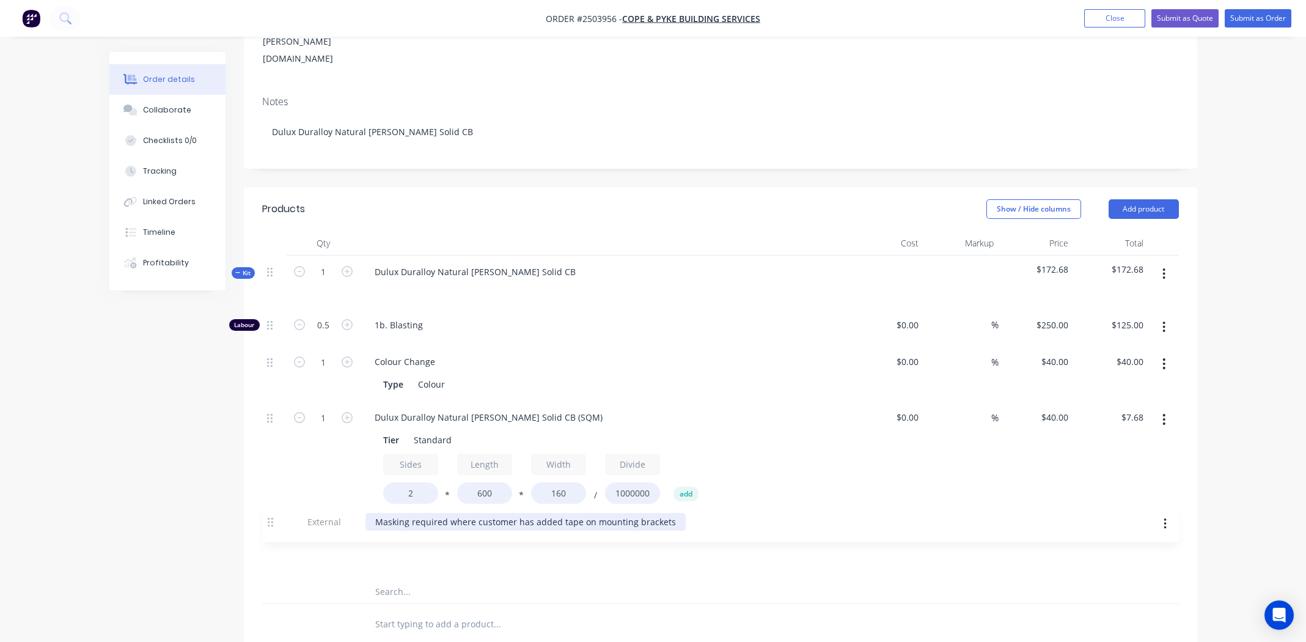
scroll to position [208, 0]
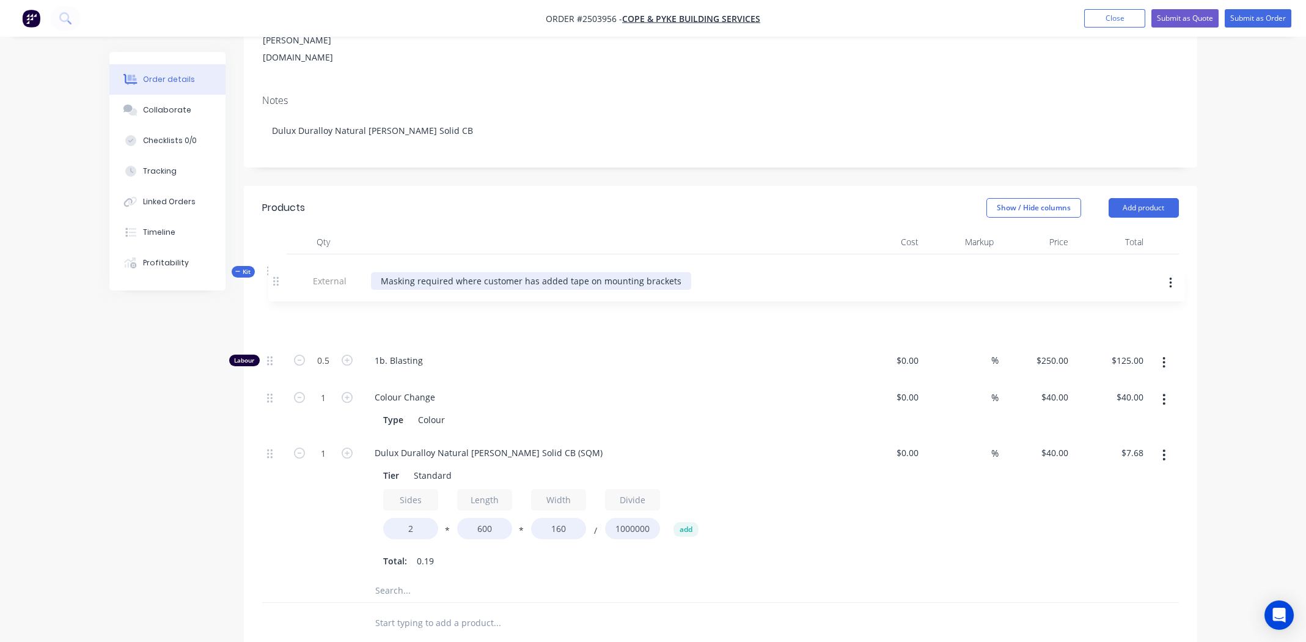
drag, startPoint x: 268, startPoint y: 529, endPoint x: 276, endPoint y: 281, distance: 248.2
click at [276, 307] on div "Labour 0.5 1b. Blasting $0.00 $0.00 % $250.00 $250.00 $125.00 $125.00 1 Colour …" at bounding box center [720, 442] width 917 height 271
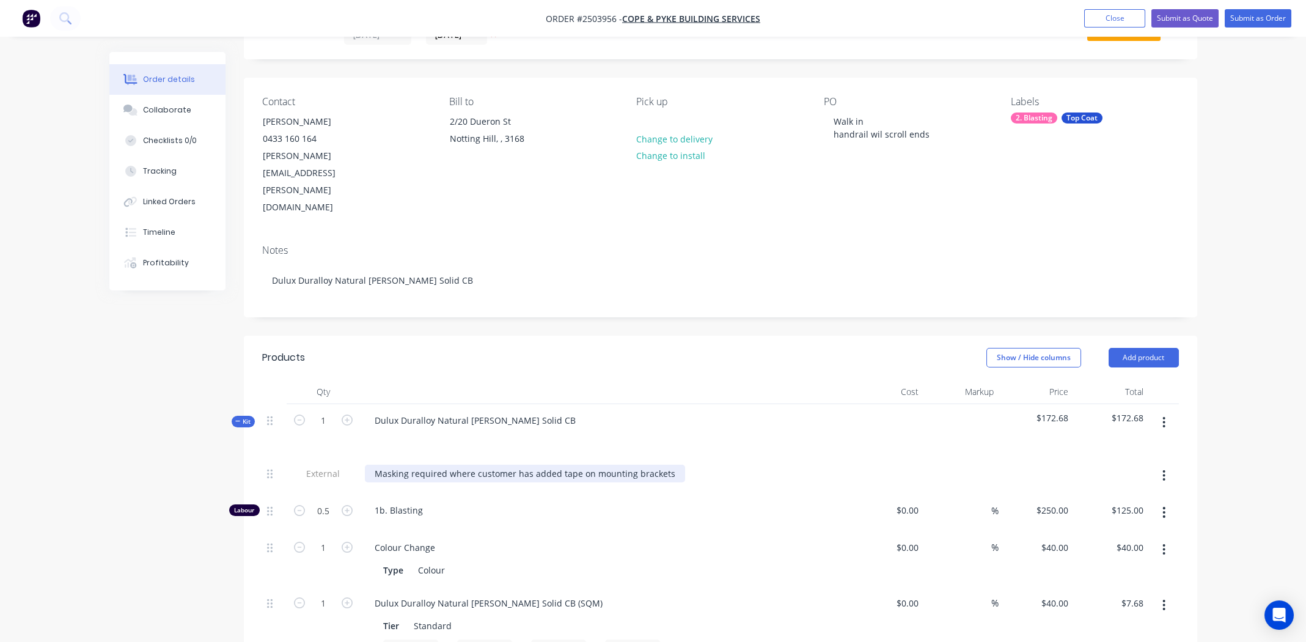
scroll to position [24, 0]
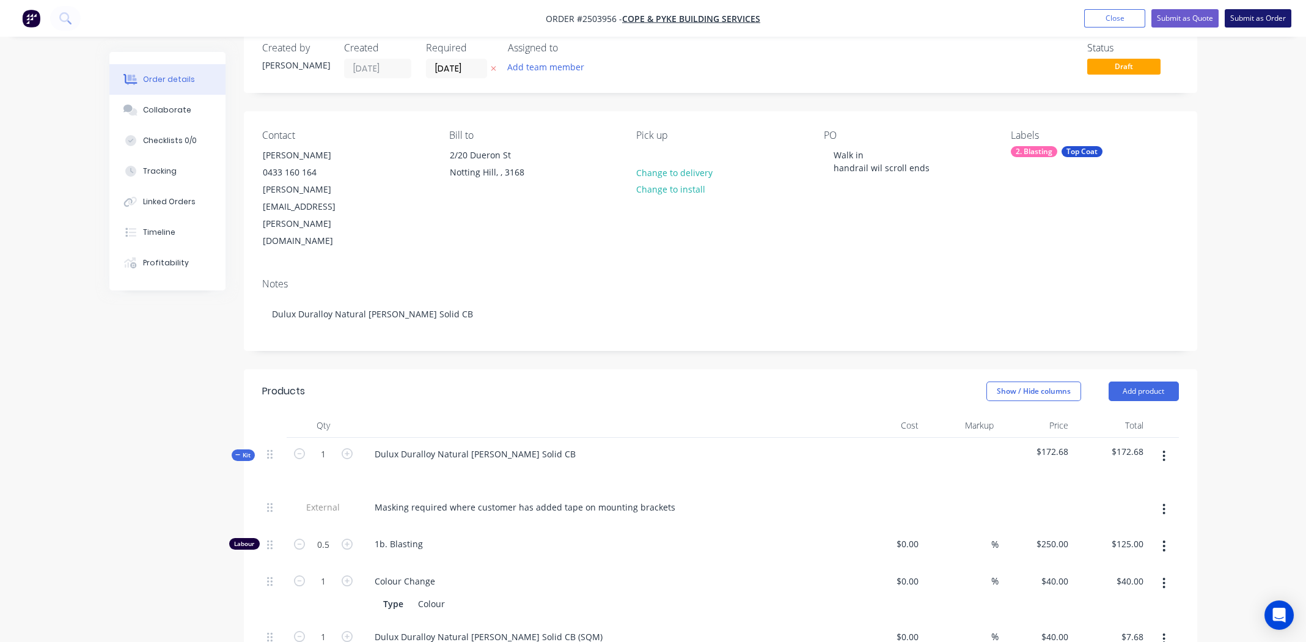
click at [1265, 16] on button "Submit as Order" at bounding box center [1258, 18] width 67 height 18
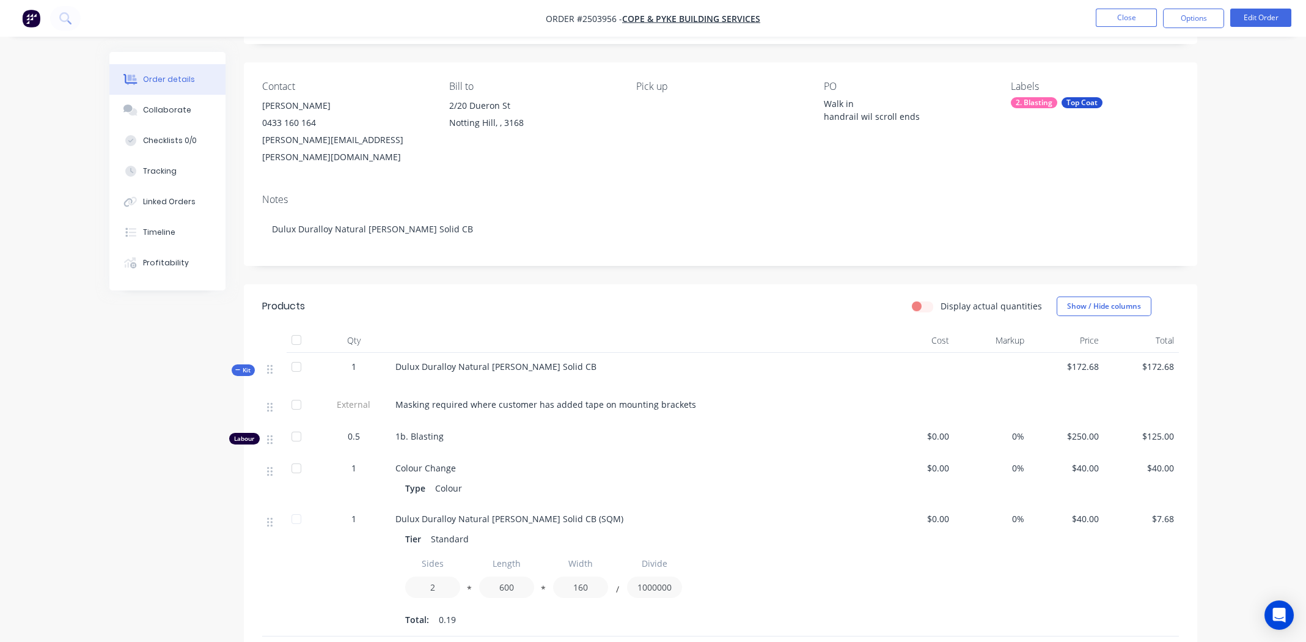
scroll to position [0, 0]
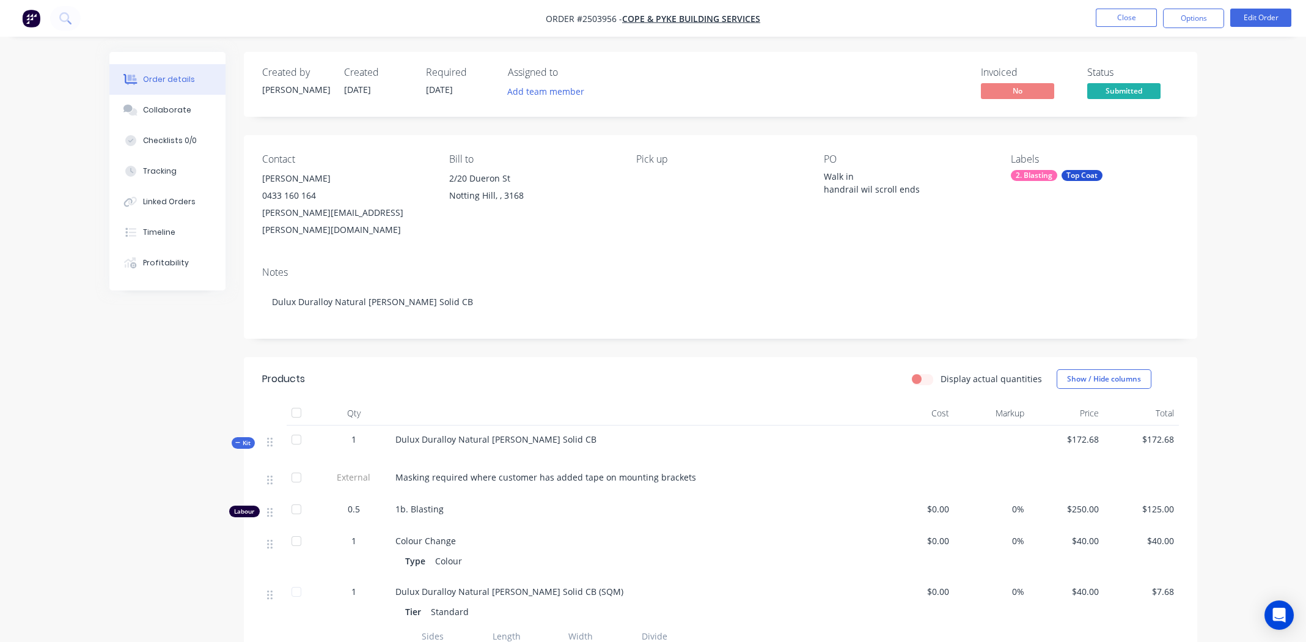
click at [439, 84] on span "[DATE]" at bounding box center [439, 90] width 27 height 12
click at [1265, 17] on button "Edit Order" at bounding box center [1260, 18] width 61 height 18
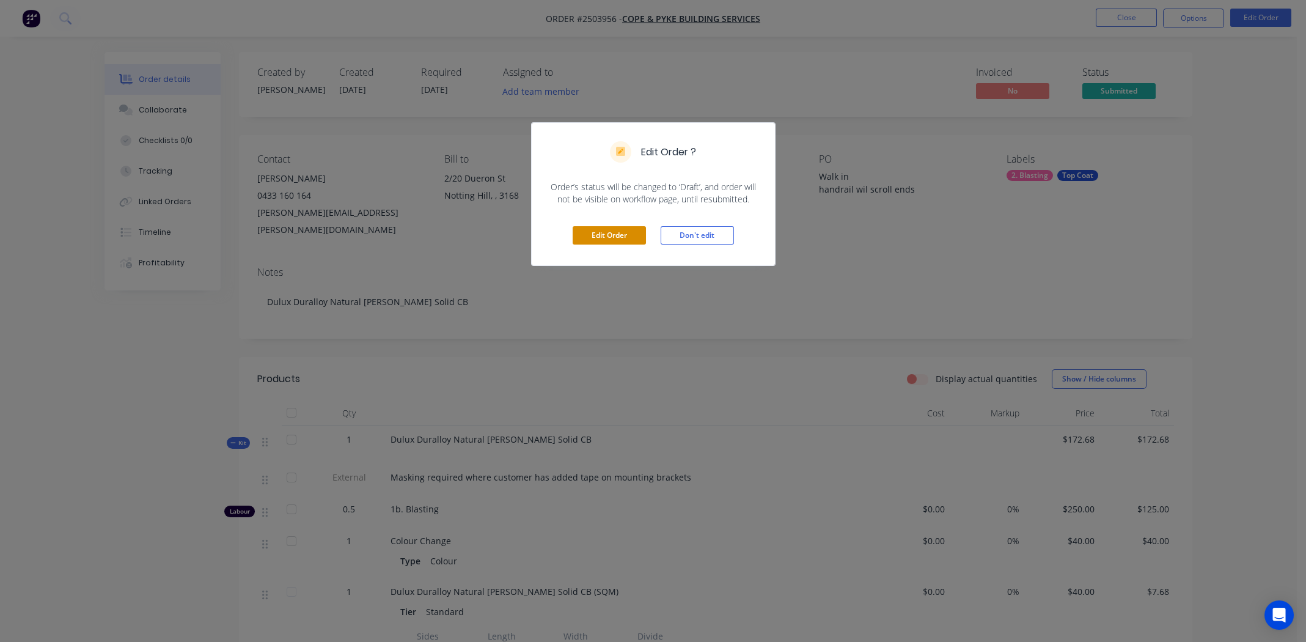
click at [617, 233] on button "Edit Order" at bounding box center [609, 235] width 73 height 18
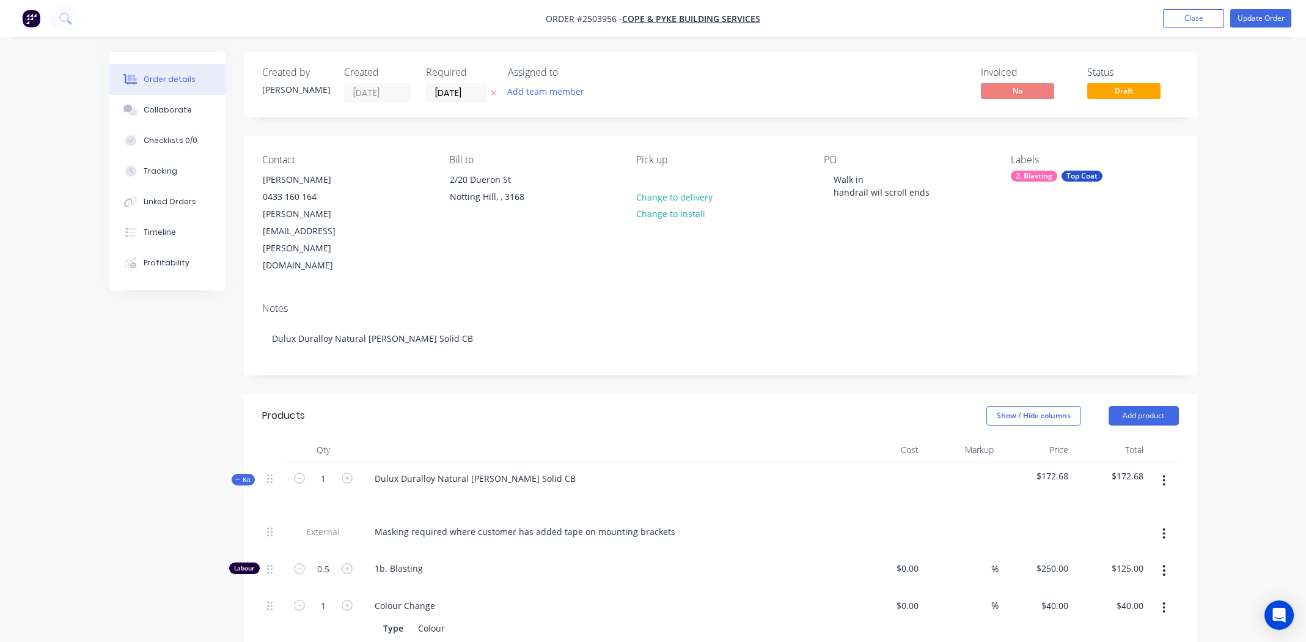
click at [452, 83] on label "[DATE]" at bounding box center [456, 93] width 61 height 20
click at [452, 84] on input "[DATE]" at bounding box center [457, 93] width 60 height 18
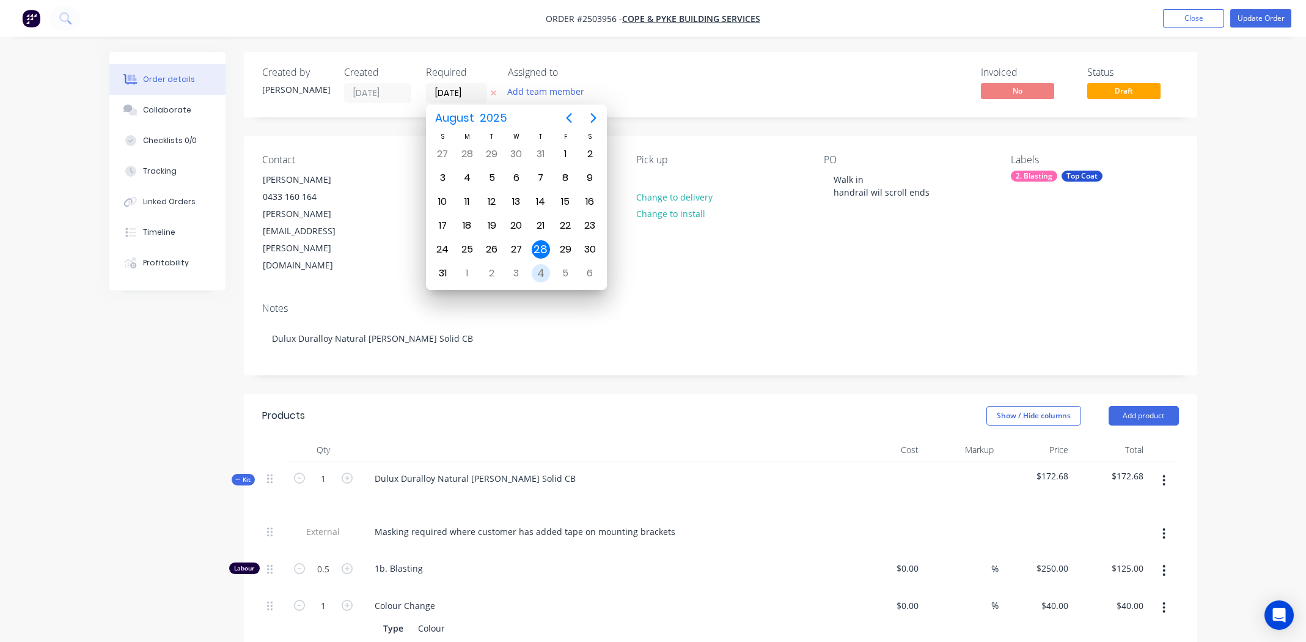
click at [540, 266] on div "4" at bounding box center [541, 273] width 18 height 18
type input "04/09/25"
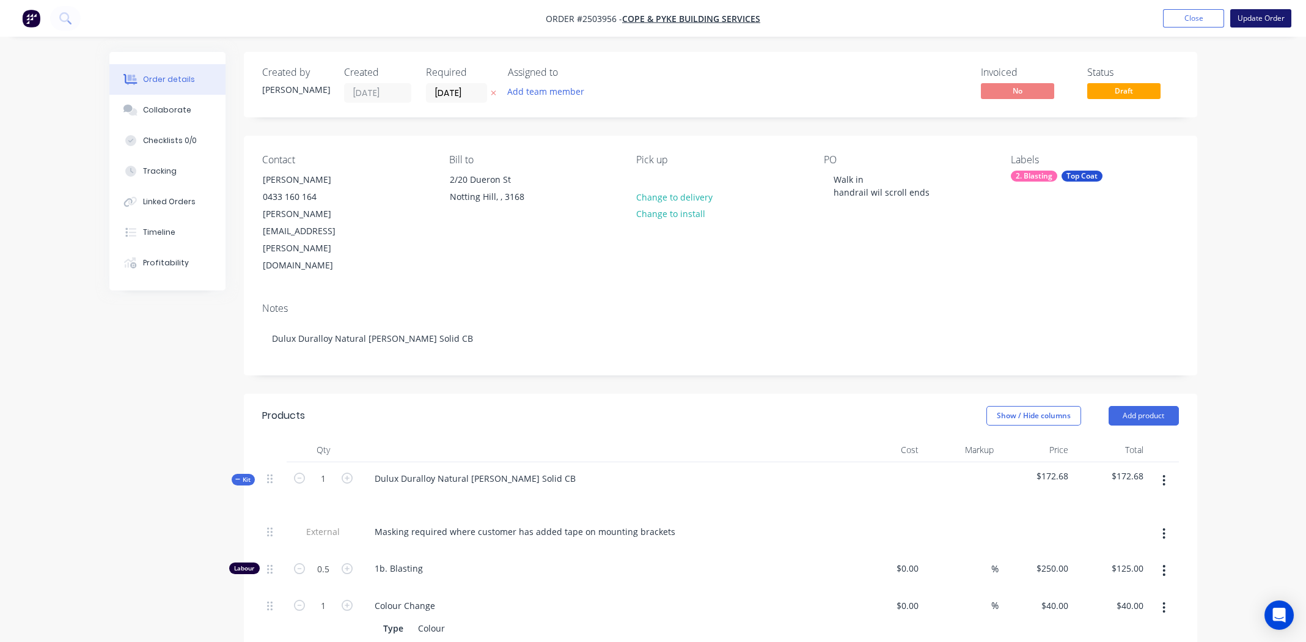
click at [1259, 18] on button "Update Order" at bounding box center [1260, 18] width 61 height 18
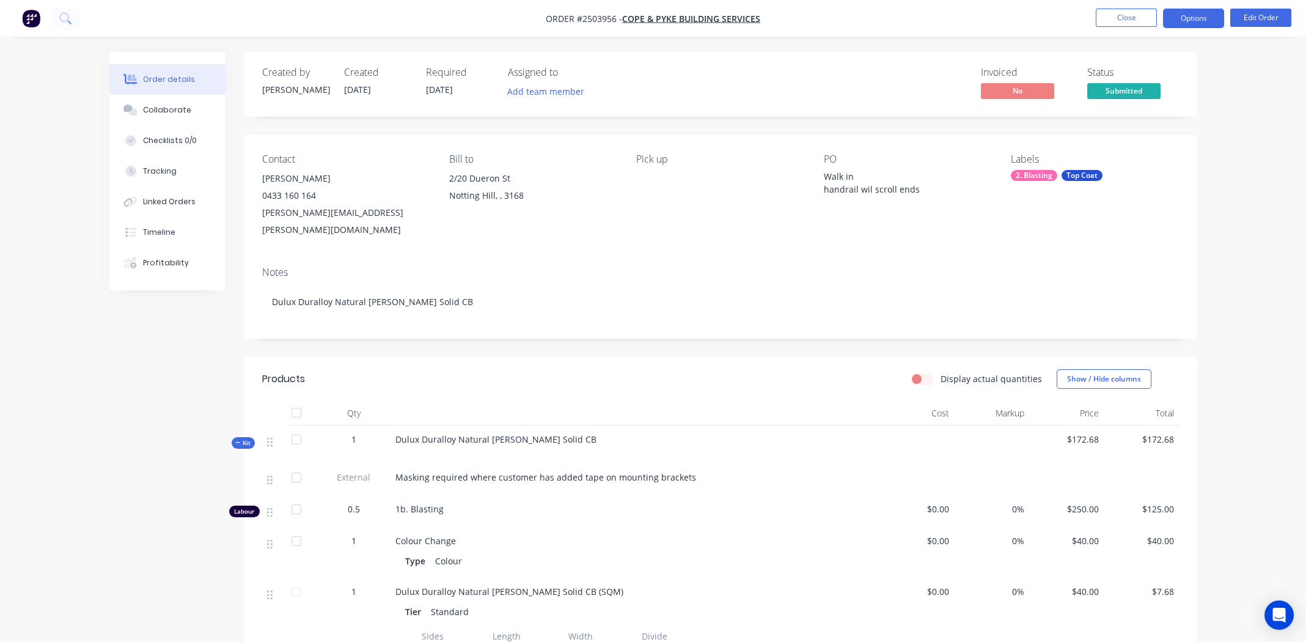
click at [1183, 15] on button "Options" at bounding box center [1193, 19] width 61 height 20
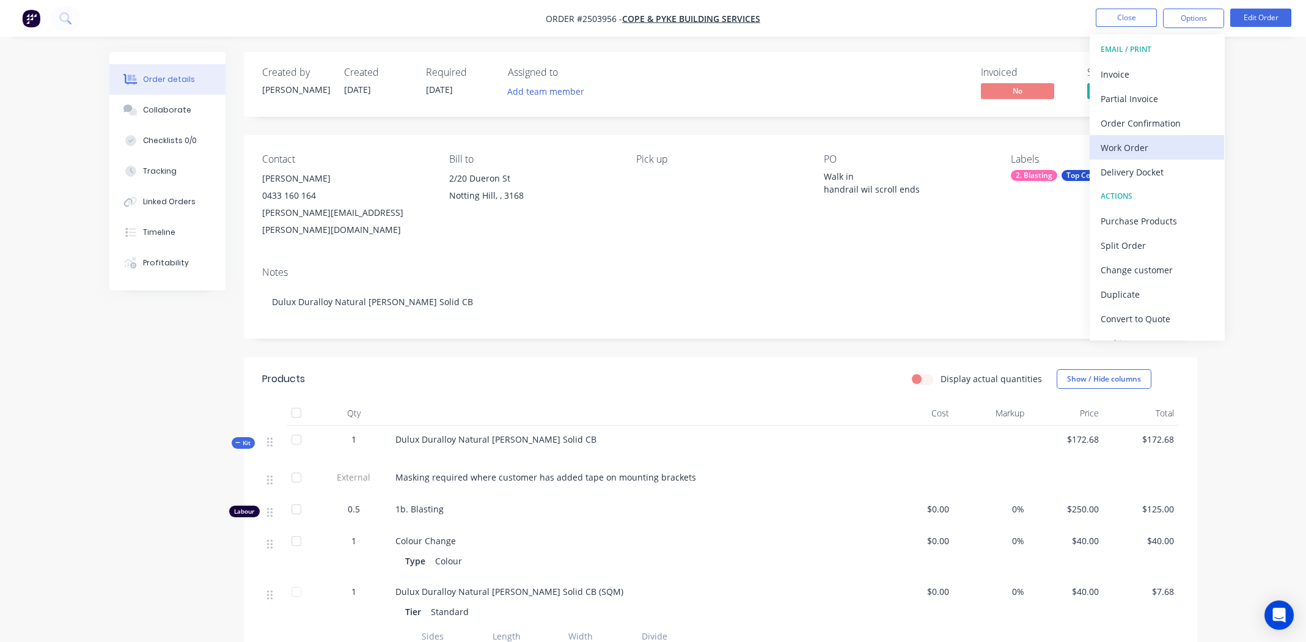
click at [1138, 143] on div "Work Order" at bounding box center [1157, 148] width 112 height 18
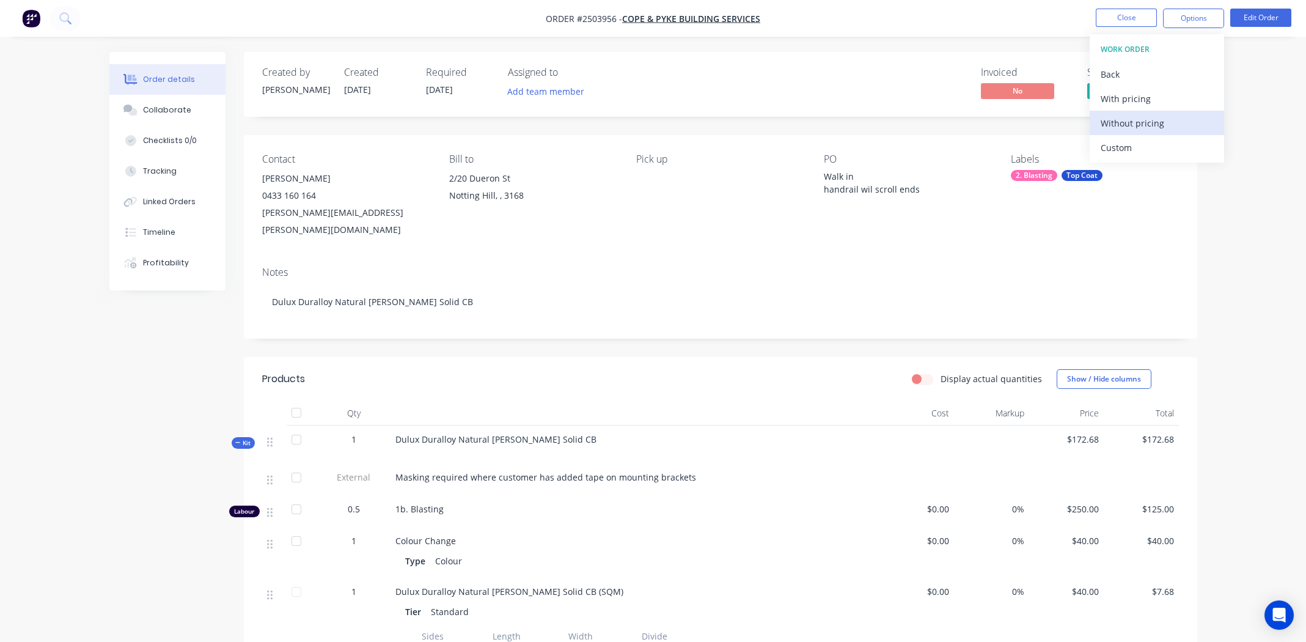
click at [1135, 122] on div "Without pricing" at bounding box center [1157, 123] width 112 height 18
click at [1130, 19] on button "Close" at bounding box center [1126, 18] width 61 height 18
